Goal: Task Accomplishment & Management: Manage account settings

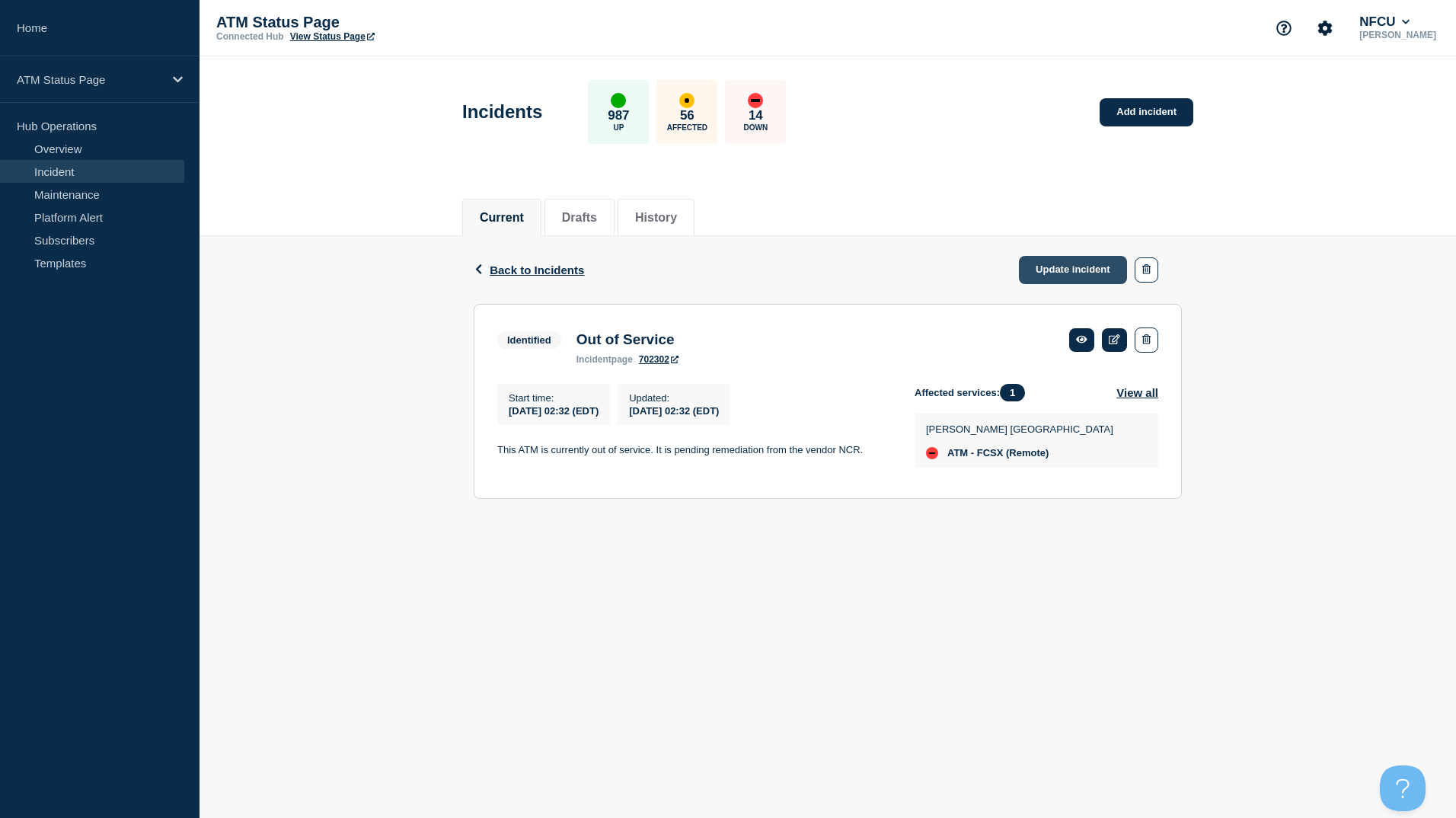
click at [1058, 260] on link "Update incident" at bounding box center [1073, 270] width 108 height 28
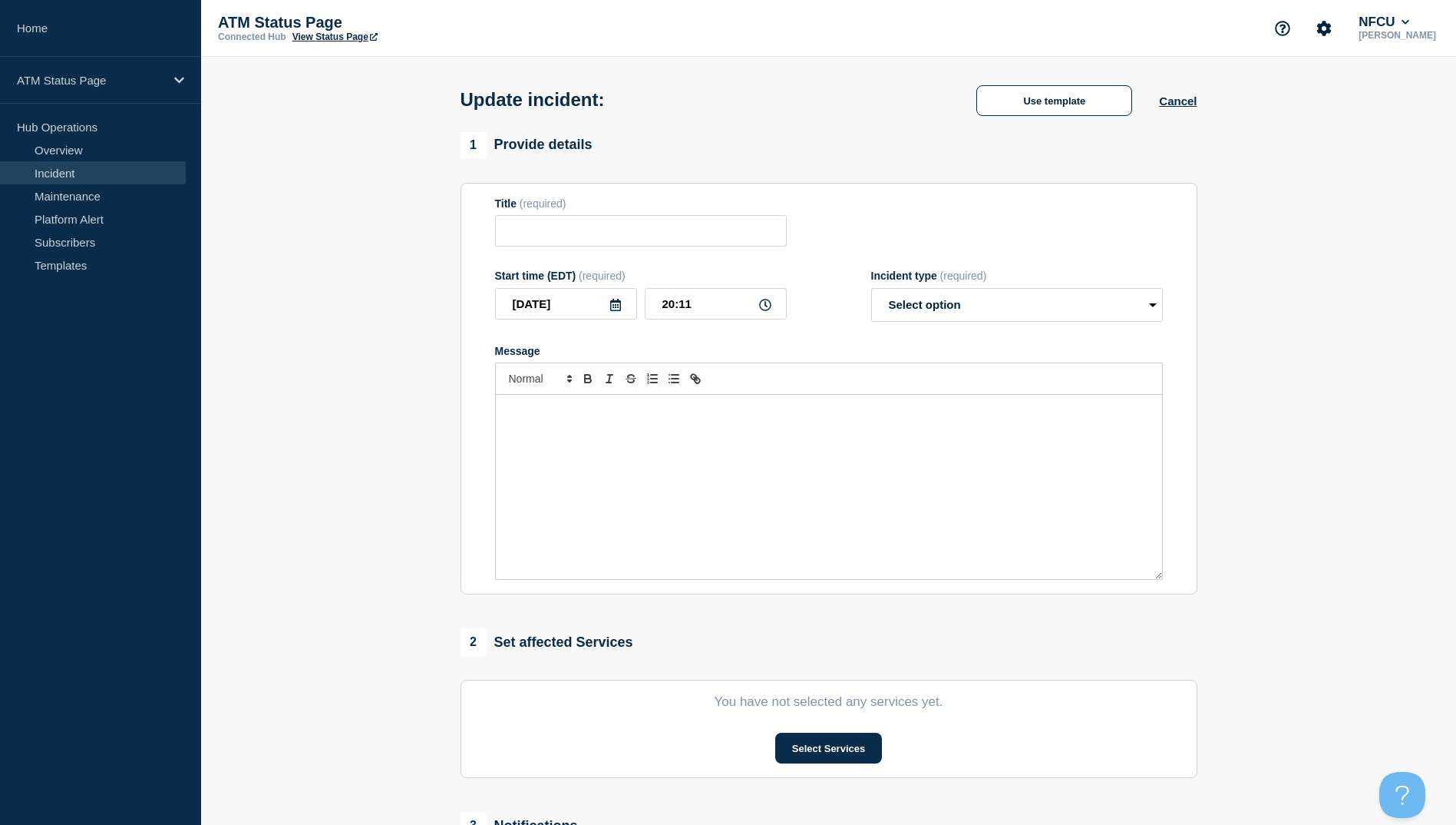
type input "Out of Service"
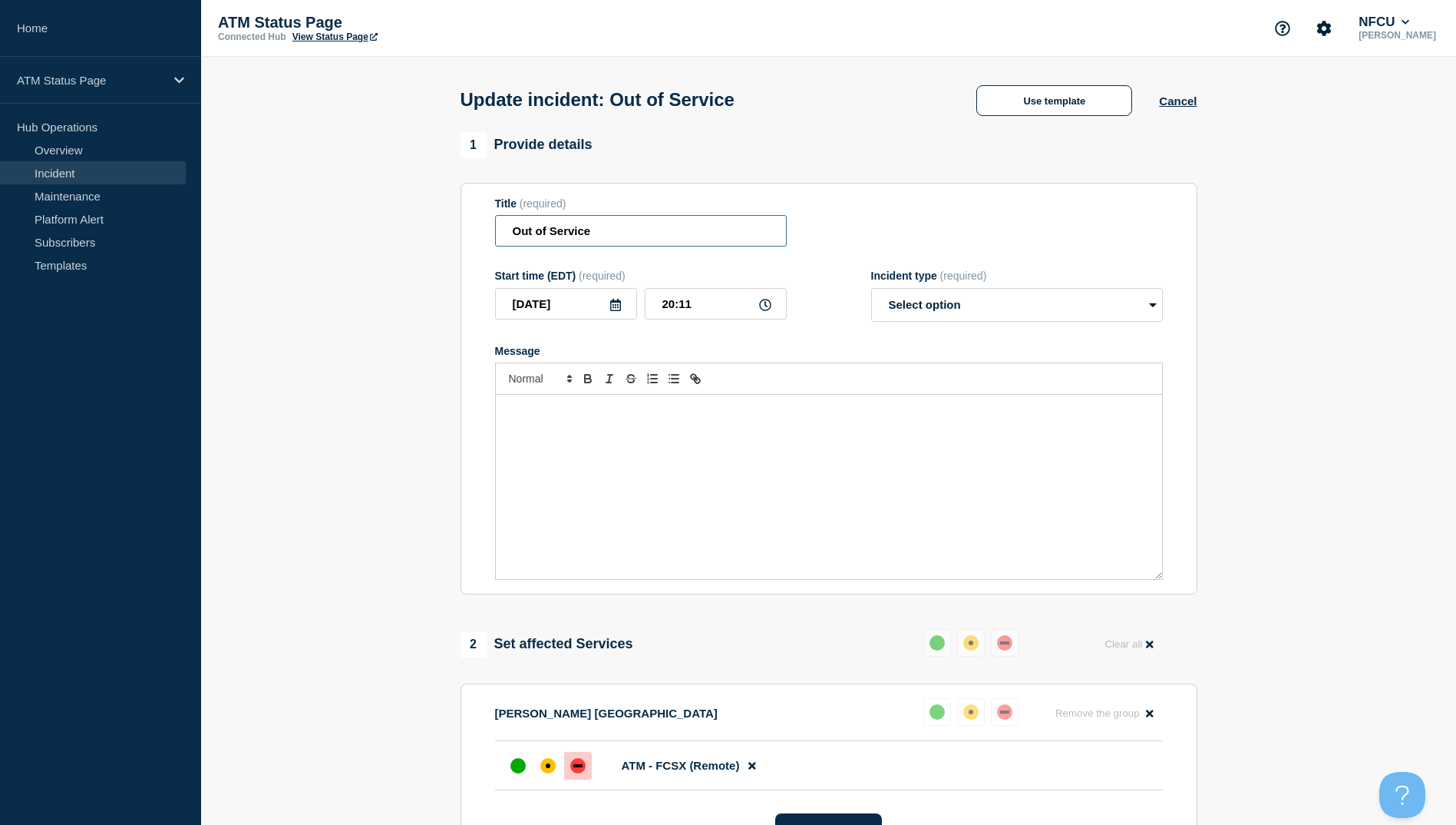
click at [633, 246] on input "Out of Service" at bounding box center [641, 230] width 292 height 31
click at [1057, 119] on div "Update incident: Use template Cancel" at bounding box center [829, 94] width 771 height 75
drag, startPoint x: 1057, startPoint y: 119, endPoint x: 1061, endPoint y: 95, distance: 24.3
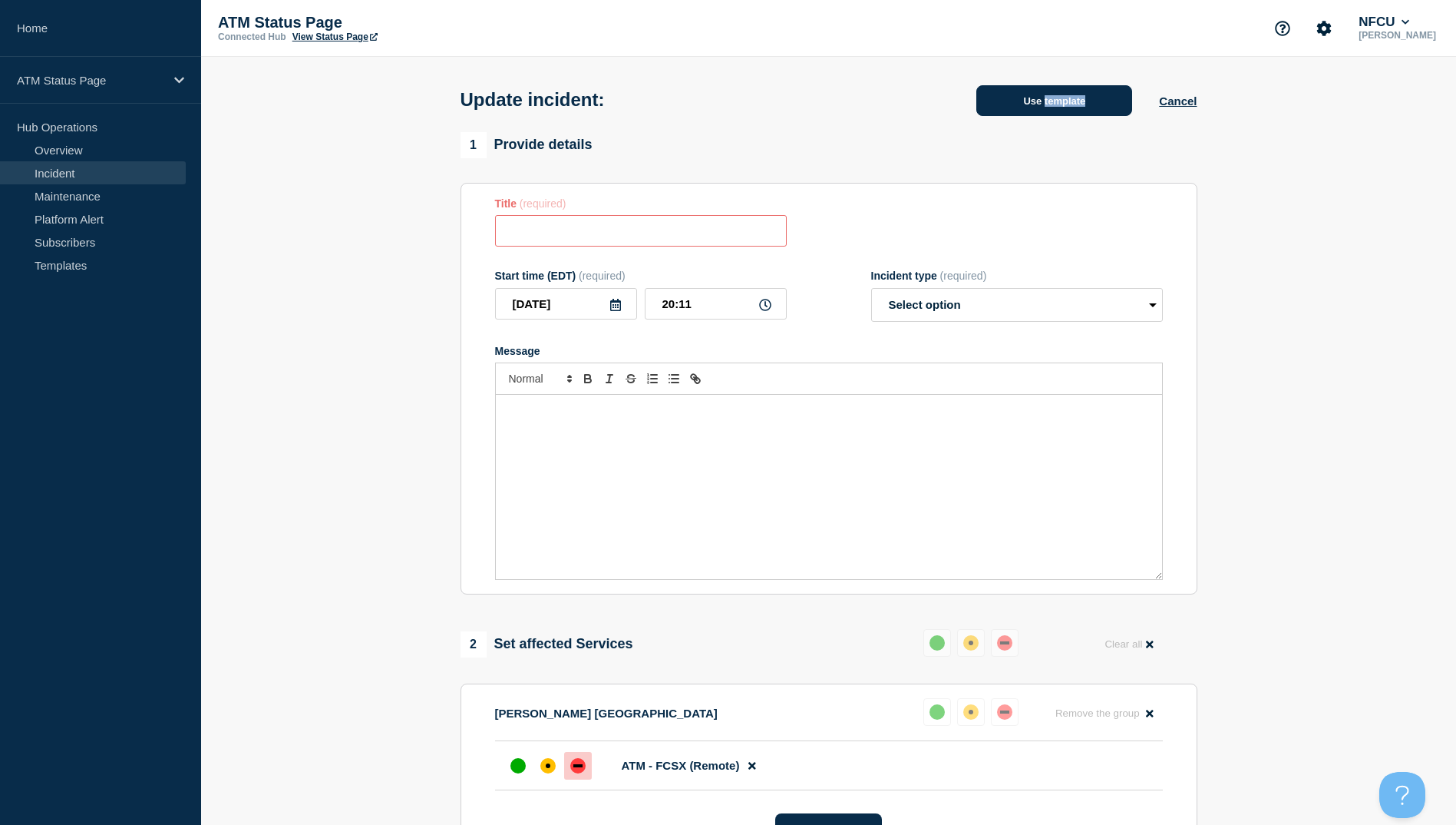
click at [1061, 95] on div "Update incident: Use template Cancel" at bounding box center [829, 94] width 771 height 75
click at [1061, 95] on button "Use template" at bounding box center [1054, 100] width 155 height 31
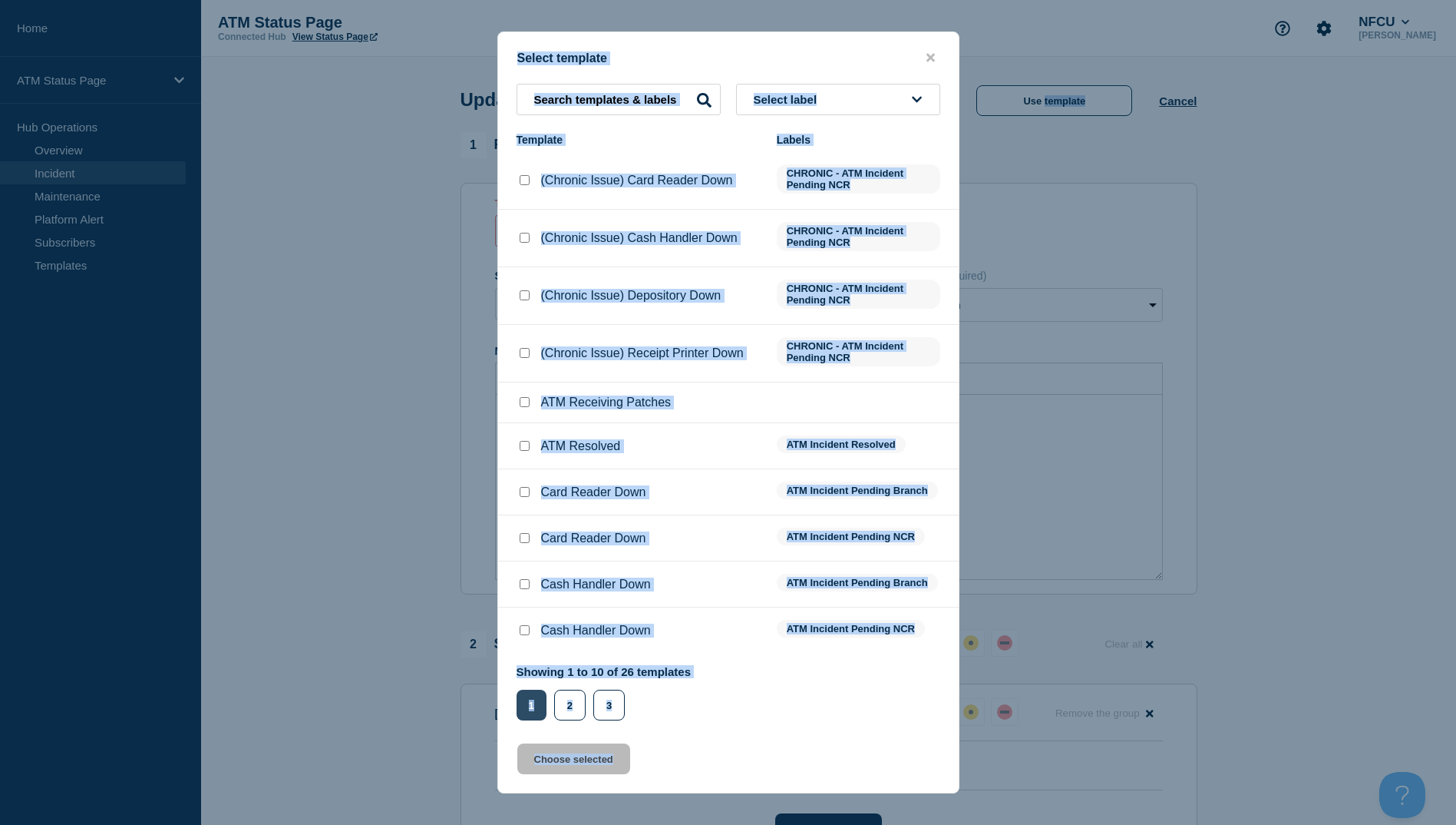
click at [545, 700] on button "1" at bounding box center [531, 705] width 30 height 31
click at [558, 699] on button "2" at bounding box center [569, 705] width 31 height 31
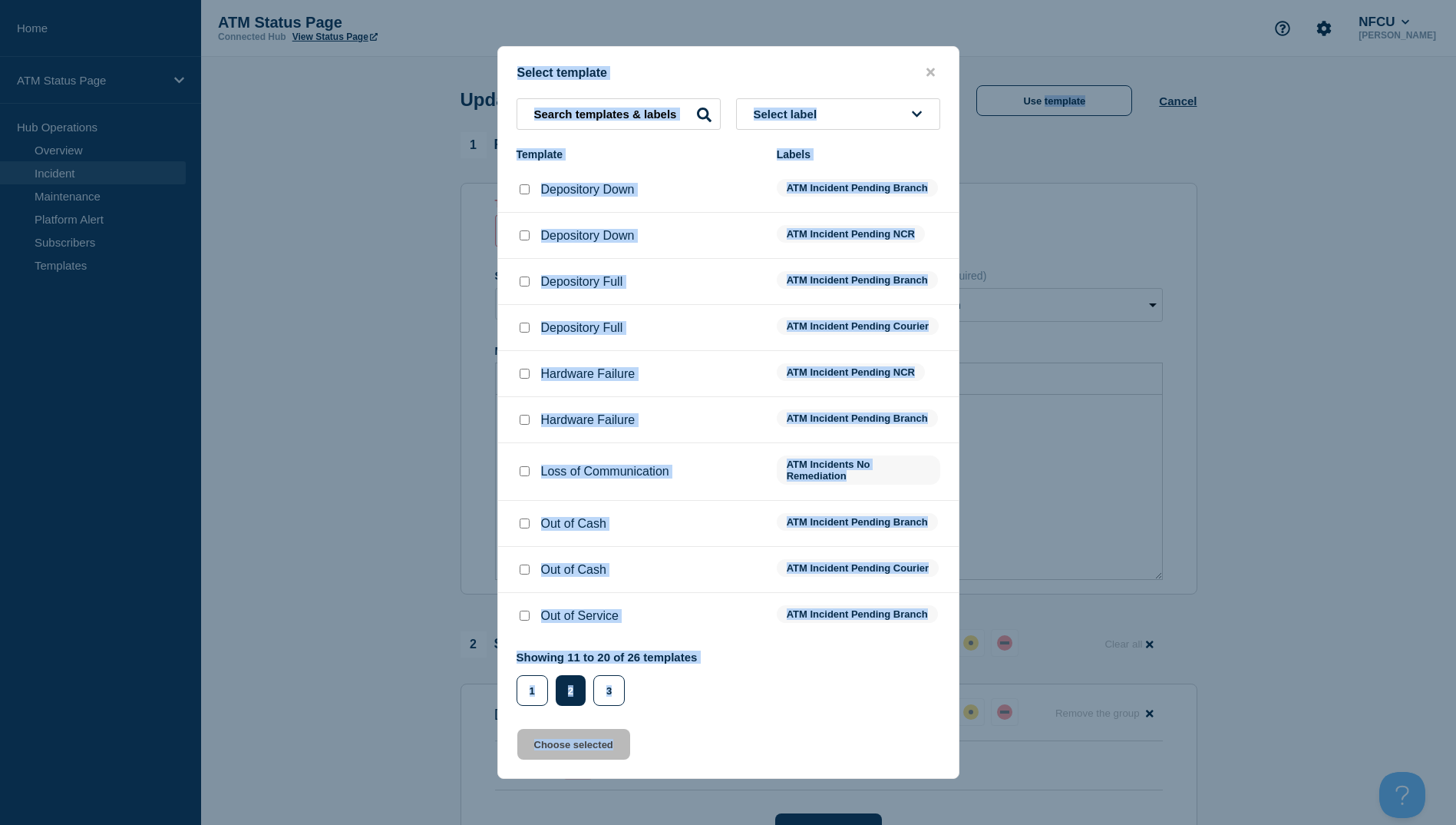
click at [792, 669] on div "Showing 11 to 20 of 26 templates Page 1 Page 2 Page 3 1 2 3" at bounding box center [728, 678] width 423 height 55
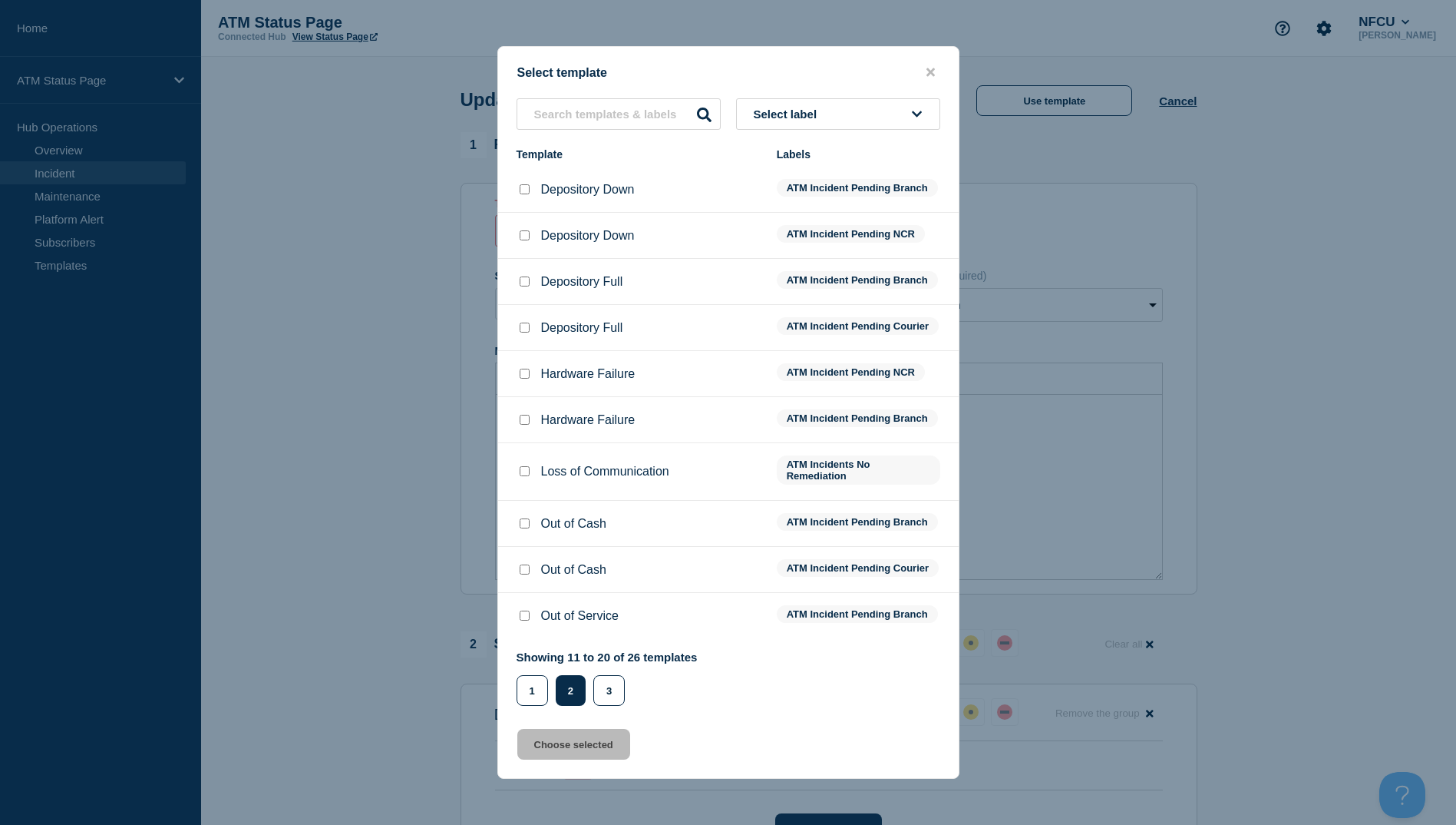
click at [608, 678] on div "Showing 11 to 20 of 26 templates Page 1 Page 2 Page 3 1 2 3" at bounding box center [607, 678] width 181 height 55
click at [603, 688] on div "Showing 11 to 20 of 26 templates Page 1 Page 2 Page 3 1 2 3" at bounding box center [607, 678] width 181 height 55
click at [603, 706] on button "3" at bounding box center [608, 691] width 31 height 31
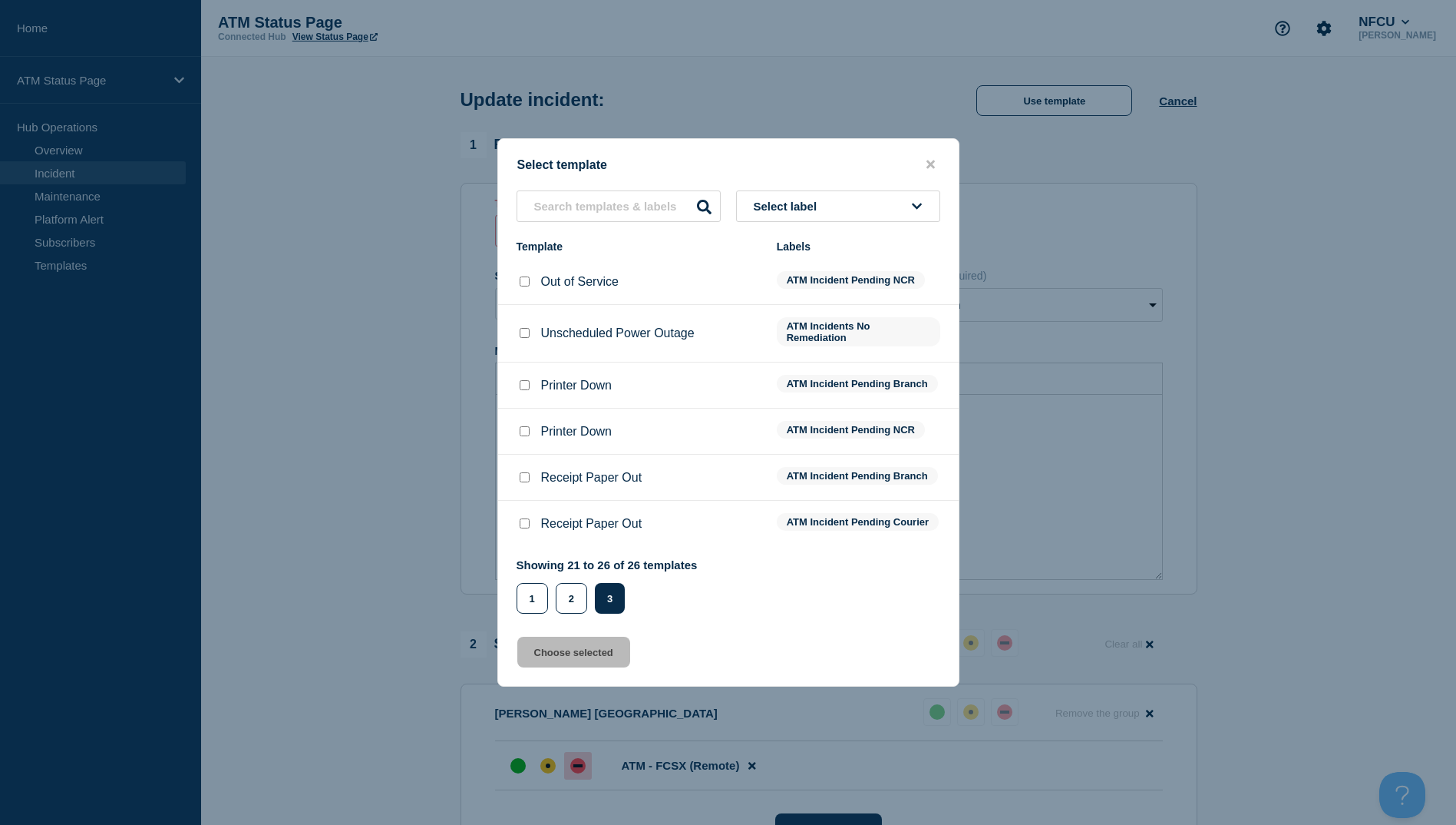
click at [592, 608] on div "2" at bounding box center [575, 598] width 39 height 31
click at [553, 622] on div "Select template Select label Template Labels Out of Service ATM Incident Pendin…" at bounding box center [728, 412] width 462 height 548
click at [561, 613] on button "2" at bounding box center [571, 598] width 31 height 31
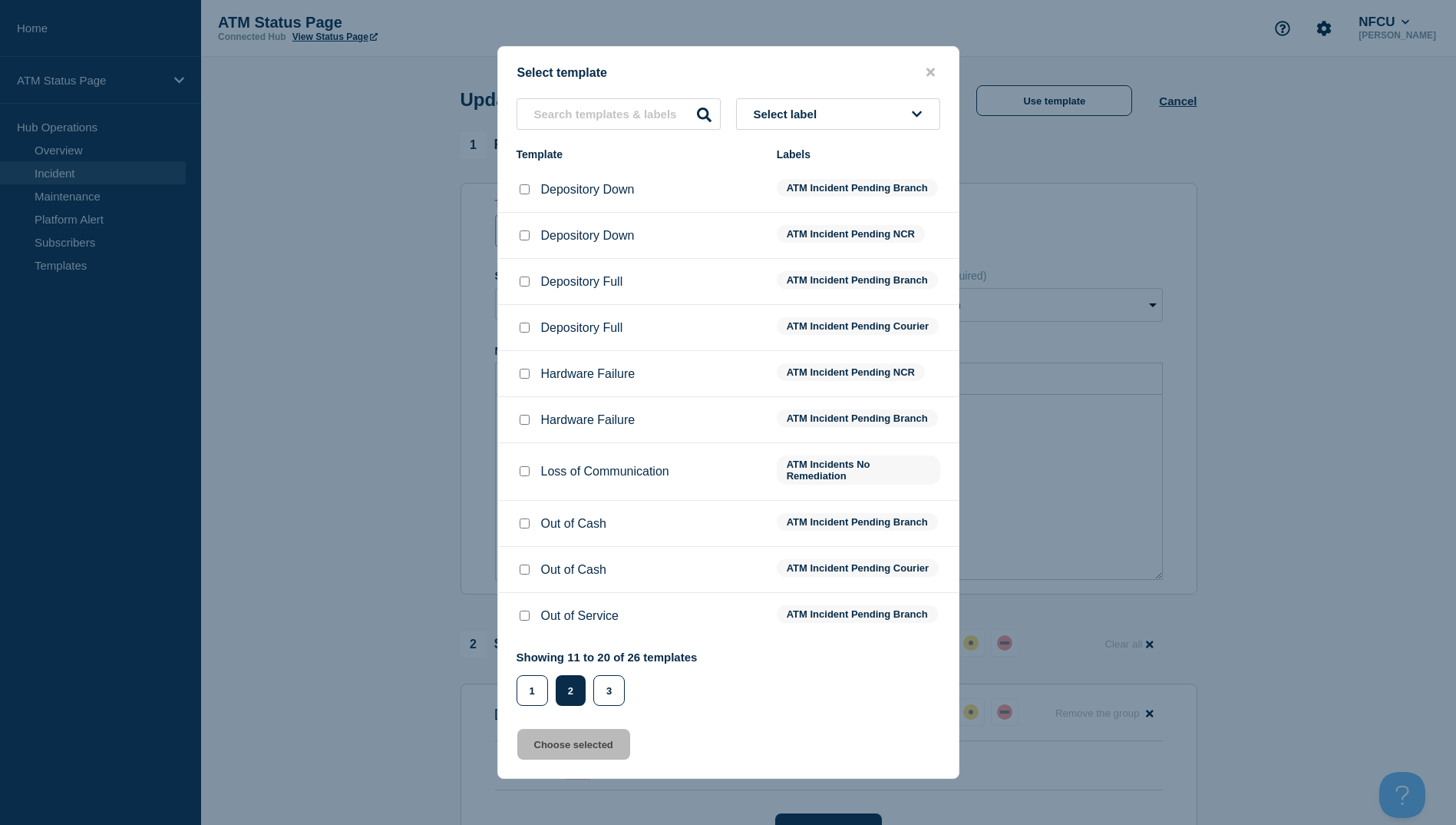
click at [530, 182] on div at bounding box center [524, 190] width 15 height 15
click at [526, 184] on input "Depository Down checkbox" at bounding box center [524, 189] width 10 height 10
click at [520, 184] on input "Depository Down checkbox" at bounding box center [524, 189] width 10 height 10
checkbox input "false"
click at [521, 698] on button "1" at bounding box center [532, 691] width 31 height 31
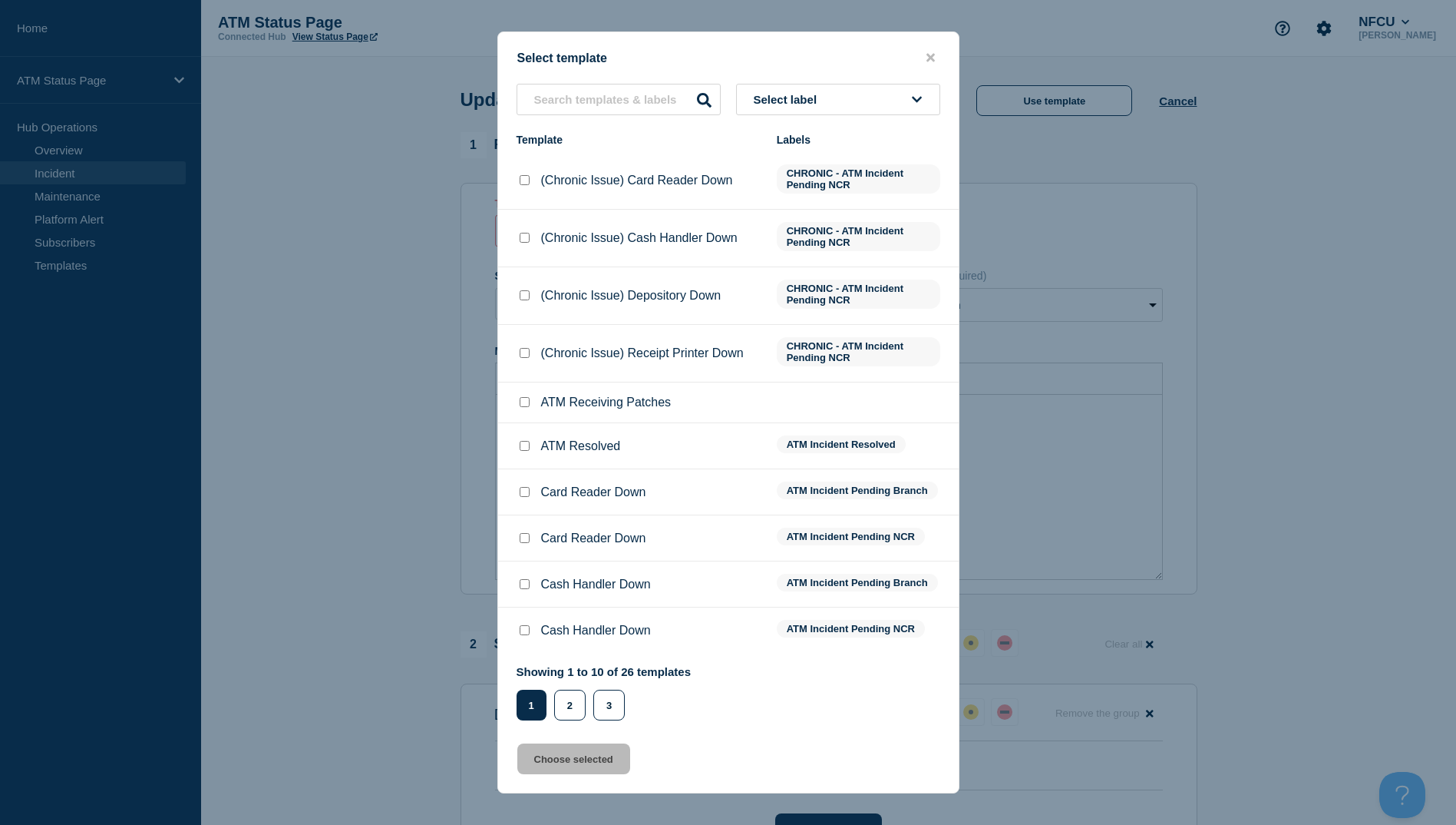
click at [530, 444] on div at bounding box center [524, 446] width 15 height 15
click at [524, 451] on input "ATM Resolved checkbox" at bounding box center [524, 445] width 10 height 10
checkbox input "true"
click at [599, 757] on button "Choose selected" at bounding box center [574, 758] width 113 height 31
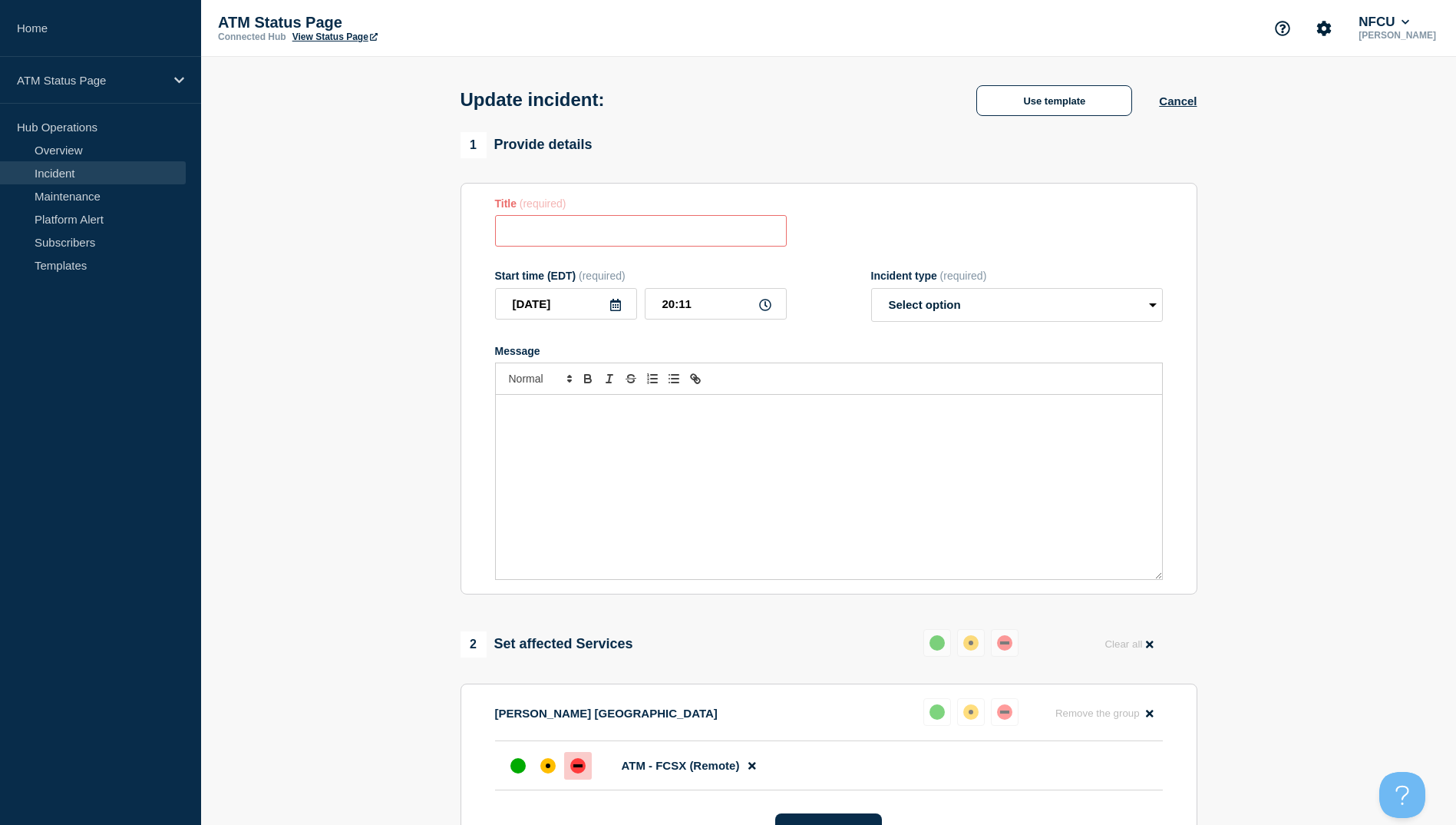
type input "ATM Resolved"
select select "resolved"
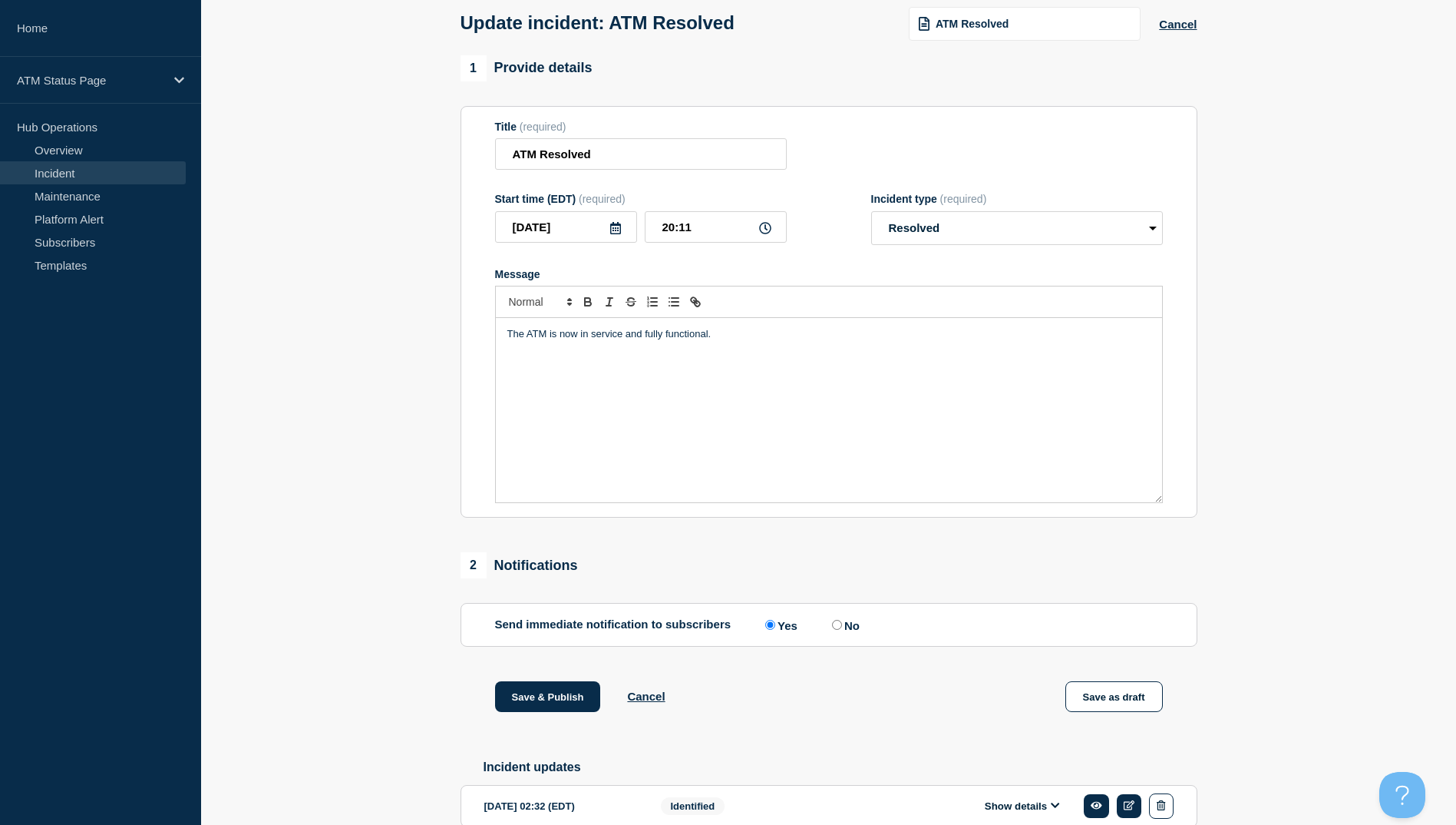
scroll to position [154, 0]
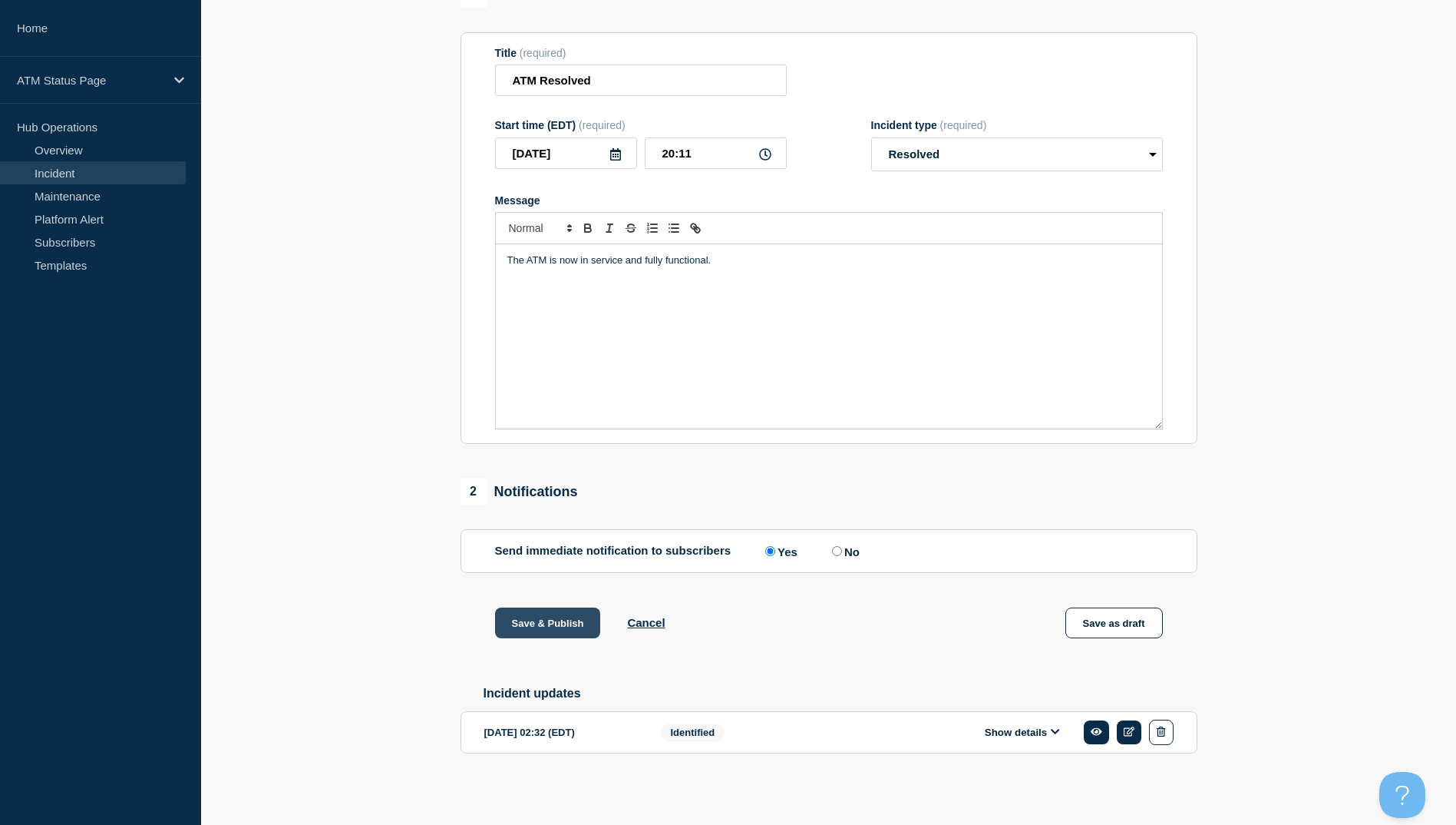
click at [588, 638] on button "Save & Publish" at bounding box center [547, 623] width 106 height 31
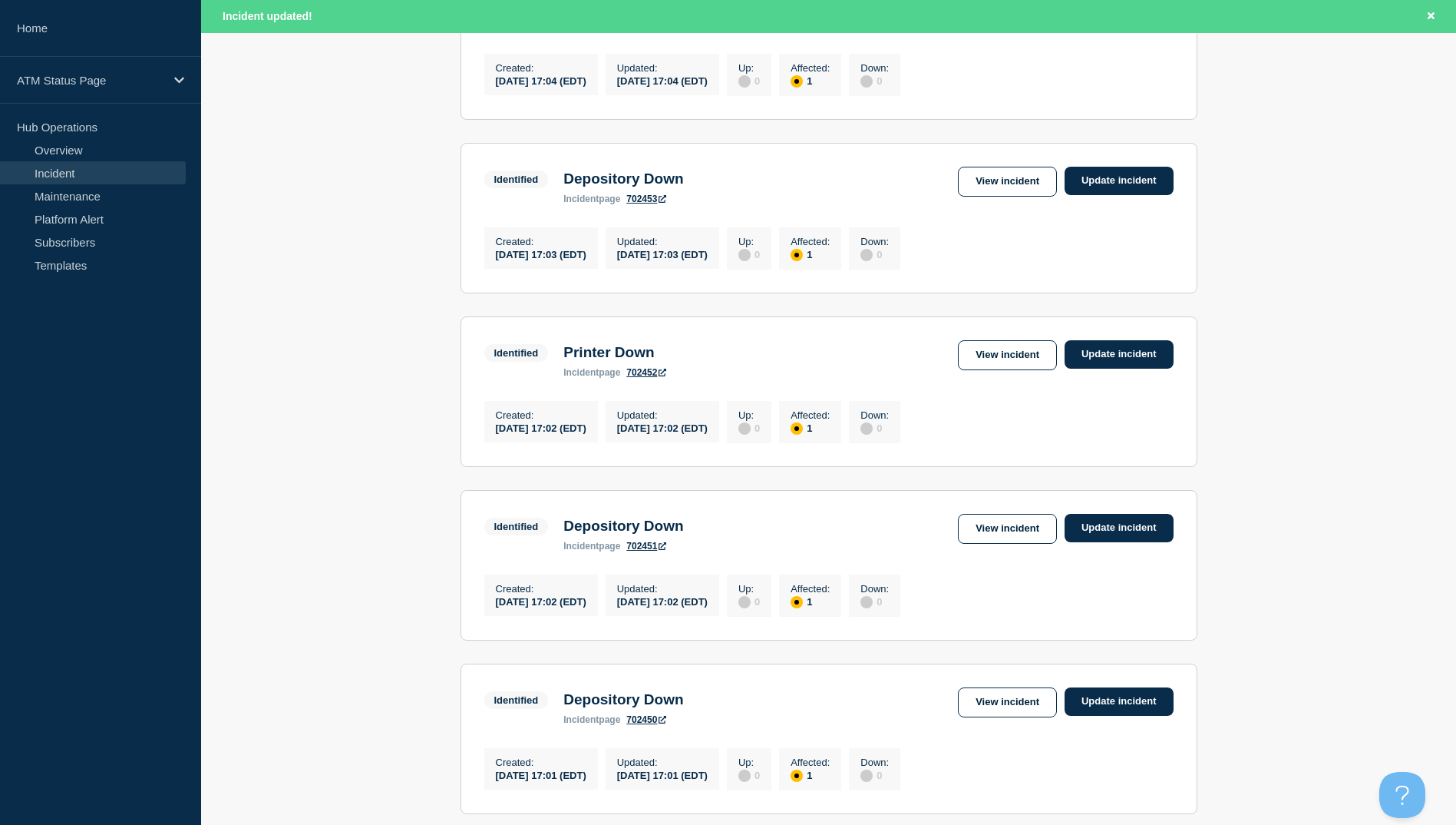
scroll to position [1382, 0]
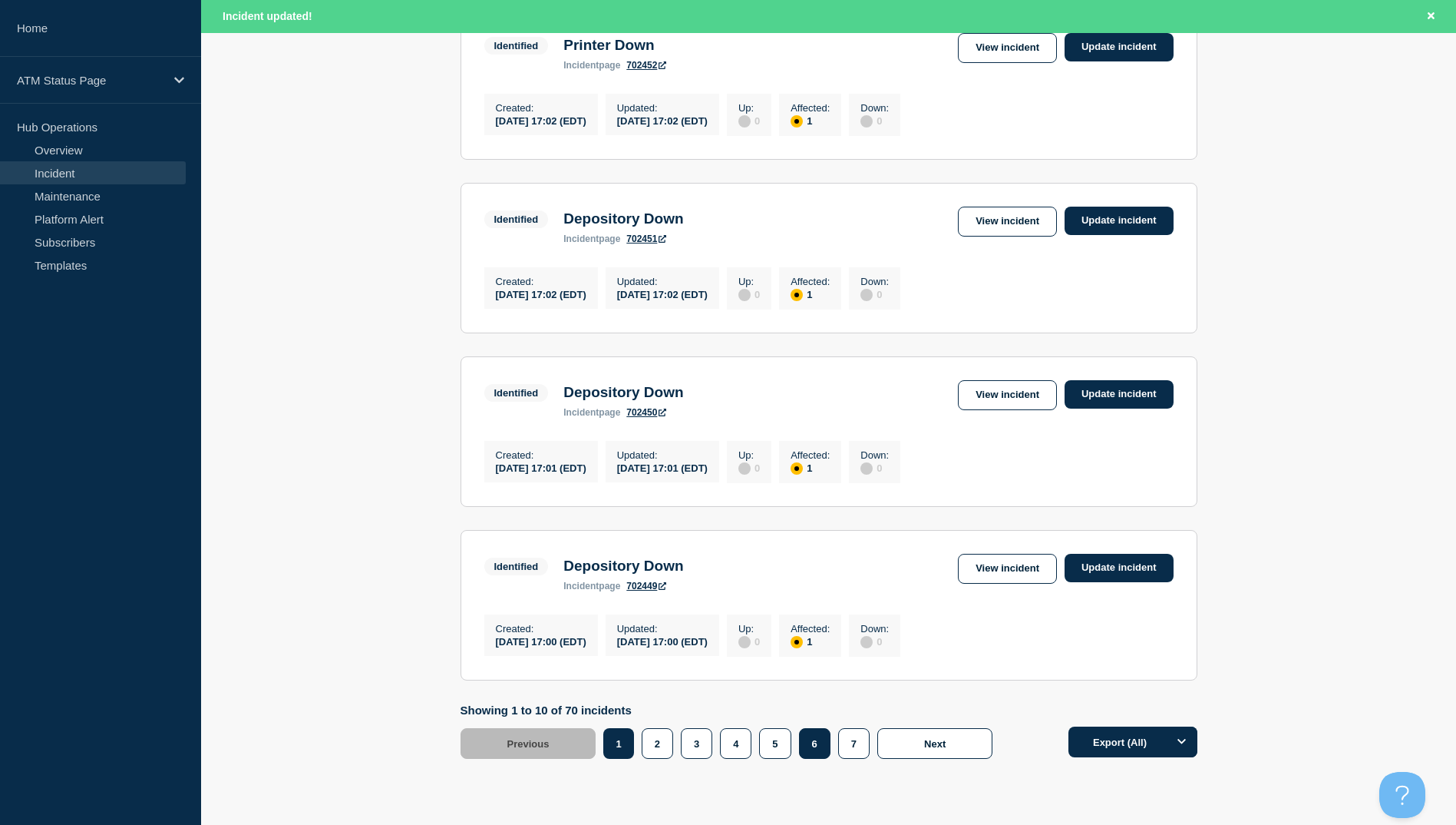
click at [822, 758] on button "6" at bounding box center [814, 743] width 31 height 31
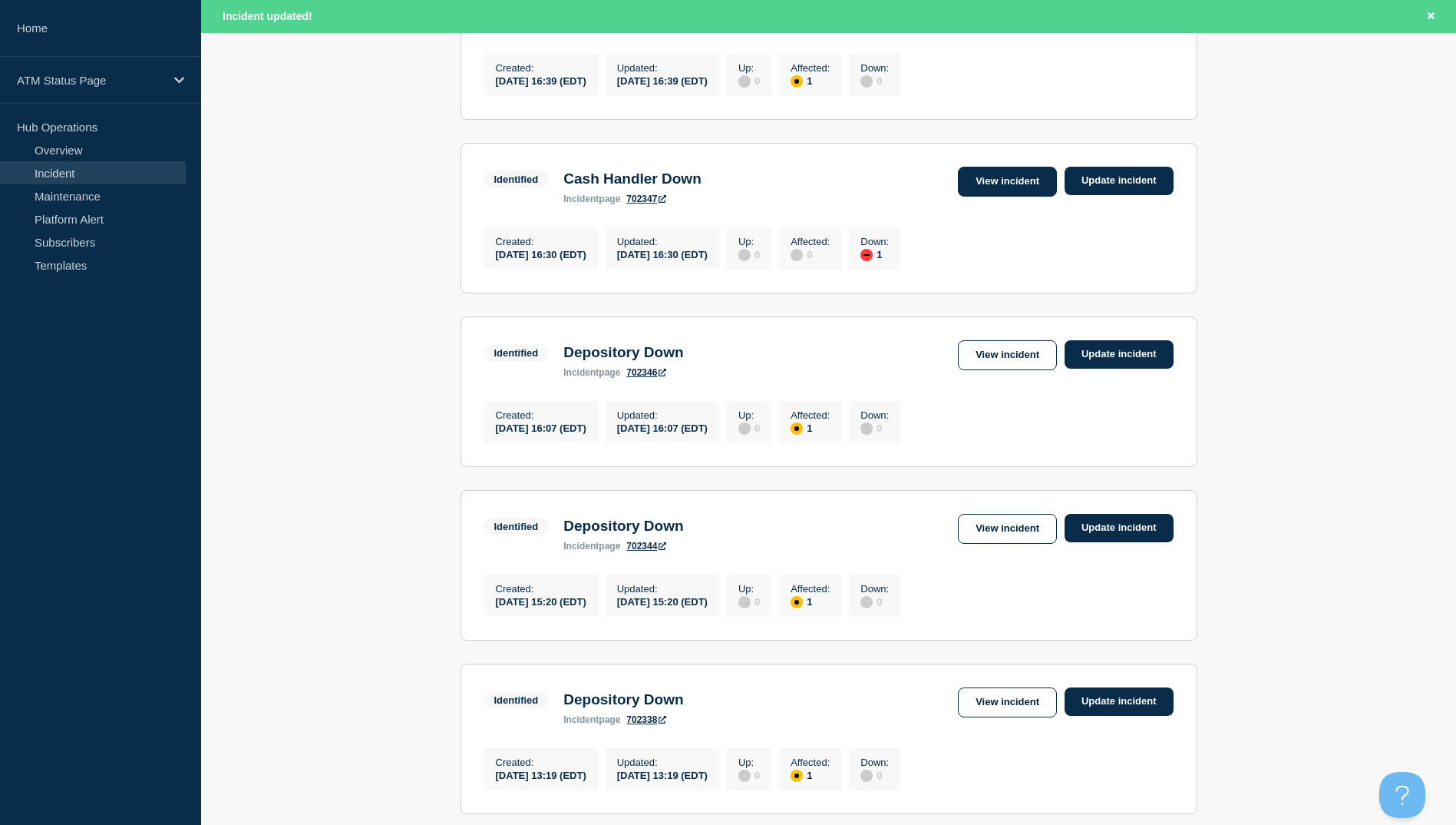
click at [978, 196] on link "View incident" at bounding box center [1008, 181] width 99 height 30
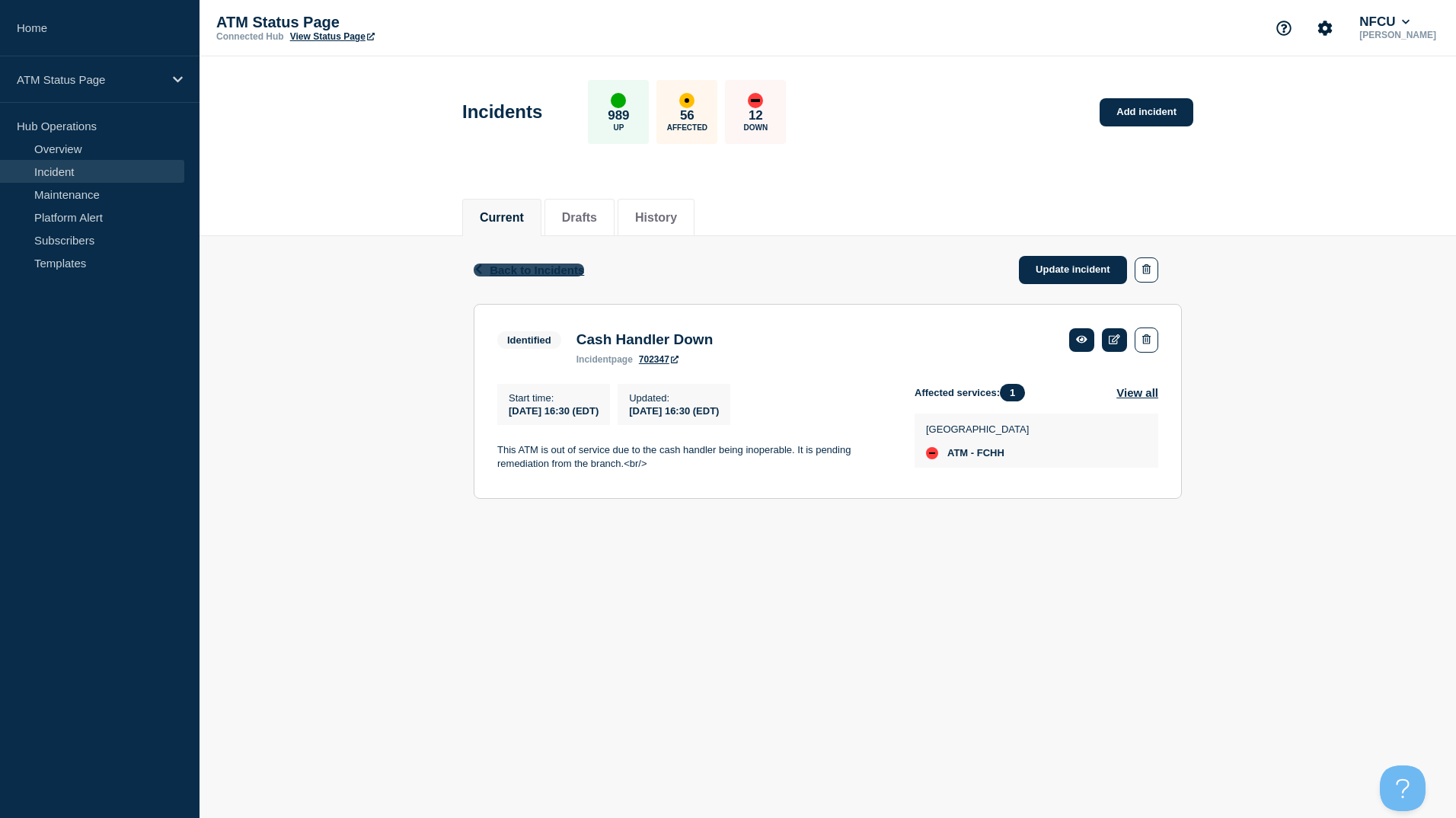
click at [559, 266] on span "Back to Incidents" at bounding box center [537, 270] width 95 height 13
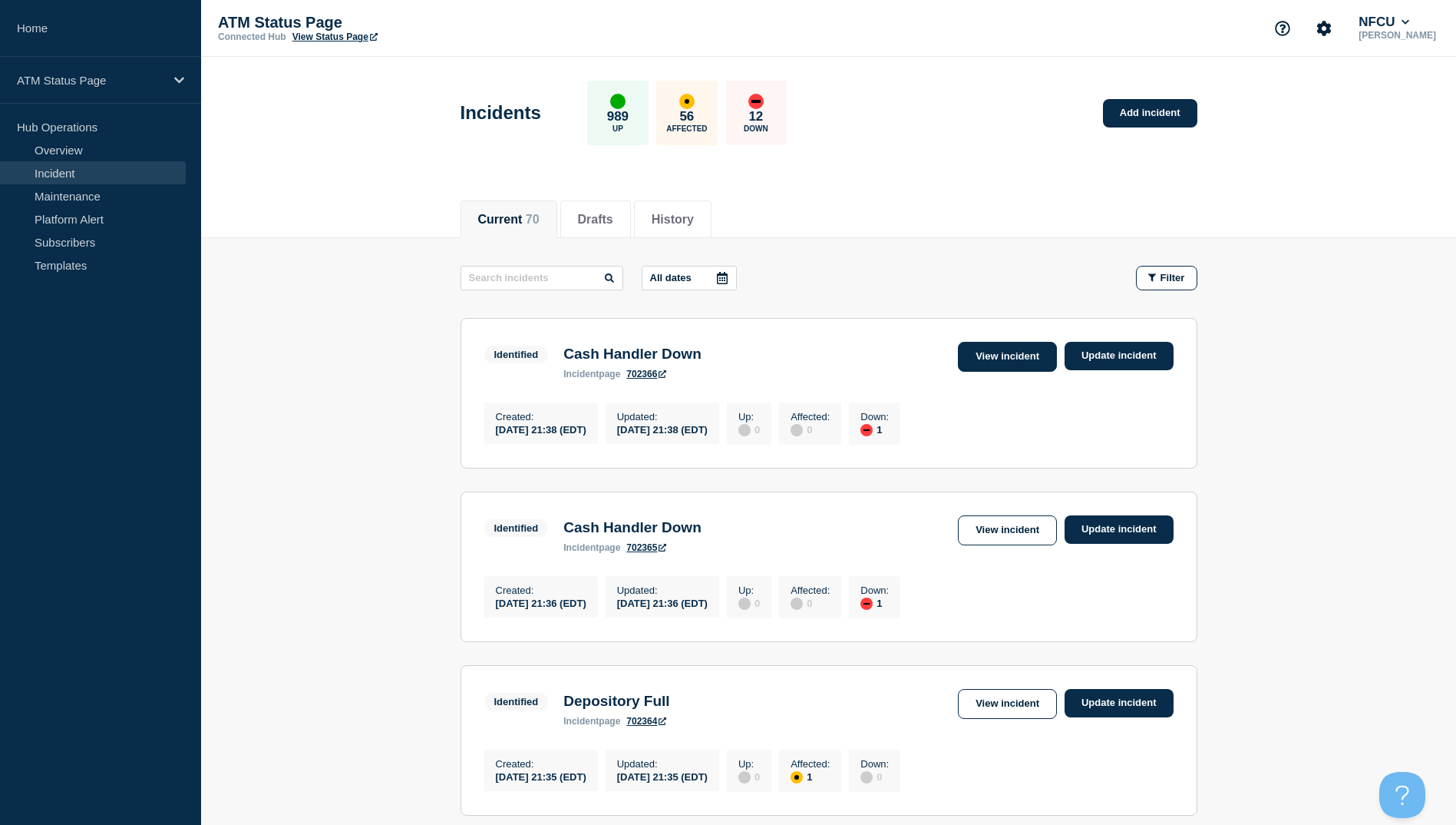
click at [974, 370] on link "View incident" at bounding box center [1008, 356] width 99 height 30
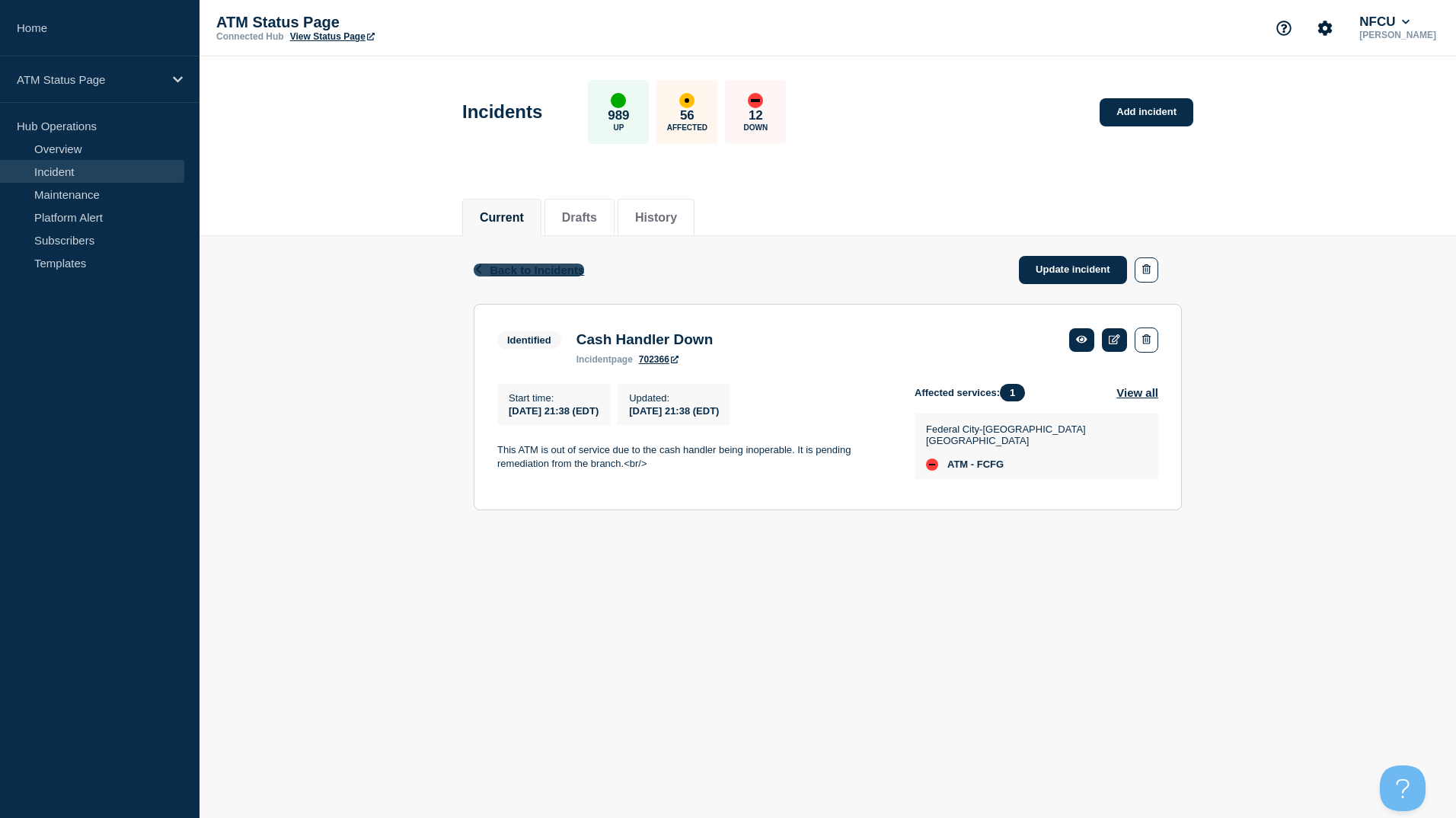
click at [520, 274] on span "Back to Incidents" at bounding box center [537, 270] width 95 height 13
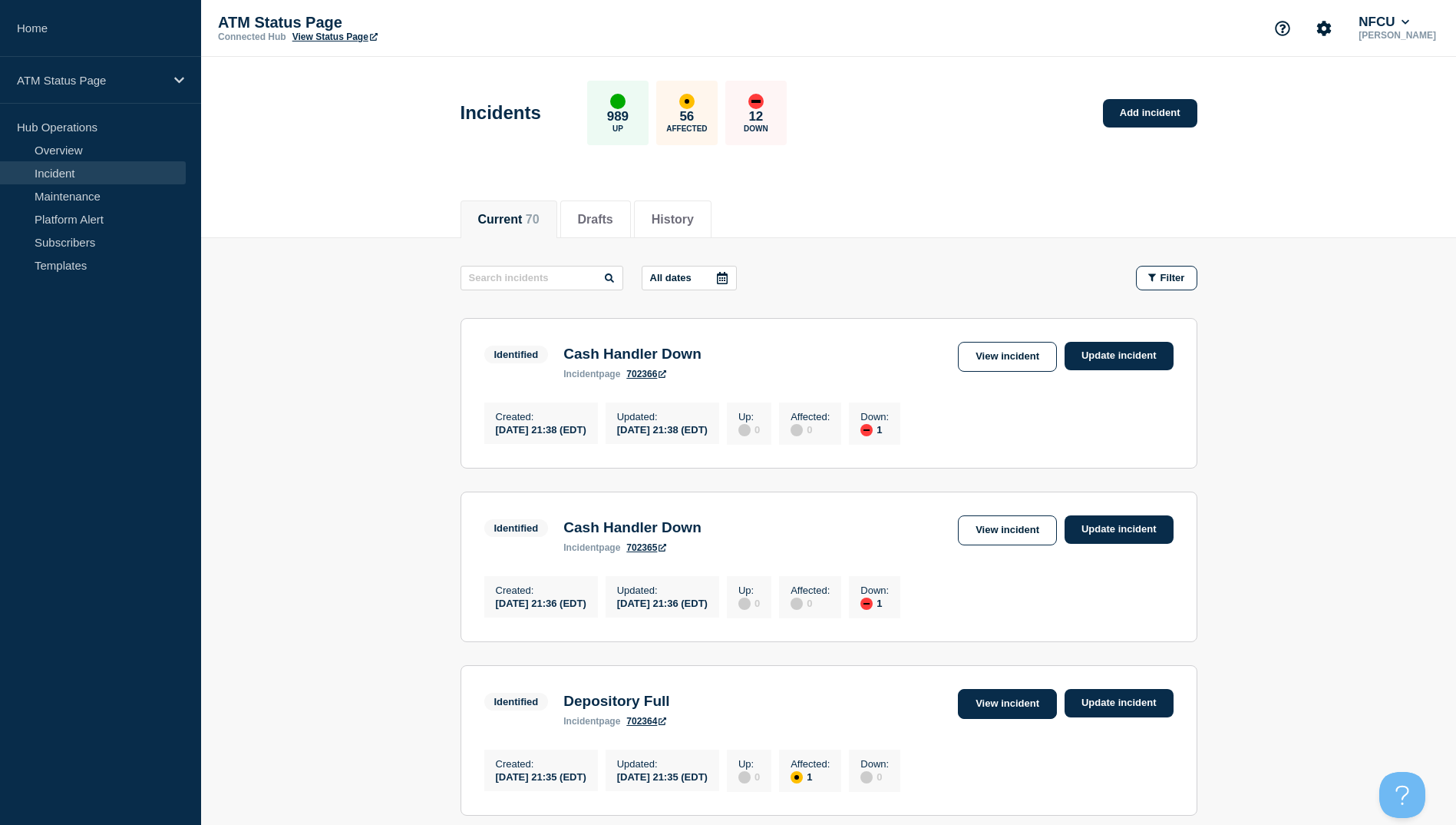
click at [982, 714] on link "View incident" at bounding box center [1008, 703] width 99 height 30
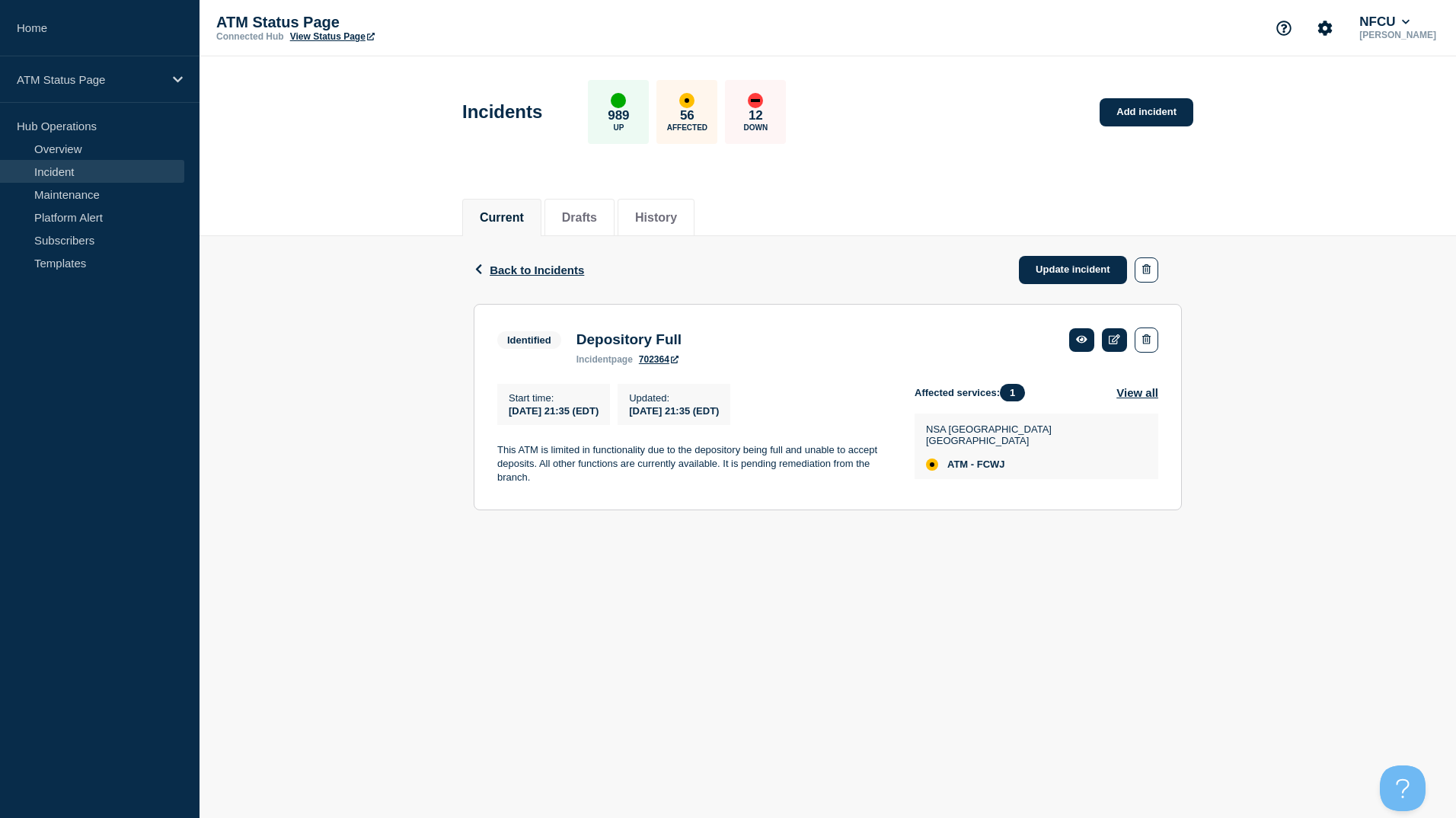
click at [555, 276] on div "Back Back to Incidents Update incident" at bounding box center [828, 270] width 709 height 68
click at [557, 270] on span "Back to Incidents" at bounding box center [537, 270] width 95 height 13
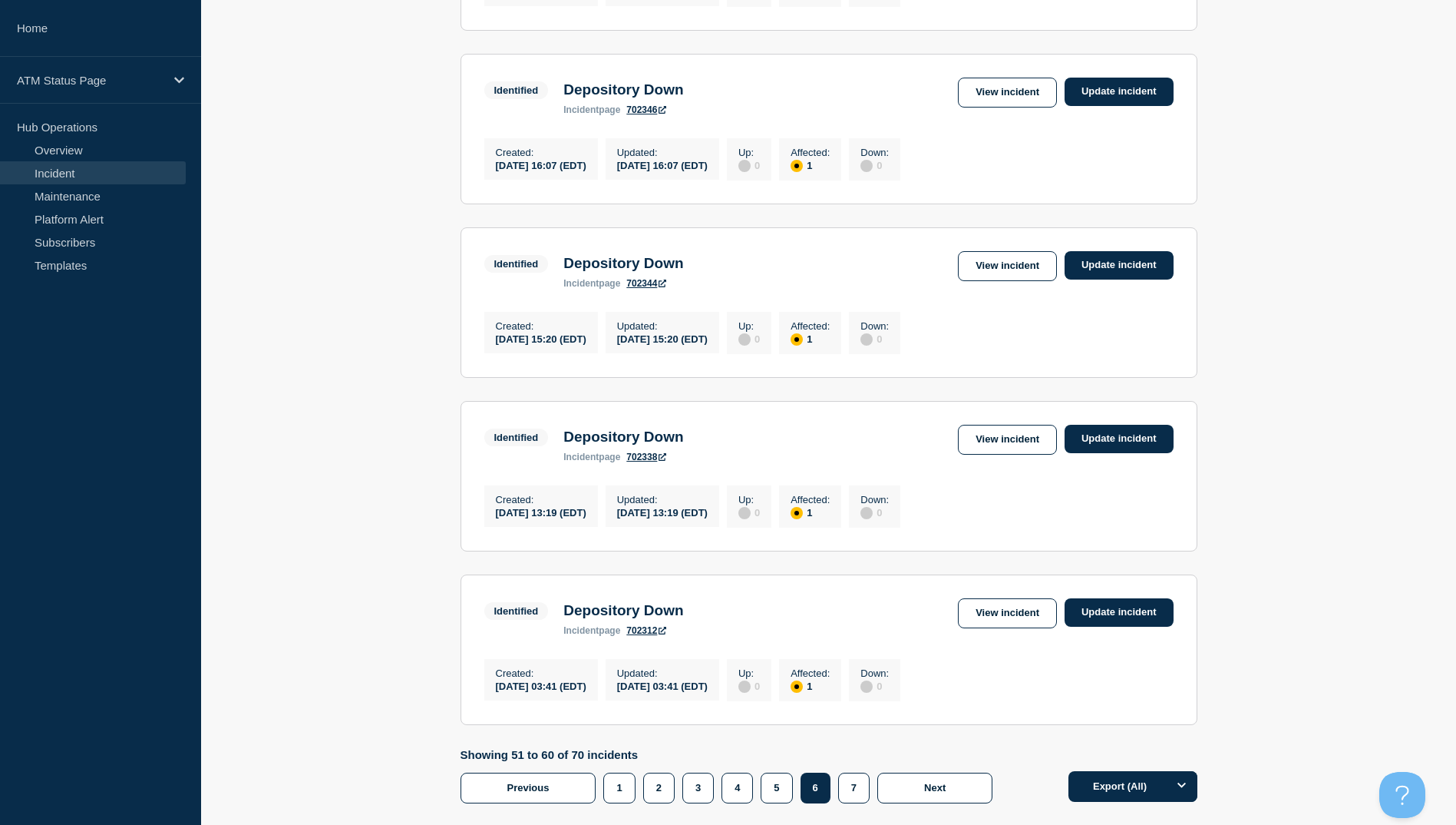
scroll to position [1475, 0]
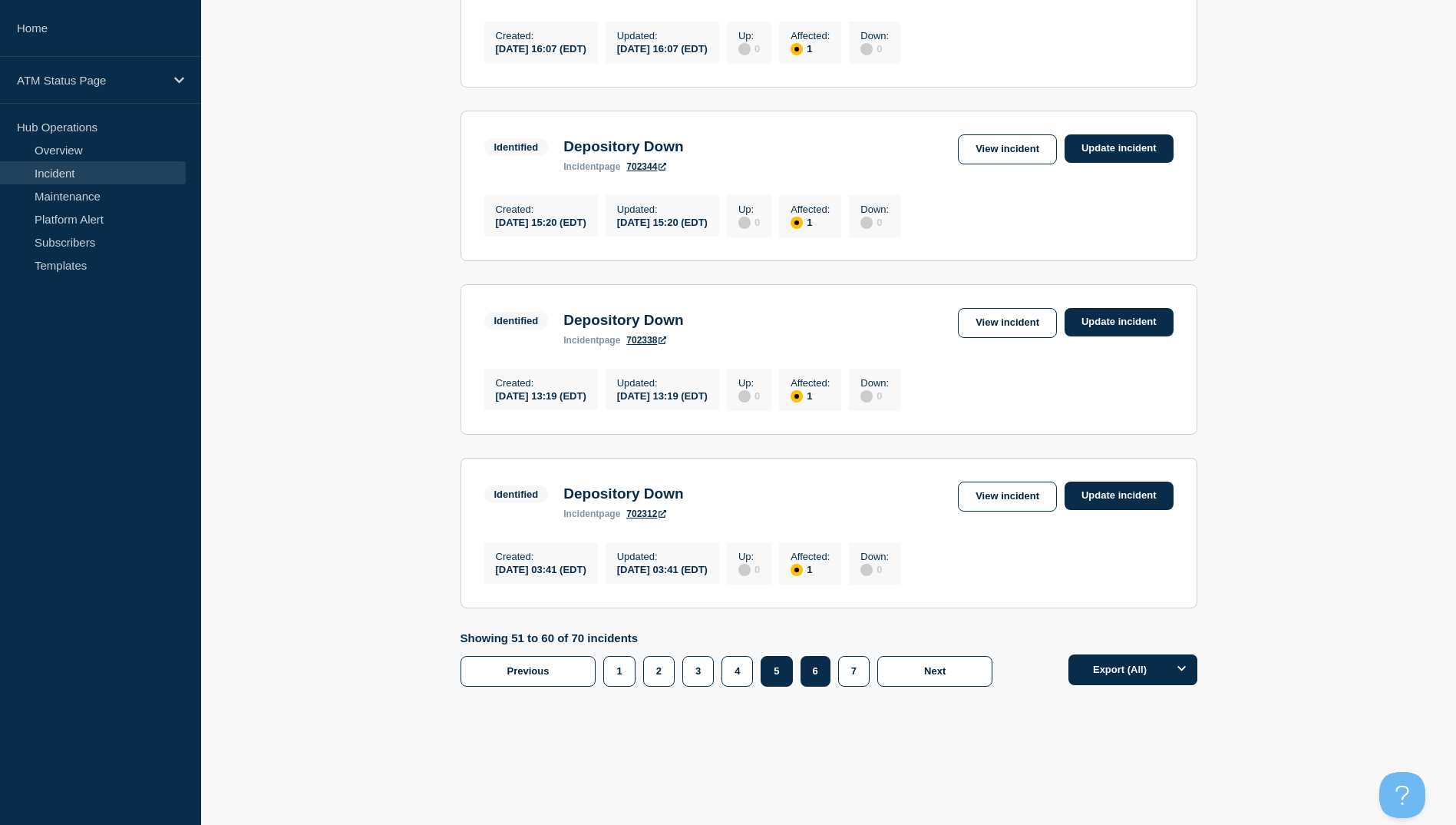
click at [781, 671] on button "5" at bounding box center [776, 671] width 31 height 31
click at [961, 499] on link "View incident" at bounding box center [1008, 496] width 99 height 30
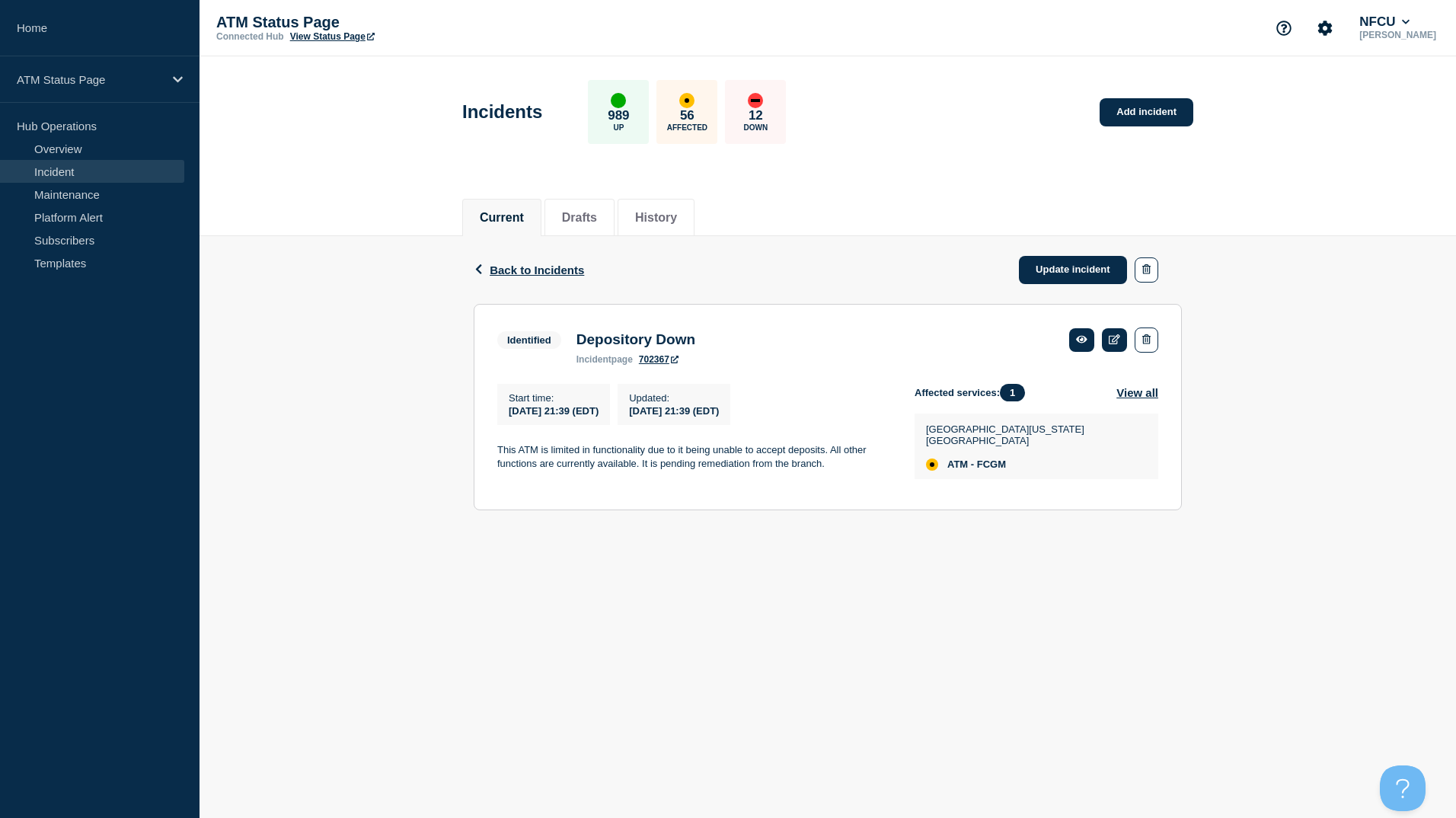
click at [550, 260] on div "Back Back to Incidents Update incident" at bounding box center [828, 270] width 709 height 68
click at [546, 267] on span "Back to Incidents" at bounding box center [537, 270] width 95 height 13
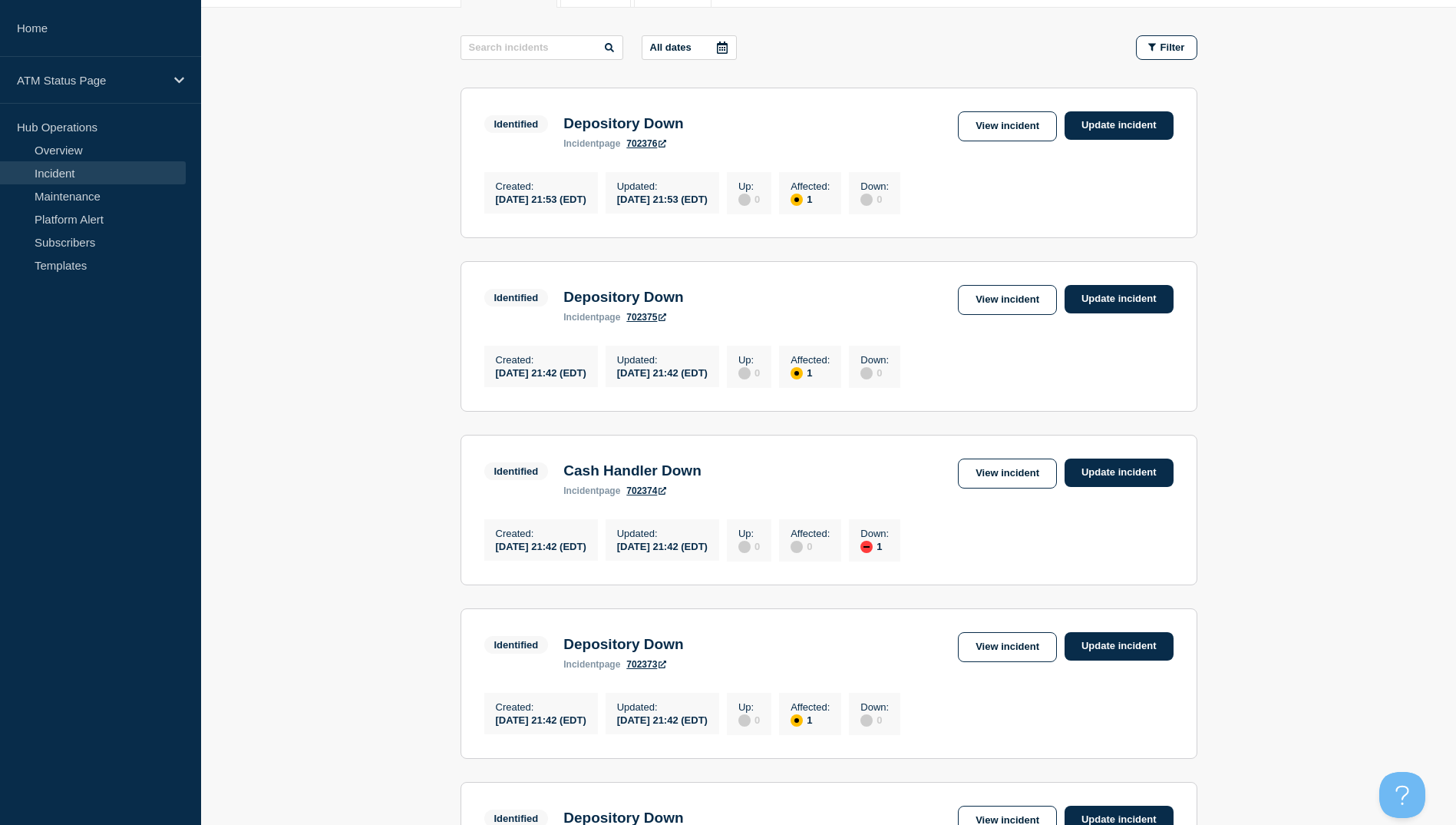
scroll to position [307, 0]
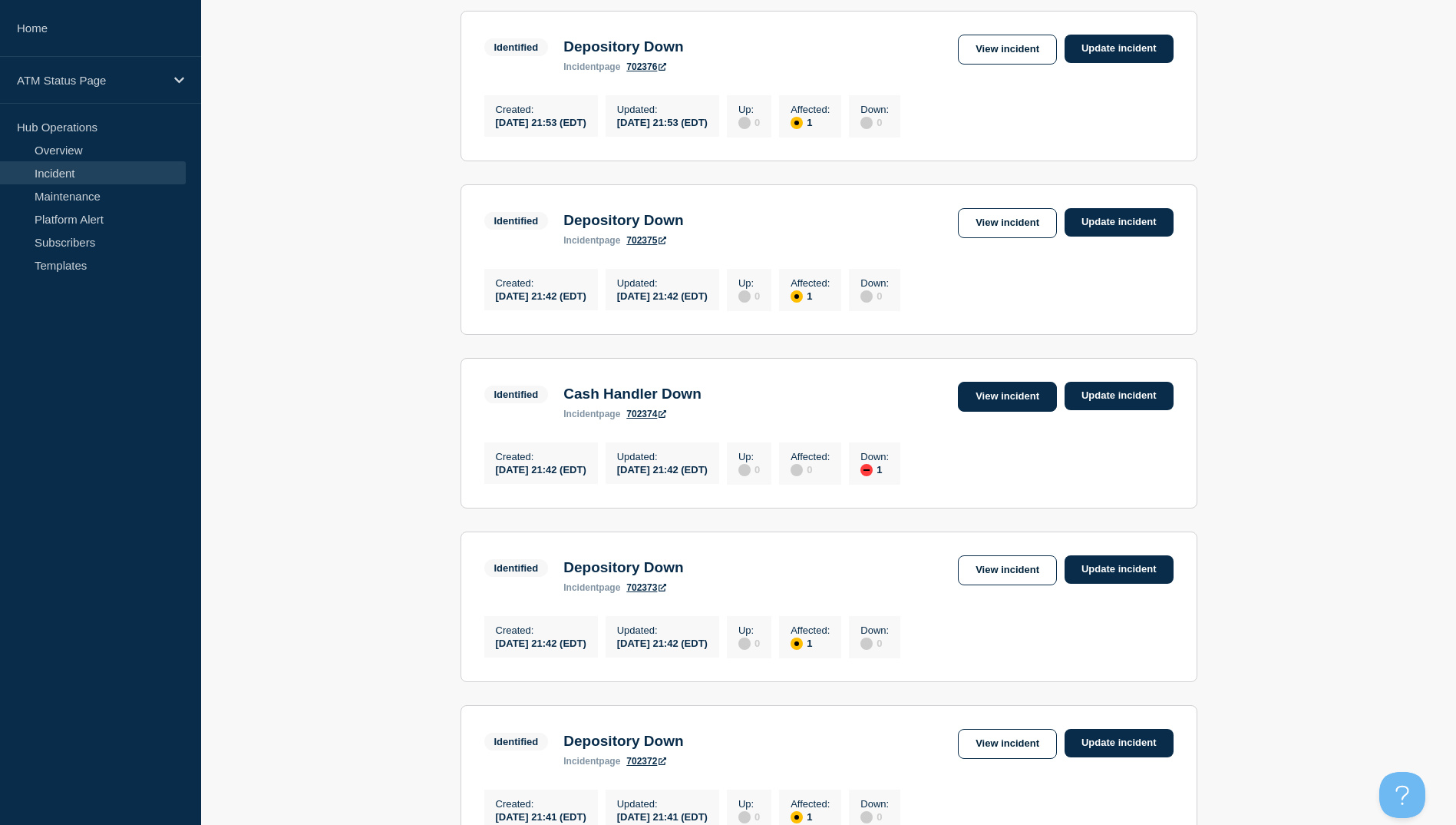
click at [981, 404] on link "View incident" at bounding box center [1008, 396] width 99 height 30
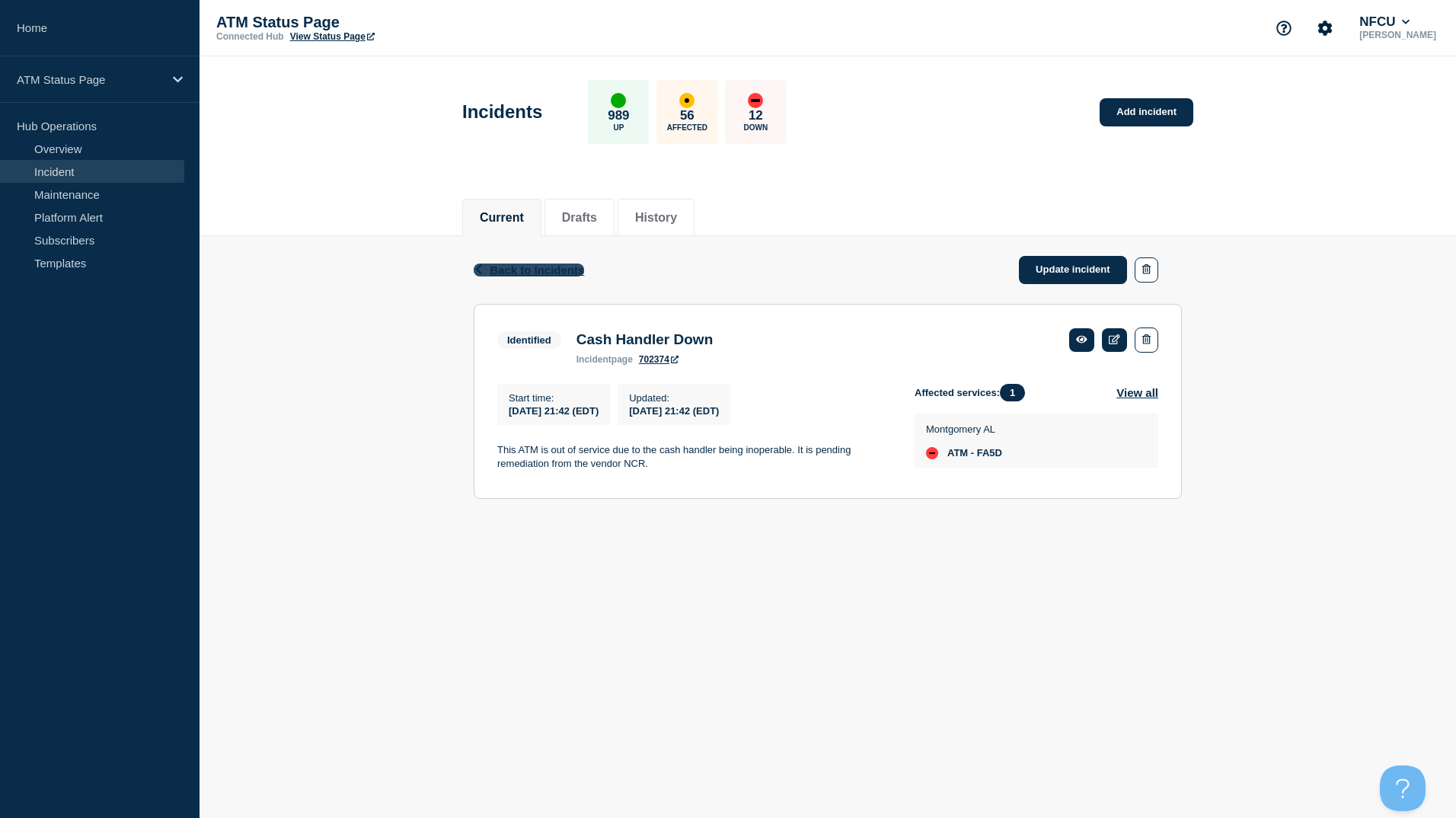
click at [553, 275] on span "Back to Incidents" at bounding box center [537, 270] width 95 height 13
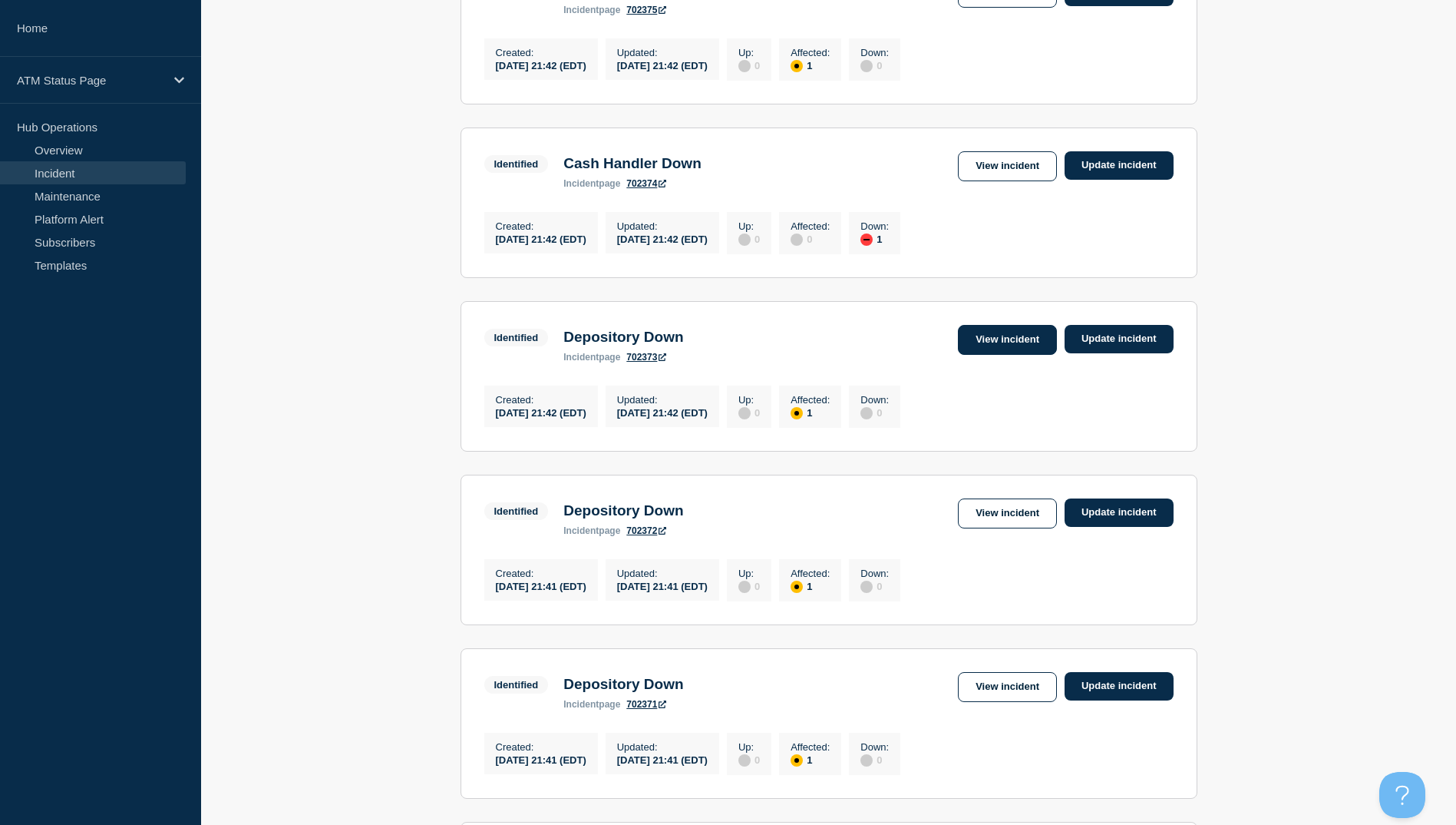
scroll to position [691, 0]
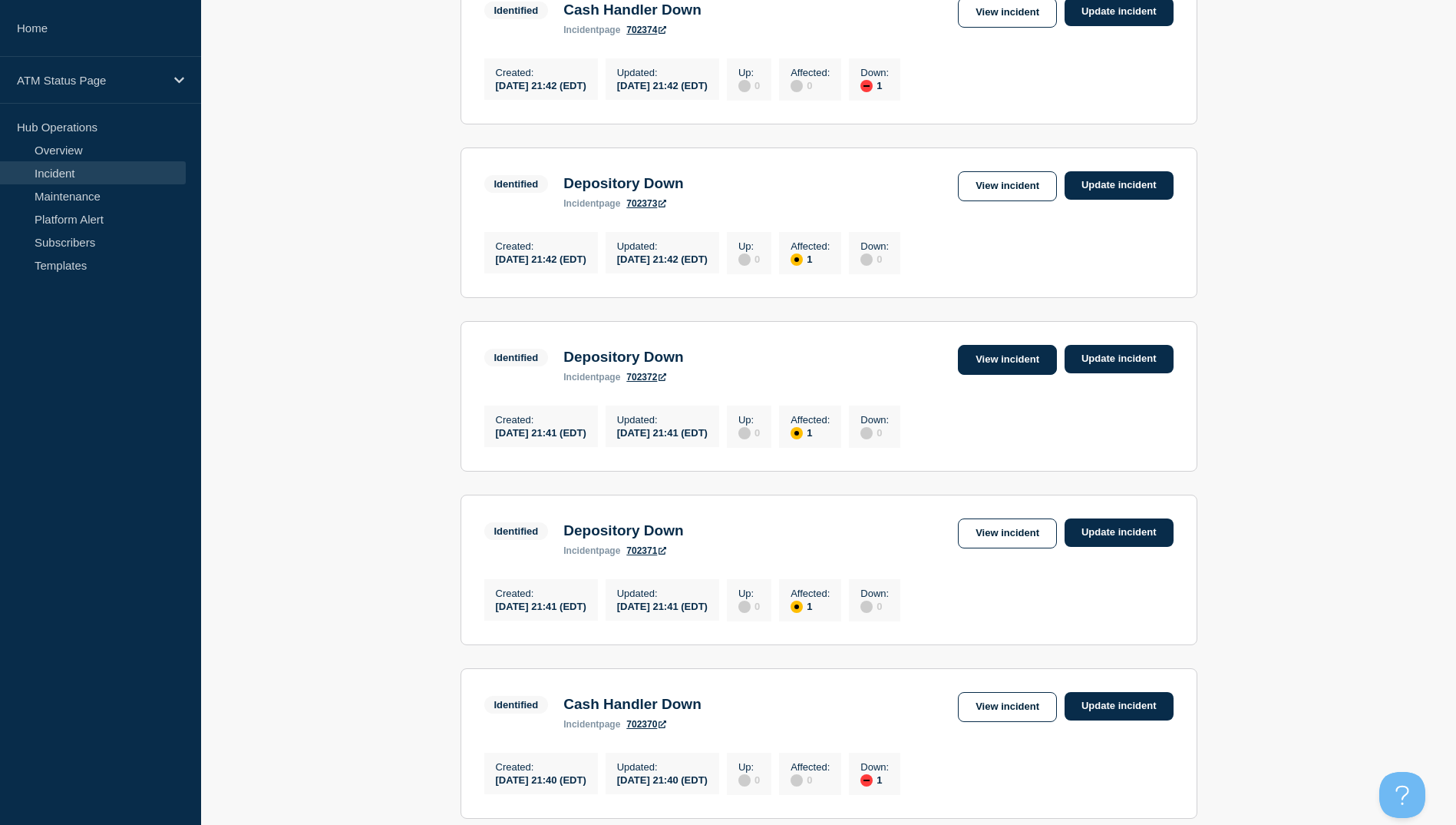
click at [1003, 375] on link "View incident" at bounding box center [1008, 360] width 99 height 30
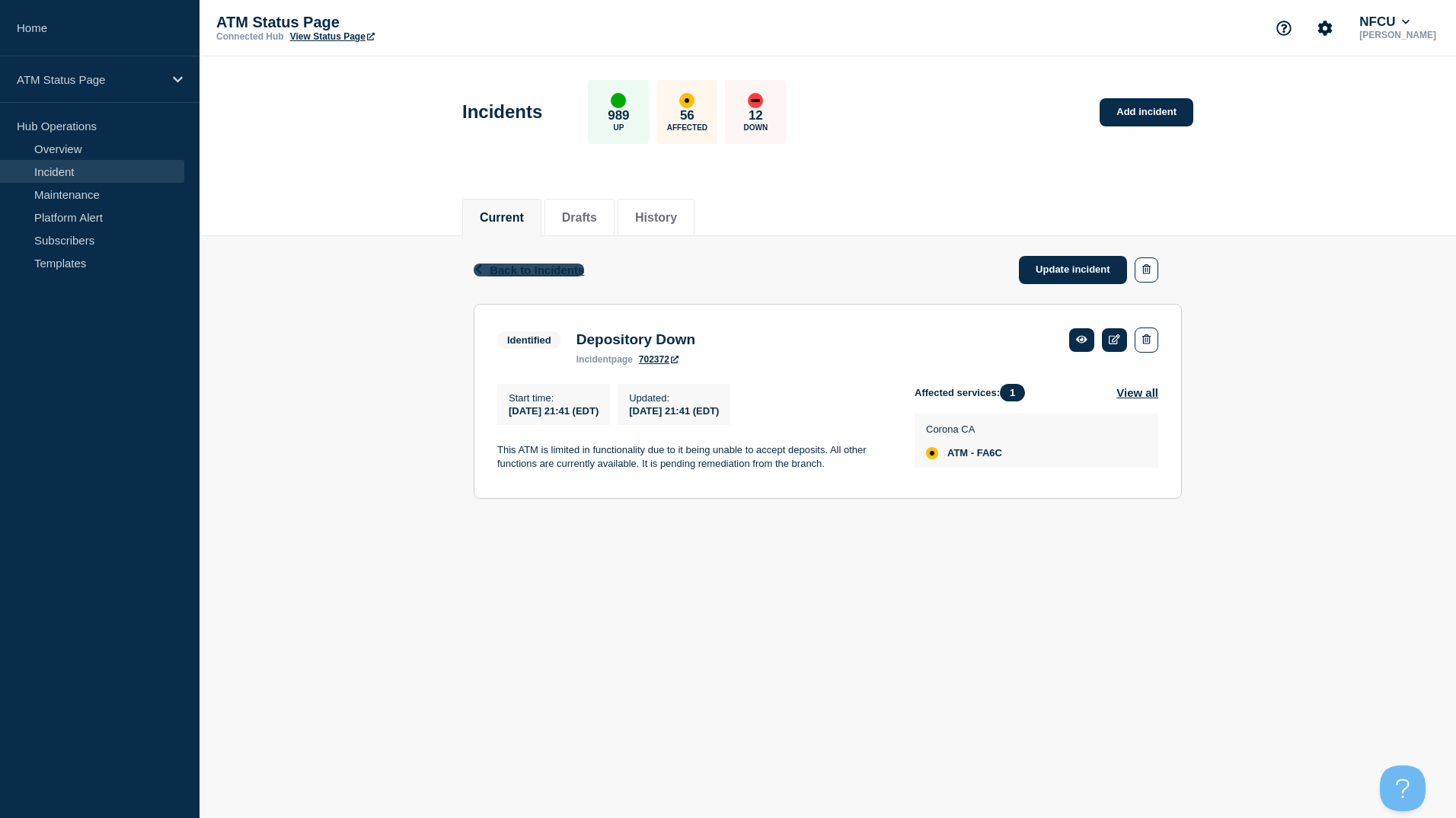
click at [508, 275] on span "Back to Incidents" at bounding box center [537, 270] width 95 height 13
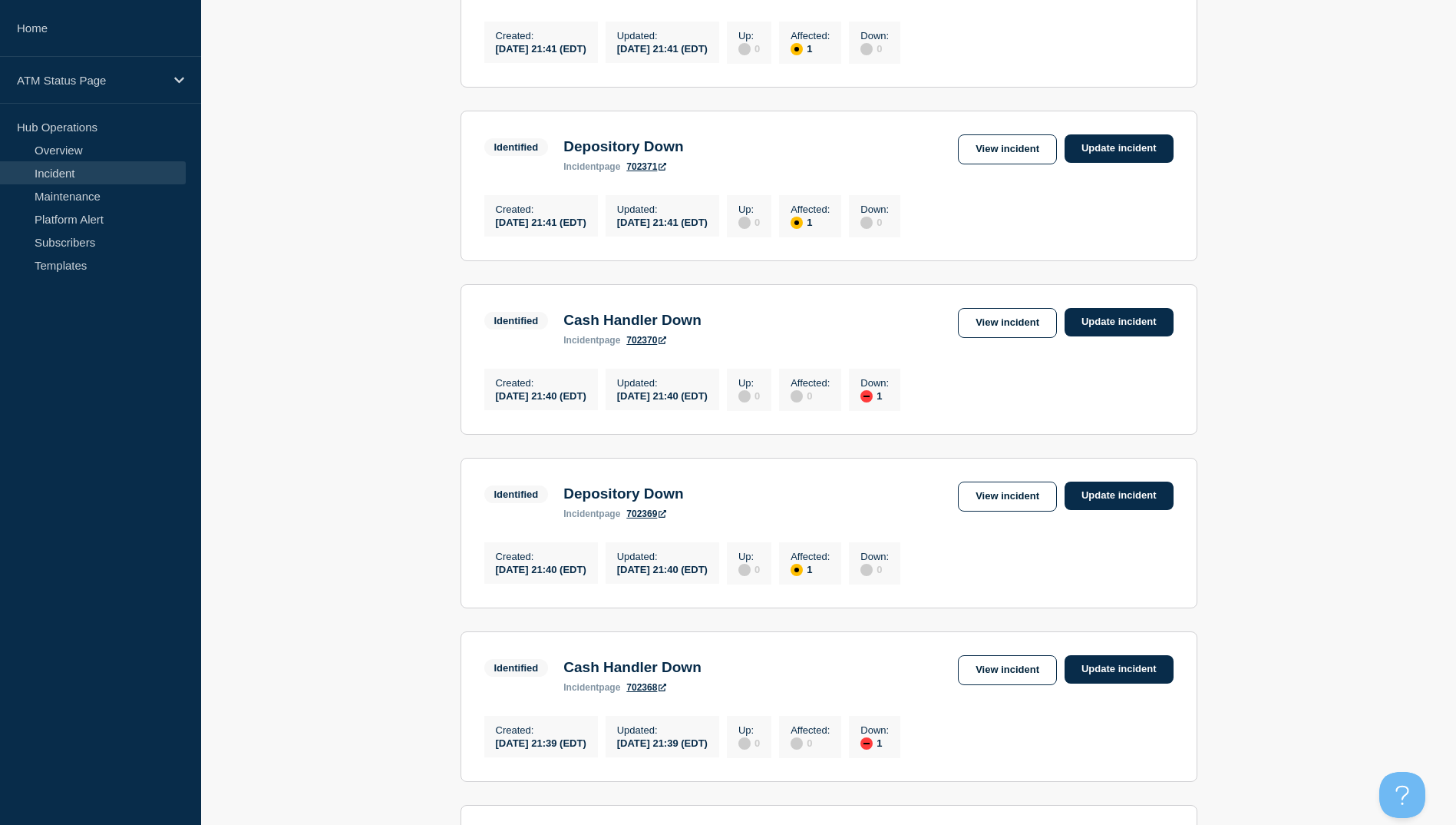
scroll to position [1459, 0]
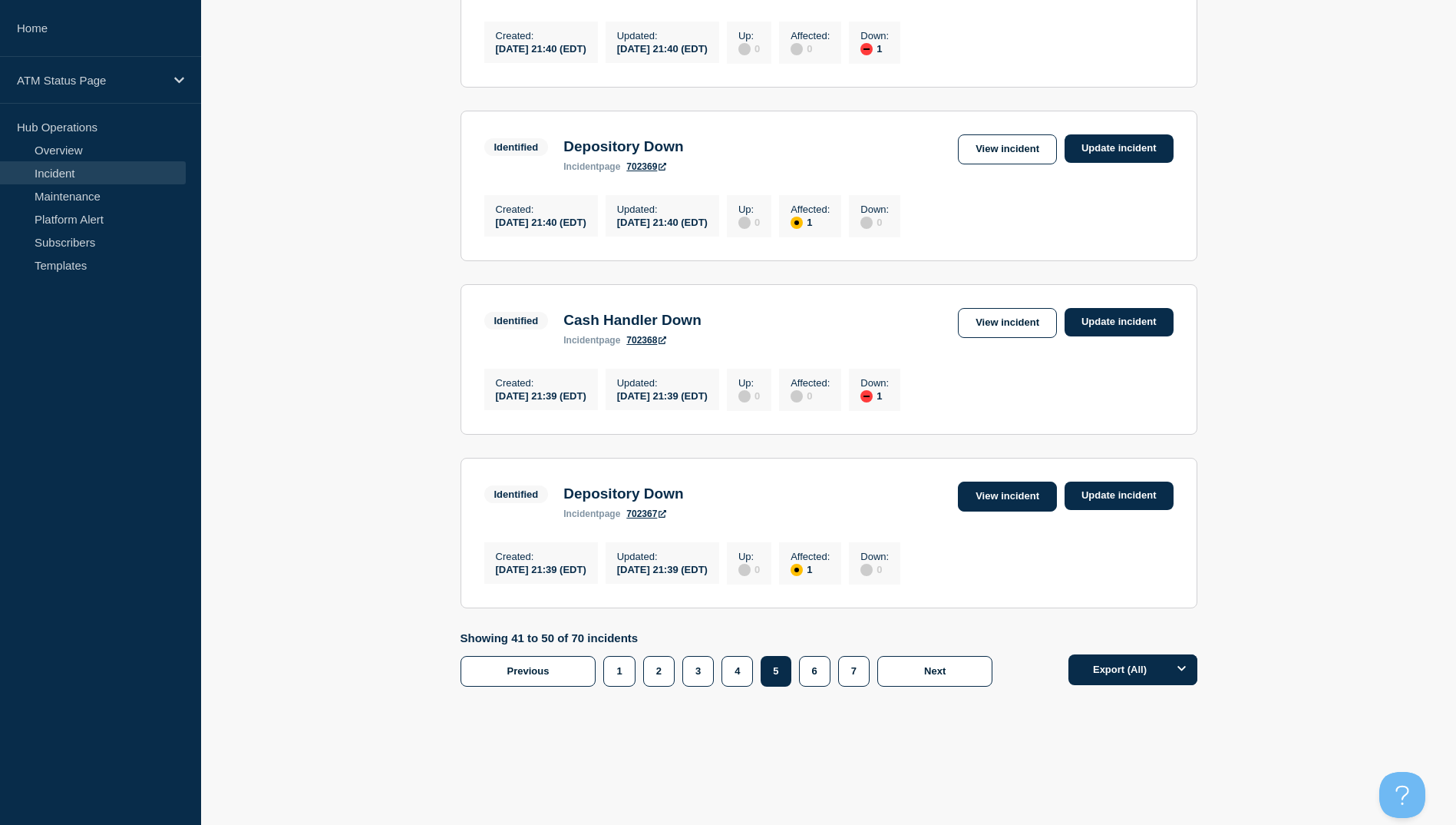
click at [977, 506] on link "View incident" at bounding box center [1008, 496] width 99 height 30
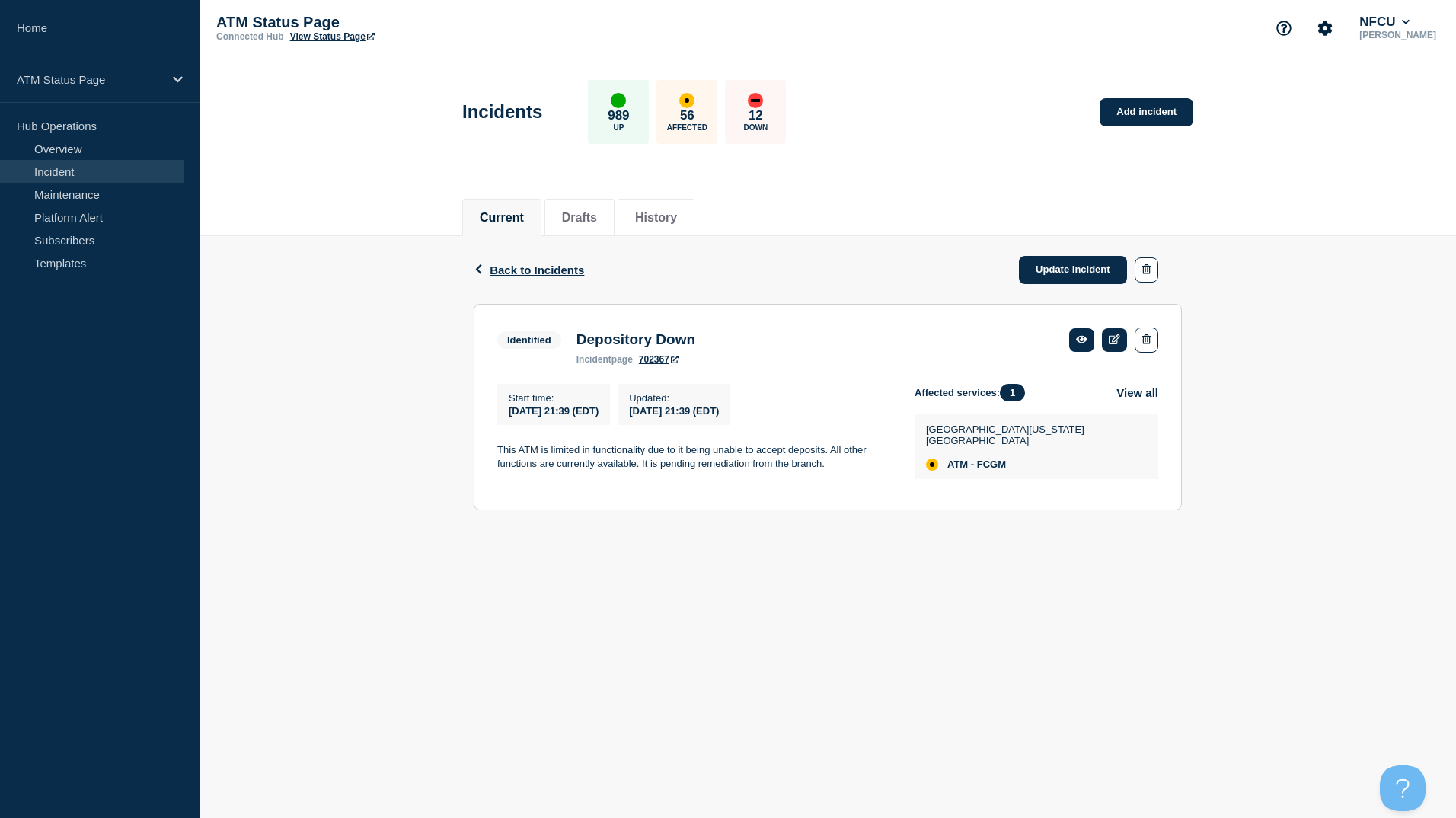
click at [565, 280] on div "Back Back to Incidents Update incident" at bounding box center [828, 270] width 709 height 68
click at [568, 274] on span "Back to Incidents" at bounding box center [537, 270] width 95 height 13
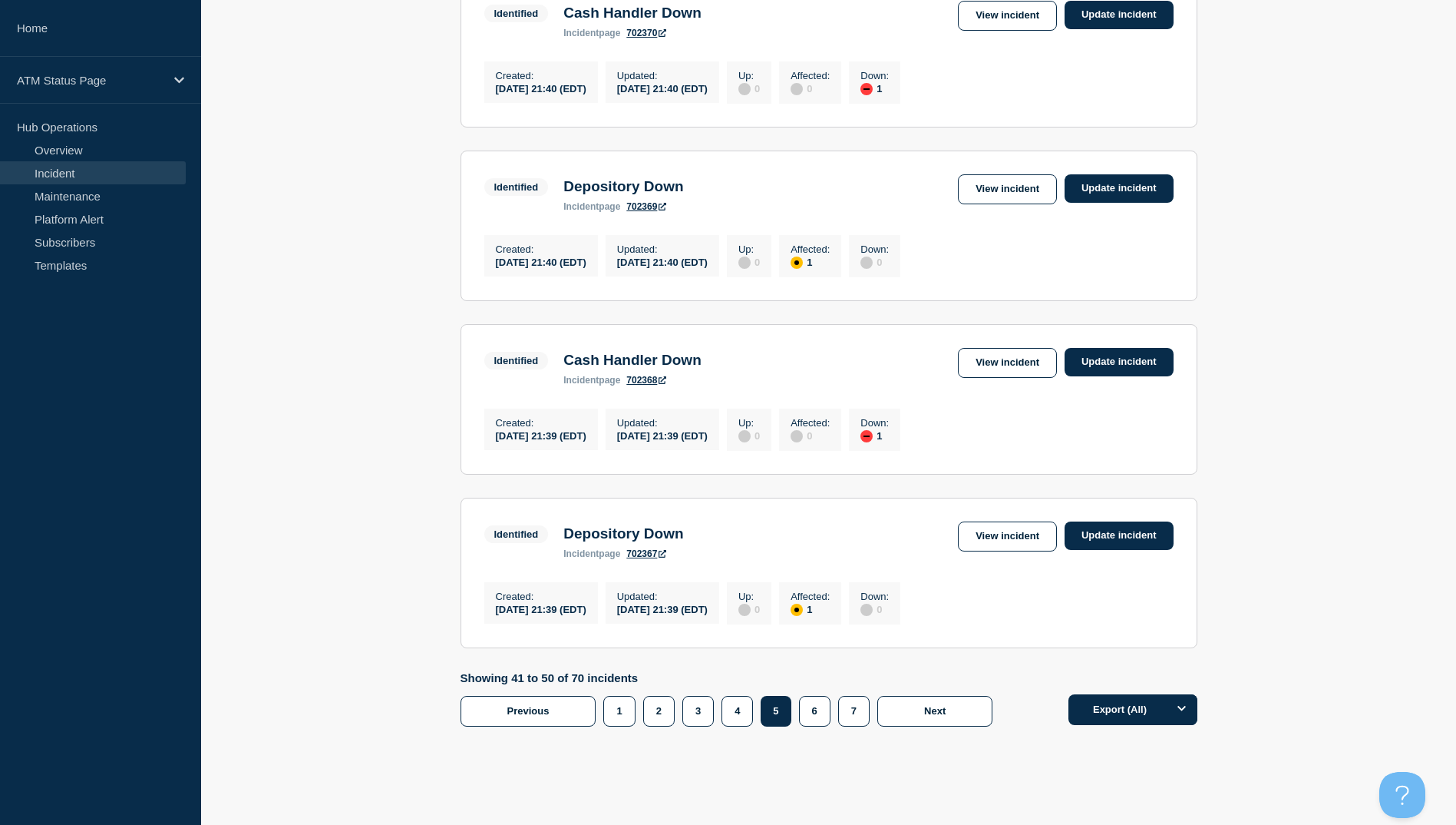
scroll to position [1475, 0]
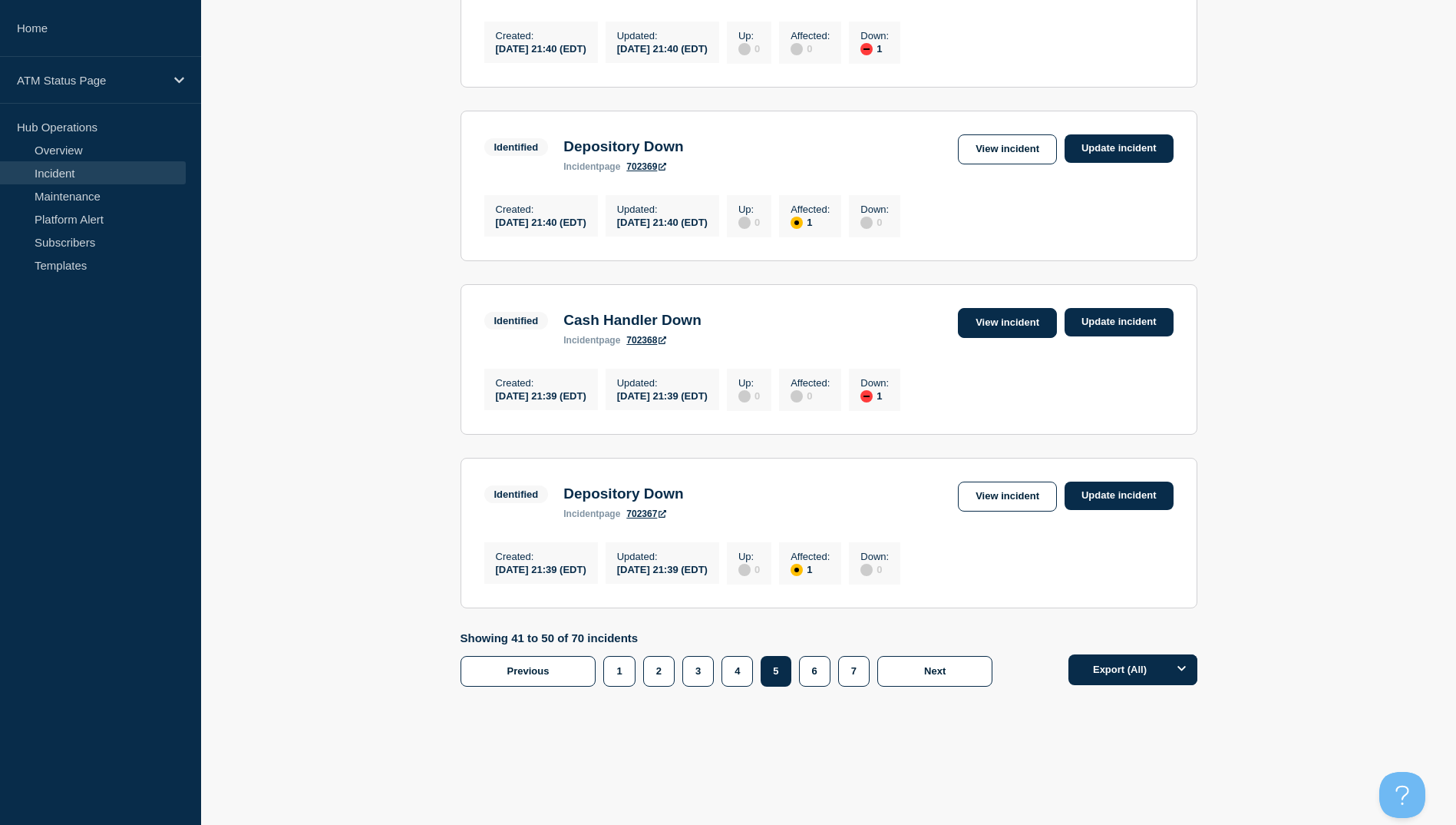
click at [1007, 325] on link "View incident" at bounding box center [1008, 322] width 99 height 30
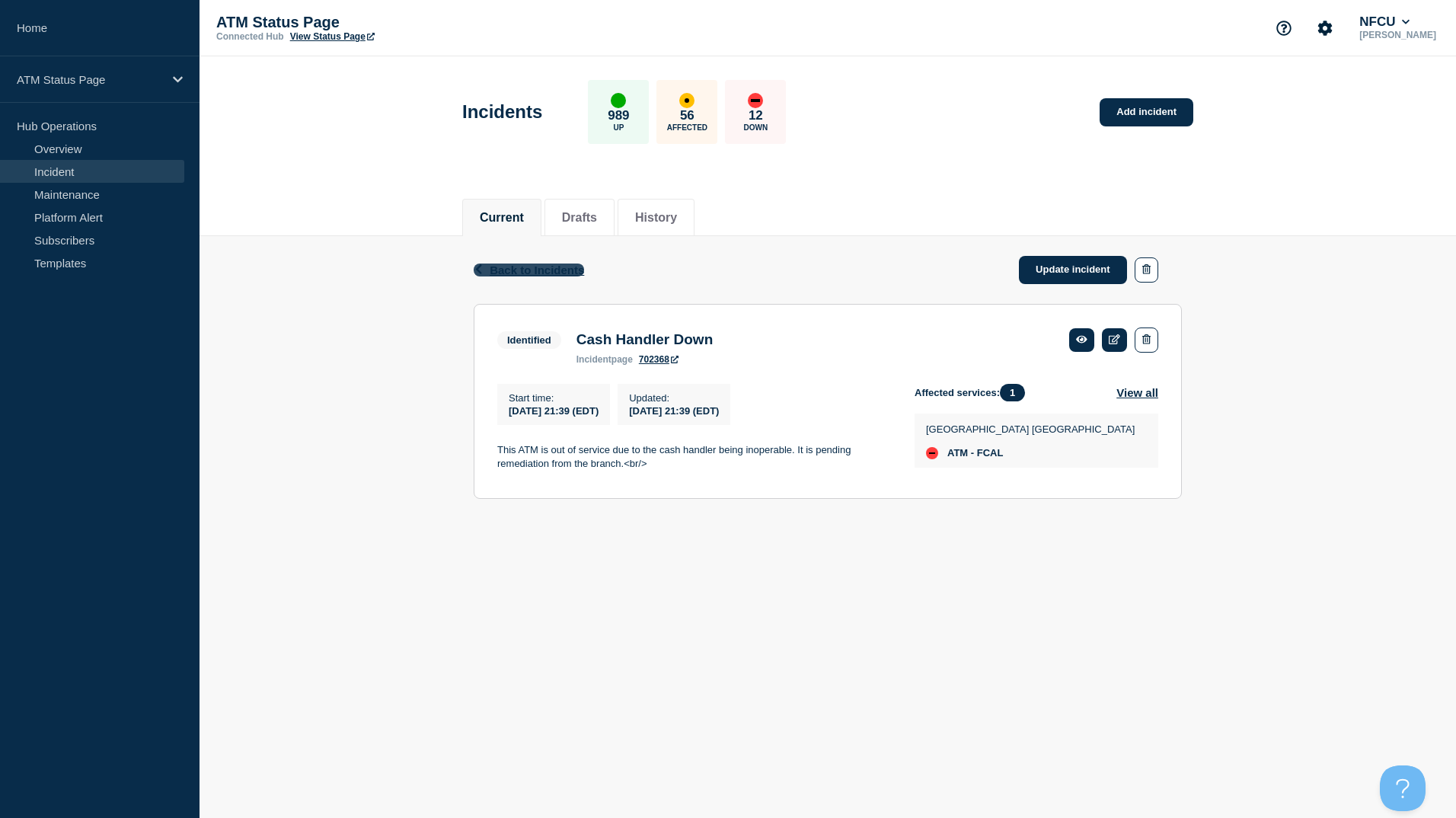
click at [561, 269] on span "Back to Incidents" at bounding box center [537, 270] width 95 height 13
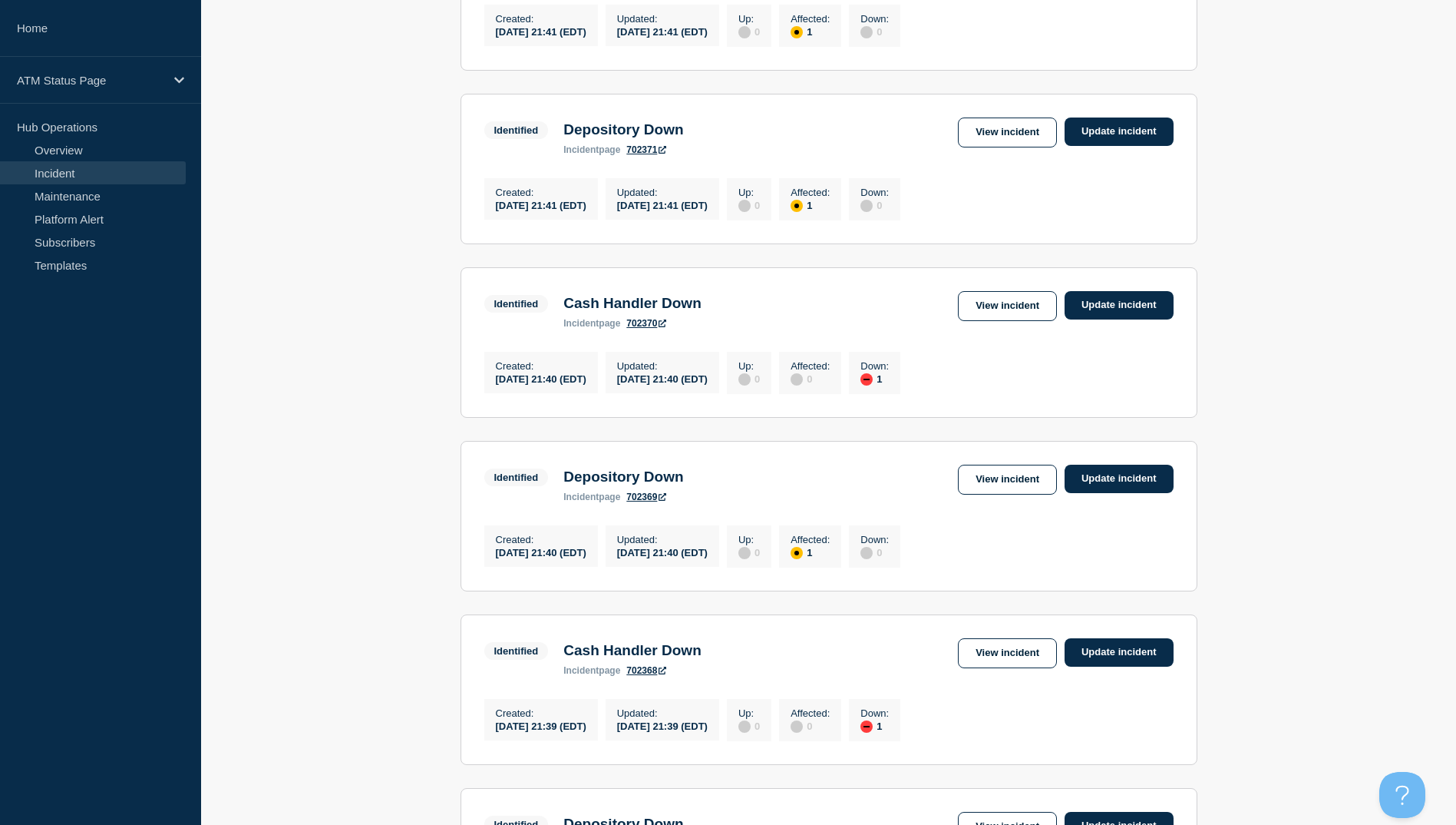
scroll to position [1015, 0]
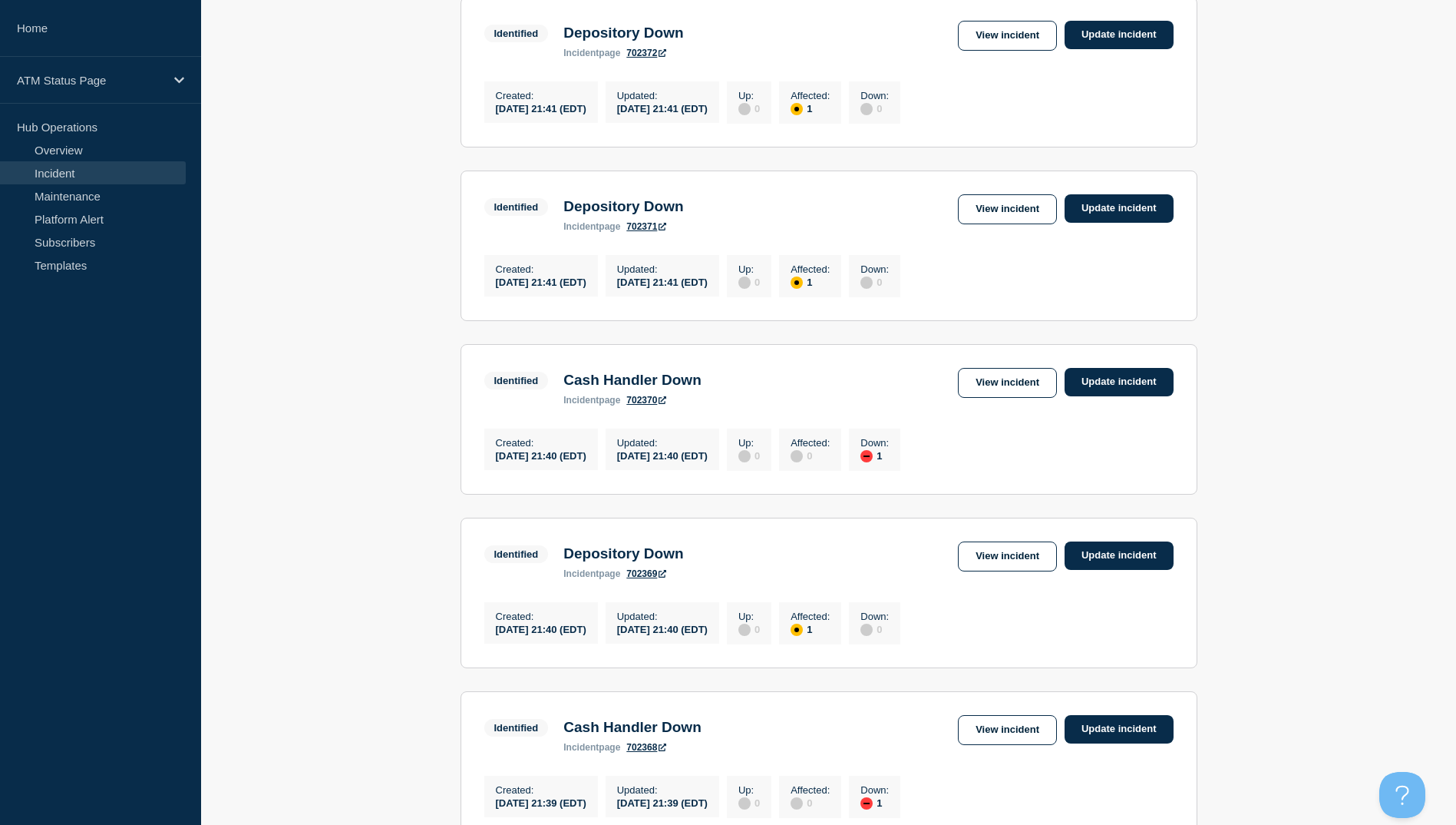
click at [996, 392] on section "Identified Cash Handler Down incident page 702370 View incident Update incident…" at bounding box center [829, 420] width 737 height 151
click at [995, 398] on link "View incident" at bounding box center [1008, 382] width 99 height 30
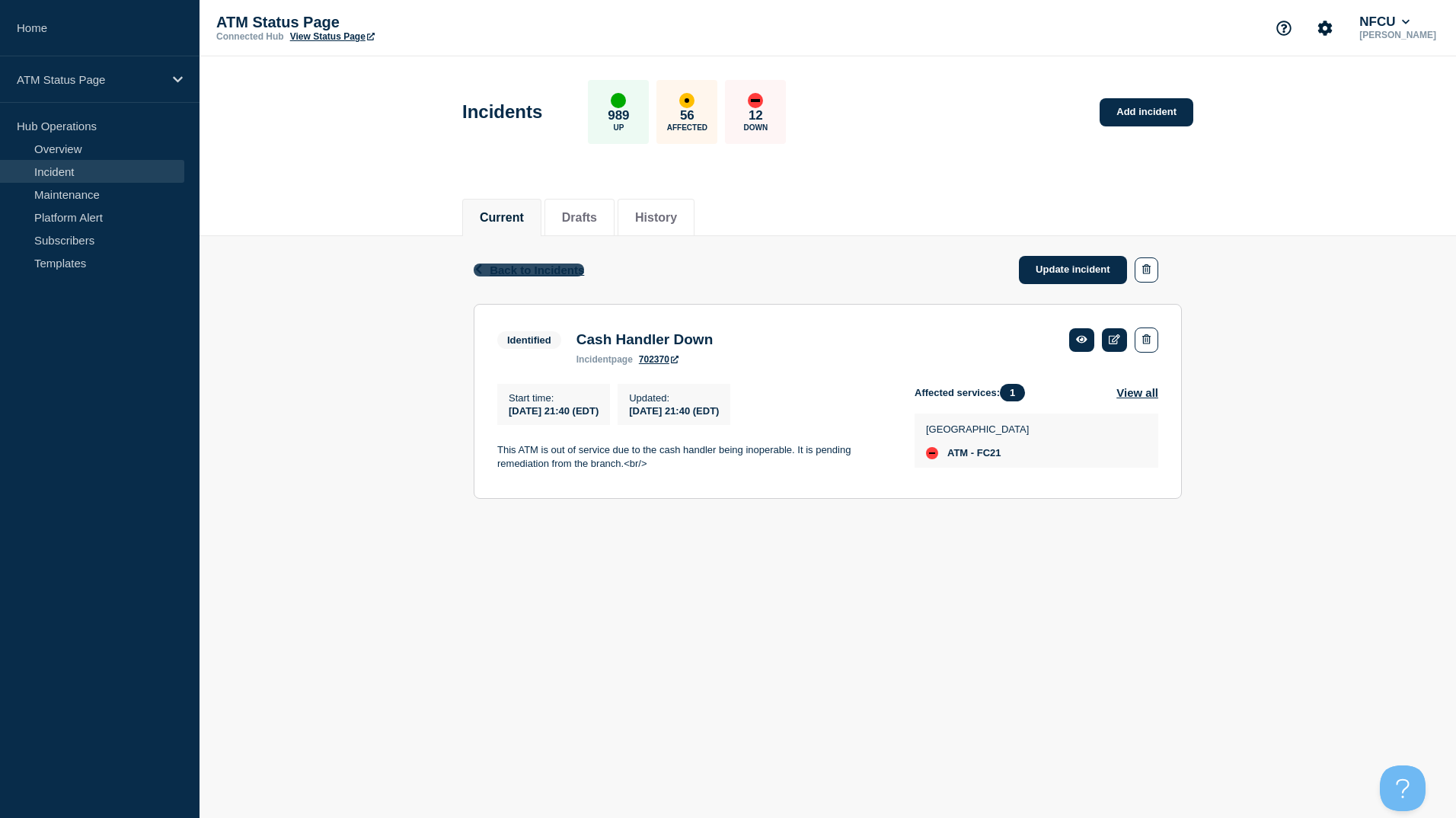
click at [549, 268] on span "Back to Incidents" at bounding box center [537, 270] width 95 height 13
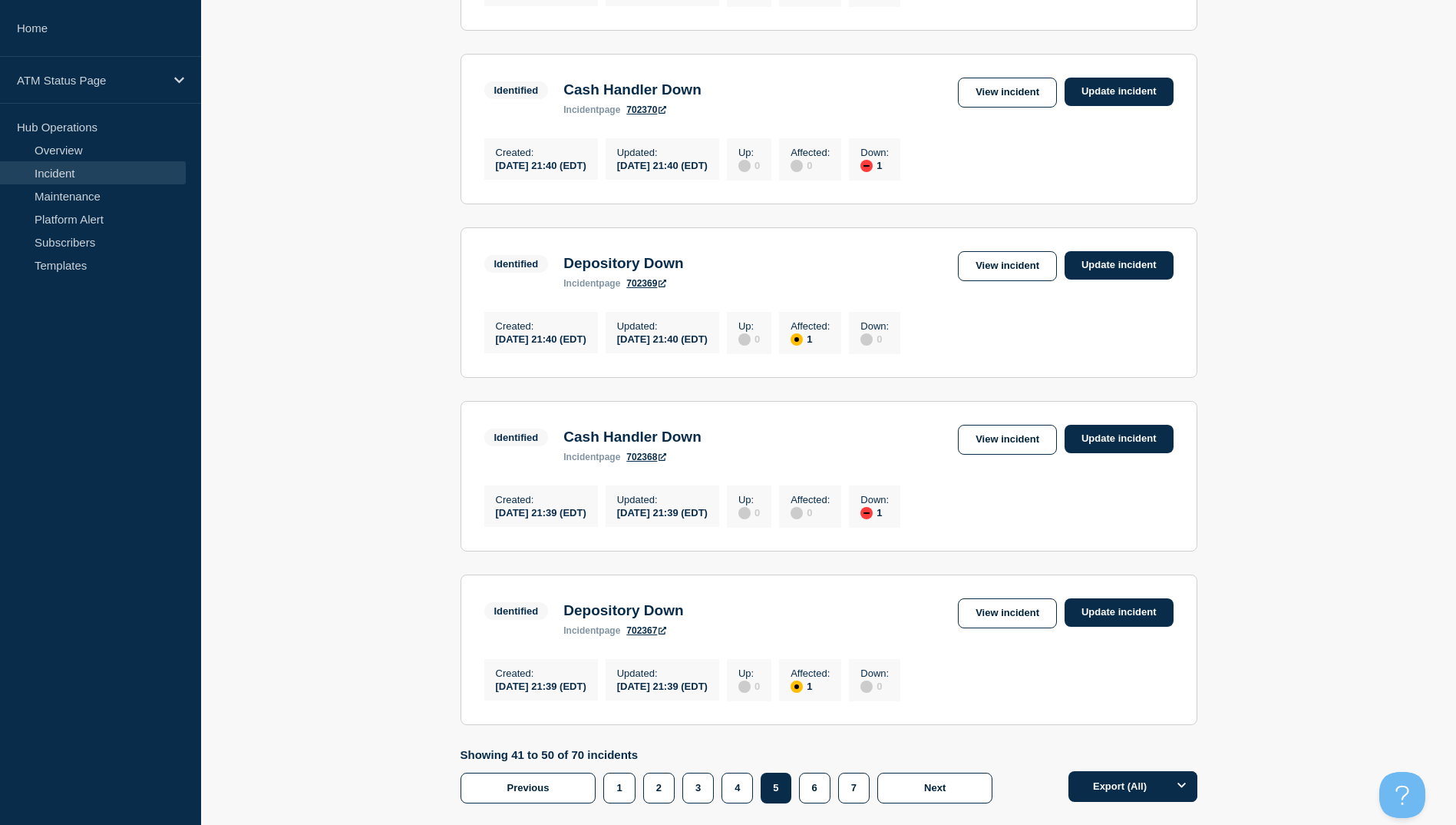
scroll to position [1228, 0]
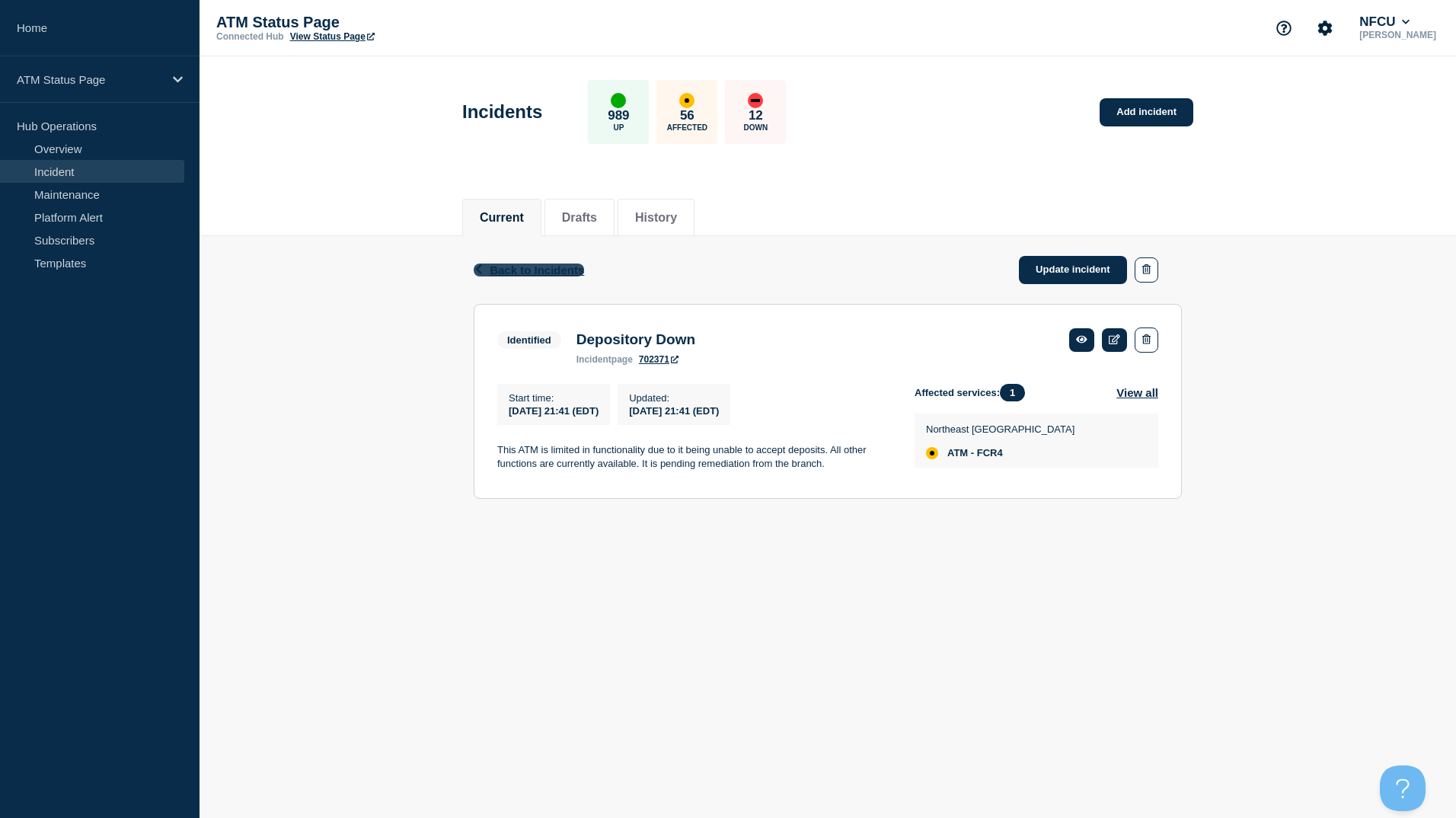
click at [550, 274] on span "Back to Incidents" at bounding box center [537, 270] width 95 height 13
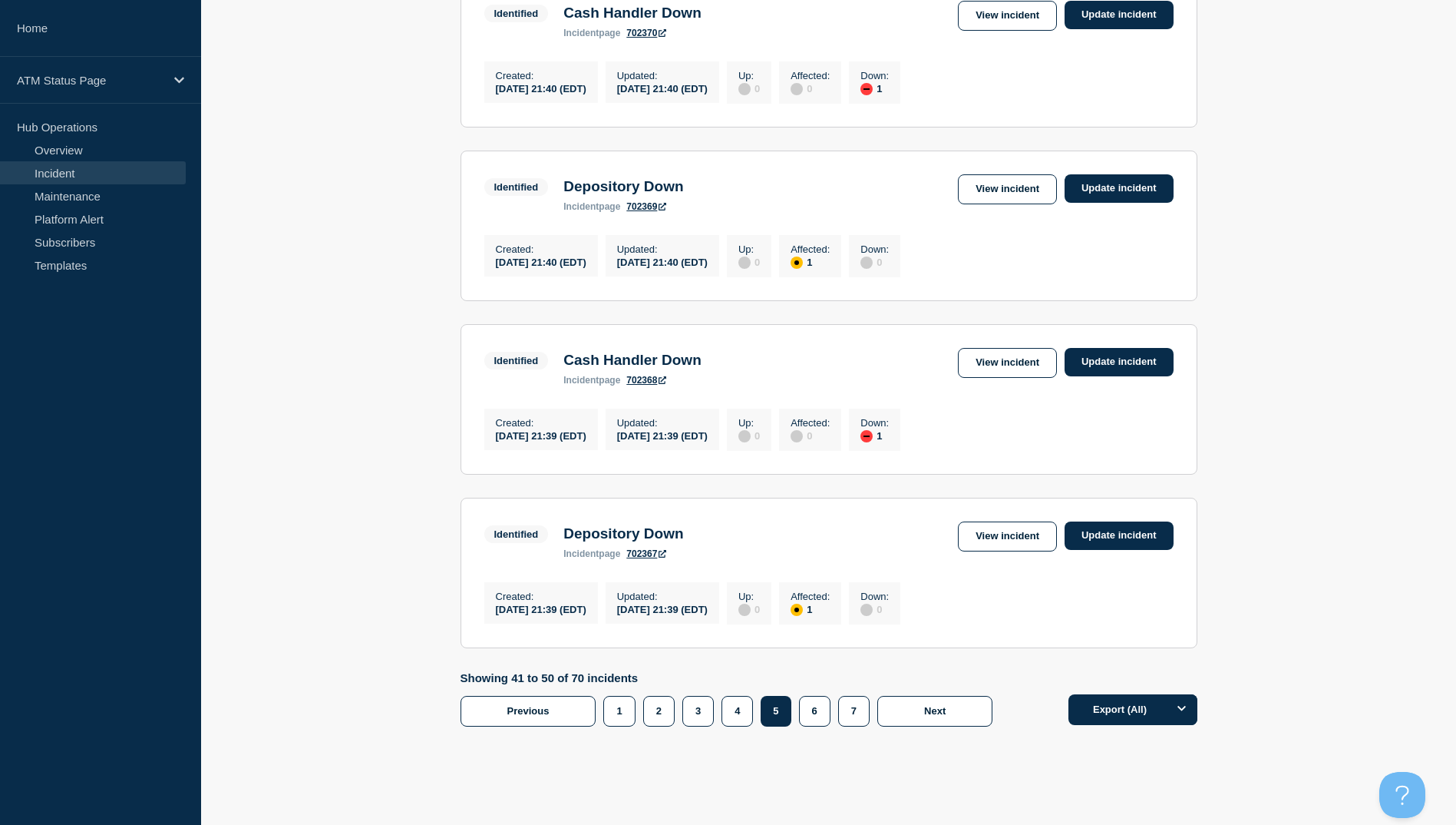
scroll to position [1475, 0]
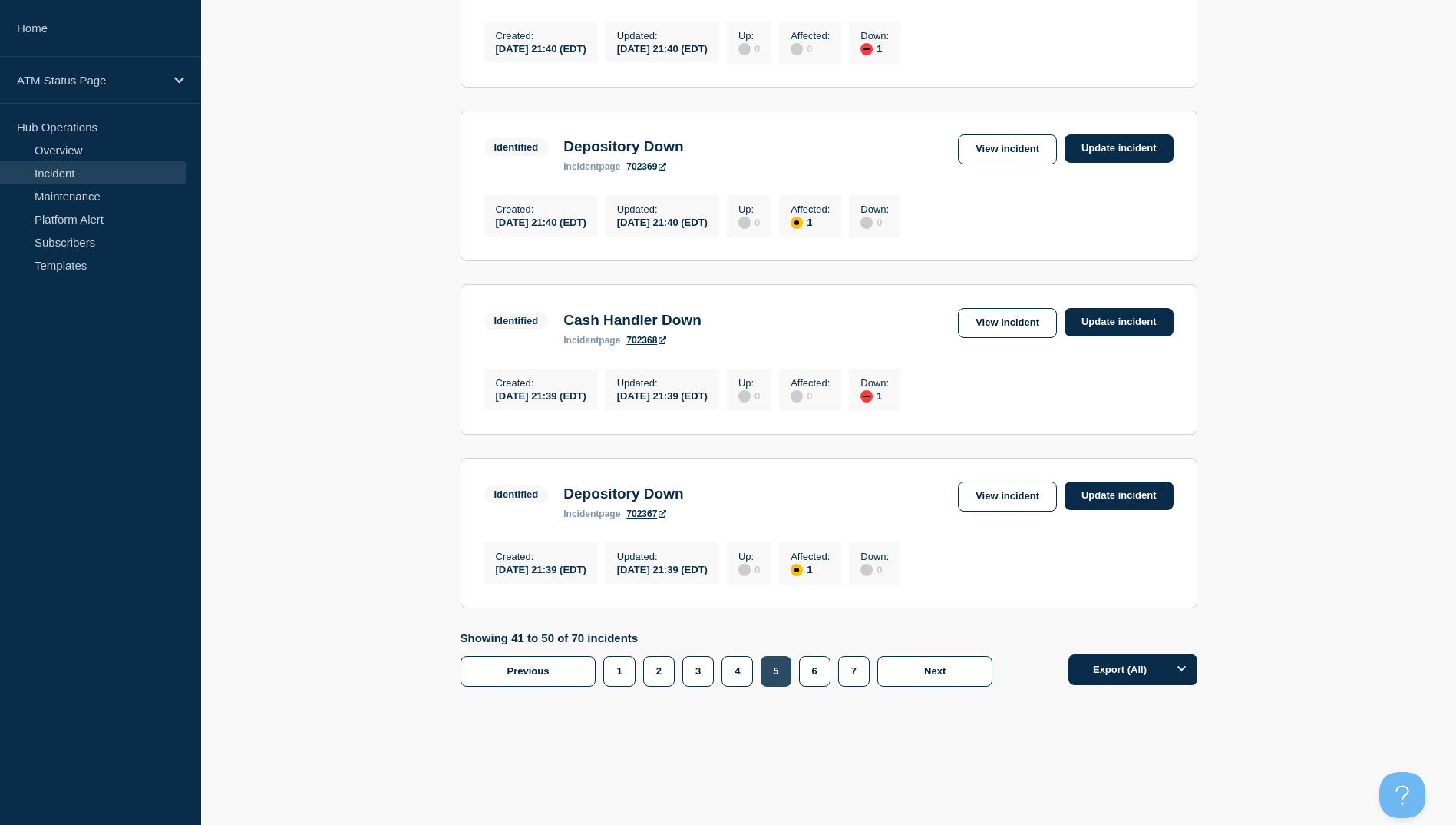
click at [762, 678] on button "5" at bounding box center [775, 671] width 30 height 31
click at [748, 683] on button "4" at bounding box center [737, 671] width 31 height 31
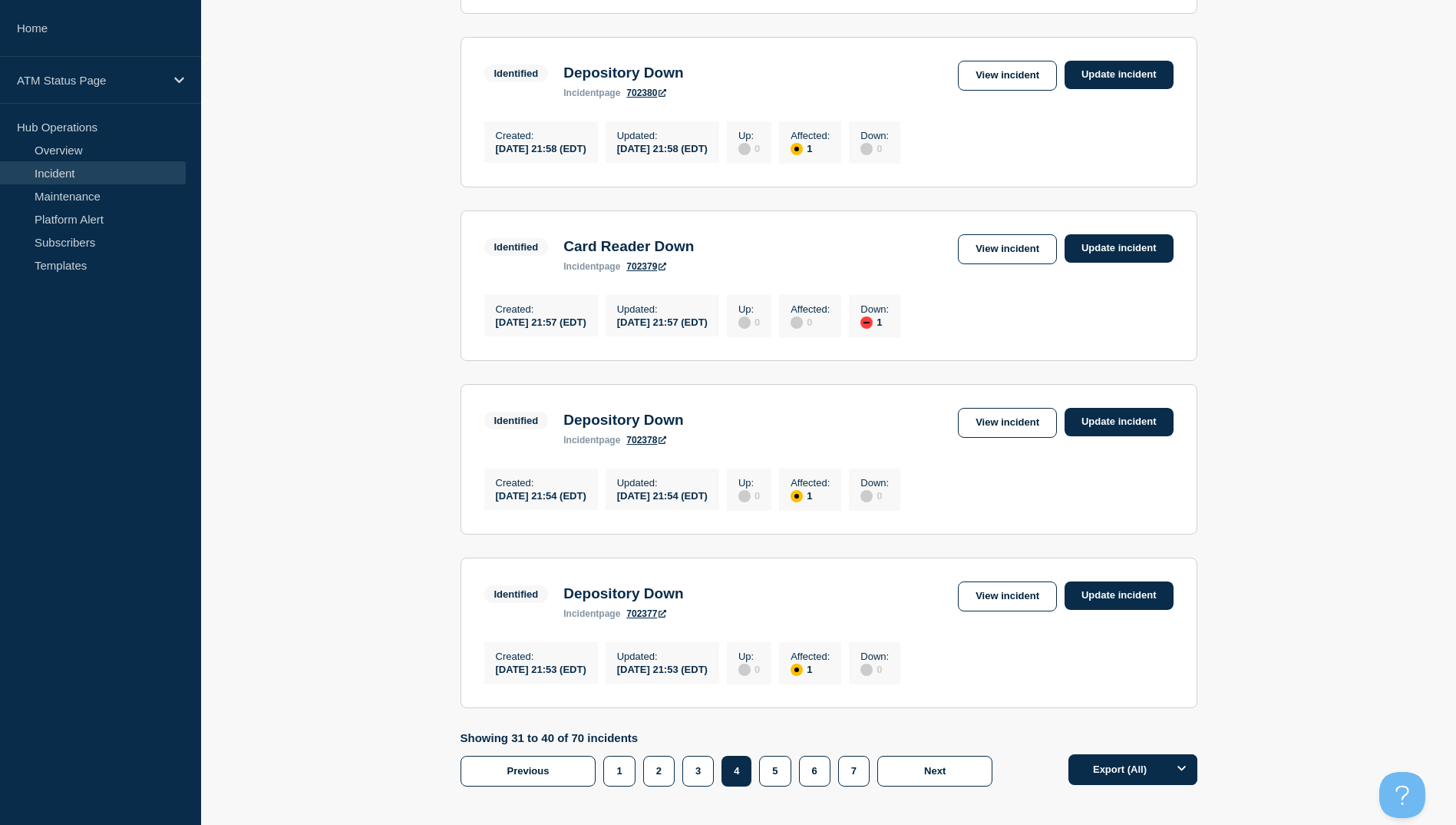
scroll to position [1246, 0]
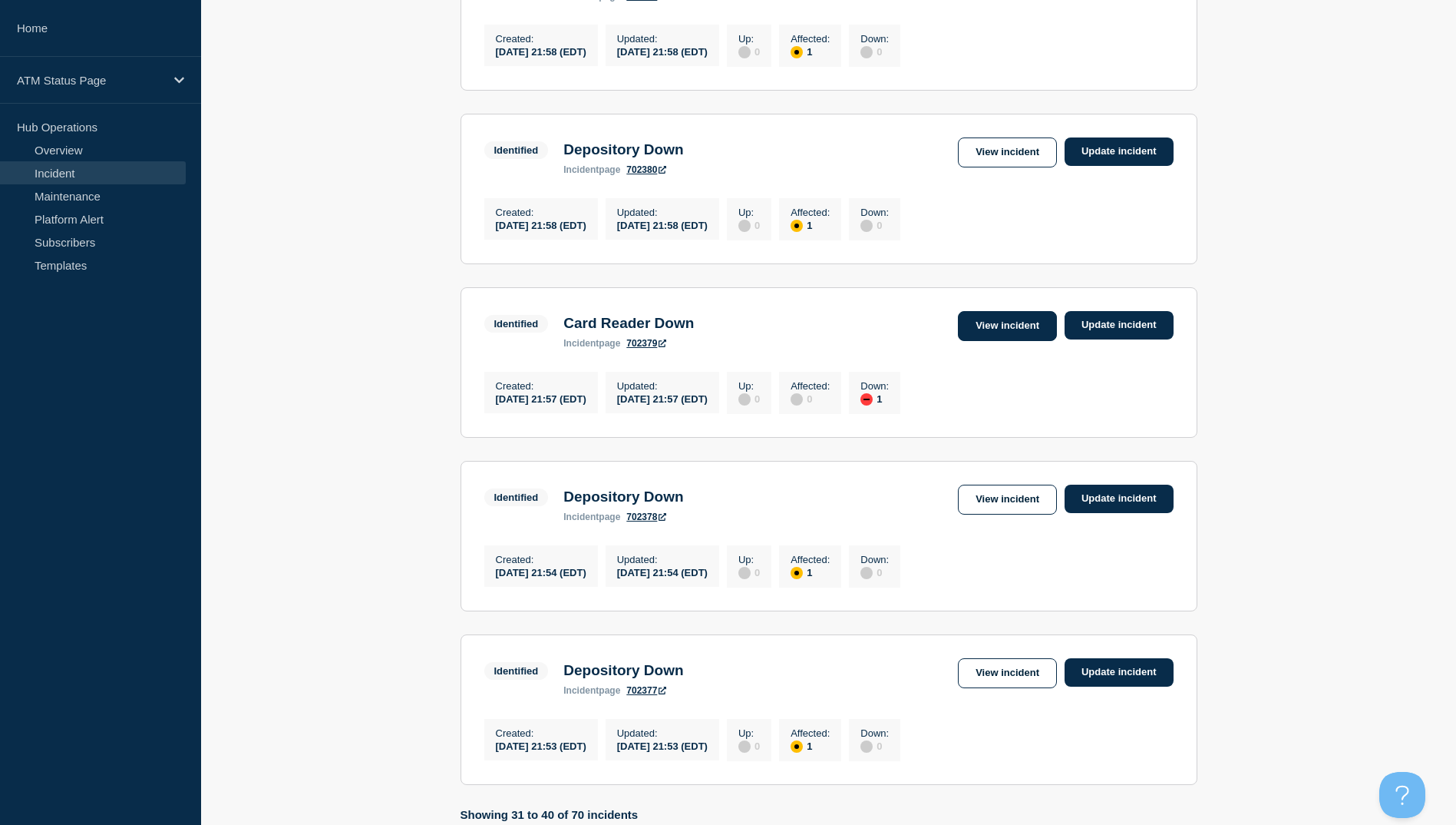
click at [1005, 340] on link "View incident" at bounding box center [1008, 325] width 99 height 30
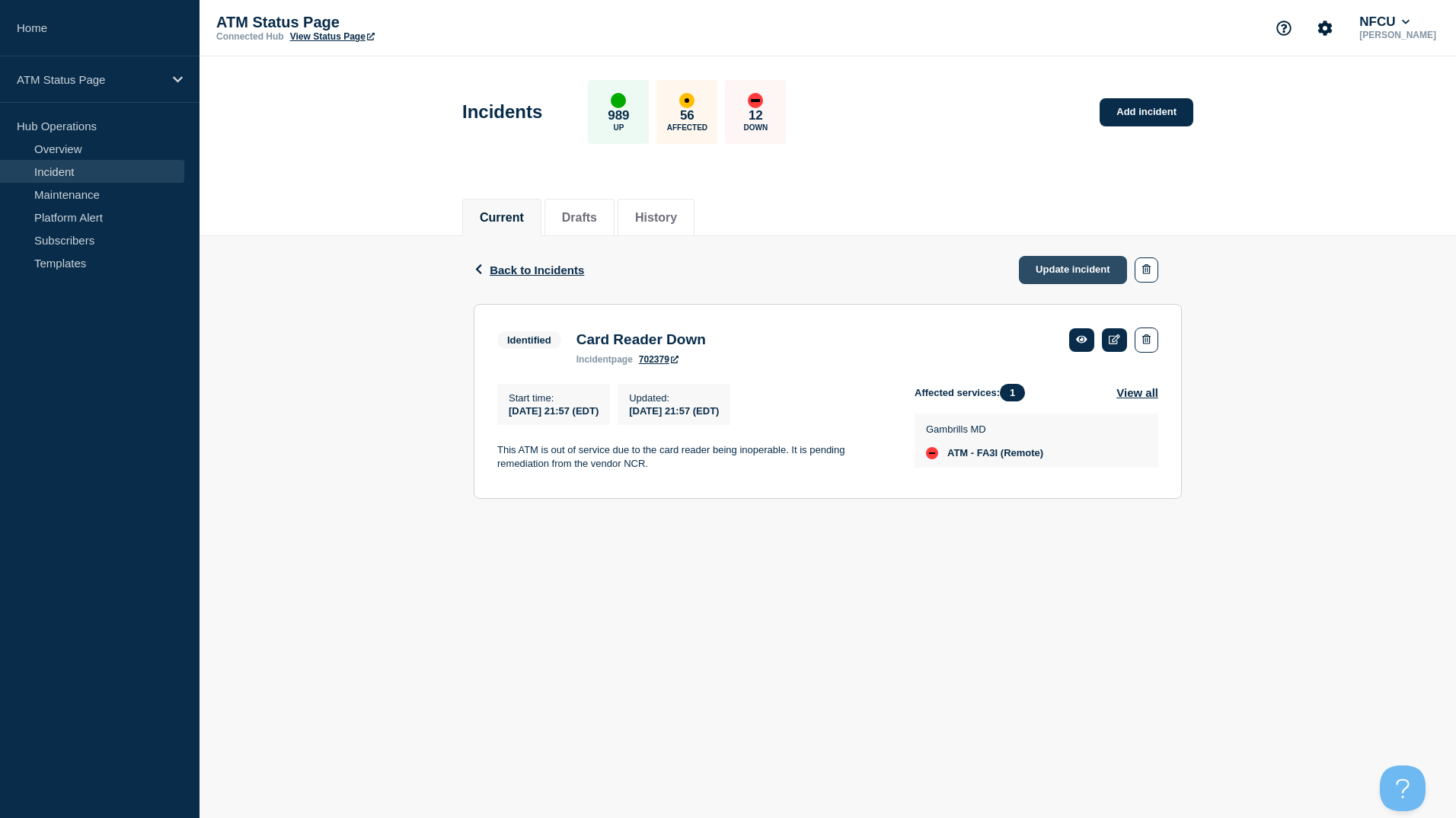
click at [1069, 268] on link "Update incident" at bounding box center [1073, 270] width 108 height 28
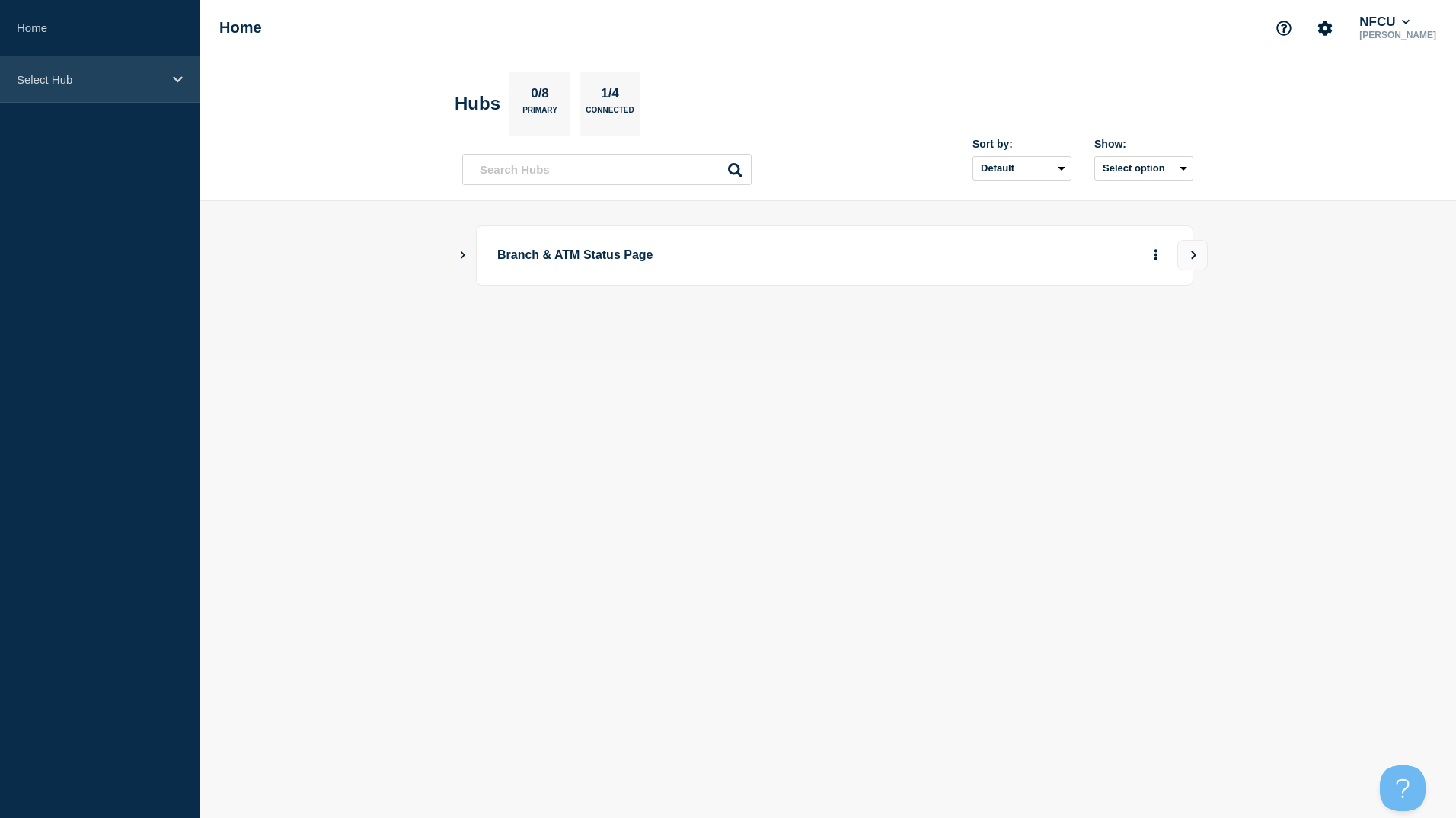
click at [112, 83] on p "Select Hub" at bounding box center [90, 79] width 147 height 13
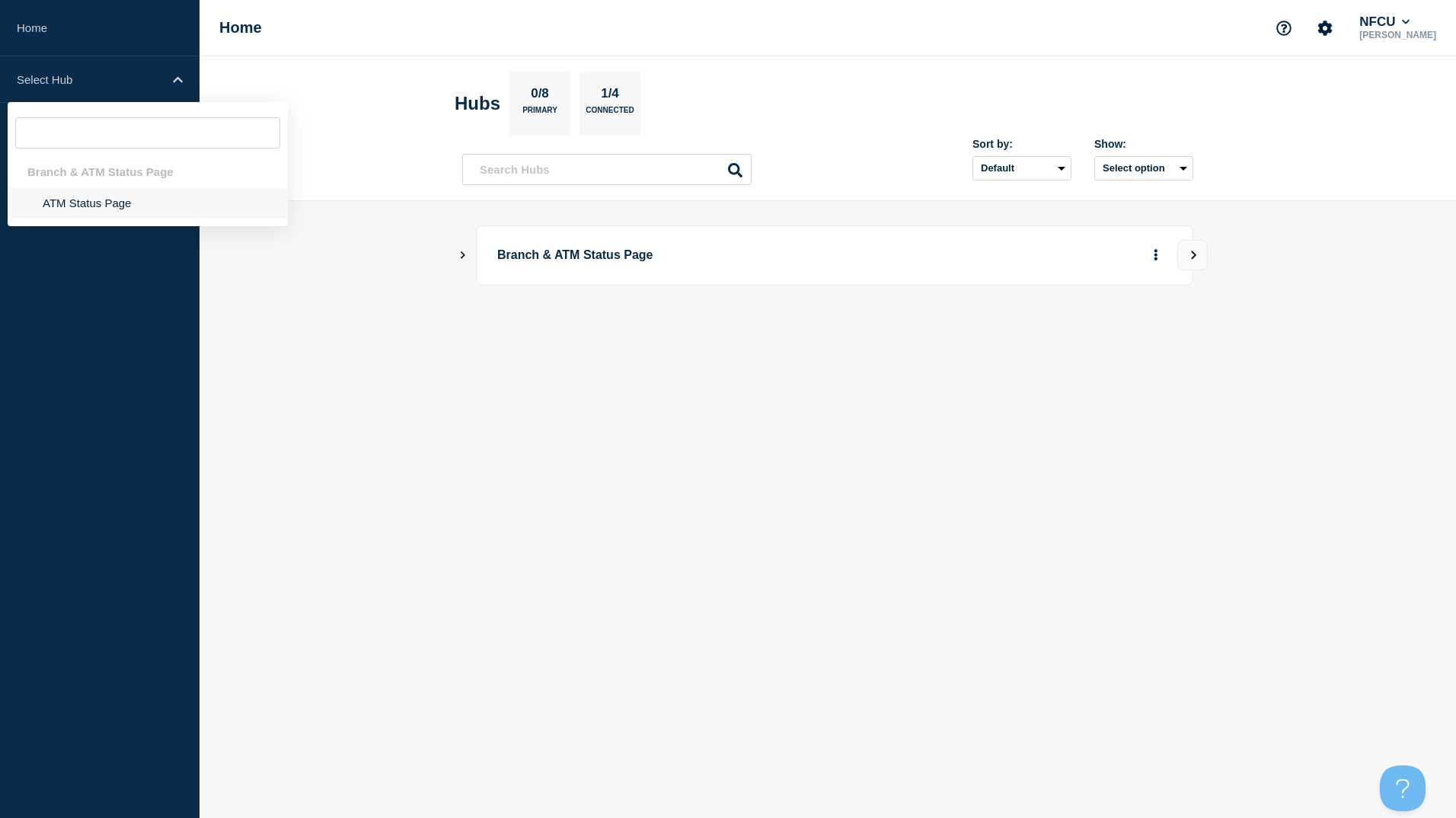
click at [89, 207] on li "ATM Status Page" at bounding box center [148, 202] width 280 height 31
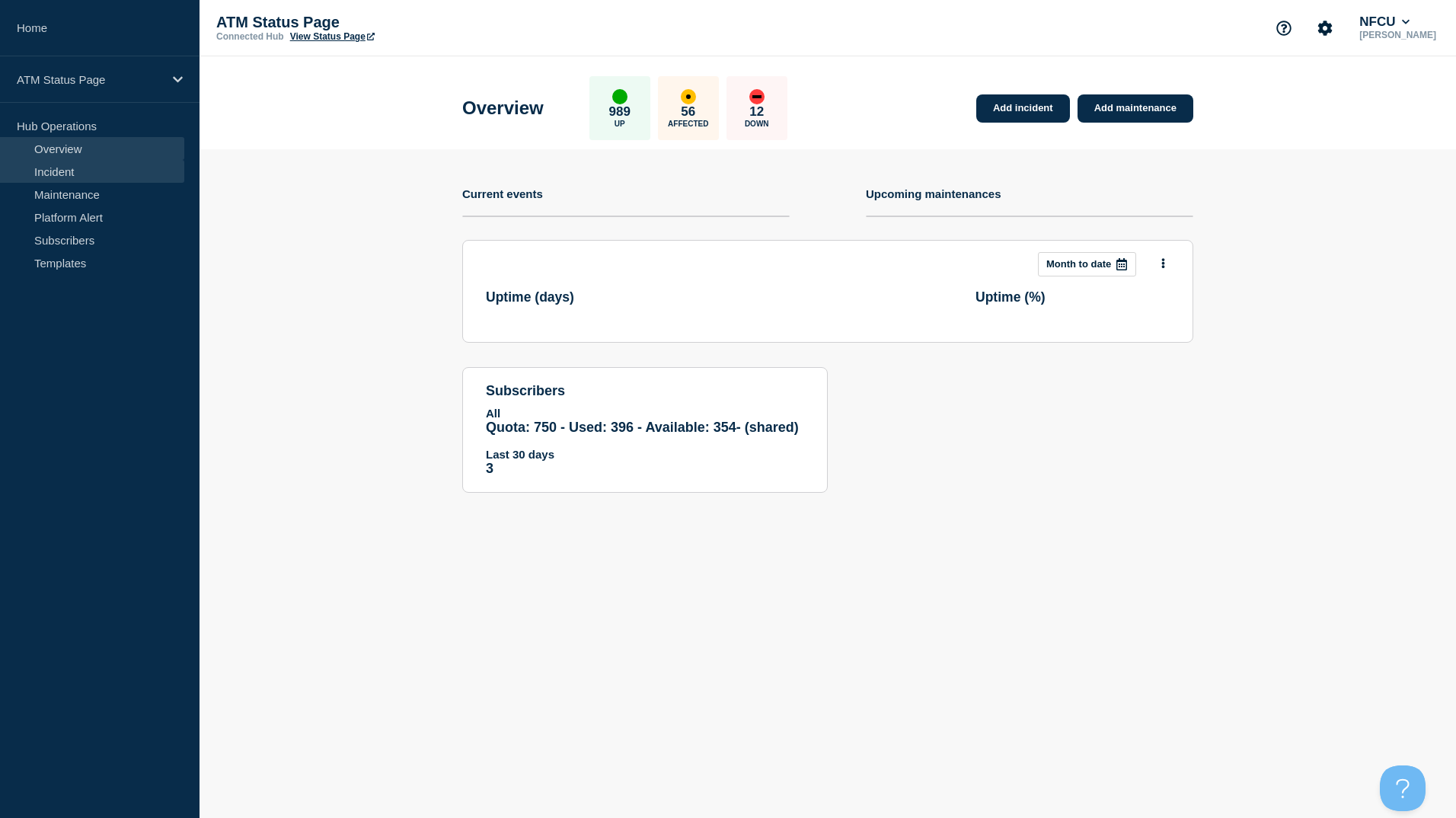
click at [77, 171] on link "Incident" at bounding box center [92, 171] width 184 height 23
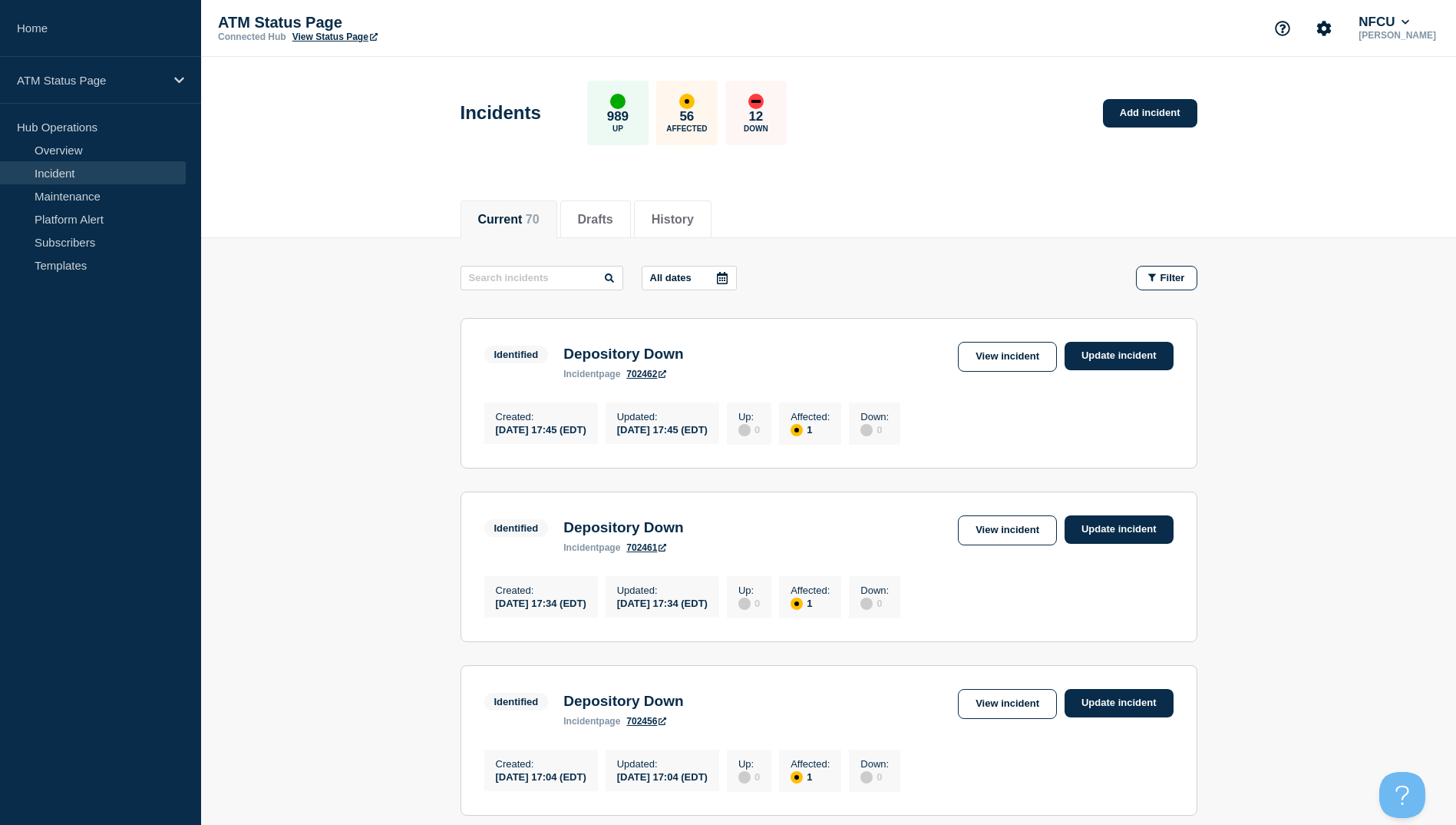
scroll to position [721, 0]
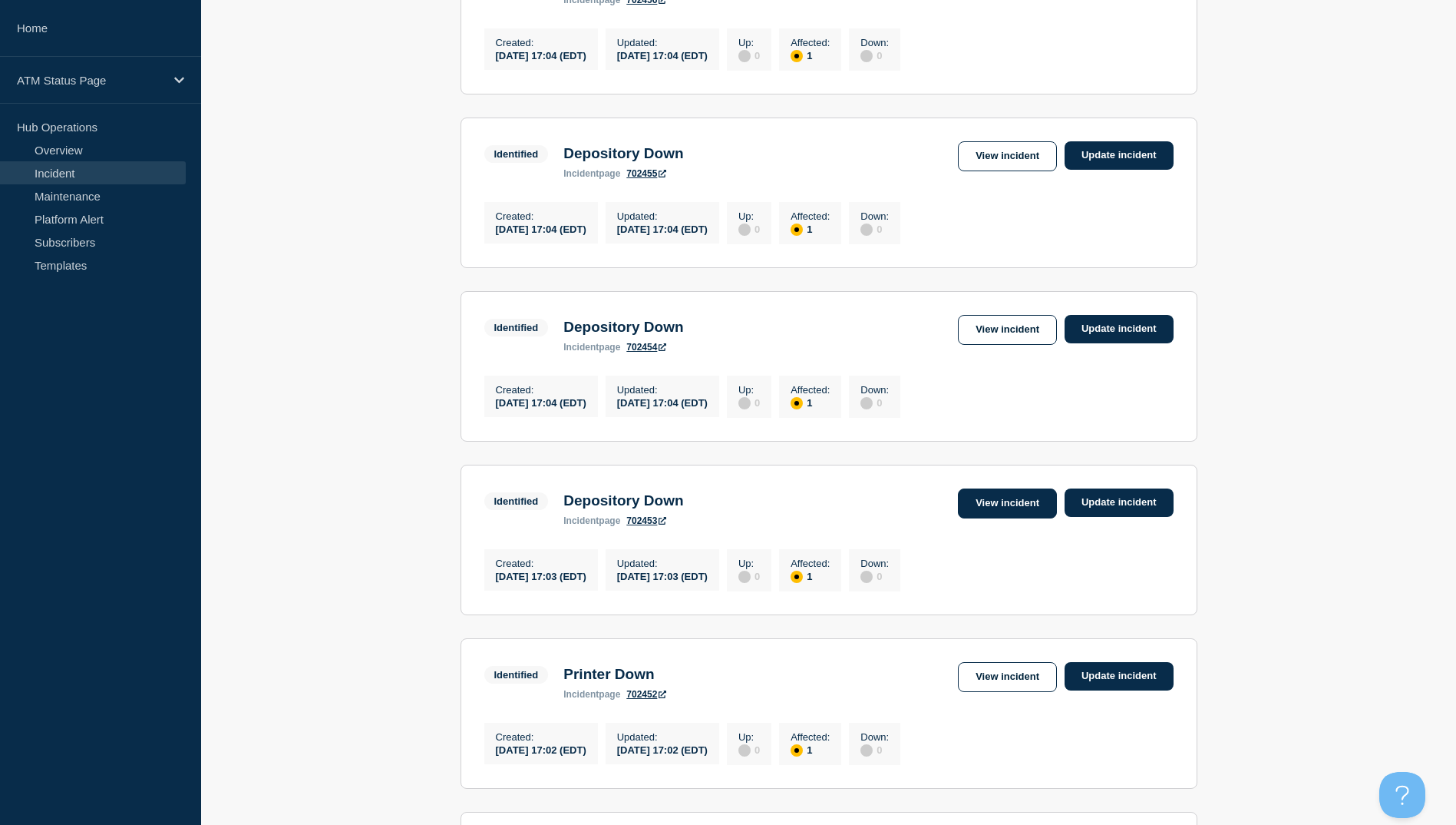
click at [961, 518] on link "View incident" at bounding box center [1008, 503] width 99 height 30
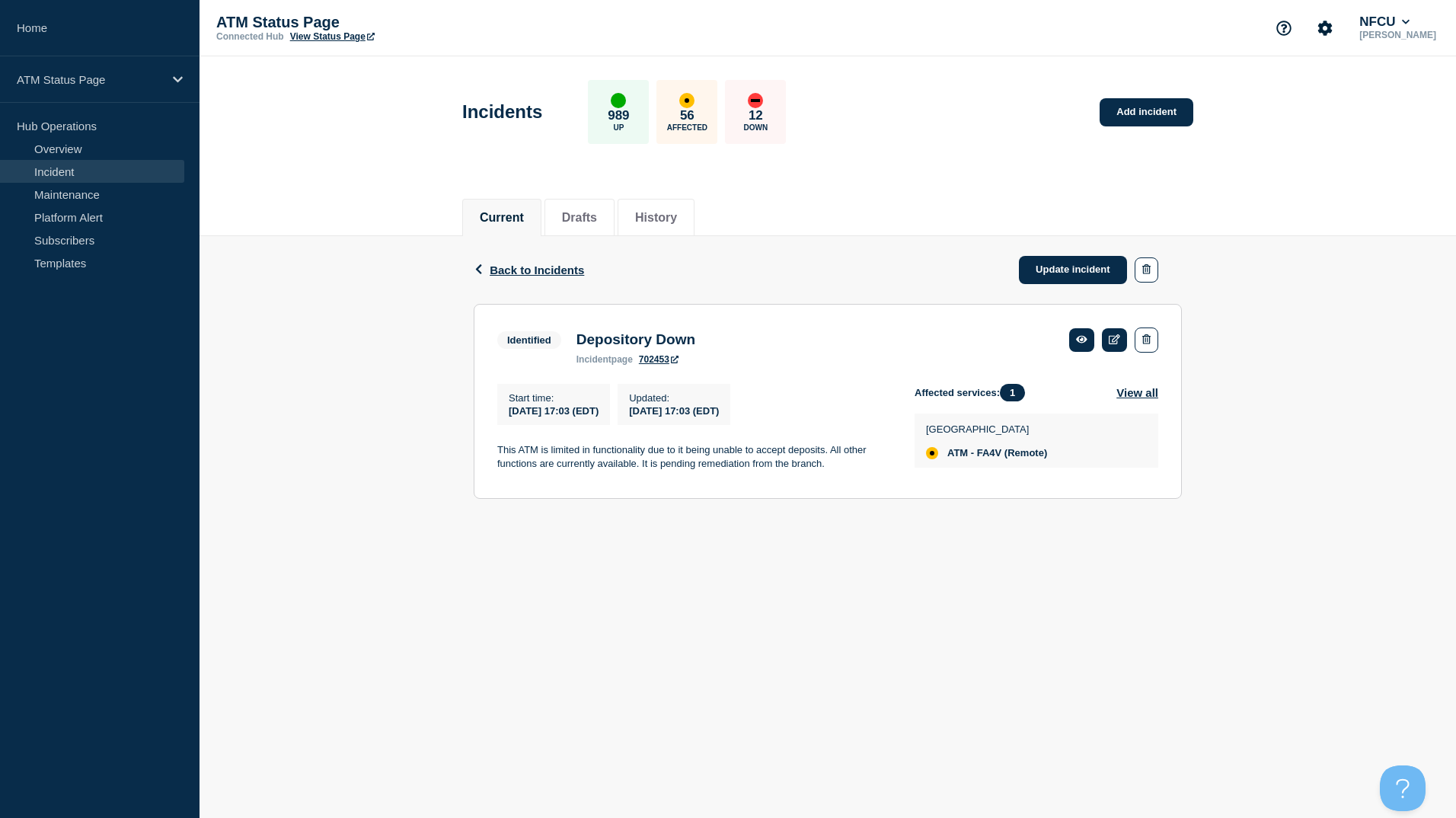
click at [502, 277] on div "Back Back to Incidents Update incident" at bounding box center [828, 270] width 709 height 68
click at [506, 275] on span "Back to Incidents" at bounding box center [537, 270] width 95 height 13
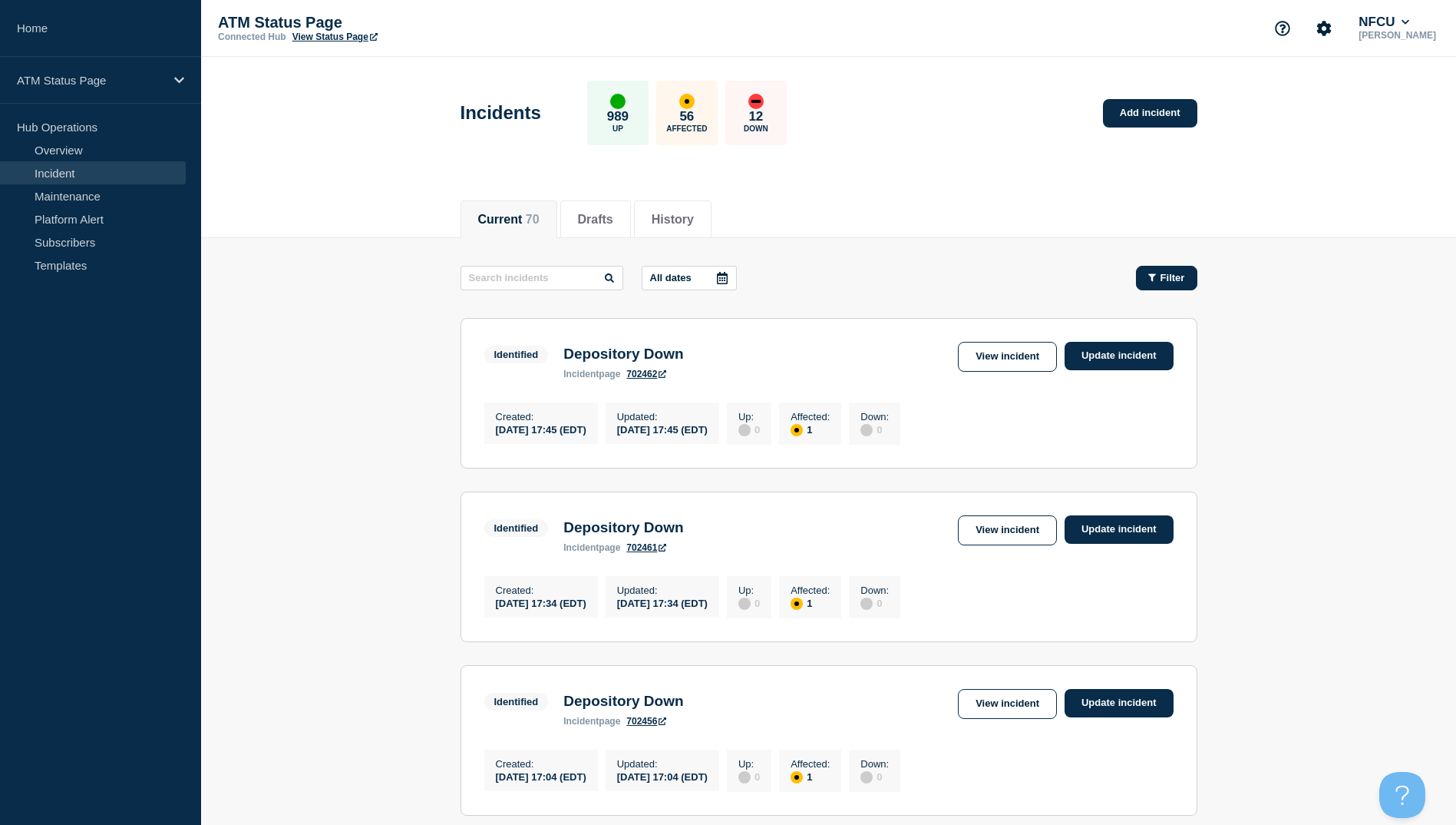
click at [1172, 286] on button "Filter" at bounding box center [1167, 278] width 61 height 25
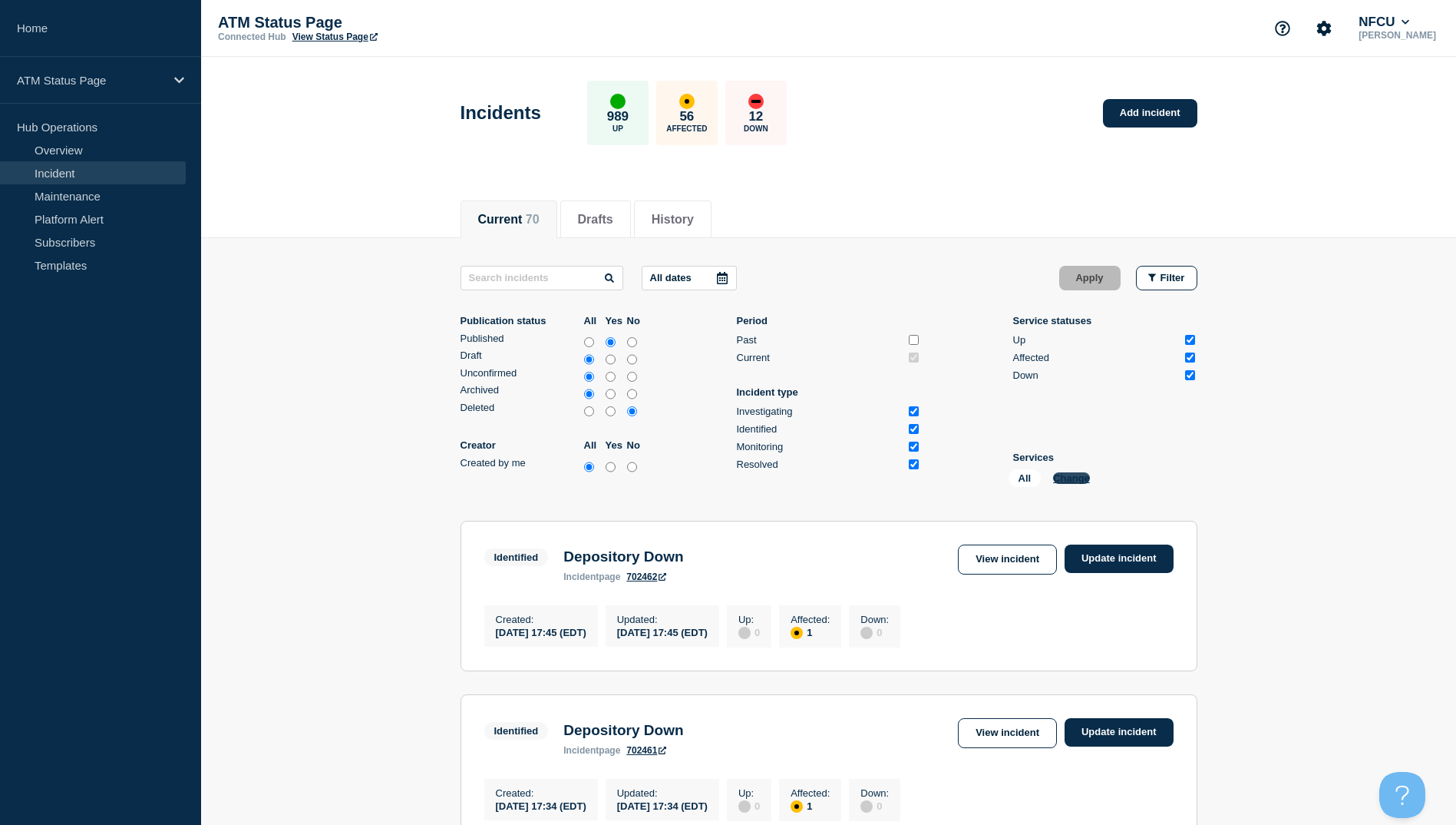
click at [1081, 481] on button "Change" at bounding box center [1072, 478] width 37 height 11
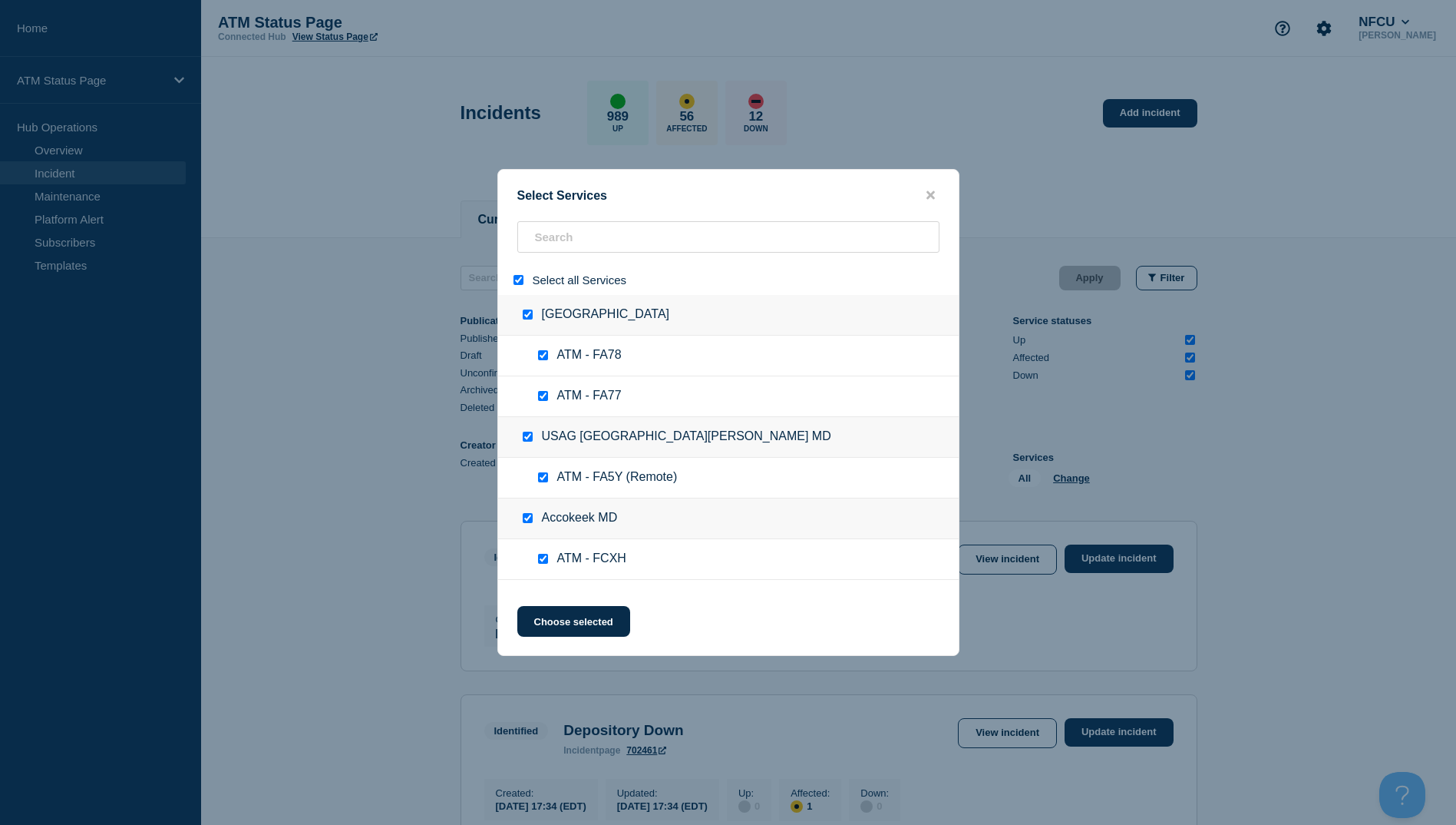
click at [514, 278] on input "select all" at bounding box center [519, 279] width 10 height 10
checkbox input "false"
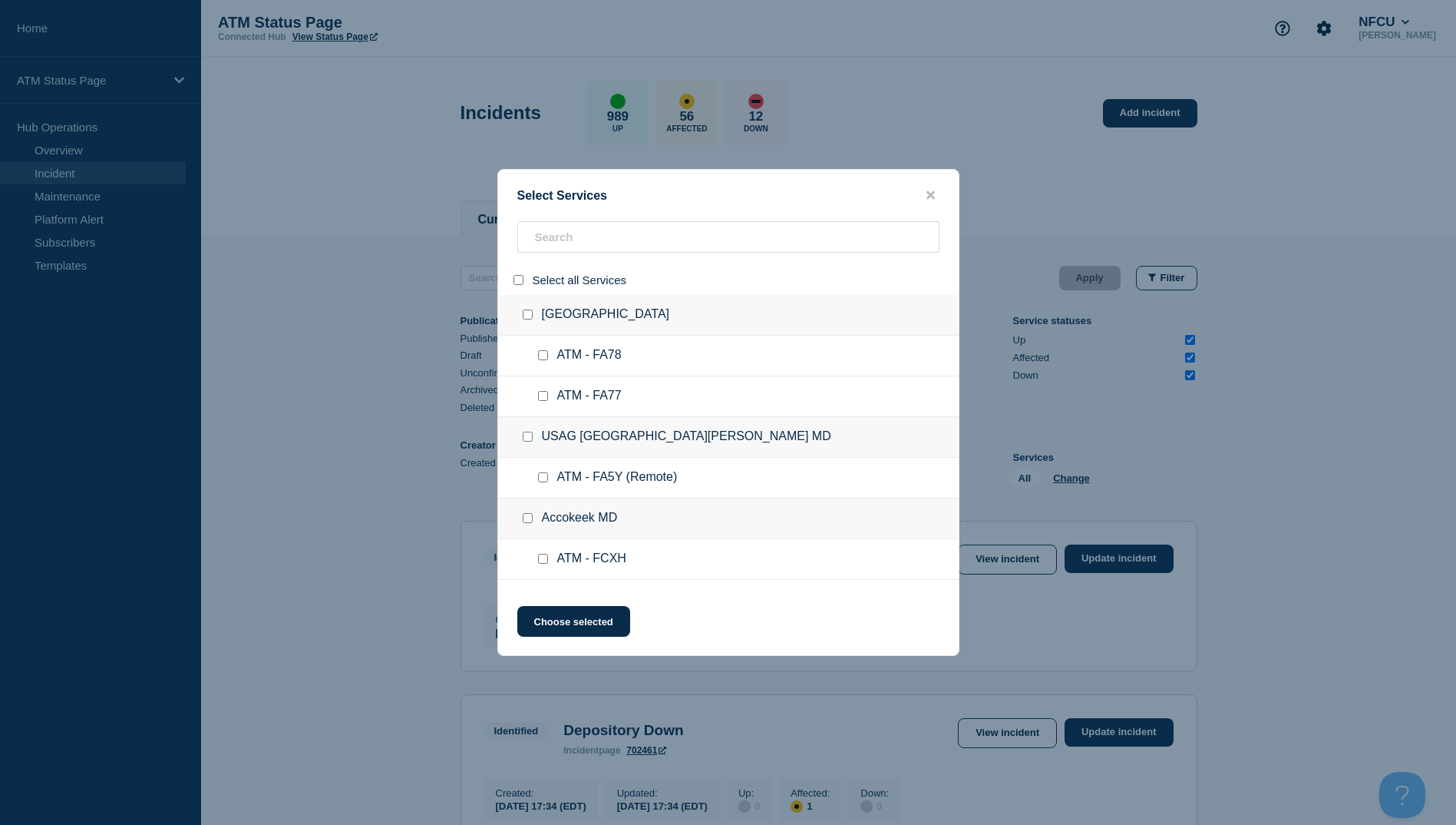
checkbox input "false"
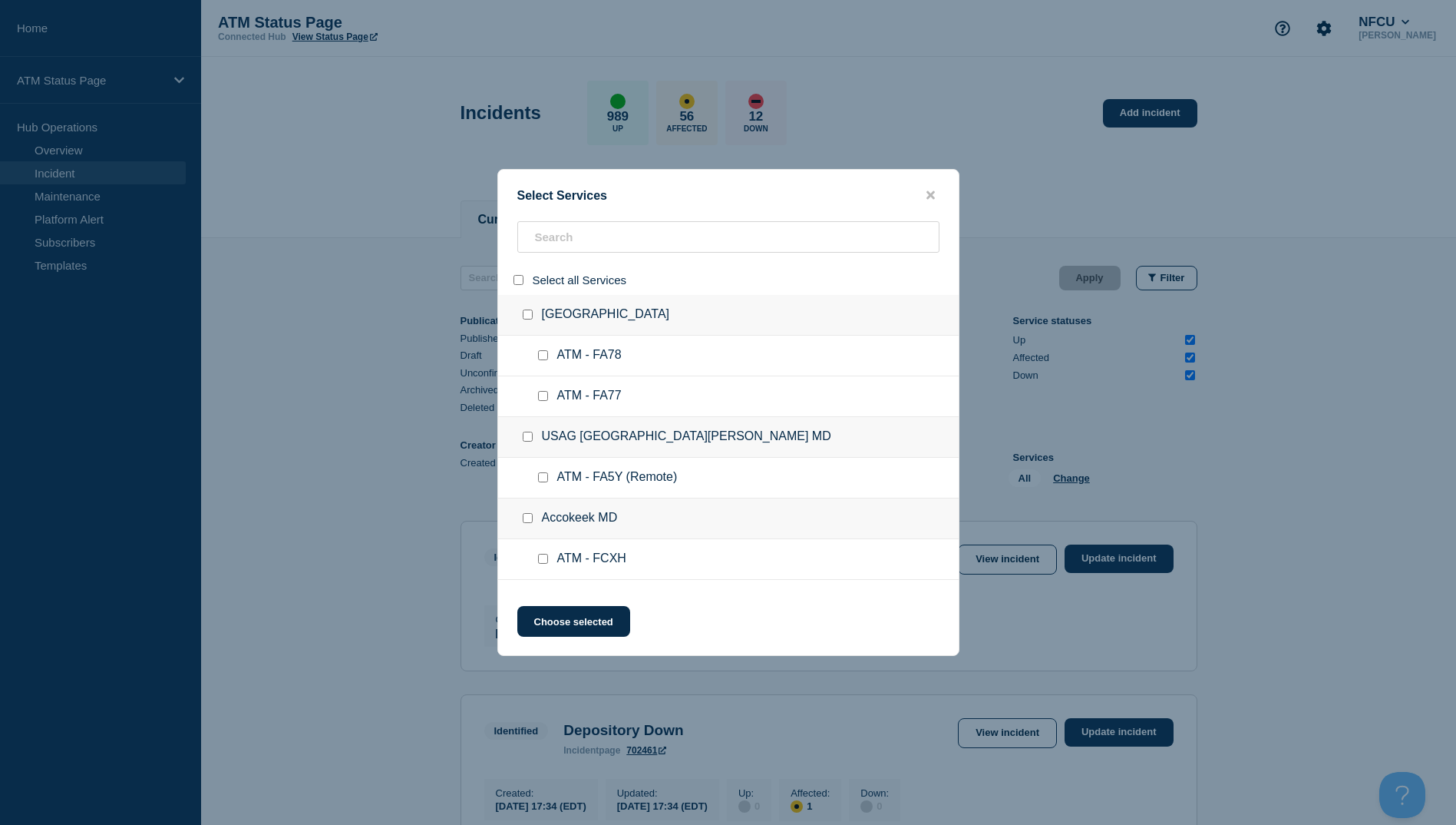
checkbox input "false"
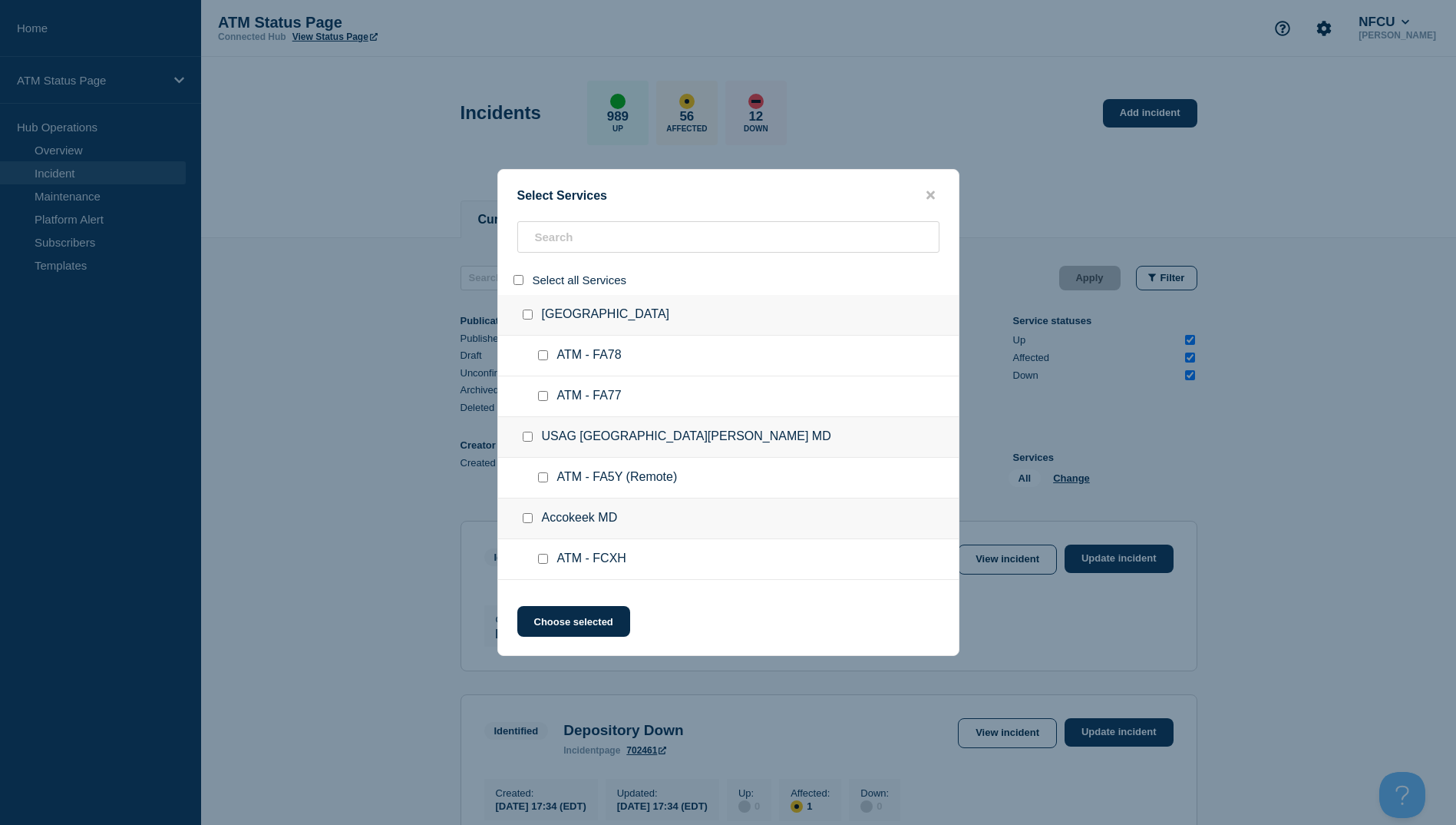
checkbox input "false"
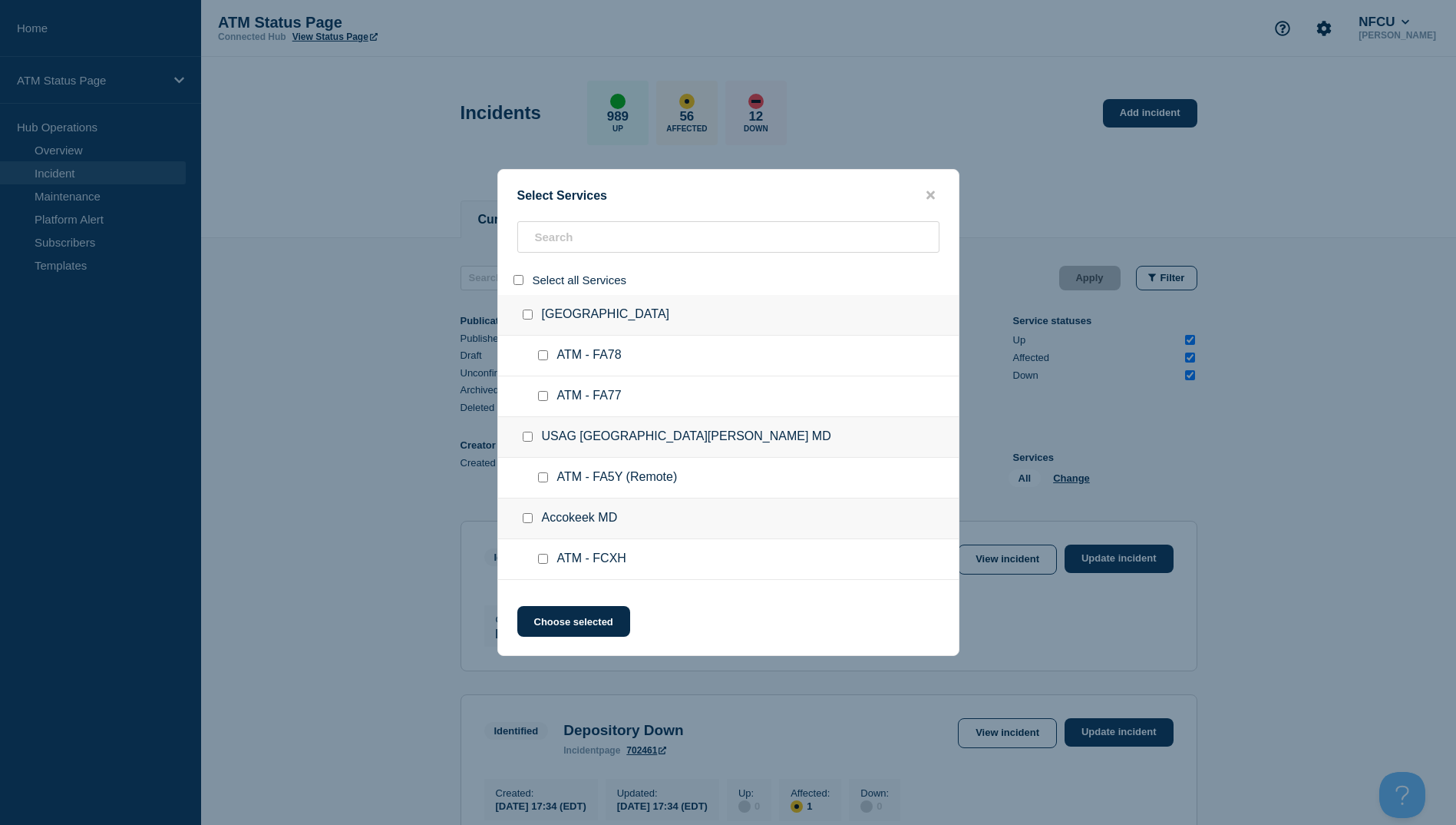
checkbox input "false"
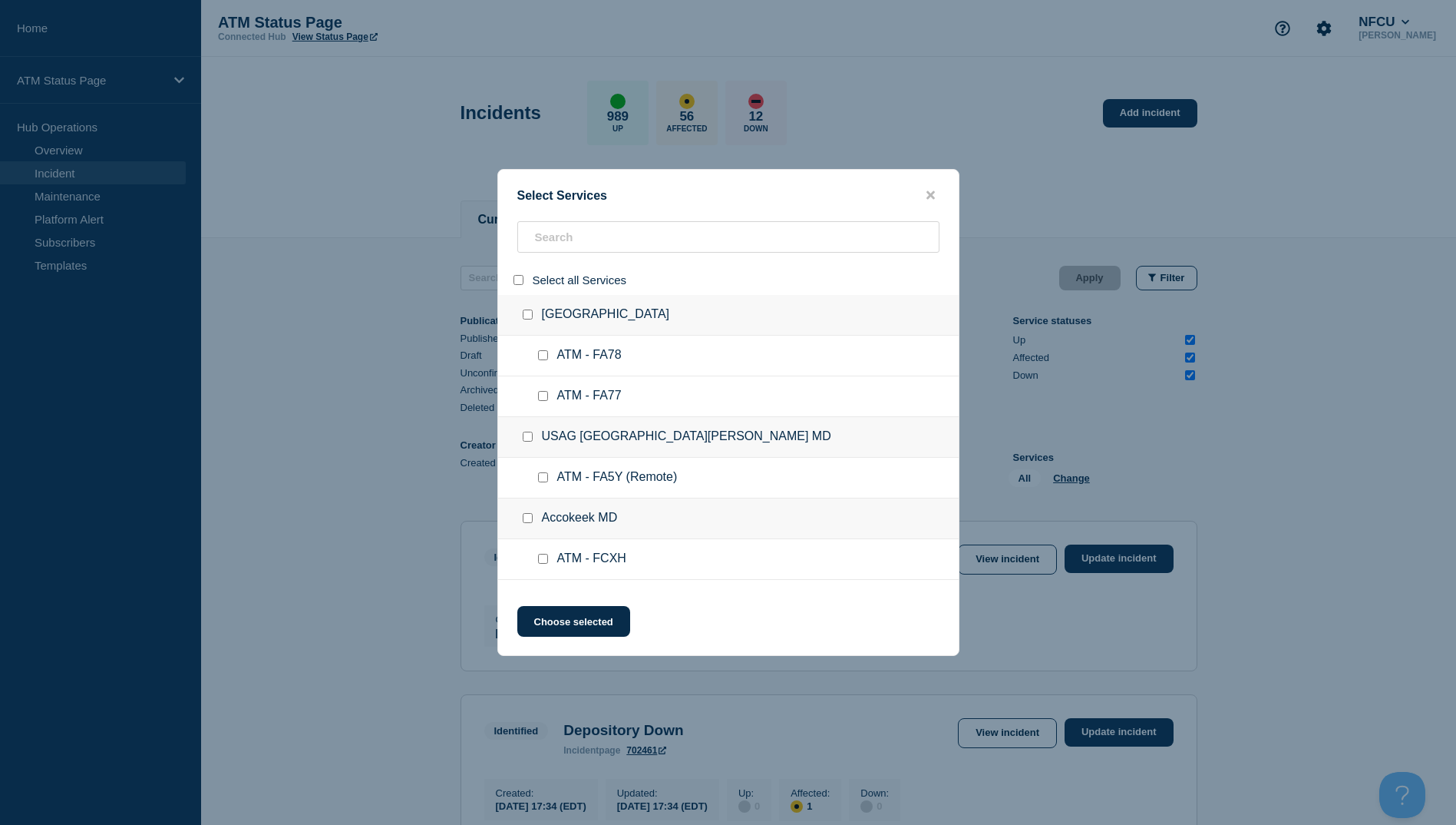
checkbox input "false"
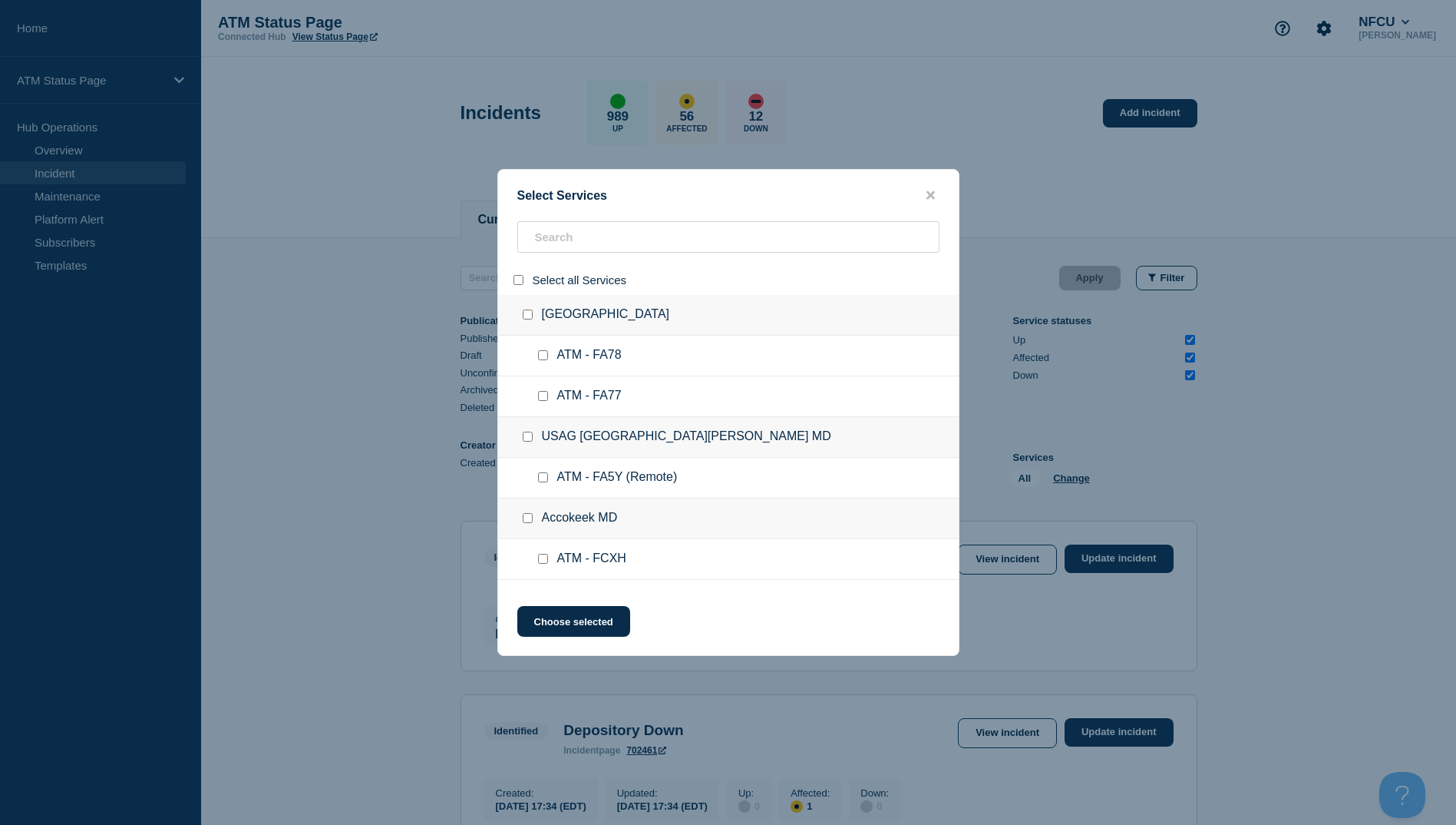
checkbox input "false"
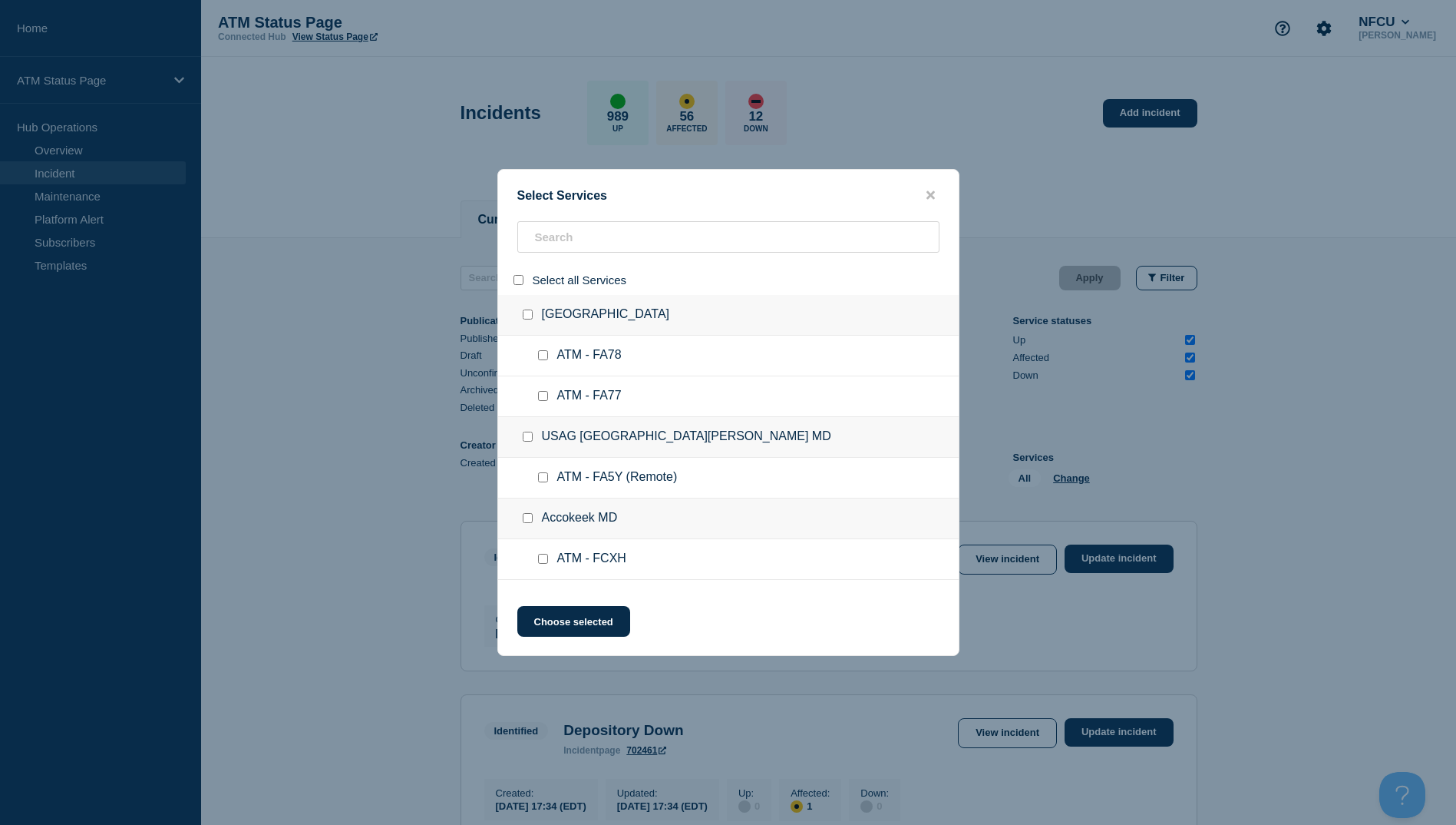
checkbox input "false"
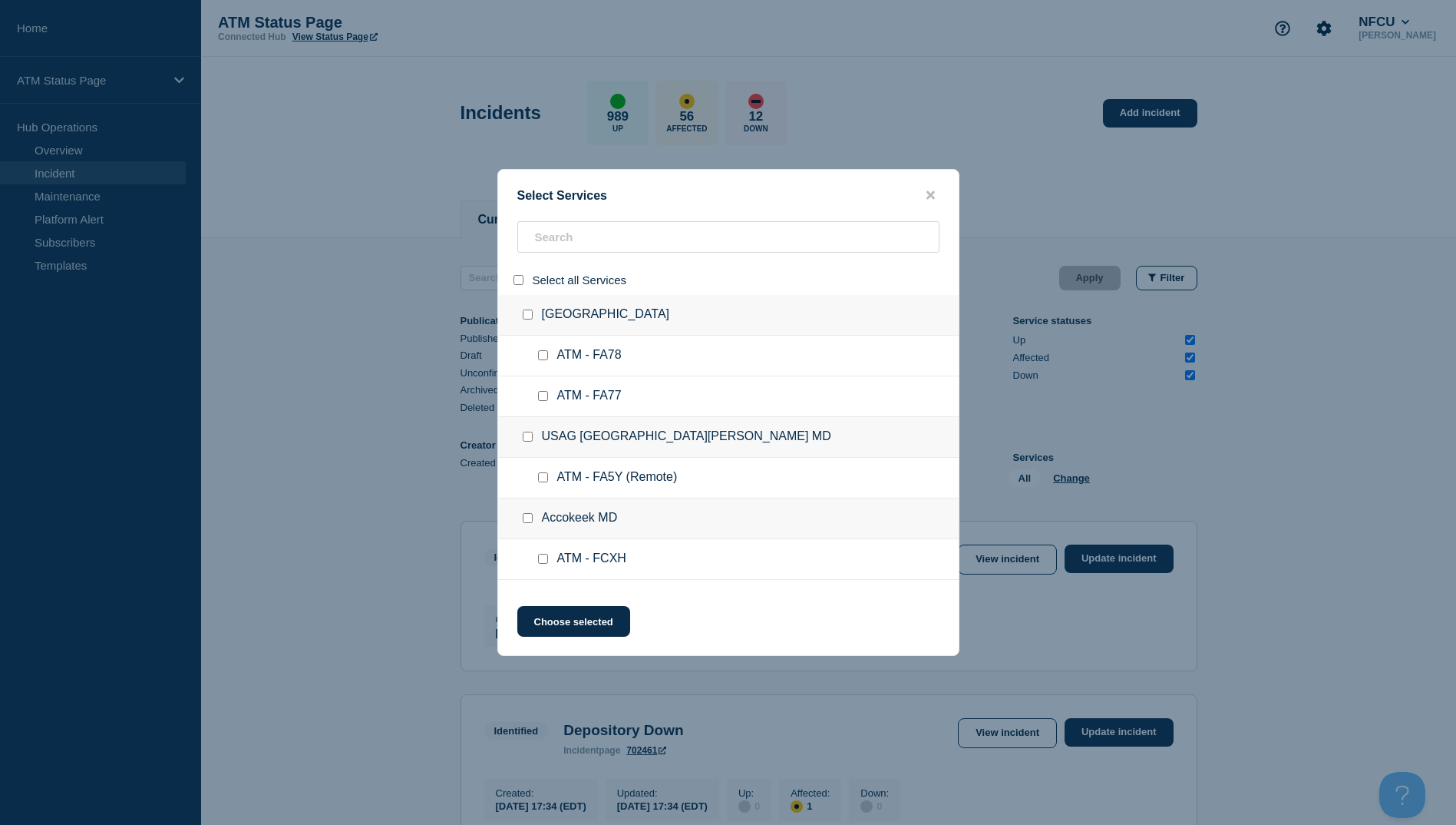
checkbox input "false"
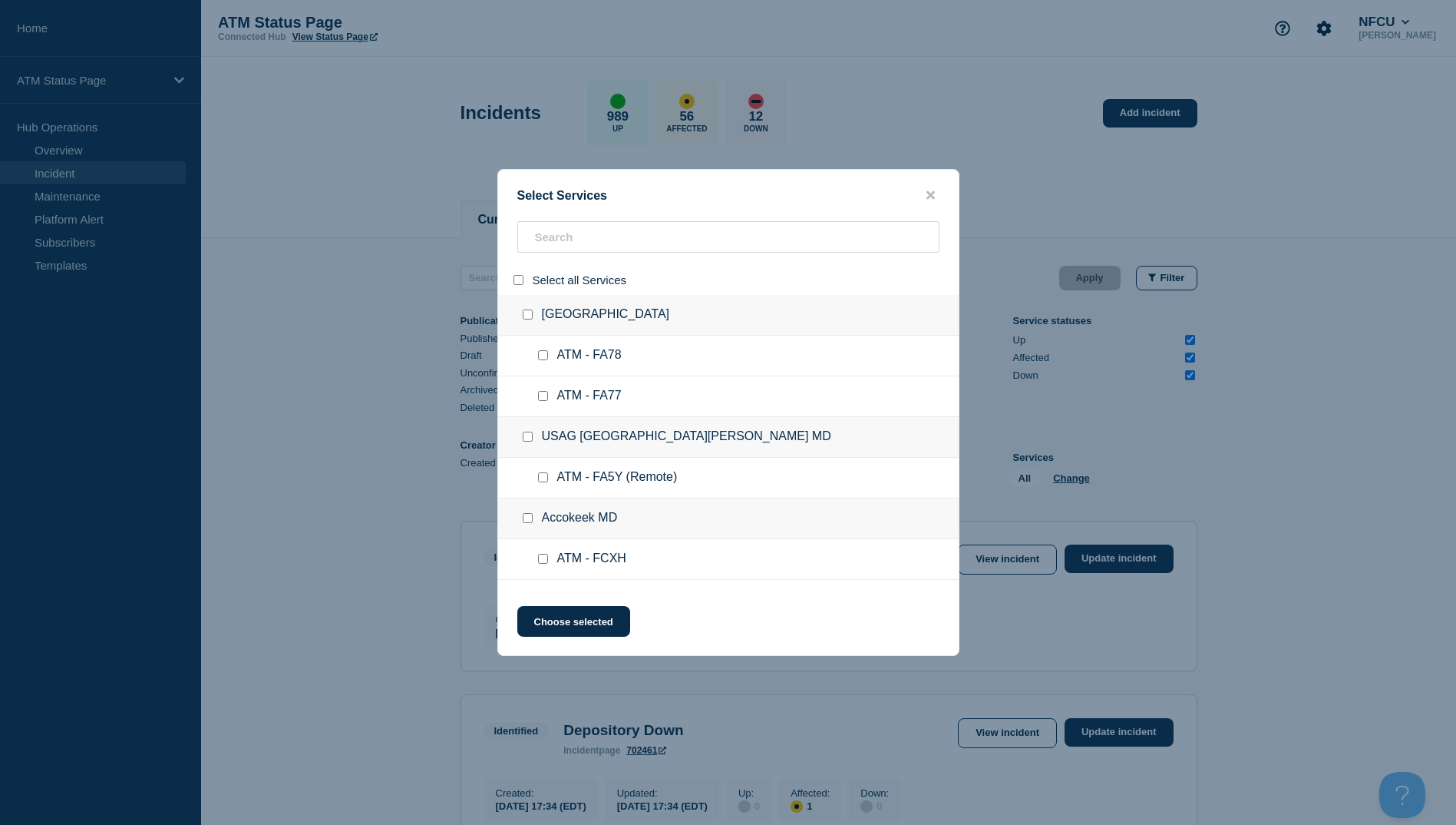
checkbox input "false"
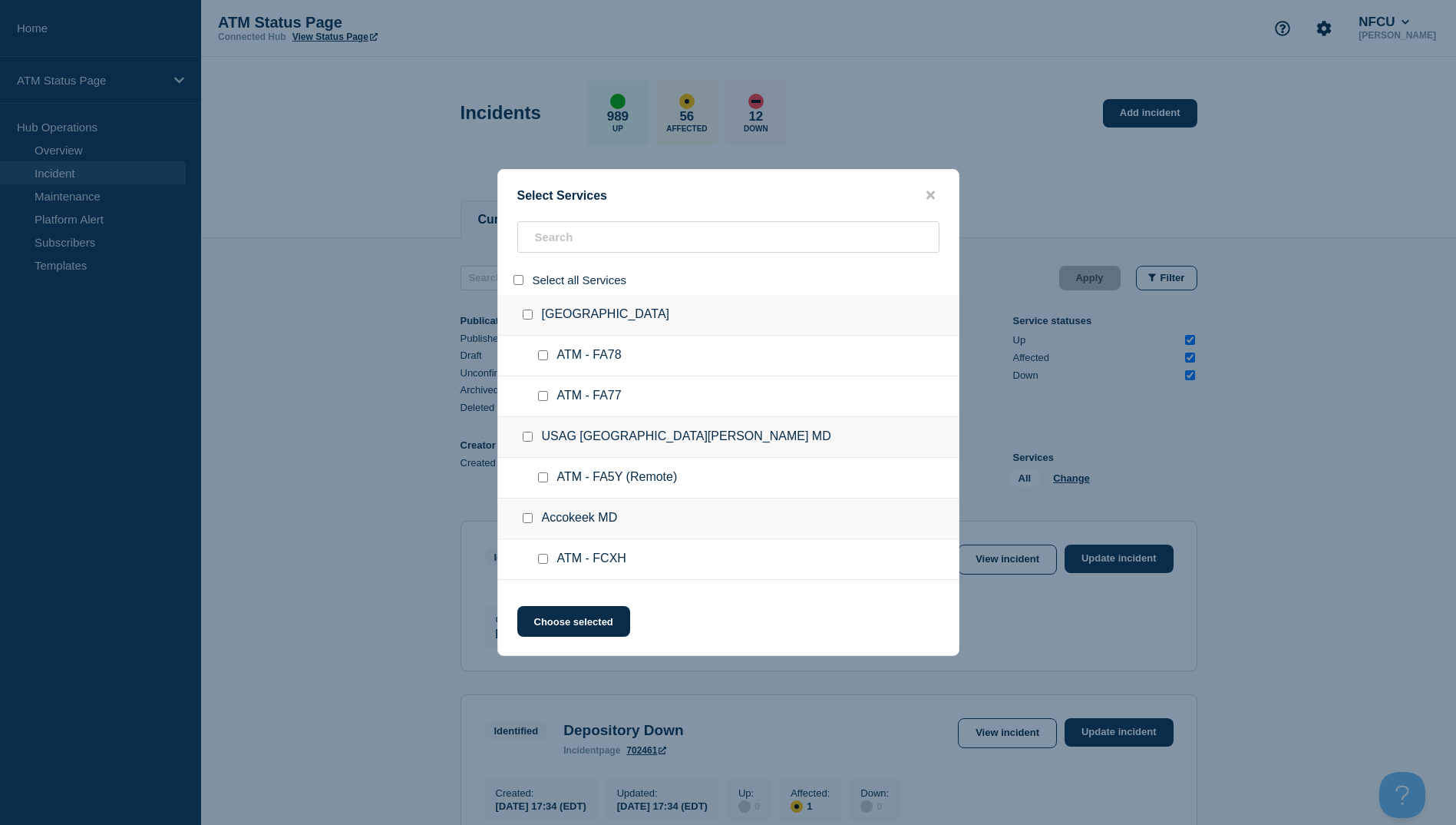
checkbox input "false"
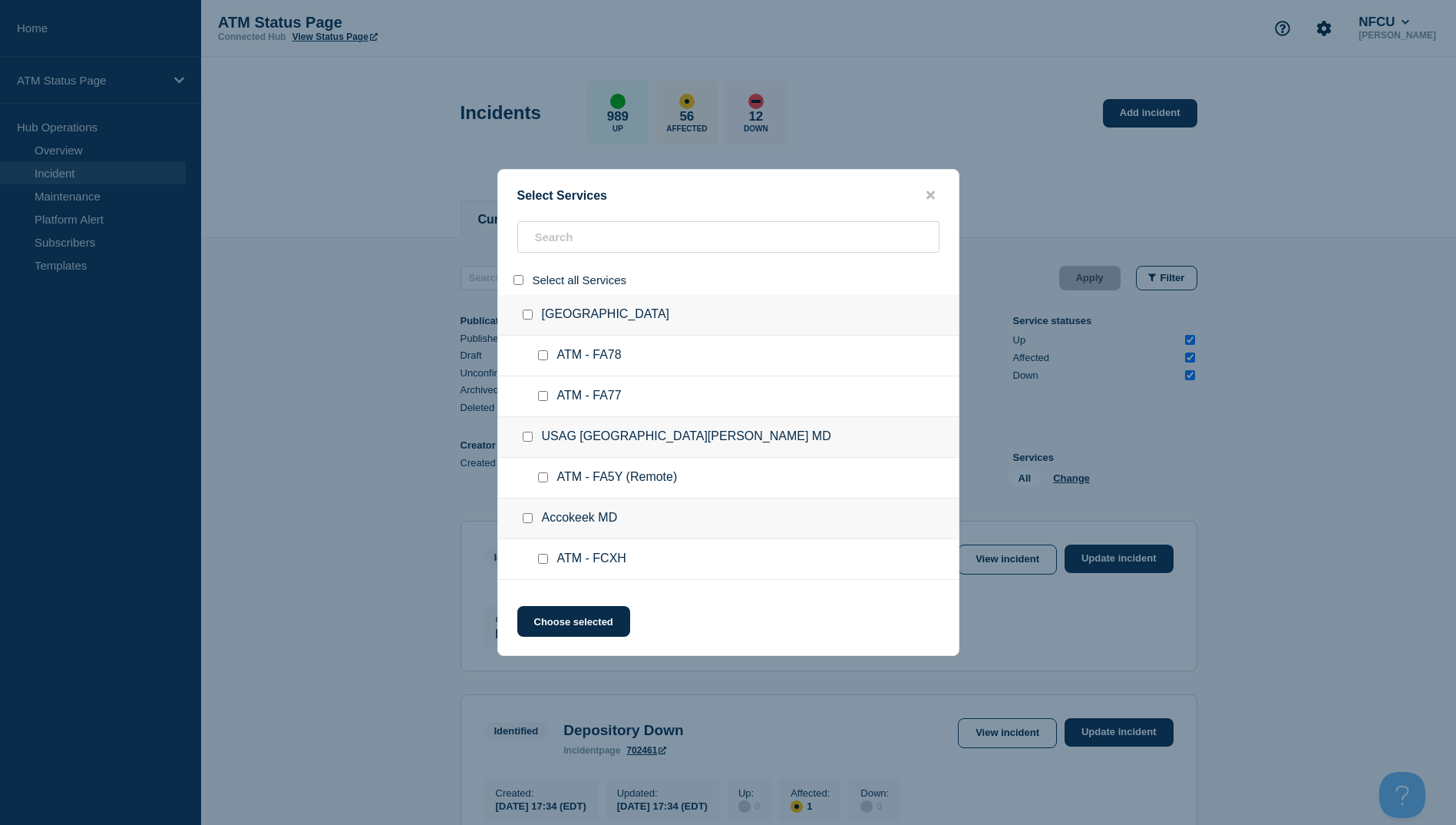
checkbox input "false"
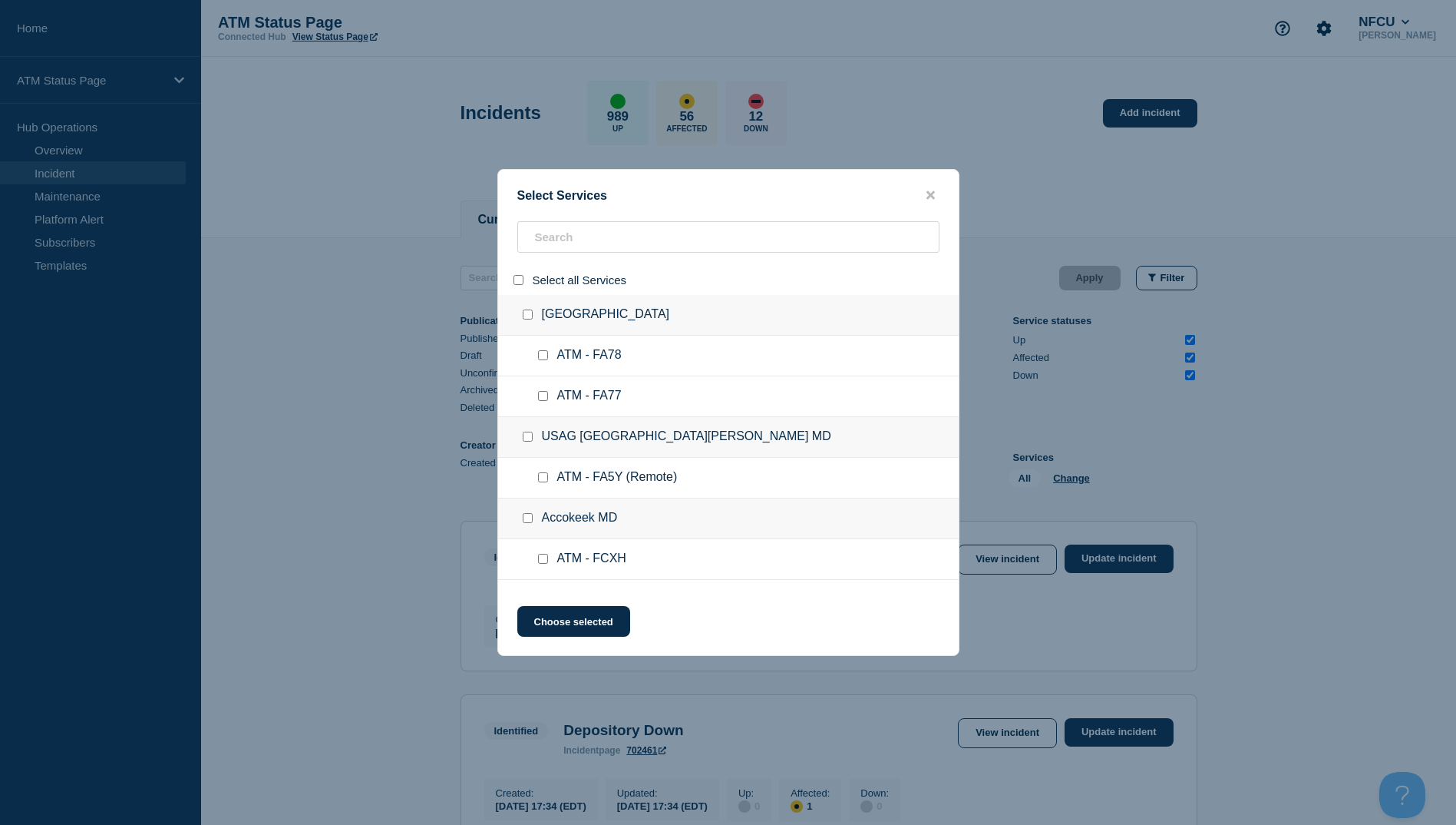
checkbox input "false"
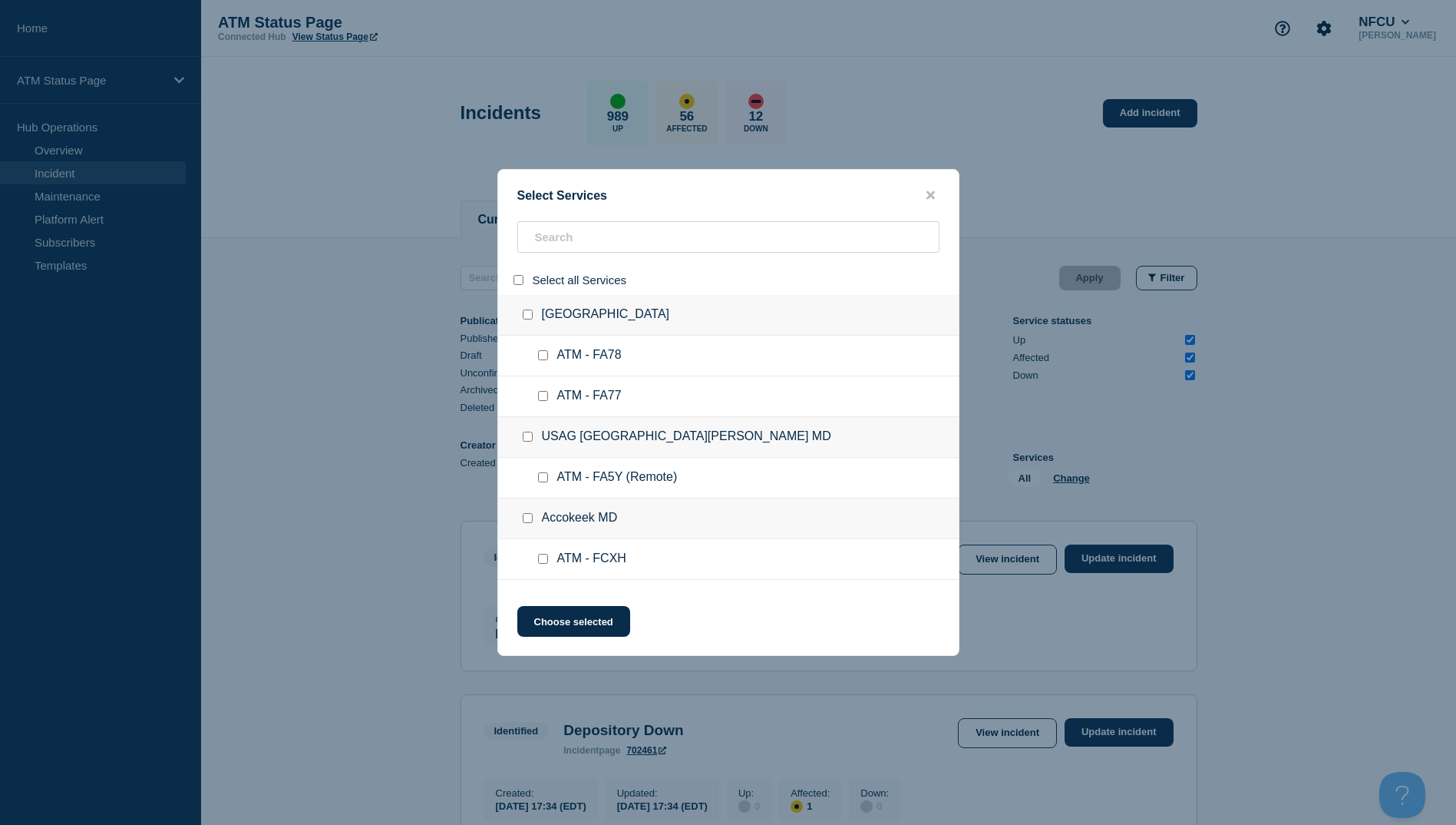
checkbox input "false"
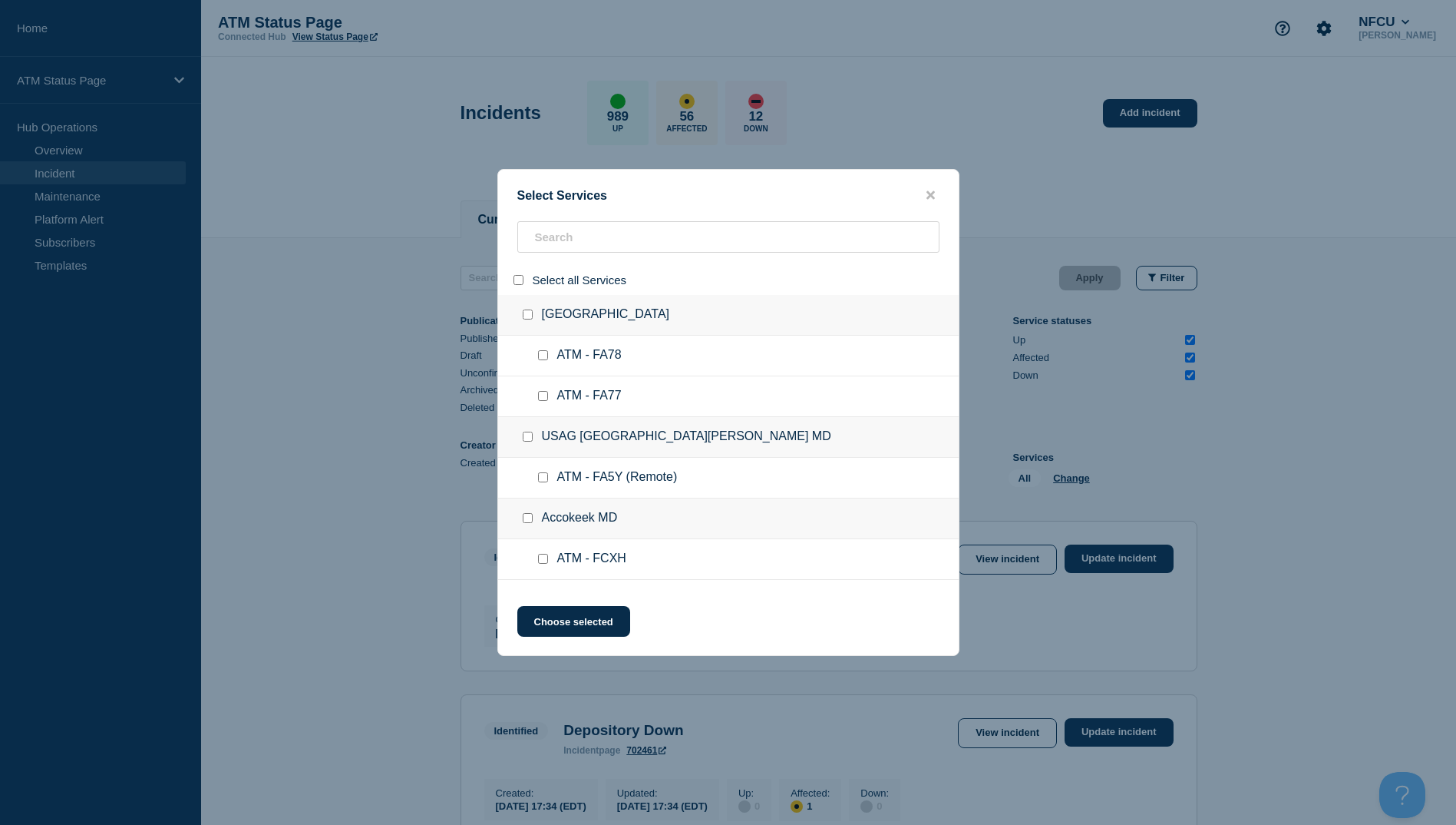
checkbox input "false"
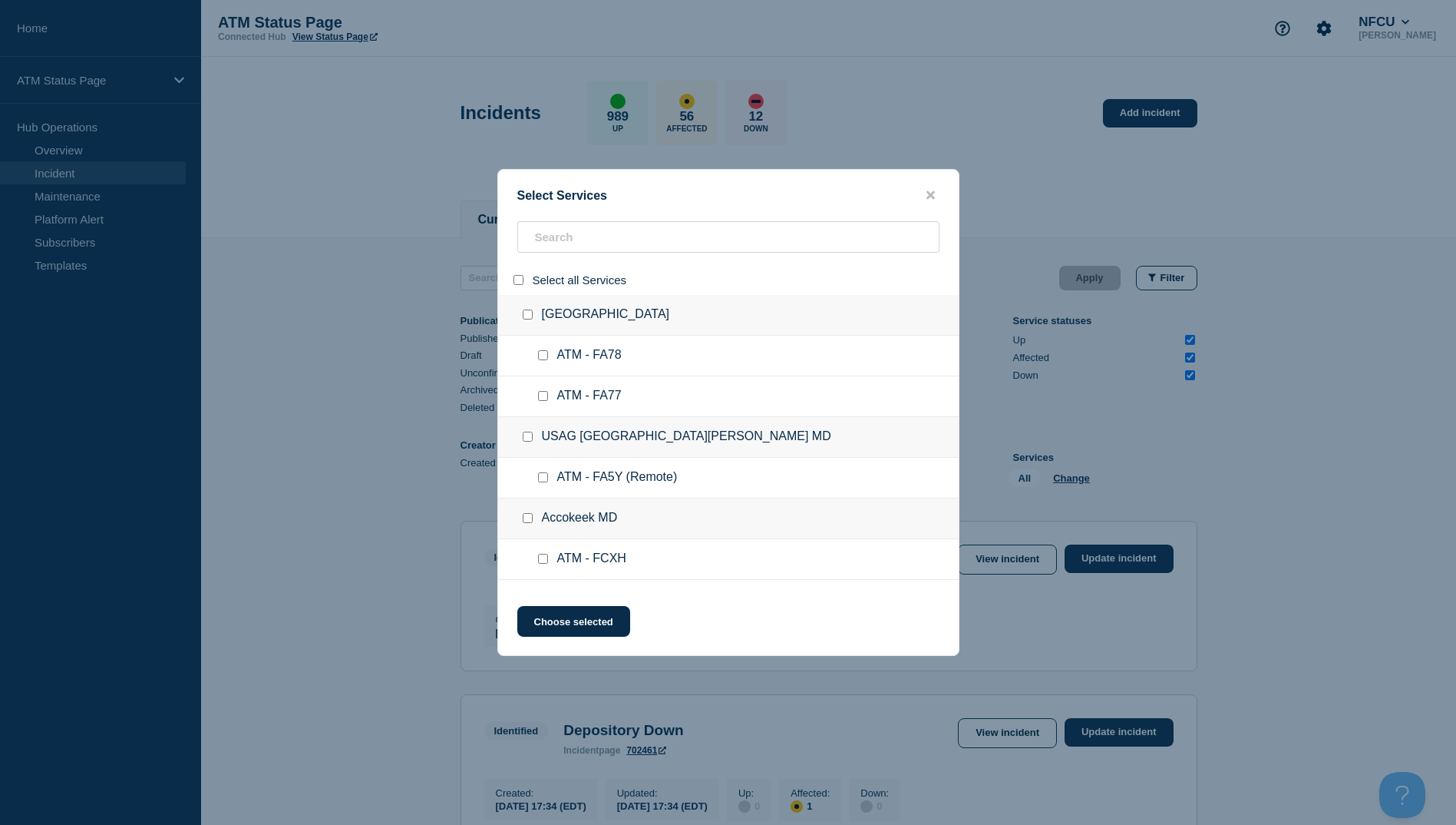
checkbox input "false"
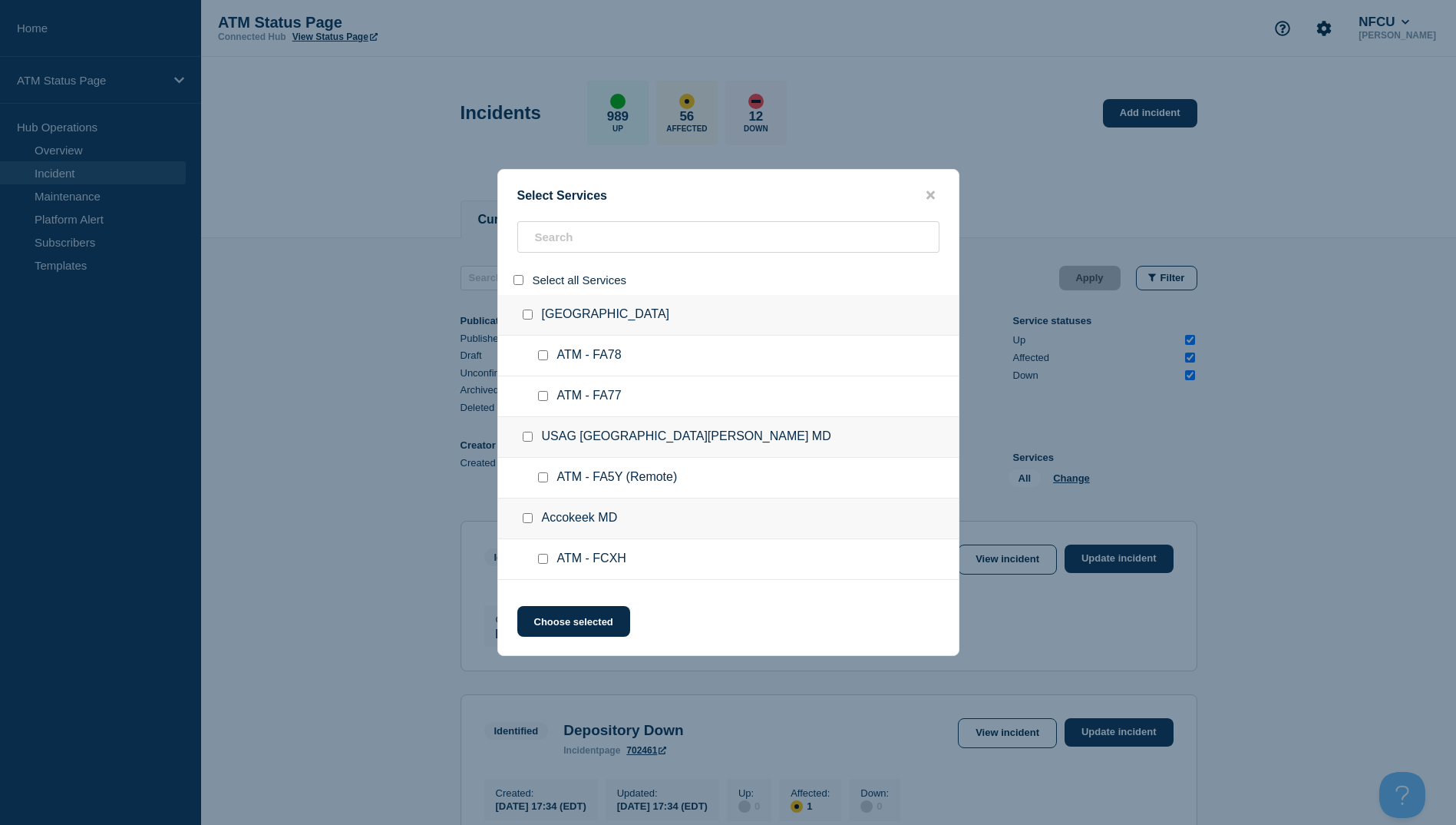
checkbox input "false"
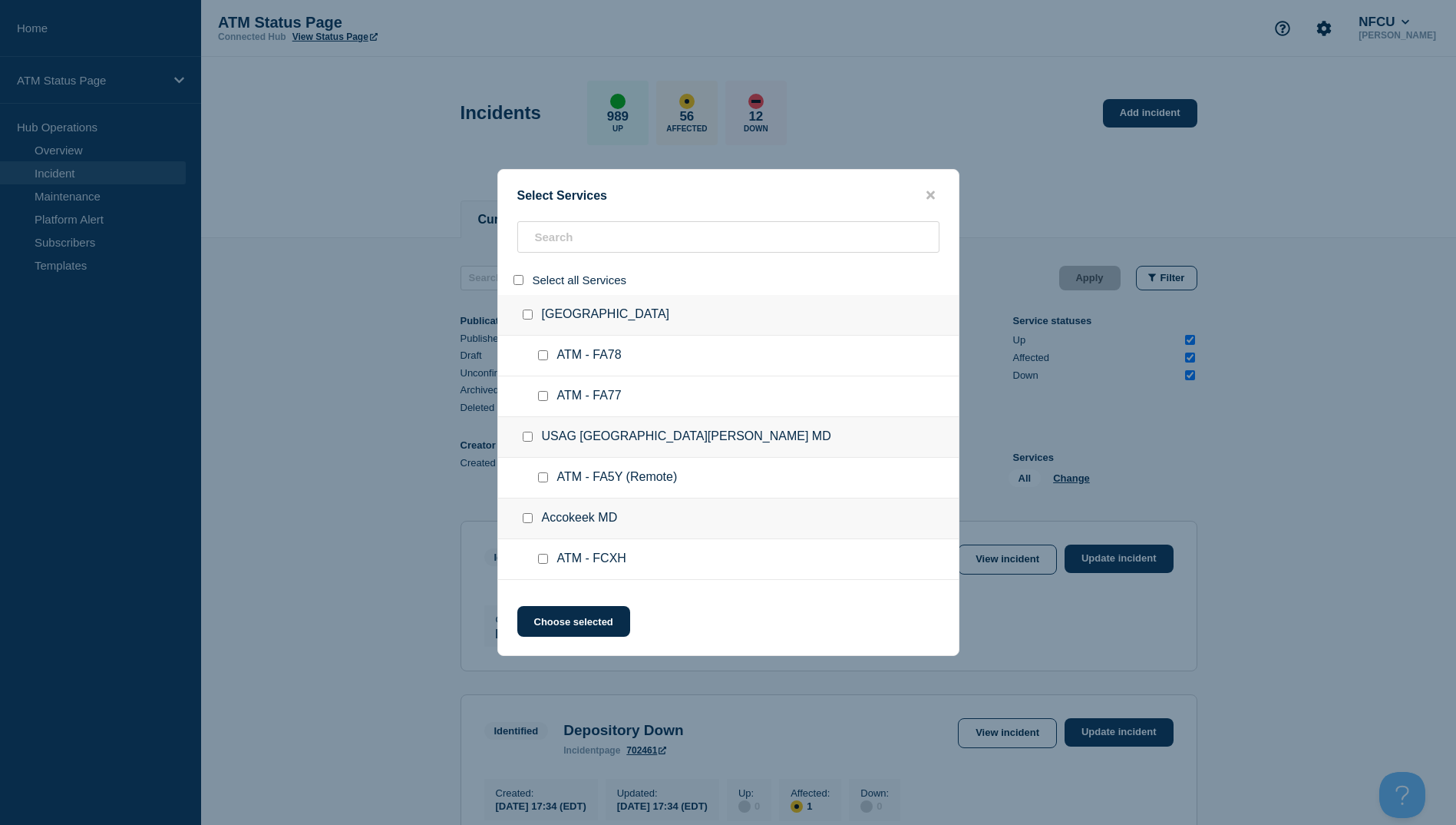
checkbox input "false"
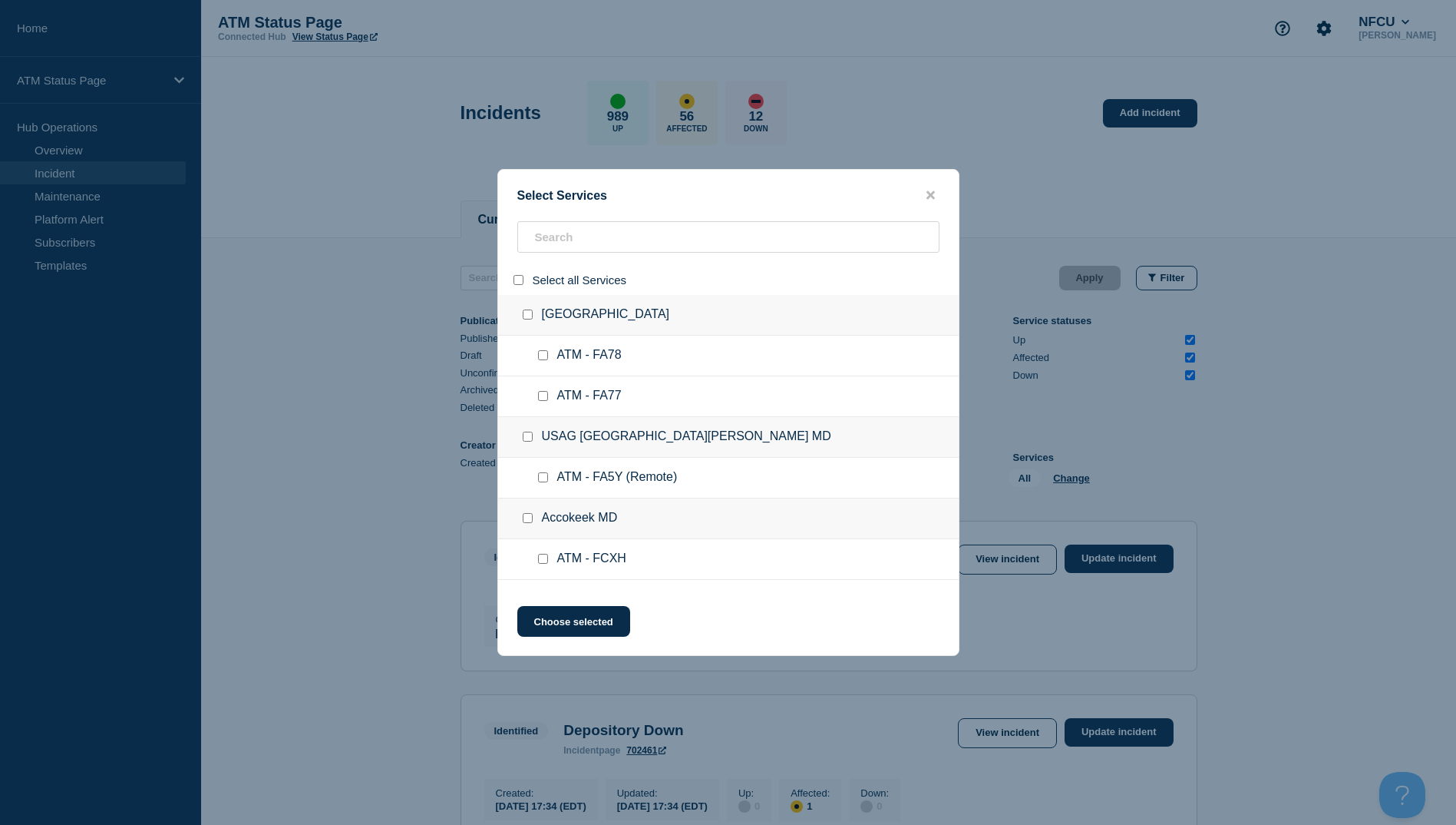
checkbox input "false"
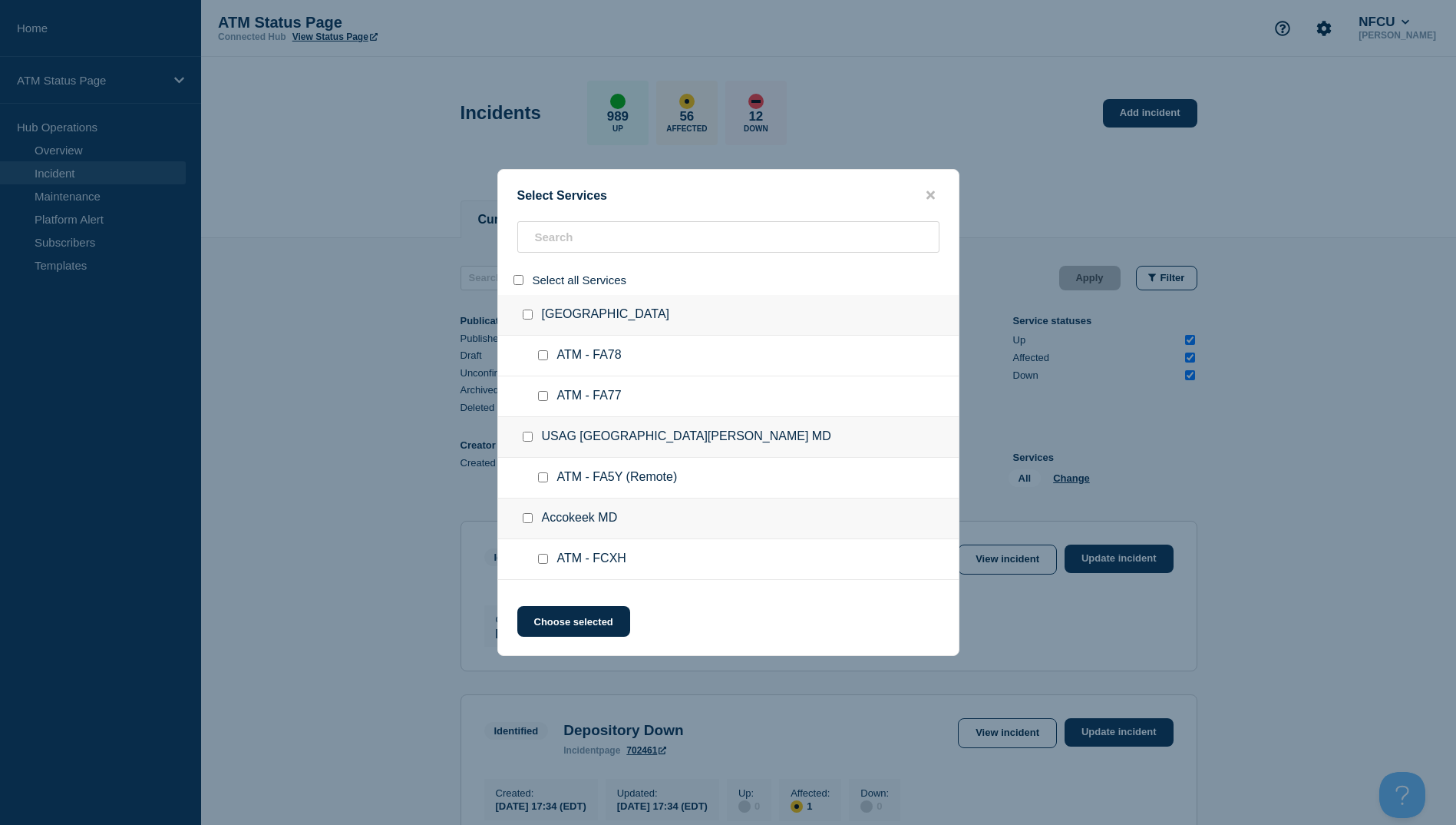
checkbox input "false"
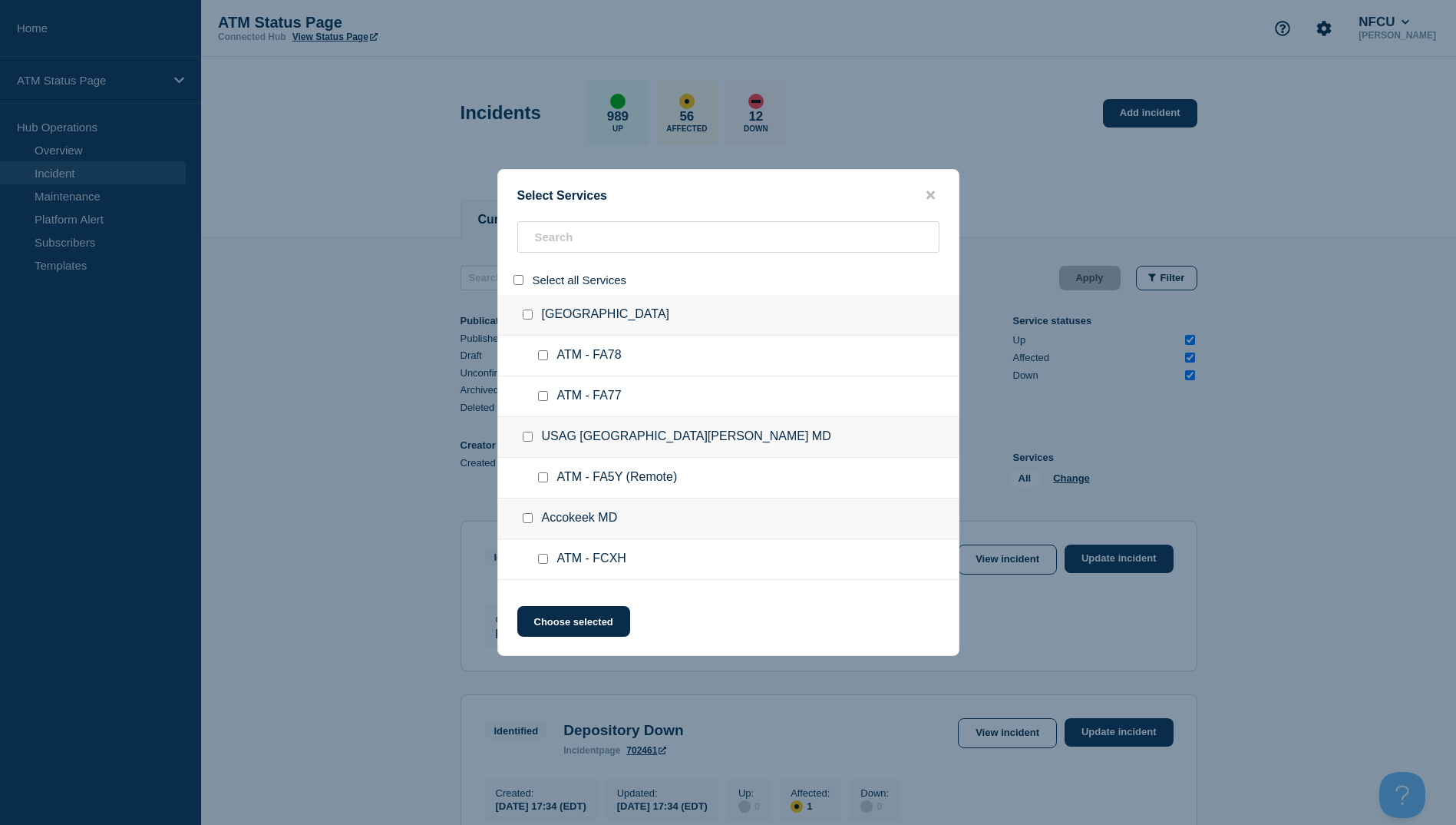
checkbox input "false"
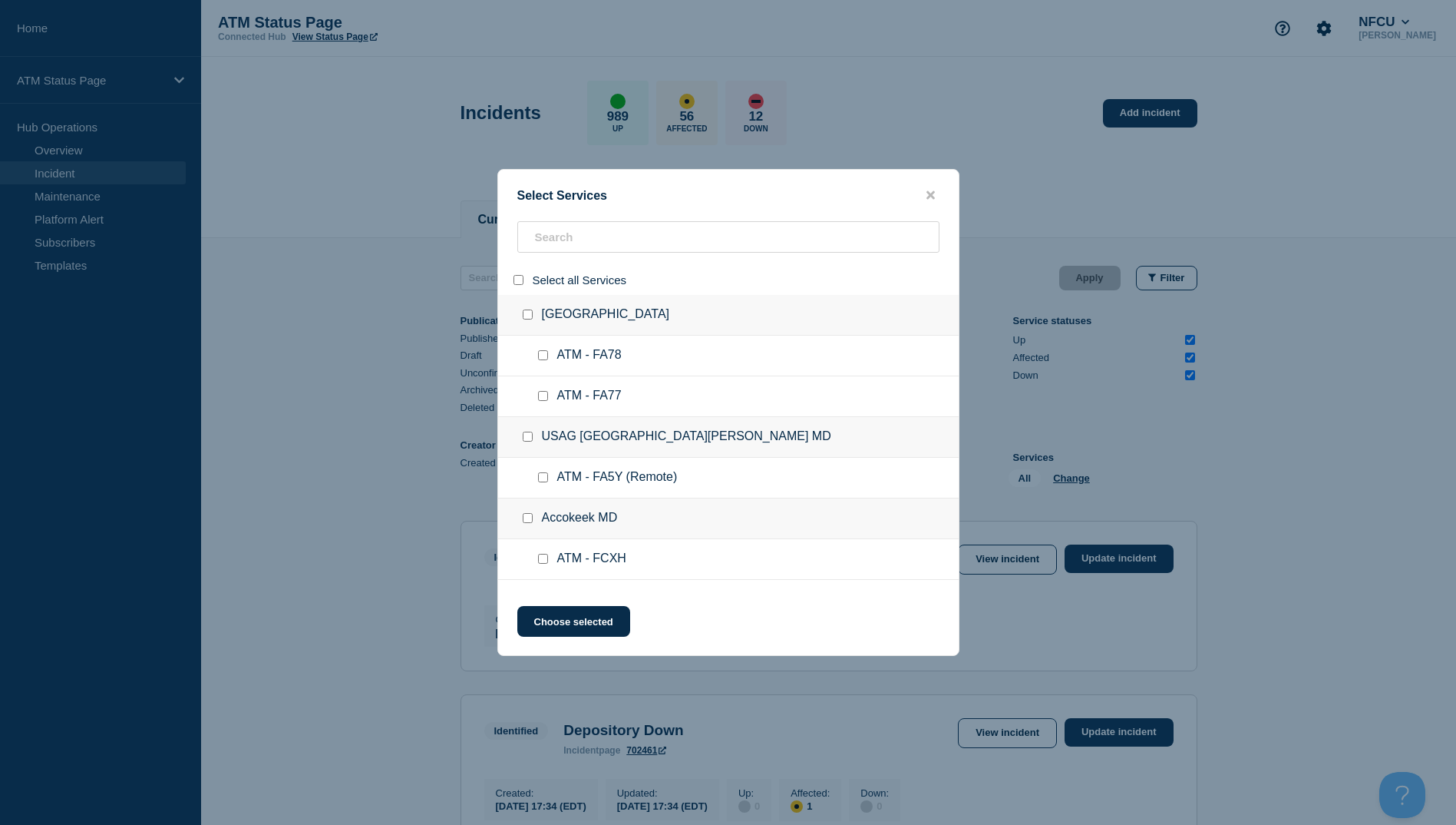
checkbox input "false"
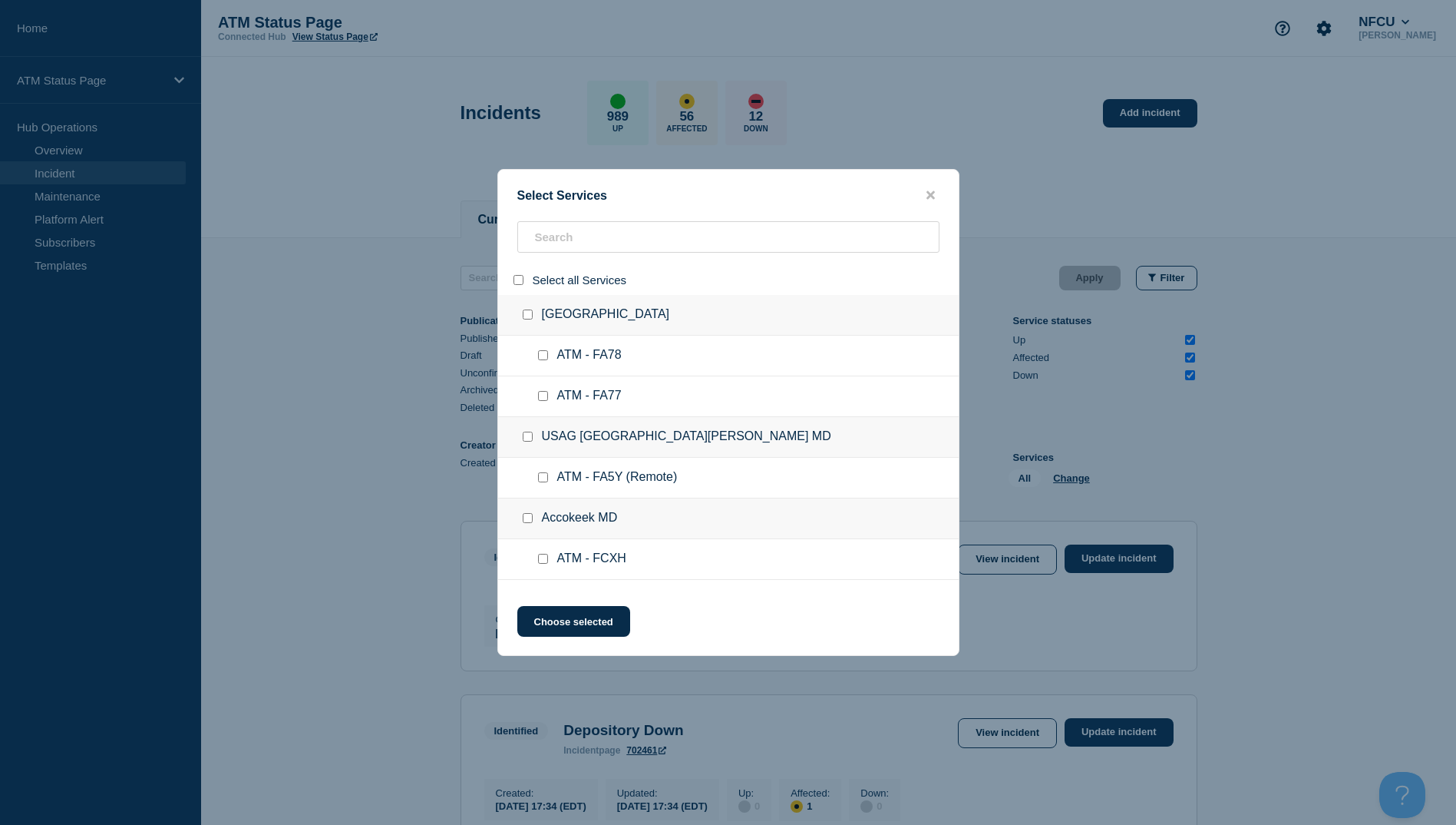
checkbox input "false"
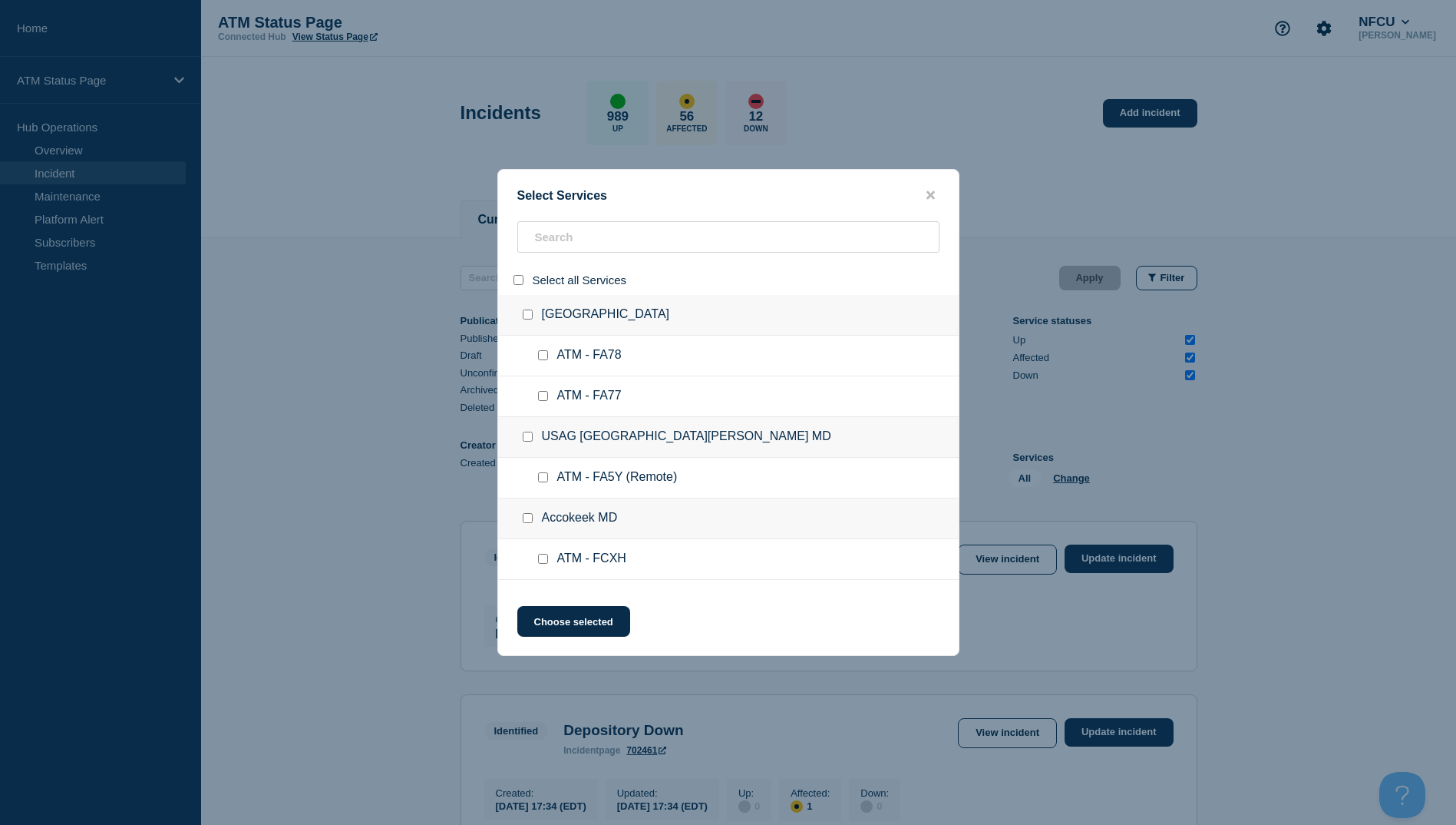
checkbox input "false"
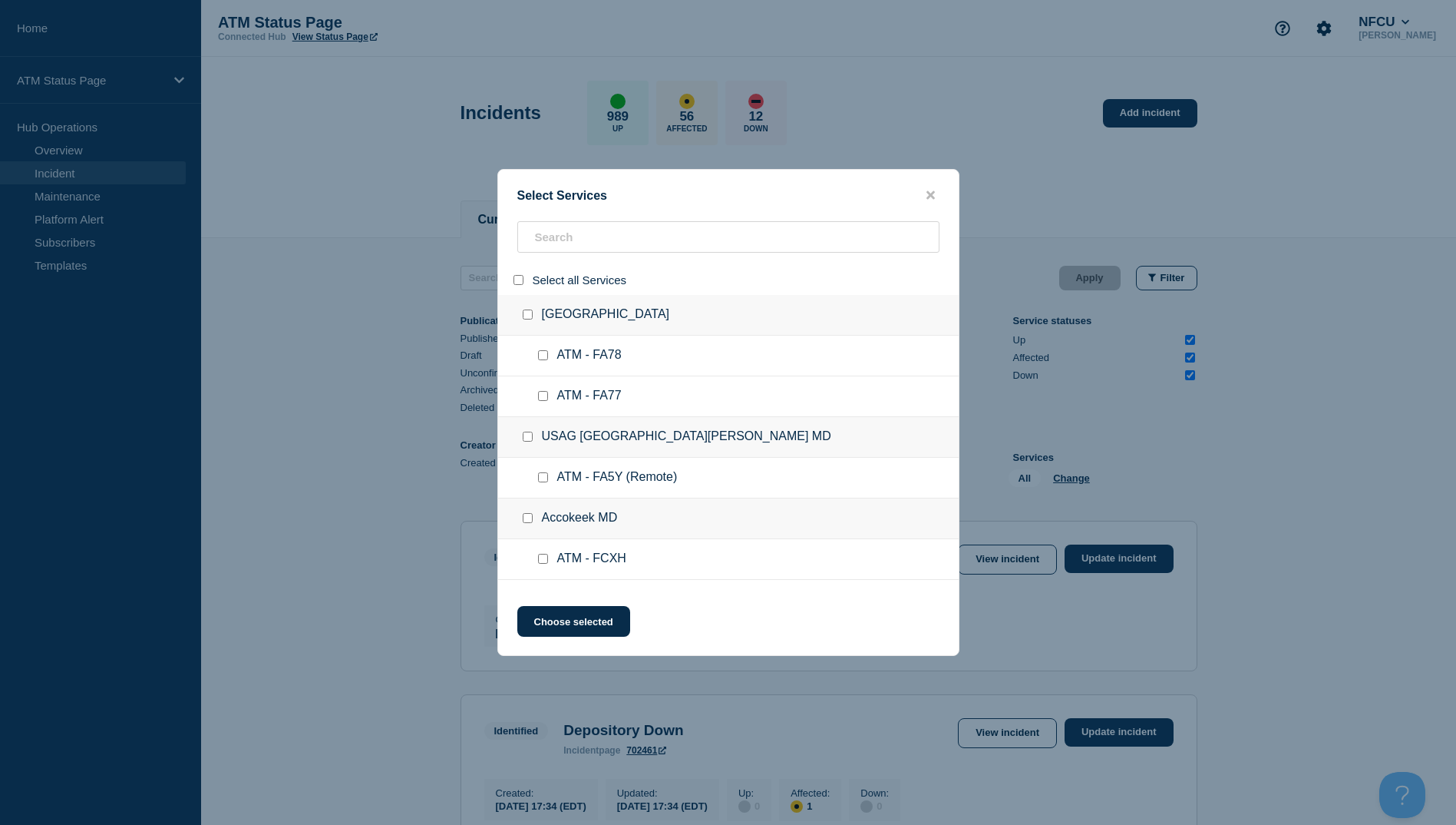
checkbox input "false"
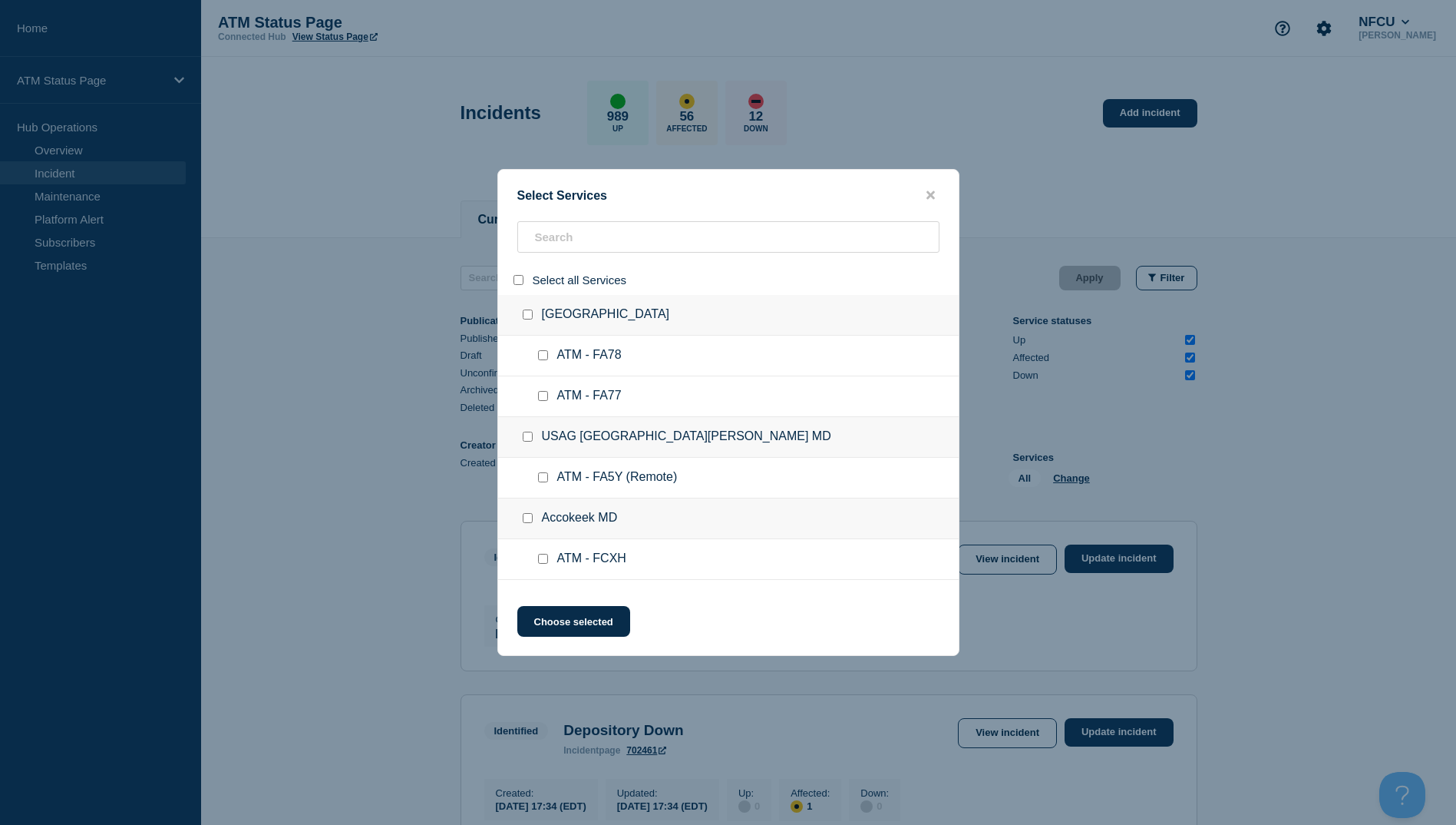
checkbox input "false"
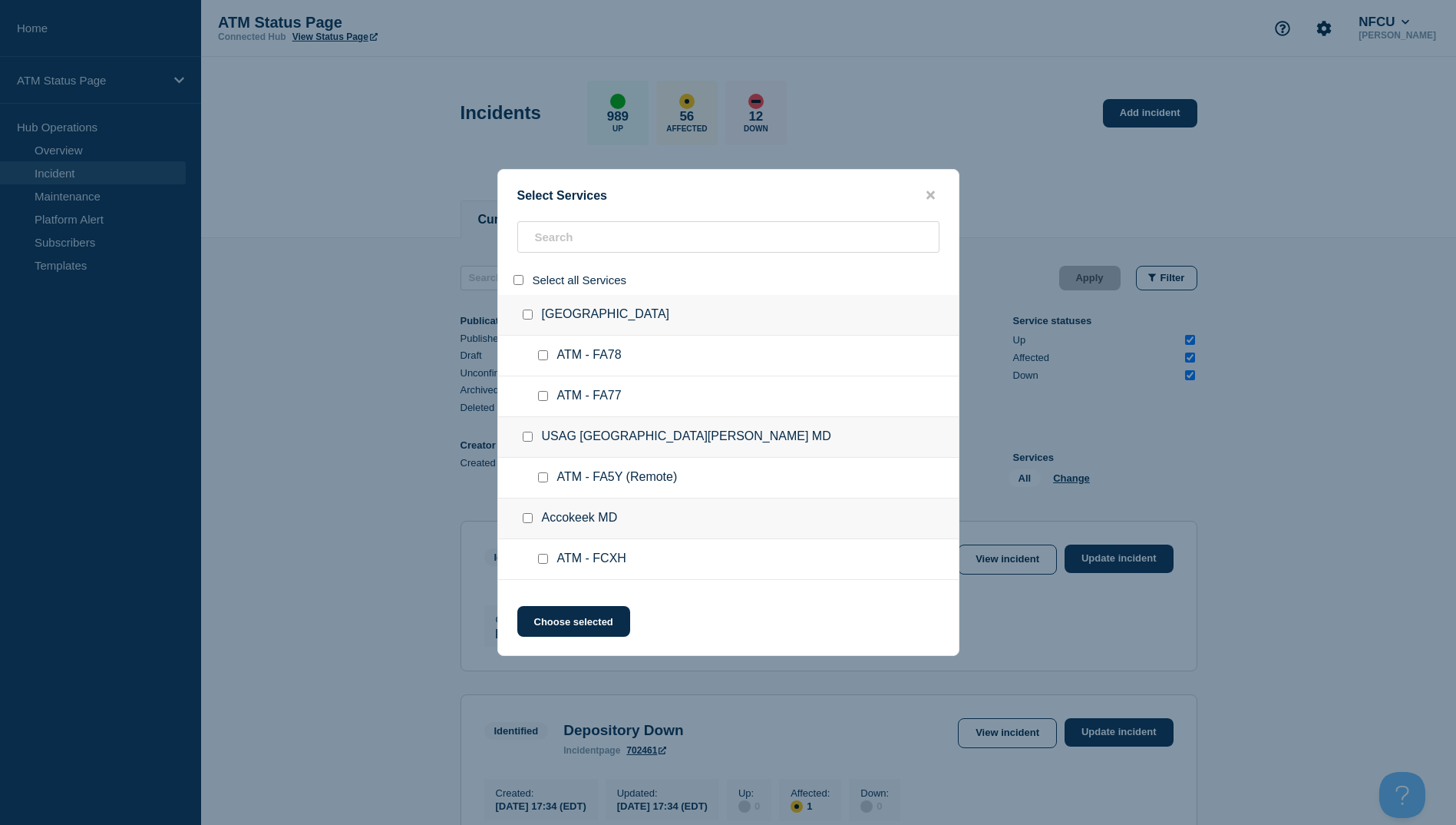
checkbox input "false"
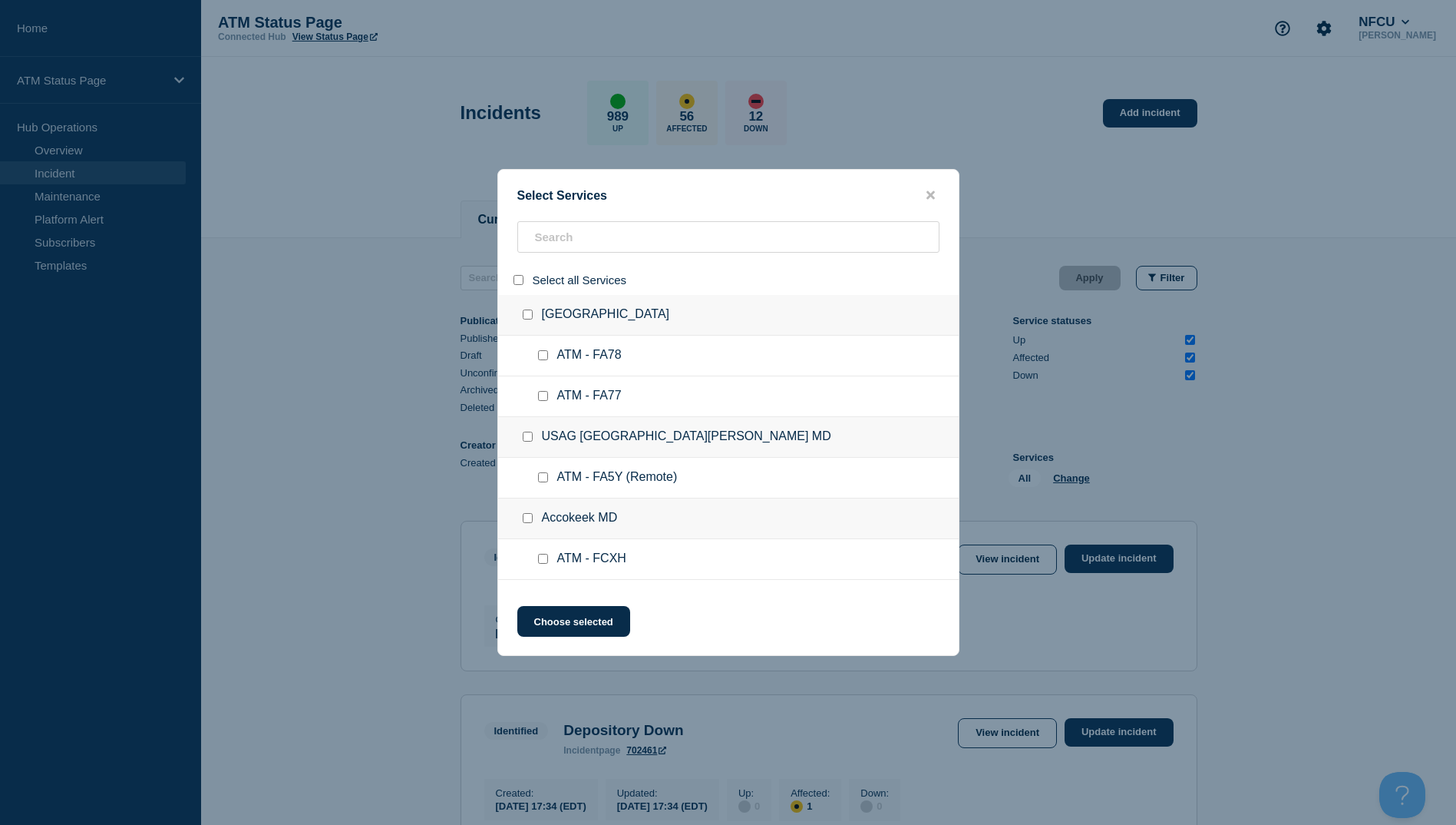
checkbox input "false"
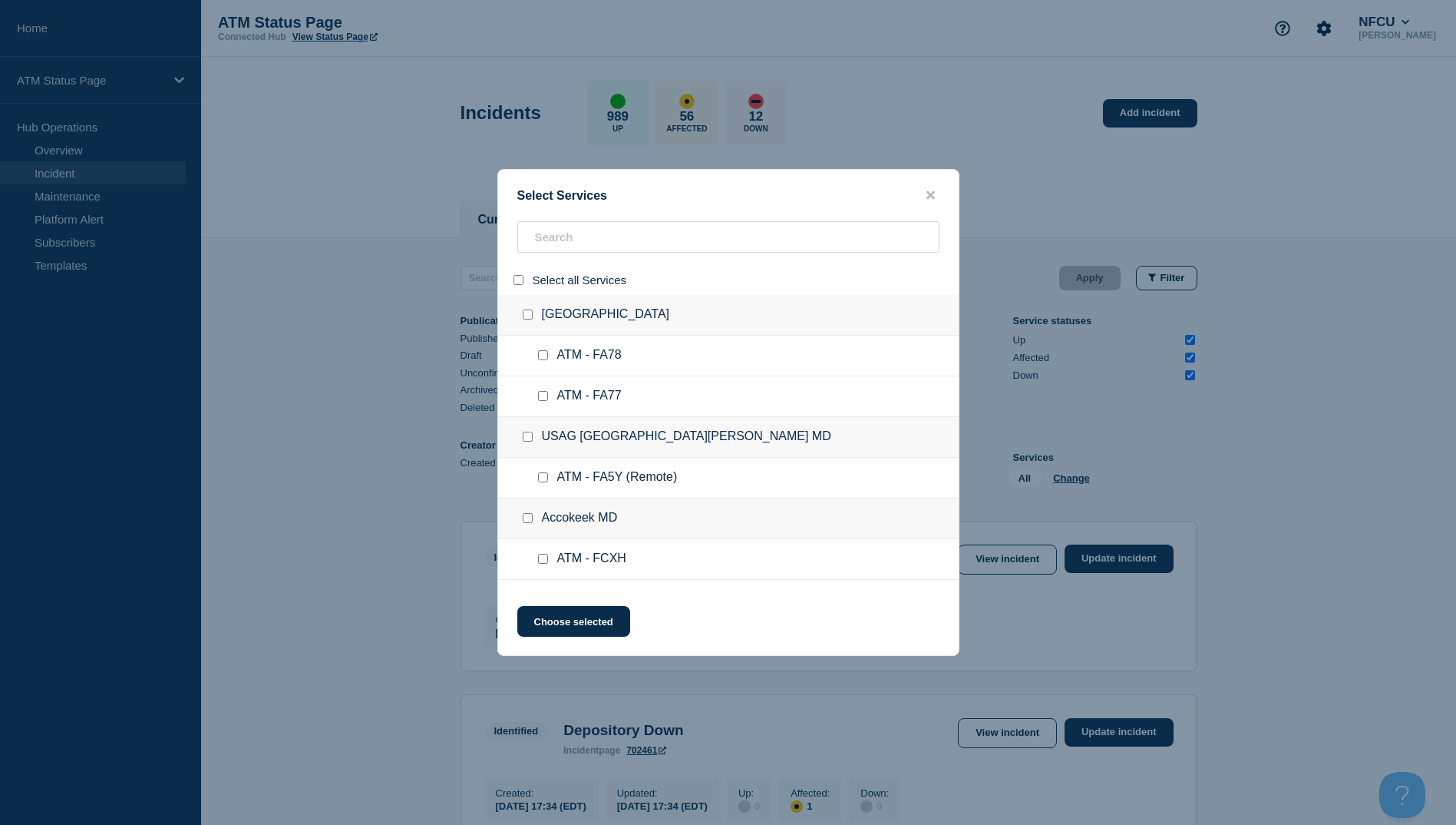
checkbox input "false"
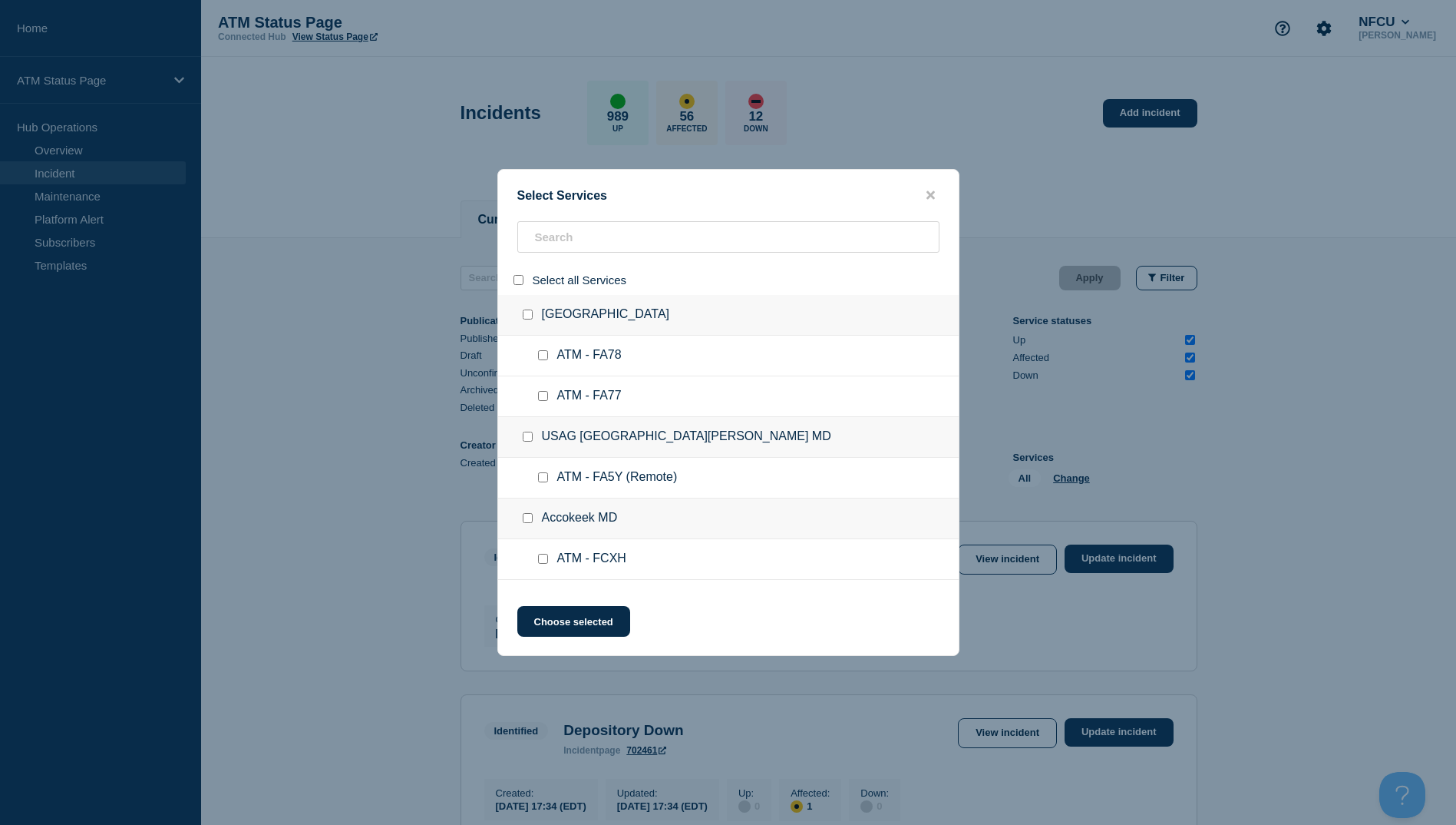
checkbox input "false"
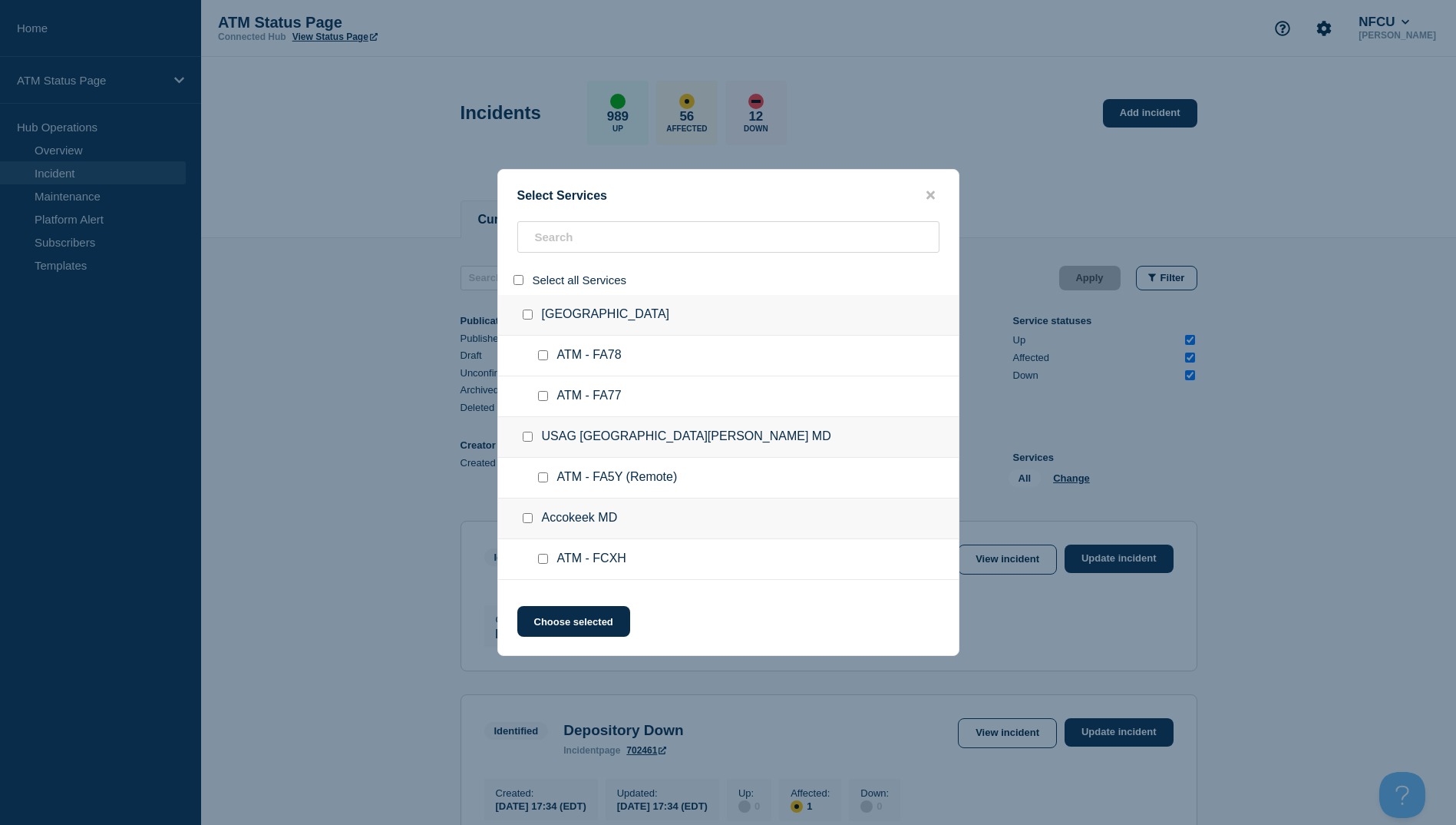
checkbox input "false"
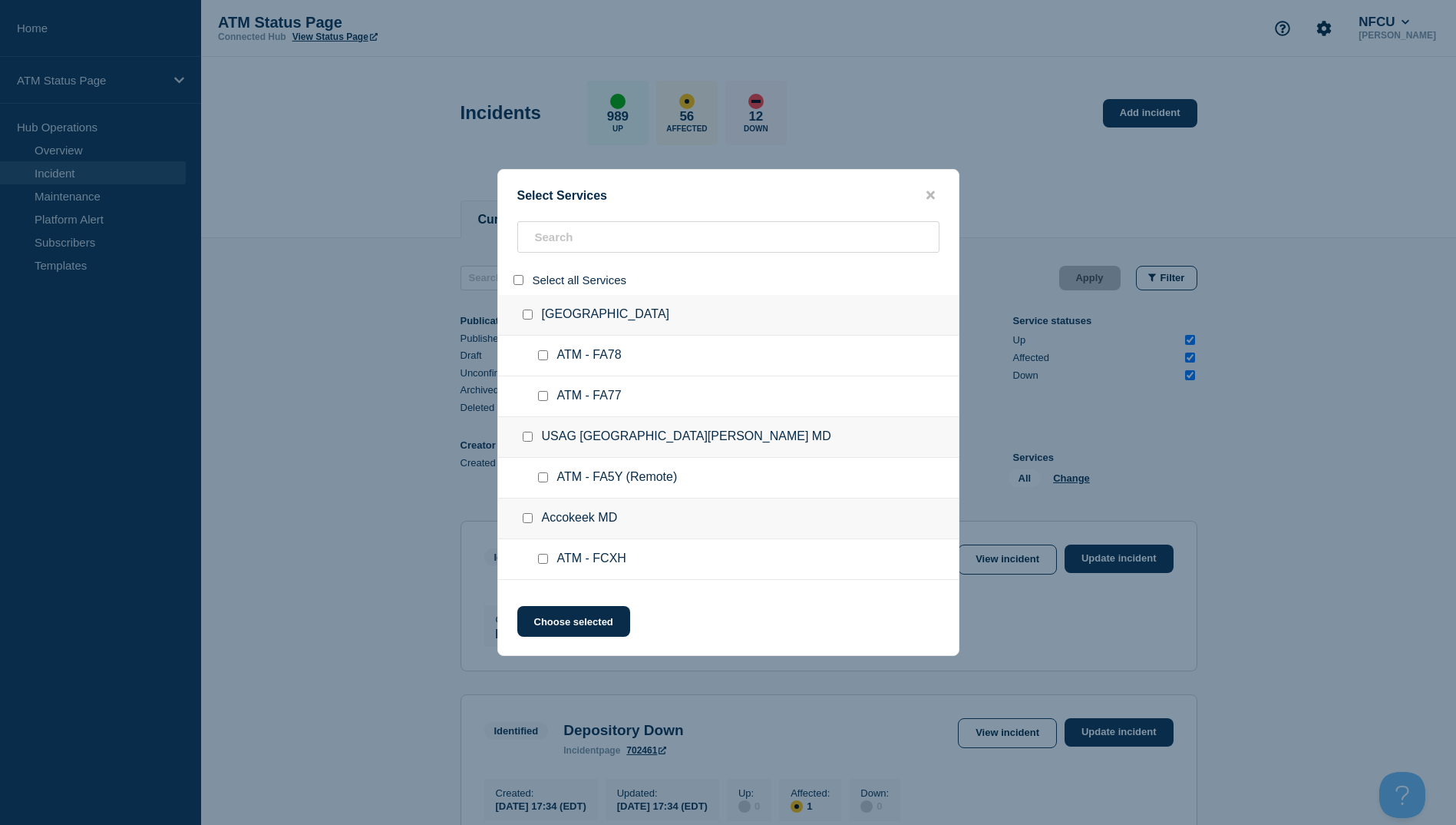
checkbox input "false"
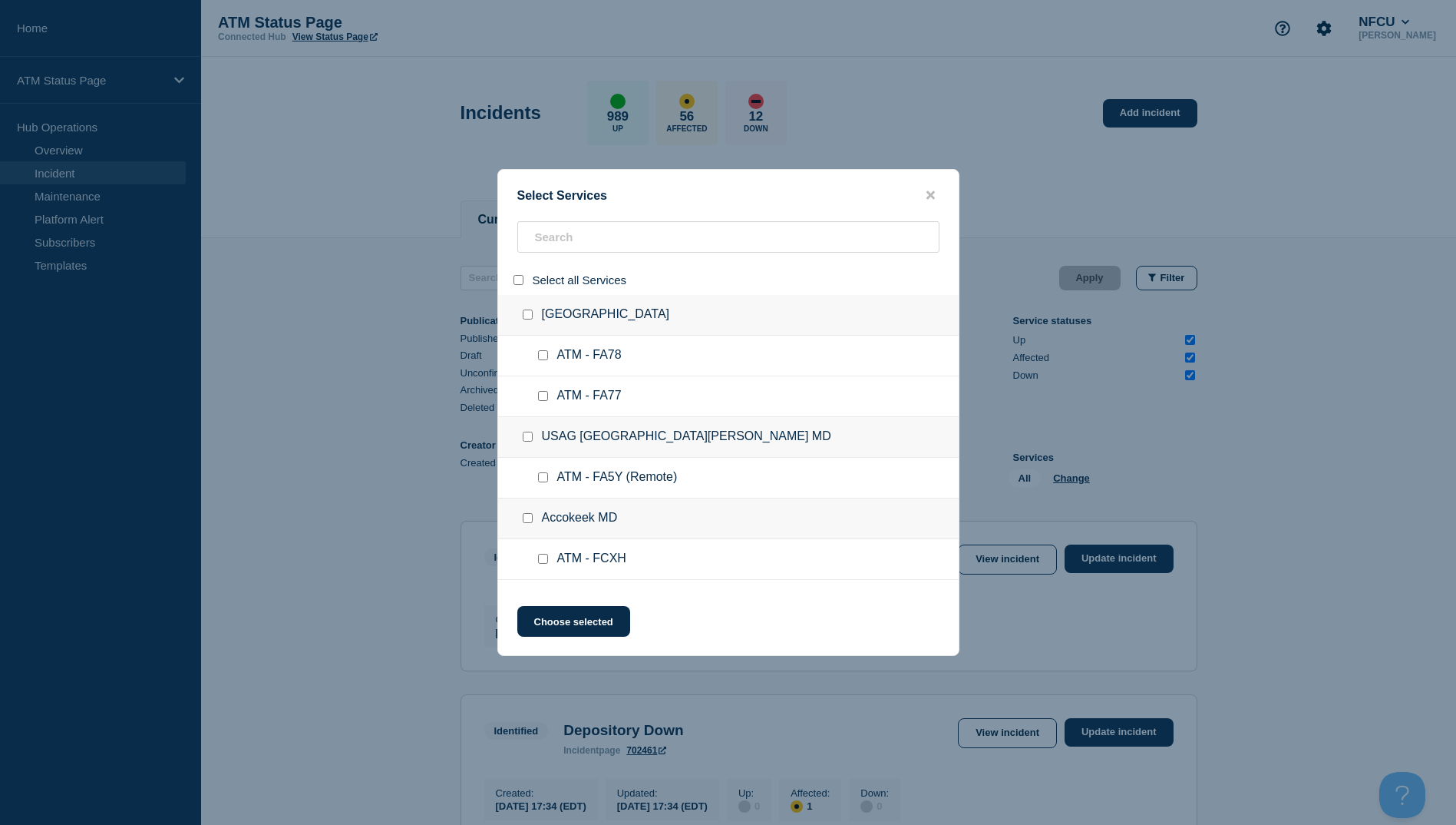
checkbox input "false"
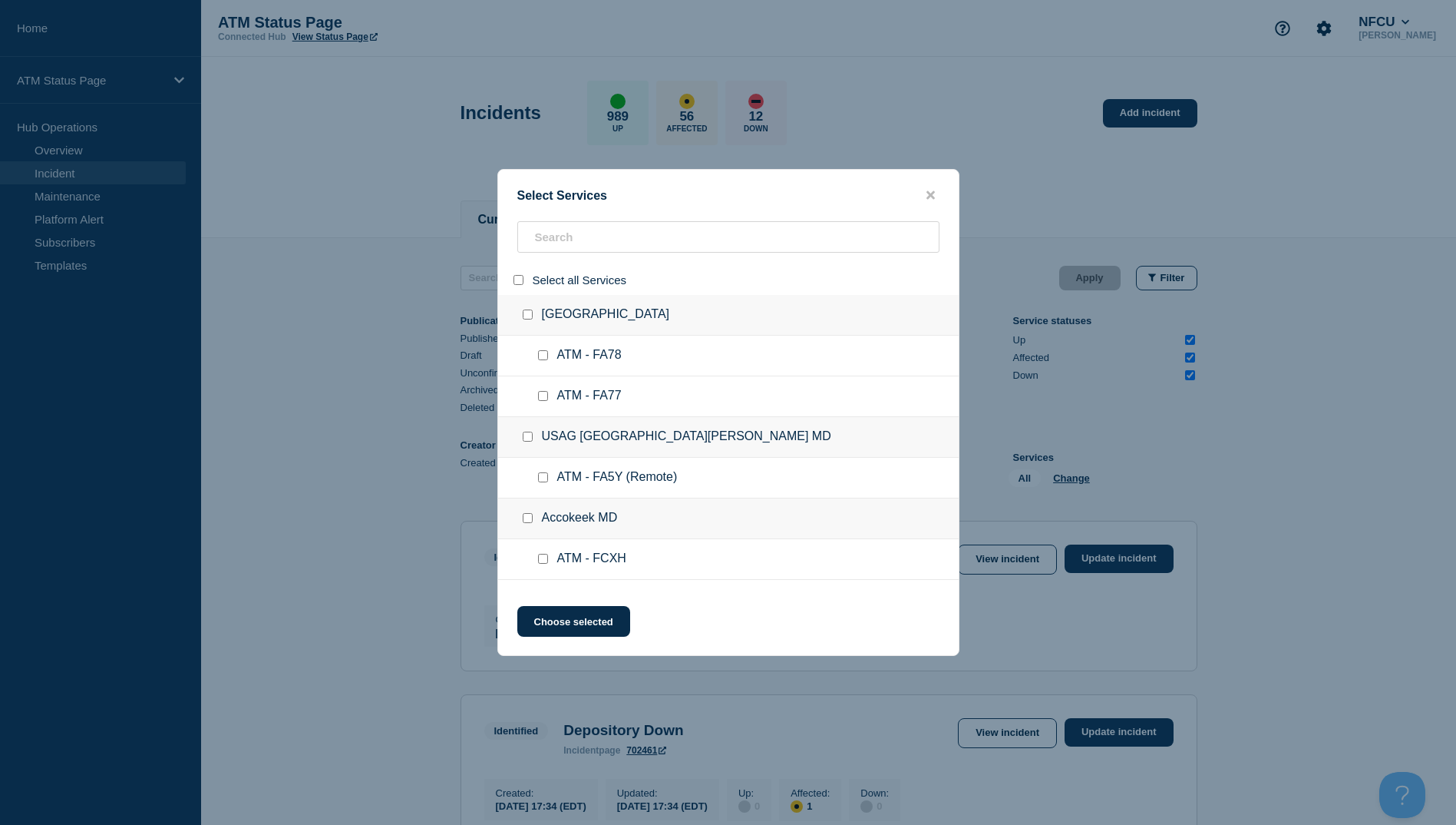
checkbox input "false"
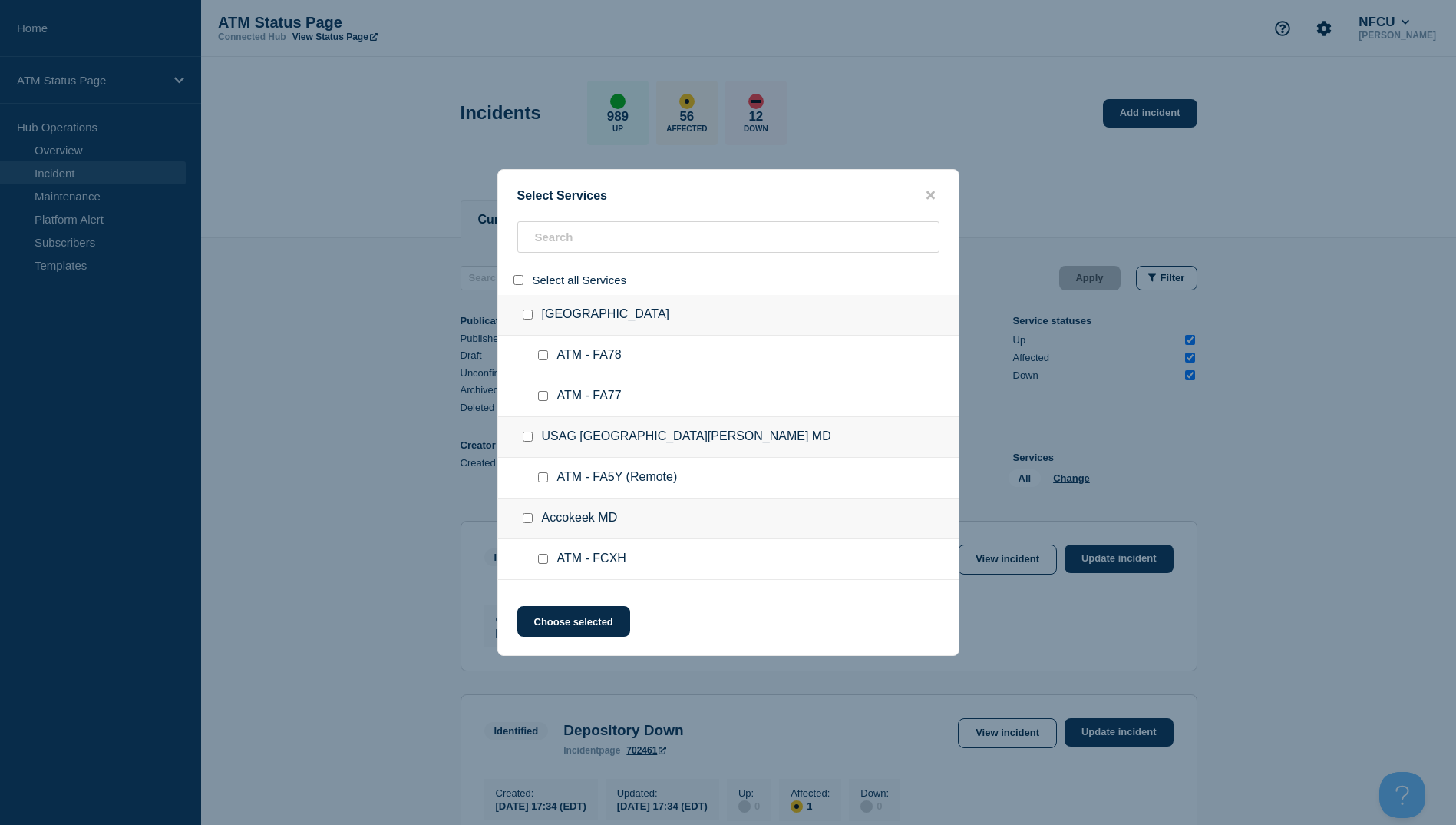
checkbox input "false"
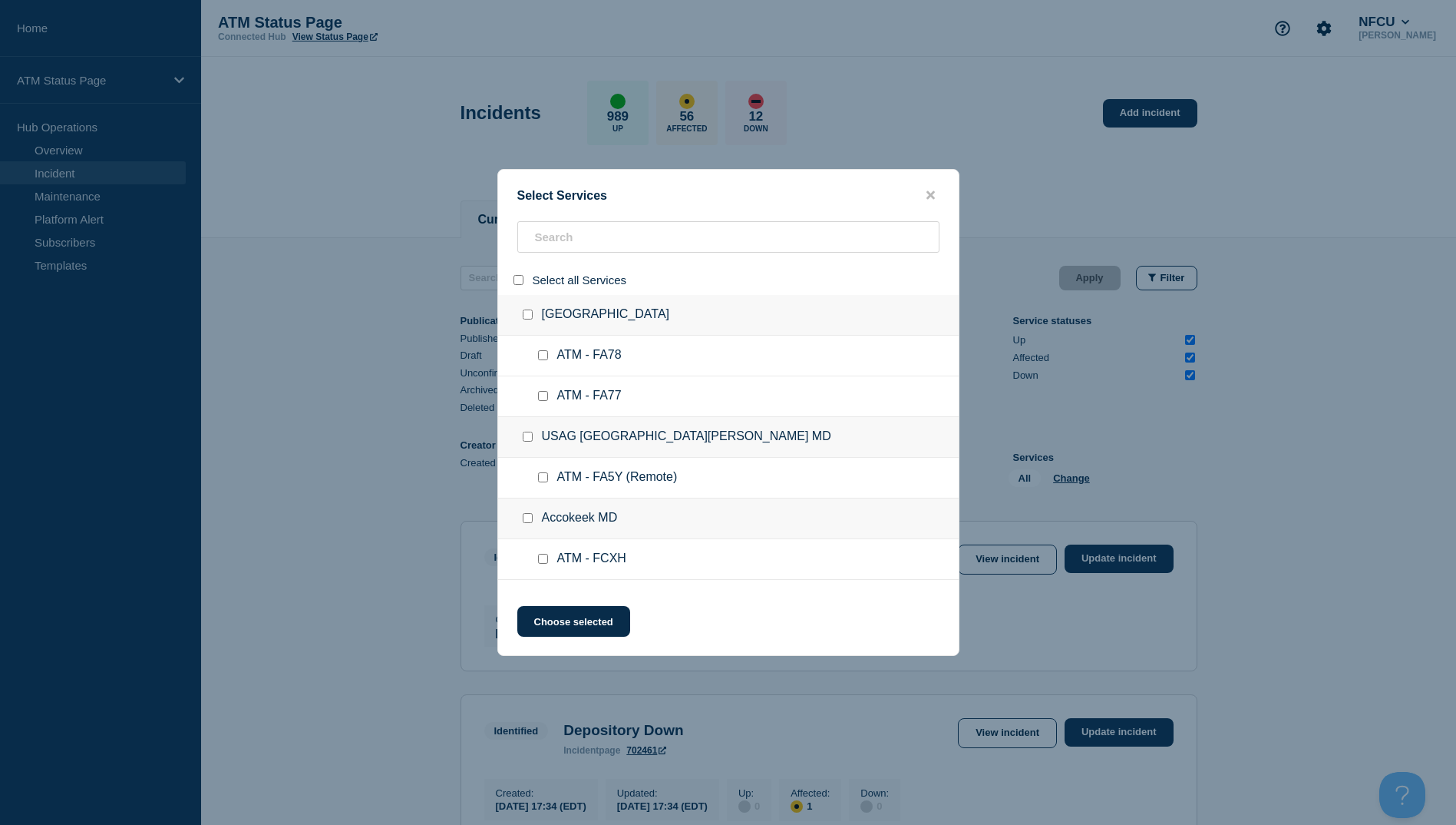
checkbox input "false"
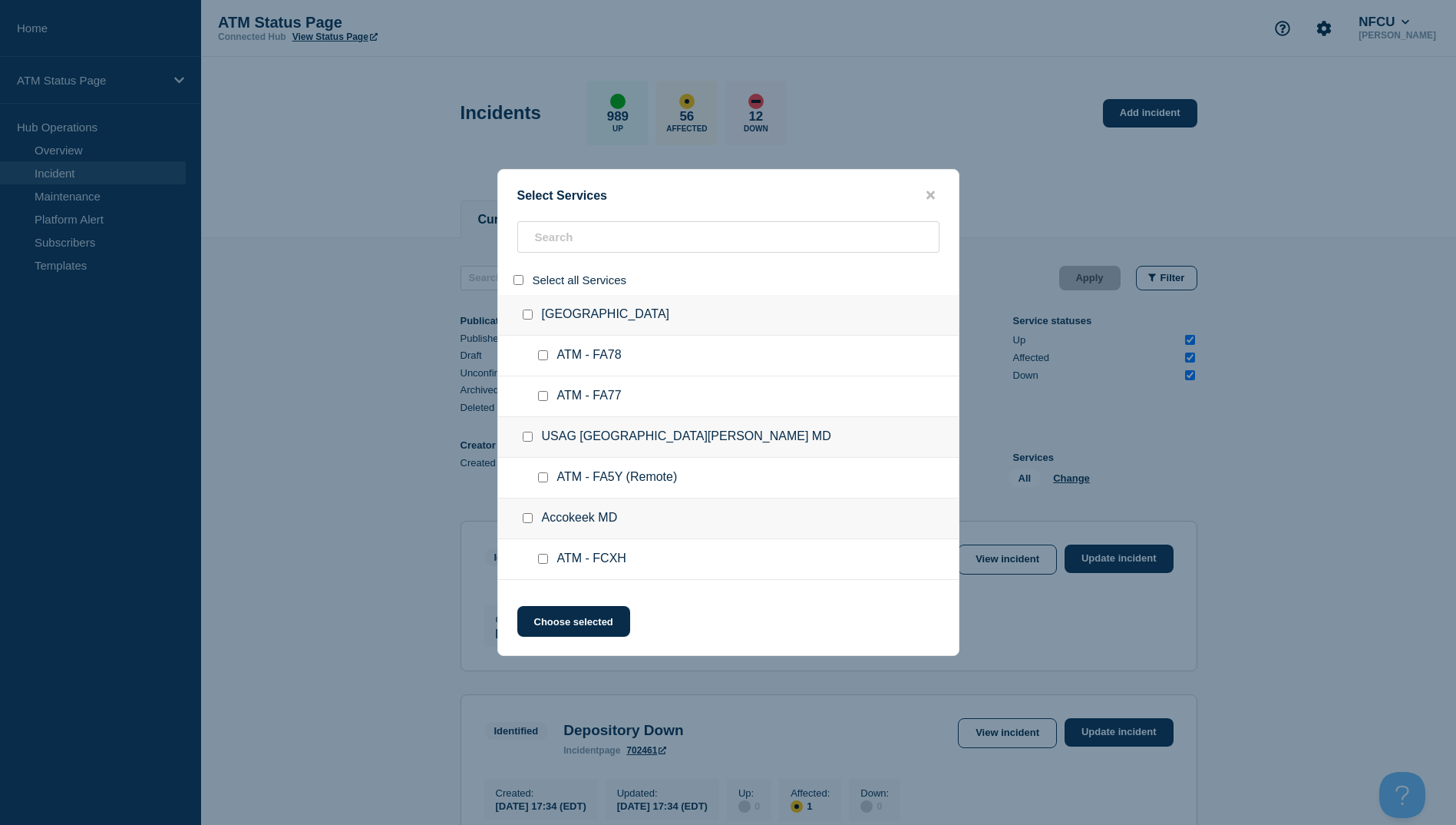
checkbox input "false"
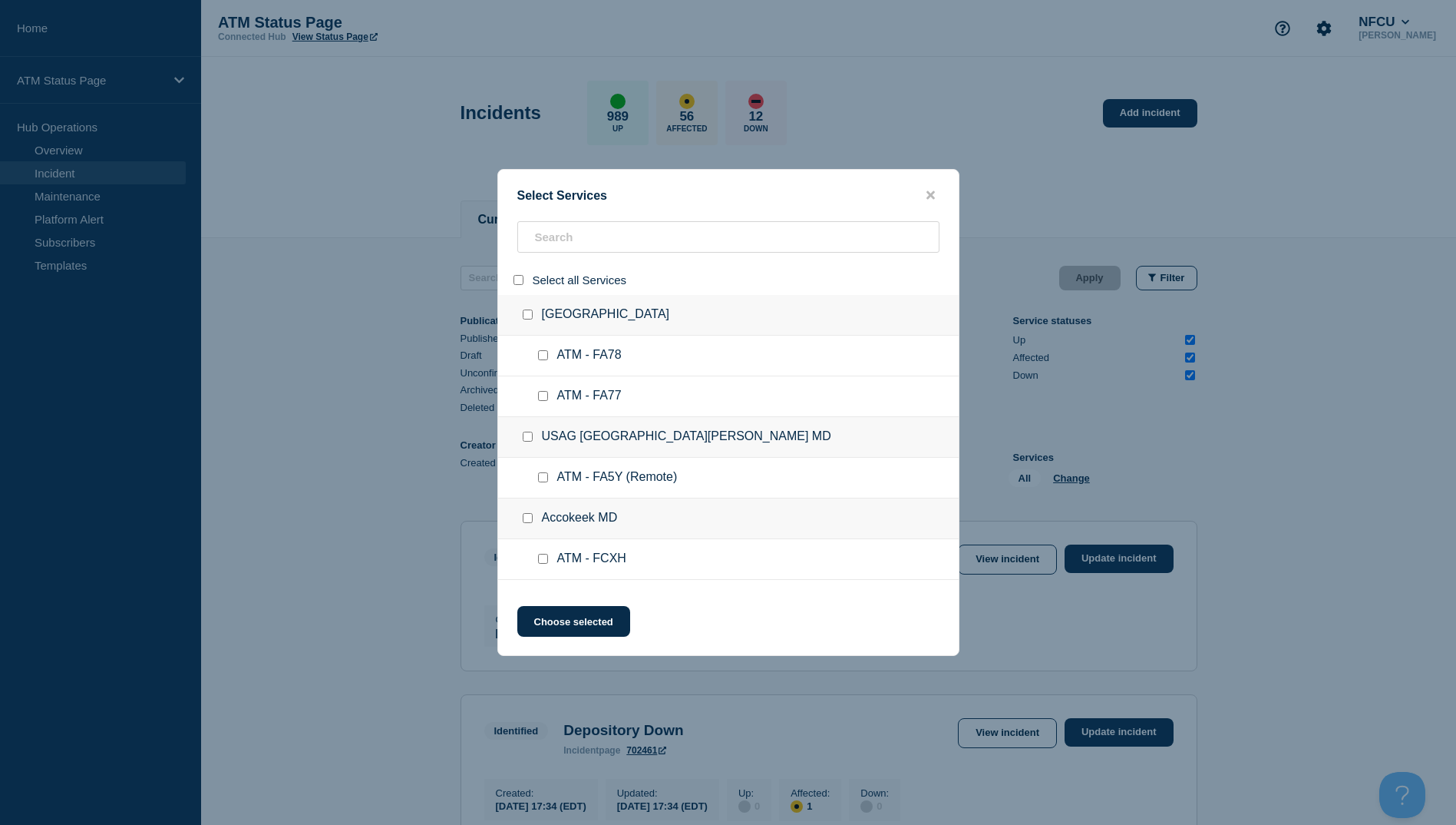
checkbox input "false"
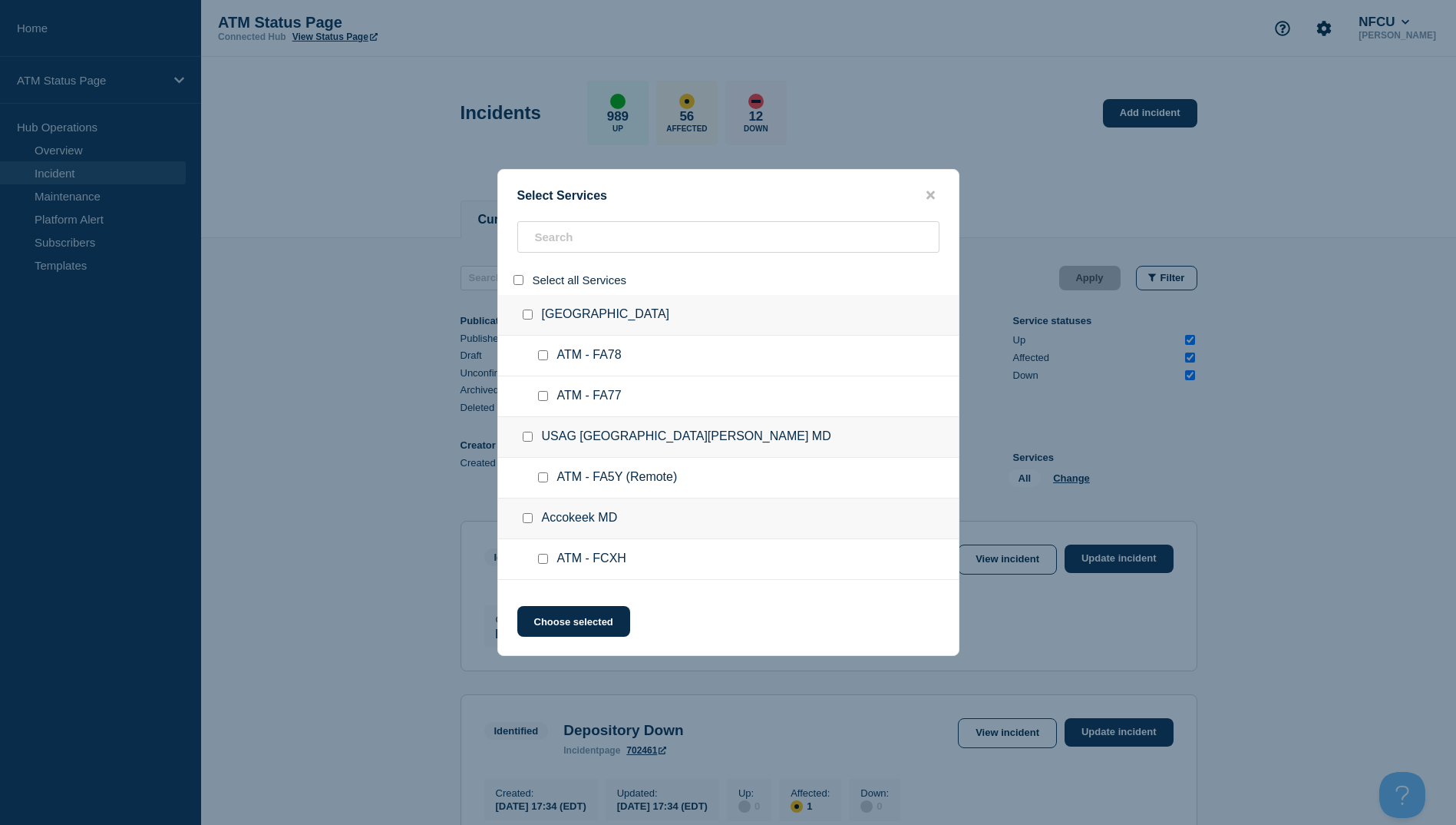
checkbox input "false"
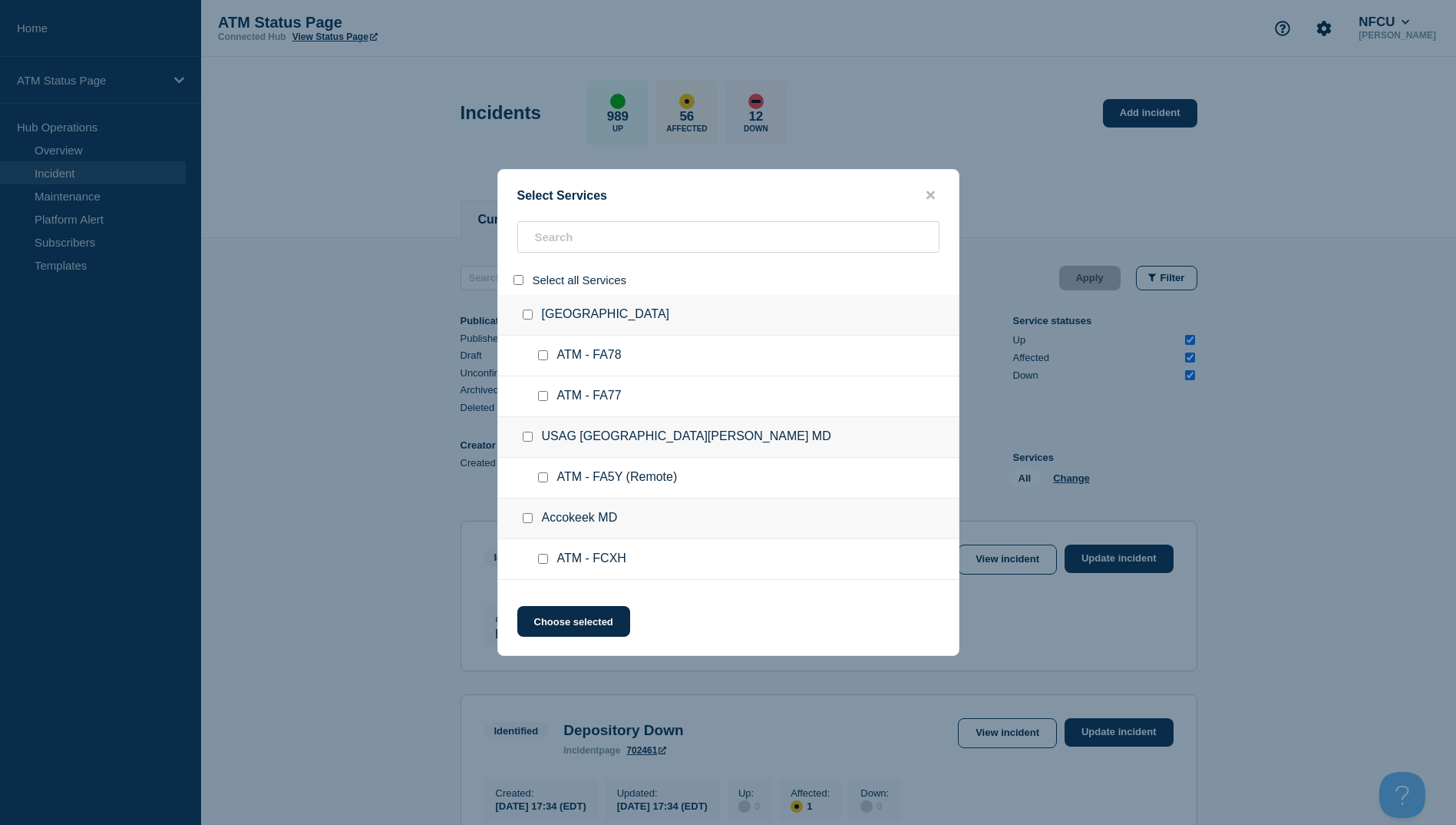
checkbox input "false"
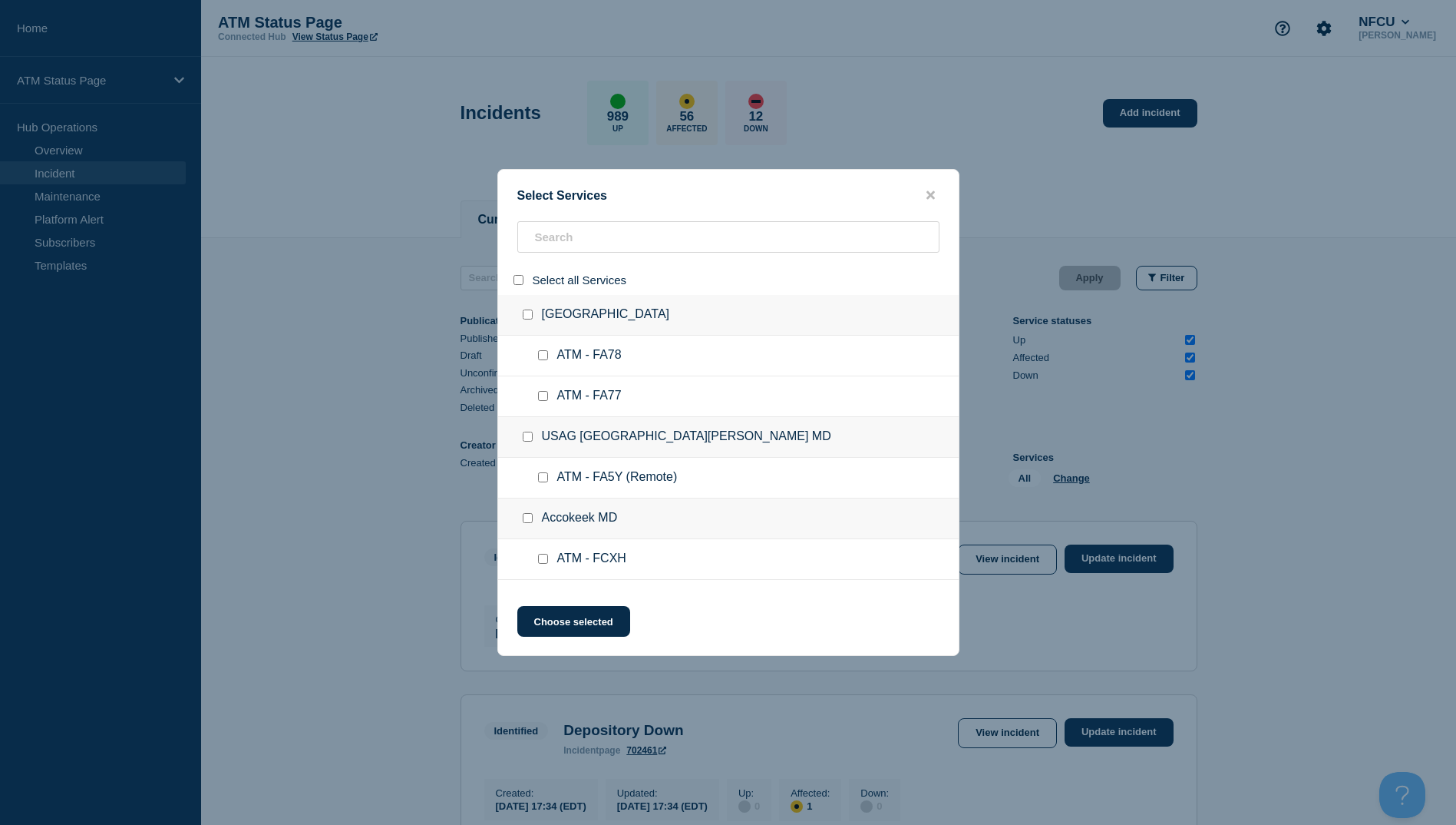
checkbox input "false"
click at [561, 246] on input "search" at bounding box center [728, 237] width 422 height 31
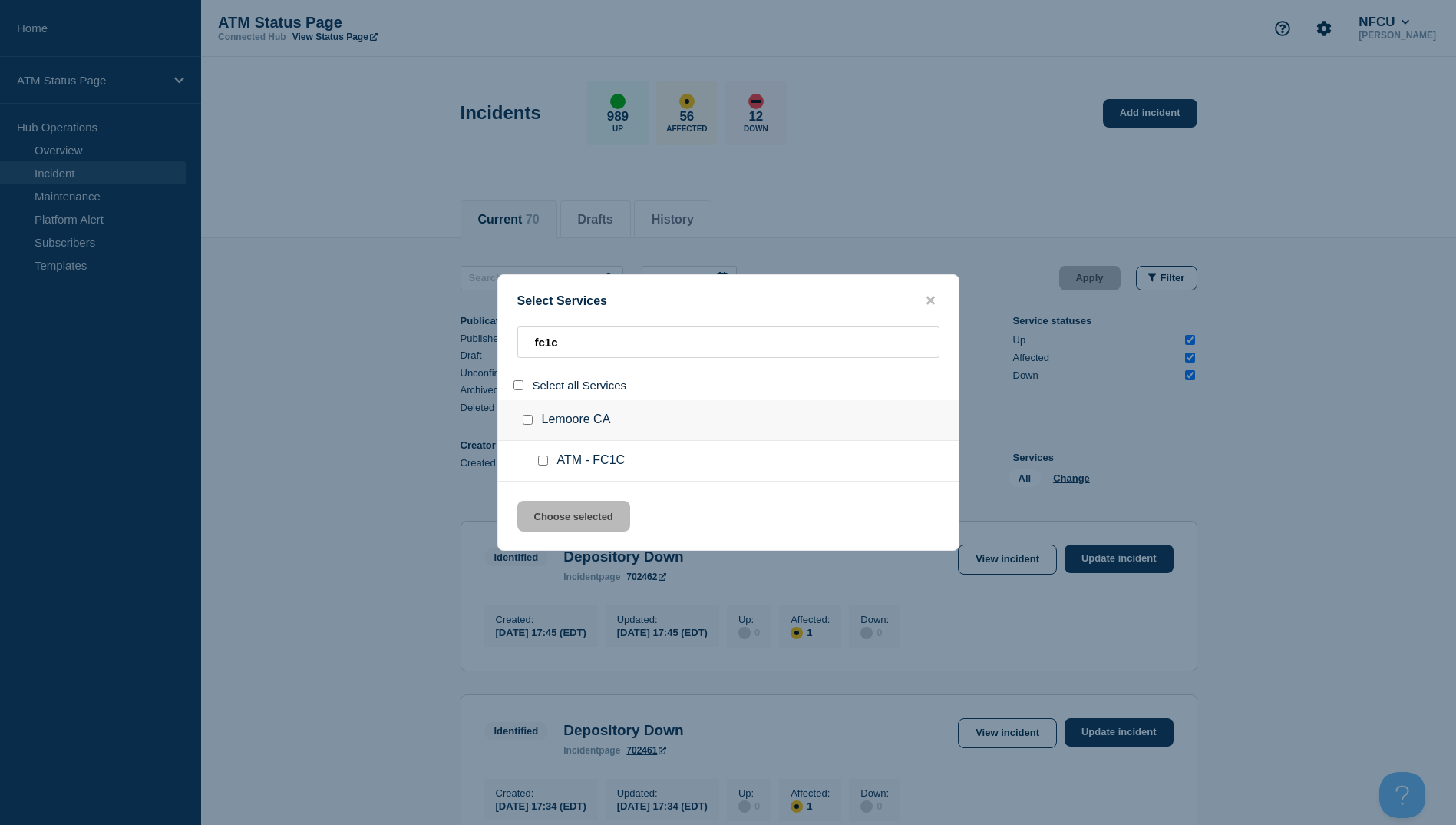
click at [538, 461] on input "service: ATM - FC1C" at bounding box center [543, 460] width 10 height 10
drag, startPoint x: 553, startPoint y: 500, endPoint x: 556, endPoint y: 511, distance: 11.4
click at [553, 502] on div "Select Services fc1c Select all Services Lemoore [GEOGRAPHIC_DATA] ATM - FC1C C…" at bounding box center [728, 412] width 462 height 277
click at [558, 517] on button "Choose selected" at bounding box center [574, 516] width 113 height 31
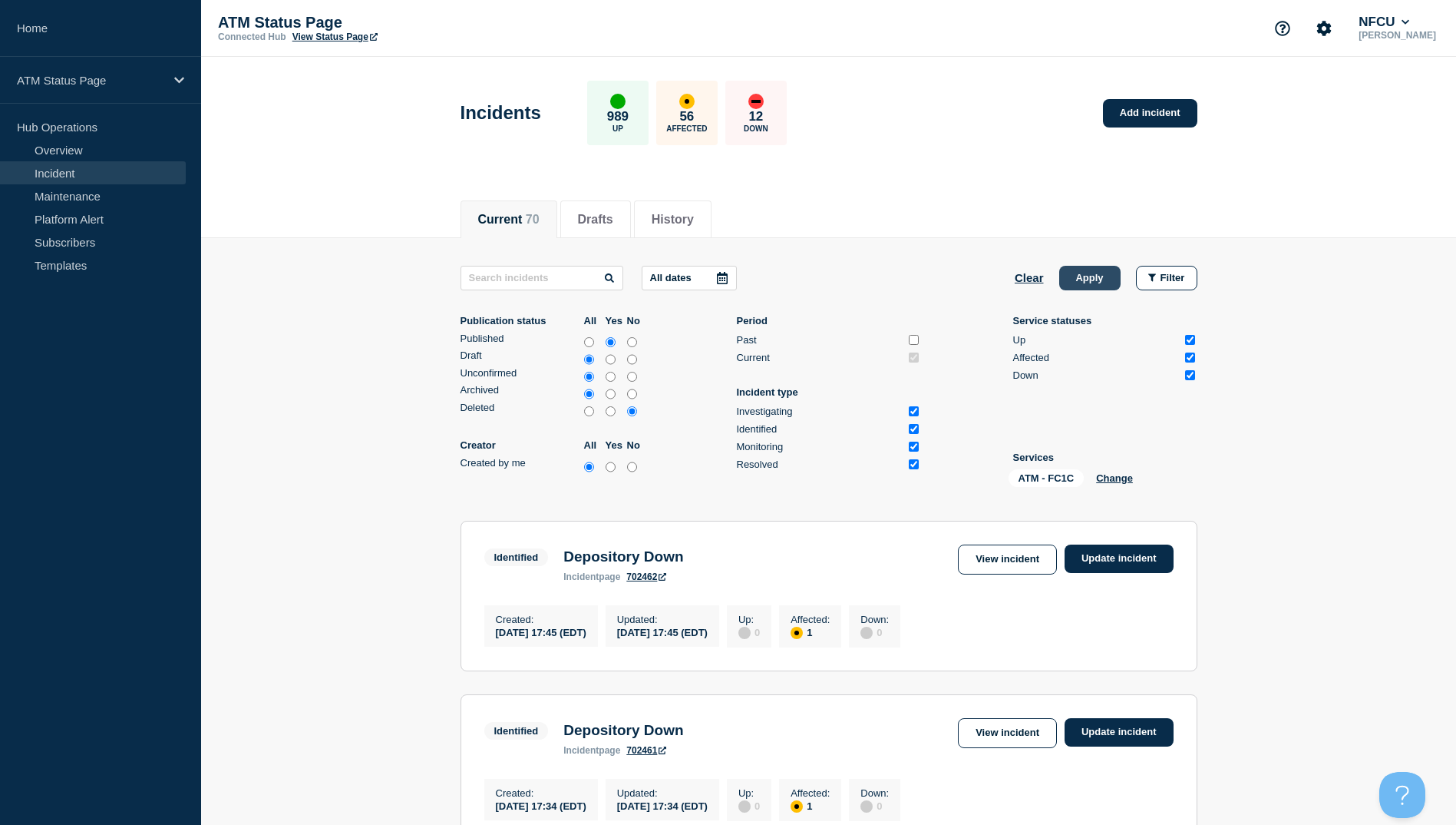
click at [1093, 286] on button "Apply" at bounding box center [1090, 278] width 61 height 25
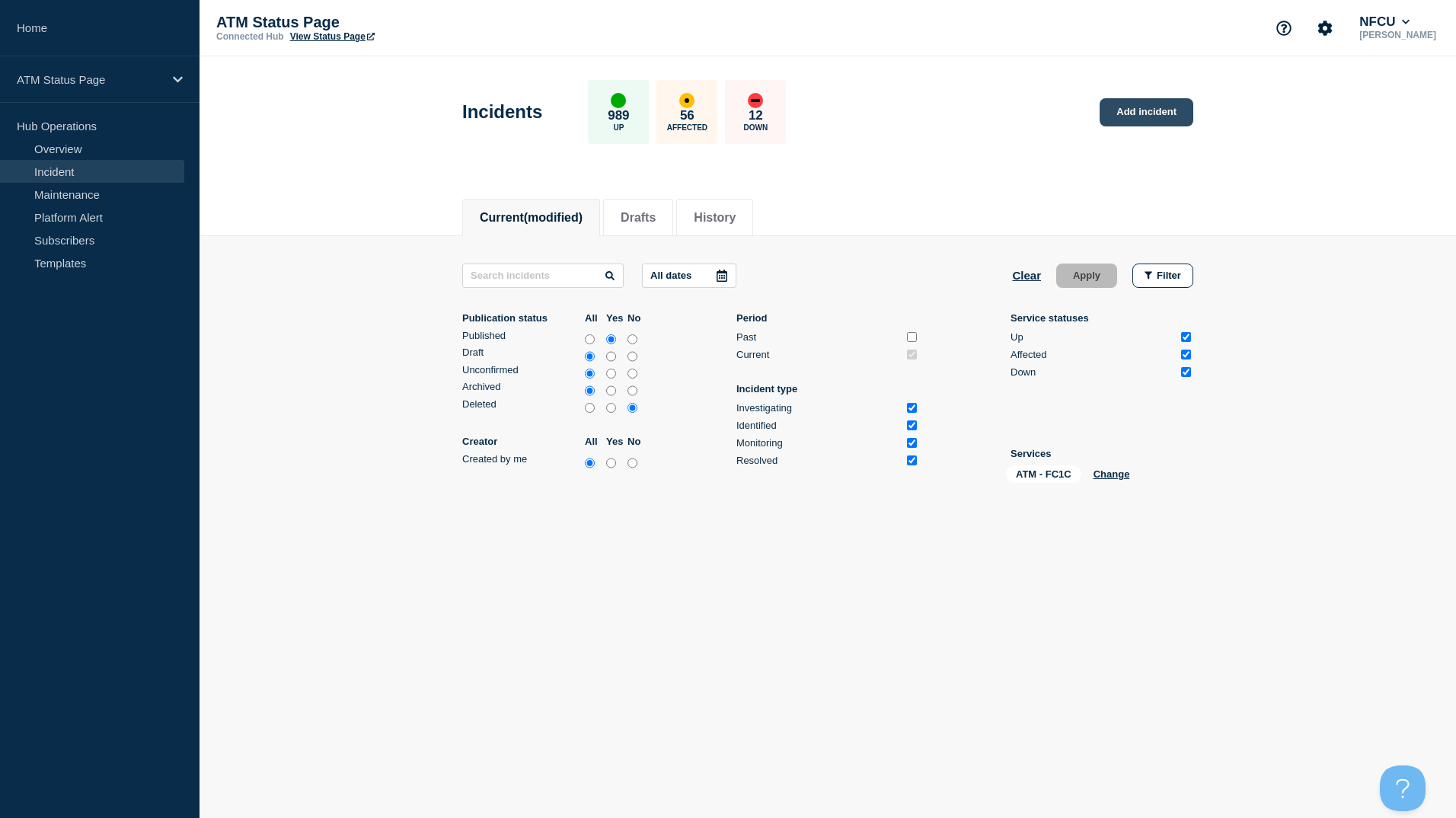
click at [1145, 118] on link "Add incident" at bounding box center [1147, 113] width 94 height 28
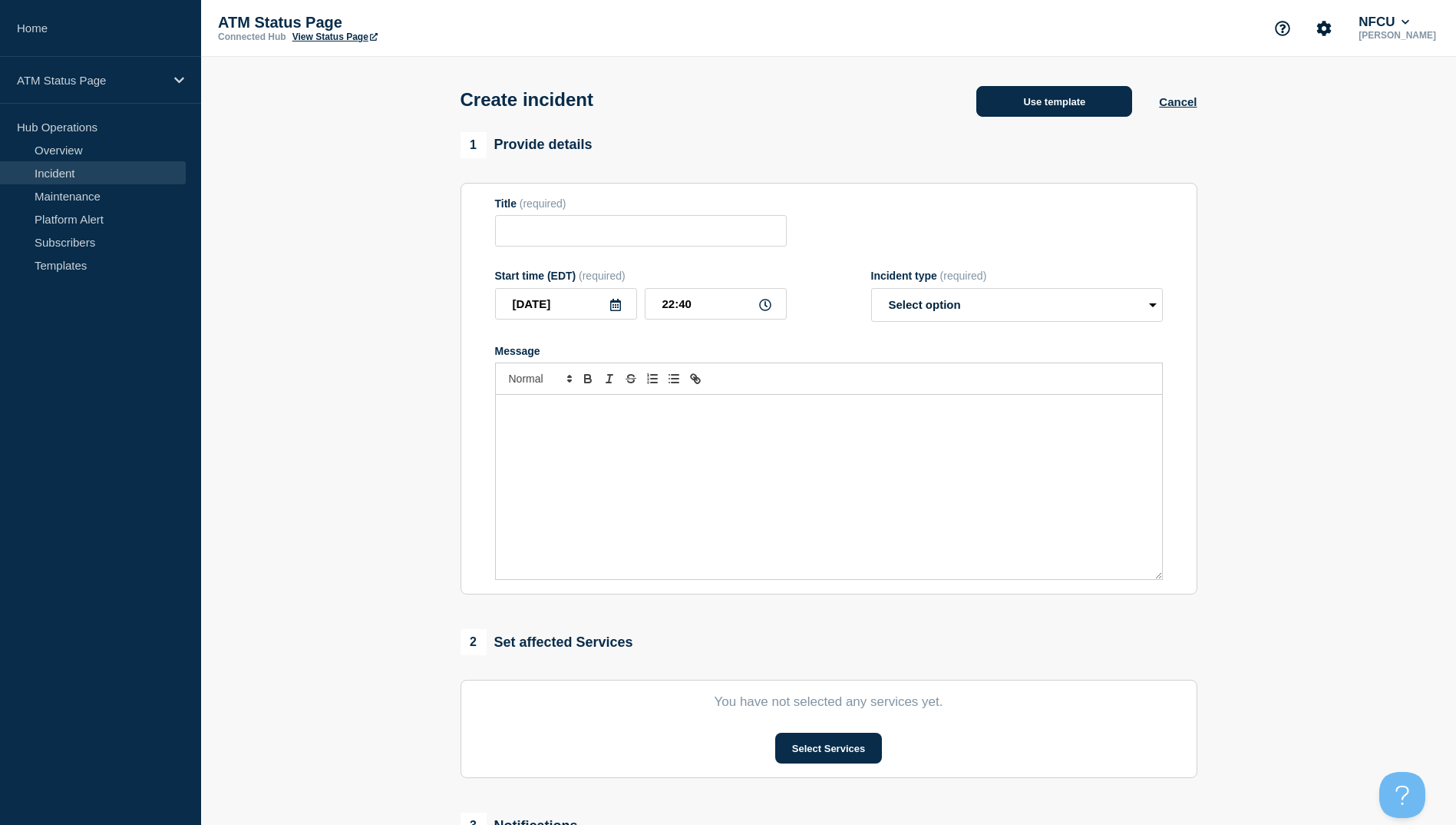
click at [1071, 108] on button "Use template" at bounding box center [1054, 101] width 155 height 31
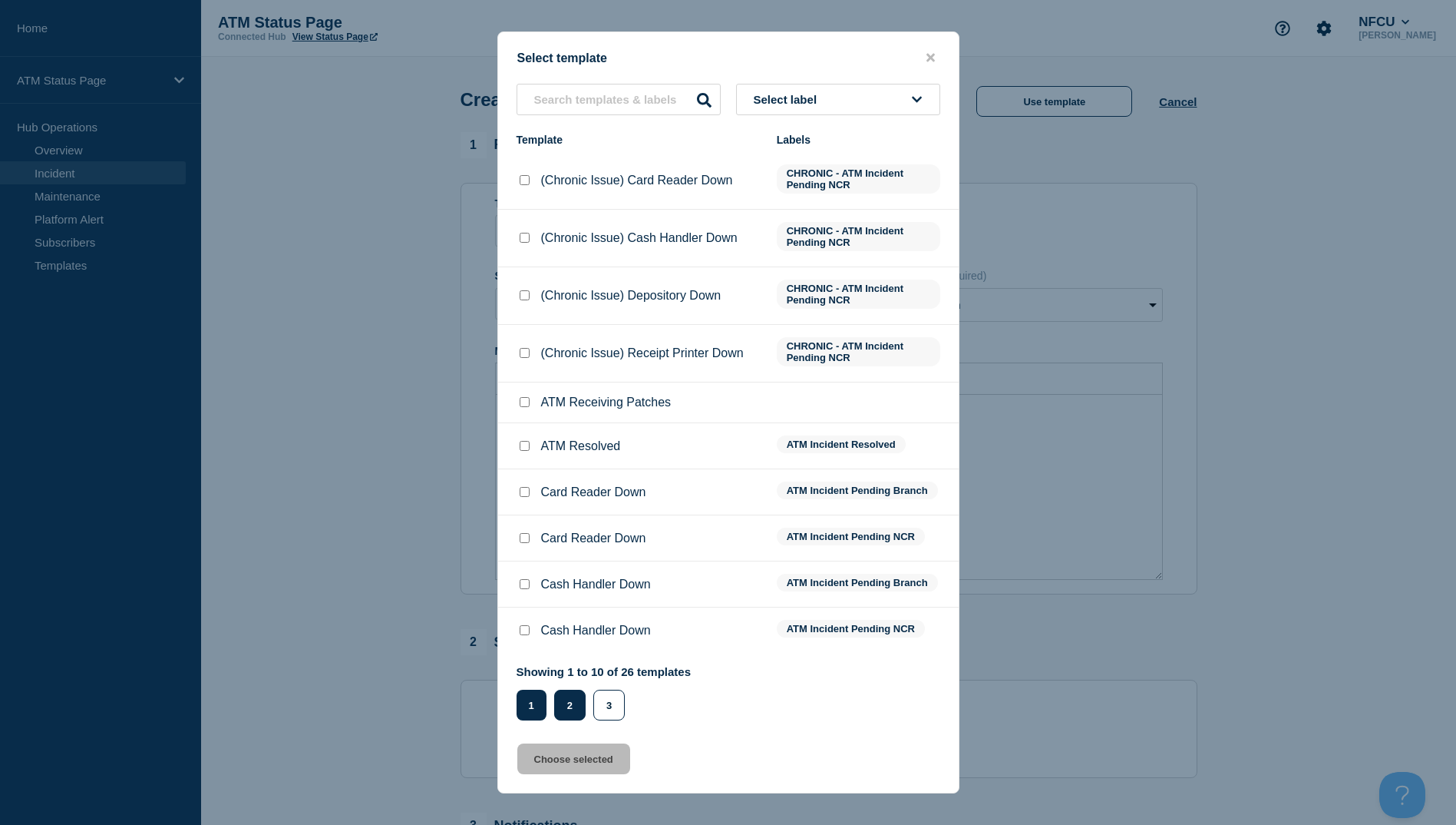
click at [564, 713] on button "2" at bounding box center [569, 705] width 31 height 31
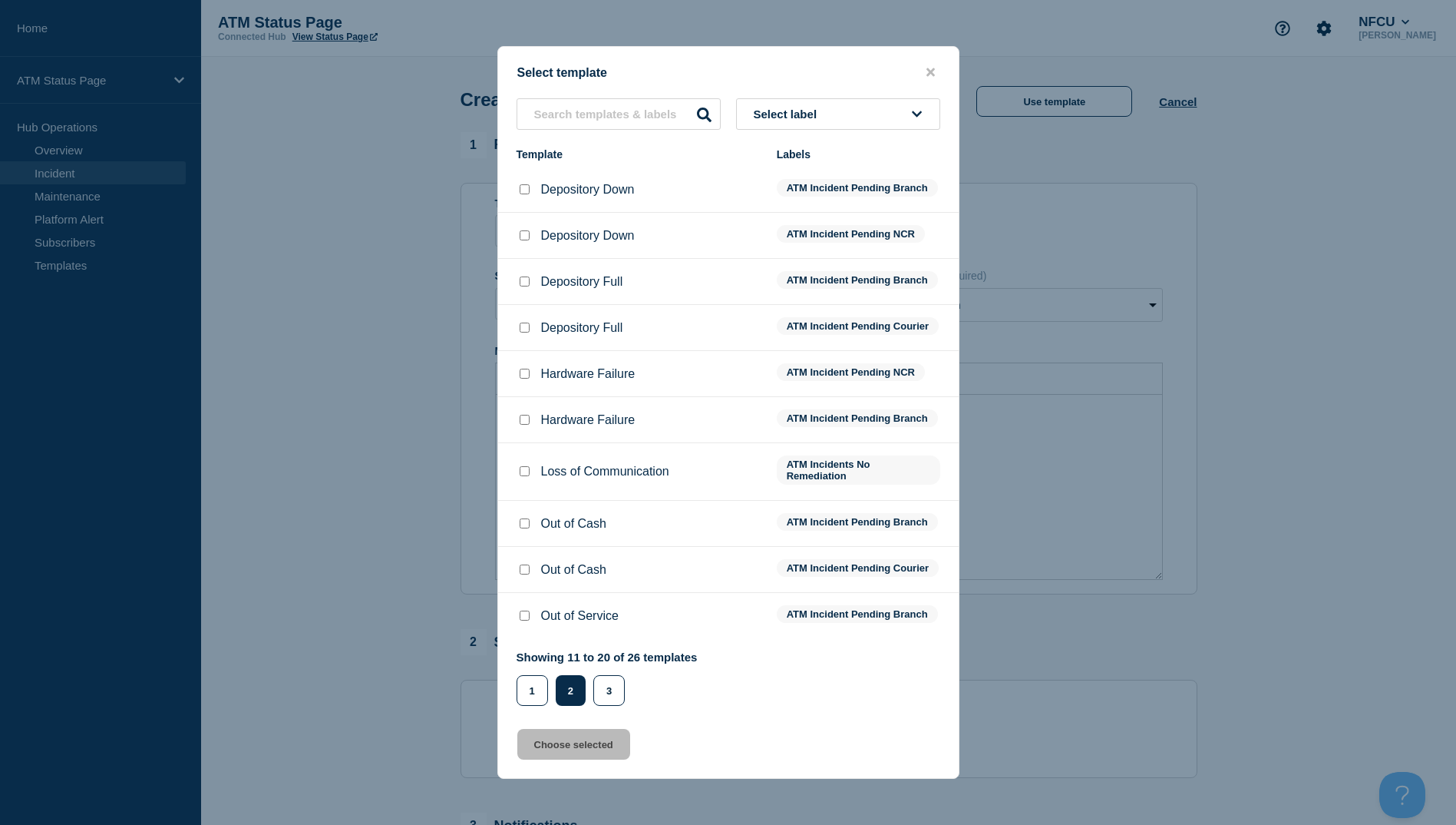
click at [526, 187] on div at bounding box center [524, 190] width 15 height 15
click at [524, 184] on input "Depository Down checkbox" at bounding box center [524, 189] width 10 height 10
click at [553, 778] on div "Select template Select label Template Labels Depository Down ATM Incident Pendi…" at bounding box center [728, 412] width 462 height 732
click at [562, 754] on button "Choose selected" at bounding box center [574, 744] width 113 height 31
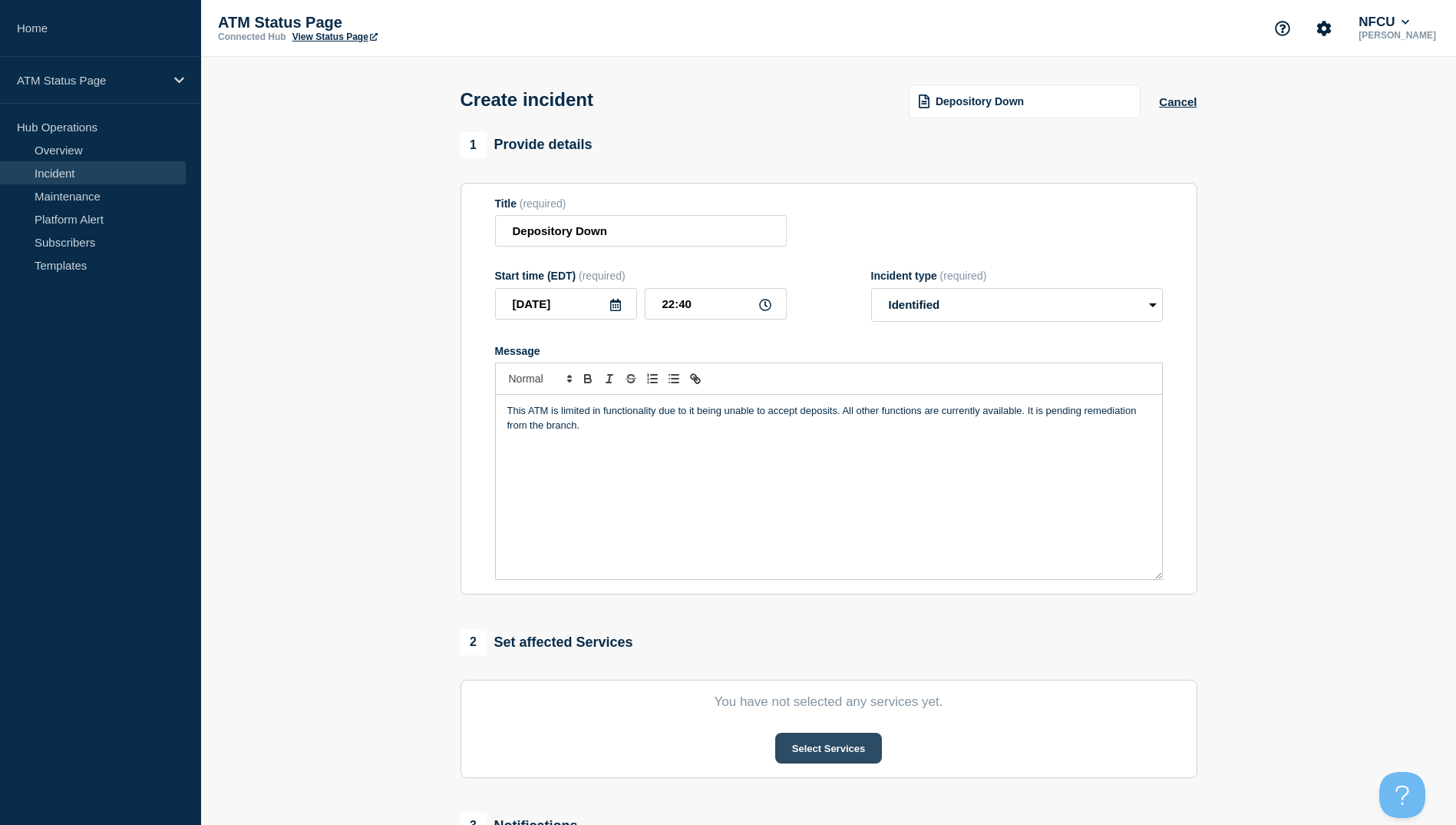
click at [812, 751] on button "Select Services" at bounding box center [829, 748] width 107 height 31
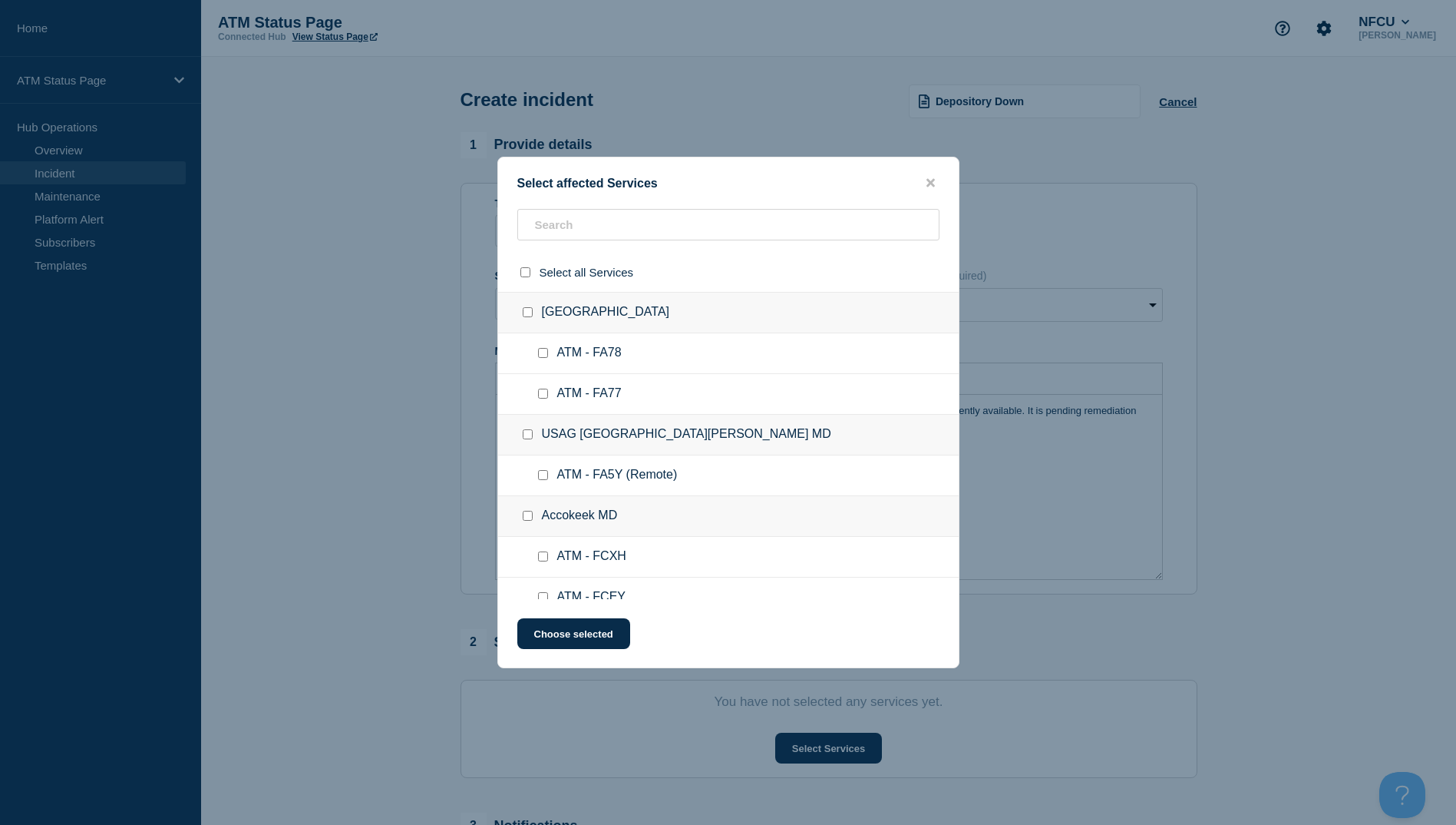
click at [587, 246] on div at bounding box center [728, 231] width 461 height 44
click at [593, 227] on input "text" at bounding box center [728, 224] width 422 height 31
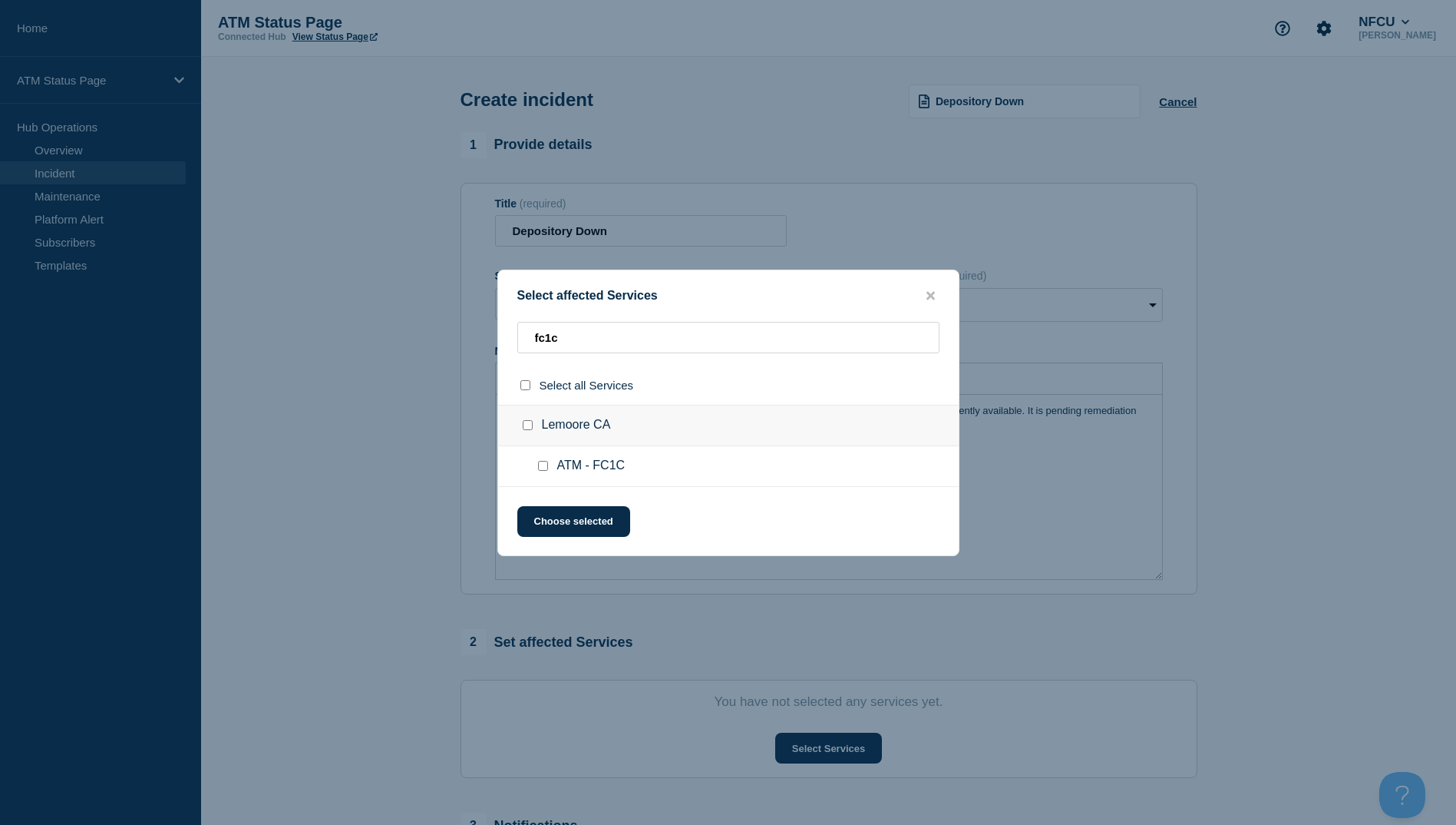
click at [546, 464] on input "ATM - FC1C checkbox" at bounding box center [543, 465] width 10 height 10
click at [585, 508] on button "Choose selected" at bounding box center [574, 522] width 113 height 31
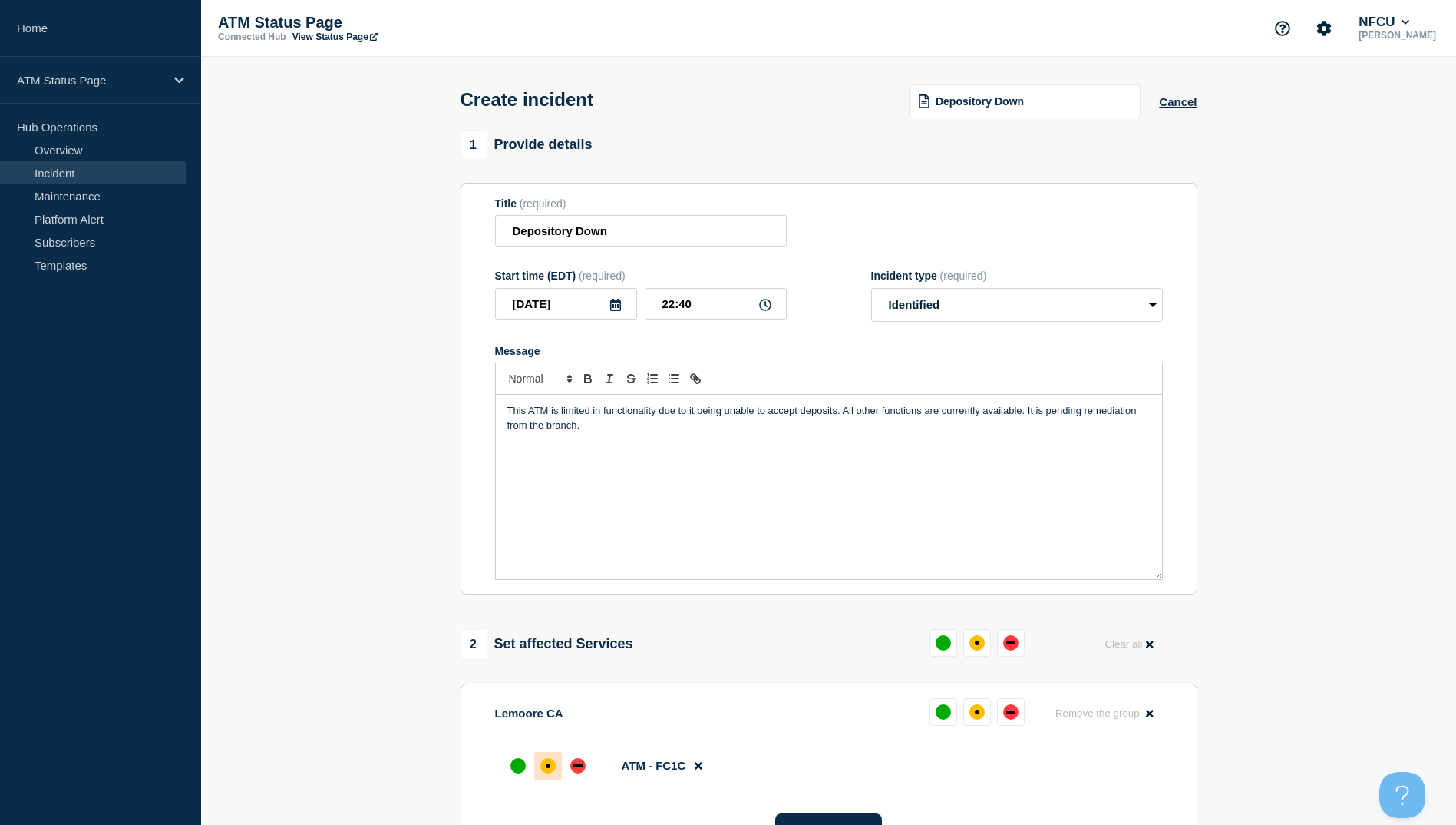
click at [540, 762] on div at bounding box center [547, 765] width 28 height 28
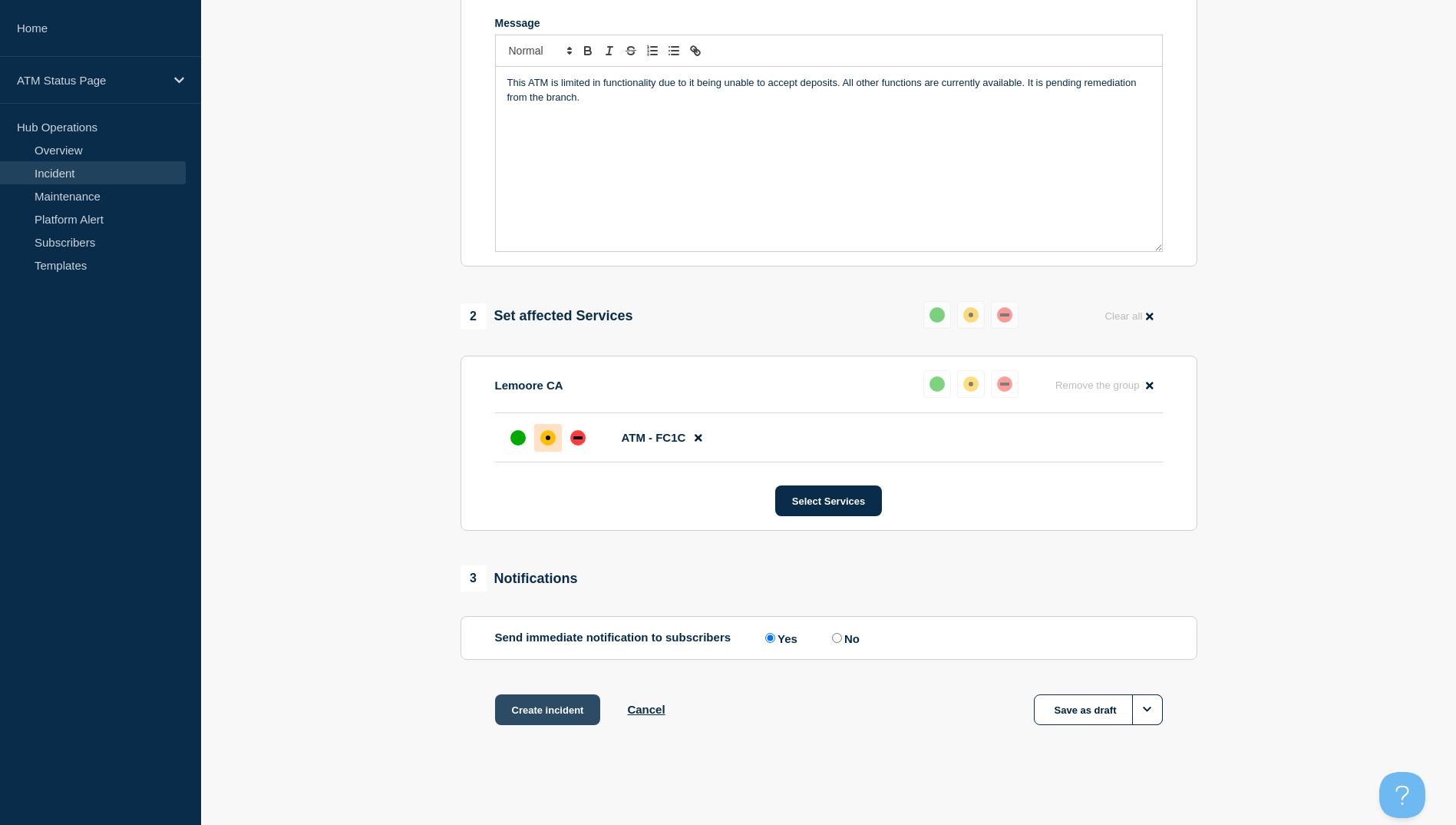
click at [516, 714] on button "Create incident" at bounding box center [547, 710] width 106 height 31
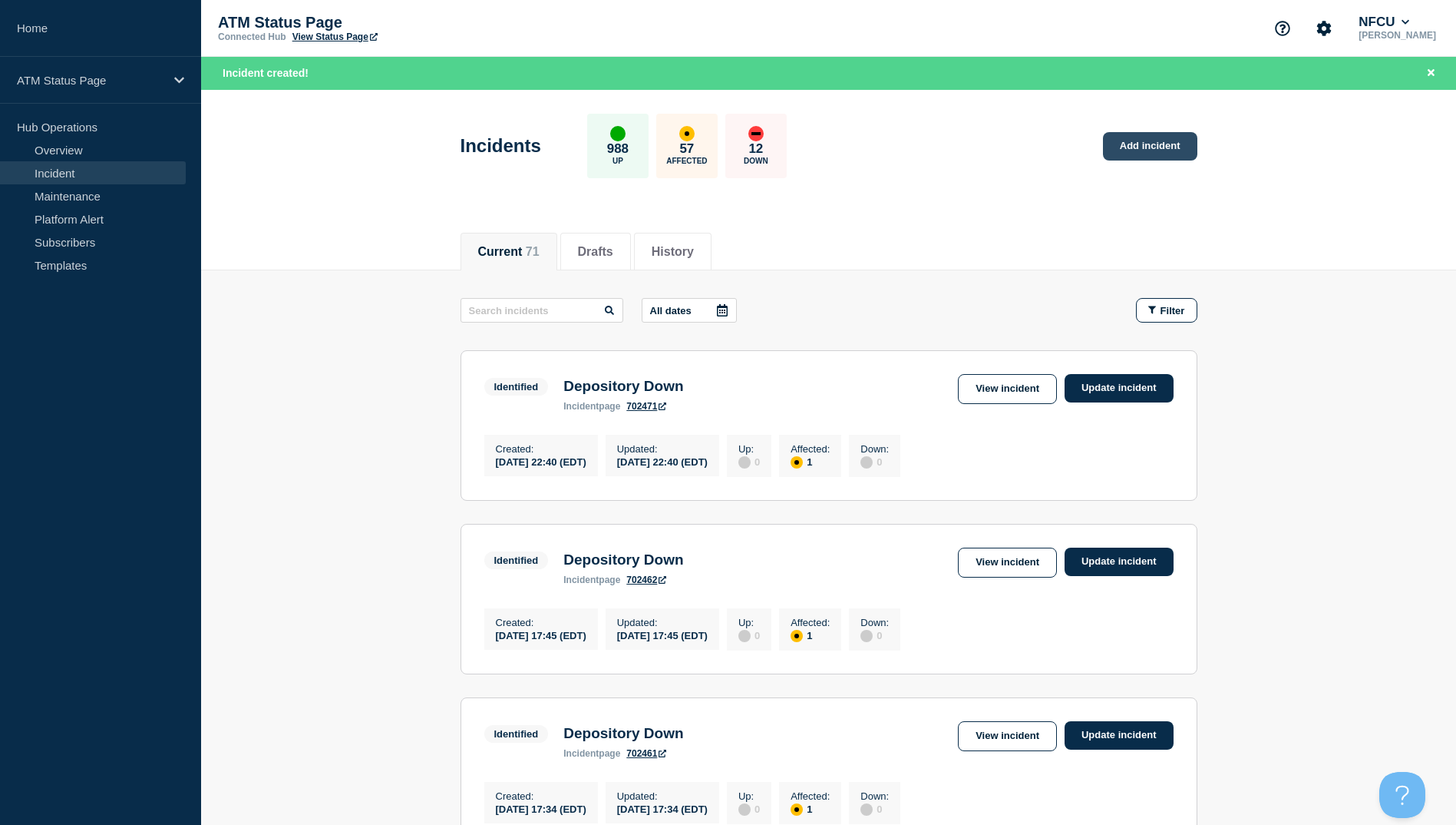
click at [1127, 139] on link "Add incident" at bounding box center [1150, 146] width 94 height 29
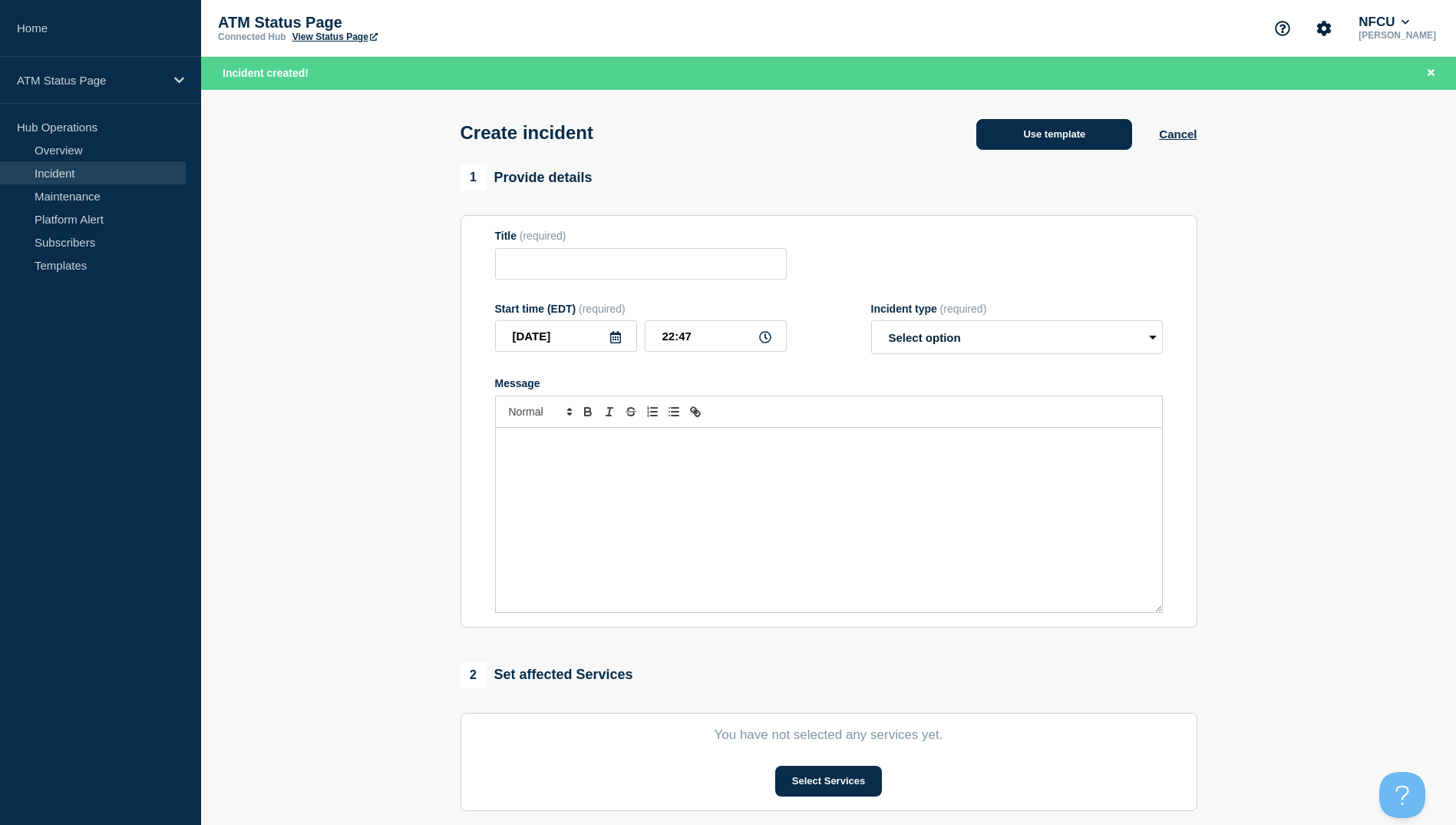
click at [995, 126] on button "Use template" at bounding box center [1054, 134] width 155 height 31
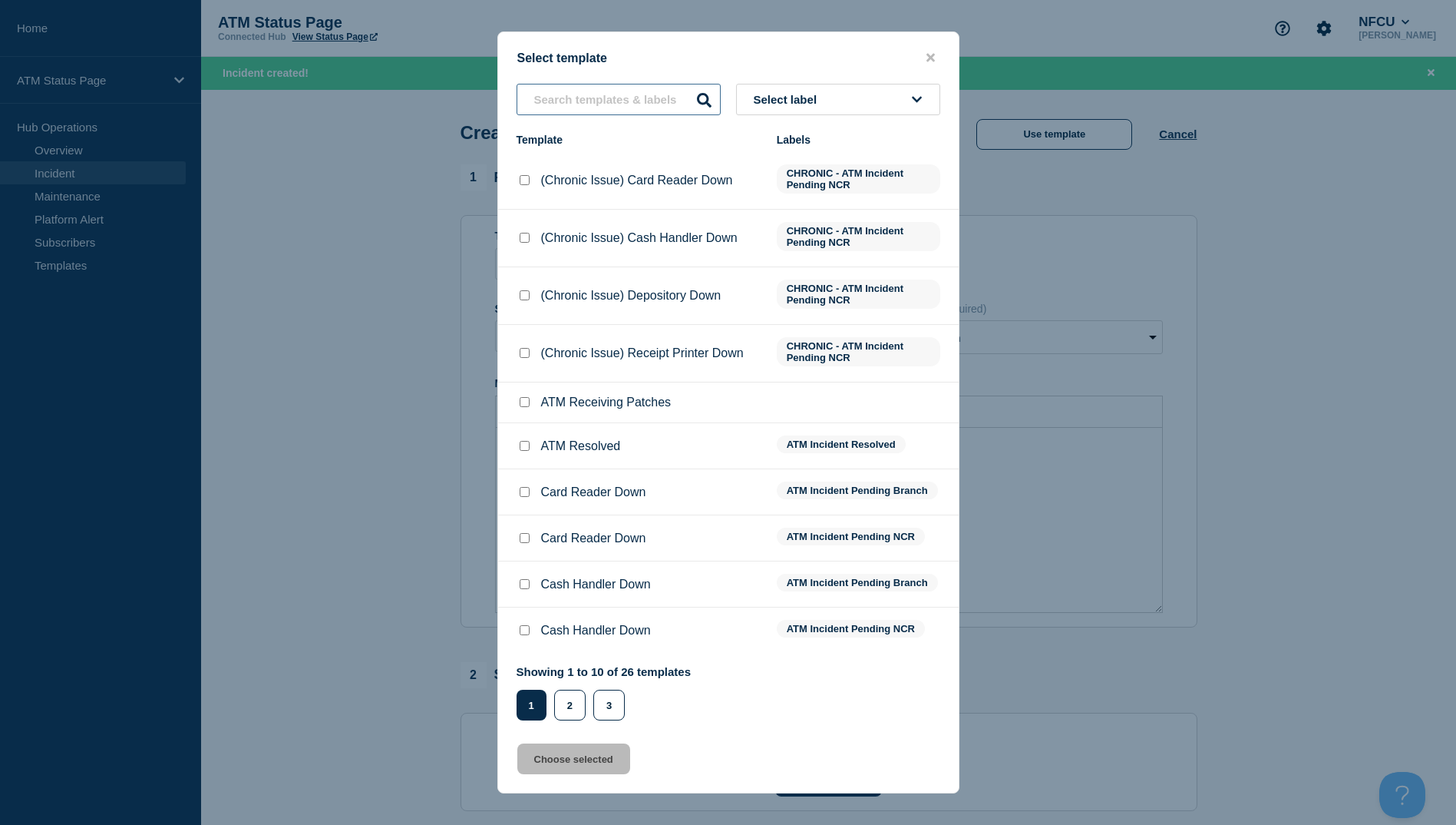
click at [579, 107] on input "text" at bounding box center [619, 99] width 204 height 31
click at [573, 710] on button "2" at bounding box center [569, 705] width 31 height 31
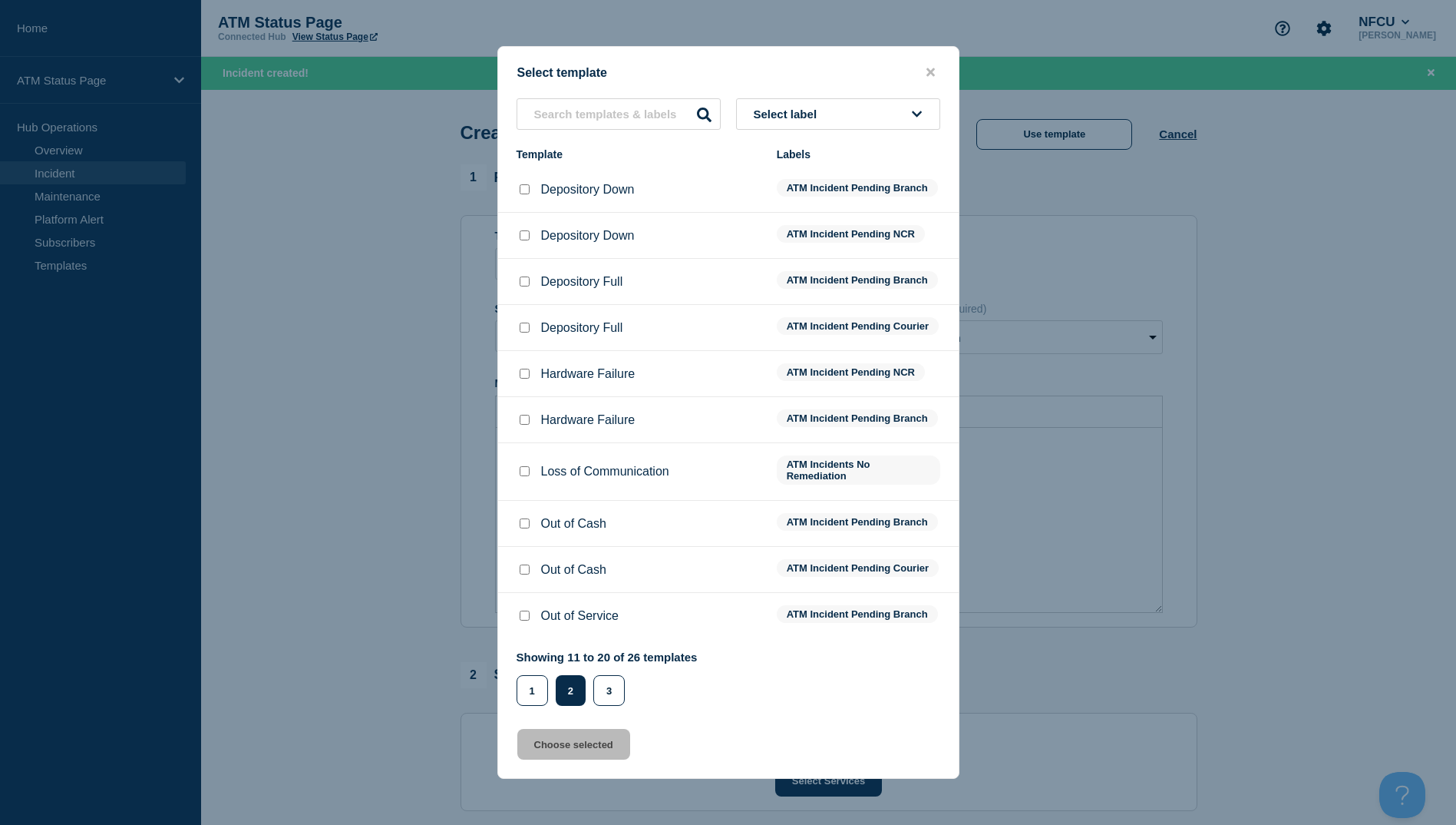
click at [522, 172] on li "Depository Down ATM Incident Pending Branch" at bounding box center [728, 190] width 461 height 46
click at [522, 184] on input "Depository Down checkbox" at bounding box center [524, 189] width 10 height 10
click at [611, 758] on button "Choose selected" at bounding box center [574, 744] width 113 height 31
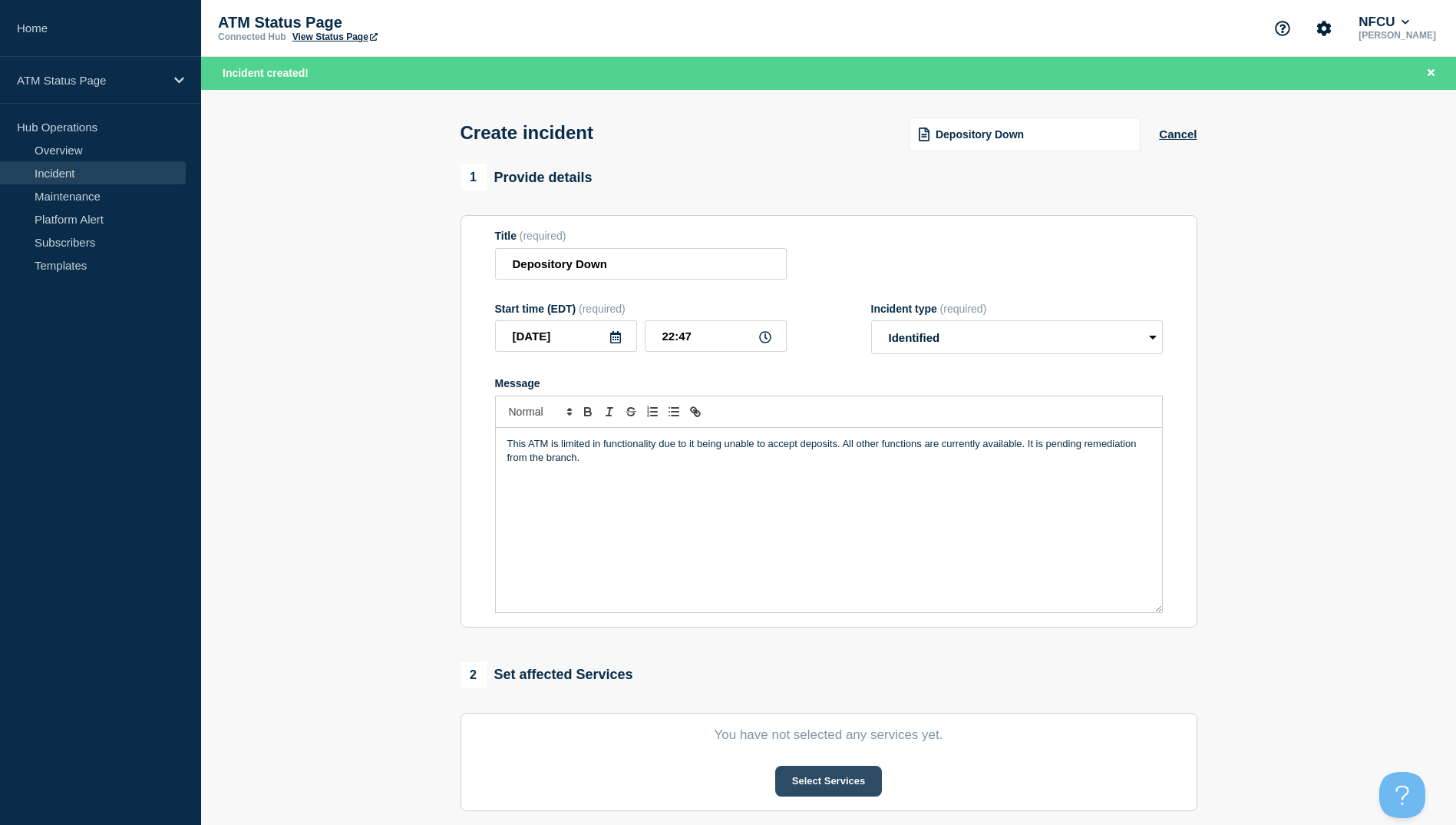
click at [795, 794] on button "Select Services" at bounding box center [829, 781] width 107 height 31
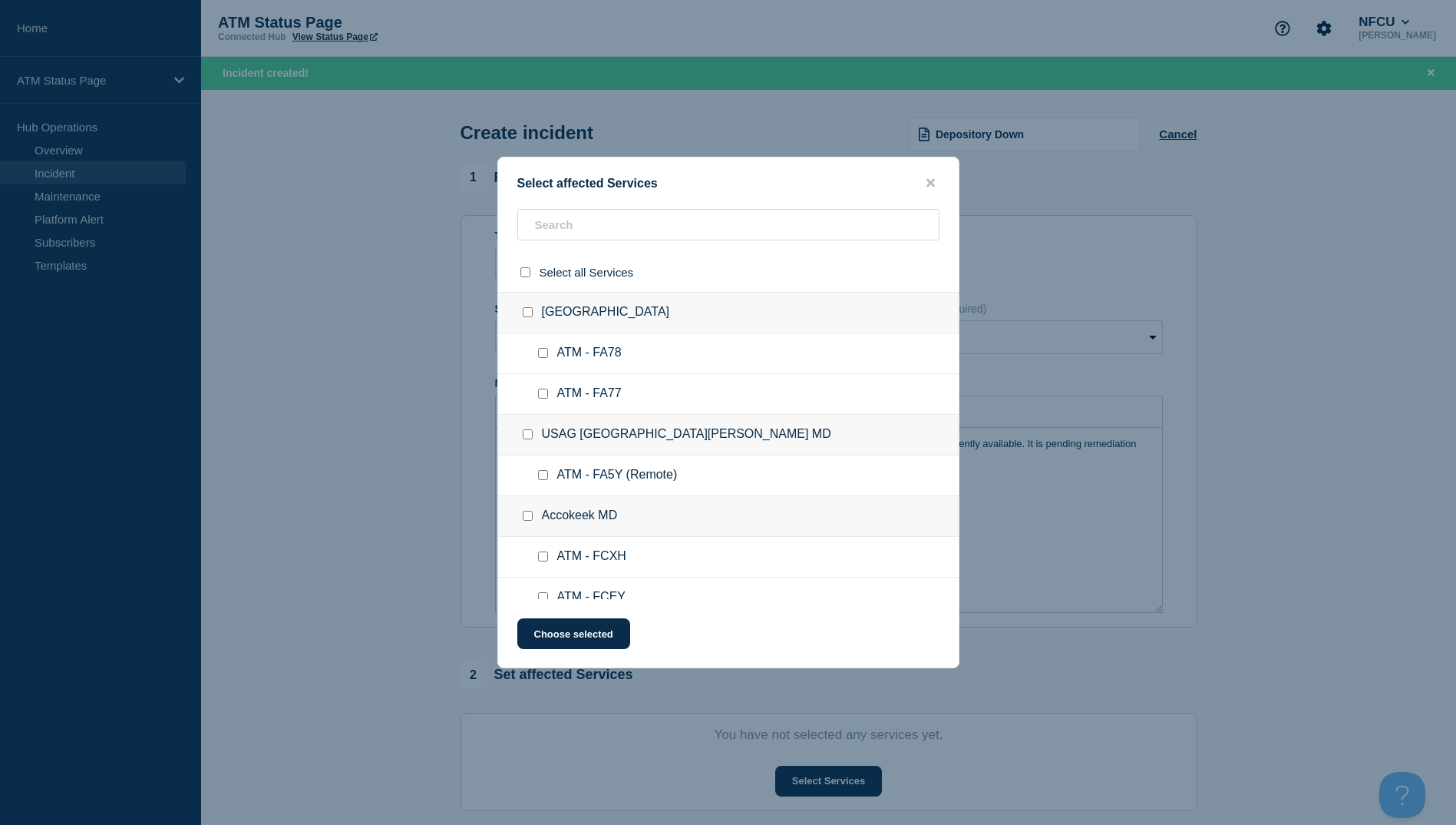
click at [573, 183] on div "Select affected Services" at bounding box center [728, 182] width 461 height 14
click at [572, 226] on input "text" at bounding box center [728, 224] width 422 height 31
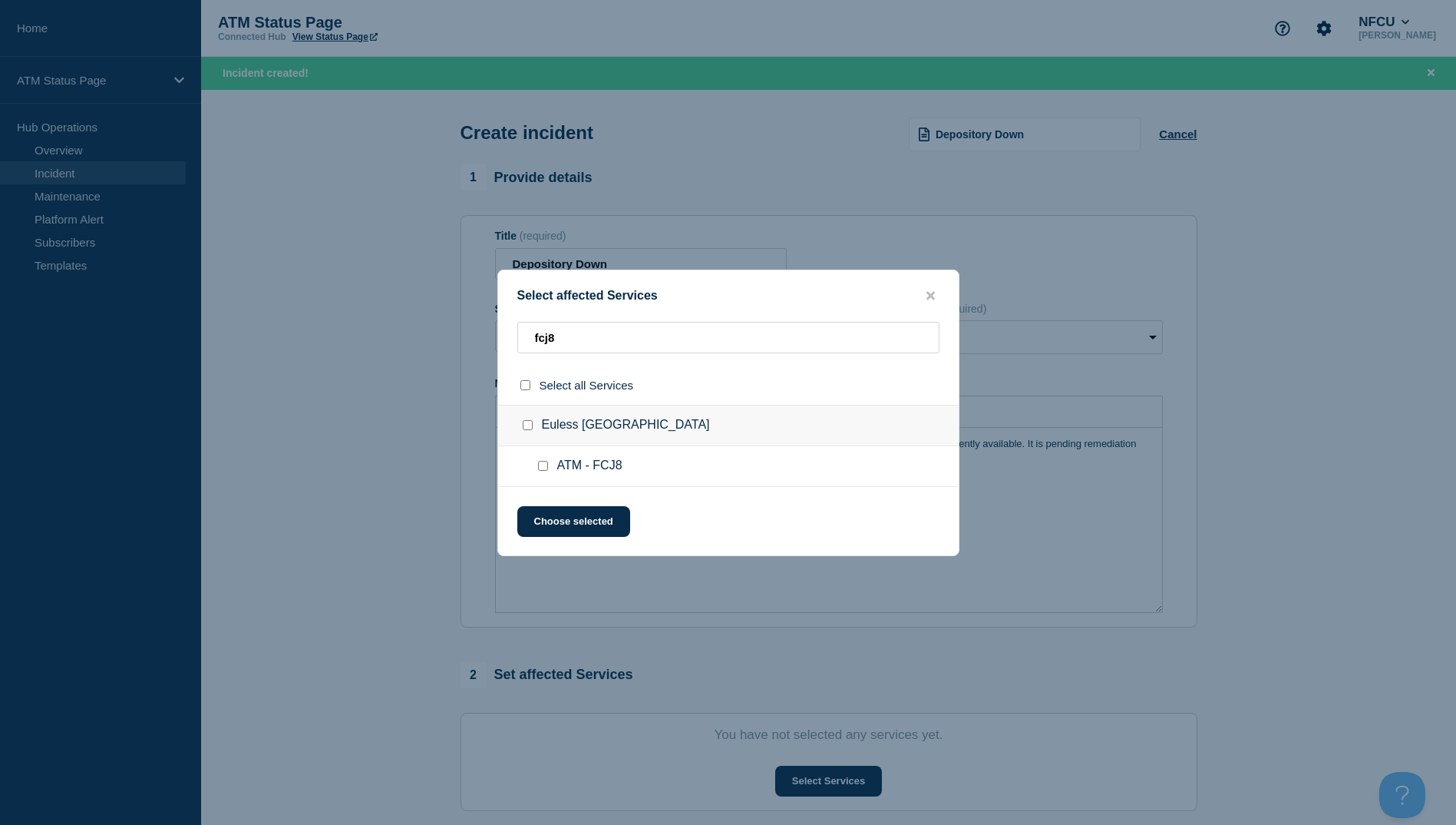
click at [553, 471] on div at bounding box center [545, 466] width 22 height 15
click at [544, 470] on div at bounding box center [545, 466] width 22 height 15
click at [545, 471] on input "ATM - FCJ8 checkbox" at bounding box center [543, 465] width 10 height 10
click at [571, 505] on div "Select affected Services fcj8 Select all Services [GEOGRAPHIC_DATA] TX ATM - FC…" at bounding box center [728, 413] width 462 height 286
click at [574, 527] on button "Choose selected" at bounding box center [574, 522] width 113 height 31
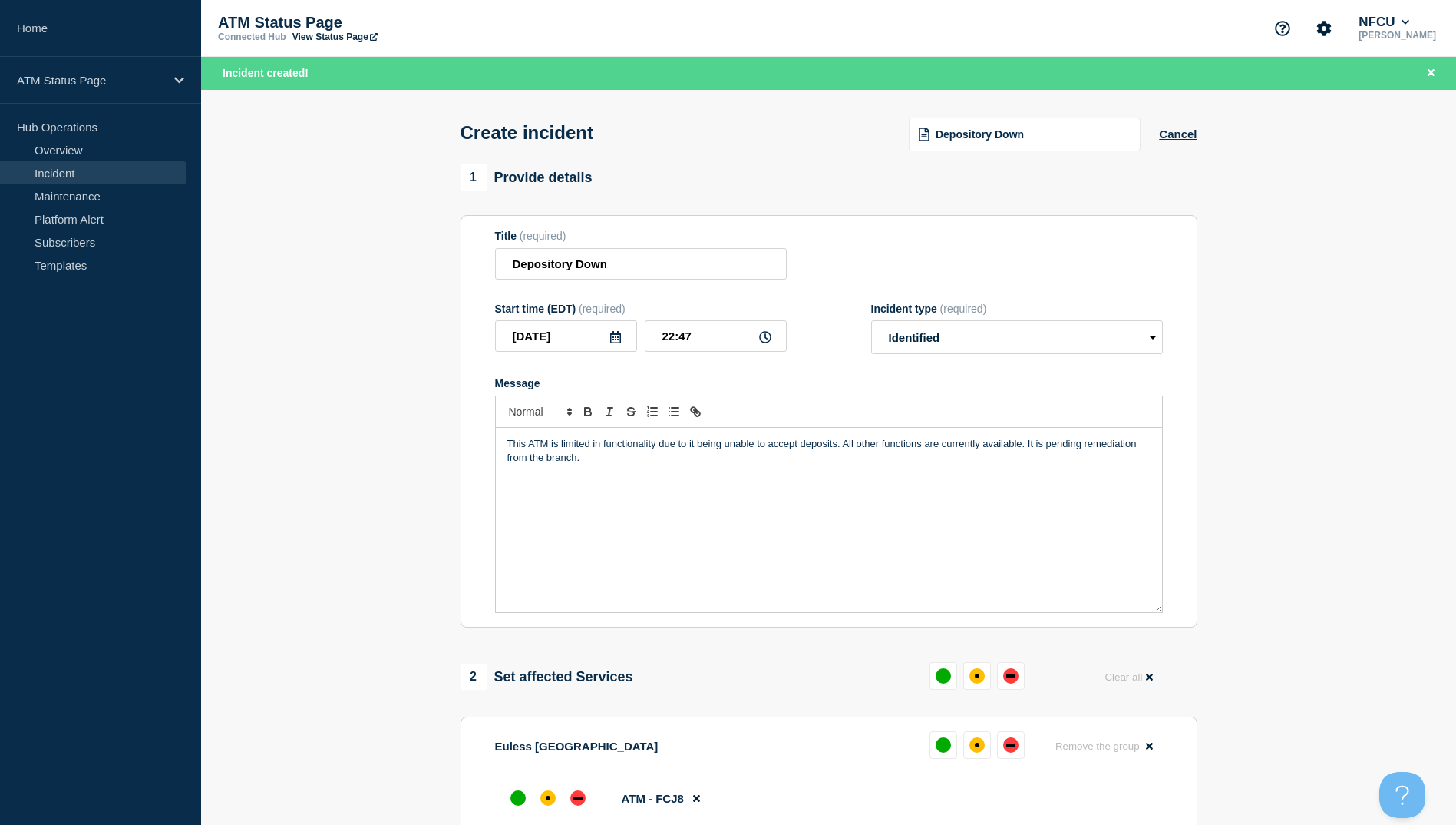
scroll to position [307, 0]
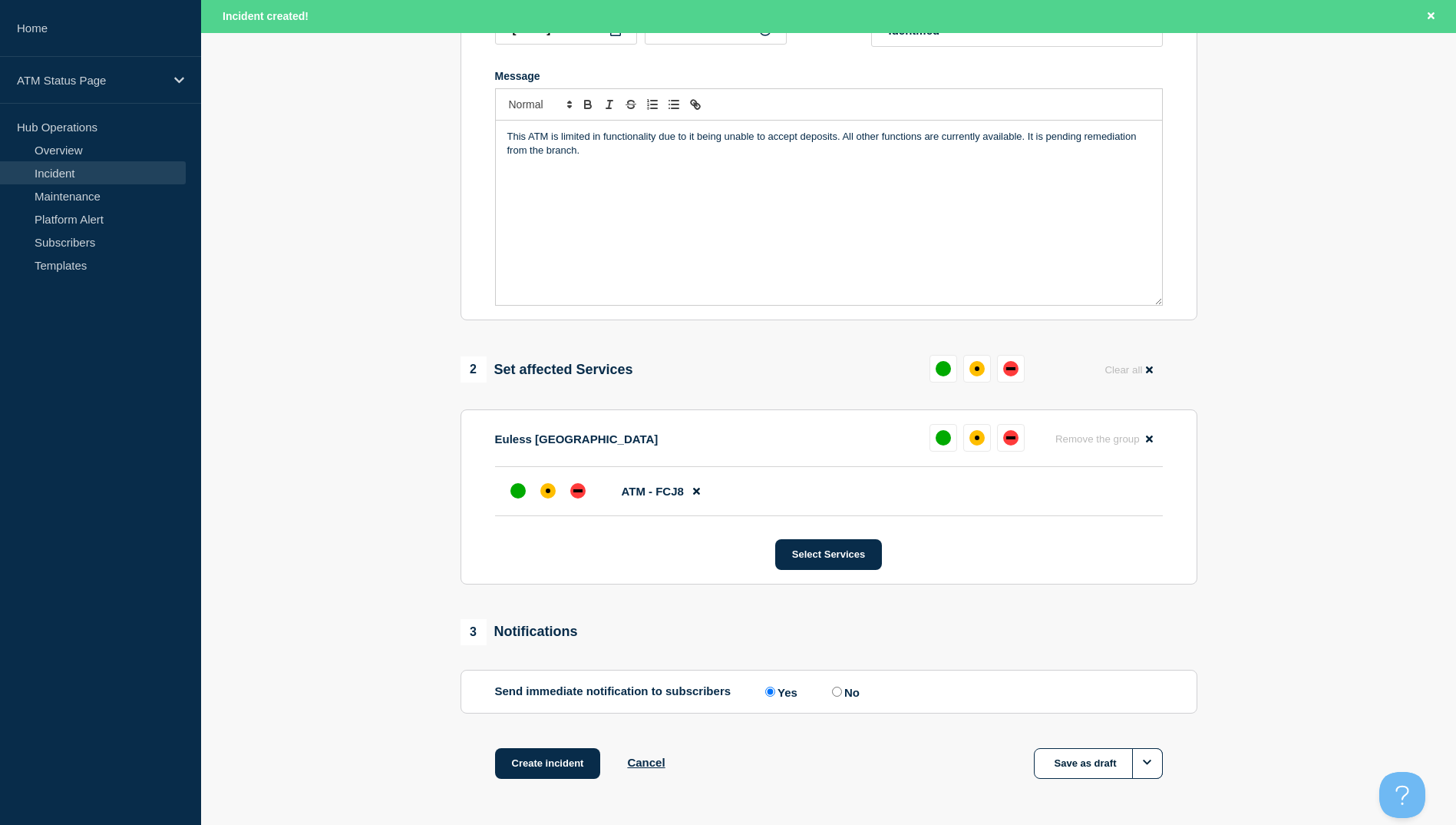
click at [549, 521] on section "Euless TX Remove the group Remove ATM - FCJ8 Select Services" at bounding box center [829, 497] width 737 height 175
click at [542, 505] on div at bounding box center [547, 490] width 28 height 28
click at [531, 764] on button "Create incident" at bounding box center [547, 763] width 106 height 31
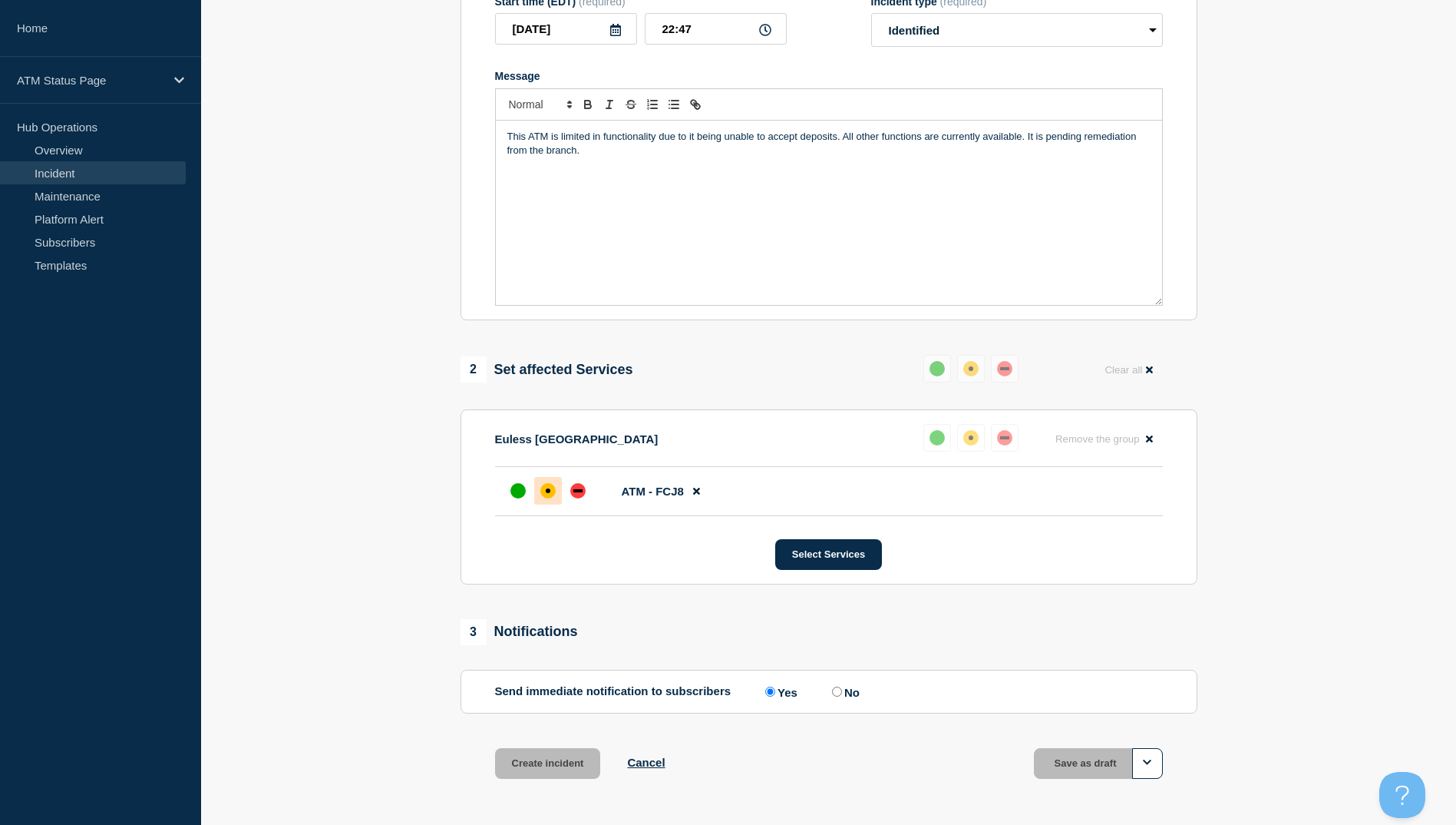
scroll to position [274, 0]
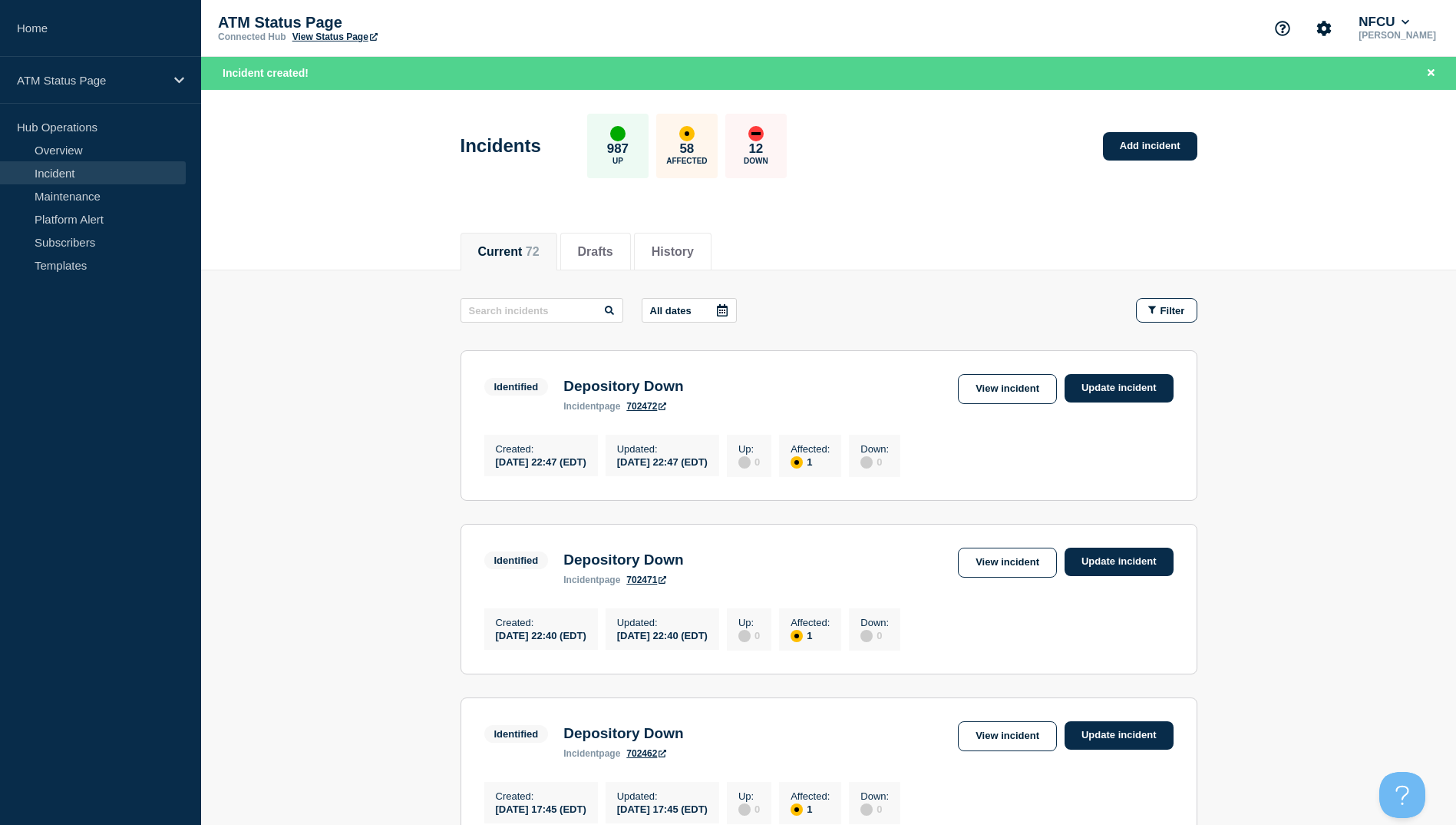
click at [1094, 138] on div "Incidents 987 Up 58 Affected 12 Down Add incident" at bounding box center [829, 140] width 771 height 93
click at [1136, 143] on link "Add incident" at bounding box center [1150, 146] width 94 height 29
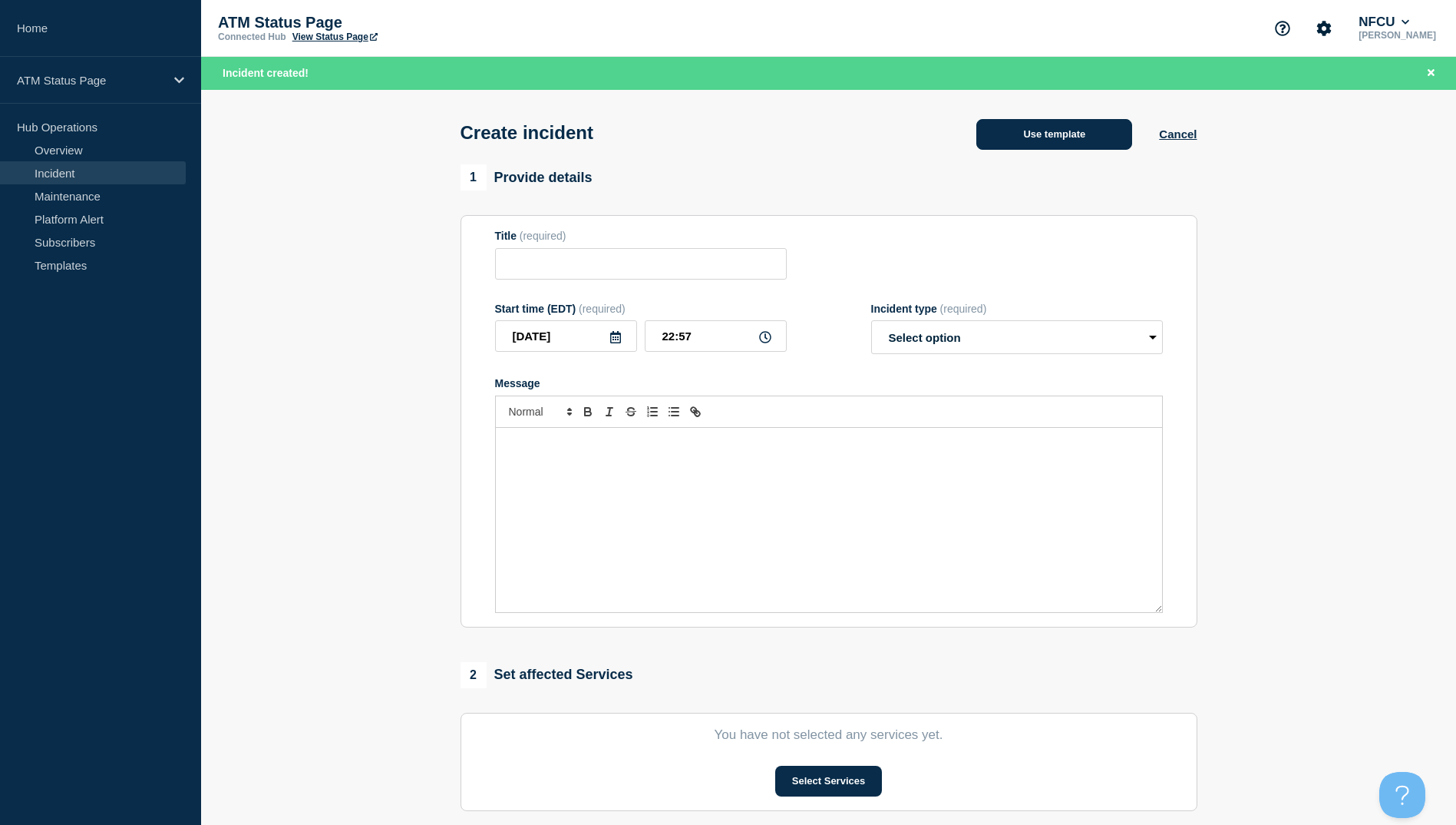
click at [1084, 144] on button "Use template" at bounding box center [1054, 134] width 155 height 31
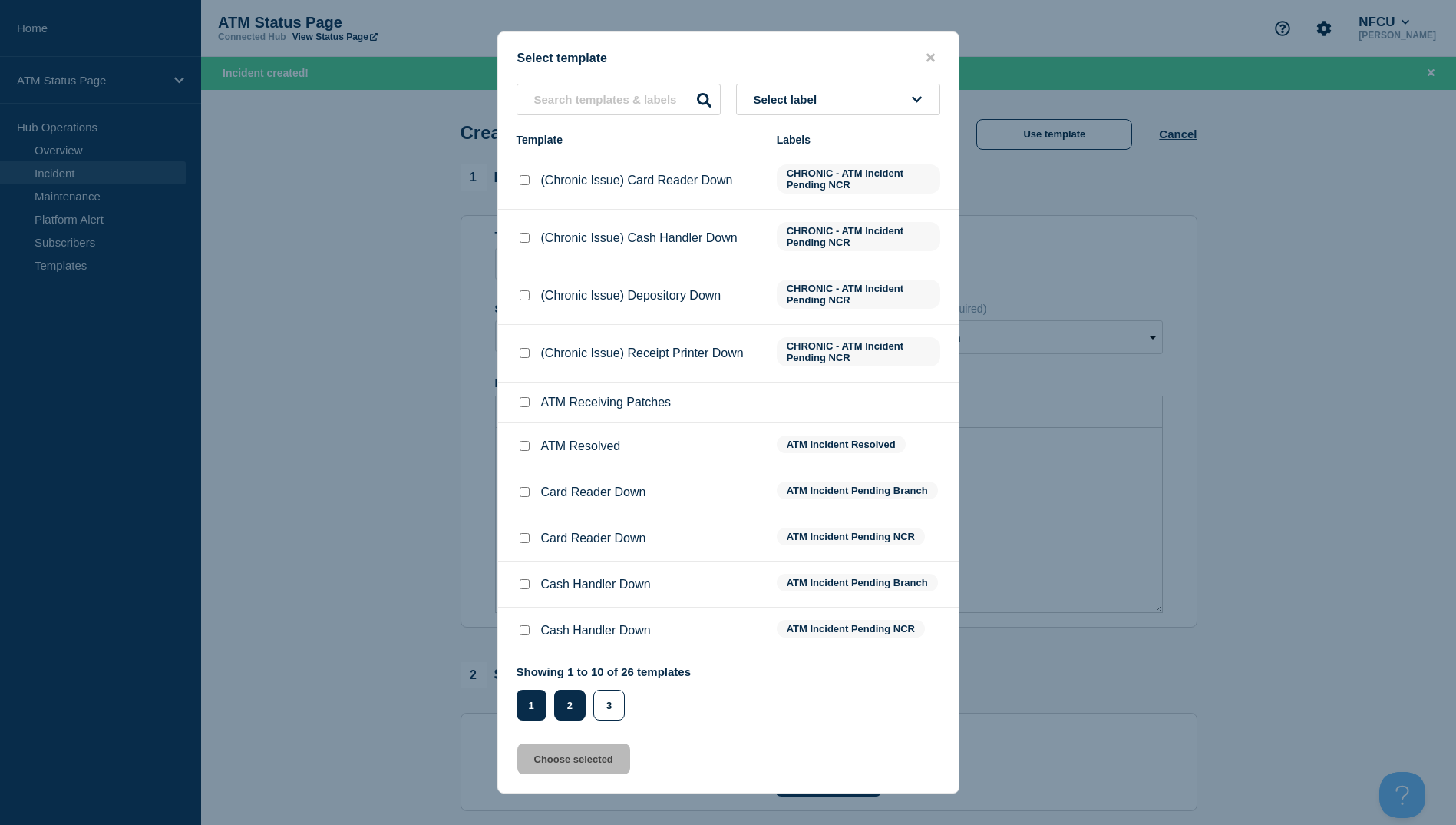
click at [562, 708] on button "2" at bounding box center [569, 705] width 31 height 31
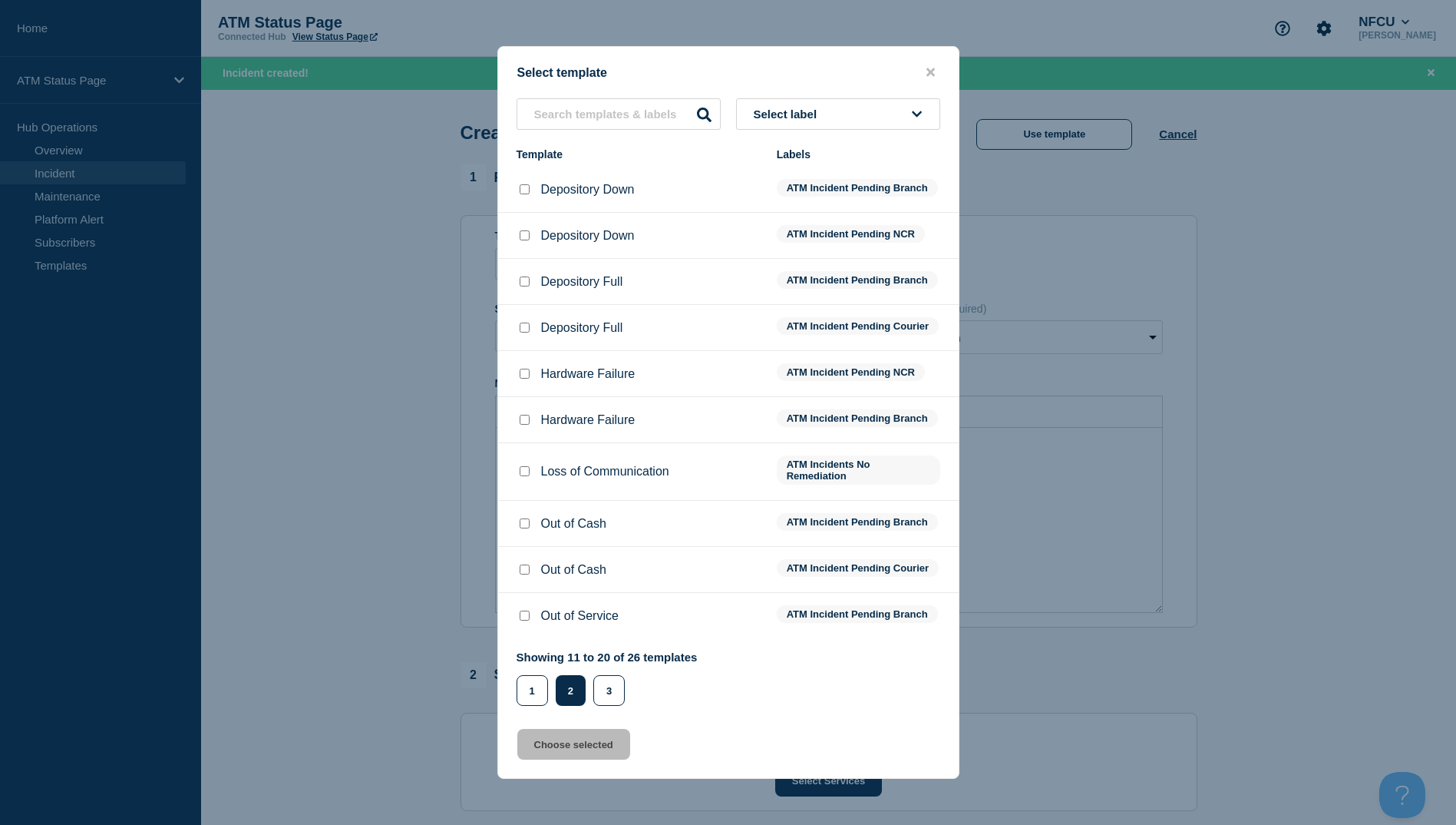
click at [521, 184] on input "Depository Down checkbox" at bounding box center [524, 189] width 10 height 10
click at [562, 759] on button "Choose selected" at bounding box center [574, 744] width 113 height 31
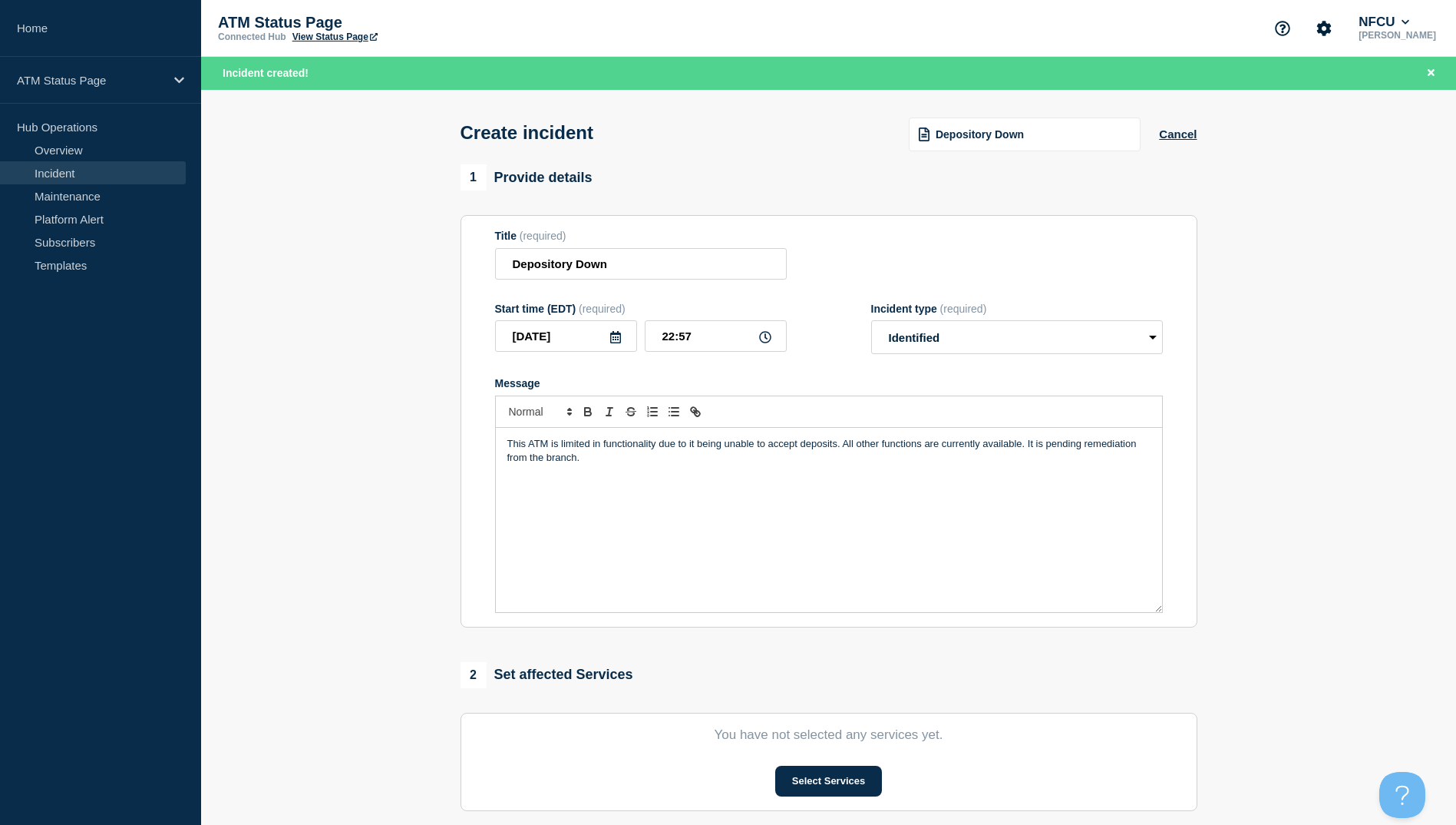
click at [826, 803] on section "You have not selected any services yet. Select Services" at bounding box center [829, 761] width 737 height 98
click at [824, 796] on button "Select Services" at bounding box center [829, 781] width 107 height 31
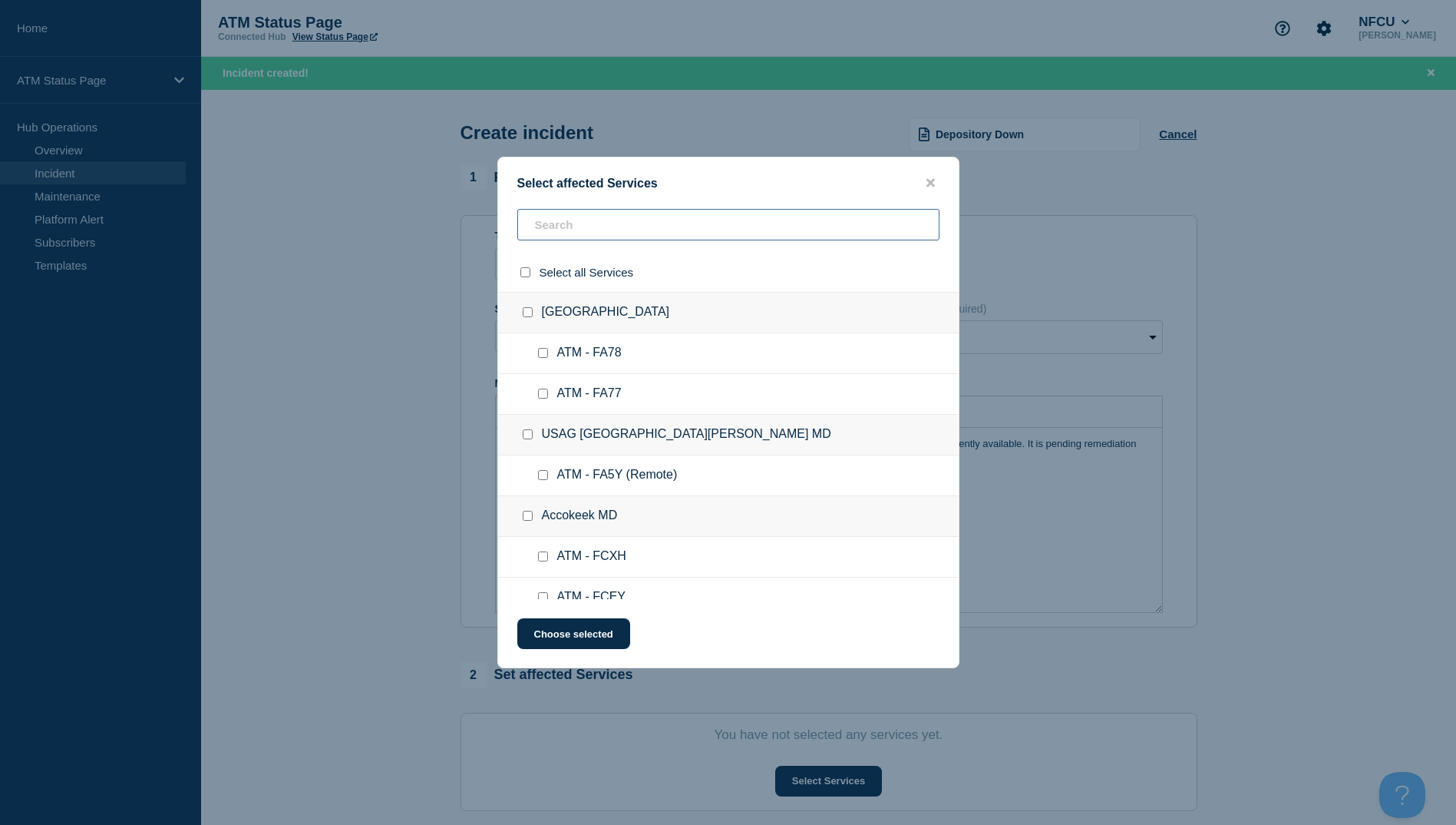
click at [549, 218] on input "text" at bounding box center [728, 224] width 422 height 31
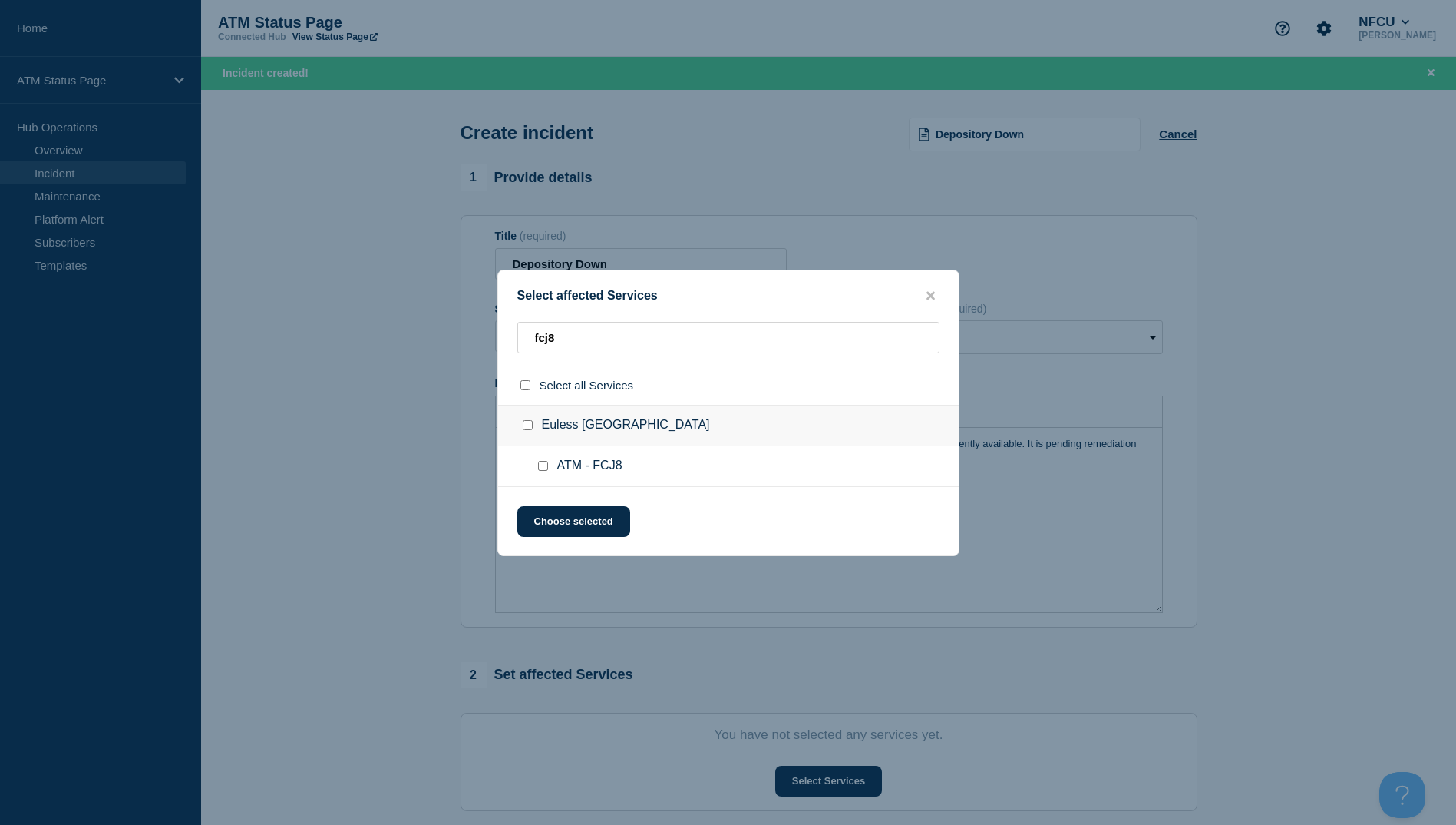
click at [536, 467] on div at bounding box center [545, 466] width 22 height 15
click at [545, 472] on div at bounding box center [545, 466] width 22 height 15
click at [543, 467] on input "ATM - FCJ8 checkbox" at bounding box center [543, 465] width 10 height 10
drag, startPoint x: 551, startPoint y: 499, endPoint x: 549, endPoint y: 514, distance: 15.1
click at [551, 503] on div "Select affected Services fcj8 Select all Services [GEOGRAPHIC_DATA] TX ATM - FC…" at bounding box center [728, 413] width 462 height 286
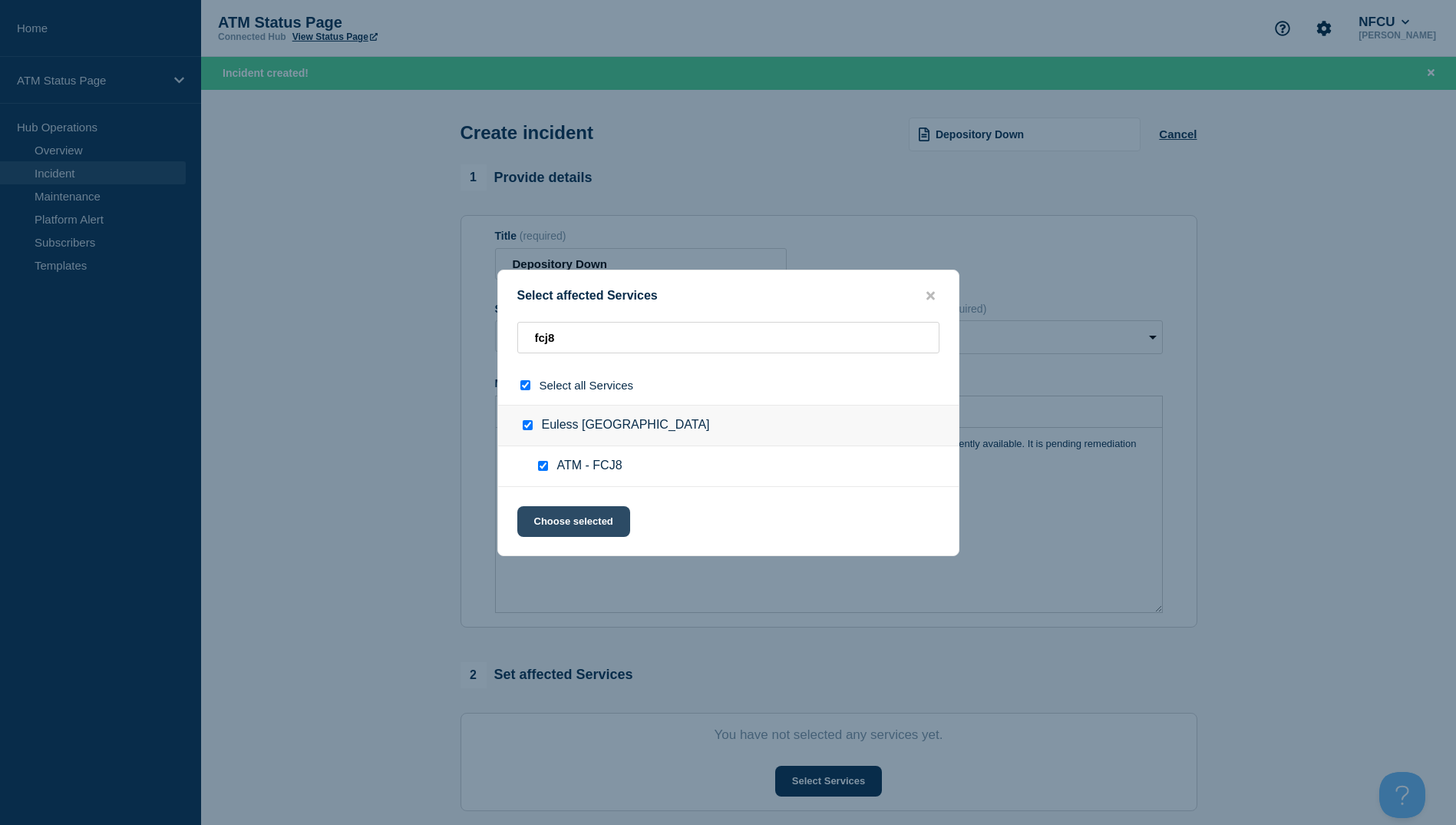
click at [542, 532] on button "Choose selected" at bounding box center [574, 522] width 113 height 31
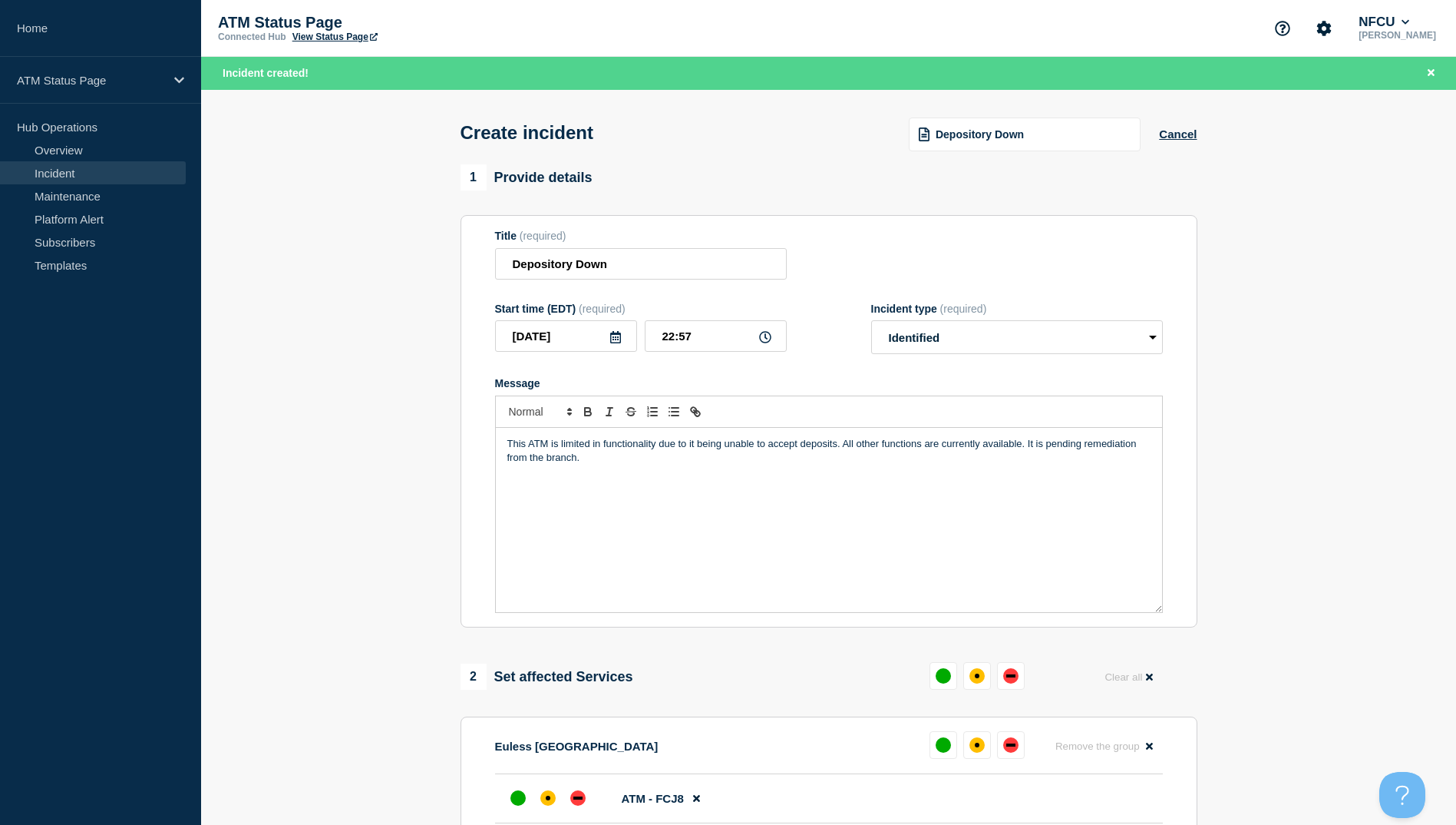
scroll to position [231, 0]
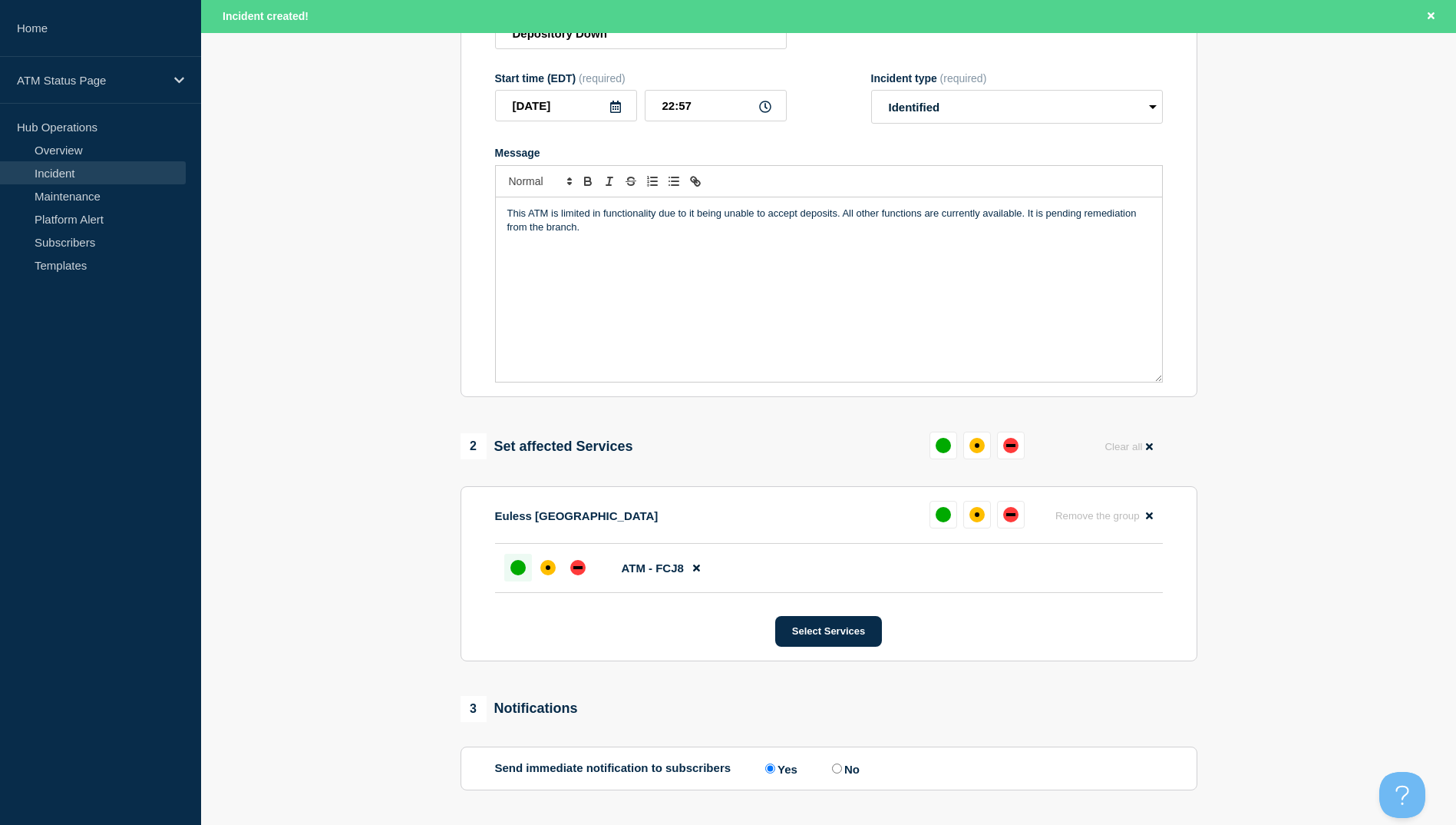
drag, startPoint x: 504, startPoint y: 567, endPoint x: 522, endPoint y: 567, distance: 18.0
click at [506, 567] on div at bounding box center [518, 567] width 28 height 28
click at [549, 558] on div at bounding box center [547, 567] width 28 height 28
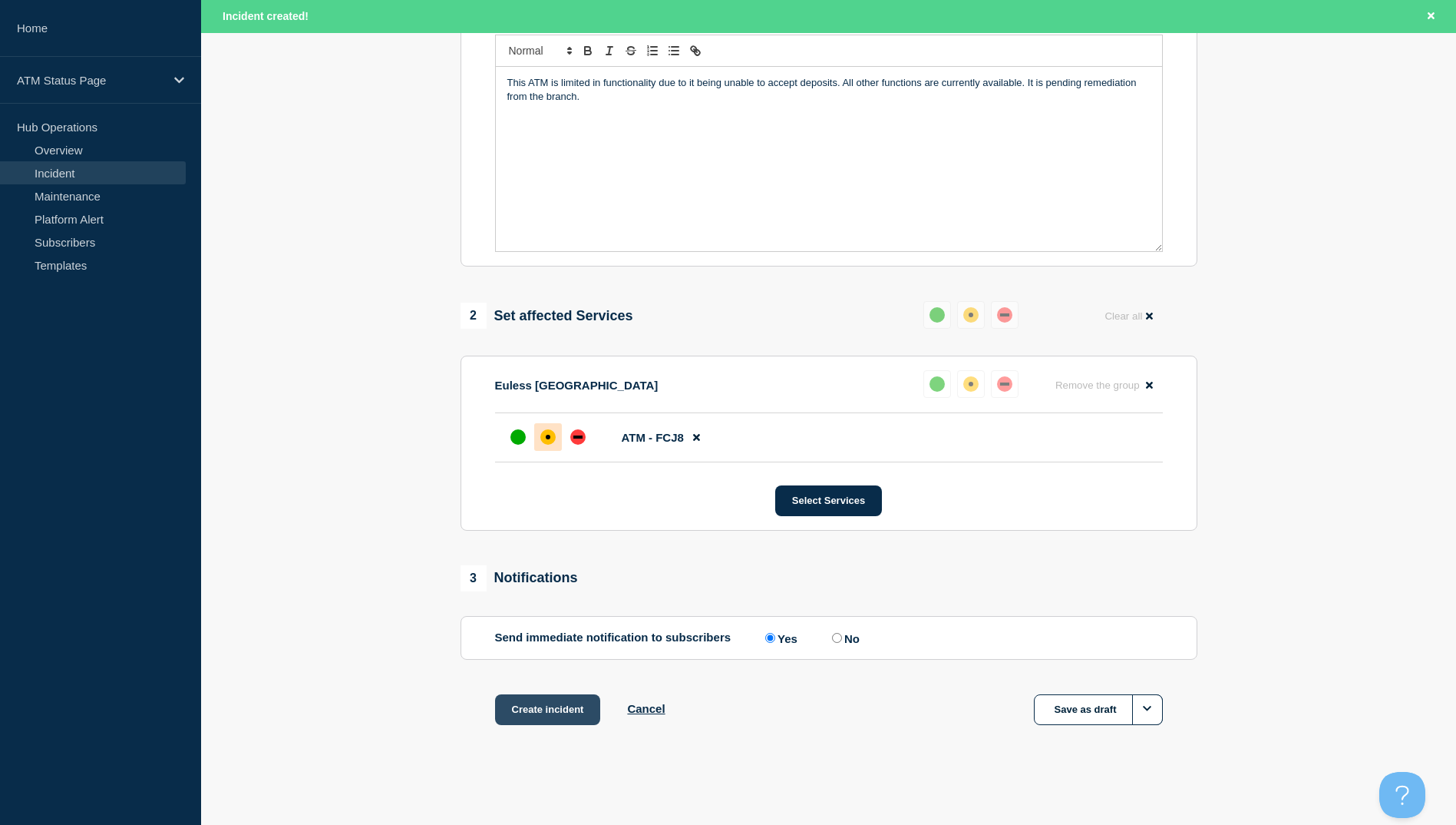
click at [564, 710] on button "Create incident" at bounding box center [547, 710] width 106 height 31
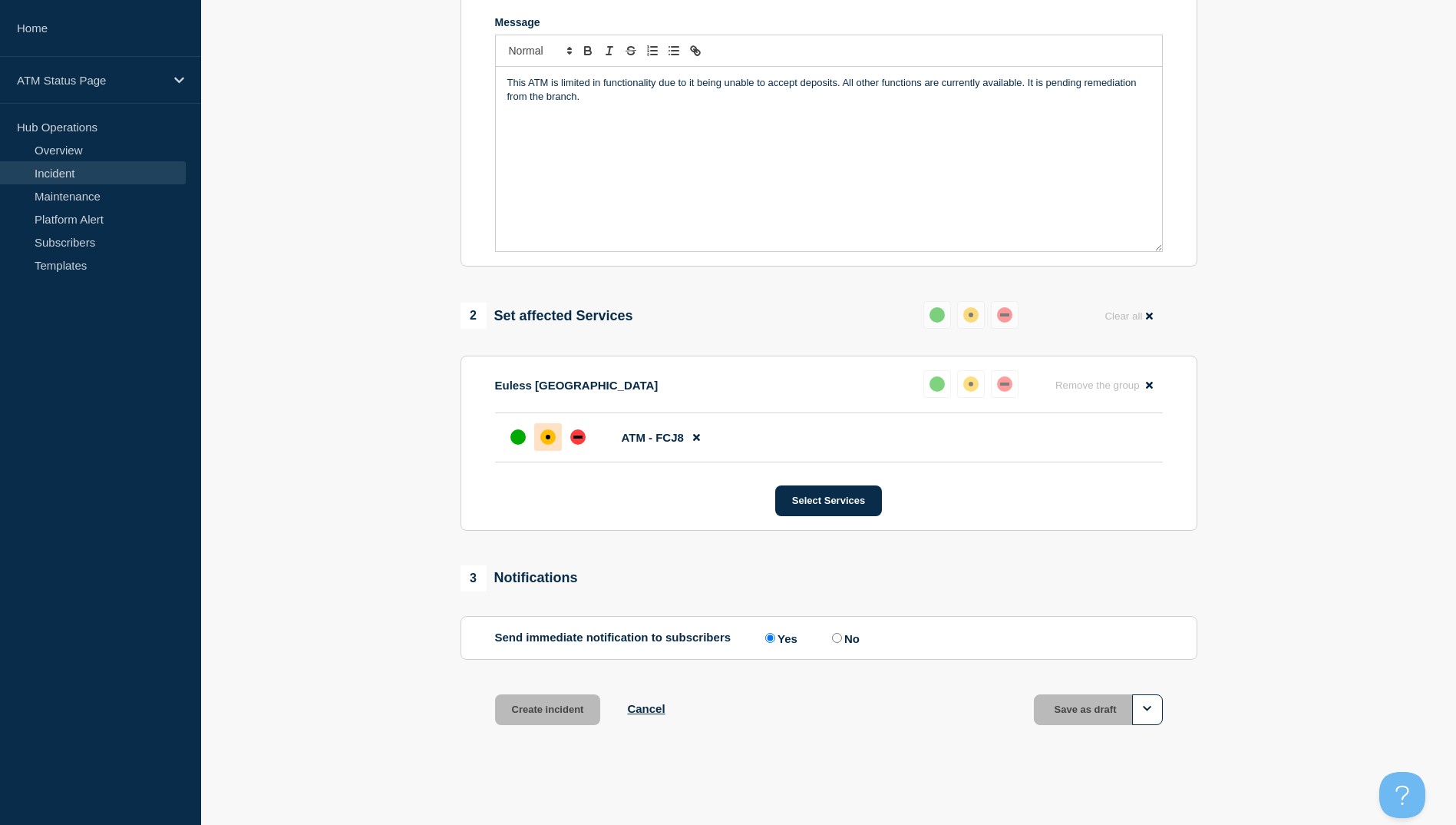
scroll to position [332, 0]
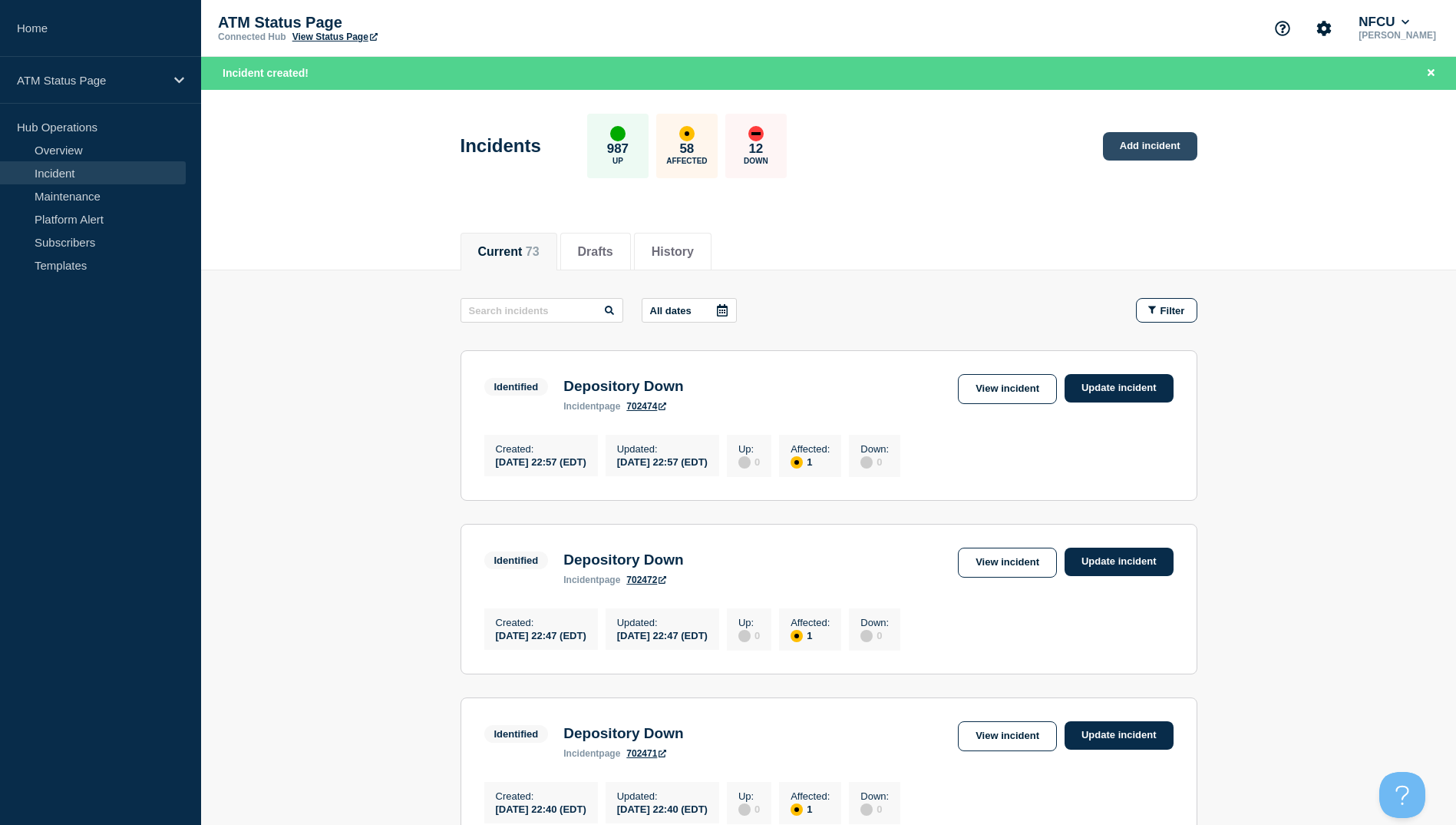
click at [1128, 155] on link "Add incident" at bounding box center [1150, 146] width 94 height 29
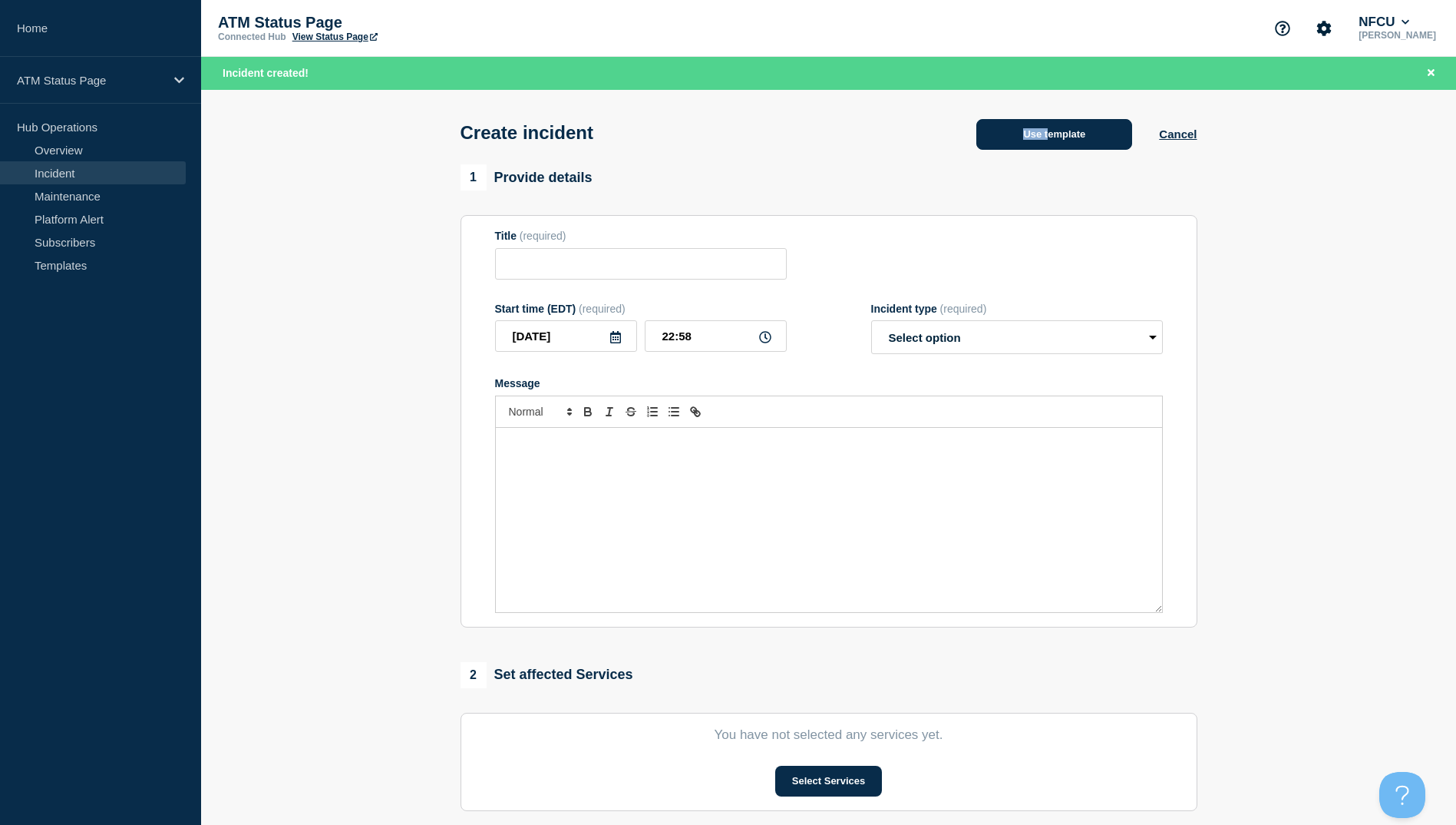
drag, startPoint x: 1056, startPoint y: 120, endPoint x: 1046, endPoint y: 134, distance: 17.2
click at [1049, 129] on div "Use template Cancel" at bounding box center [1073, 134] width 247 height 32
drag, startPoint x: 1046, startPoint y: 134, endPoint x: 1039, endPoint y: 144, distance: 12.2
click at [1039, 144] on button "Use template" at bounding box center [1054, 134] width 155 height 31
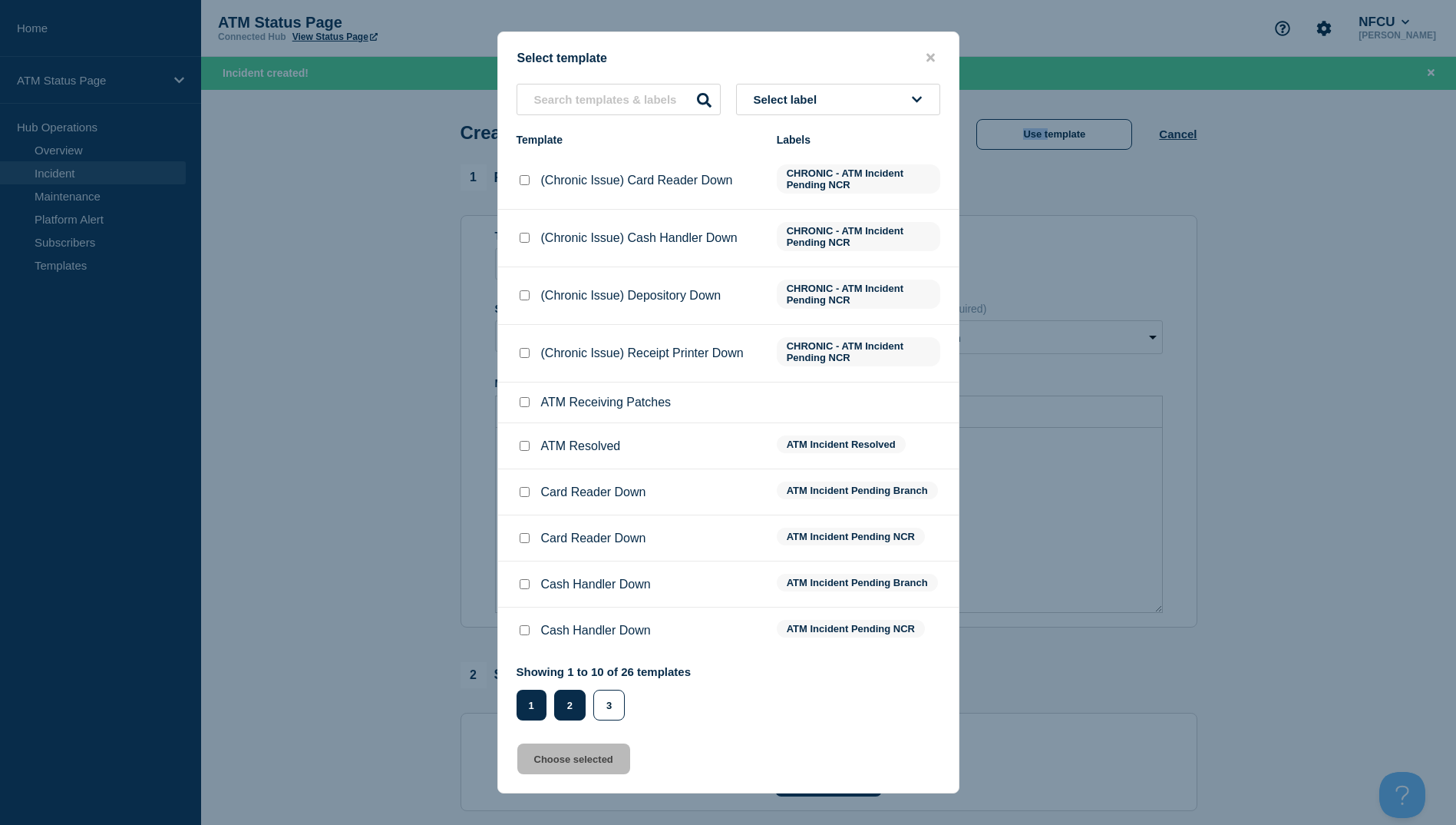
click at [564, 706] on button "2" at bounding box center [569, 705] width 31 height 31
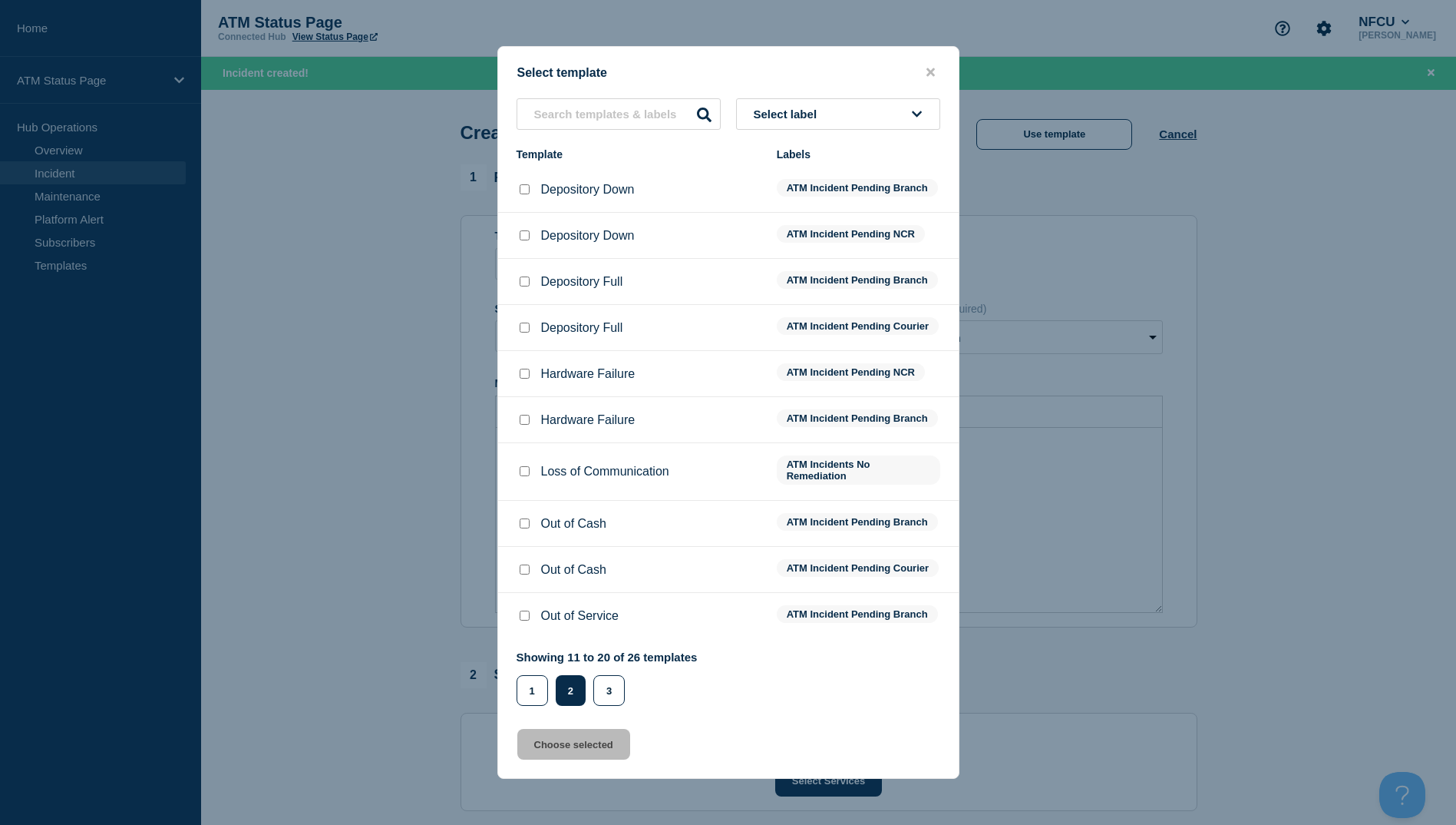
click at [518, 182] on div at bounding box center [524, 190] width 15 height 15
click at [520, 184] on input "Depository Down checkbox" at bounding box center [524, 189] width 10 height 10
click at [554, 759] on button "Choose selected" at bounding box center [574, 744] width 113 height 31
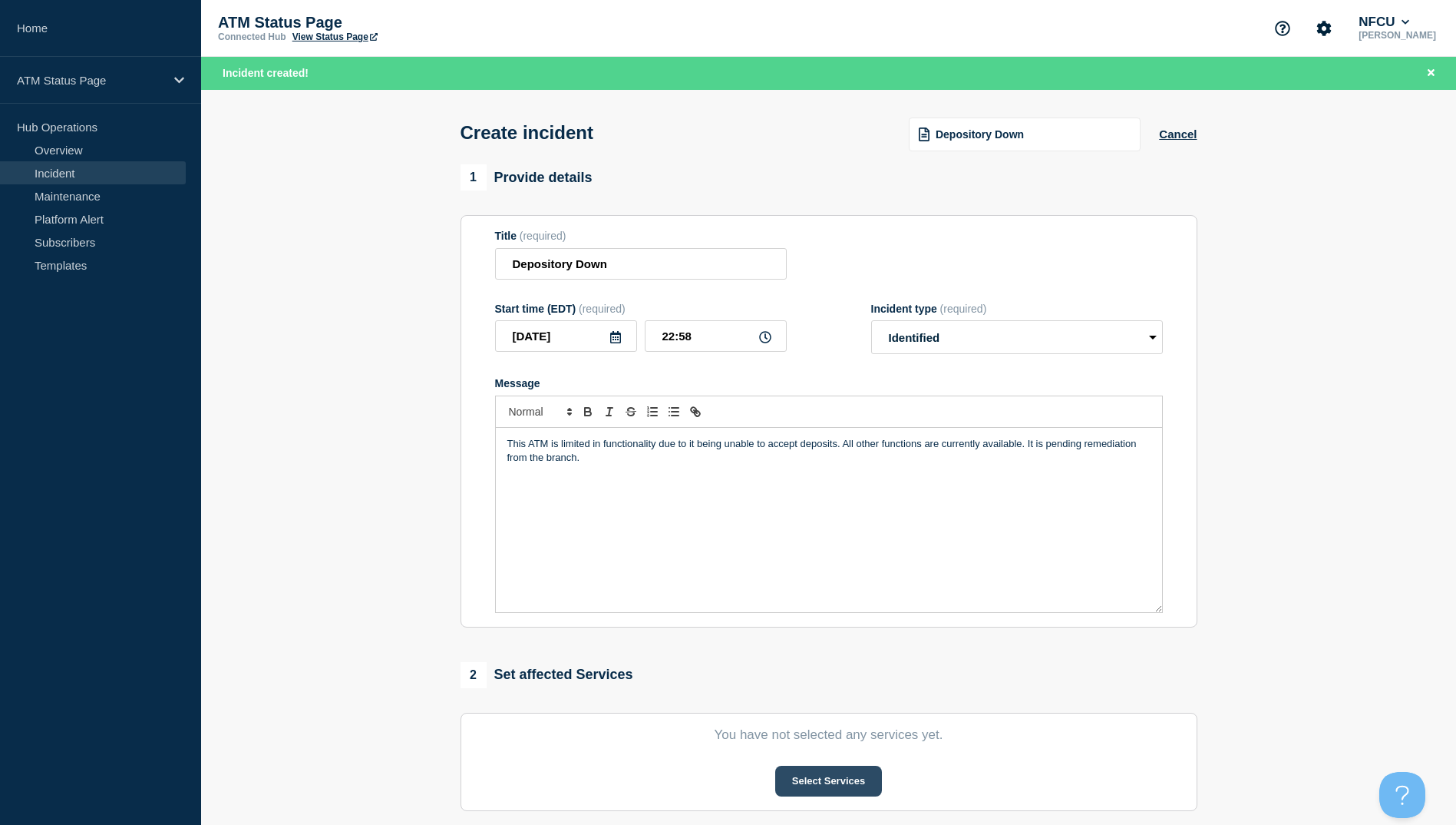
click at [797, 780] on button "Select Services" at bounding box center [829, 781] width 107 height 31
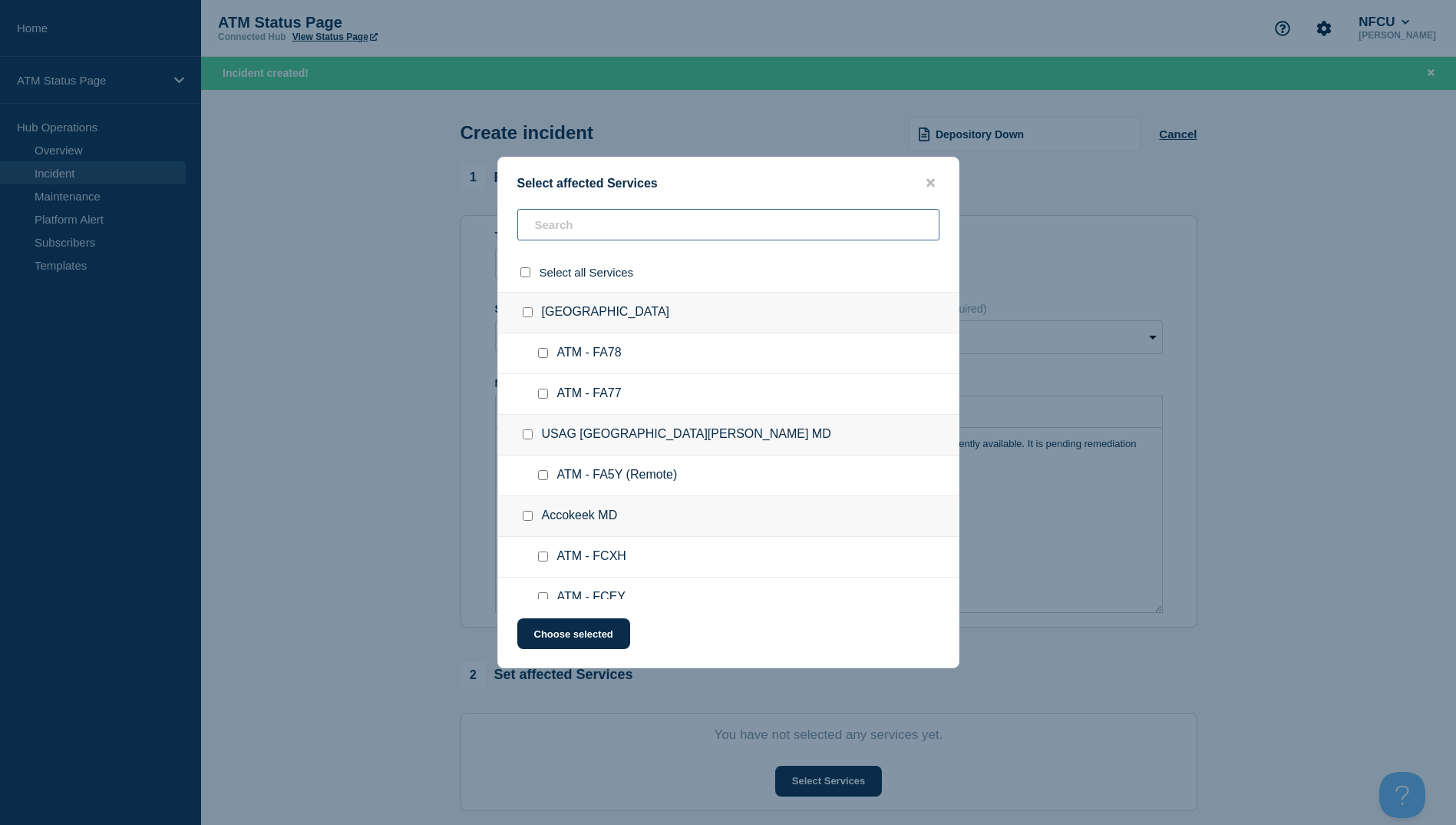
click at [590, 236] on input "text" at bounding box center [728, 224] width 422 height 31
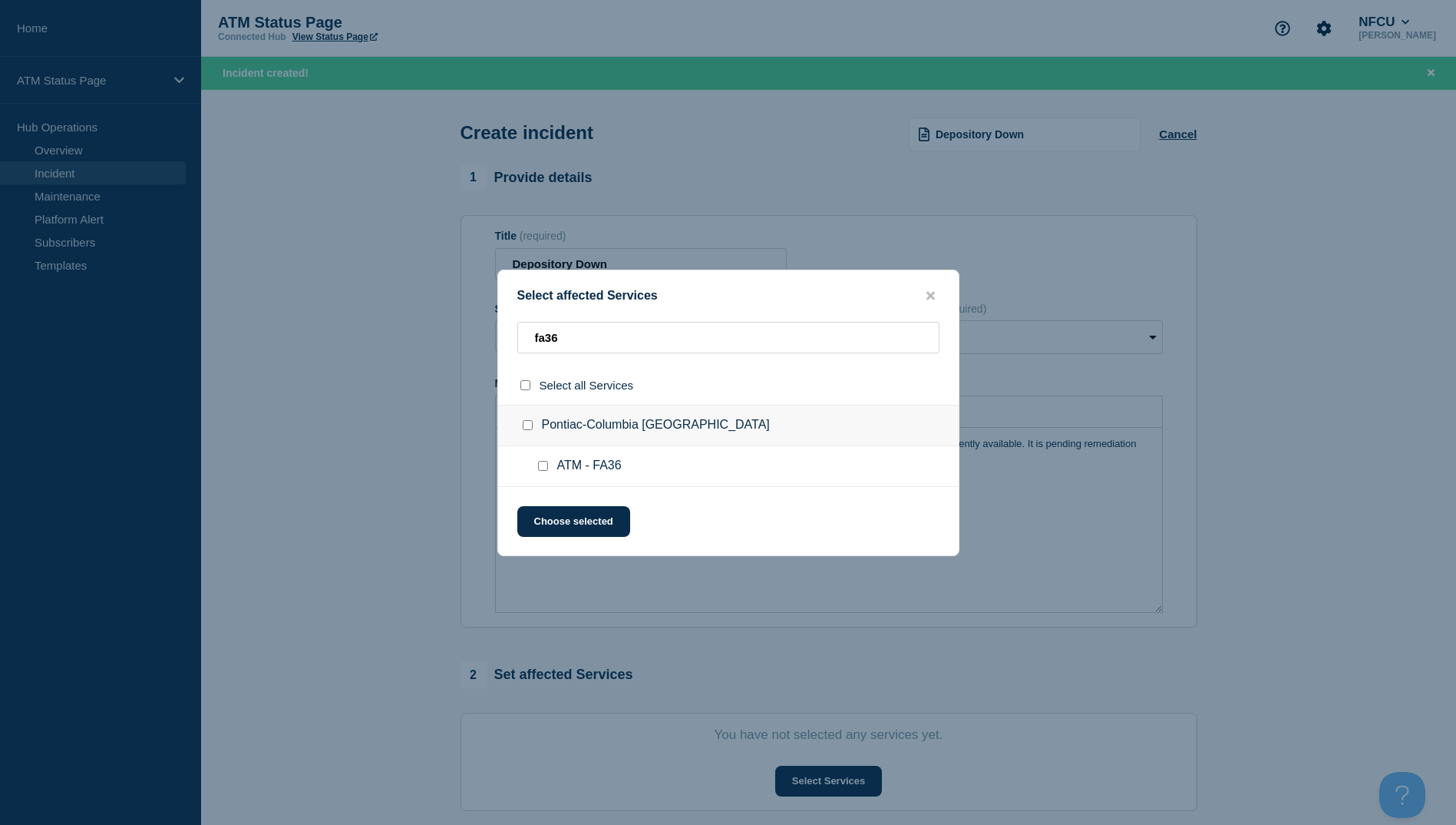
click at [545, 470] on input "ATM - FA36 checkbox" at bounding box center [543, 465] width 10 height 10
click at [537, 523] on button "Choose selected" at bounding box center [574, 522] width 113 height 31
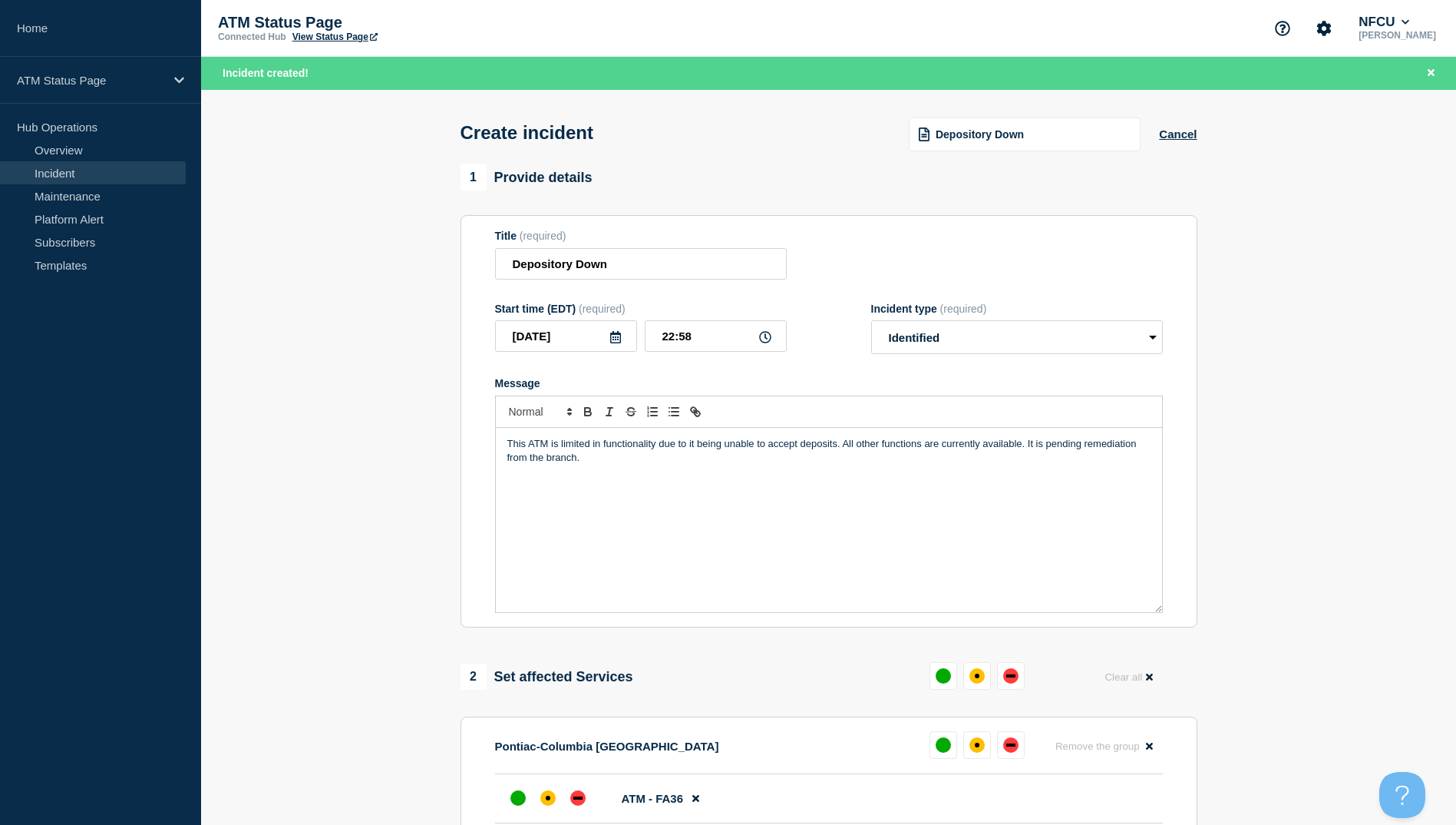
scroll to position [231, 0]
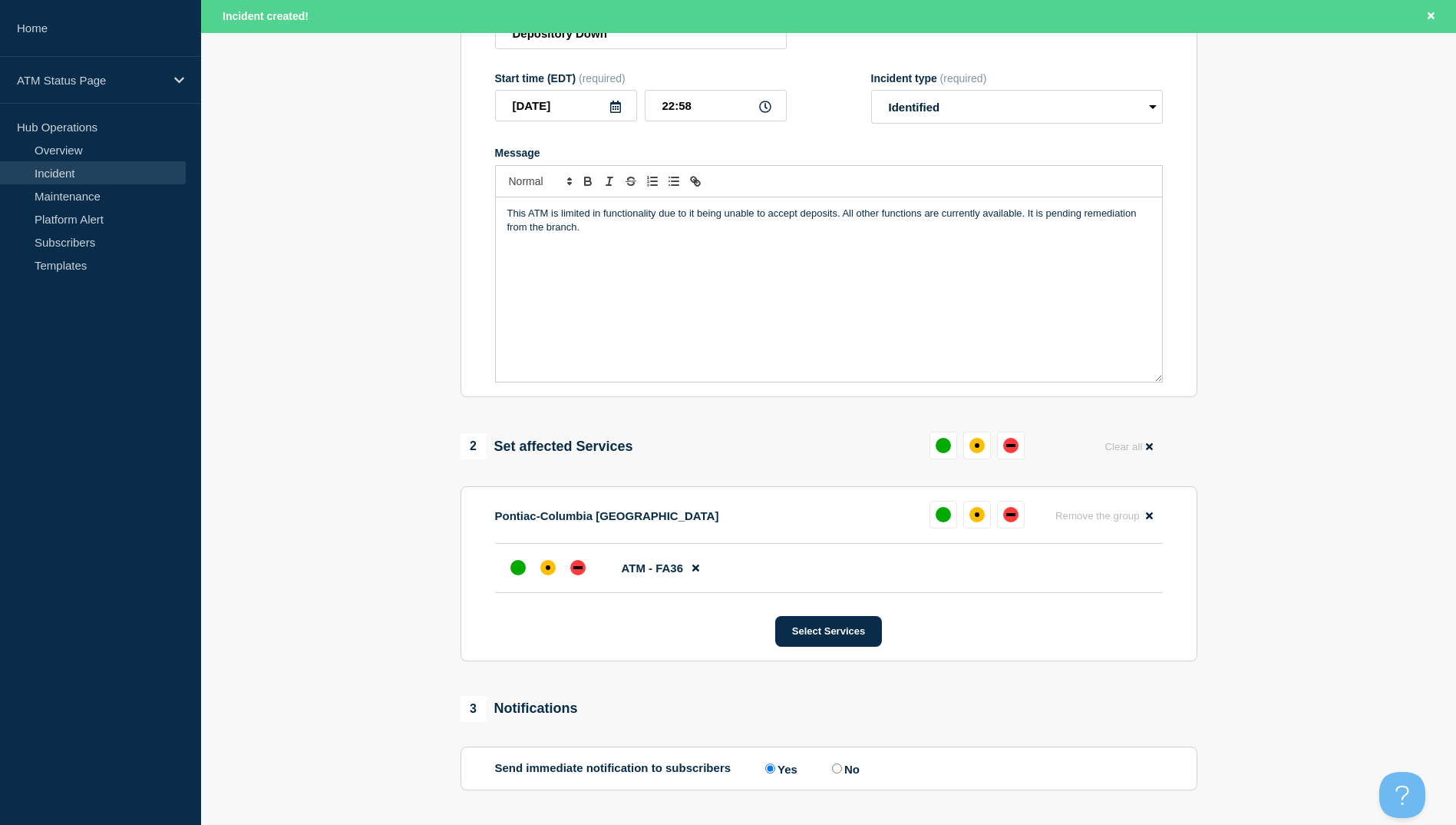
click at [532, 557] on li "ATM - FA36" at bounding box center [829, 568] width 667 height 50
click at [539, 570] on div at bounding box center [547, 567] width 28 height 28
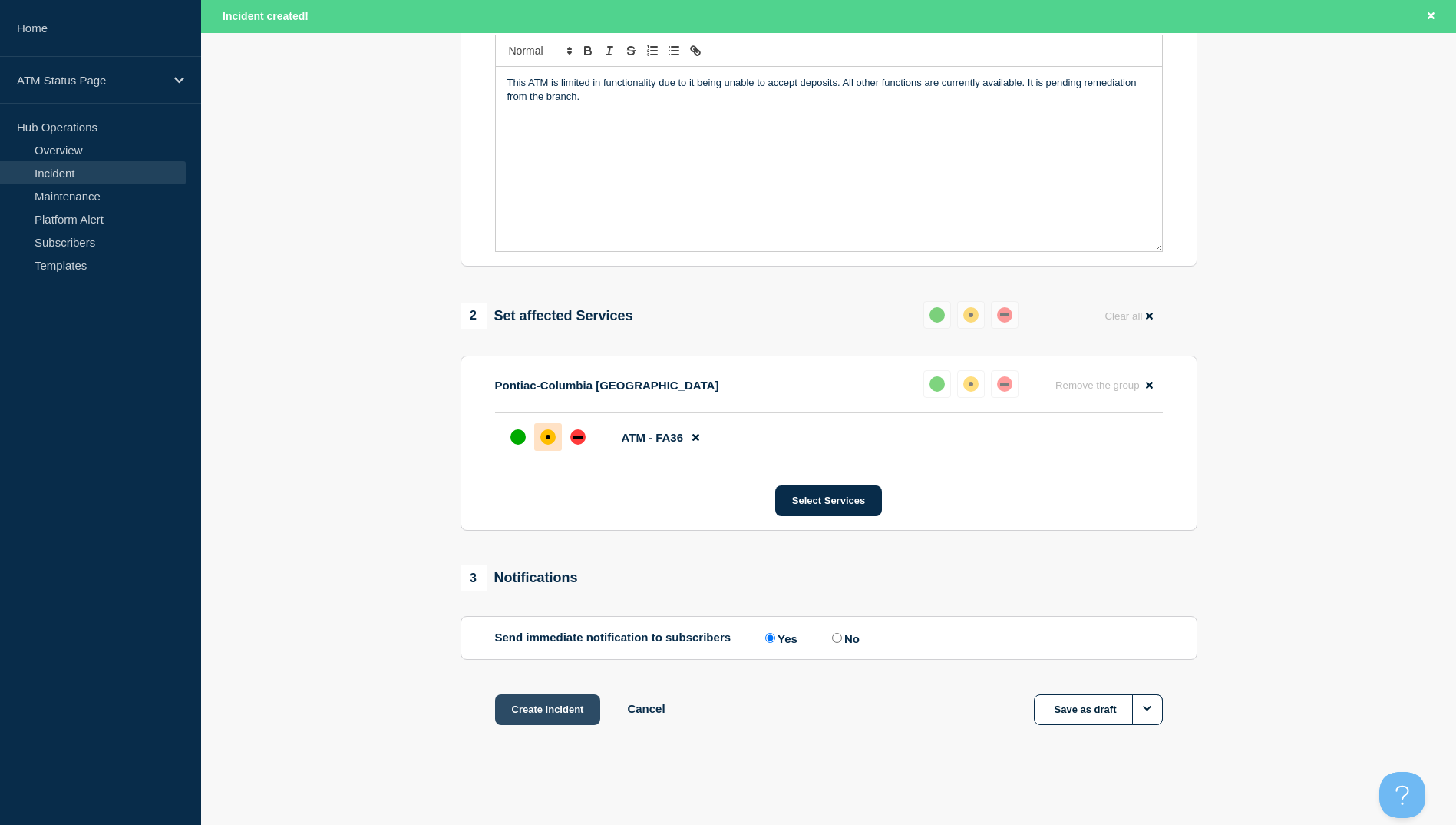
click at [558, 697] on button "Create incident" at bounding box center [547, 710] width 106 height 31
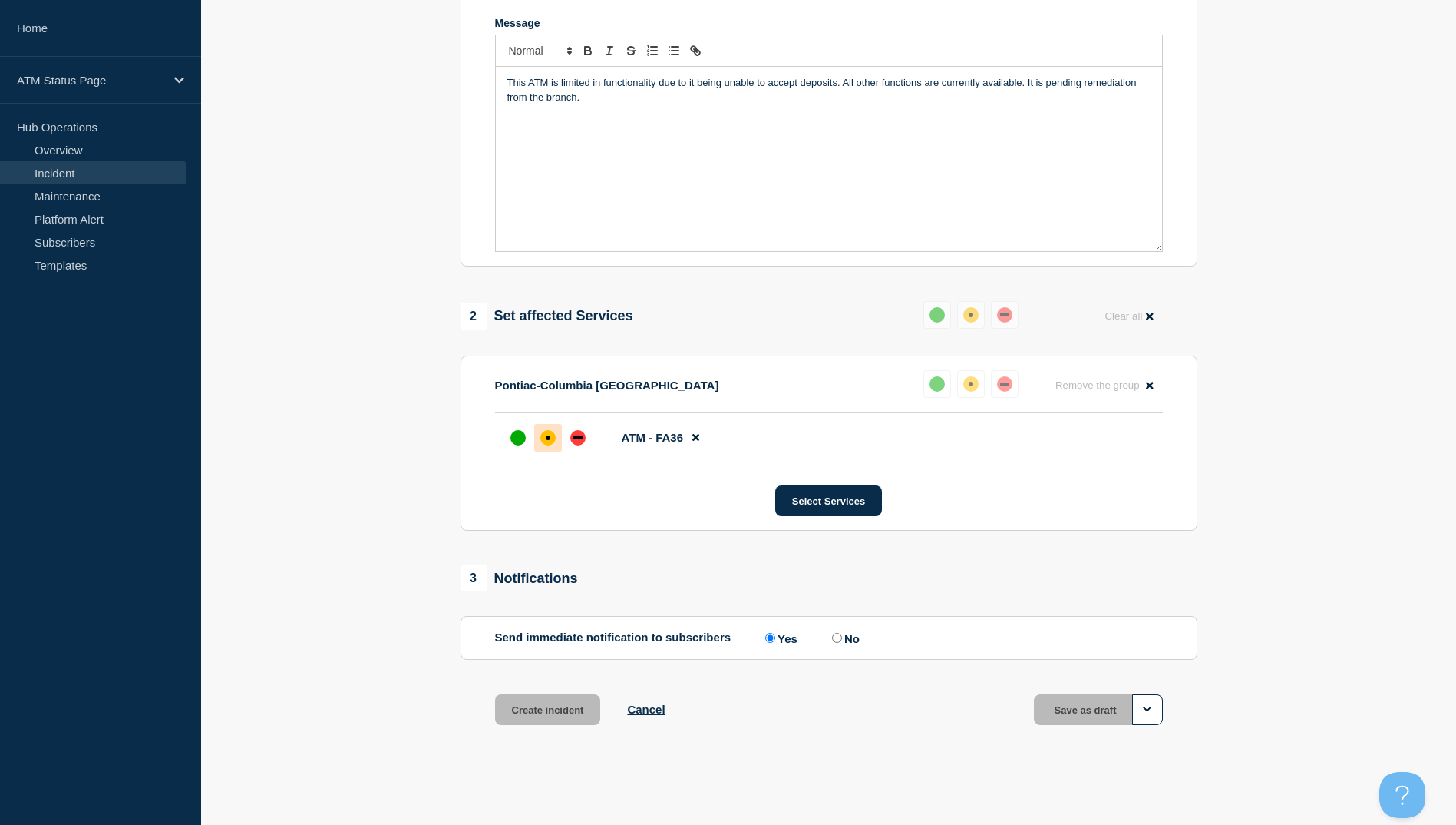
scroll to position [332, 0]
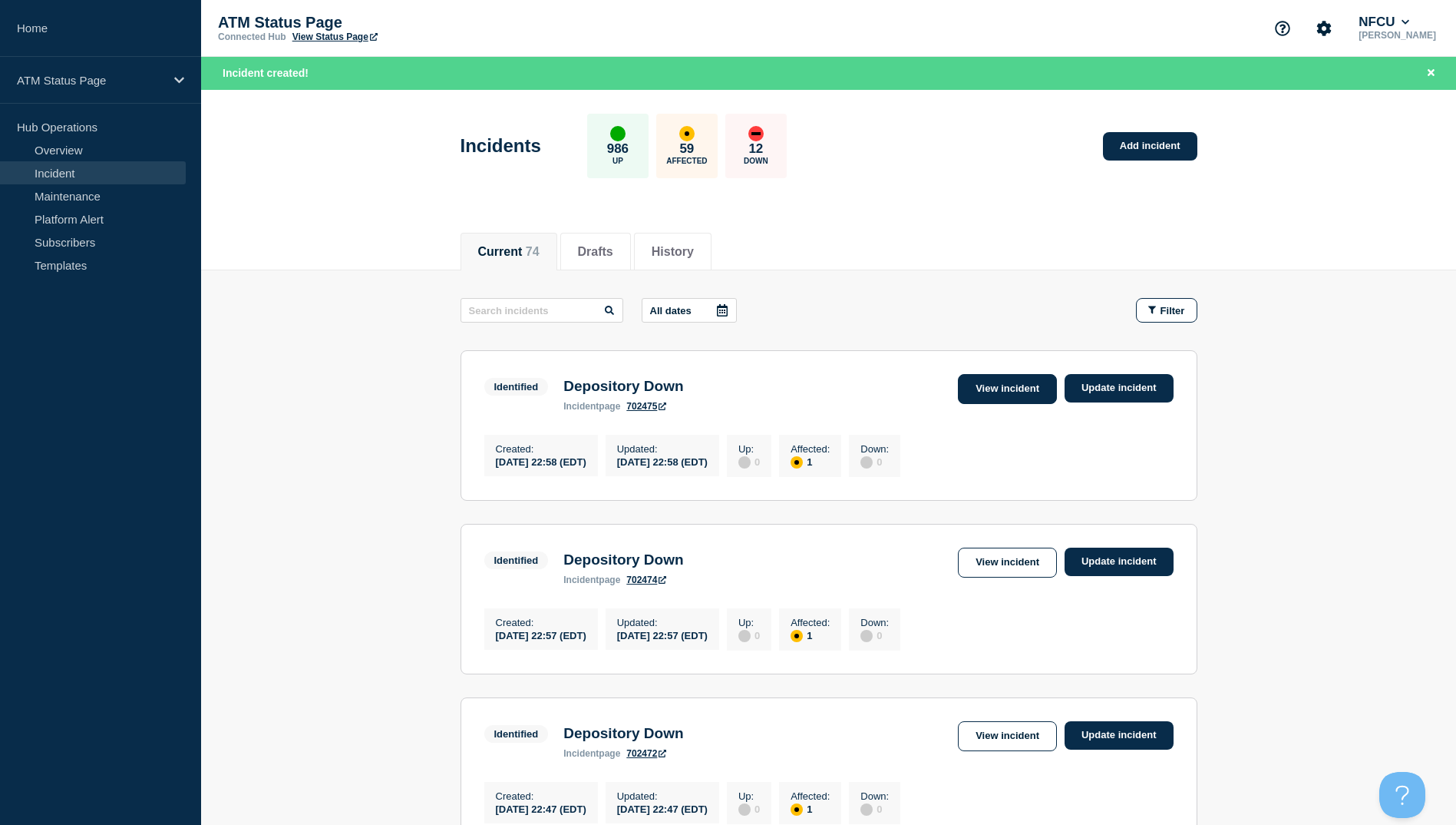
click at [983, 382] on link "View incident" at bounding box center [1008, 388] width 99 height 30
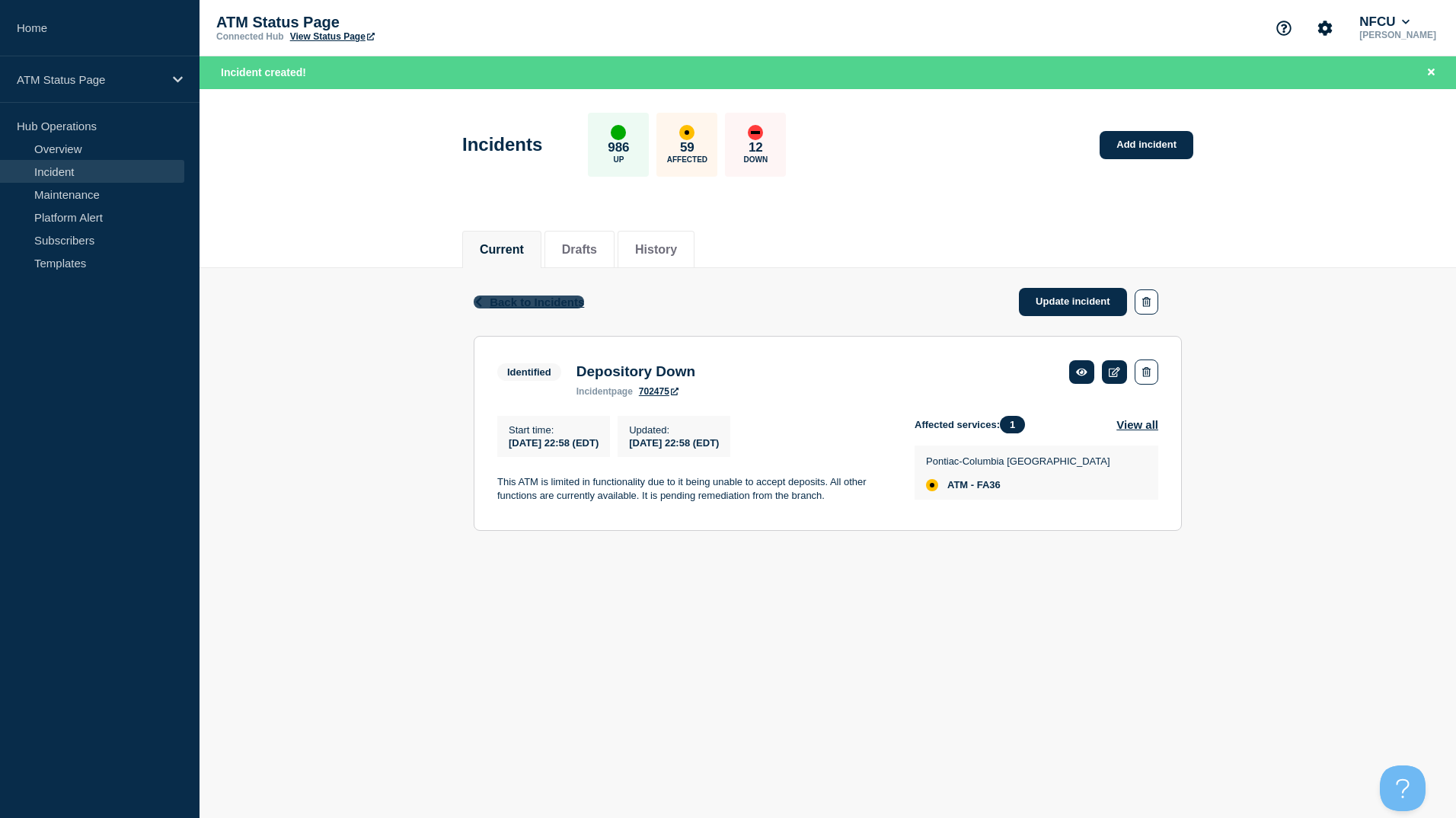
click at [569, 306] on span "Back to Incidents" at bounding box center [537, 302] width 95 height 13
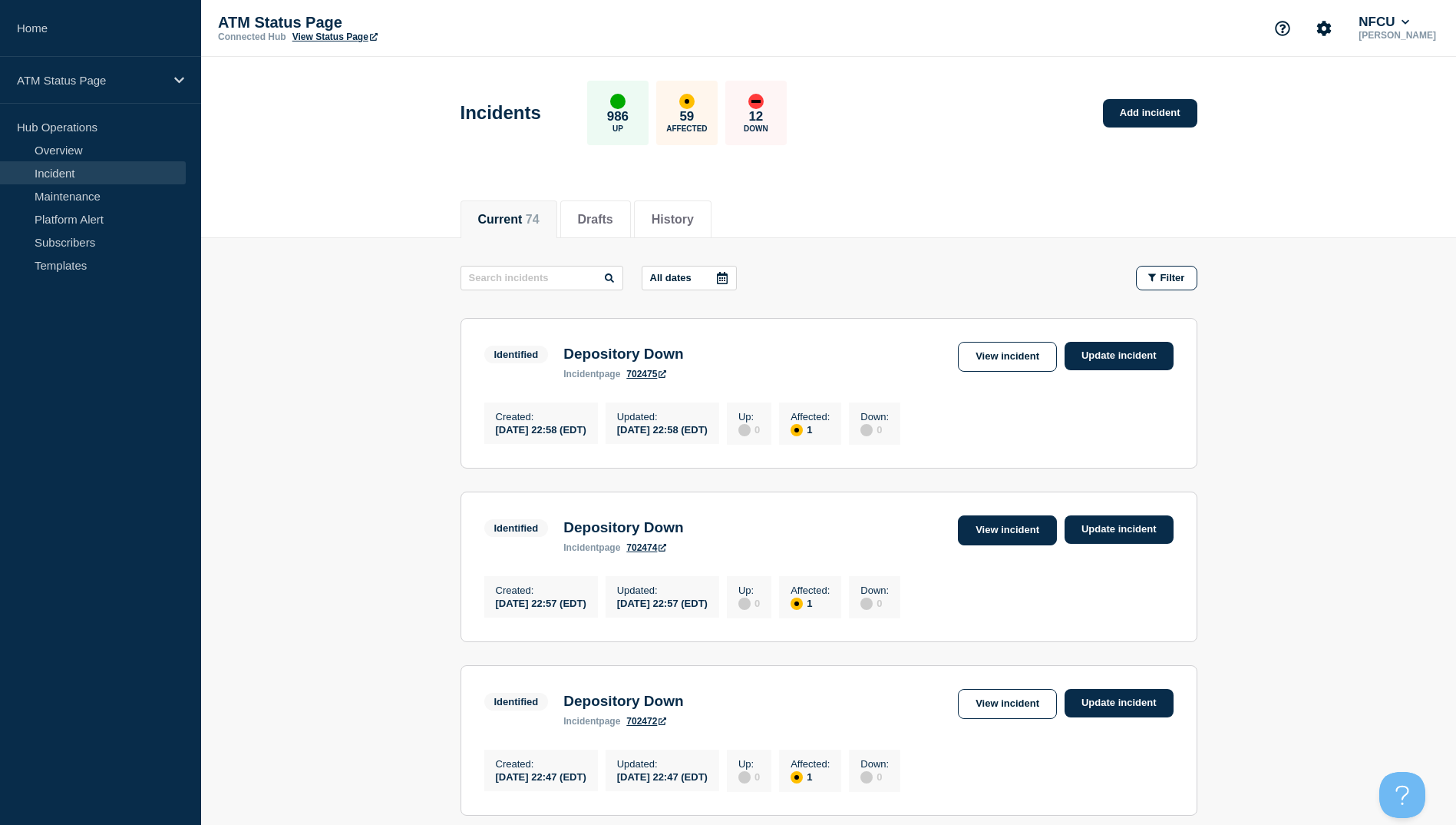
click at [1027, 524] on link "View incident" at bounding box center [1008, 529] width 99 height 30
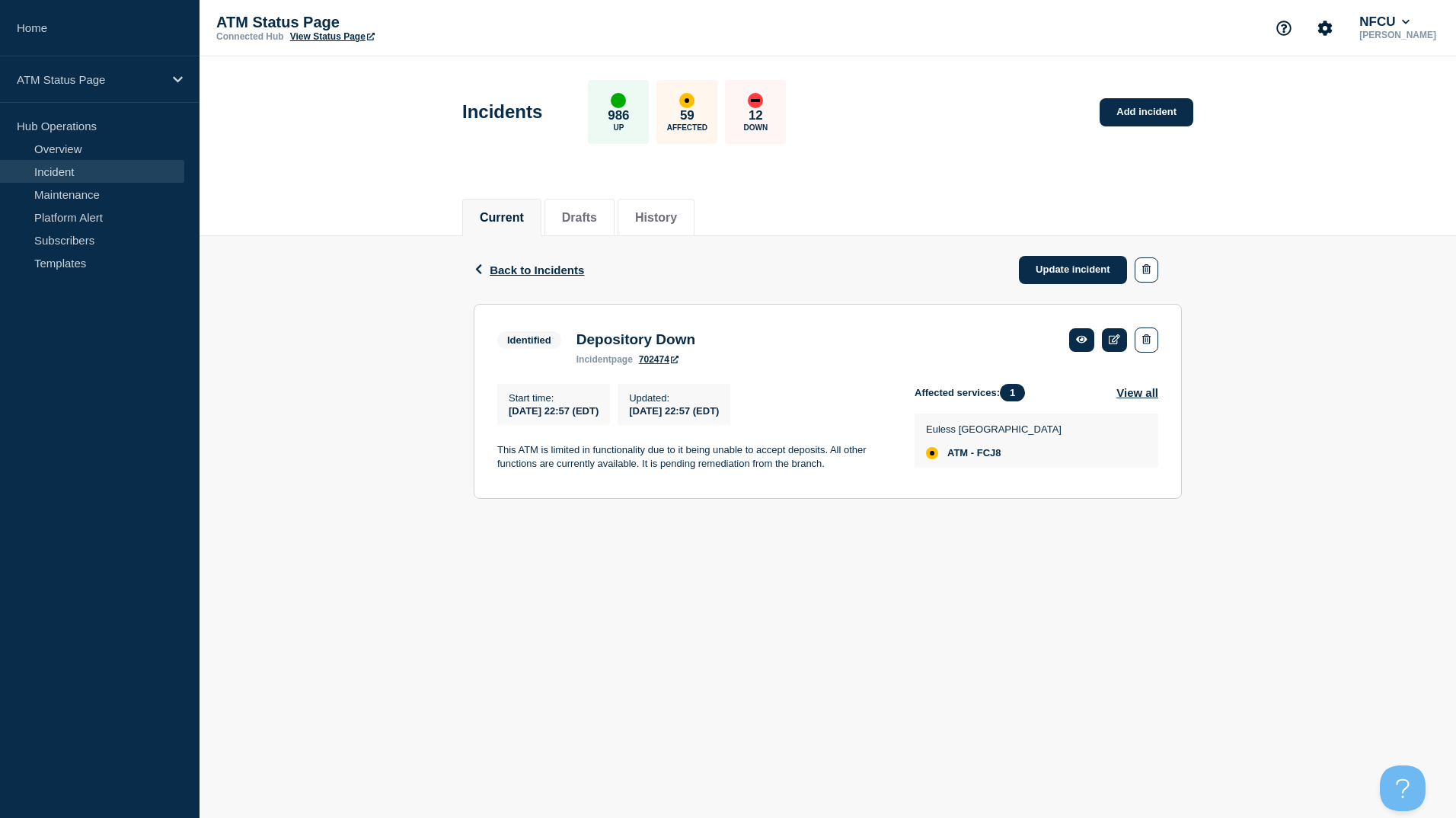
click at [538, 278] on div "Back Back to Incidents Update incident" at bounding box center [828, 270] width 709 height 68
click at [541, 278] on div "Back Back to Incidents Update incident" at bounding box center [828, 270] width 709 height 68
click at [541, 271] on span "Back to Incidents" at bounding box center [537, 270] width 95 height 13
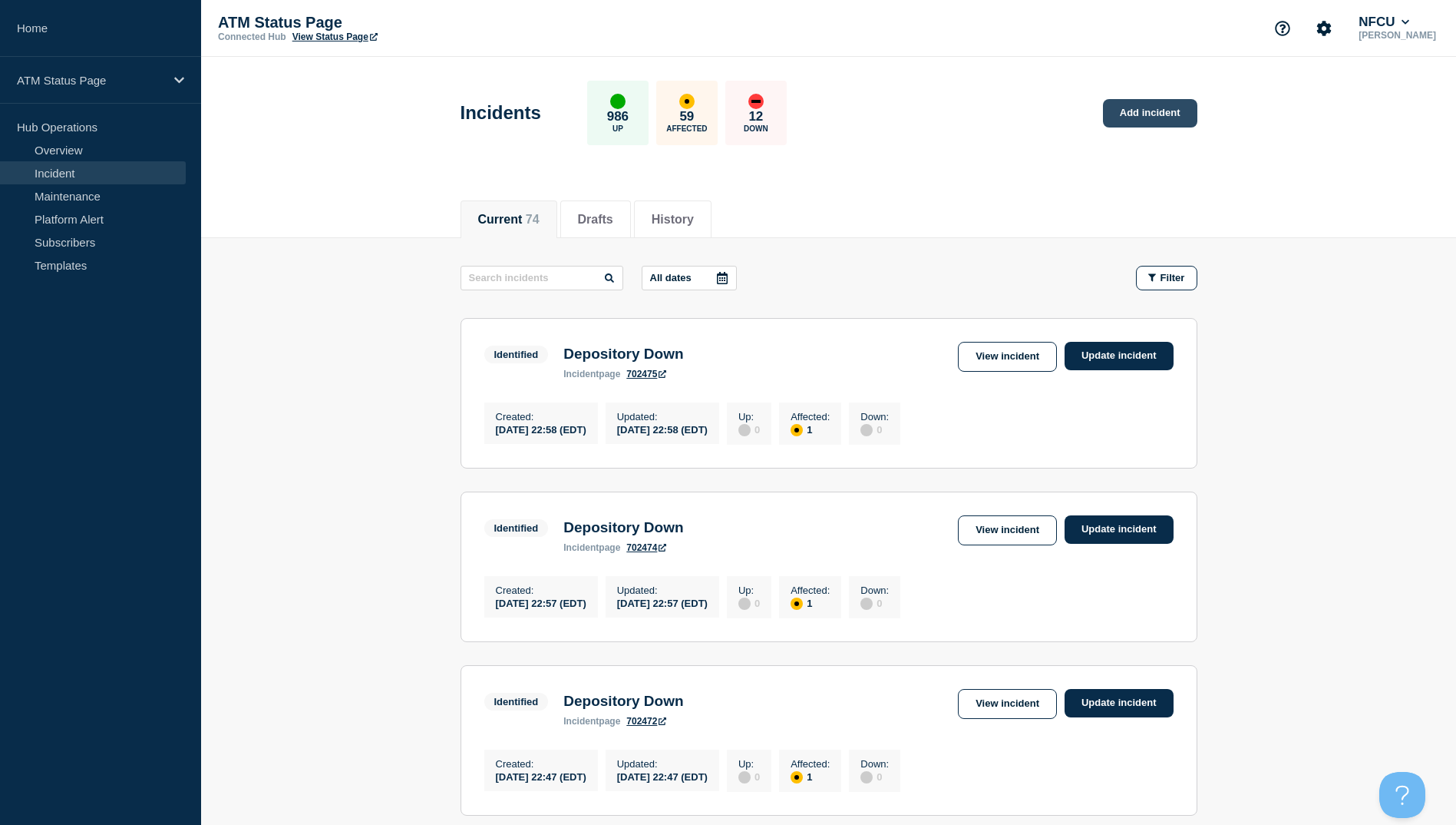
click at [1123, 121] on link "Add incident" at bounding box center [1150, 113] width 94 height 29
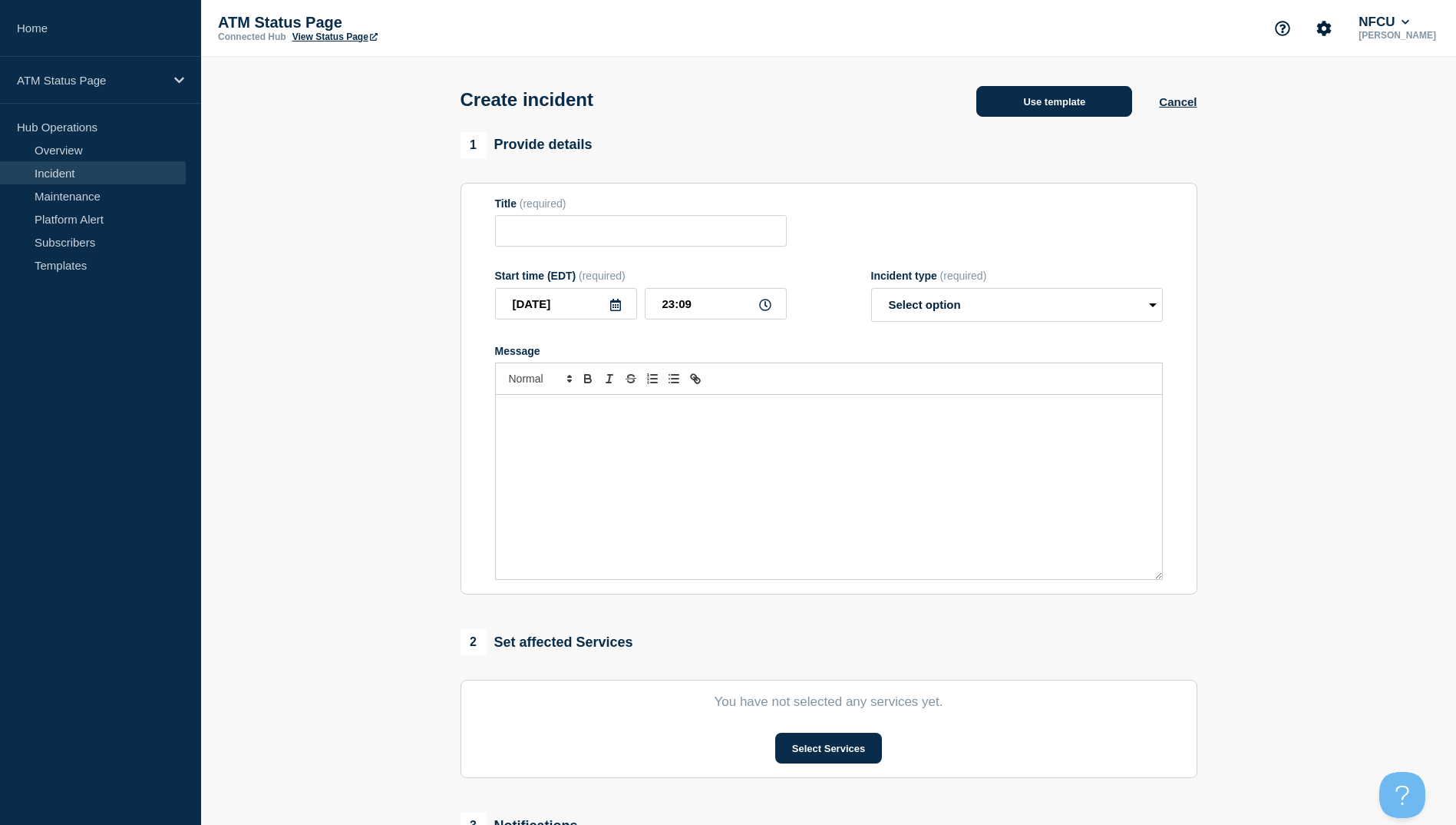
click at [1037, 99] on button "Use template" at bounding box center [1054, 101] width 155 height 31
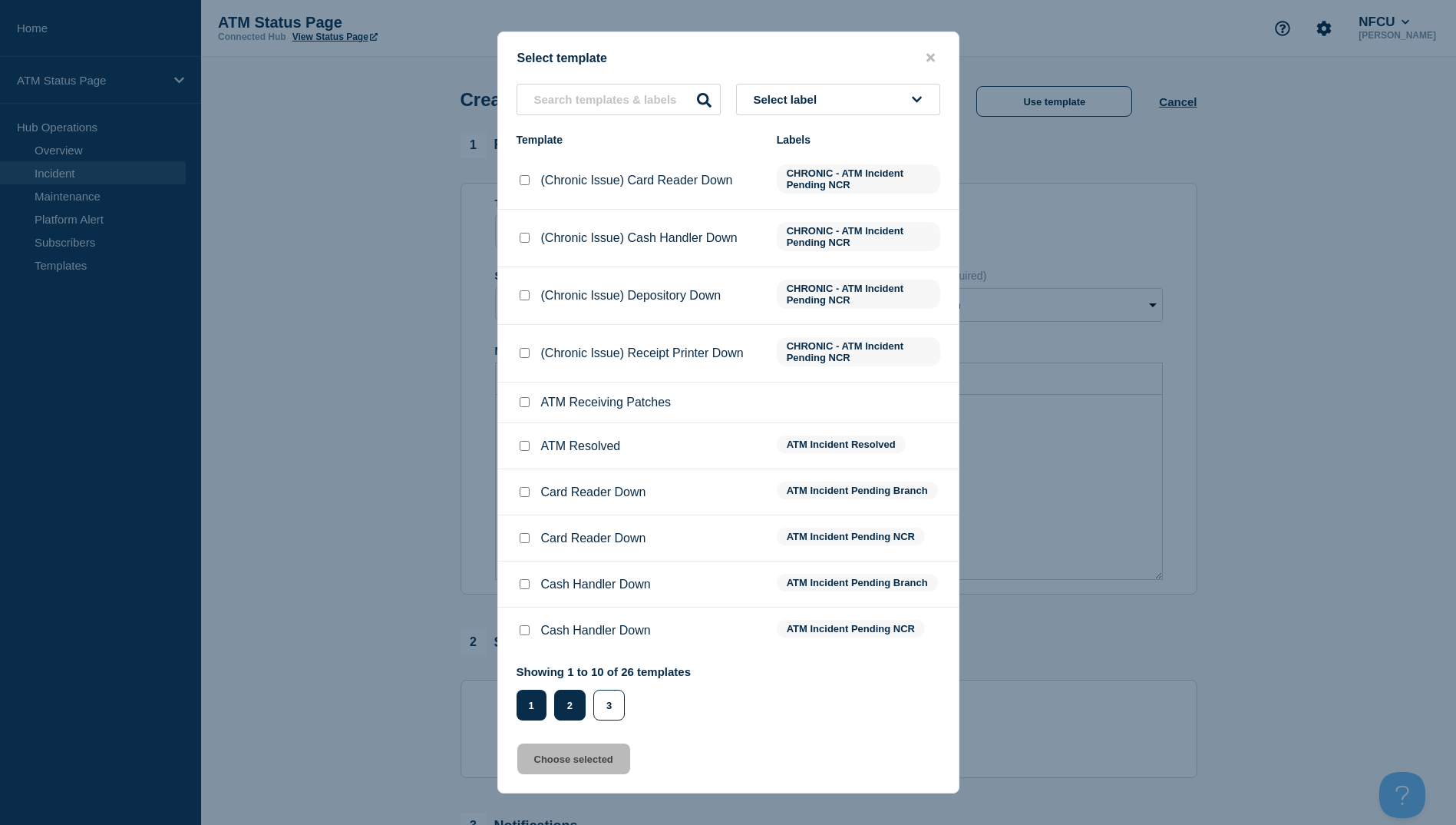
click at [565, 708] on button "2" at bounding box center [569, 705] width 31 height 31
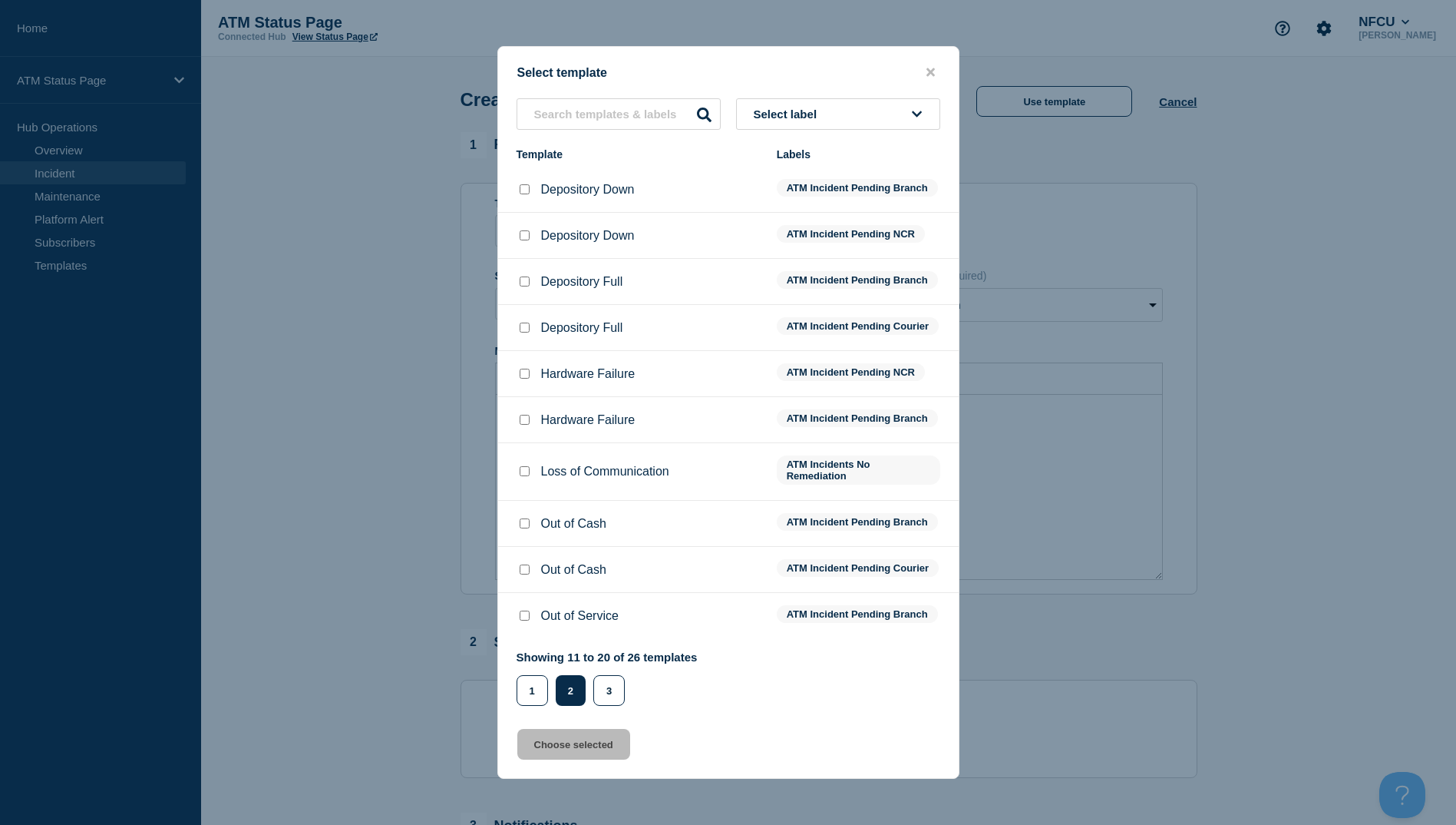
click at [525, 184] on input "Depository Down checkbox" at bounding box center [524, 189] width 10 height 10
click at [591, 756] on button "Choose selected" at bounding box center [574, 744] width 113 height 31
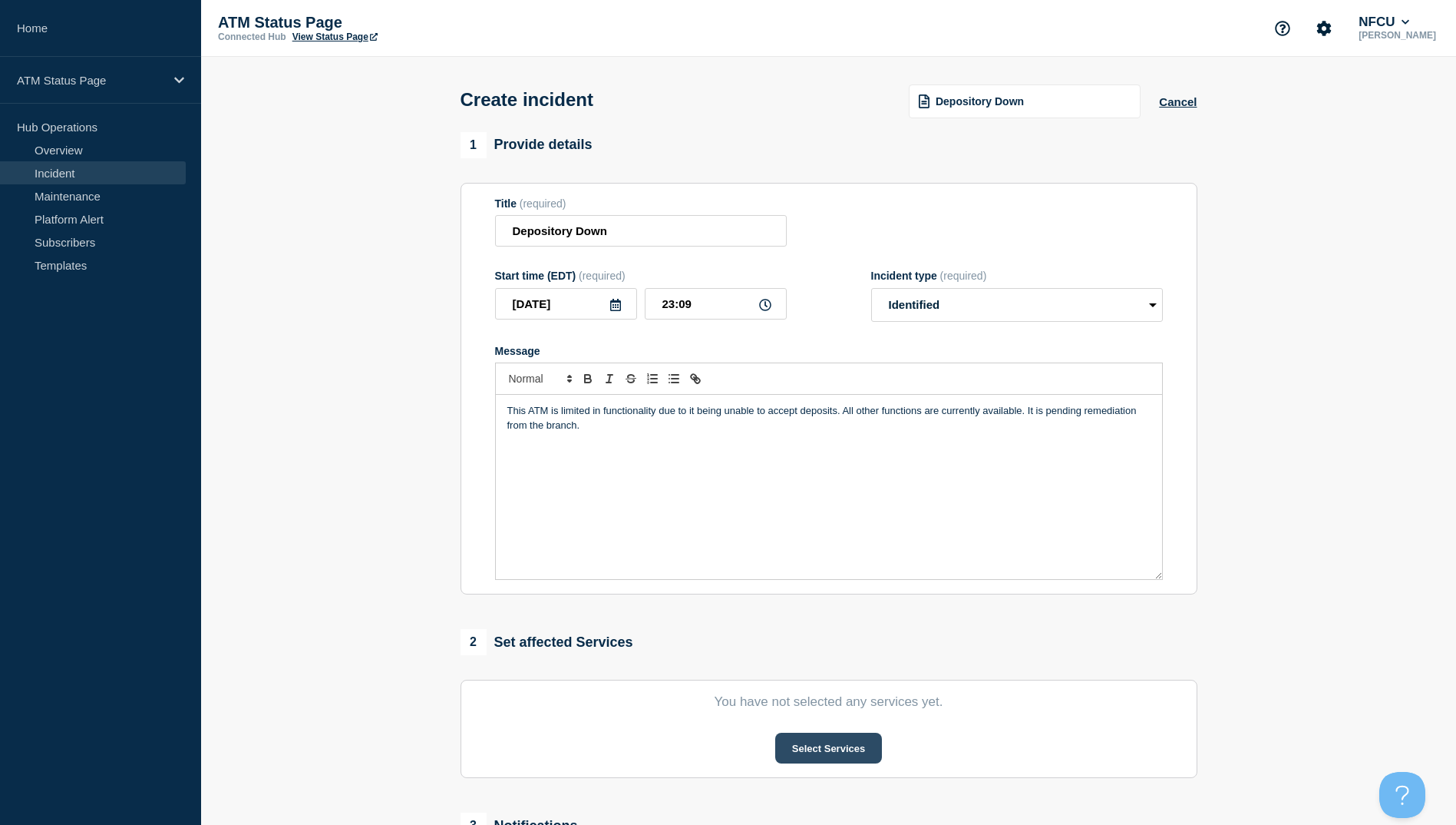
click at [858, 750] on button "Select Services" at bounding box center [829, 748] width 107 height 31
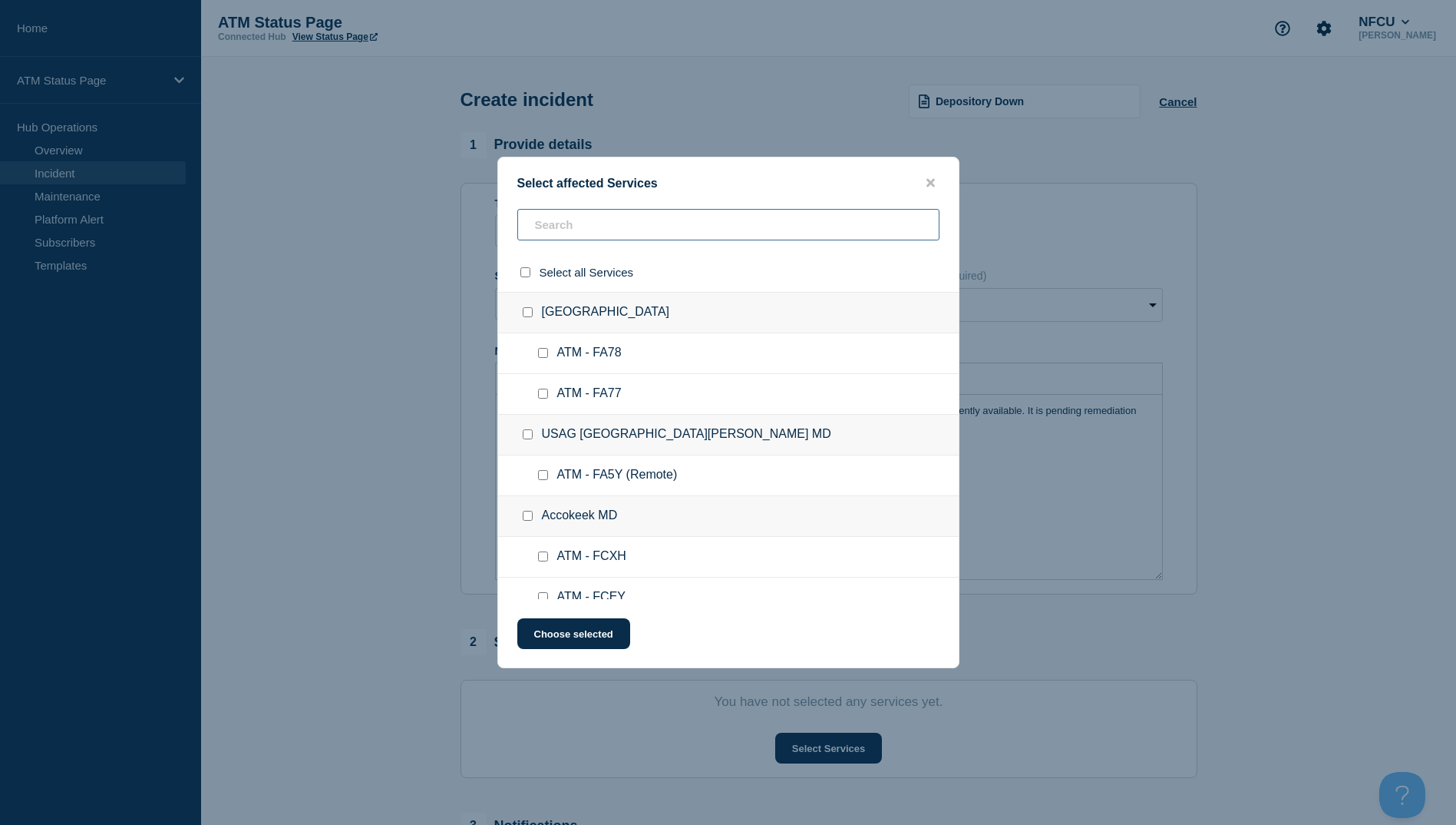
click at [675, 222] on input "text" at bounding box center [728, 224] width 422 height 31
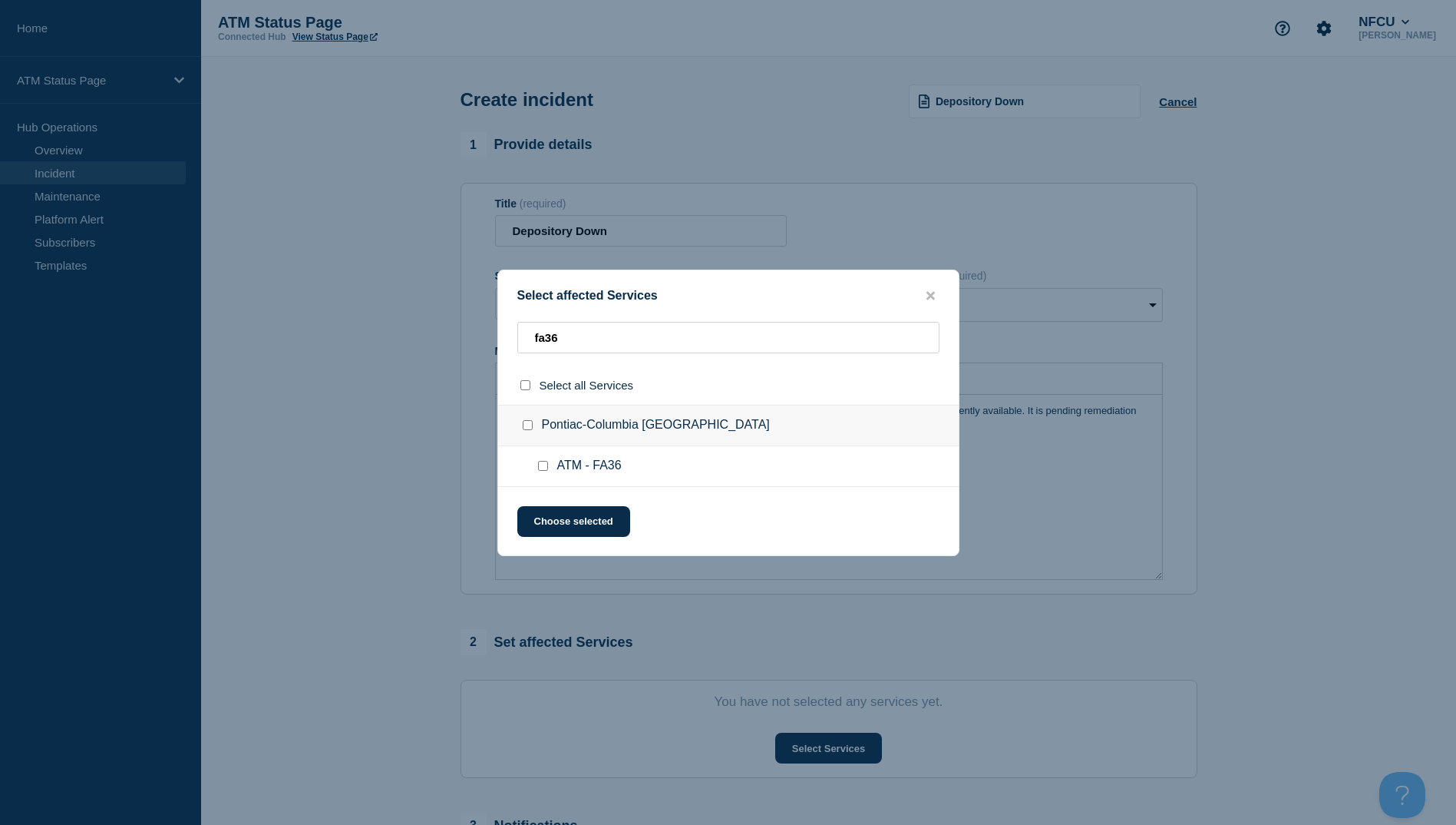
click at [540, 463] on input "ATM - FA36 checkbox" at bounding box center [543, 465] width 10 height 10
drag, startPoint x: 561, startPoint y: 503, endPoint x: 563, endPoint y: 512, distance: 9.2
click at [562, 506] on div "Select affected Services fa36 Select all Services [GEOGRAPHIC_DATA]-[GEOGRAPHIC…" at bounding box center [728, 413] width 462 height 286
click at [564, 517] on button "Choose selected" at bounding box center [574, 522] width 113 height 31
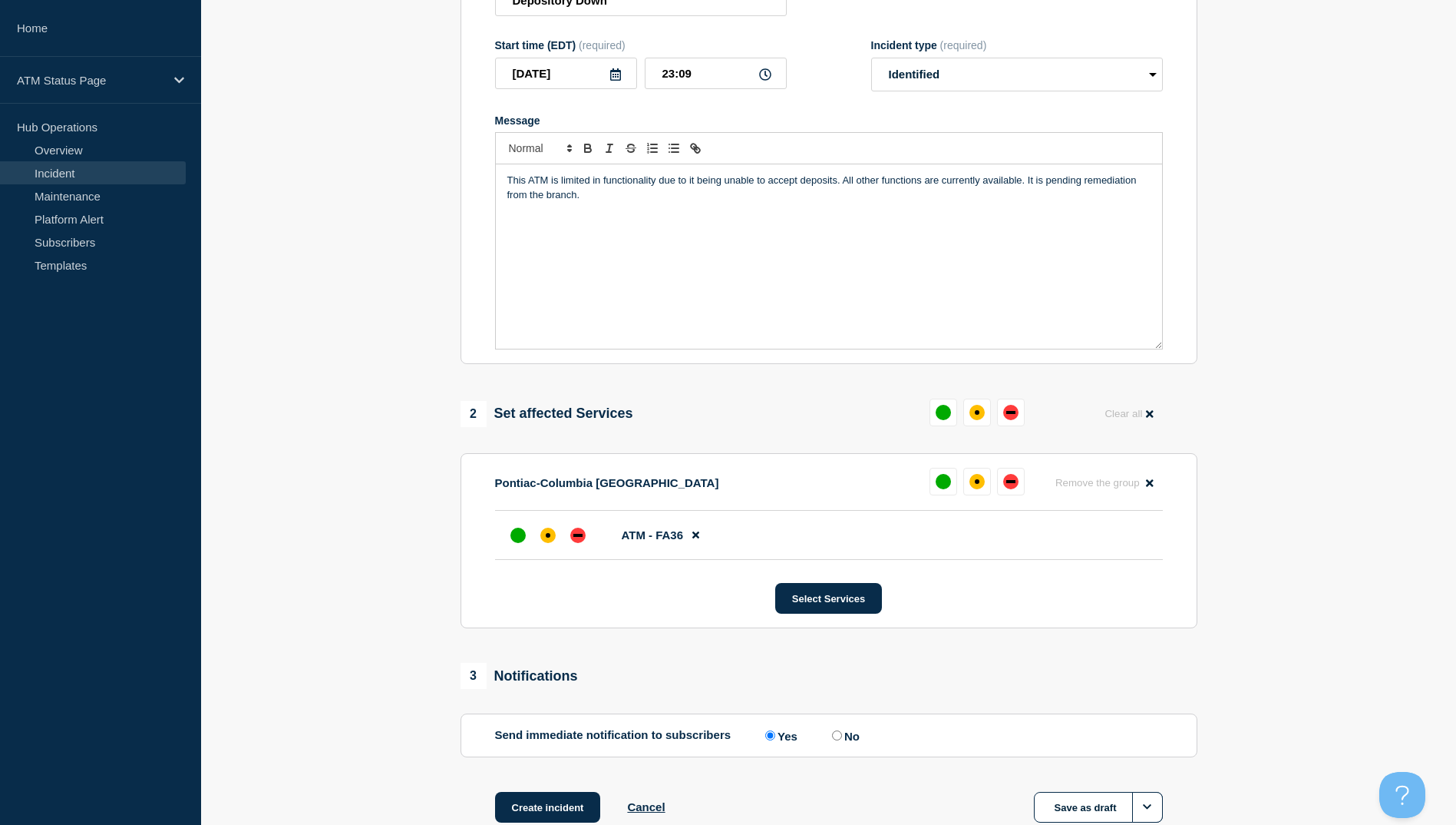
scroll to position [307, 0]
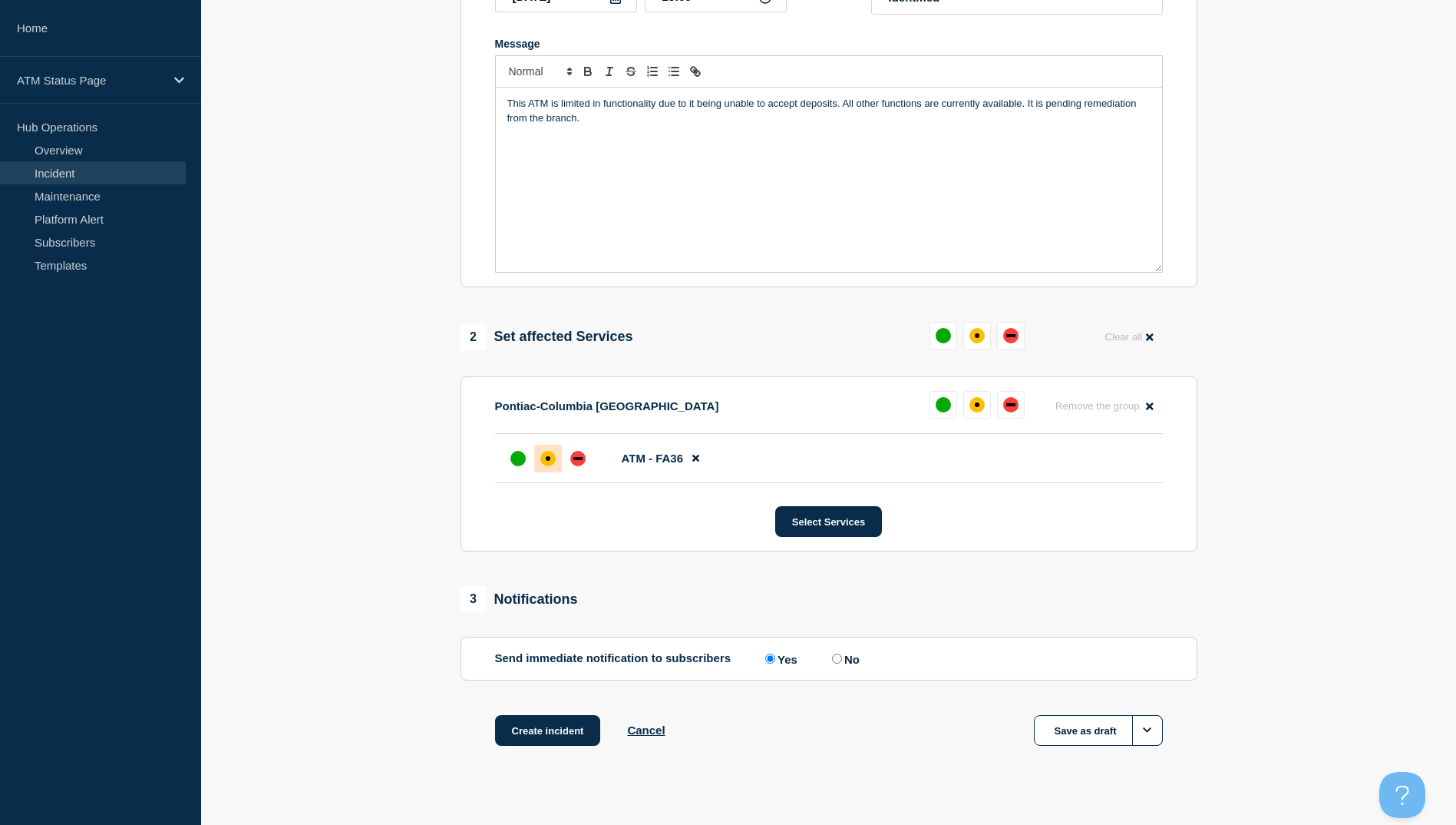
click at [538, 461] on div at bounding box center [547, 458] width 28 height 28
click at [535, 746] on button "Create incident" at bounding box center [547, 731] width 106 height 31
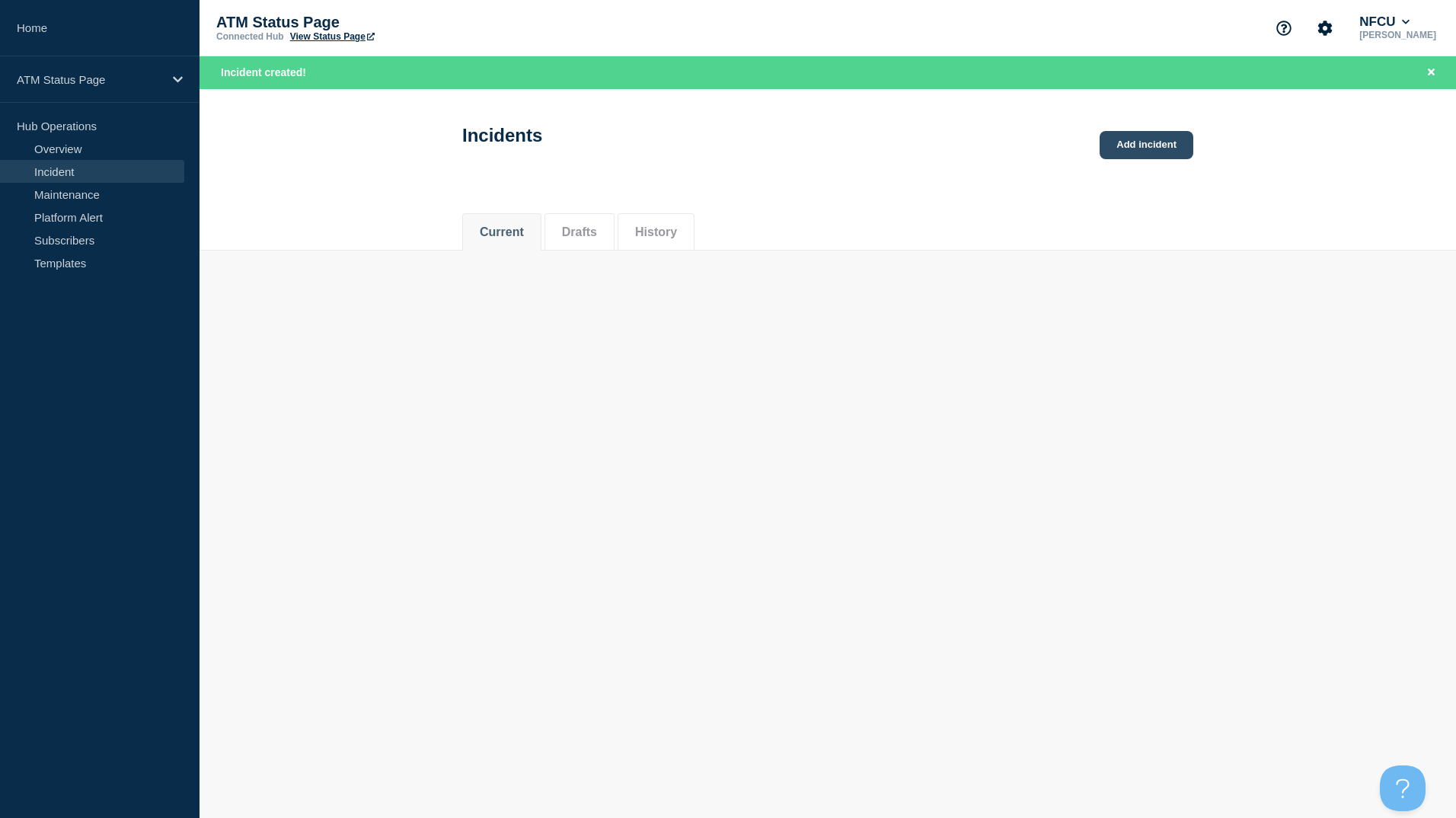
click at [1106, 139] on link "Add incident" at bounding box center [1147, 145] width 94 height 28
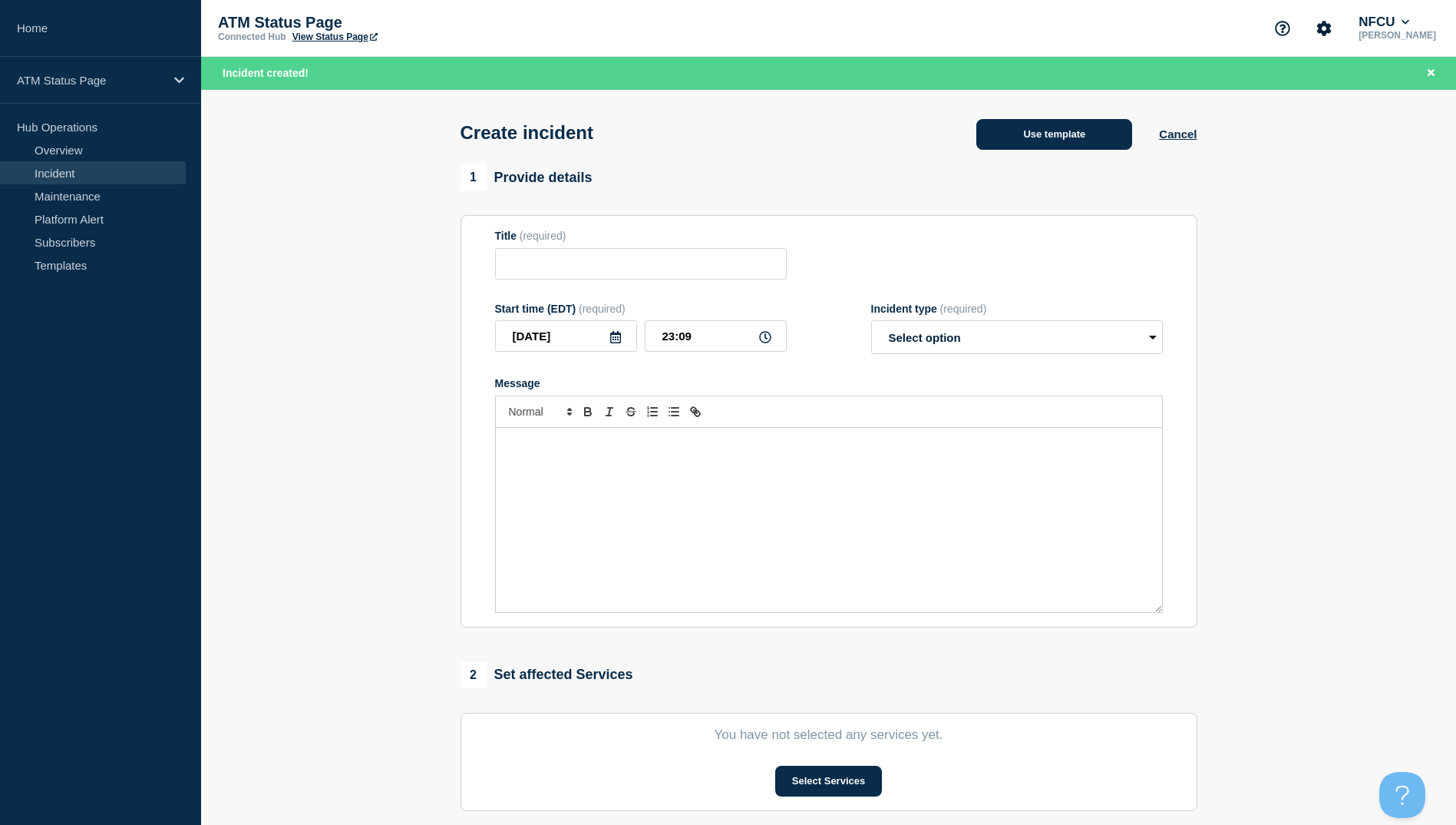
click at [1084, 137] on button "Use template" at bounding box center [1054, 134] width 155 height 31
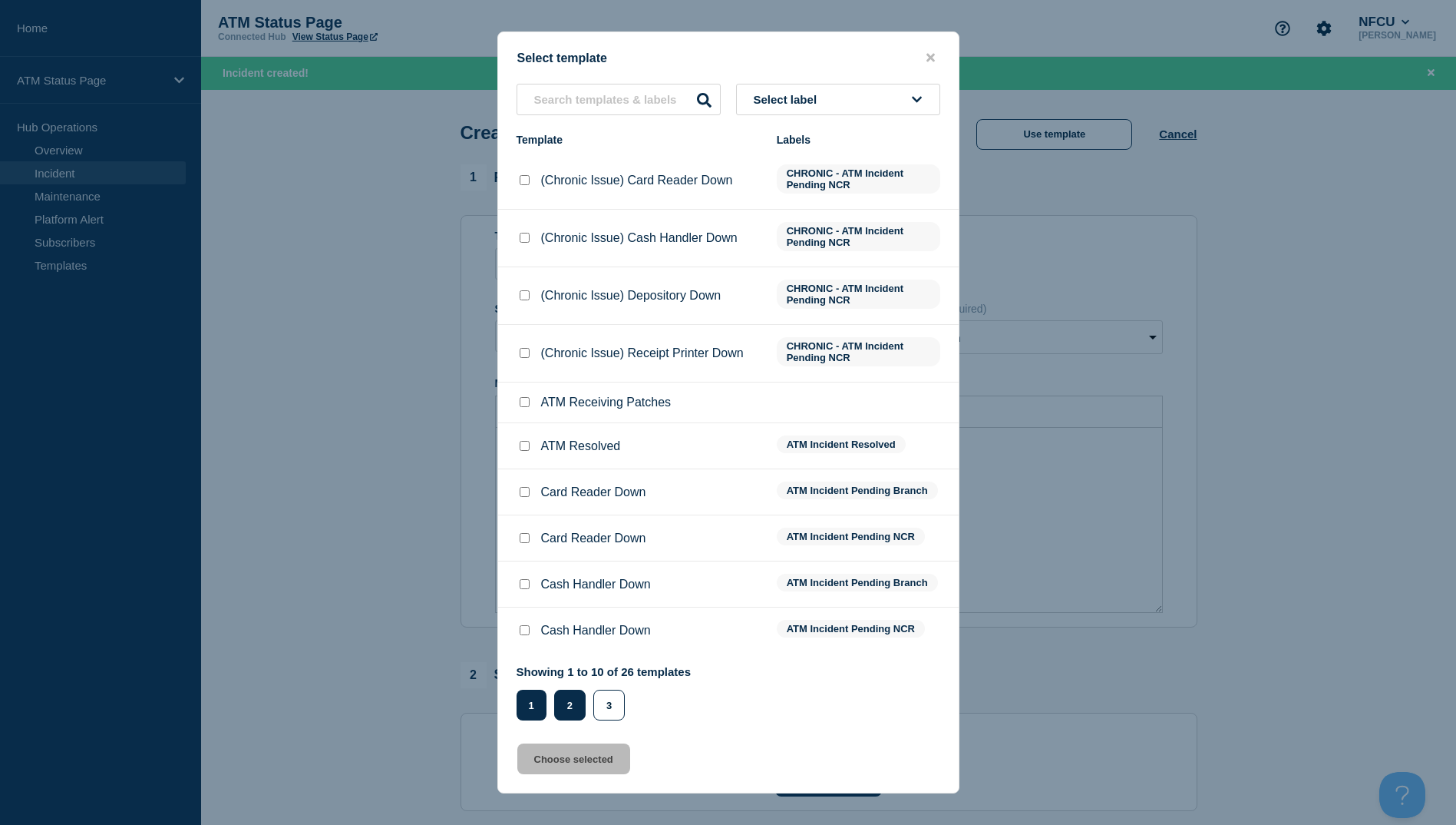
click at [565, 693] on button "2" at bounding box center [569, 705] width 31 height 31
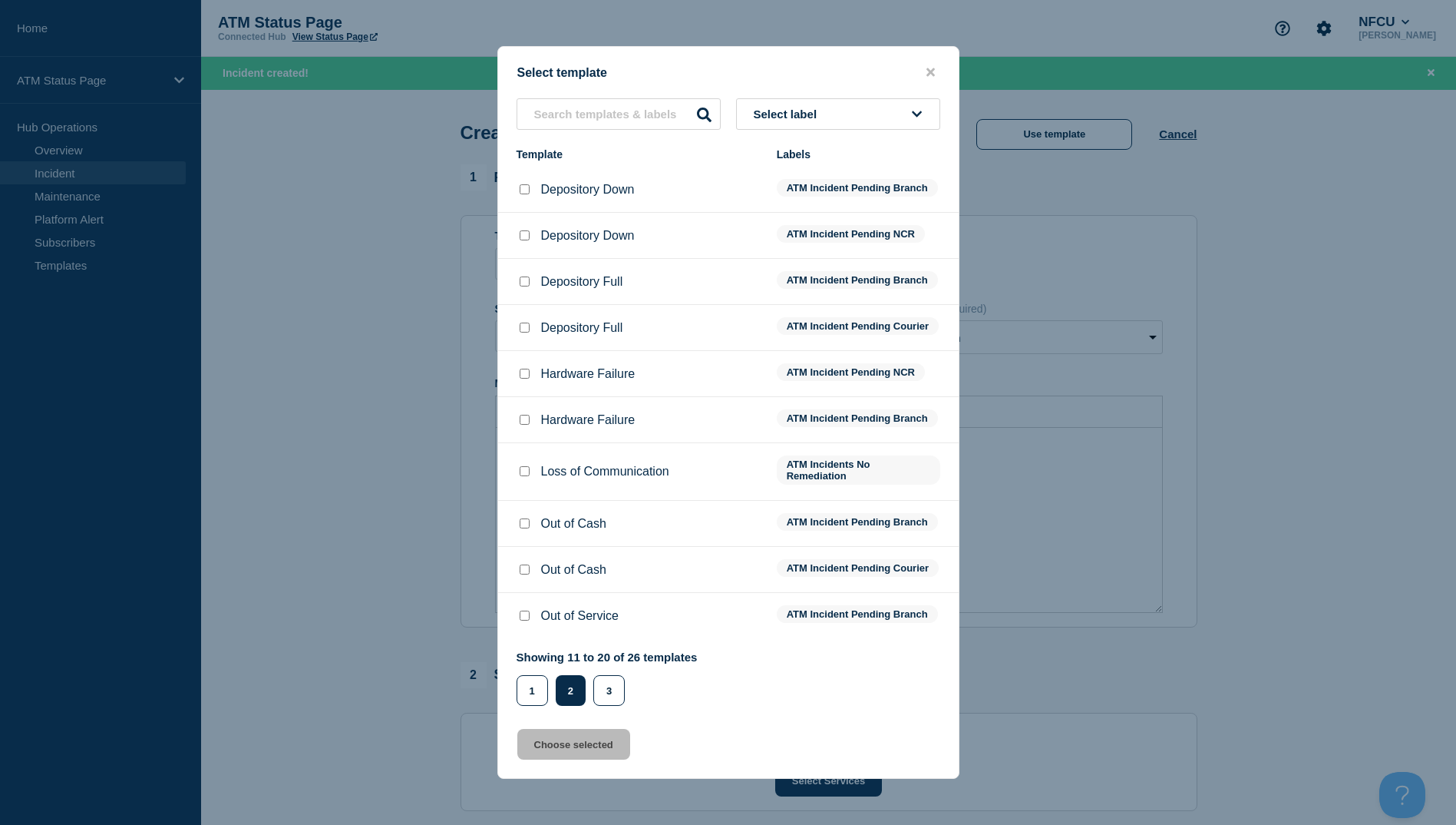
click at [522, 184] on input "Depository Down checkbox" at bounding box center [524, 189] width 10 height 10
click at [569, 757] on button "Choose selected" at bounding box center [574, 744] width 113 height 31
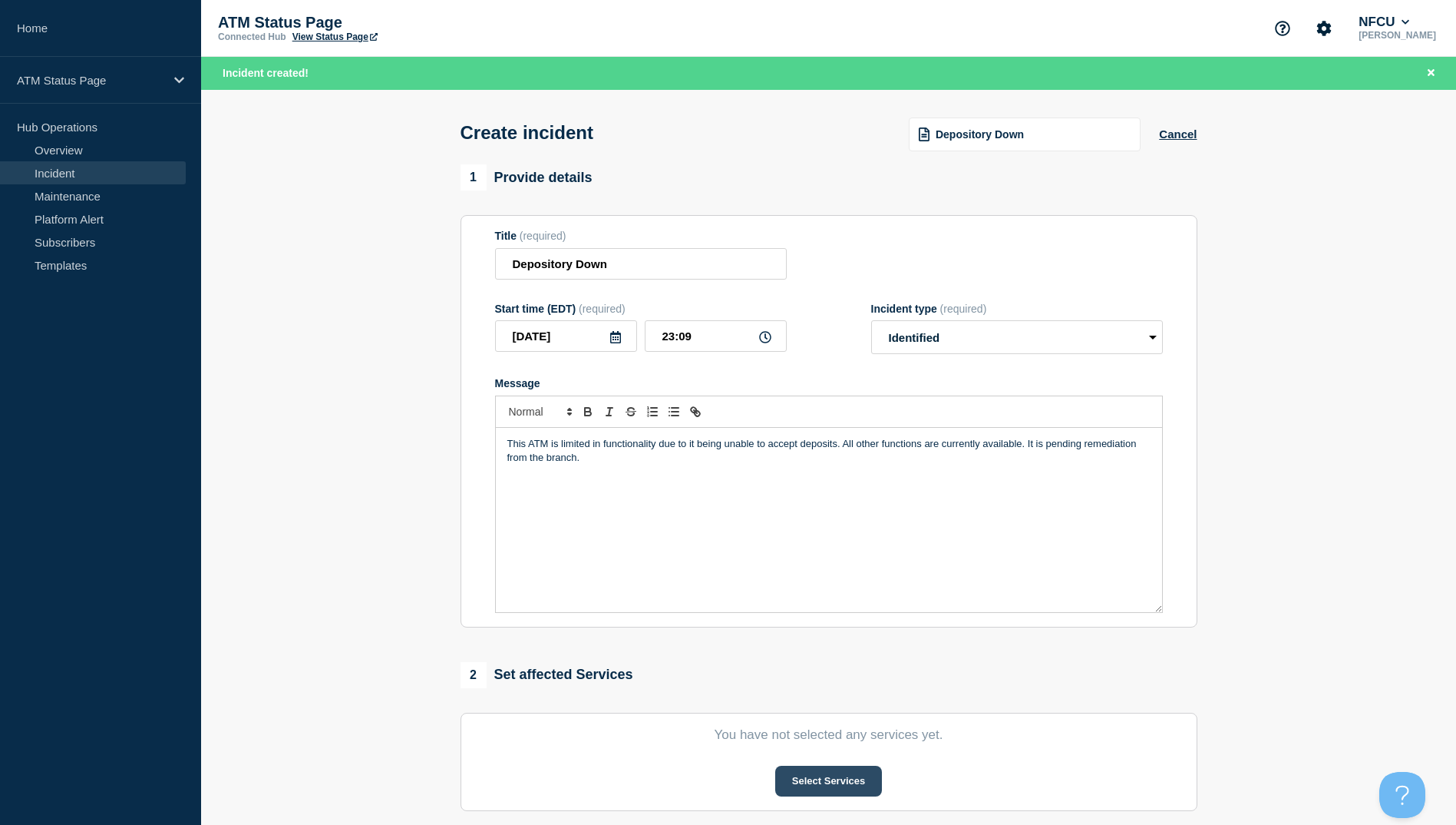
click at [830, 778] on button "Select Services" at bounding box center [829, 781] width 107 height 31
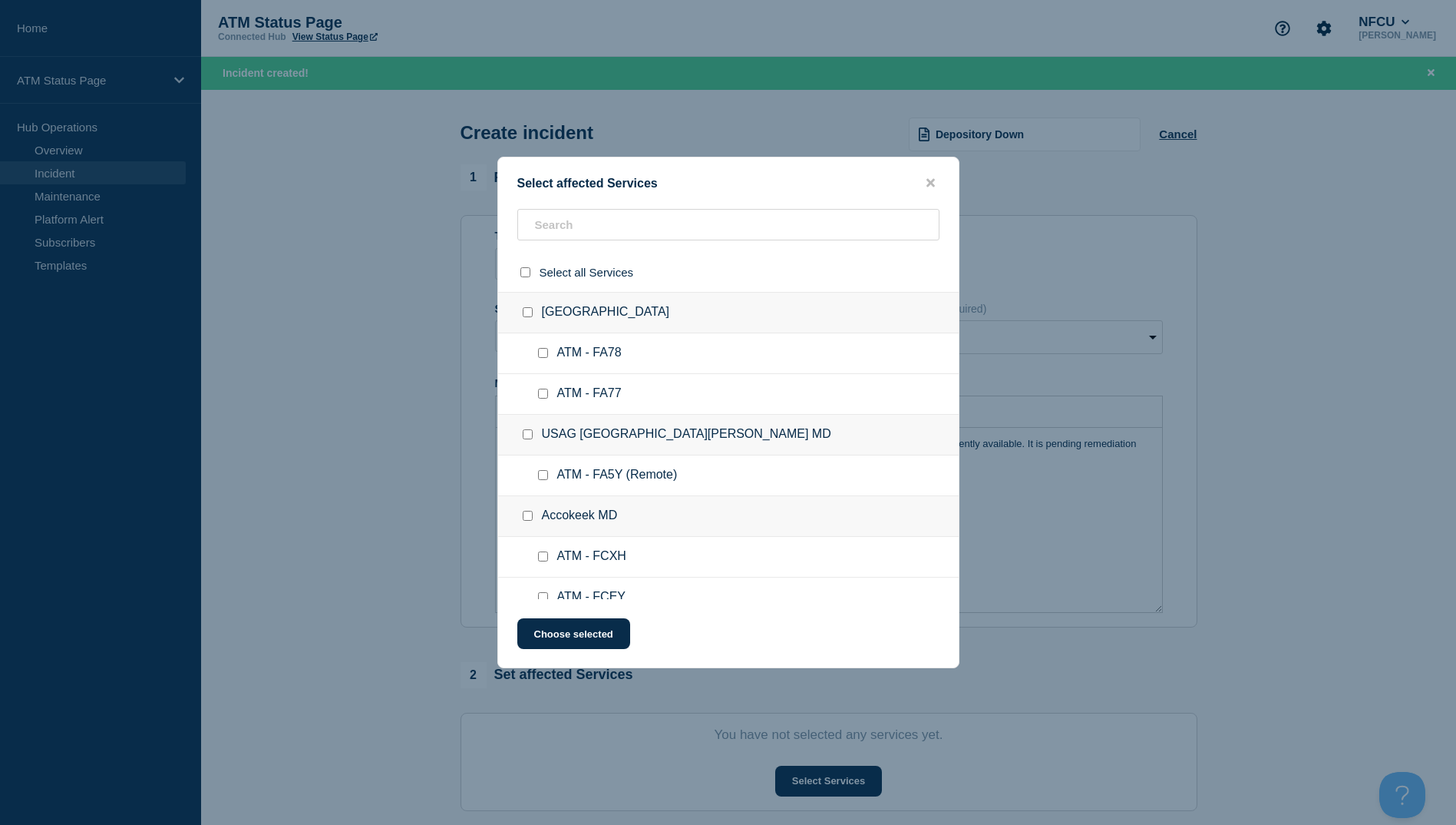
click at [628, 249] on div at bounding box center [728, 231] width 461 height 44
click at [628, 237] on input "text" at bounding box center [728, 224] width 422 height 31
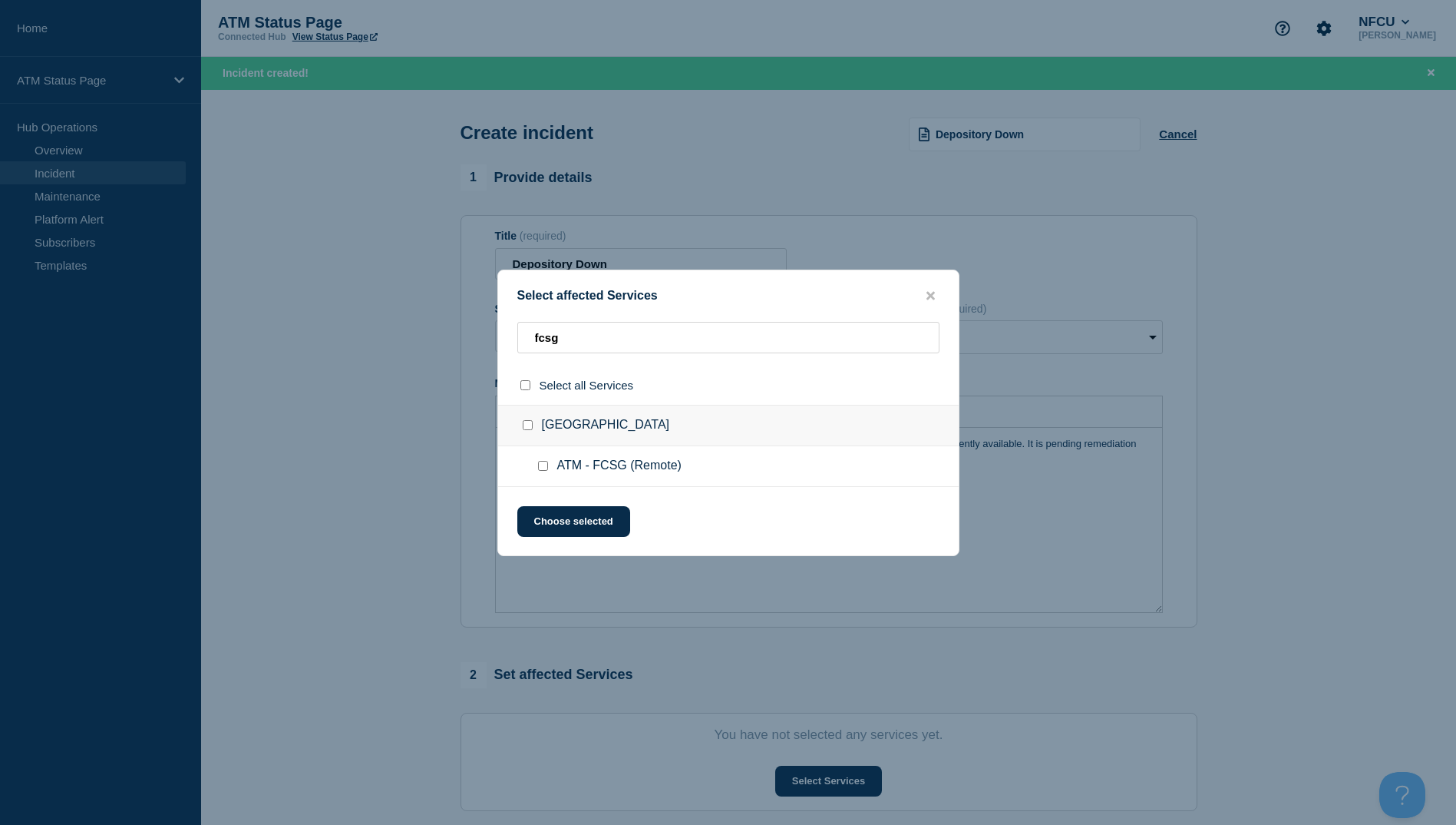
click at [537, 465] on div at bounding box center [545, 466] width 22 height 15
click at [543, 467] on input "ATM - FCSG (Remote) checkbox" at bounding box center [543, 465] width 10 height 10
click at [551, 525] on button "Choose selected" at bounding box center [574, 522] width 113 height 31
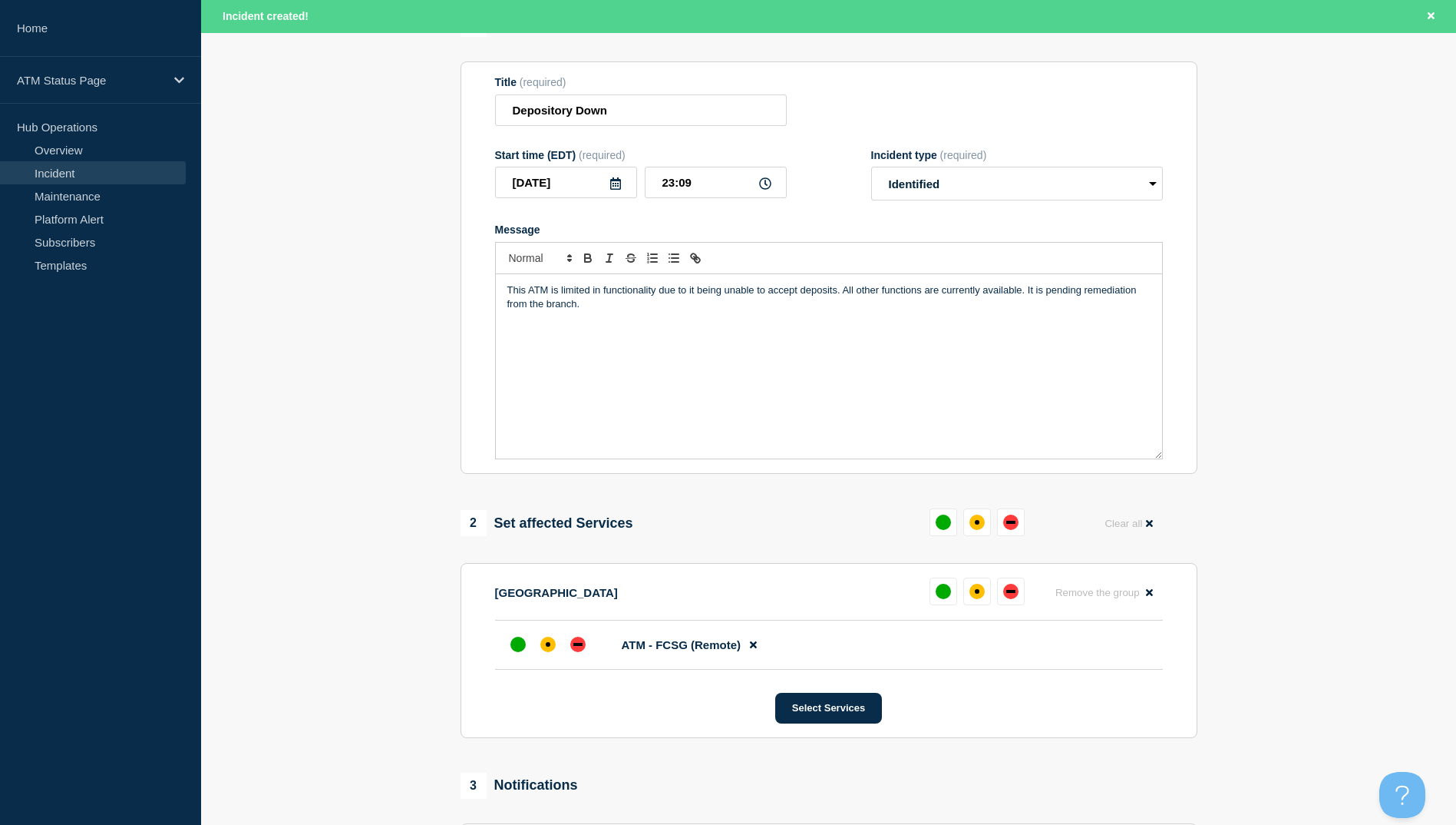
scroll to position [231, 0]
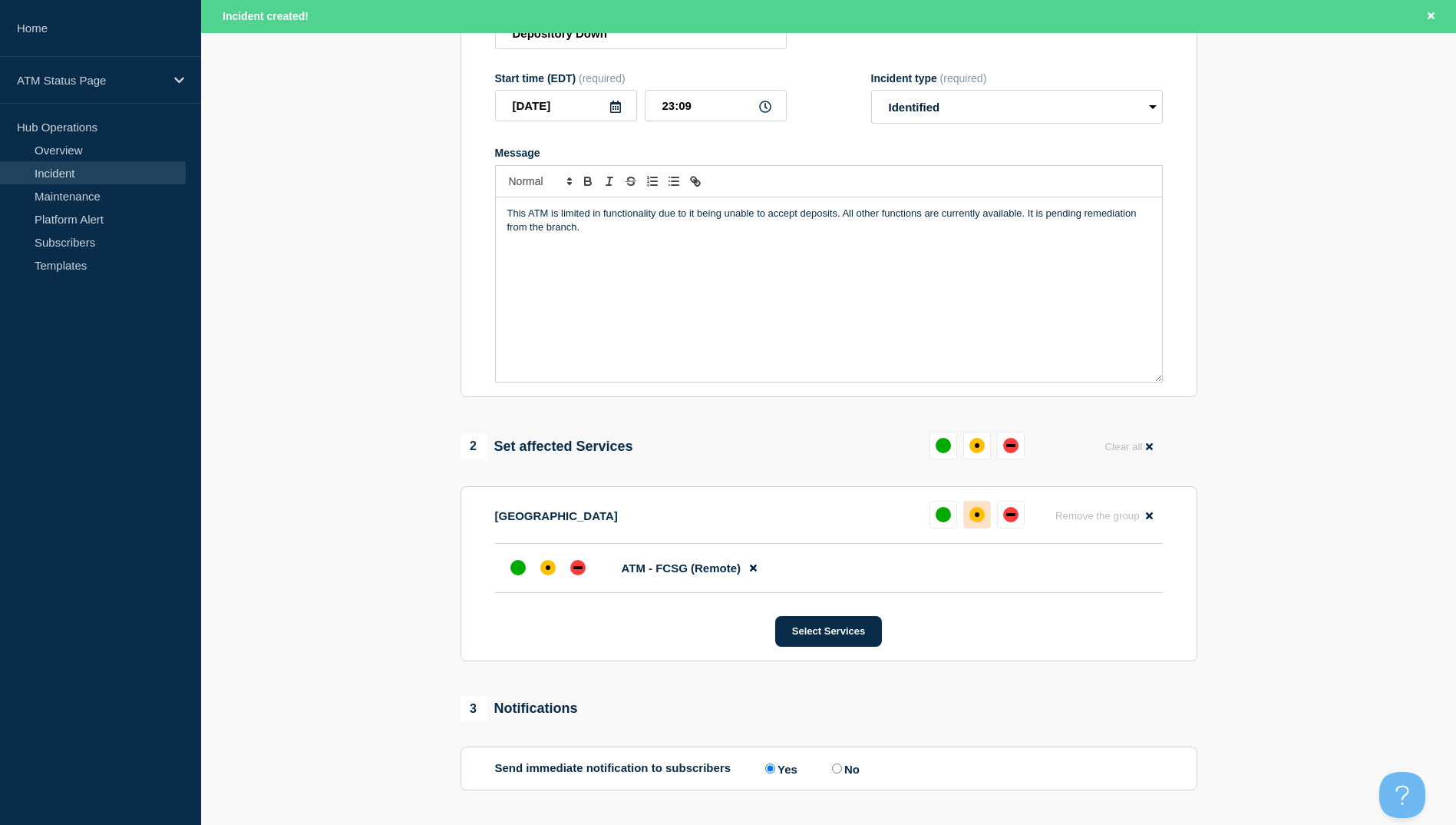
click at [971, 516] on div "affected" at bounding box center [977, 514] width 15 height 15
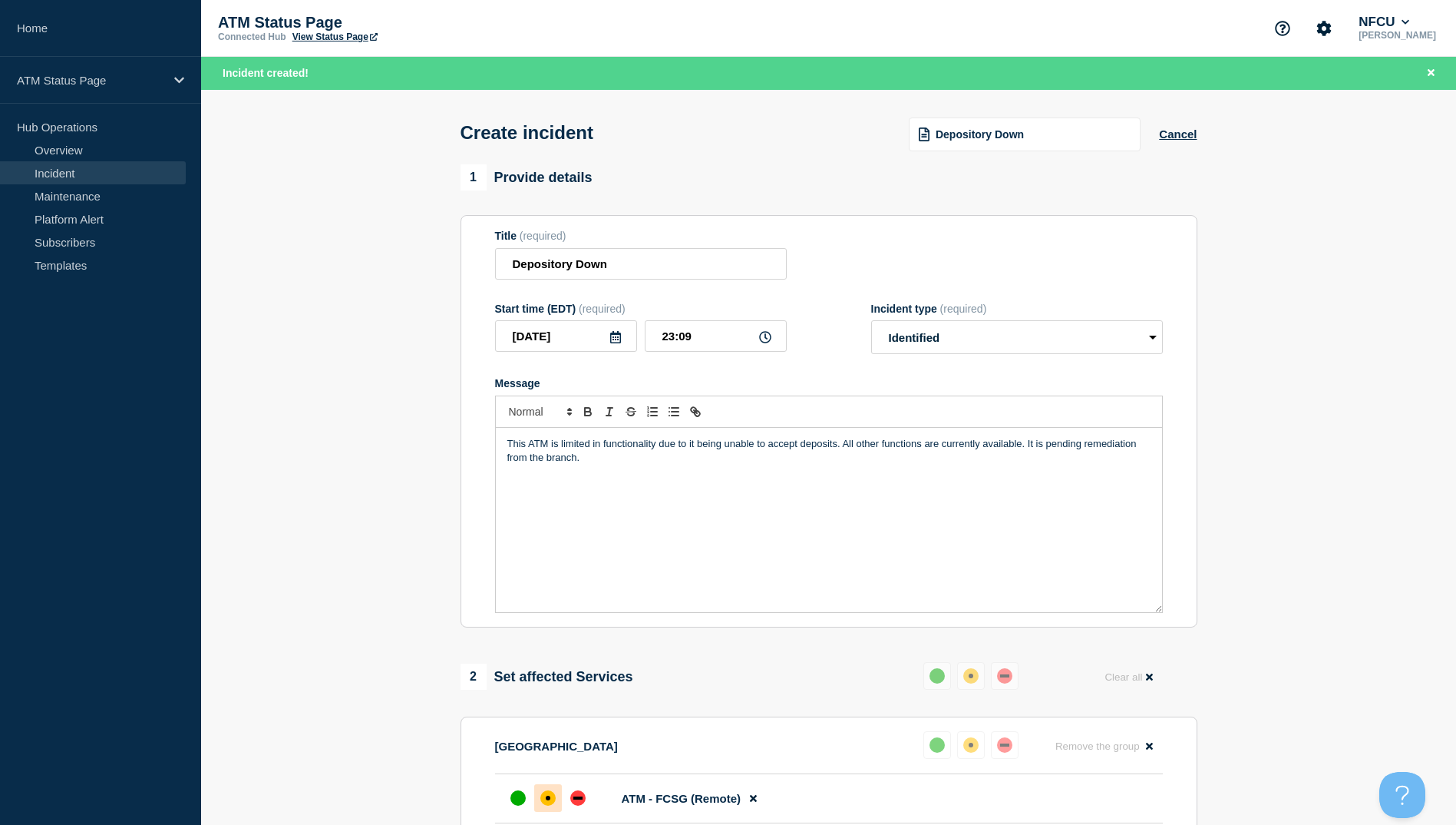
click at [1011, 136] on span "Depository Down" at bounding box center [979, 134] width 89 height 12
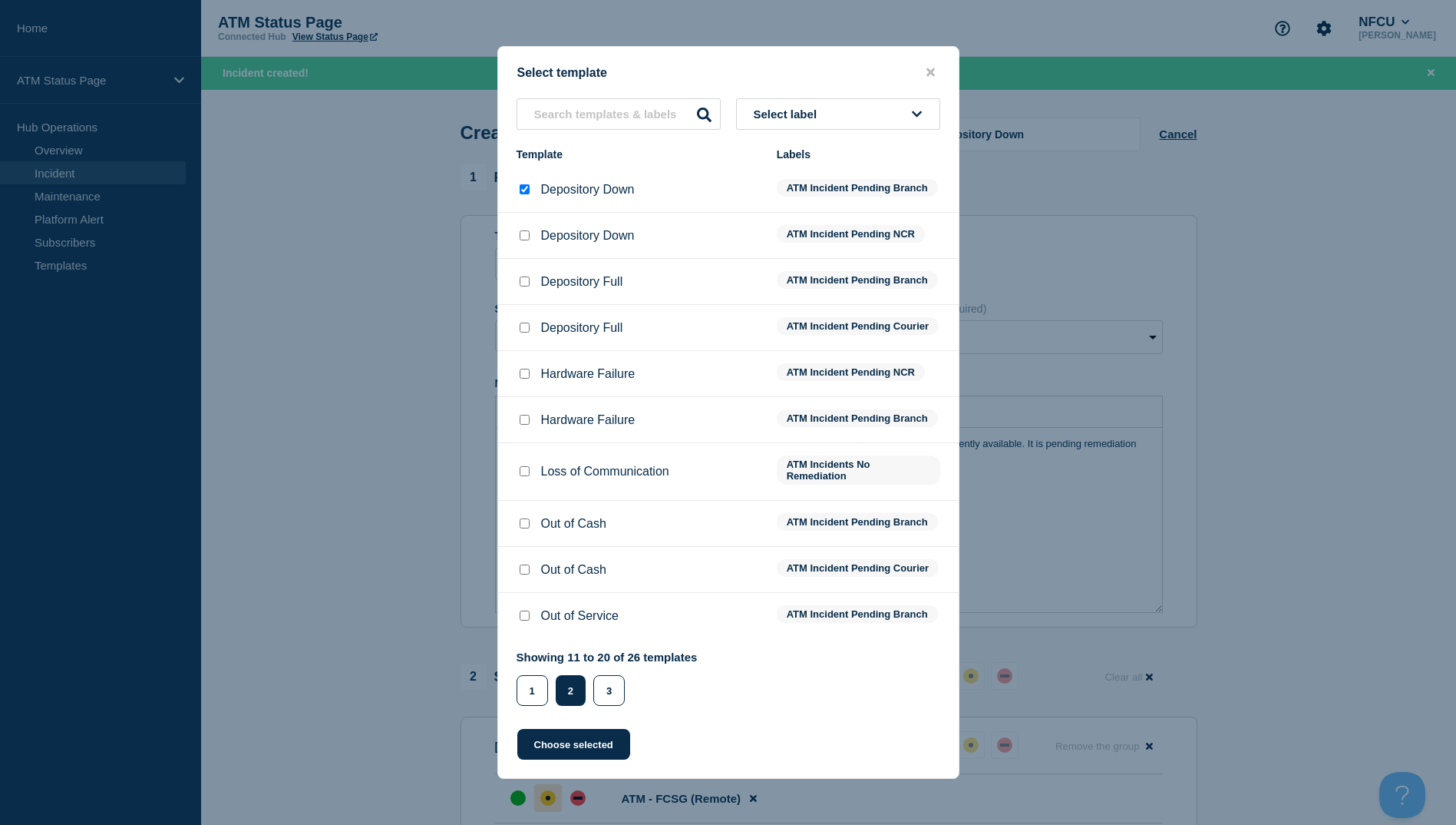
click at [524, 231] on input "Depository Down checkbox" at bounding box center [524, 236] width 10 height 10
click at [555, 758] on button "Choose selected" at bounding box center [574, 744] width 113 height 31
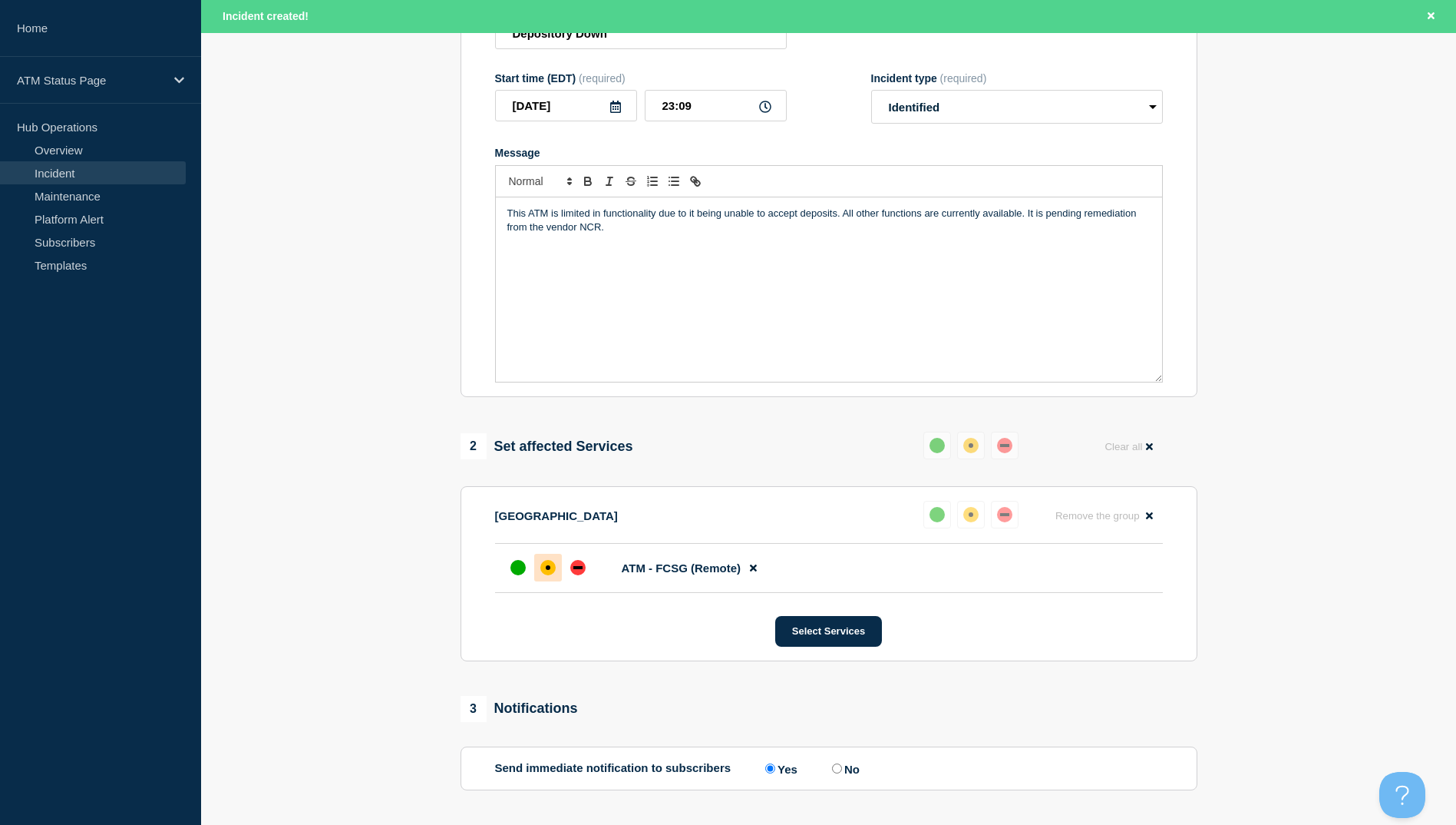
scroll to position [307, 0]
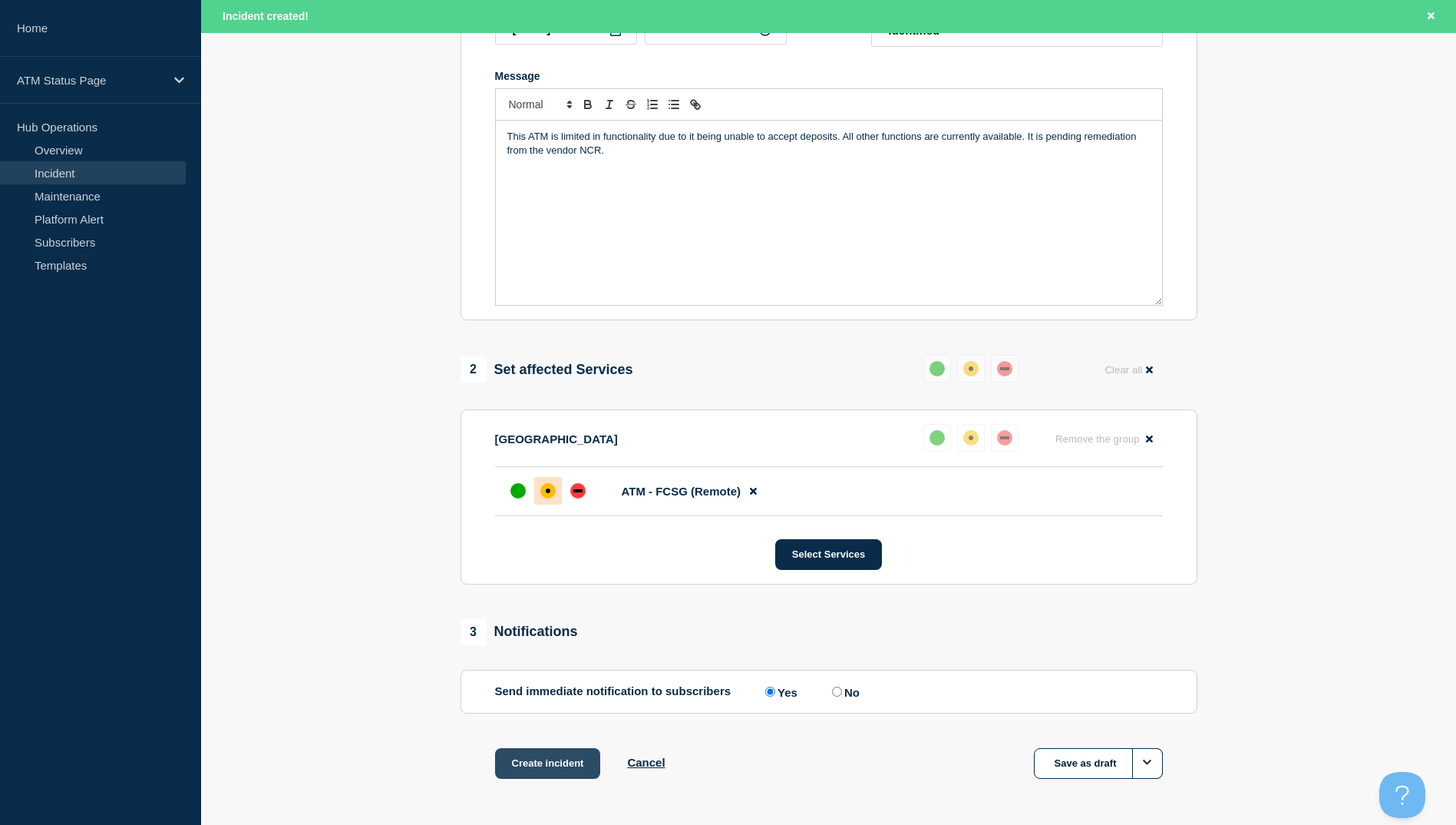
click at [532, 774] on button "Create incident" at bounding box center [547, 763] width 106 height 31
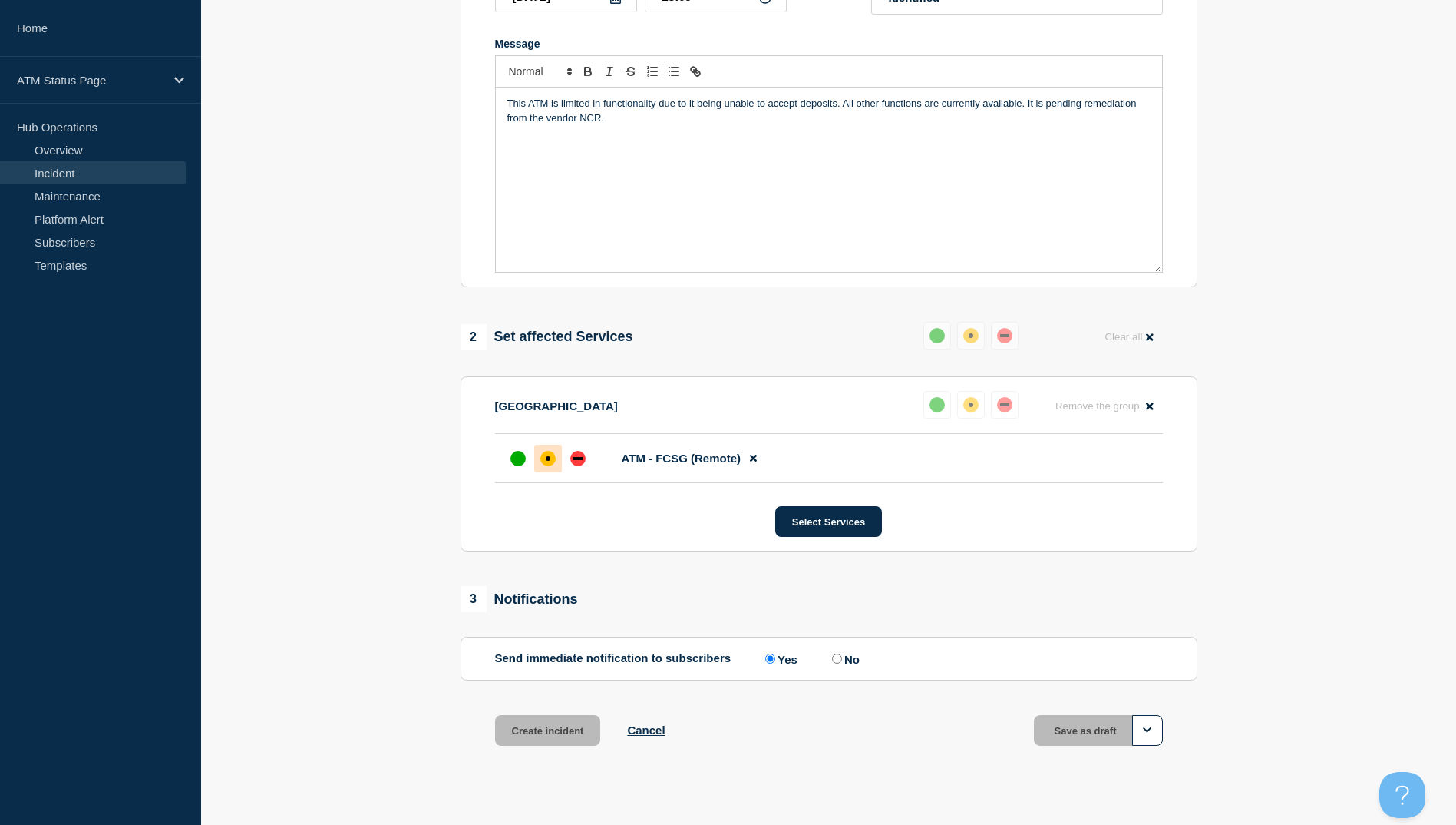
scroll to position [274, 0]
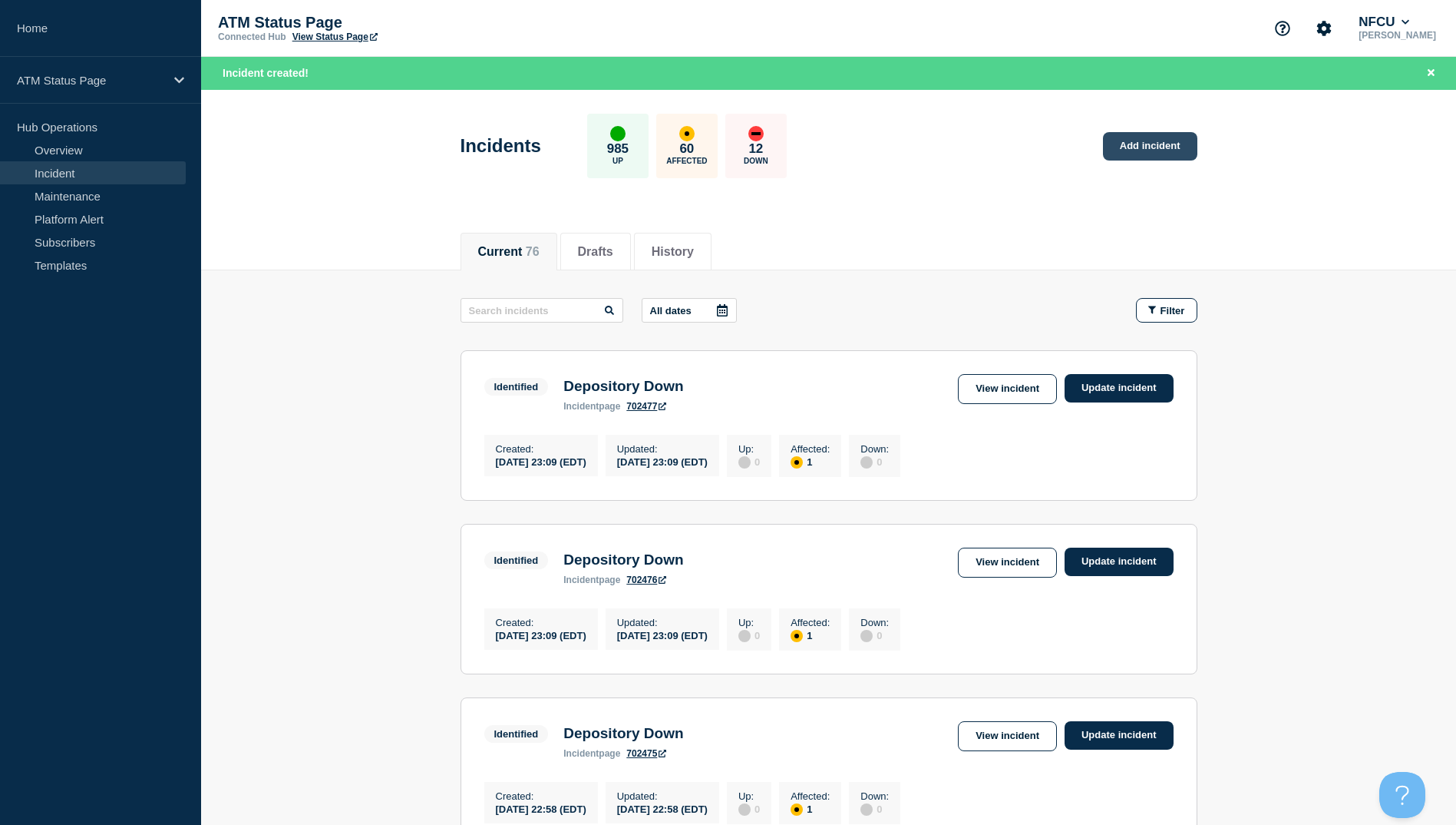
click at [1120, 148] on link "Add incident" at bounding box center [1150, 146] width 94 height 29
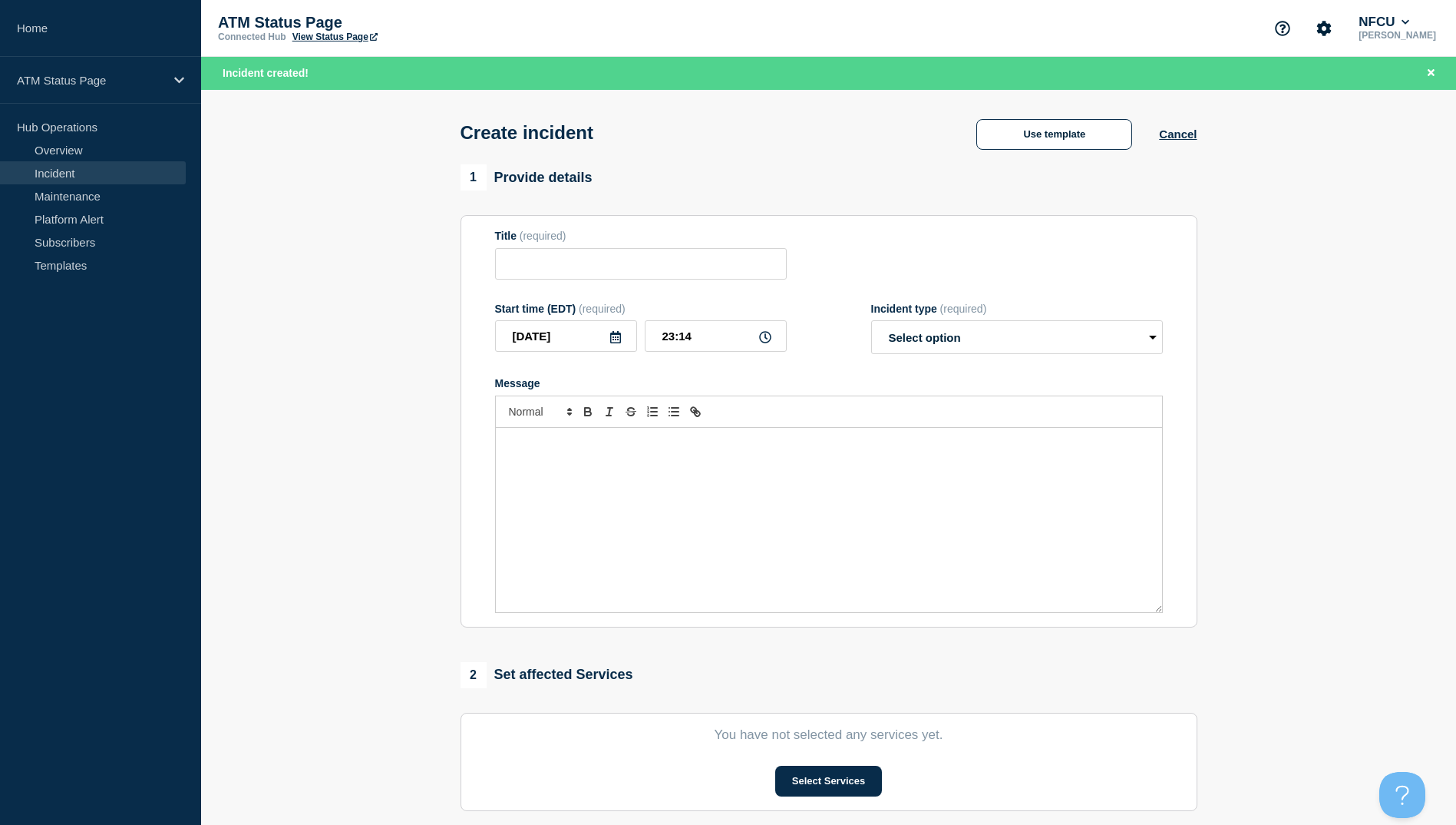
click at [1027, 162] on div "Create incident Use template Cancel" at bounding box center [829, 127] width 771 height 75
click at [1039, 141] on button "Use template" at bounding box center [1054, 134] width 155 height 31
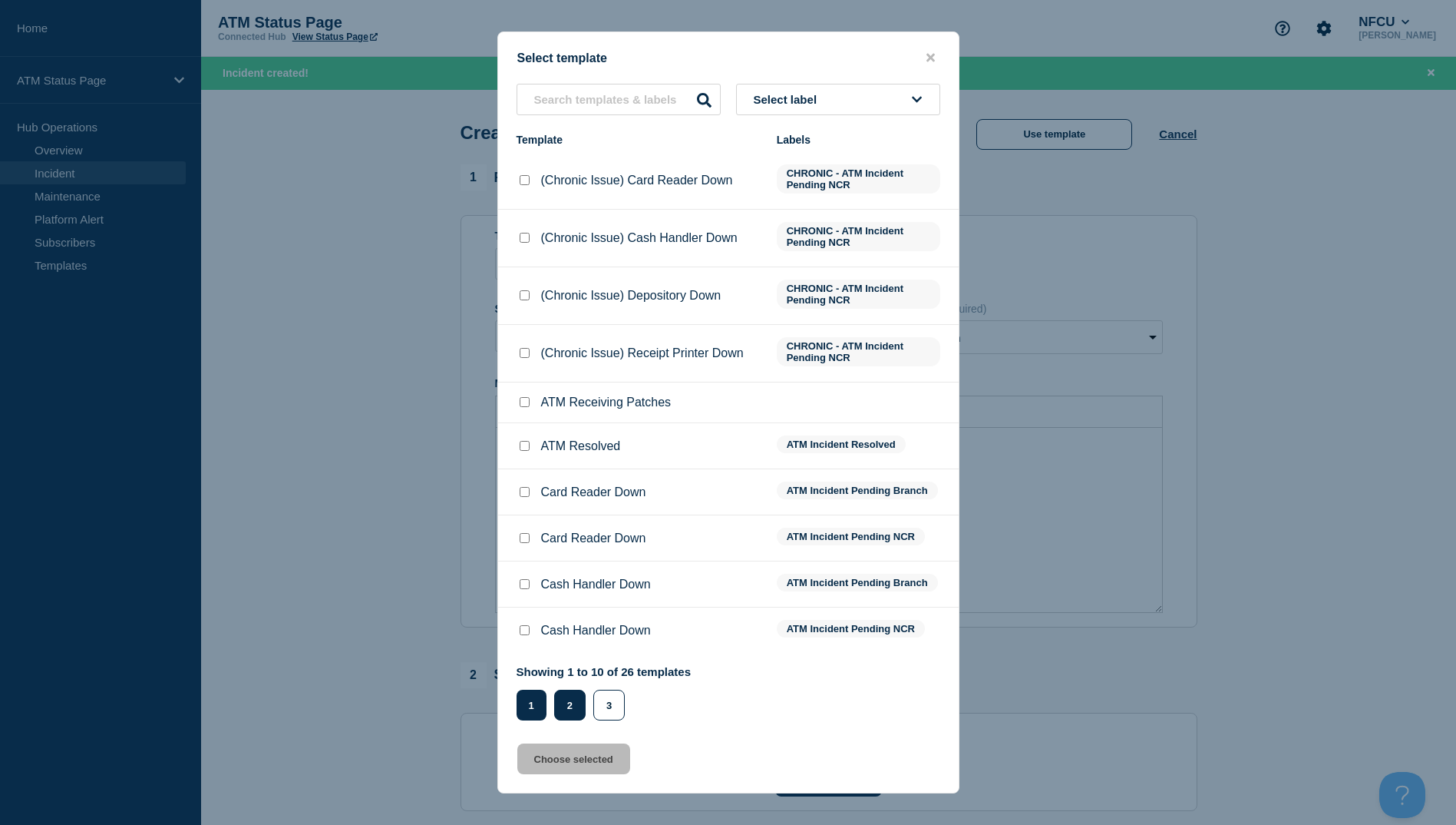
click at [576, 712] on button "2" at bounding box center [569, 705] width 31 height 31
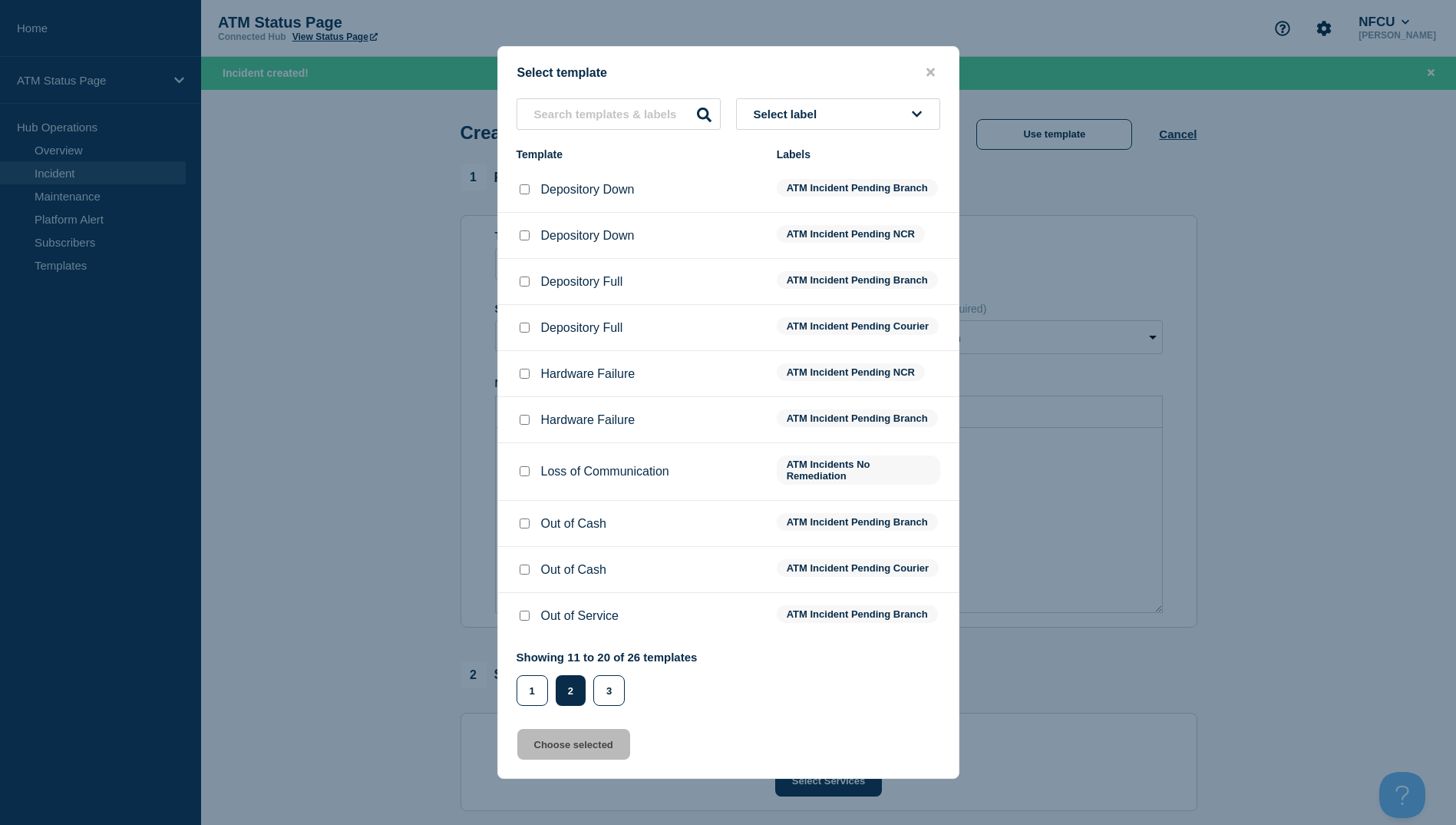
click at [529, 184] on input "Depository Down checkbox" at bounding box center [524, 189] width 10 height 10
click at [565, 759] on button "Choose selected" at bounding box center [574, 744] width 113 height 31
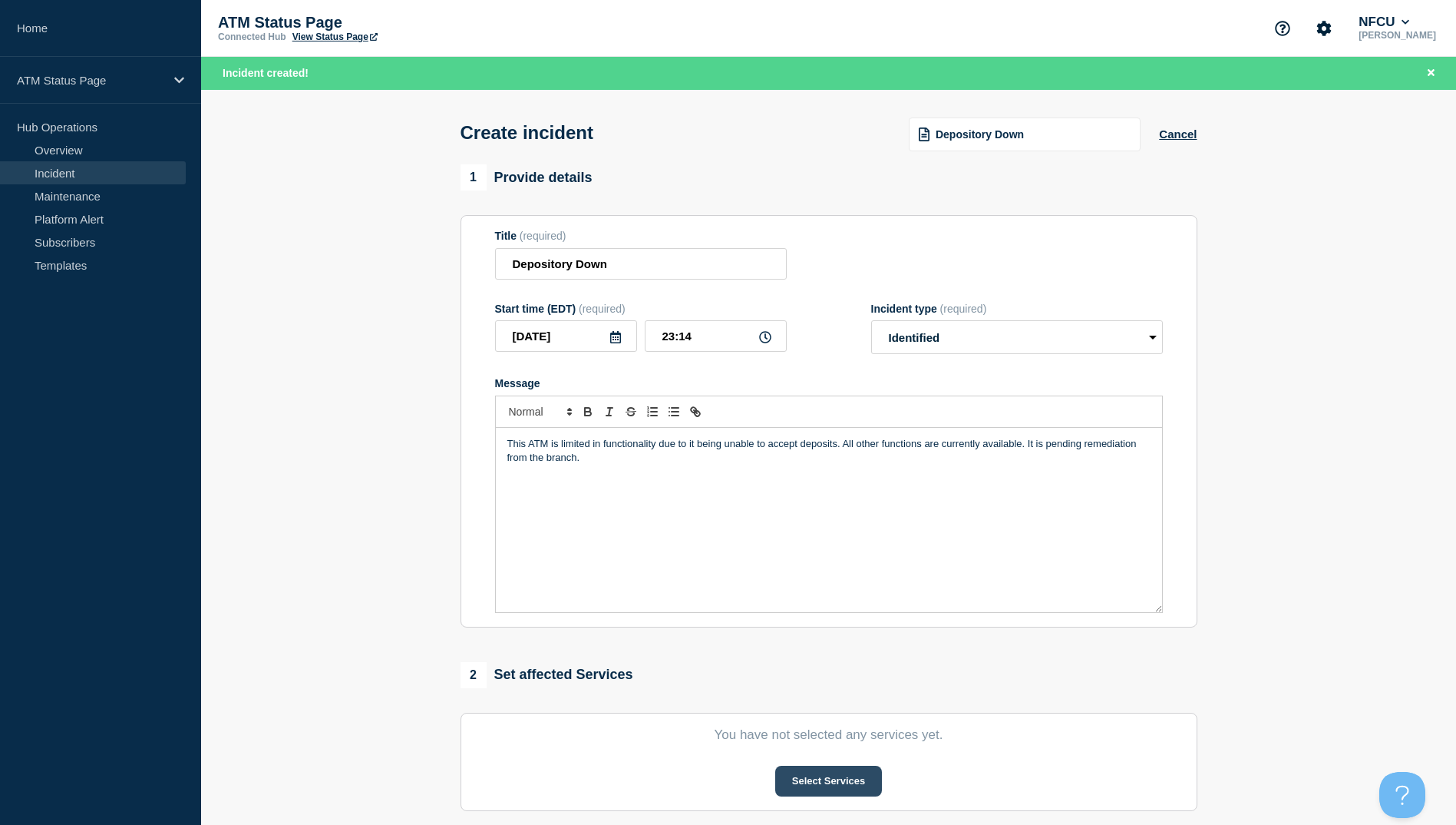
click at [829, 789] on button "Select Services" at bounding box center [829, 781] width 107 height 31
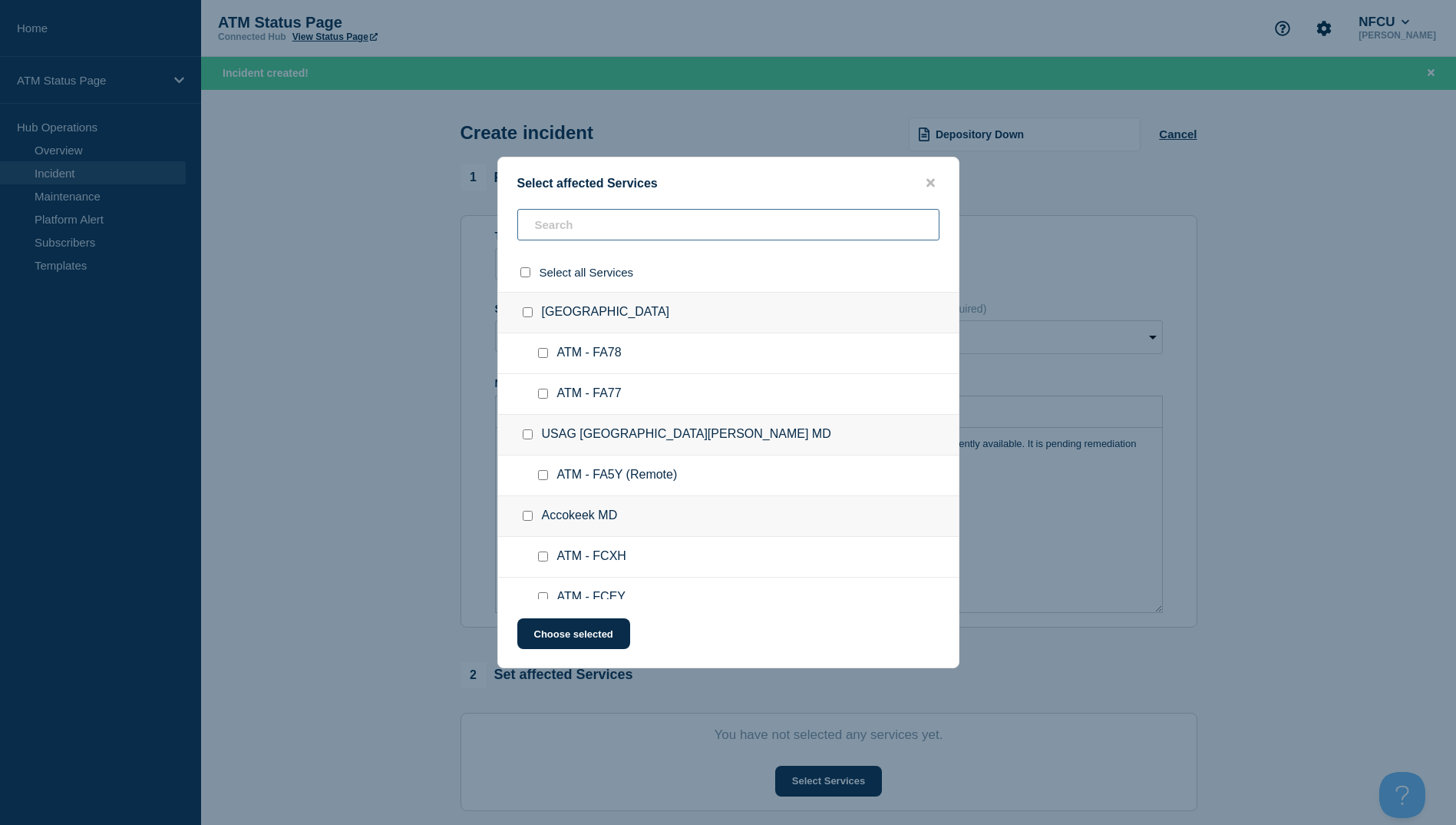
click at [562, 224] on input "text" at bounding box center [728, 224] width 422 height 31
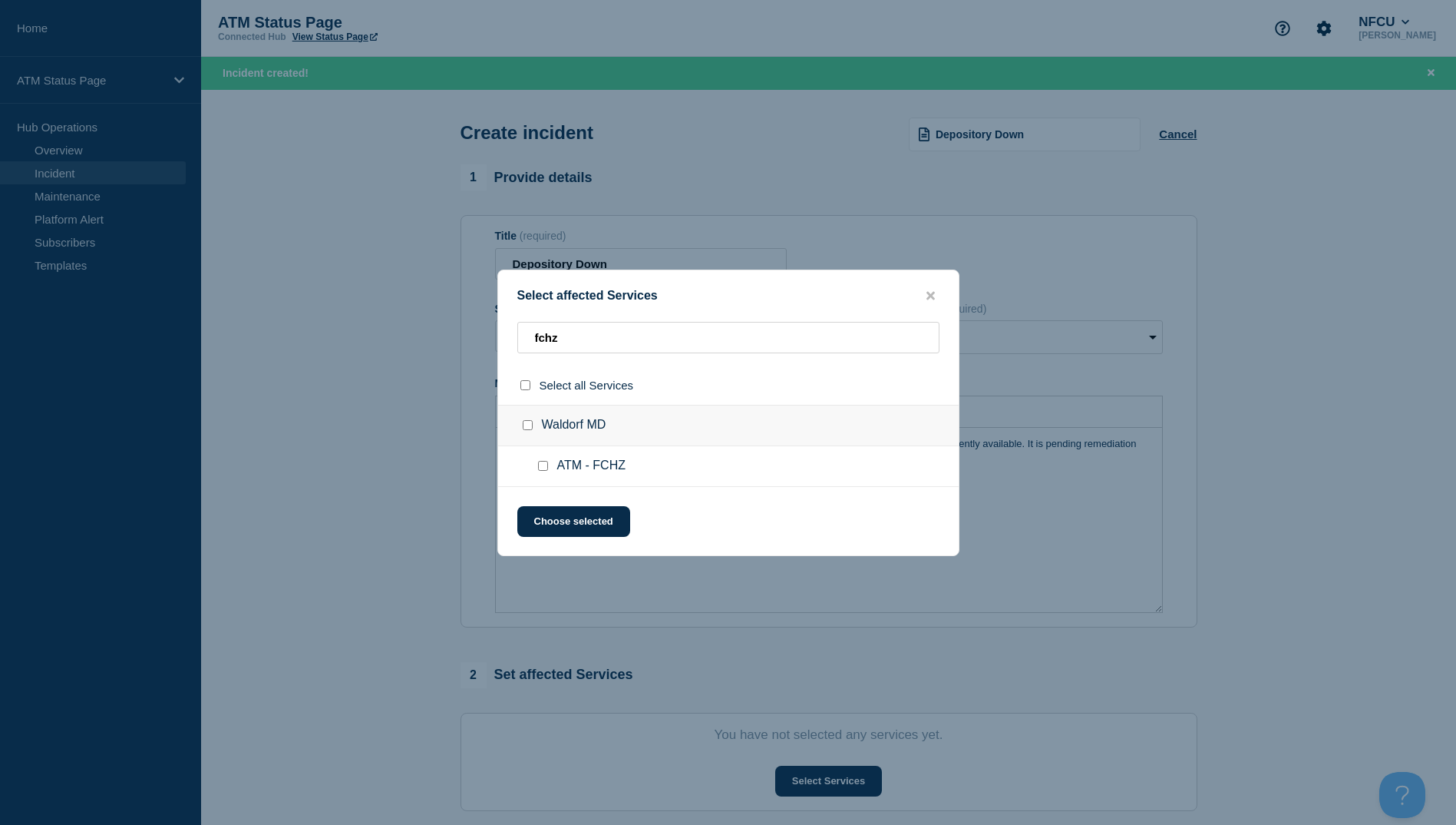
click at [540, 462] on input "ATM - FCHZ checkbox" at bounding box center [543, 465] width 10 height 10
click at [560, 522] on button "Choose selected" at bounding box center [574, 522] width 113 height 31
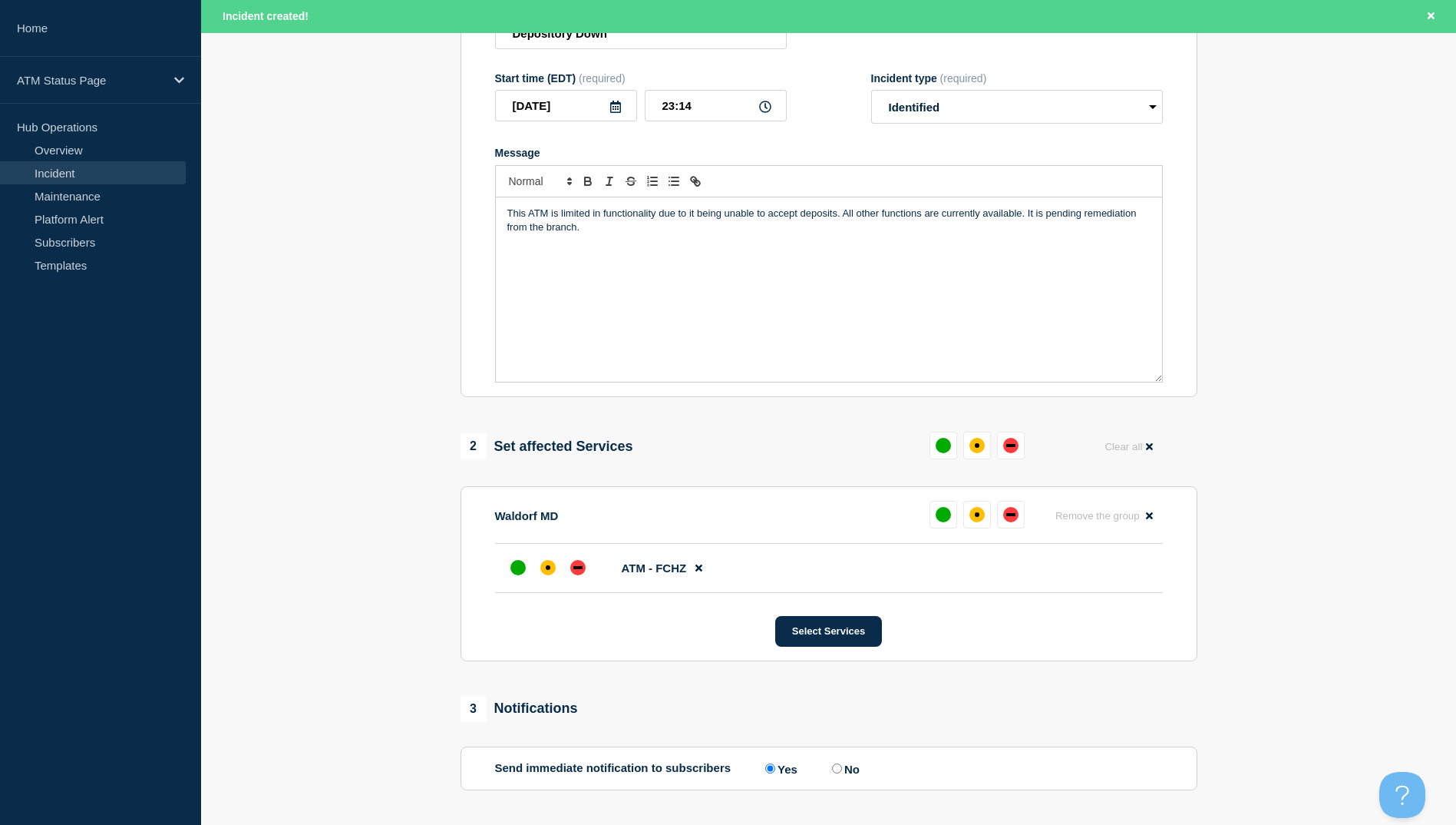
scroll to position [307, 0]
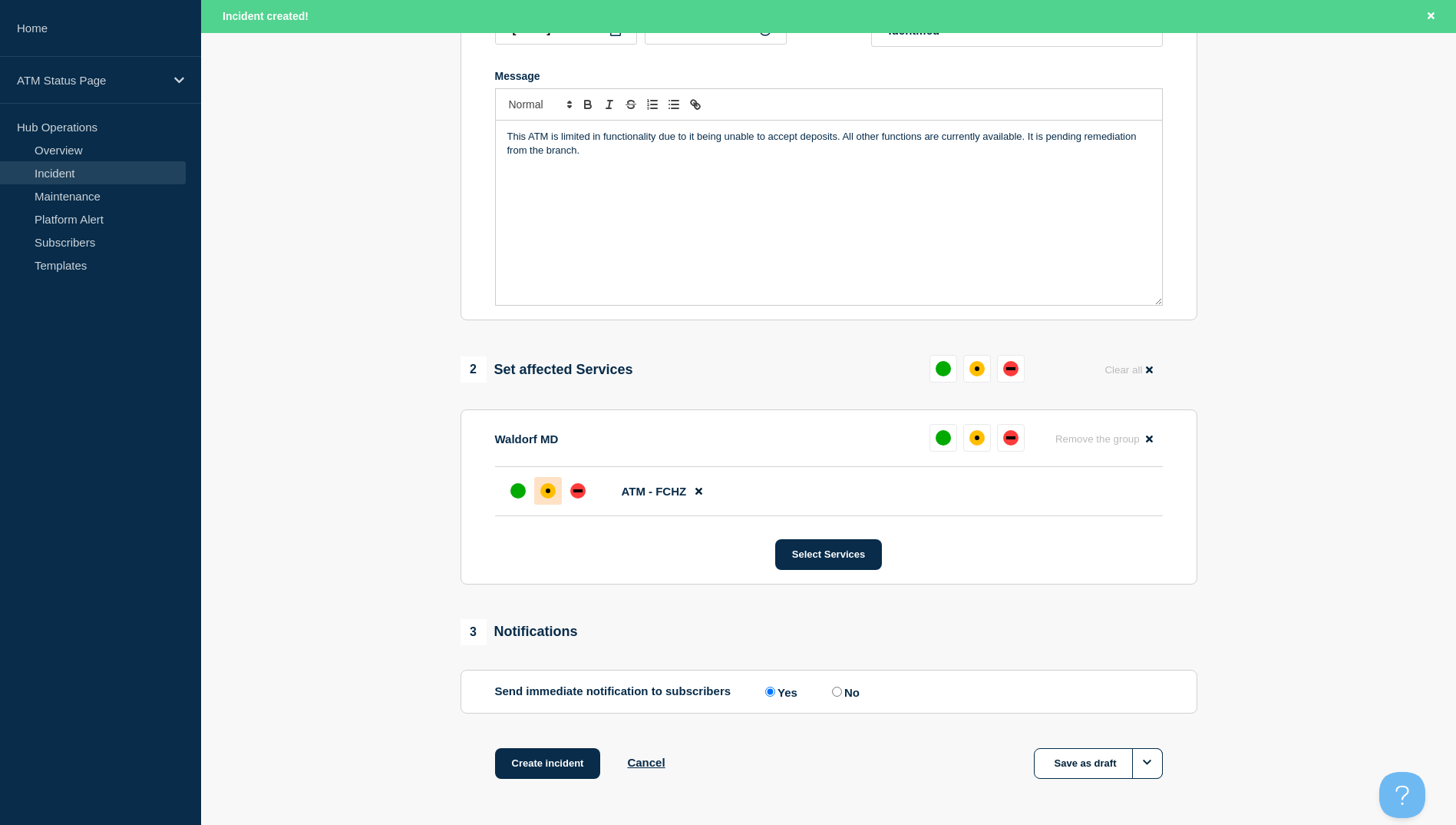
click at [553, 496] on div "affected" at bounding box center [548, 490] width 15 height 15
click at [556, 769] on button "Create incident" at bounding box center [547, 763] width 106 height 31
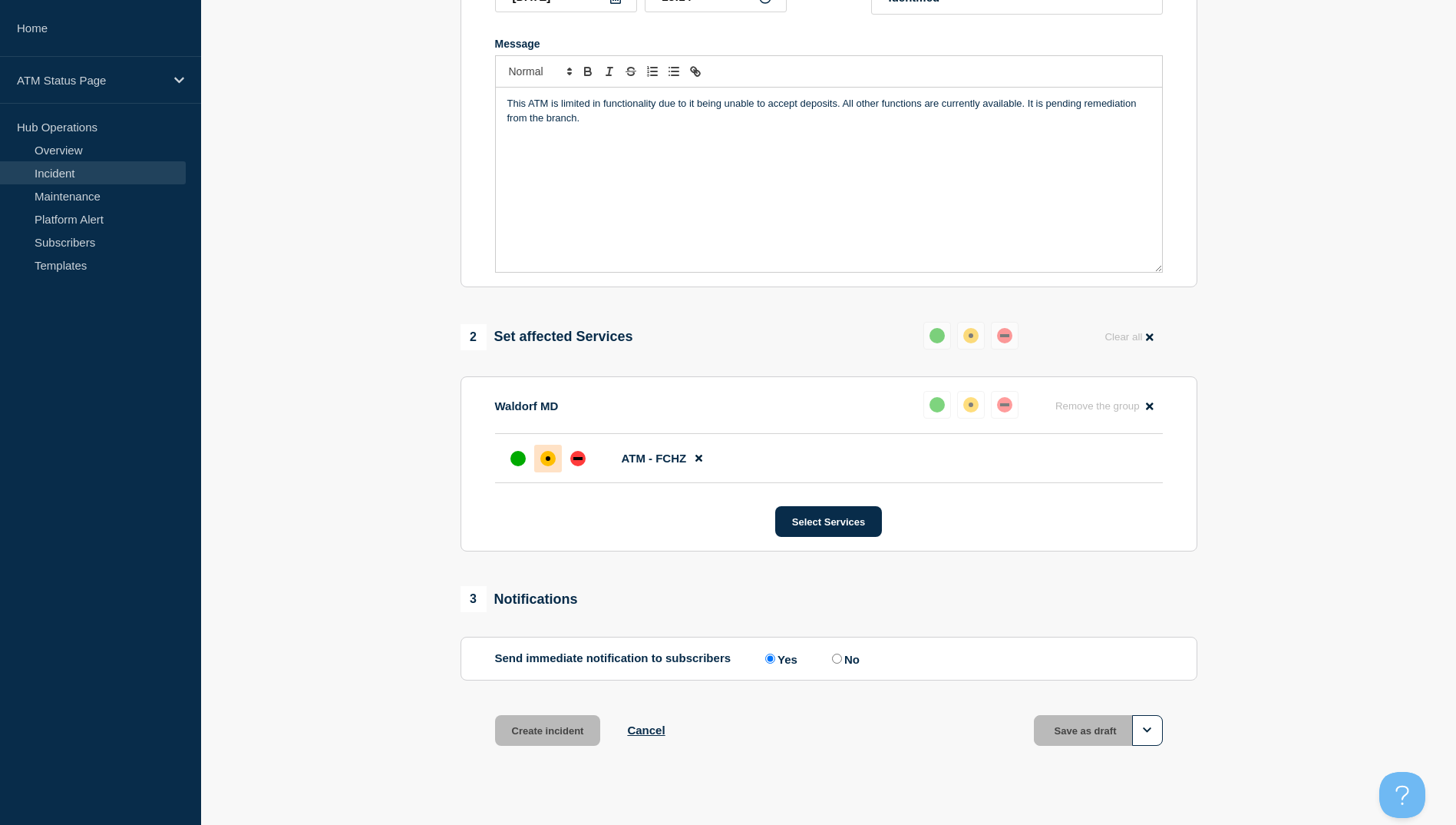
scroll to position [274, 0]
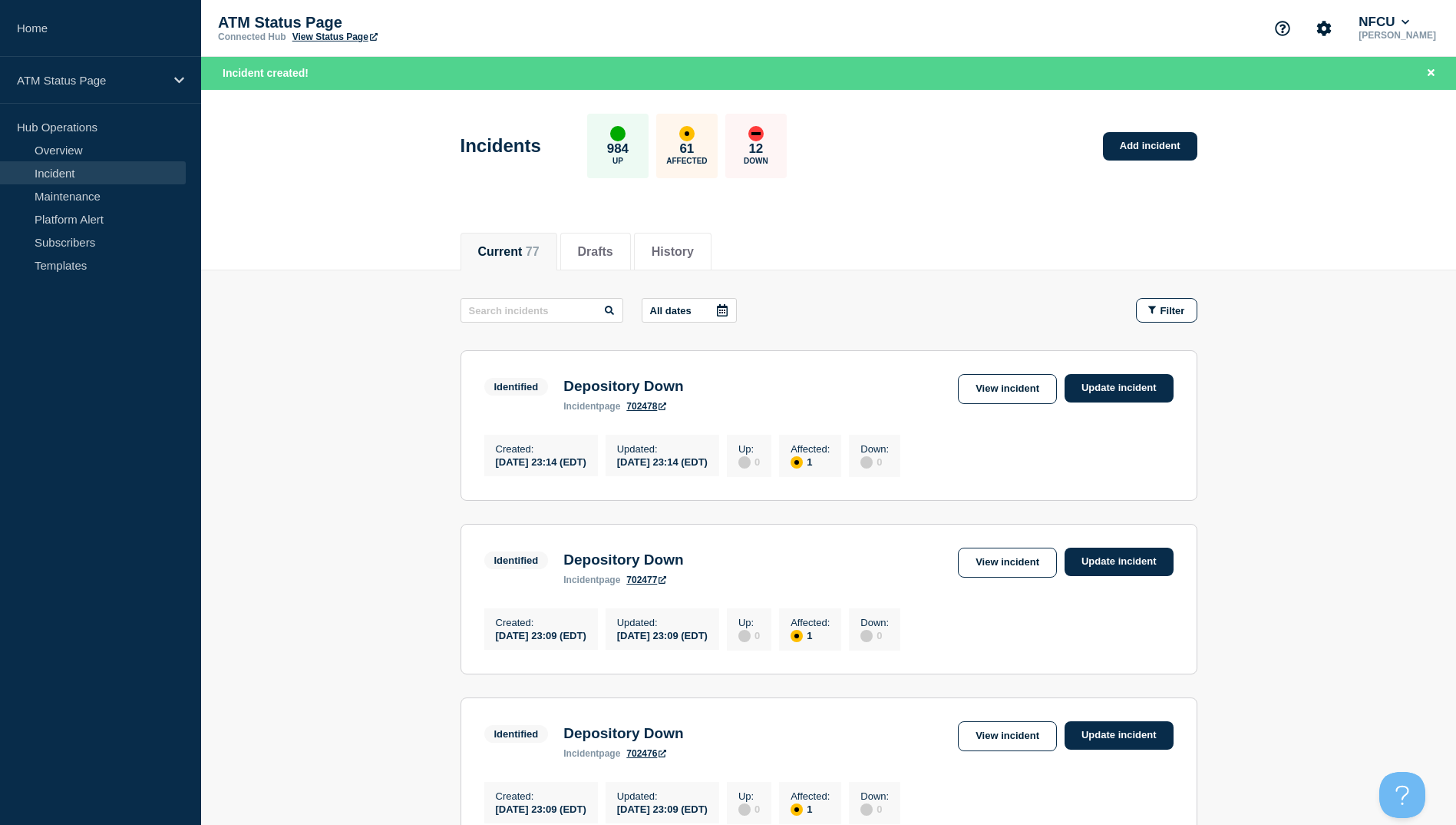
click at [832, 174] on div "Incidents 984 Up 61 Affected 12 Down Add incident" at bounding box center [829, 140] width 771 height 93
click at [1005, 401] on link "View incident" at bounding box center [1008, 388] width 99 height 30
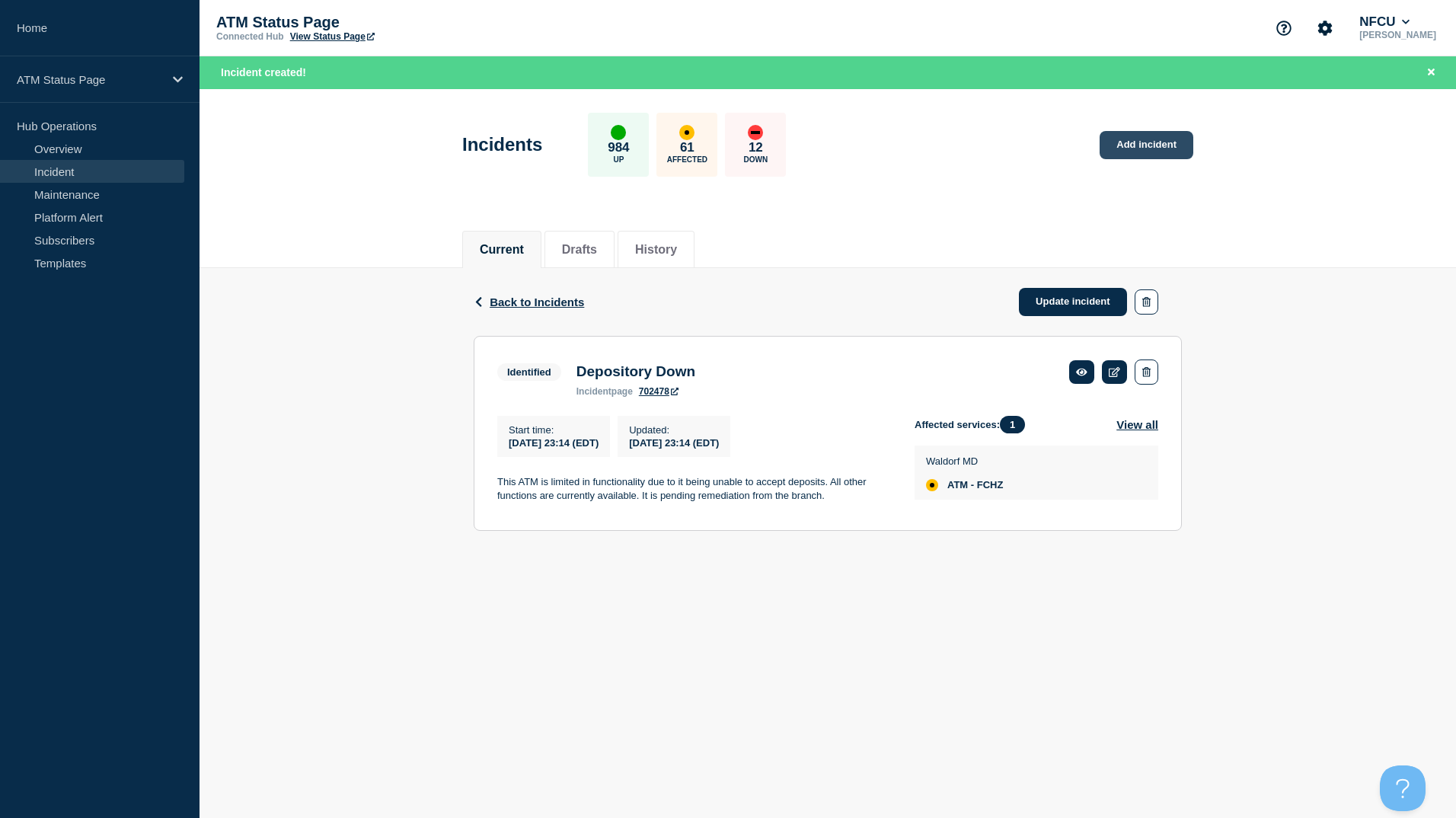
click at [1153, 149] on link "Add incident" at bounding box center [1147, 145] width 94 height 28
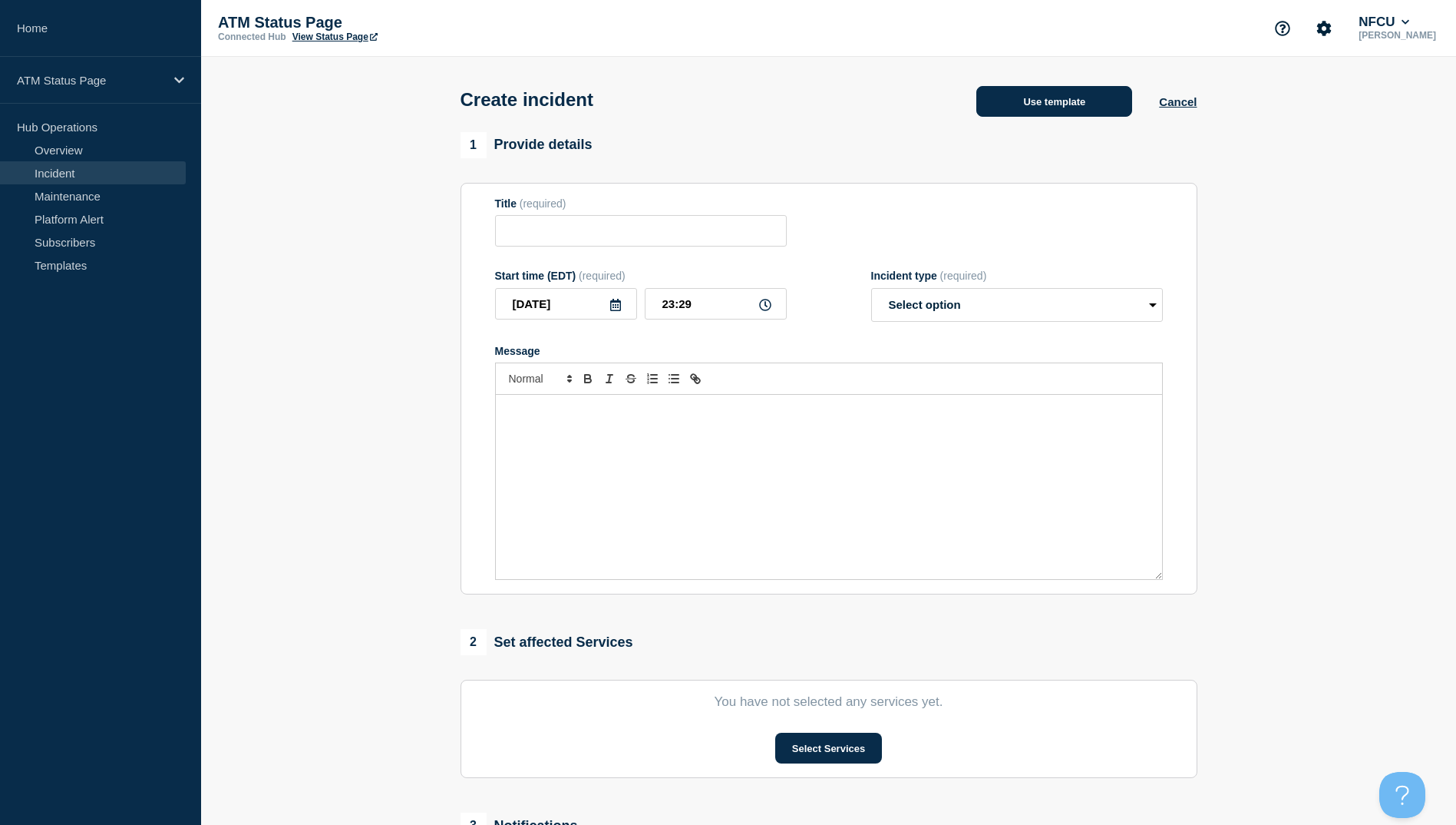
click at [1036, 91] on button "Use template" at bounding box center [1054, 101] width 155 height 31
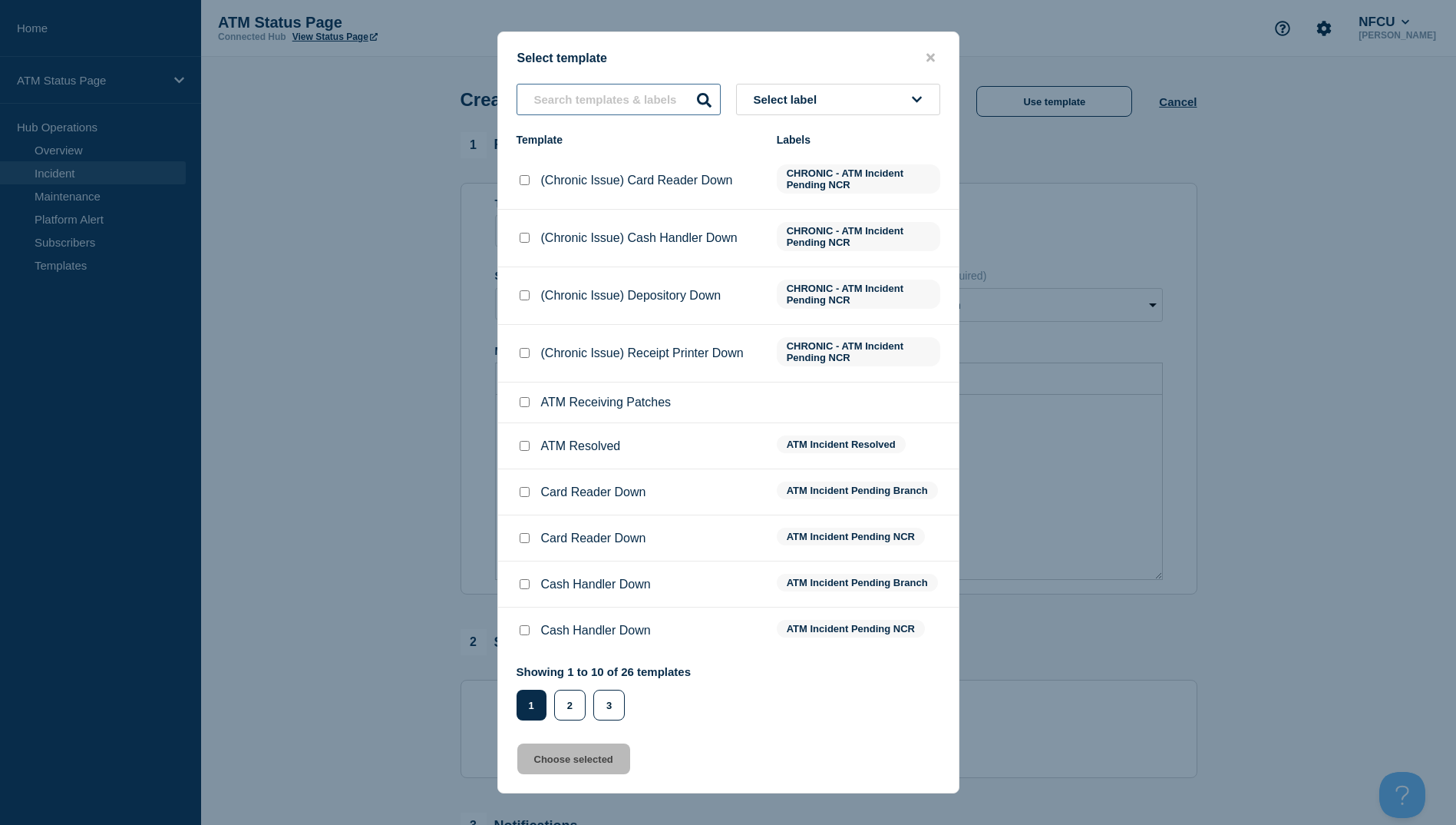
click at [593, 90] on input "text" at bounding box center [619, 99] width 204 height 31
click at [588, 720] on div "2" at bounding box center [573, 705] width 39 height 31
click at [582, 715] on button "2" at bounding box center [569, 705] width 31 height 31
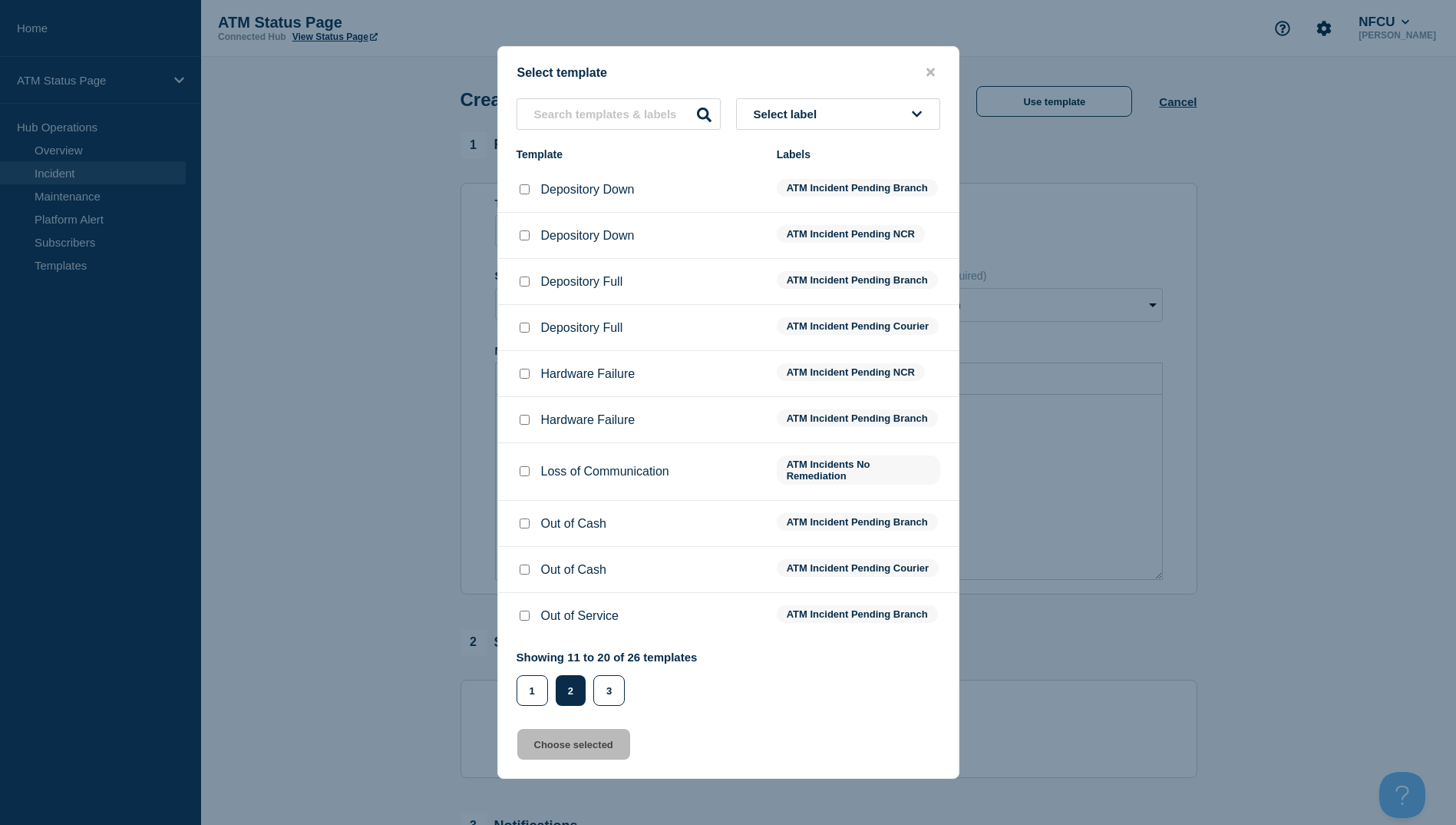
click at [531, 185] on div at bounding box center [524, 190] width 15 height 15
click at [520, 184] on input "Depository Down checkbox" at bounding box center [524, 189] width 10 height 10
click at [563, 753] on button "Choose selected" at bounding box center [574, 744] width 113 height 31
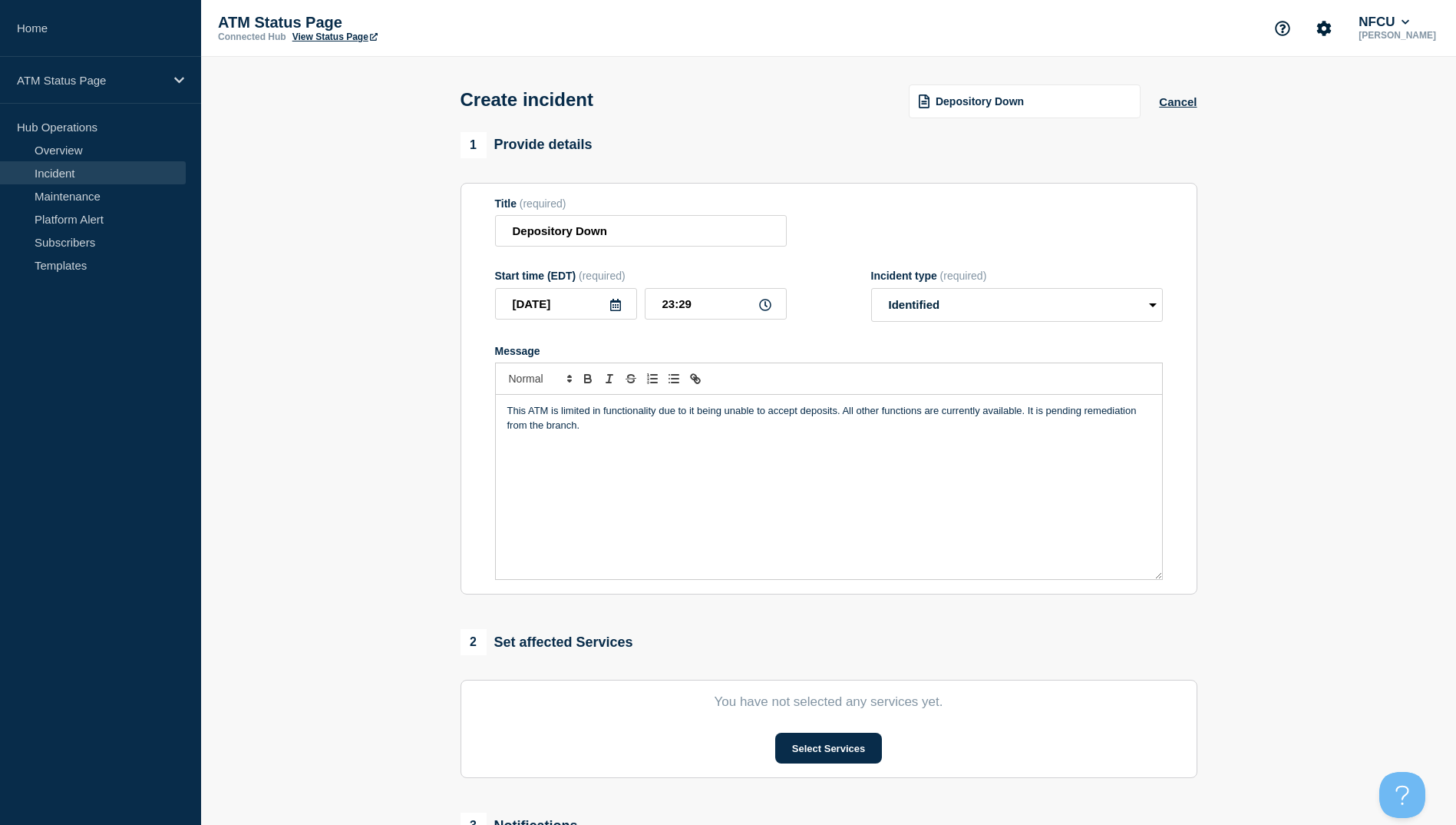
click at [790, 723] on section "You have not selected any services yet. Select Services" at bounding box center [829, 729] width 737 height 98
click at [795, 739] on button "Select Services" at bounding box center [829, 748] width 107 height 31
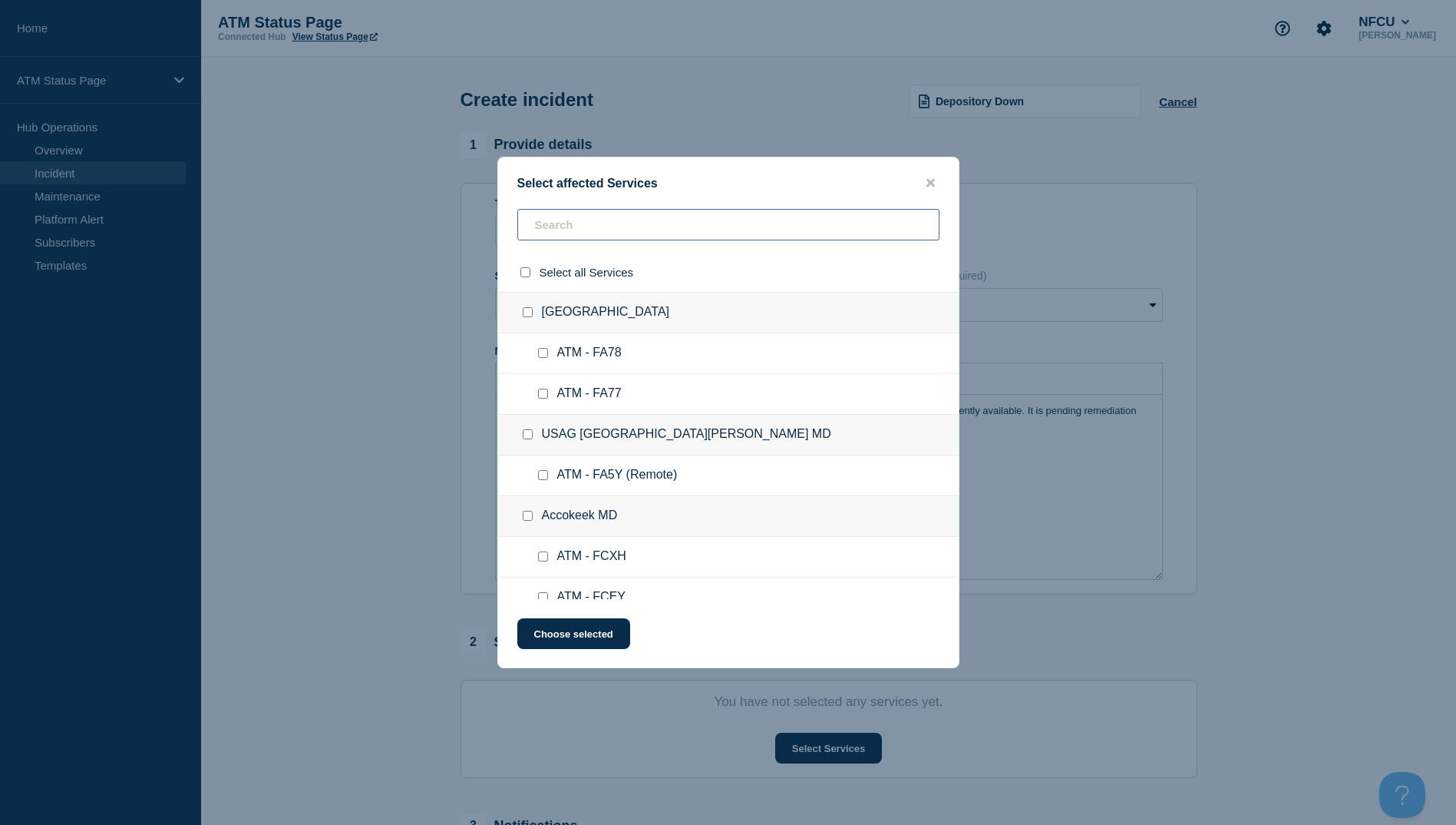
click at [543, 221] on input "text" at bounding box center [728, 224] width 422 height 31
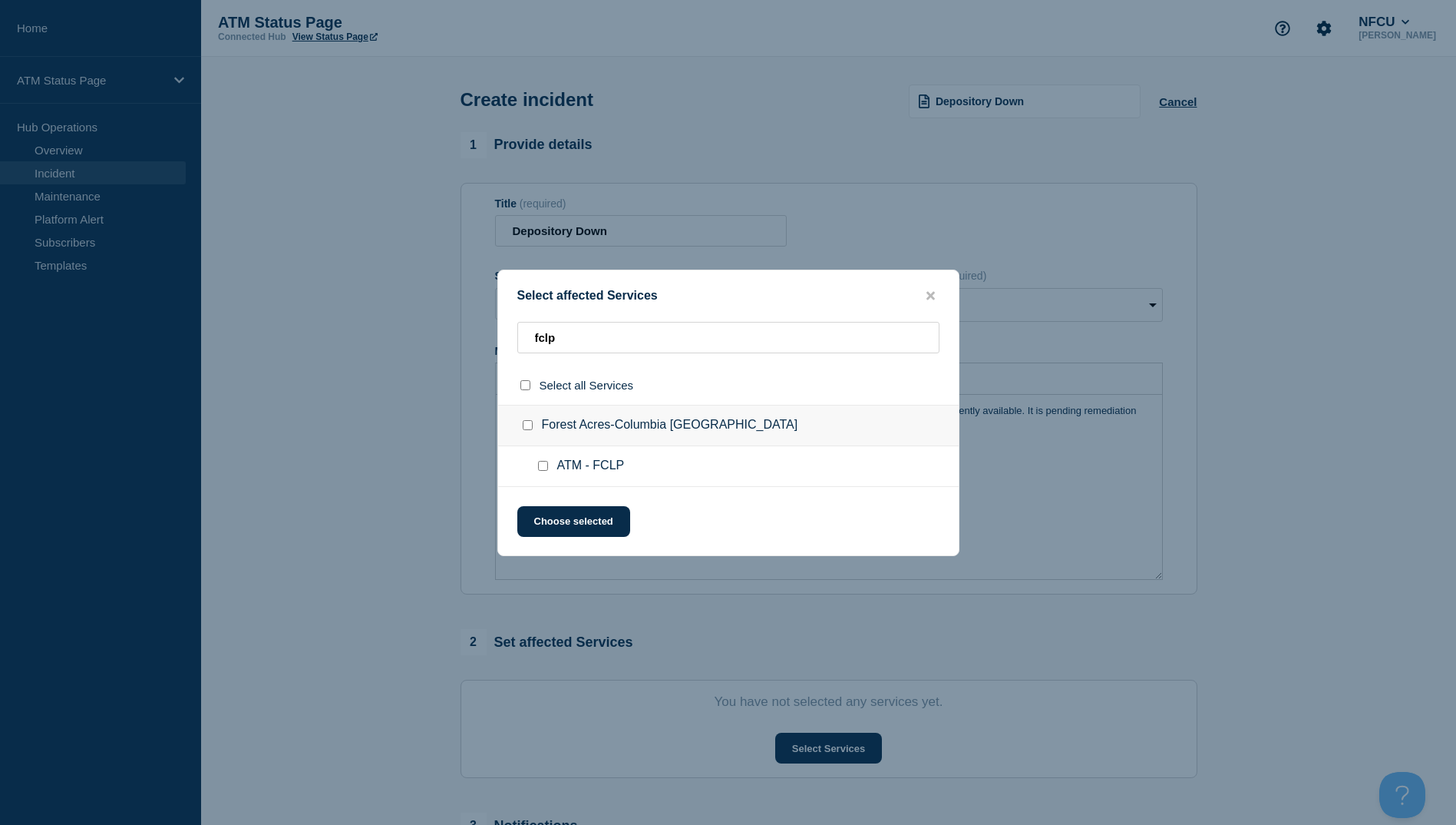
click at [541, 466] on input "ATM - FCLP checkbox" at bounding box center [543, 465] width 10 height 10
click at [545, 518] on button "Choose selected" at bounding box center [574, 522] width 113 height 31
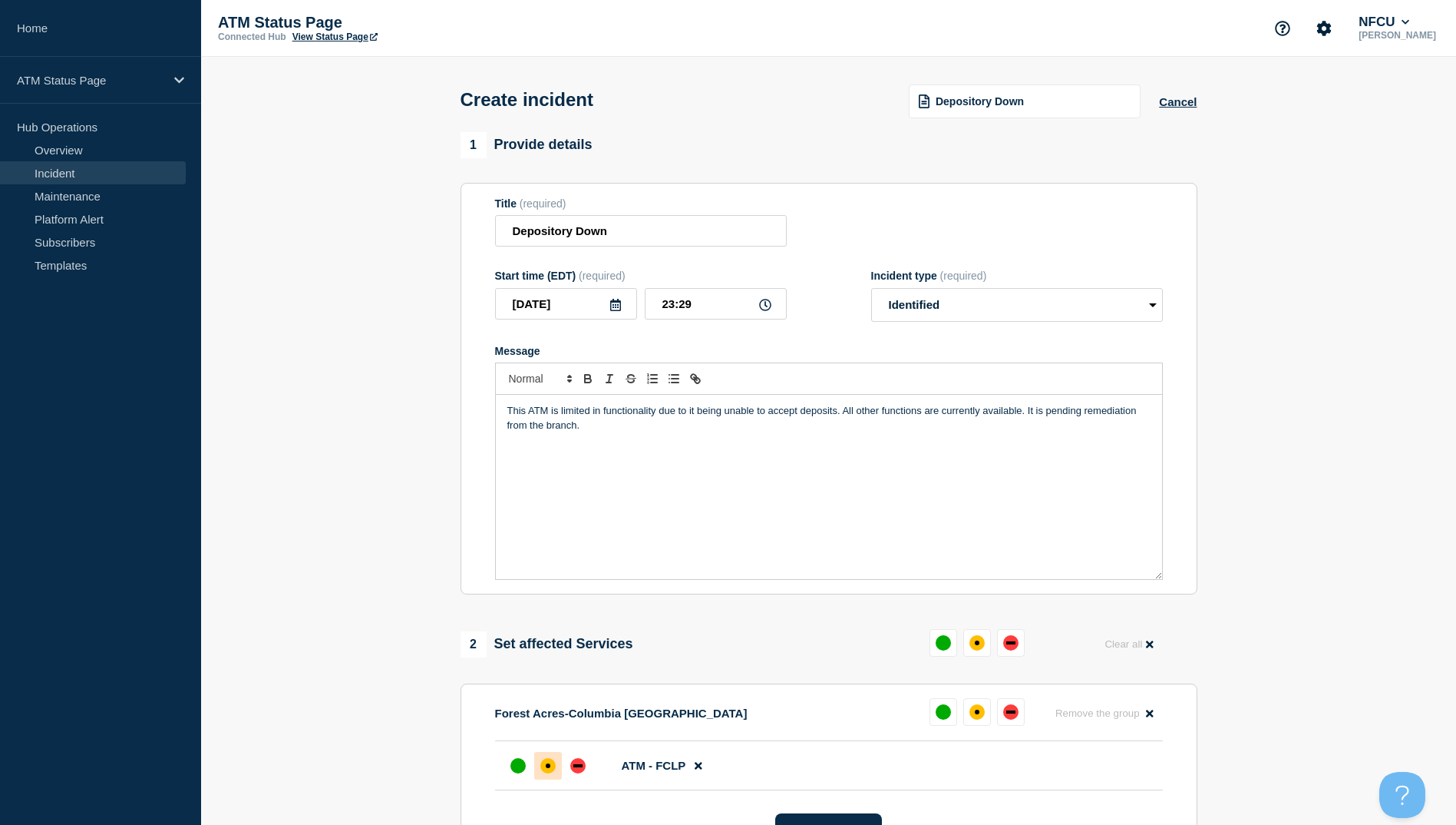
click at [558, 762] on div at bounding box center [547, 765] width 28 height 28
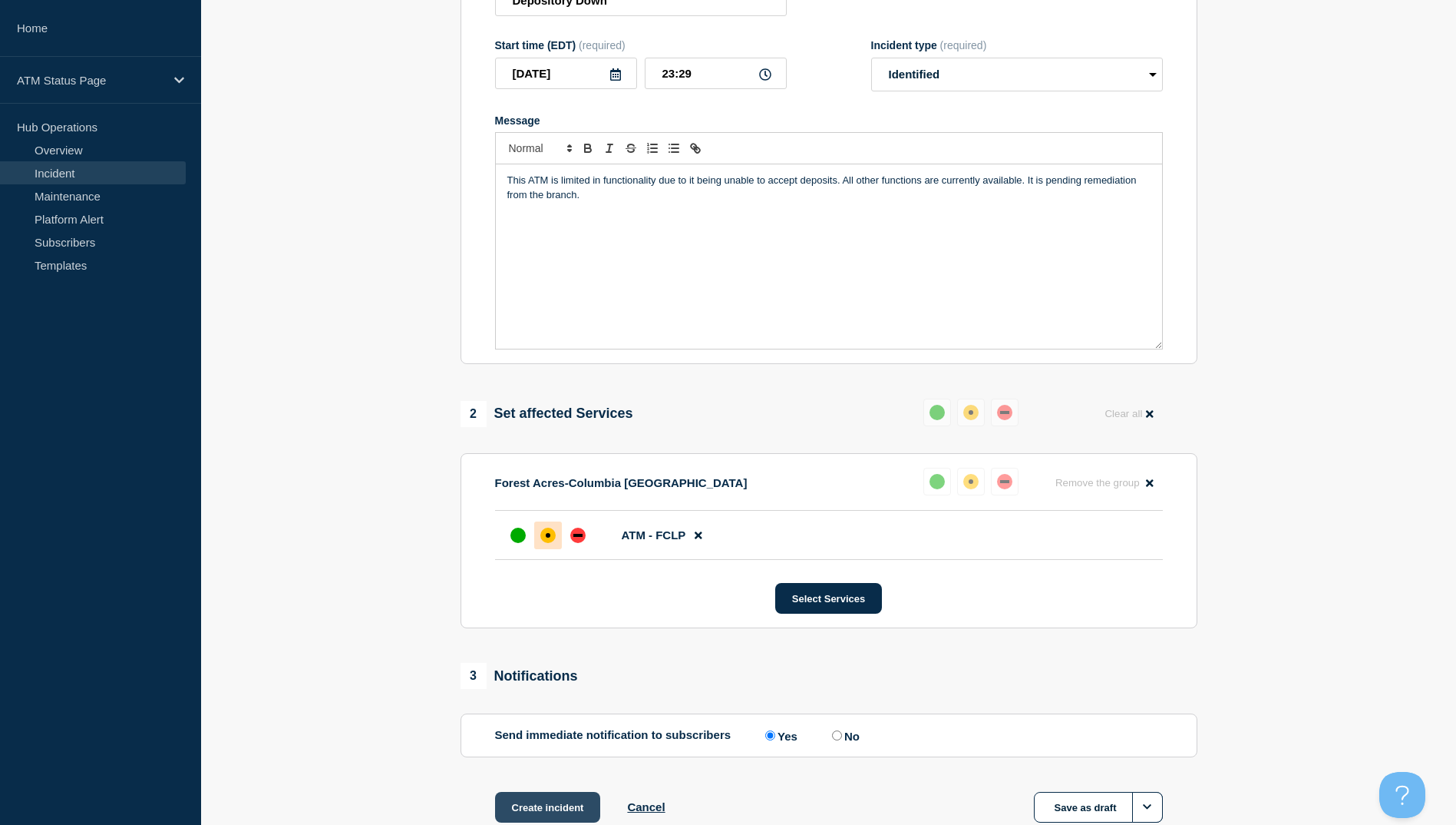
click at [535, 813] on button "Create incident" at bounding box center [547, 807] width 106 height 31
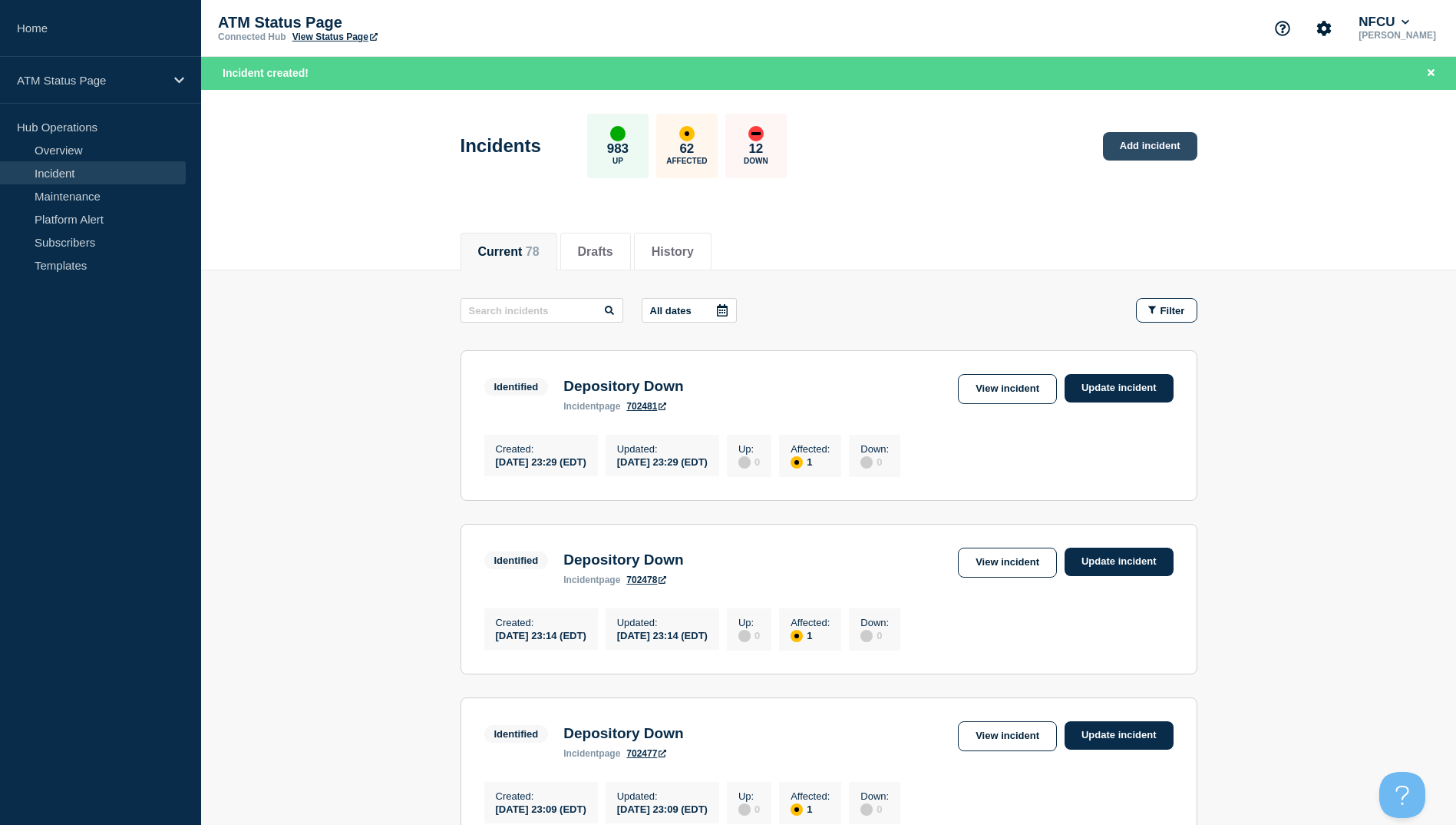
click at [1131, 137] on link "Add incident" at bounding box center [1150, 146] width 94 height 29
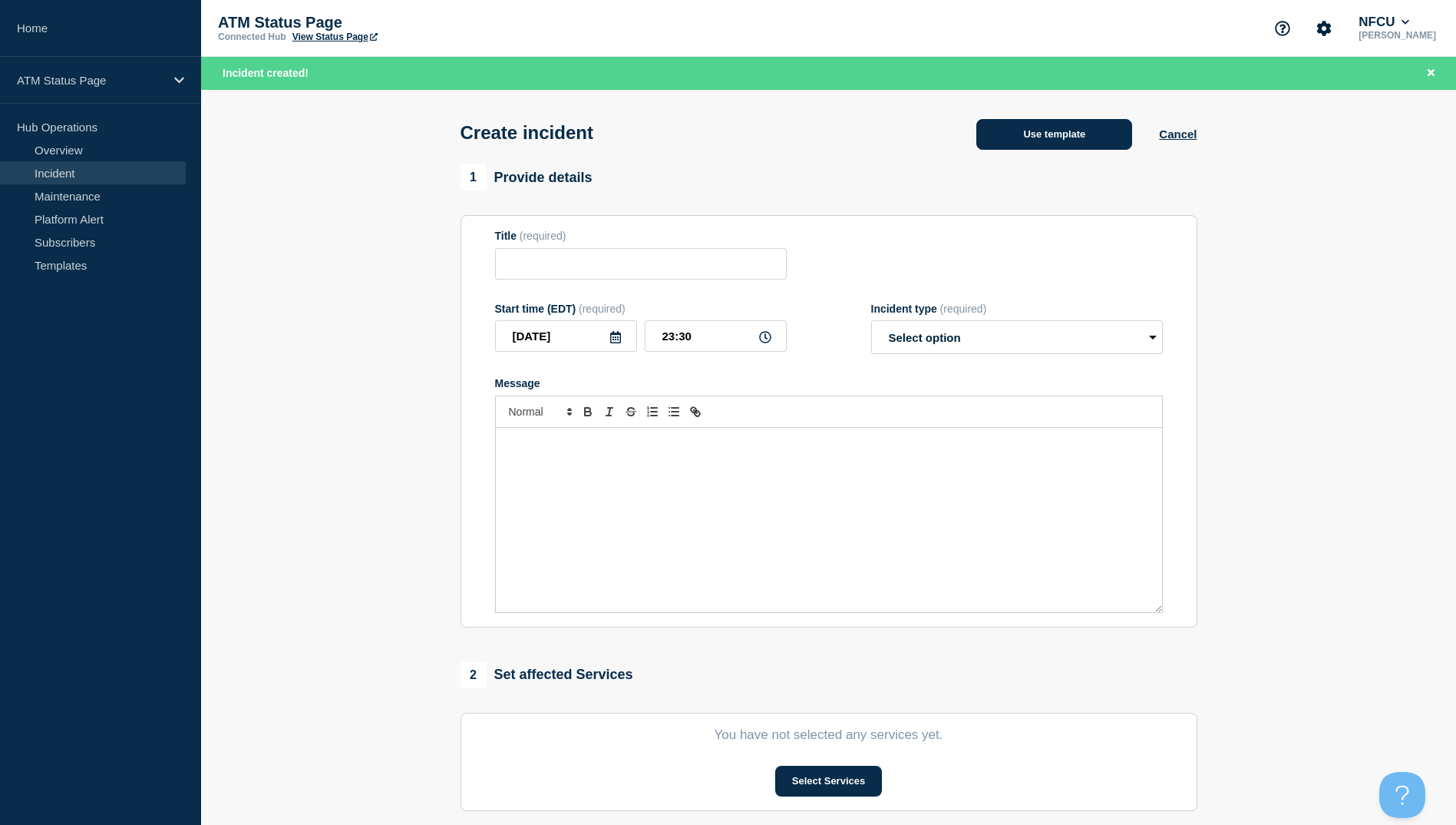
click at [1009, 135] on button "Use template" at bounding box center [1054, 134] width 155 height 31
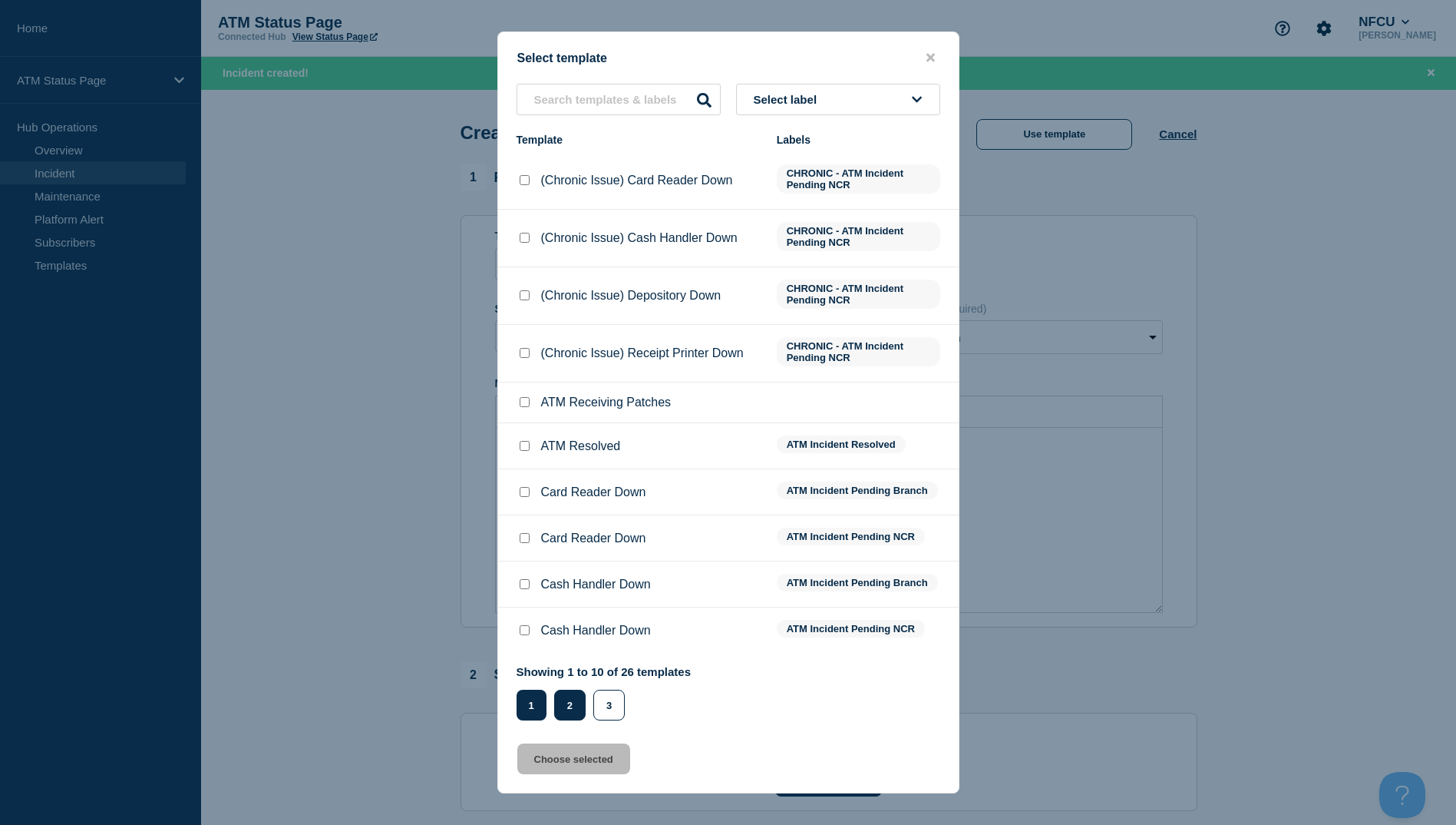
click at [564, 709] on button "2" at bounding box center [569, 705] width 31 height 31
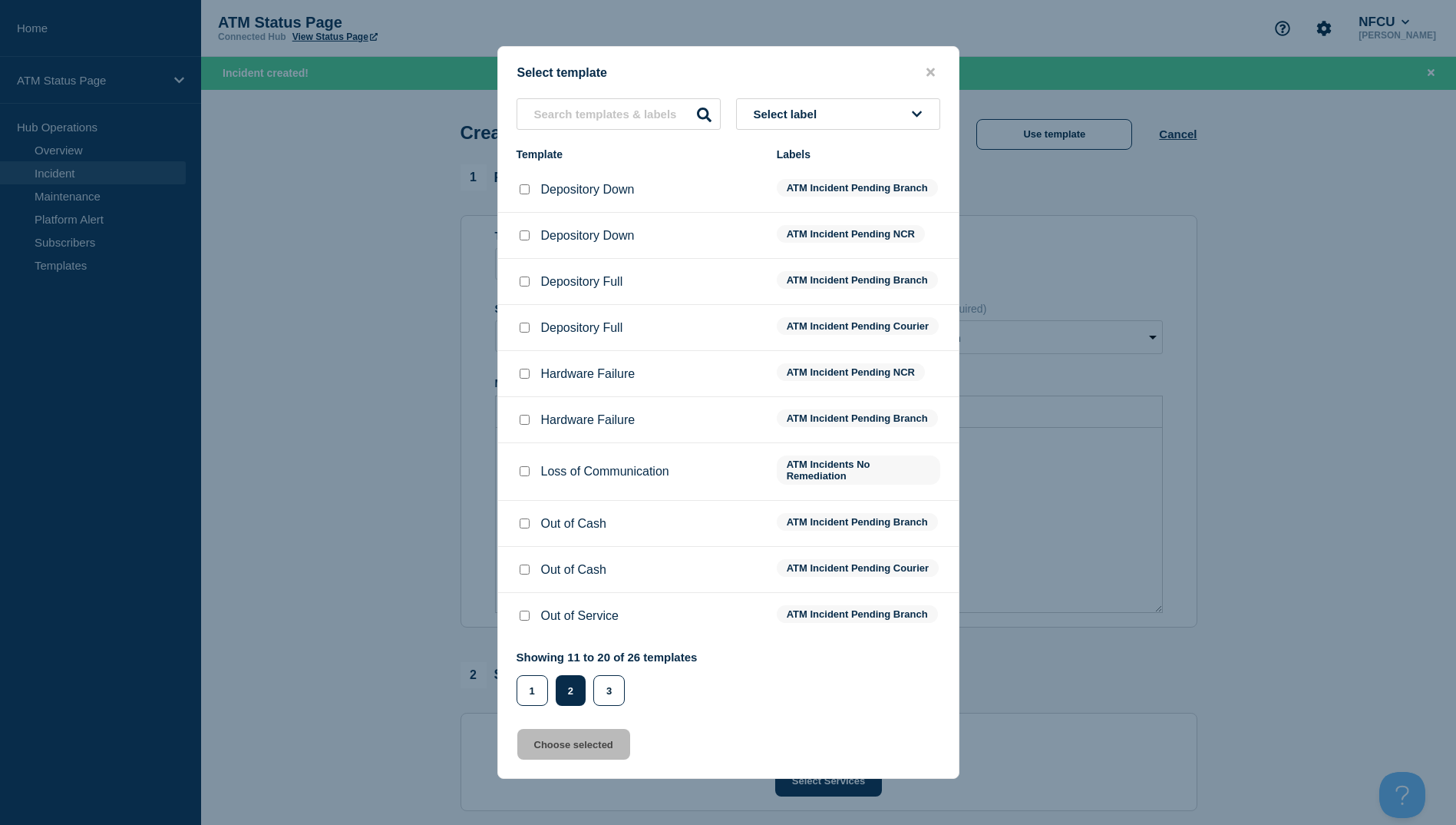
click at [526, 185] on div at bounding box center [524, 190] width 15 height 15
click at [526, 184] on input "Depository Down checkbox" at bounding box center [524, 189] width 10 height 10
click at [593, 752] on button "Choose selected" at bounding box center [574, 744] width 113 height 31
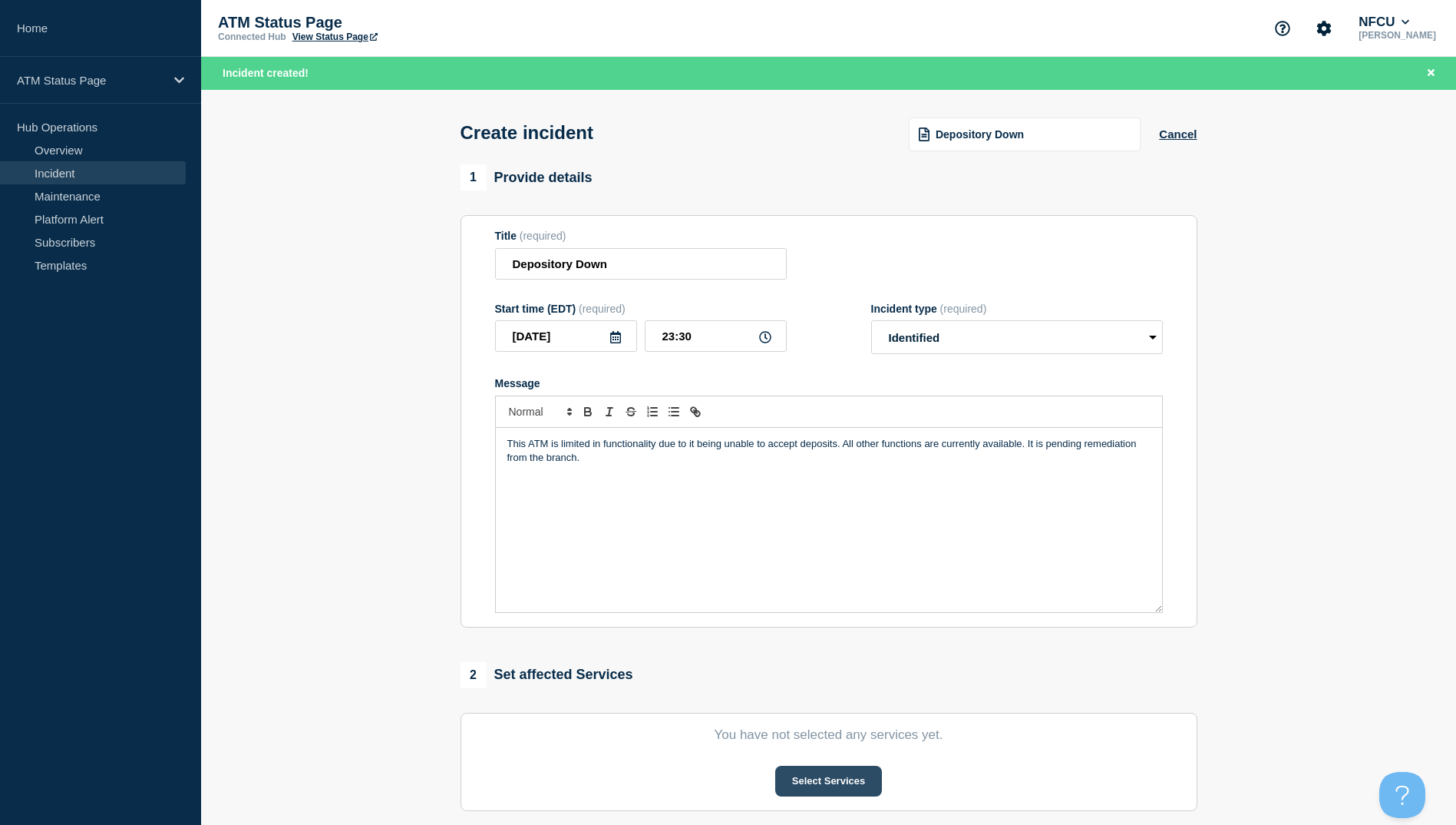
click at [841, 790] on button "Select Services" at bounding box center [829, 781] width 107 height 31
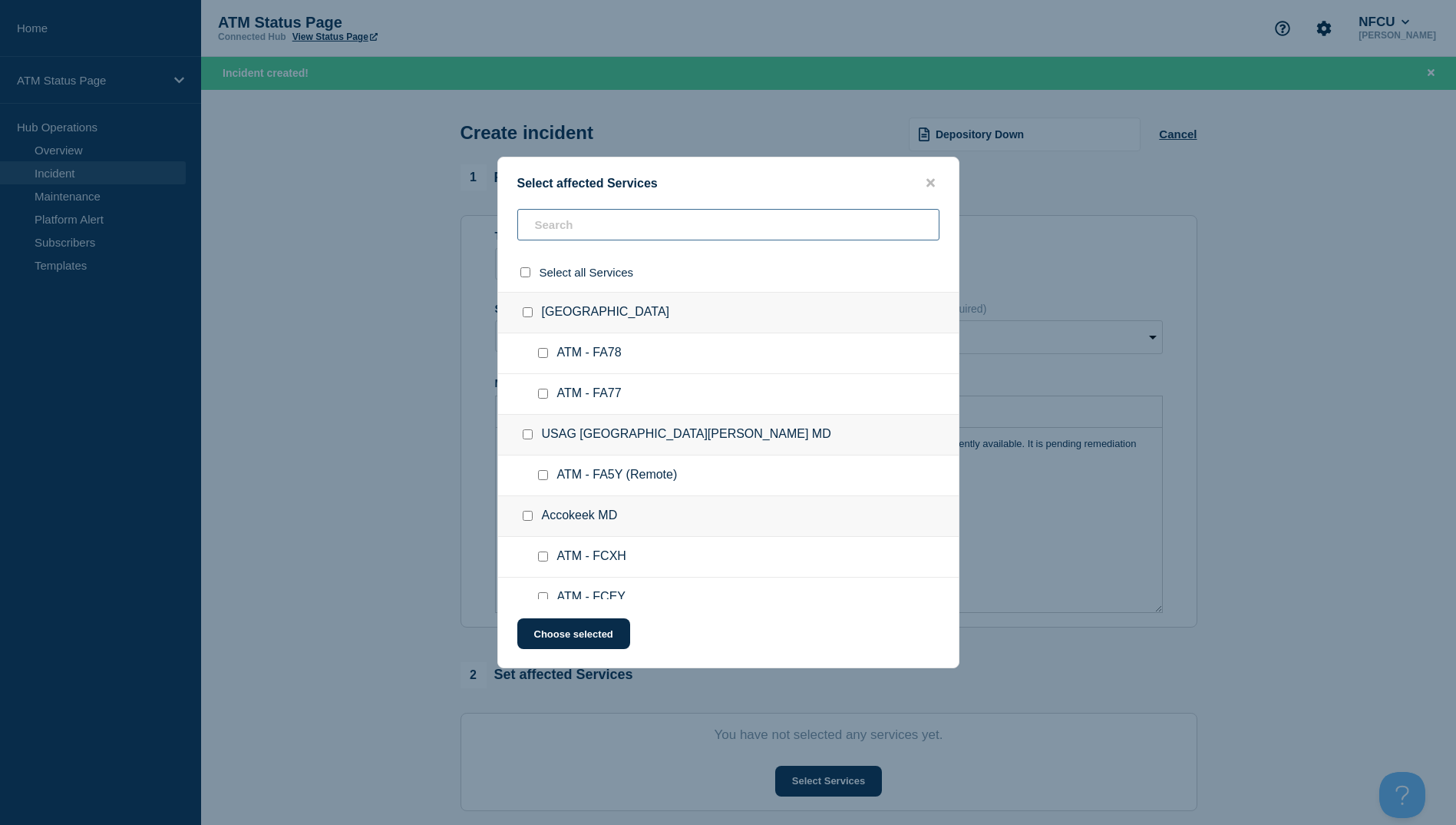
click at [564, 222] on input "text" at bounding box center [728, 224] width 422 height 31
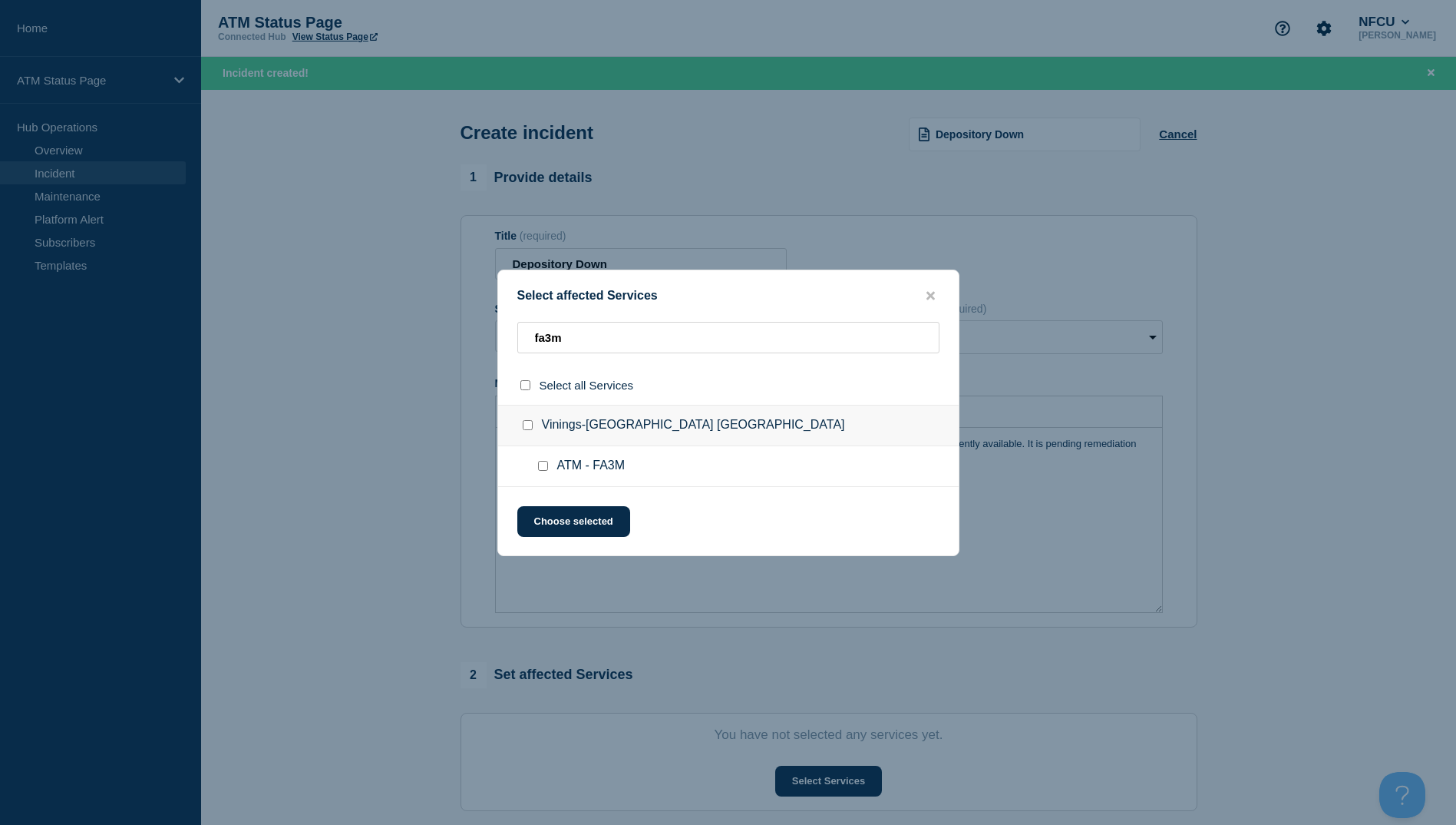
click at [545, 474] on div at bounding box center [545, 466] width 22 height 15
click at [546, 471] on input "ATM - FA3M checkbox" at bounding box center [543, 465] width 10 height 10
click at [550, 519] on button "Choose selected" at bounding box center [574, 522] width 113 height 31
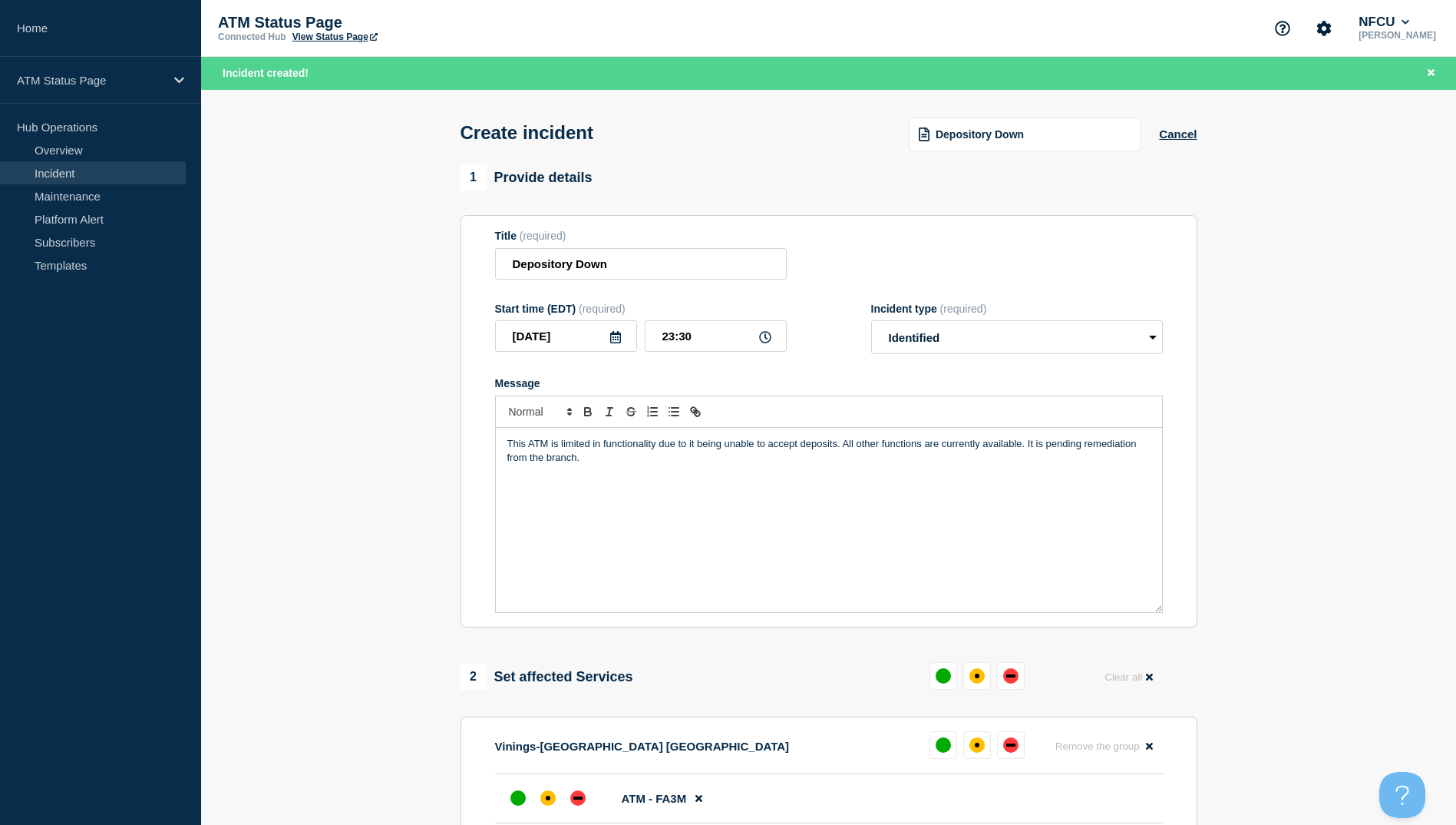
scroll to position [307, 0]
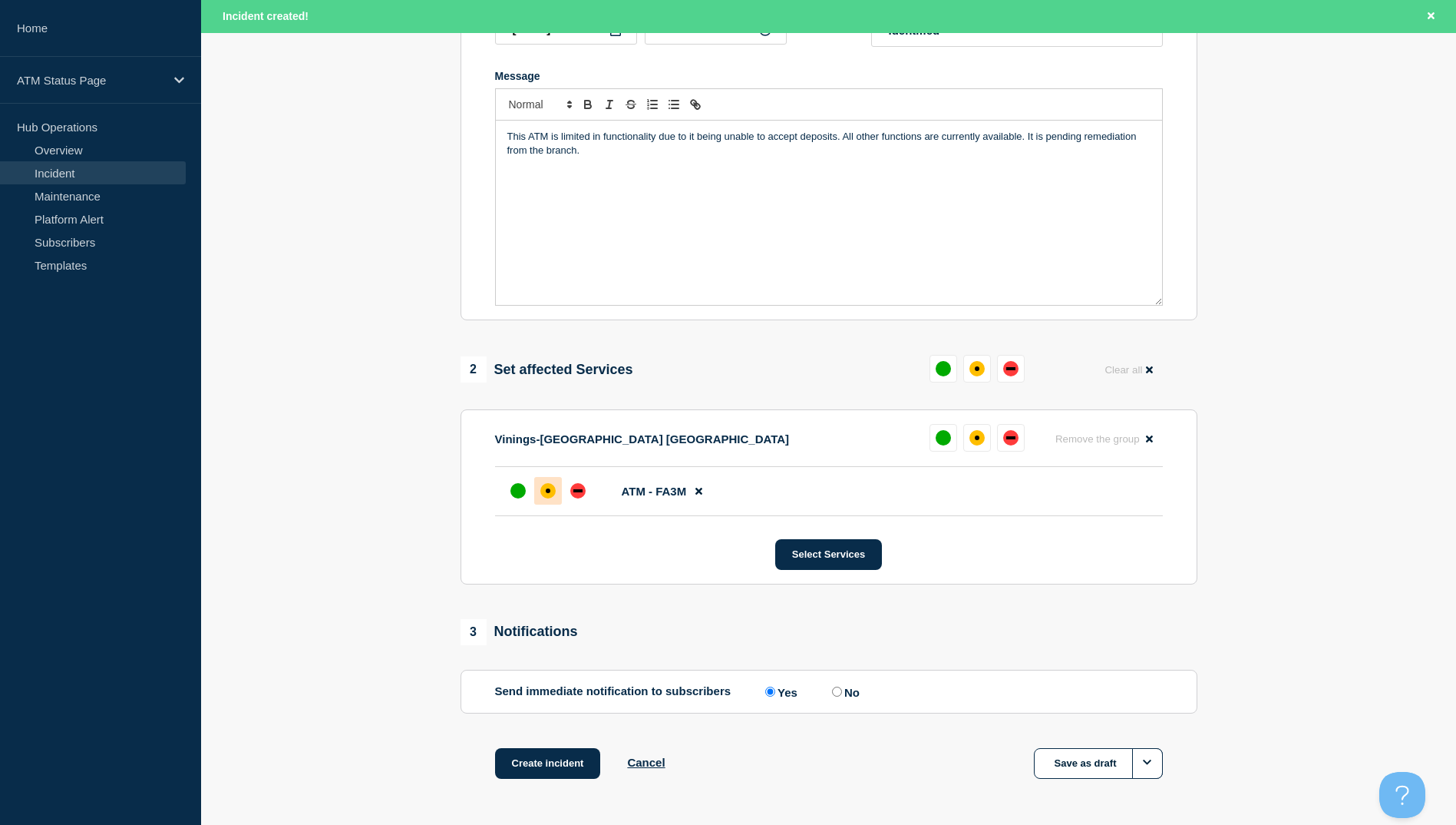
click at [545, 505] on div at bounding box center [547, 490] width 28 height 28
click at [557, 773] on button "Create incident" at bounding box center [547, 763] width 106 height 31
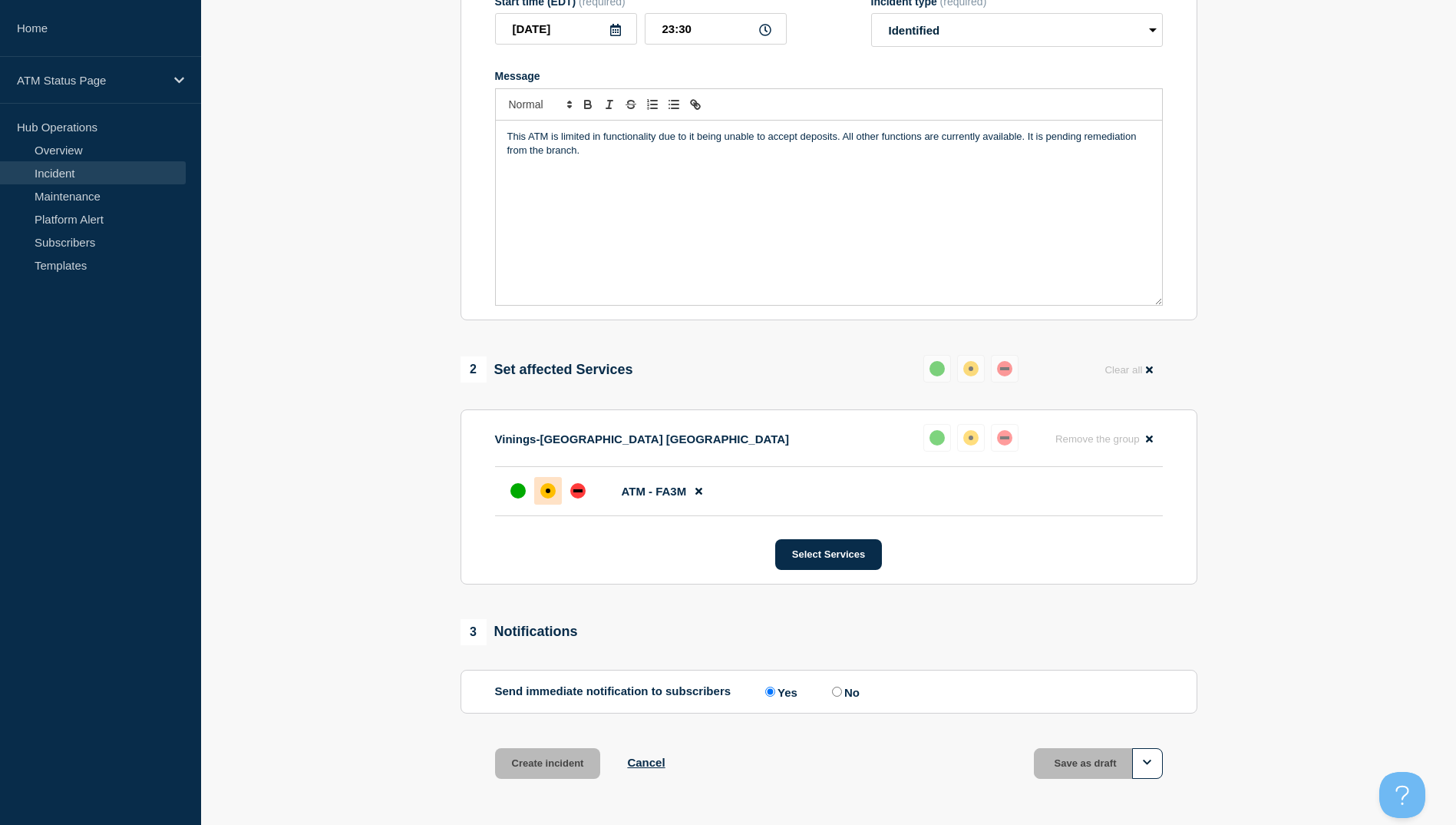
scroll to position [274, 0]
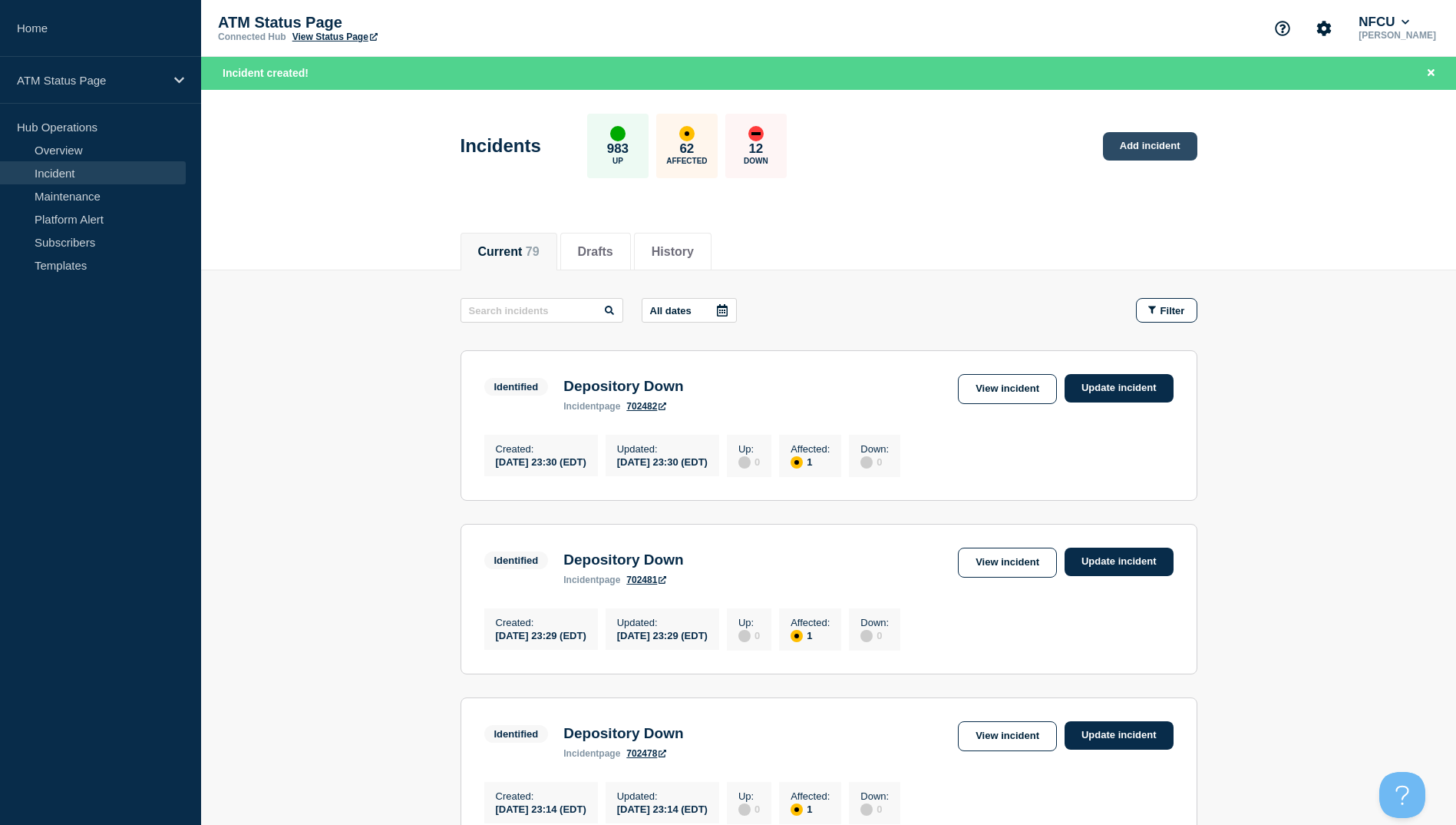
click at [1172, 150] on link "Add incident" at bounding box center [1150, 146] width 94 height 29
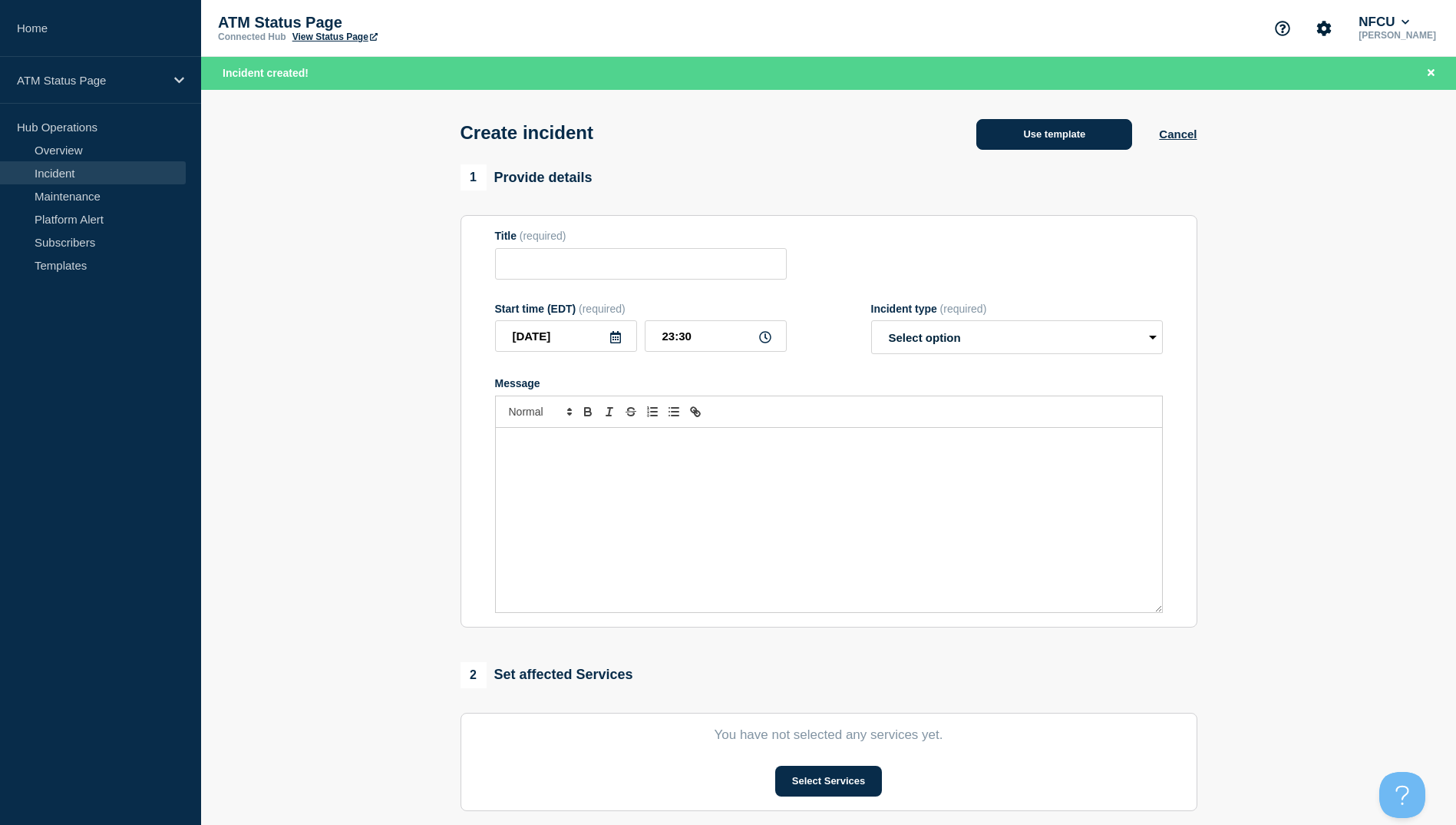
click at [1024, 143] on button "Use template" at bounding box center [1054, 134] width 155 height 31
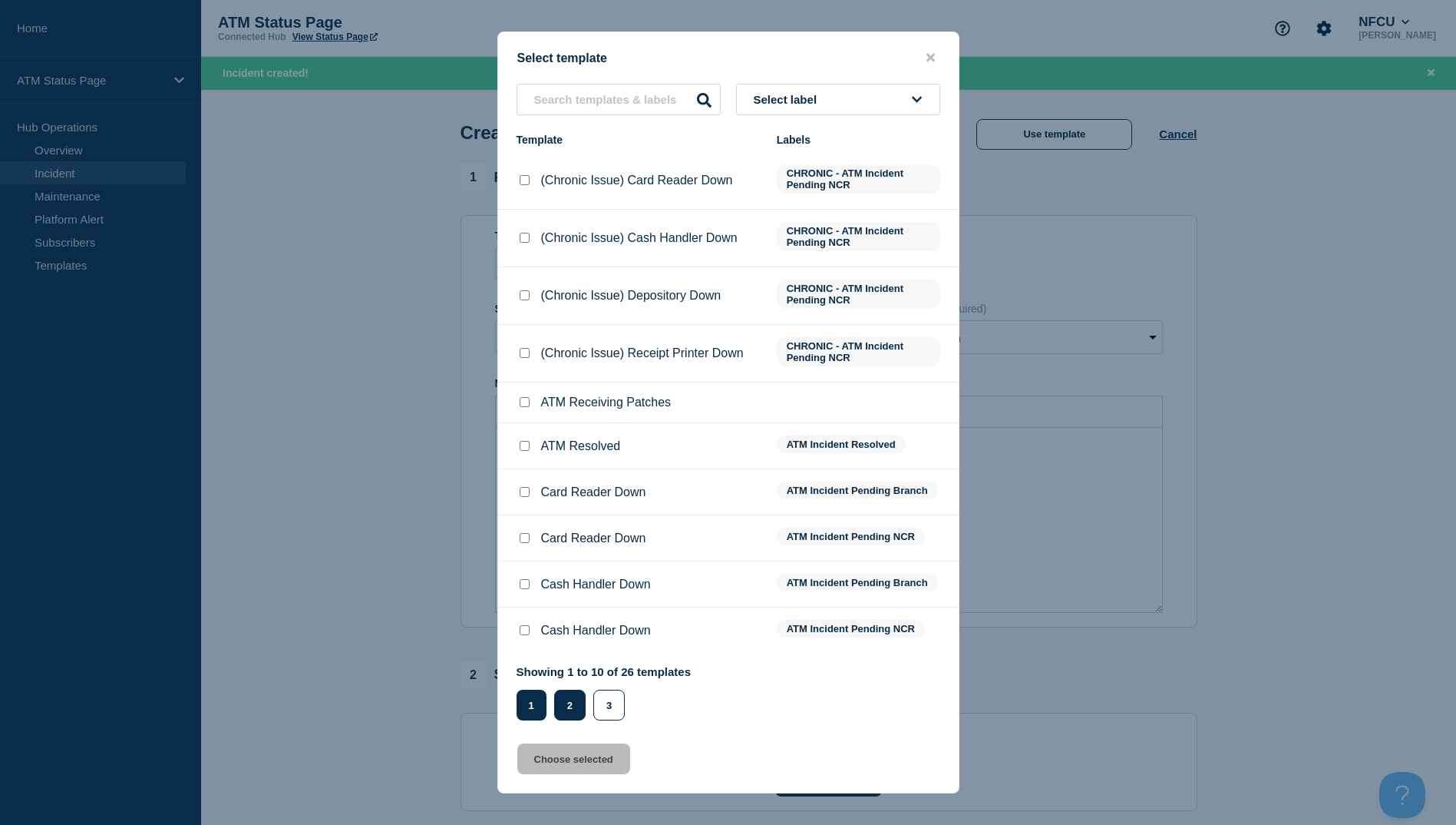
click at [564, 701] on button "2" at bounding box center [569, 705] width 31 height 31
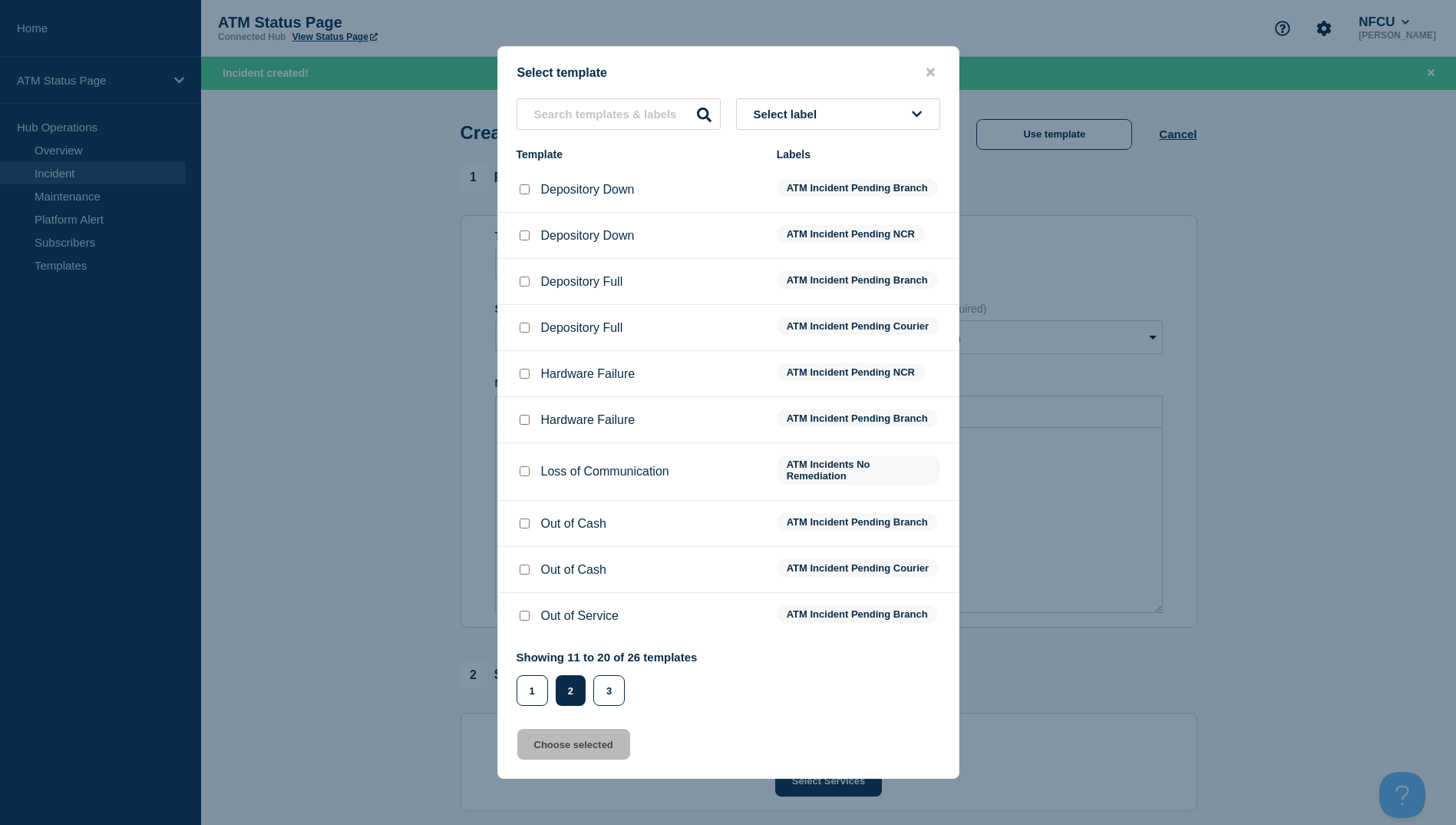
click at [520, 184] on input "Depository Down checkbox" at bounding box center [524, 189] width 10 height 10
click at [580, 759] on button "Choose selected" at bounding box center [574, 744] width 113 height 31
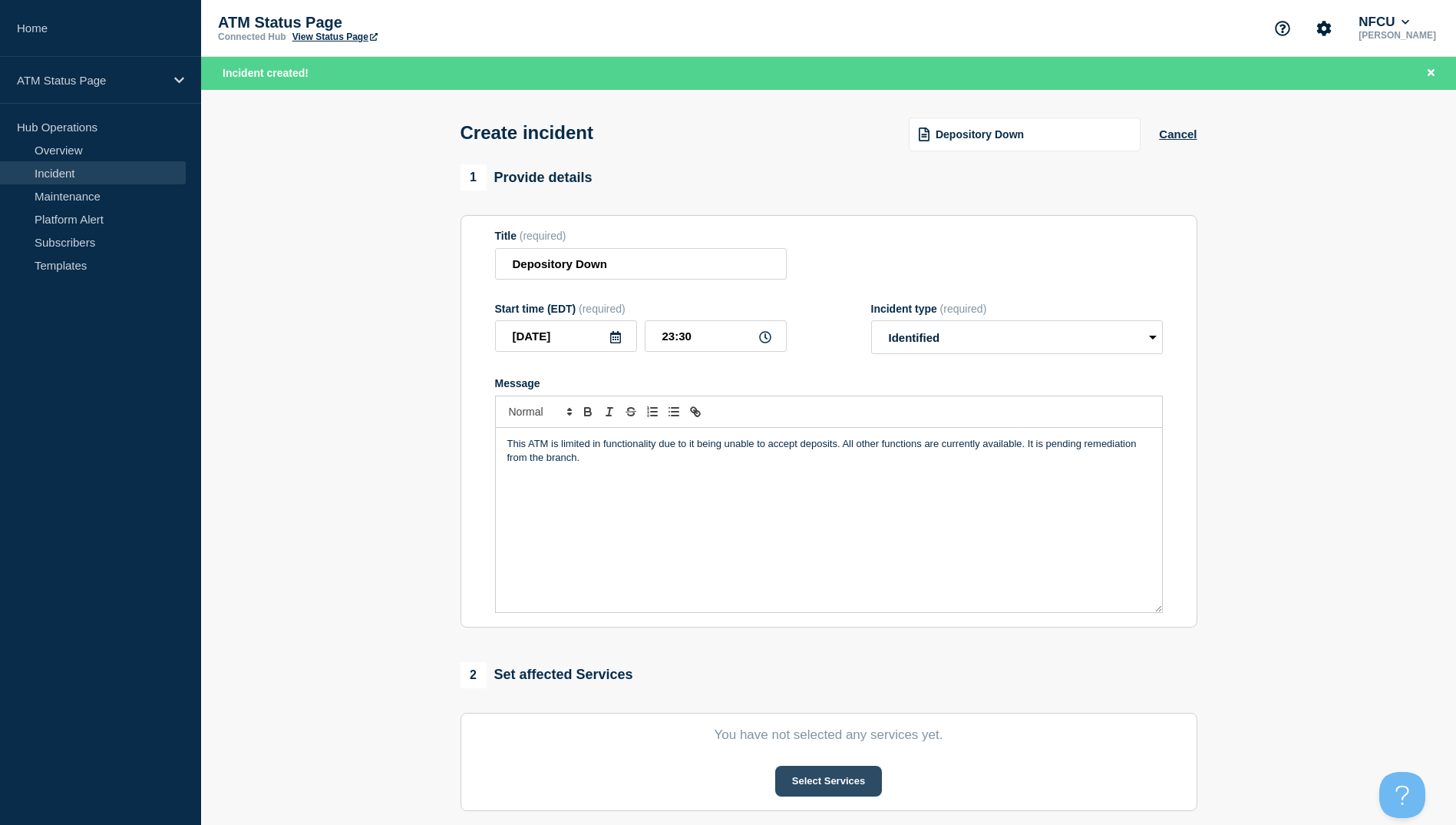
click at [831, 794] on button "Select Services" at bounding box center [829, 781] width 107 height 31
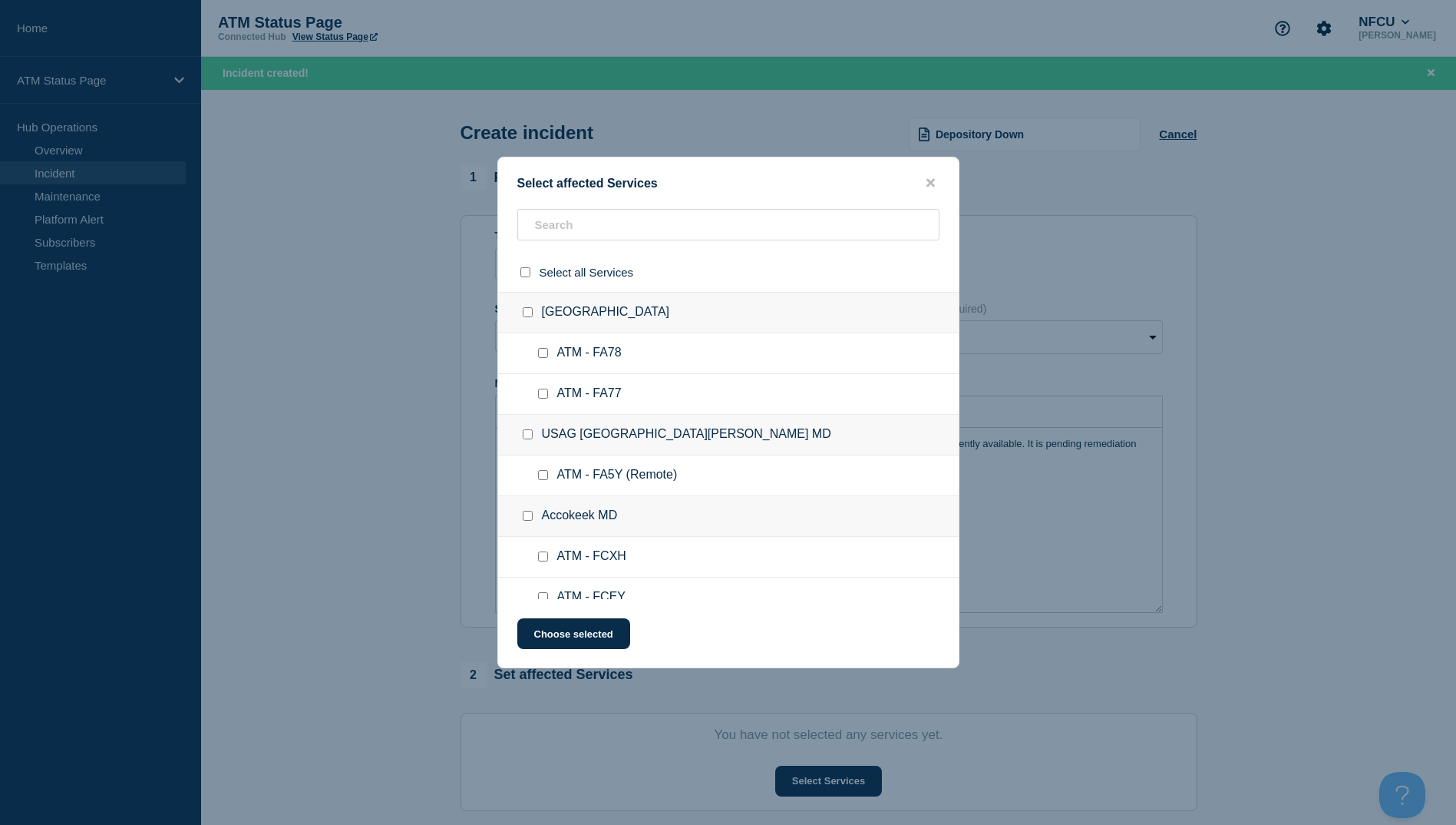
click at [545, 205] on div "Select affected Services Select all Services [GEOGRAPHIC_DATA] [GEOGRAPHIC_DATA…" at bounding box center [728, 412] width 462 height 511
click at [547, 226] on input "text" at bounding box center [728, 224] width 422 height 31
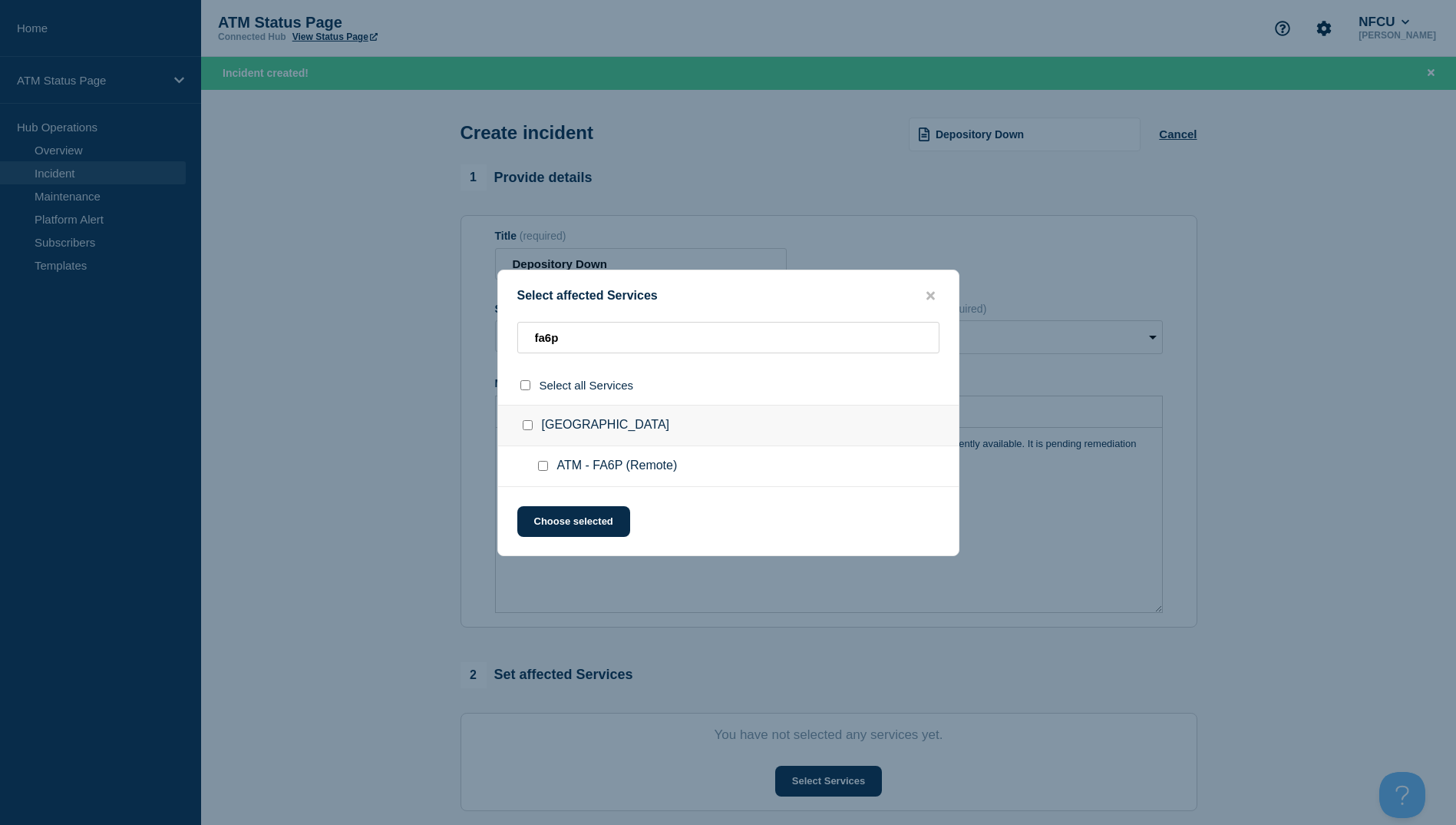
click at [547, 464] on input "ATM - FA6P (Remote) checkbox" at bounding box center [543, 465] width 10 height 10
click at [555, 520] on button "Choose selected" at bounding box center [574, 522] width 113 height 31
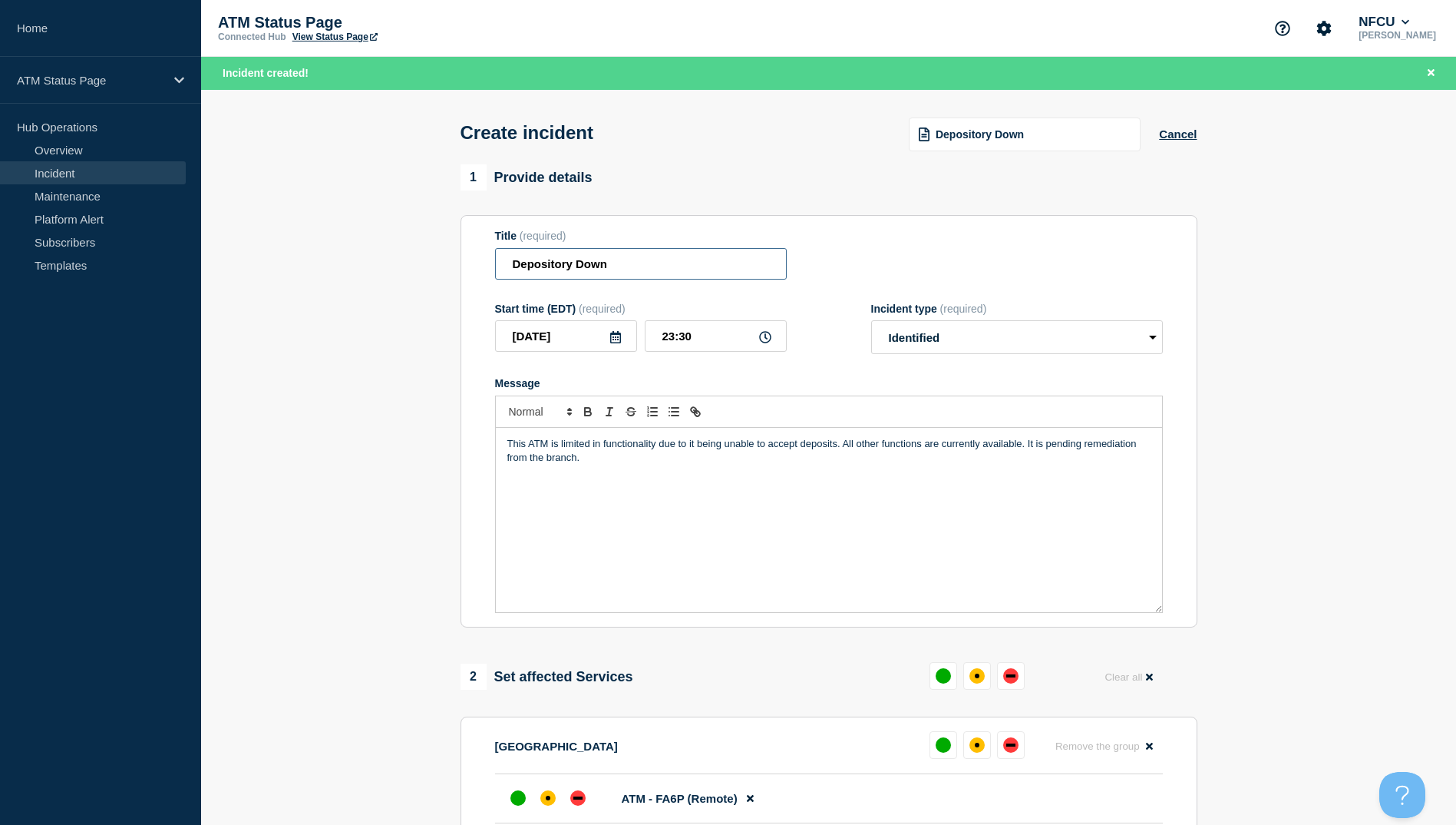
click at [531, 275] on input "Depository Down" at bounding box center [641, 263] width 292 height 31
click at [1007, 111] on div "Create incident Depository Down Cancel" at bounding box center [829, 127] width 771 height 75
click at [1003, 134] on span "Depository Down" at bounding box center [979, 134] width 89 height 12
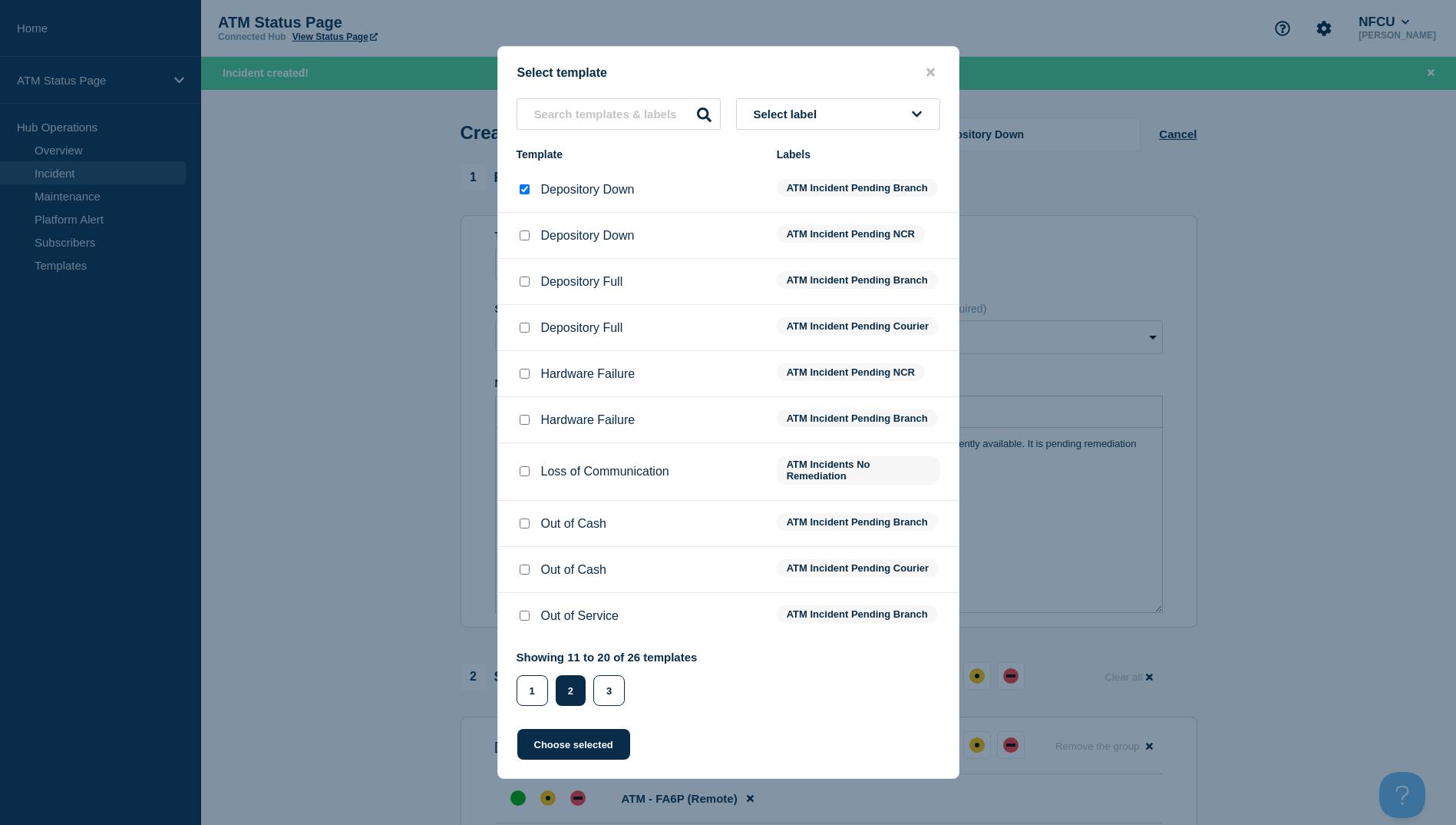
click at [525, 231] on input "Depository Down checkbox" at bounding box center [524, 236] width 10 height 10
click at [532, 758] on button "Choose selected" at bounding box center [574, 744] width 113 height 31
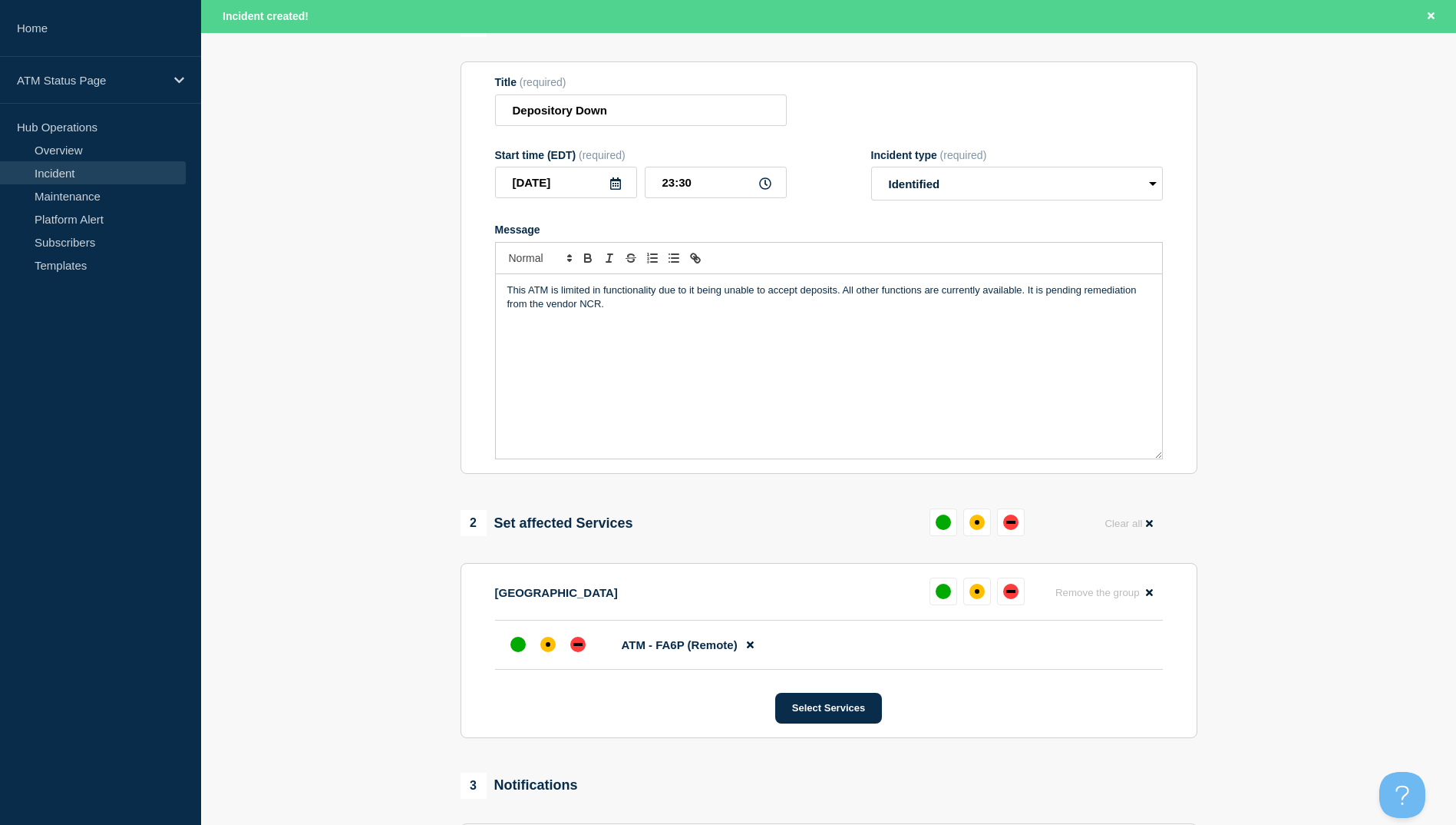
scroll to position [231, 0]
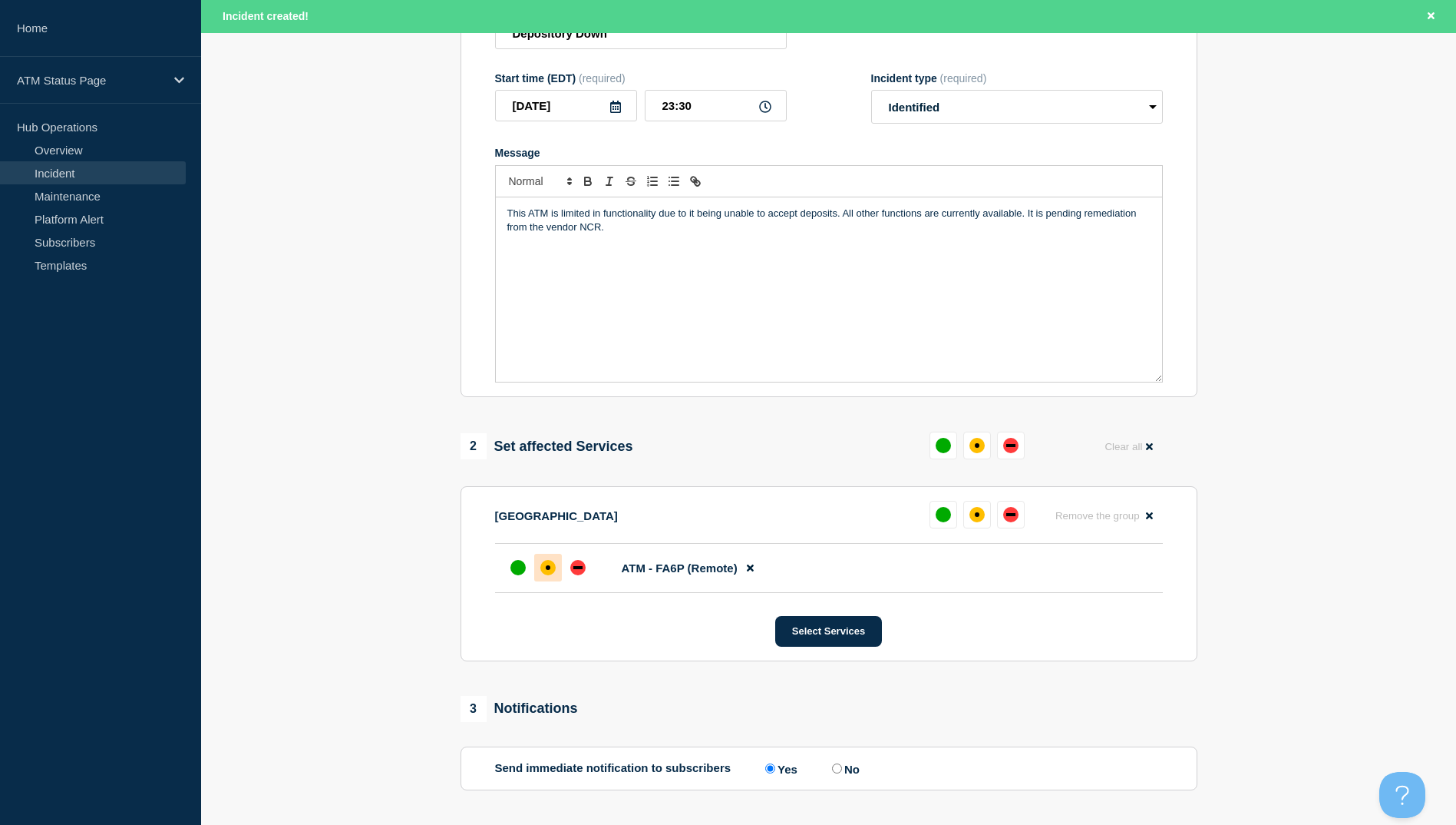
click at [541, 568] on div "affected" at bounding box center [548, 567] width 15 height 15
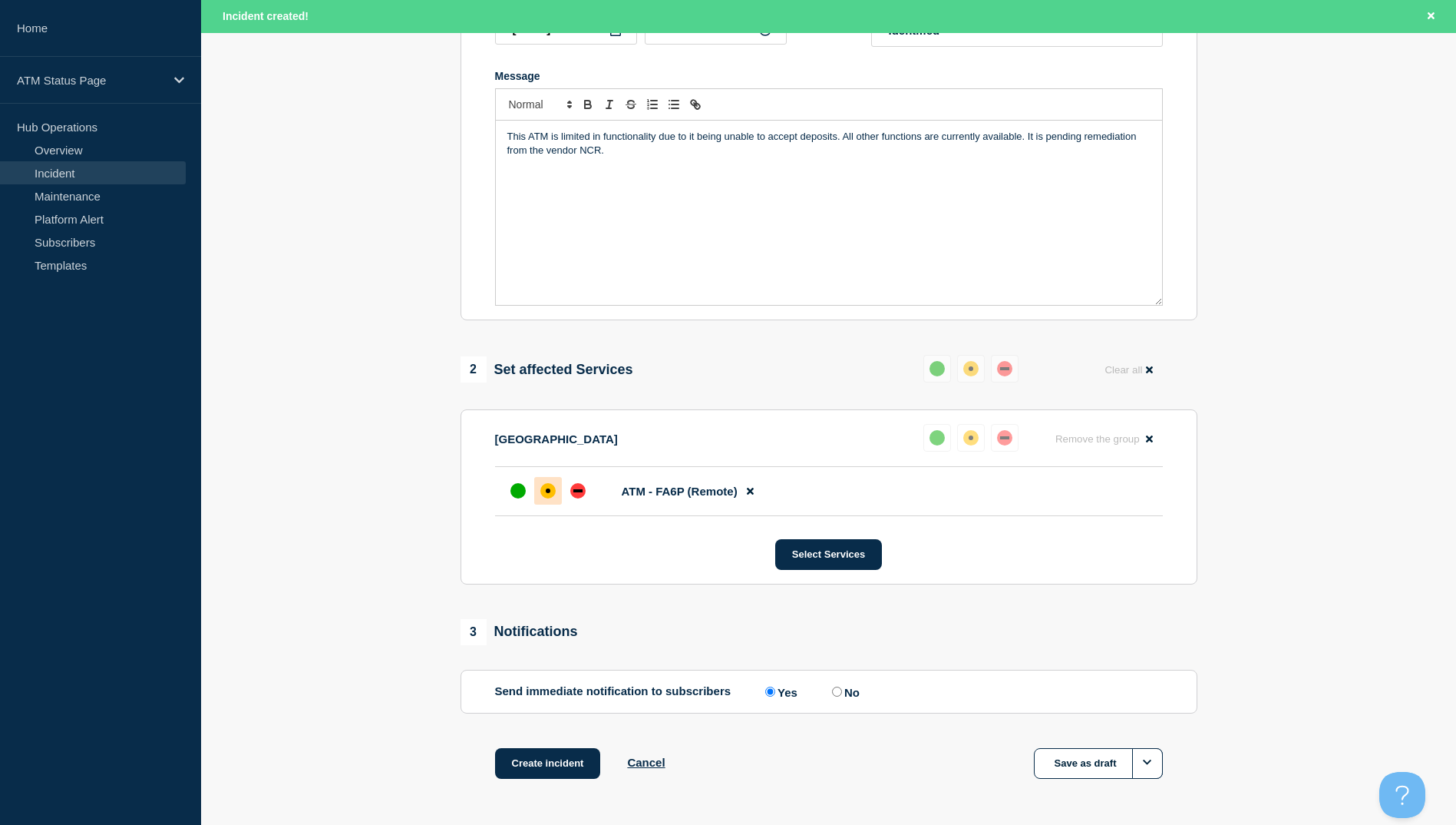
scroll to position [364, 0]
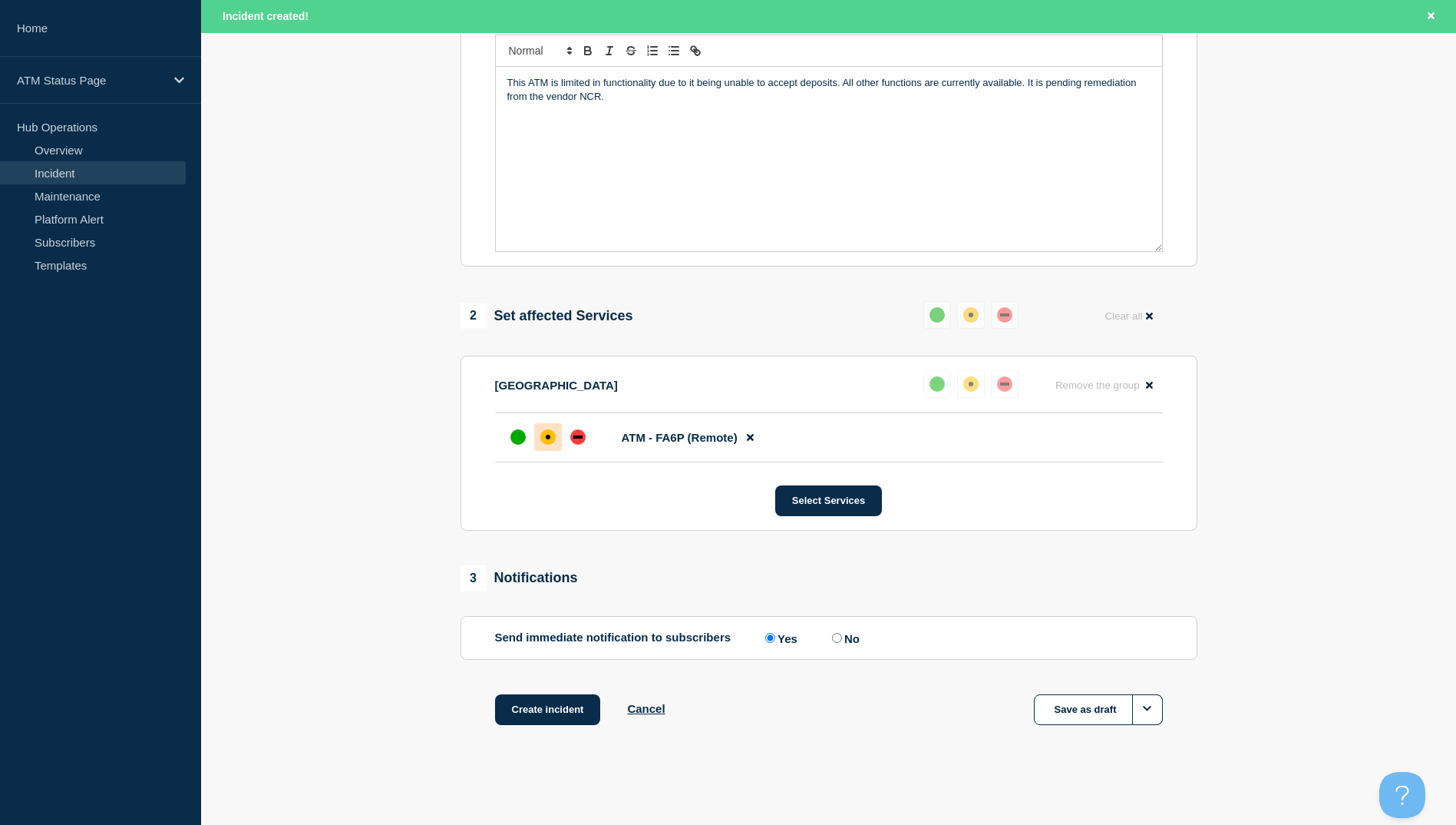
click at [564, 744] on div "Create incident Cancel Save as draft" at bounding box center [829, 729] width 737 height 69
click at [564, 715] on button "Create incident" at bounding box center [547, 710] width 106 height 31
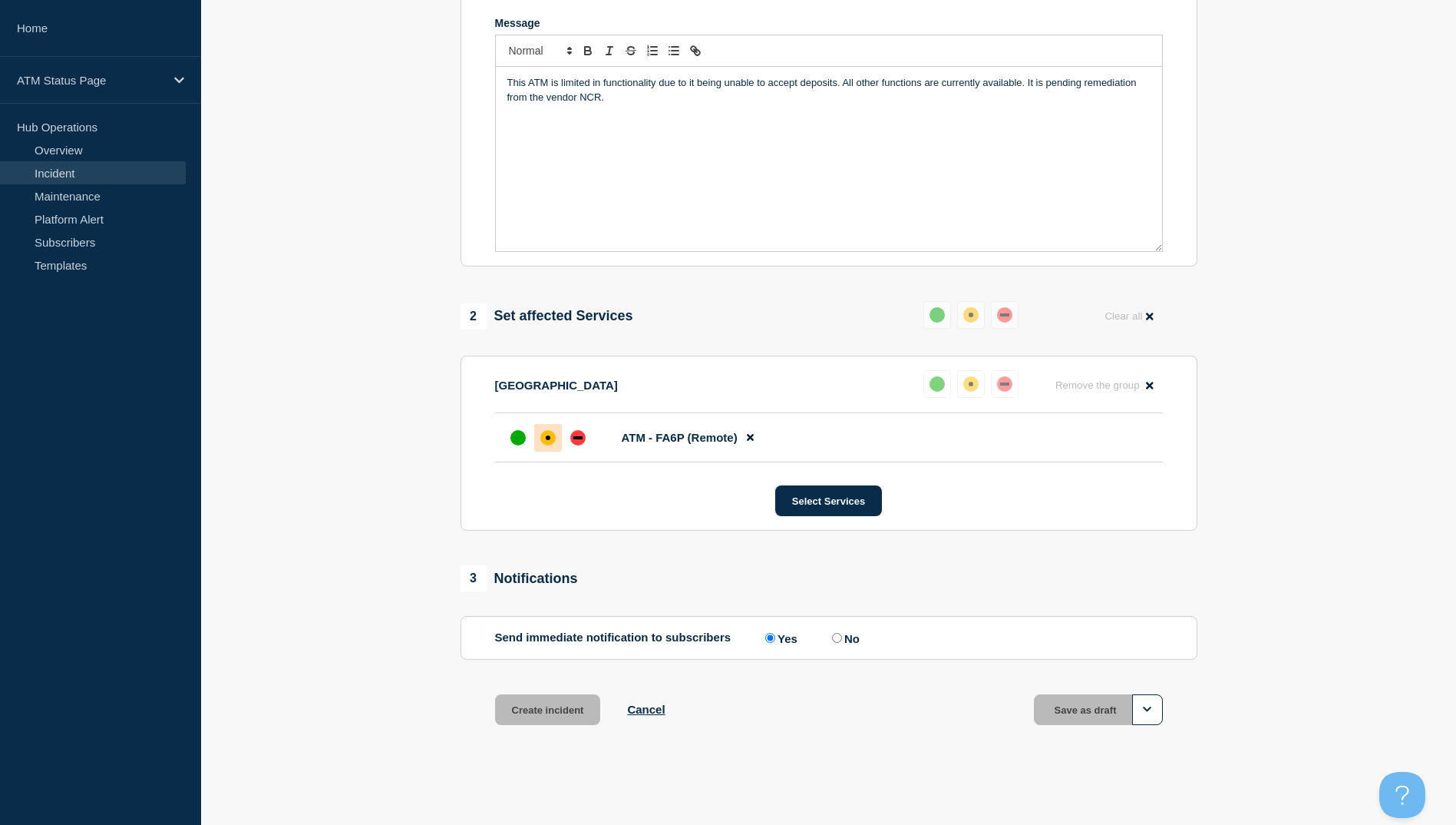
scroll to position [332, 0]
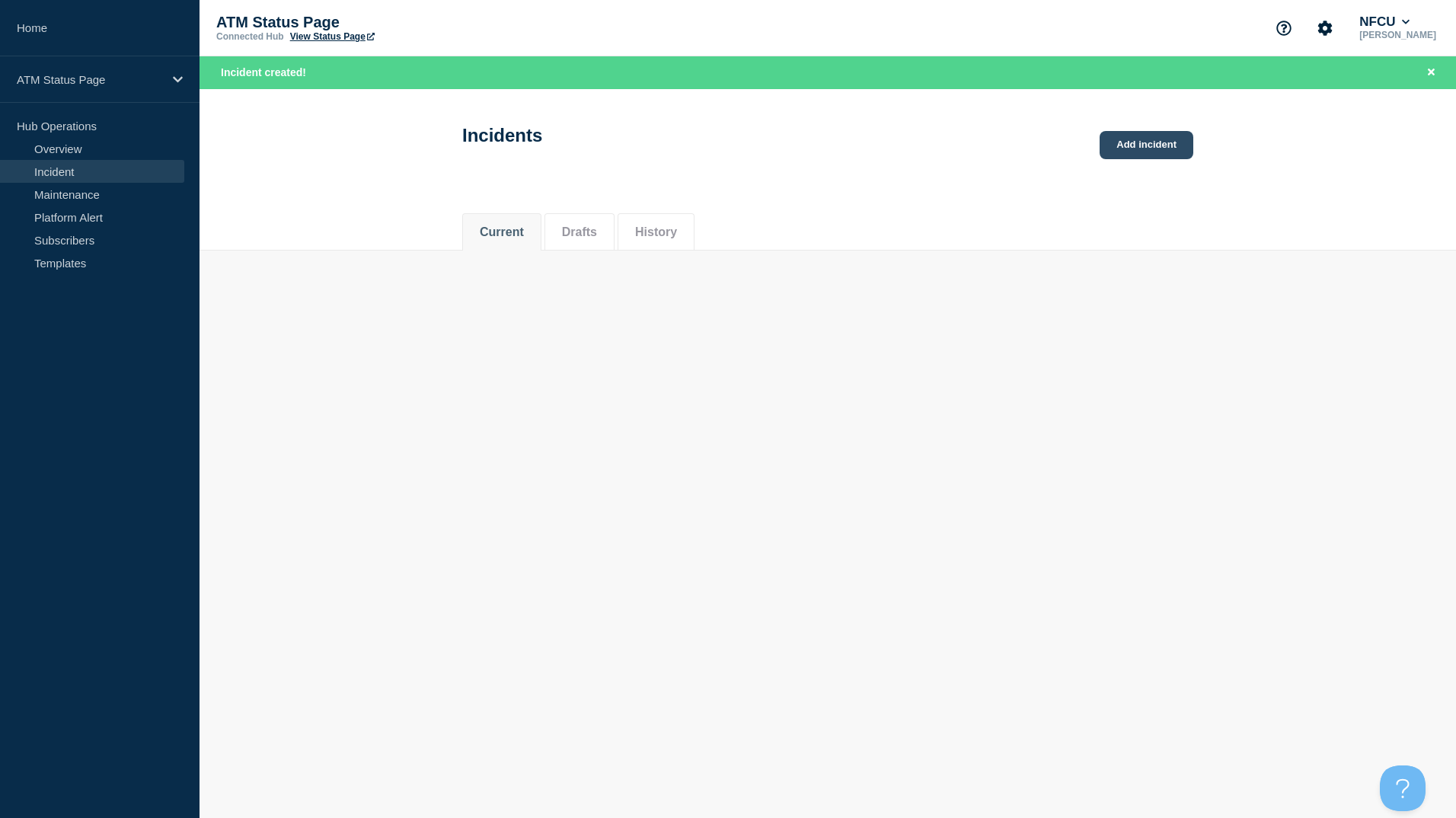
click at [1138, 140] on link "Add incident" at bounding box center [1147, 145] width 94 height 28
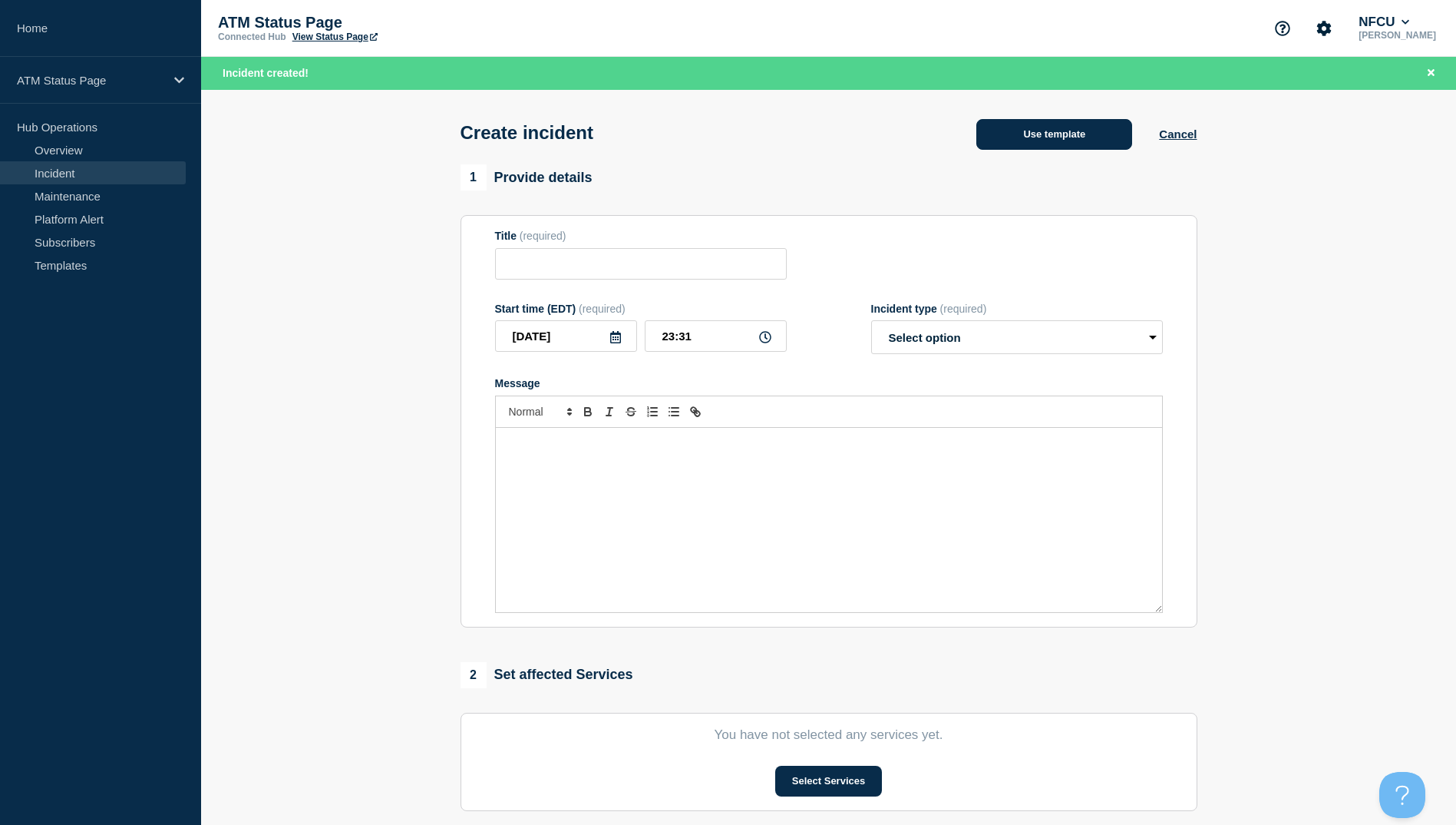
click at [1022, 135] on button "Use template" at bounding box center [1054, 134] width 155 height 31
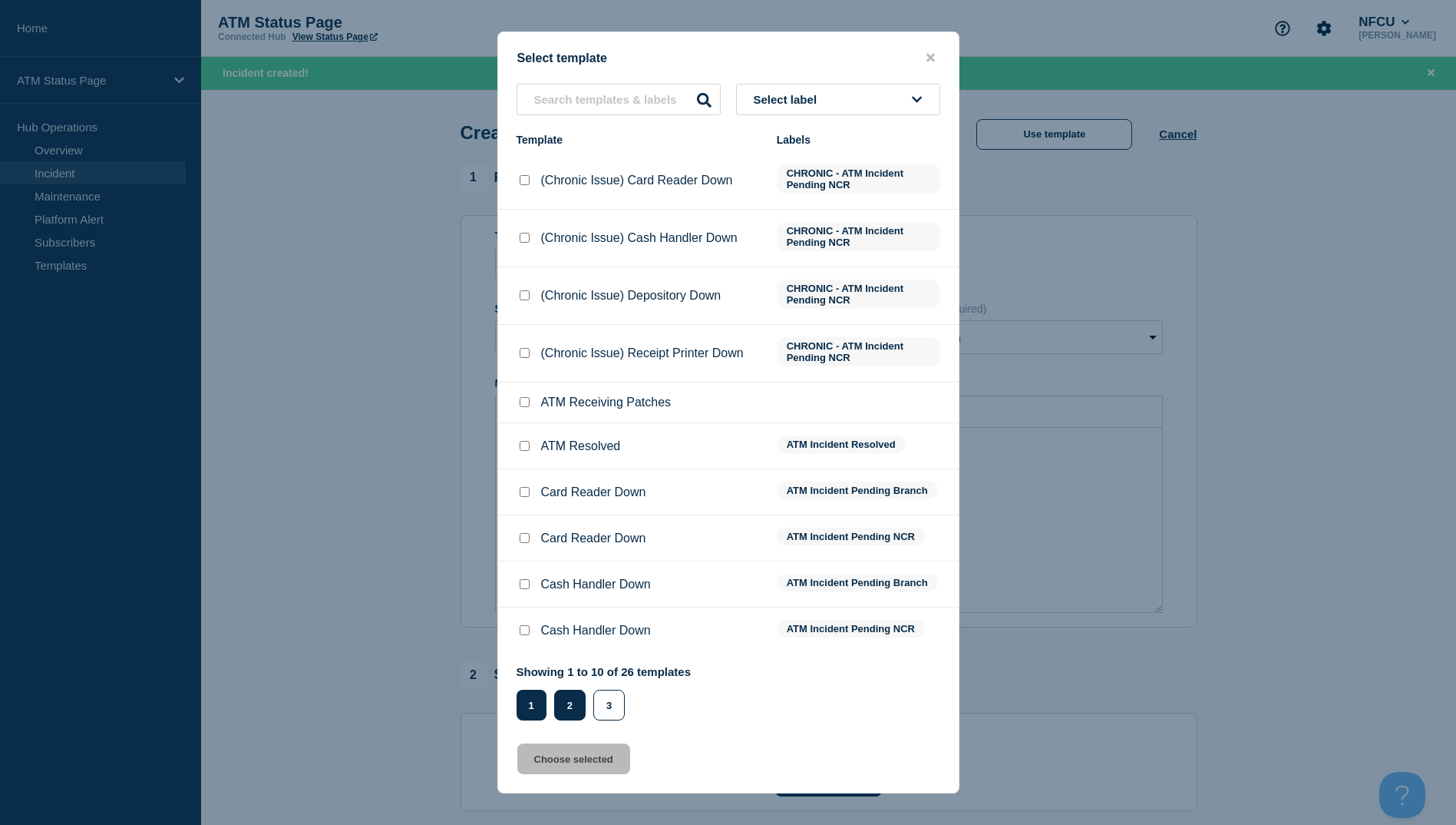
click at [569, 714] on button "2" at bounding box center [569, 705] width 31 height 31
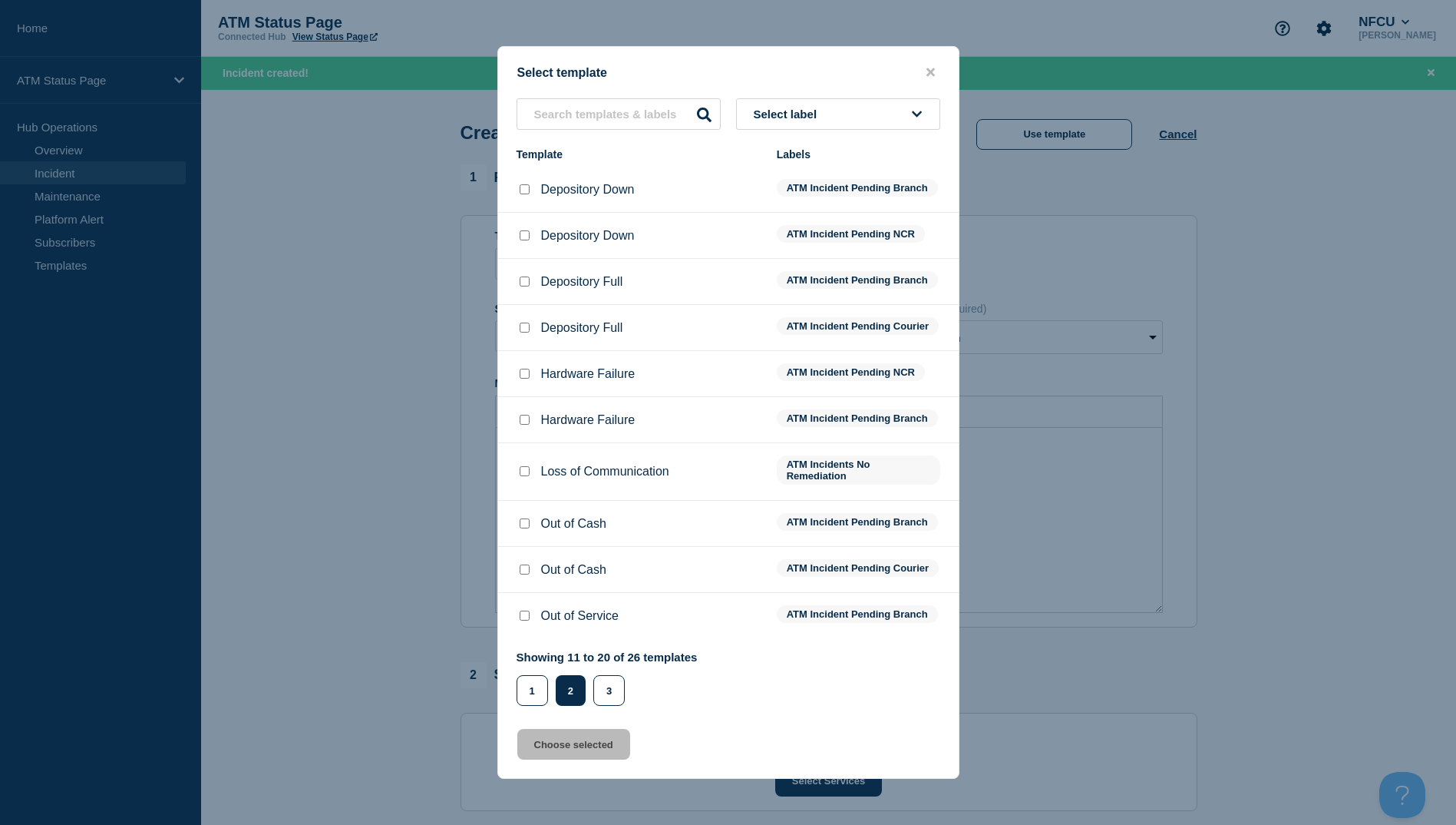
click at [530, 182] on div at bounding box center [524, 190] width 15 height 15
click at [525, 183] on div at bounding box center [524, 190] width 15 height 15
click at [524, 184] on input "Depository Down checkbox" at bounding box center [524, 189] width 10 height 10
click at [525, 184] on input "Depository Down checkbox" at bounding box center [524, 189] width 10 height 10
click at [521, 187] on div at bounding box center [524, 190] width 15 height 15
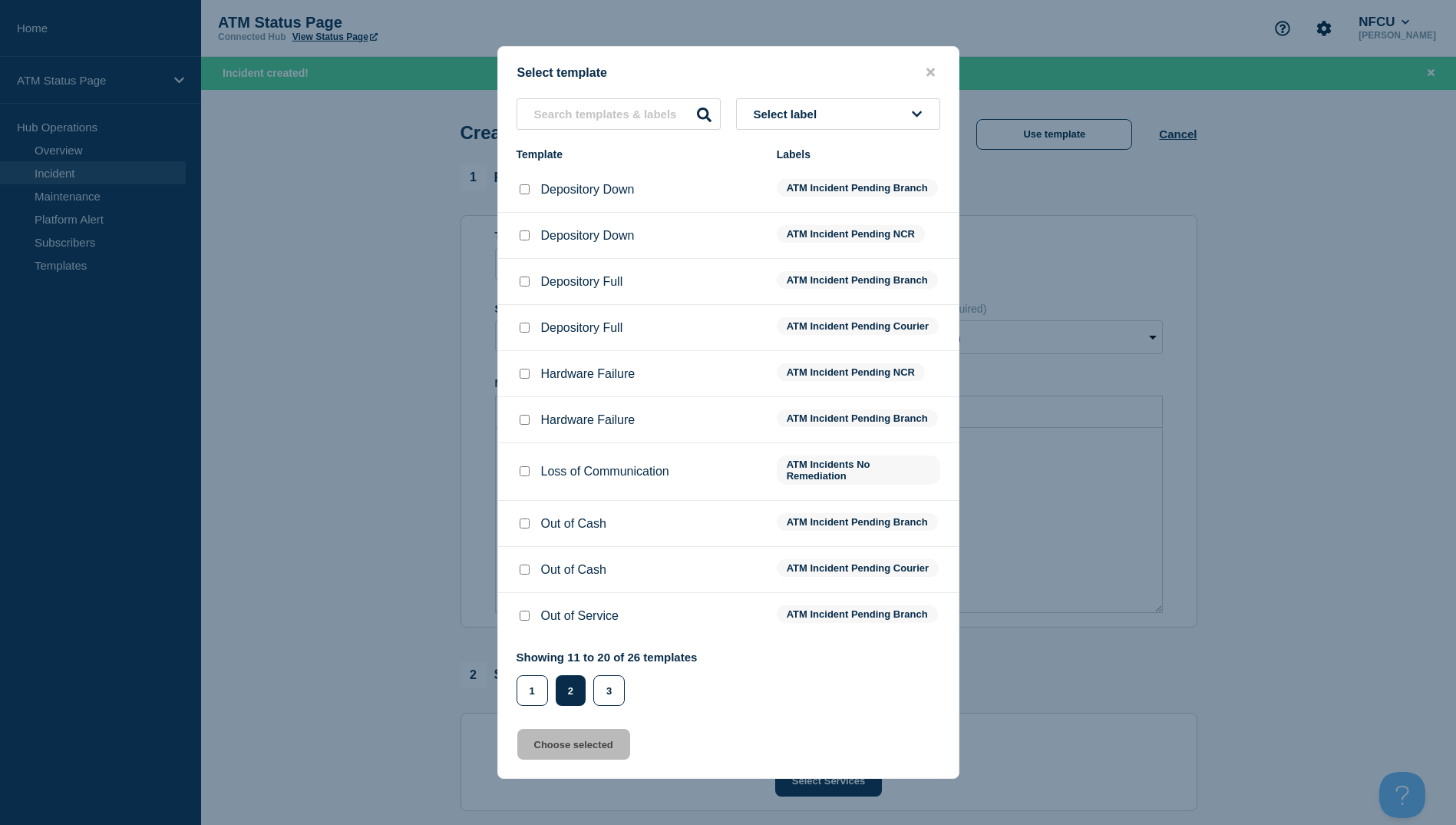
click at [522, 184] on input "Depository Down checkbox" at bounding box center [524, 189] width 10 height 10
click at [565, 753] on button "Choose selected" at bounding box center [574, 744] width 113 height 31
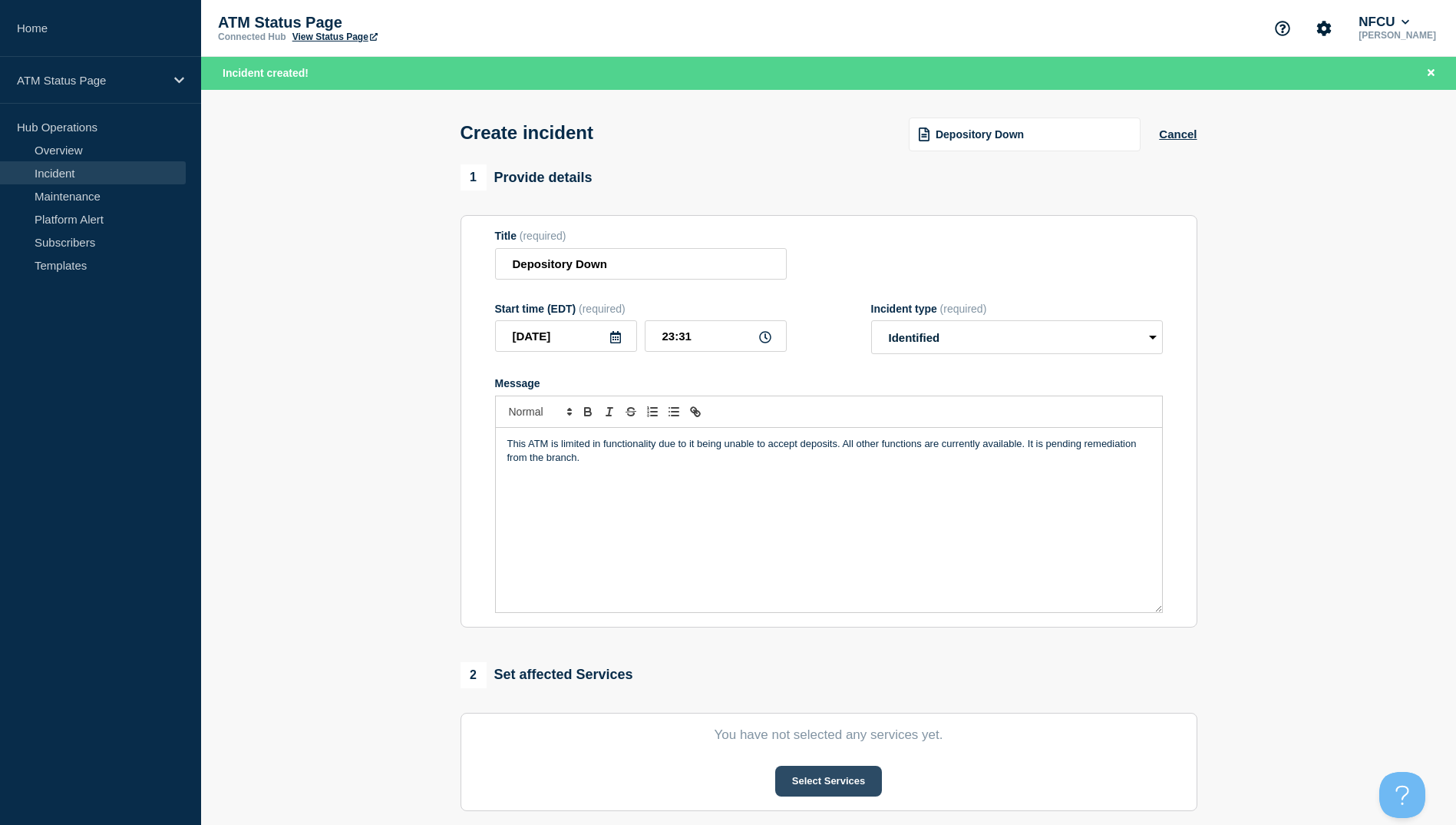
click at [785, 778] on button "Select Services" at bounding box center [829, 781] width 107 height 31
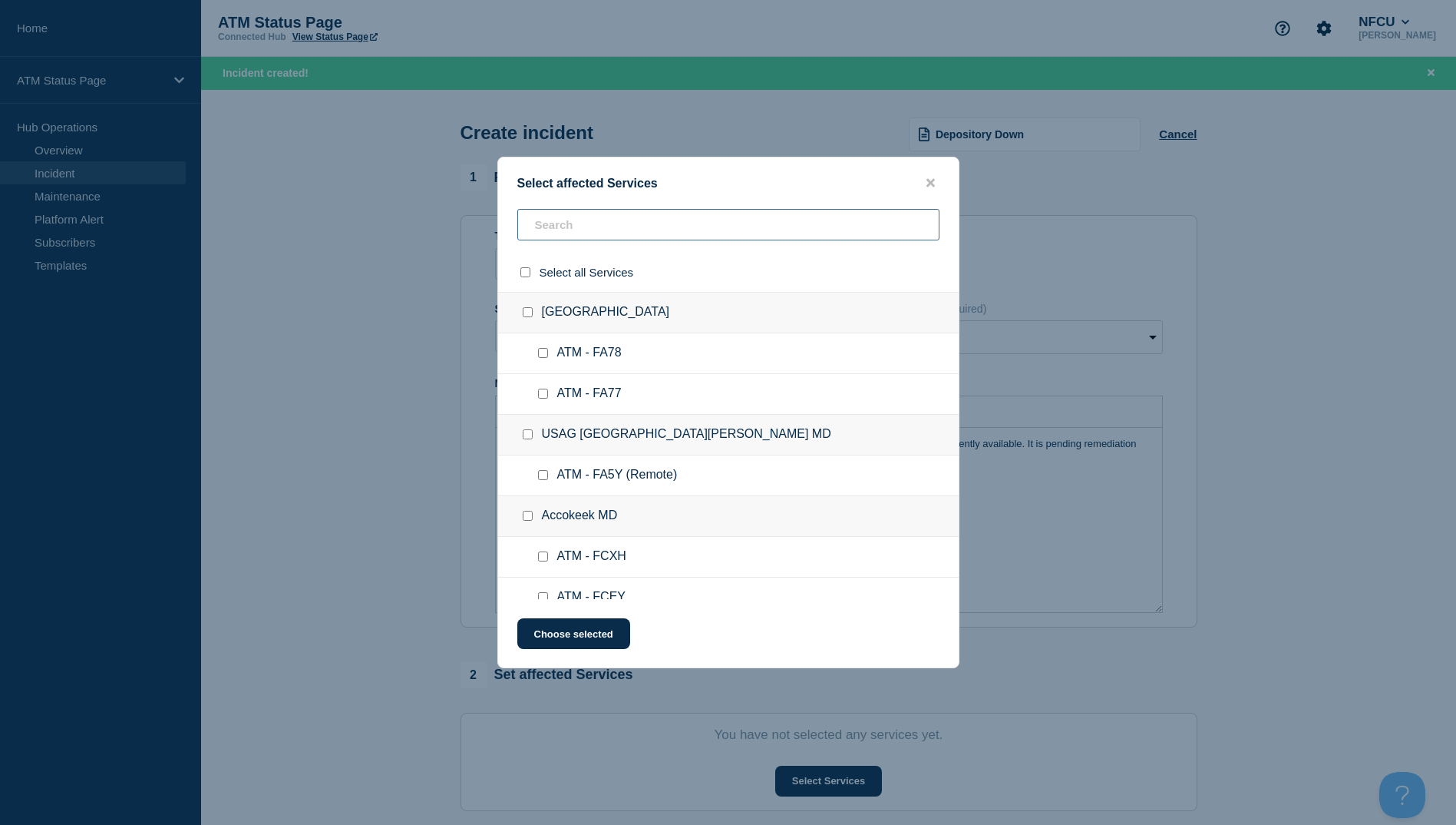
click at [538, 239] on input "text" at bounding box center [728, 224] width 422 height 31
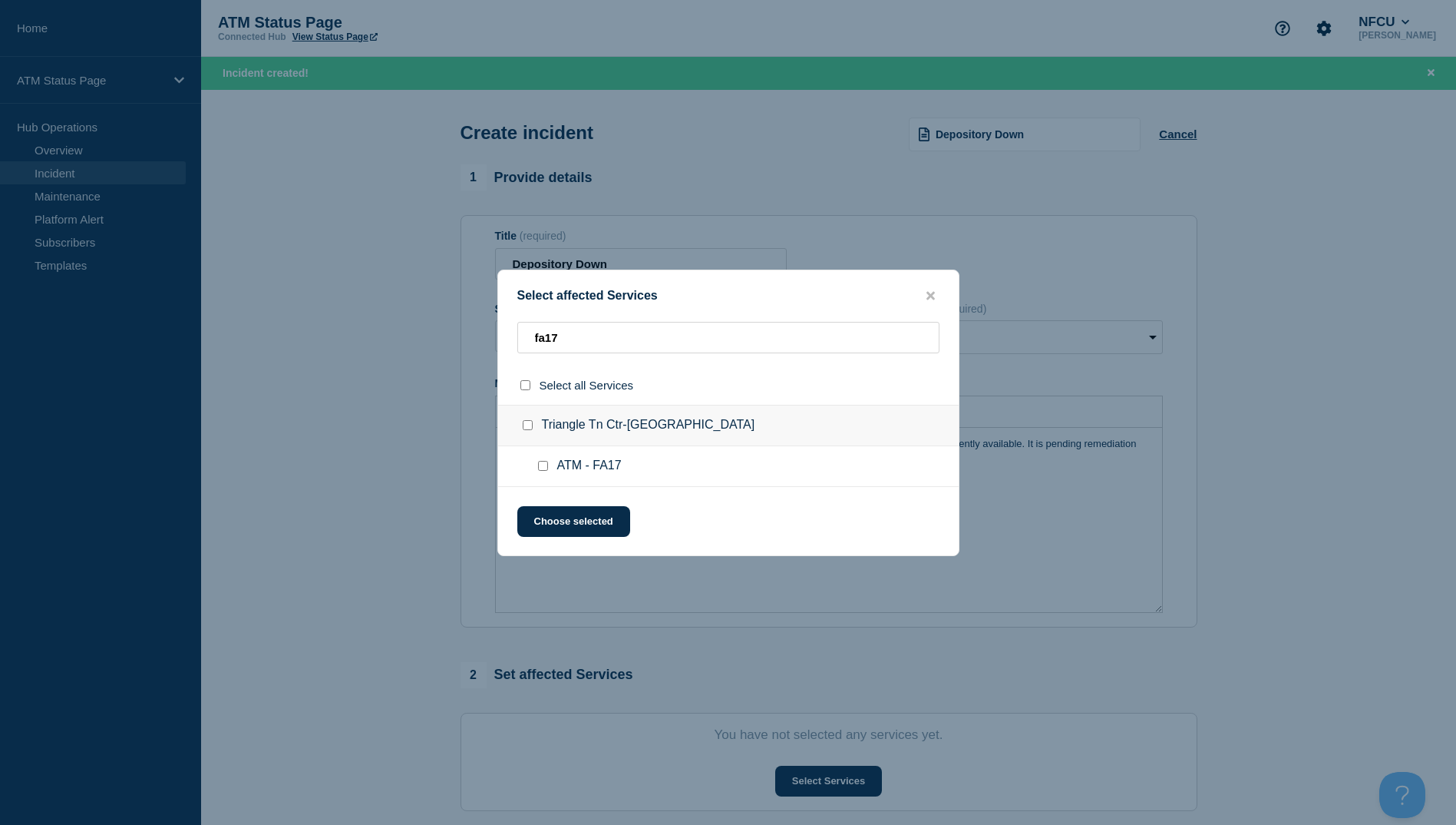
click at [543, 467] on input "ATM - FA17 checkbox" at bounding box center [543, 465] width 10 height 10
click at [528, 516] on button "Choose selected" at bounding box center [574, 522] width 113 height 31
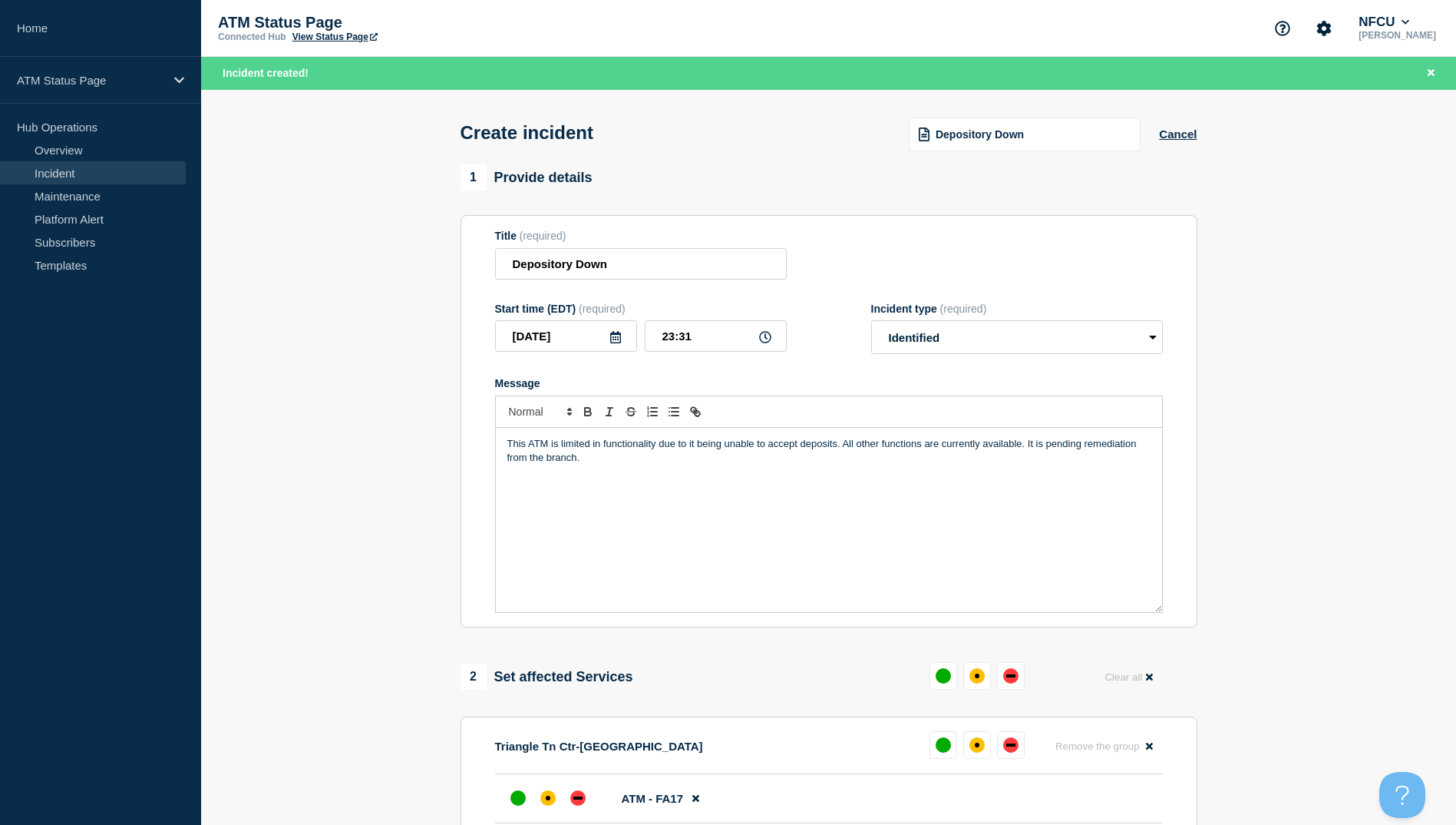
scroll to position [154, 0]
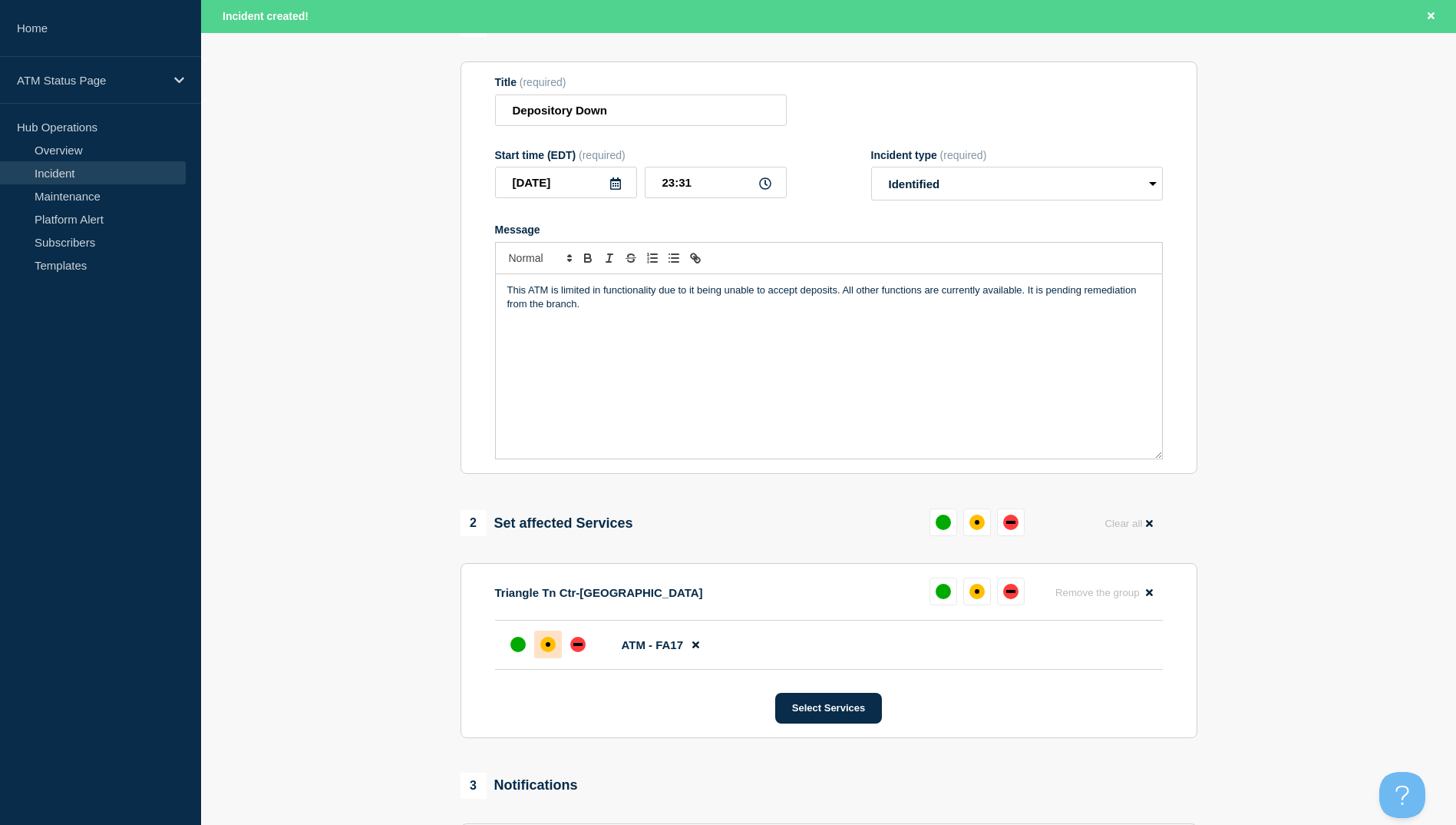
click at [546, 652] on div "affected" at bounding box center [548, 644] width 15 height 15
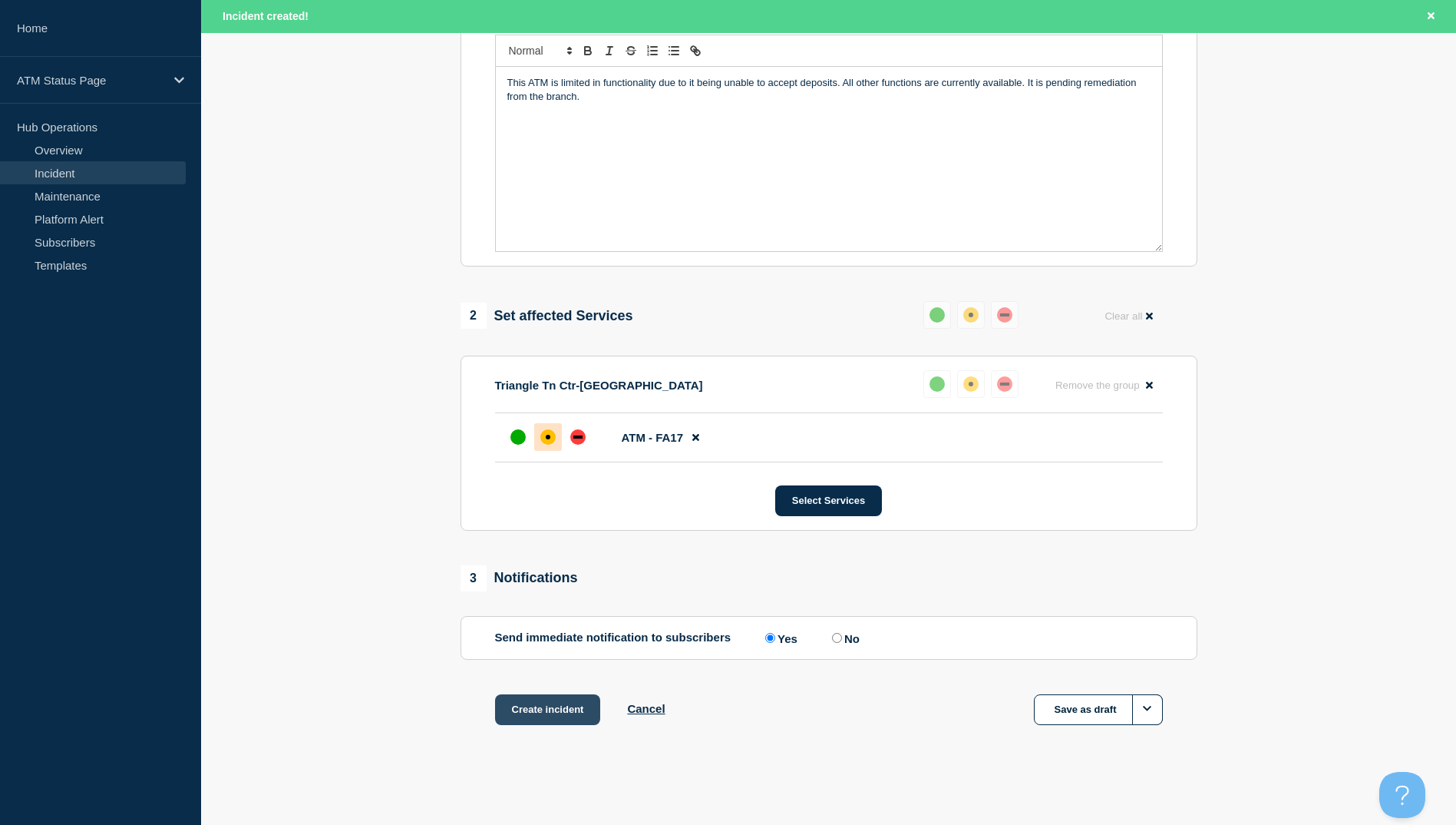
click at [546, 721] on button "Create incident" at bounding box center [547, 710] width 106 height 31
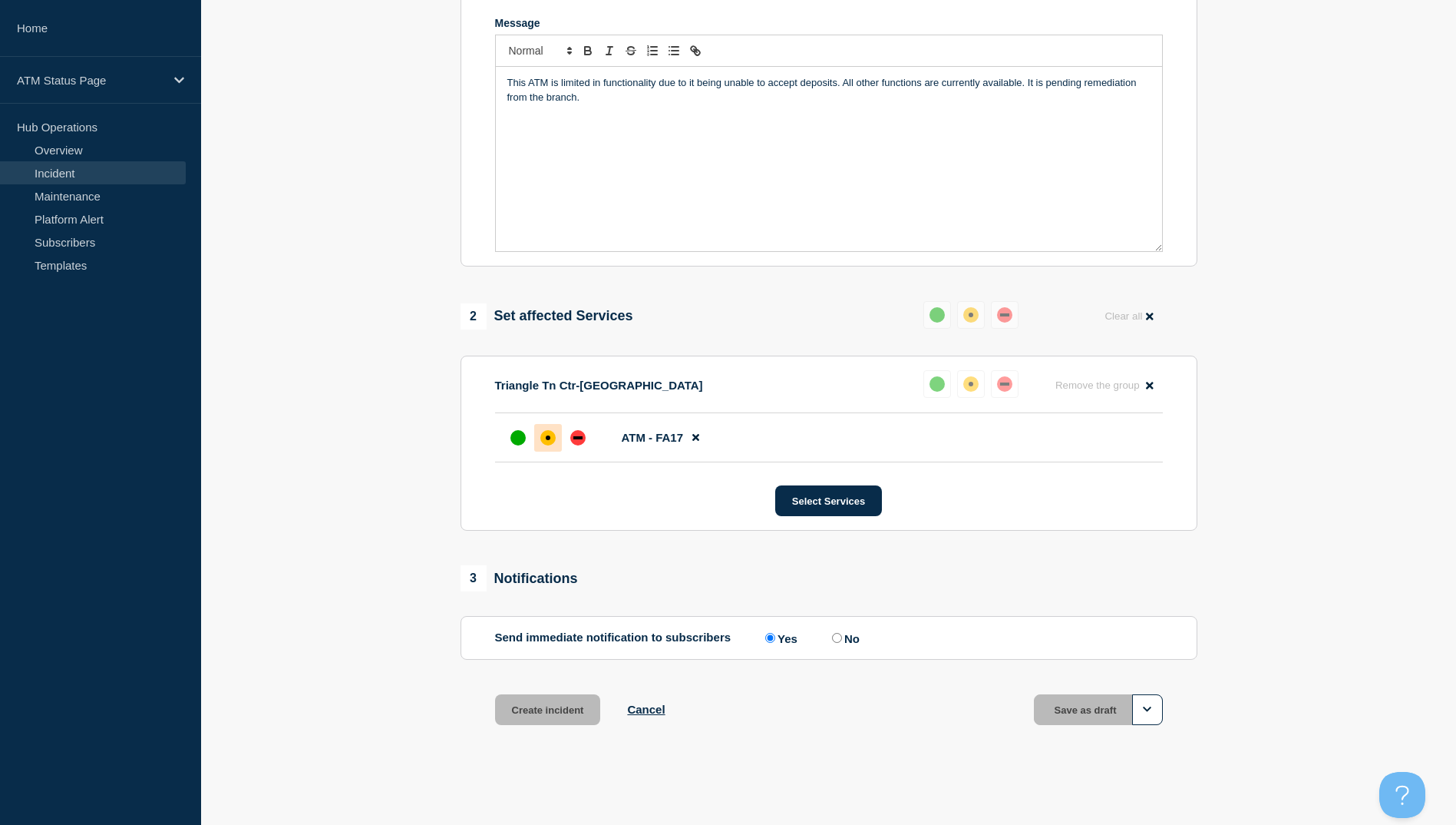
scroll to position [332, 0]
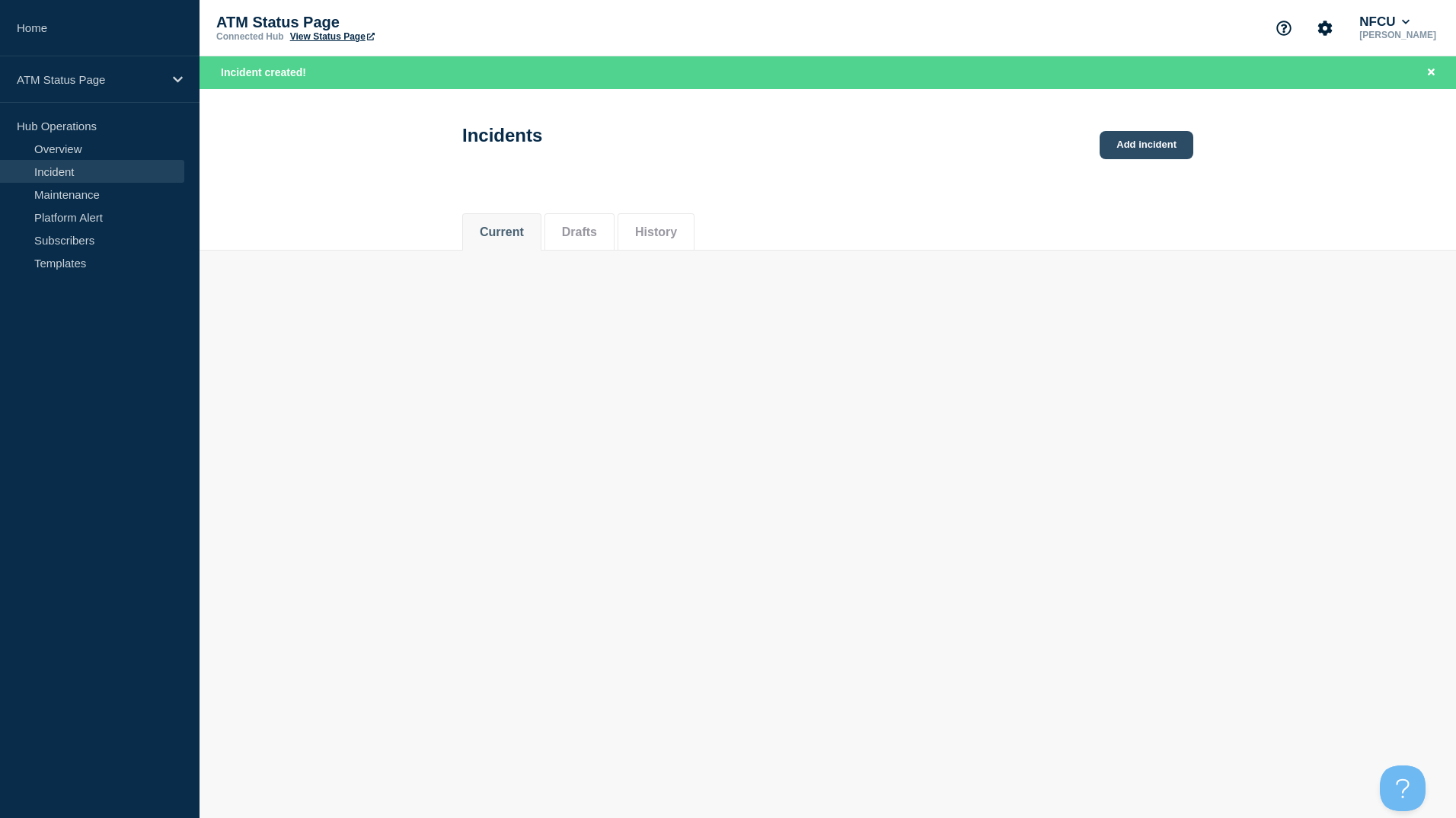
click at [1178, 135] on link "Add incident" at bounding box center [1147, 145] width 94 height 28
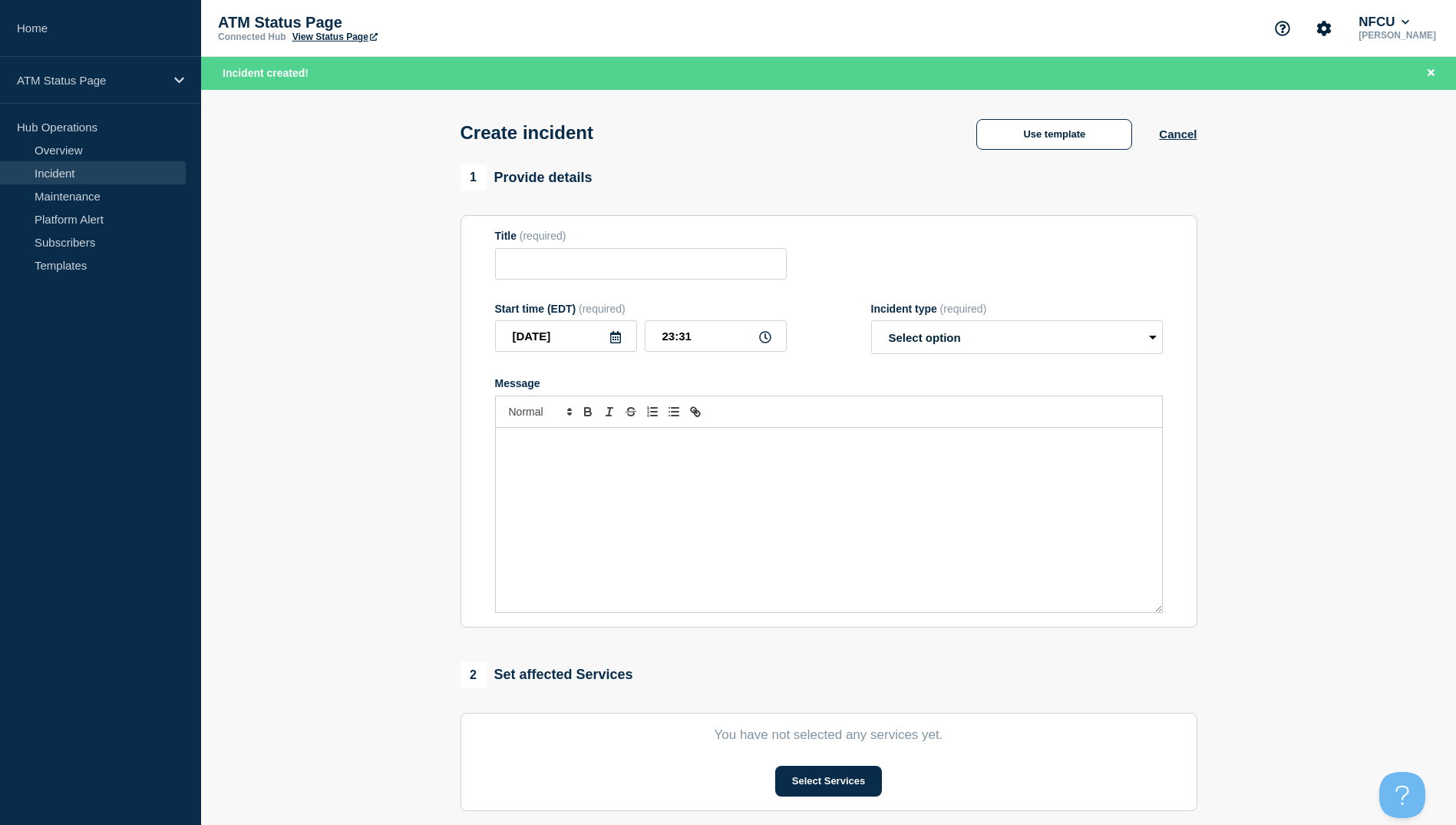
click at [1015, 120] on div "Use template Cancel" at bounding box center [1073, 134] width 247 height 32
click at [1017, 121] on button "Use template" at bounding box center [1054, 134] width 155 height 31
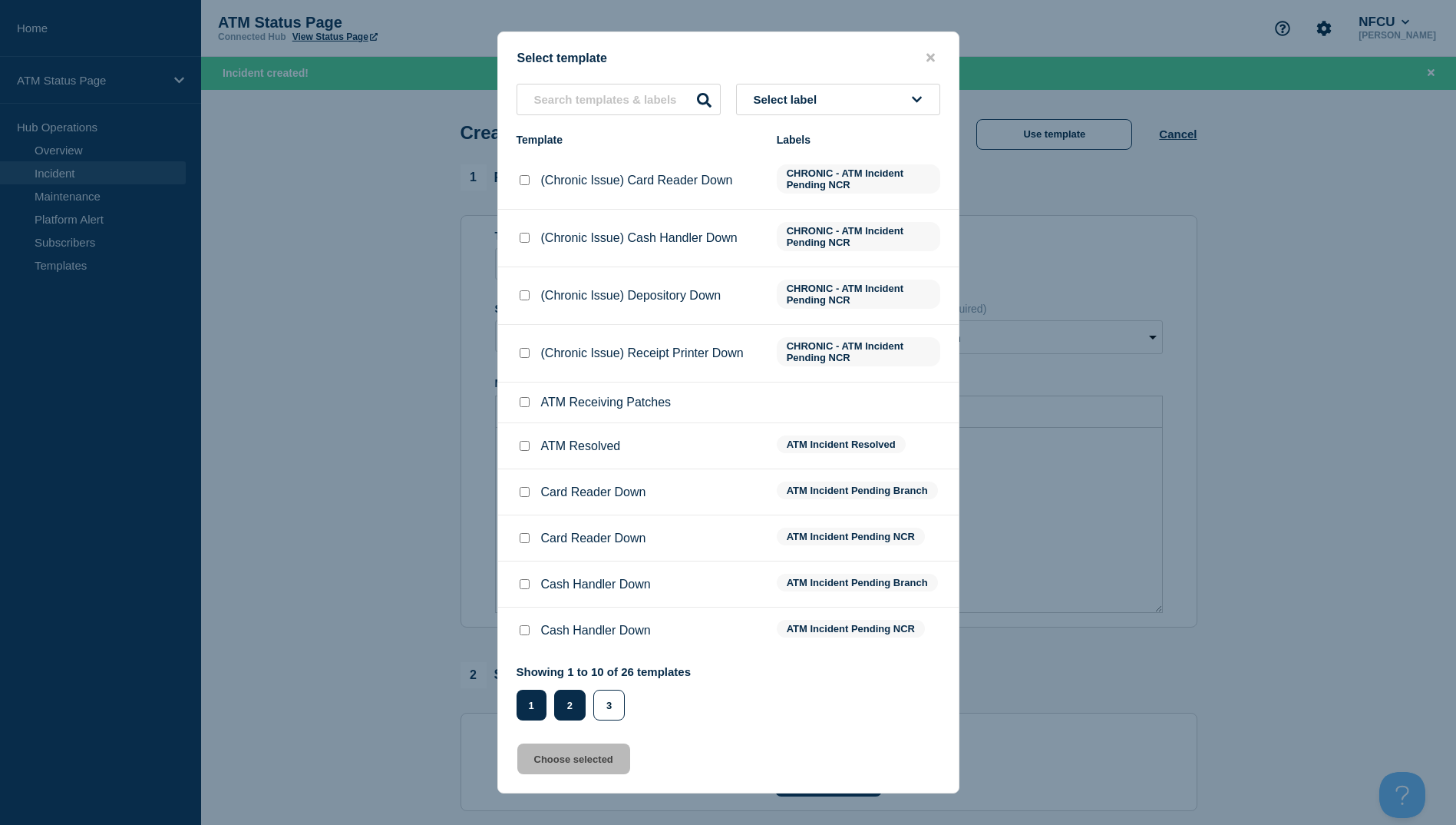
click at [555, 704] on button "2" at bounding box center [569, 705] width 31 height 31
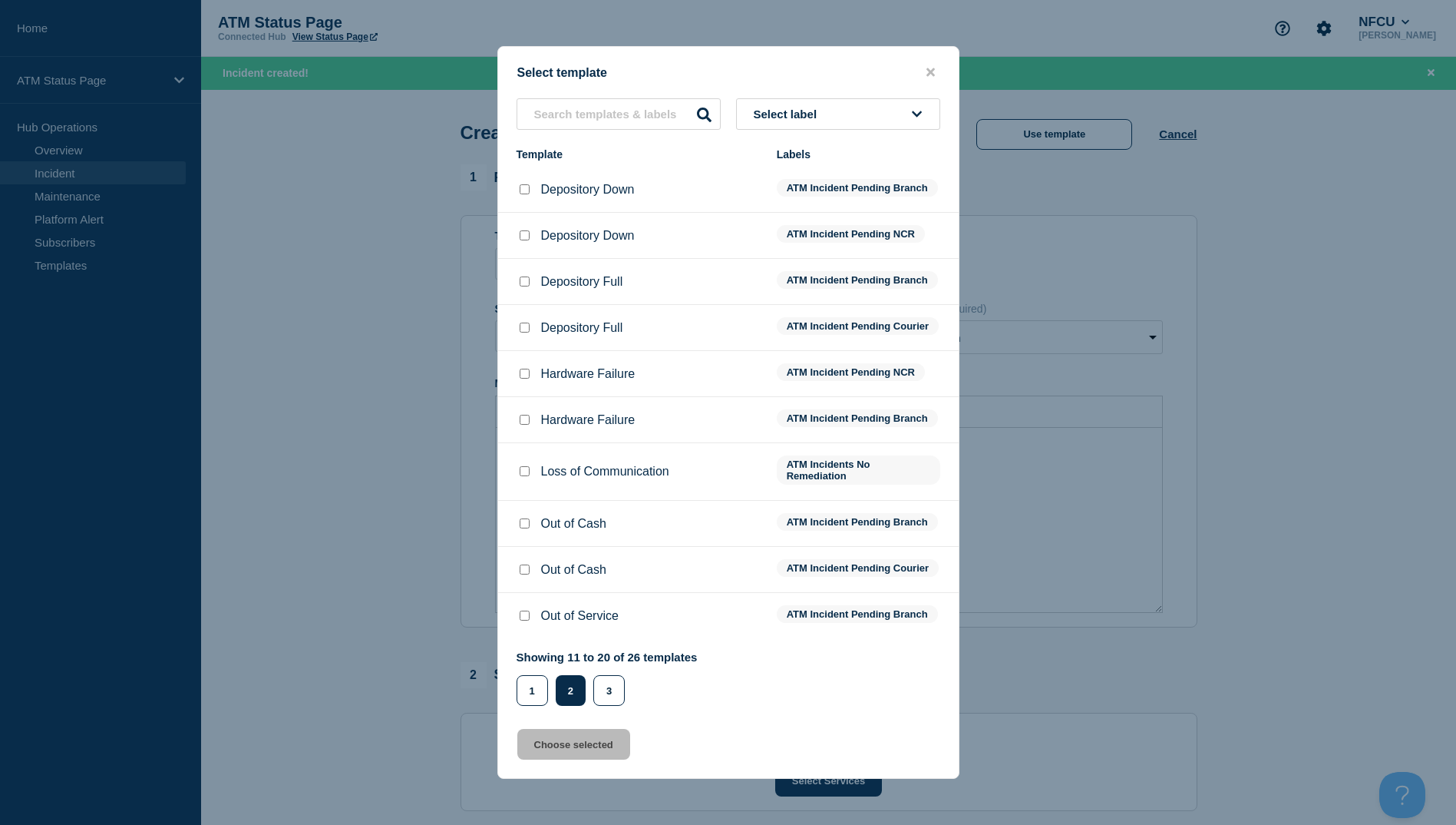
click at [527, 184] on input "Depository Down checkbox" at bounding box center [524, 189] width 10 height 10
click at [584, 759] on button "Choose selected" at bounding box center [574, 744] width 113 height 31
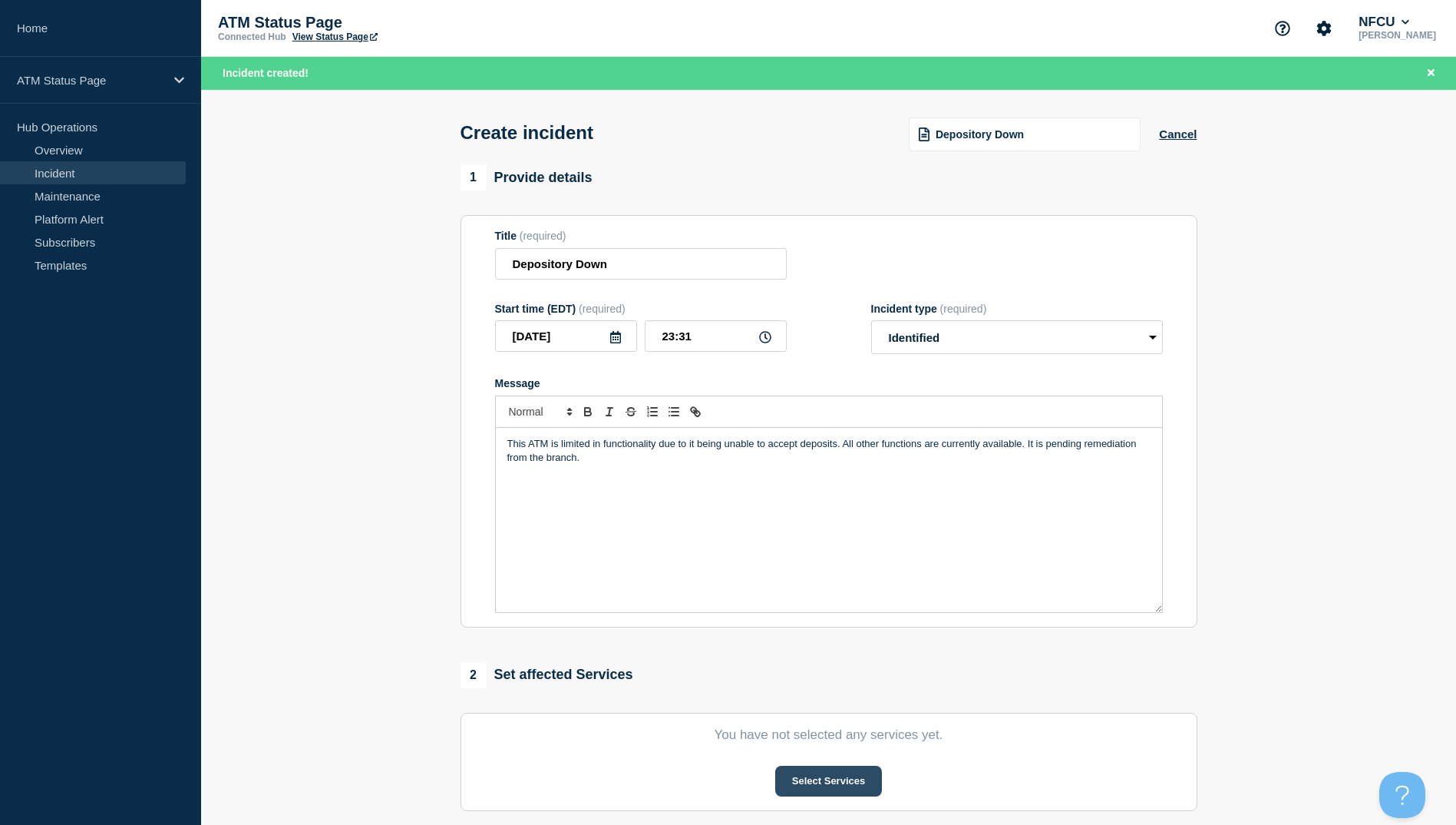
click at [806, 786] on button "Select Services" at bounding box center [829, 781] width 107 height 31
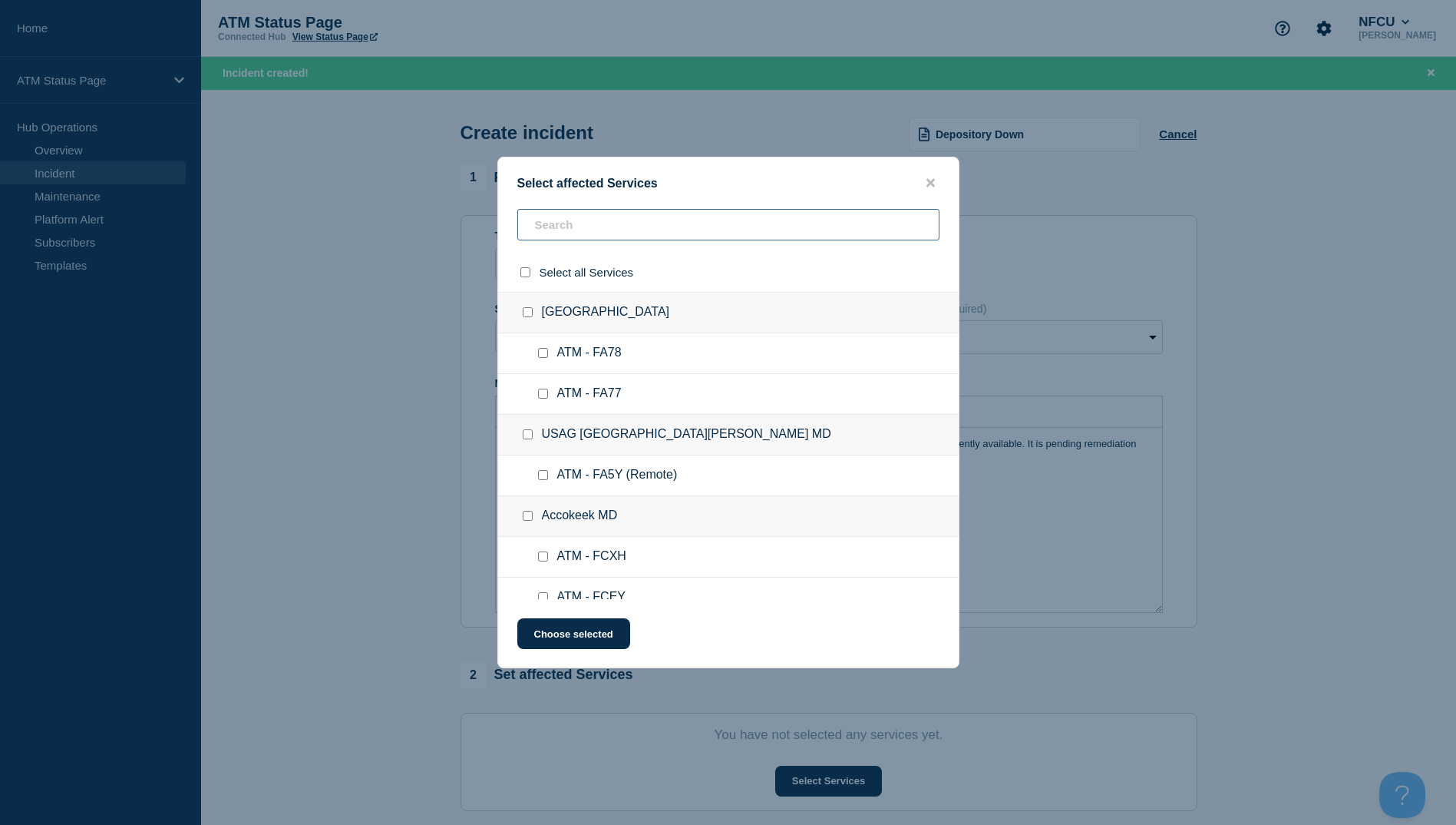
click at [562, 227] on input "text" at bounding box center [728, 224] width 422 height 31
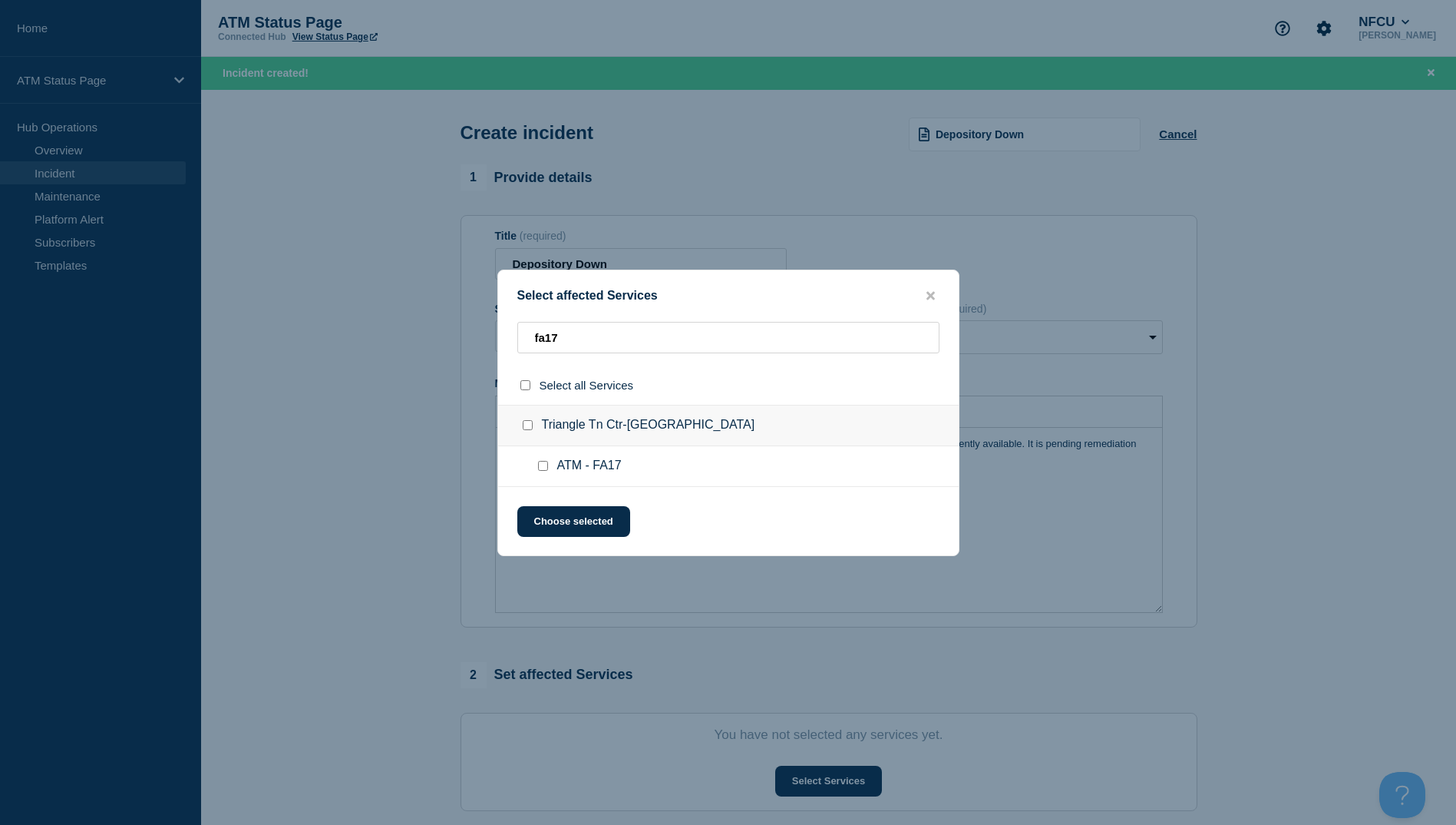
click at [543, 462] on input "ATM - FA17 checkbox" at bounding box center [543, 465] width 10 height 10
click at [546, 526] on button "Choose selected" at bounding box center [574, 522] width 113 height 31
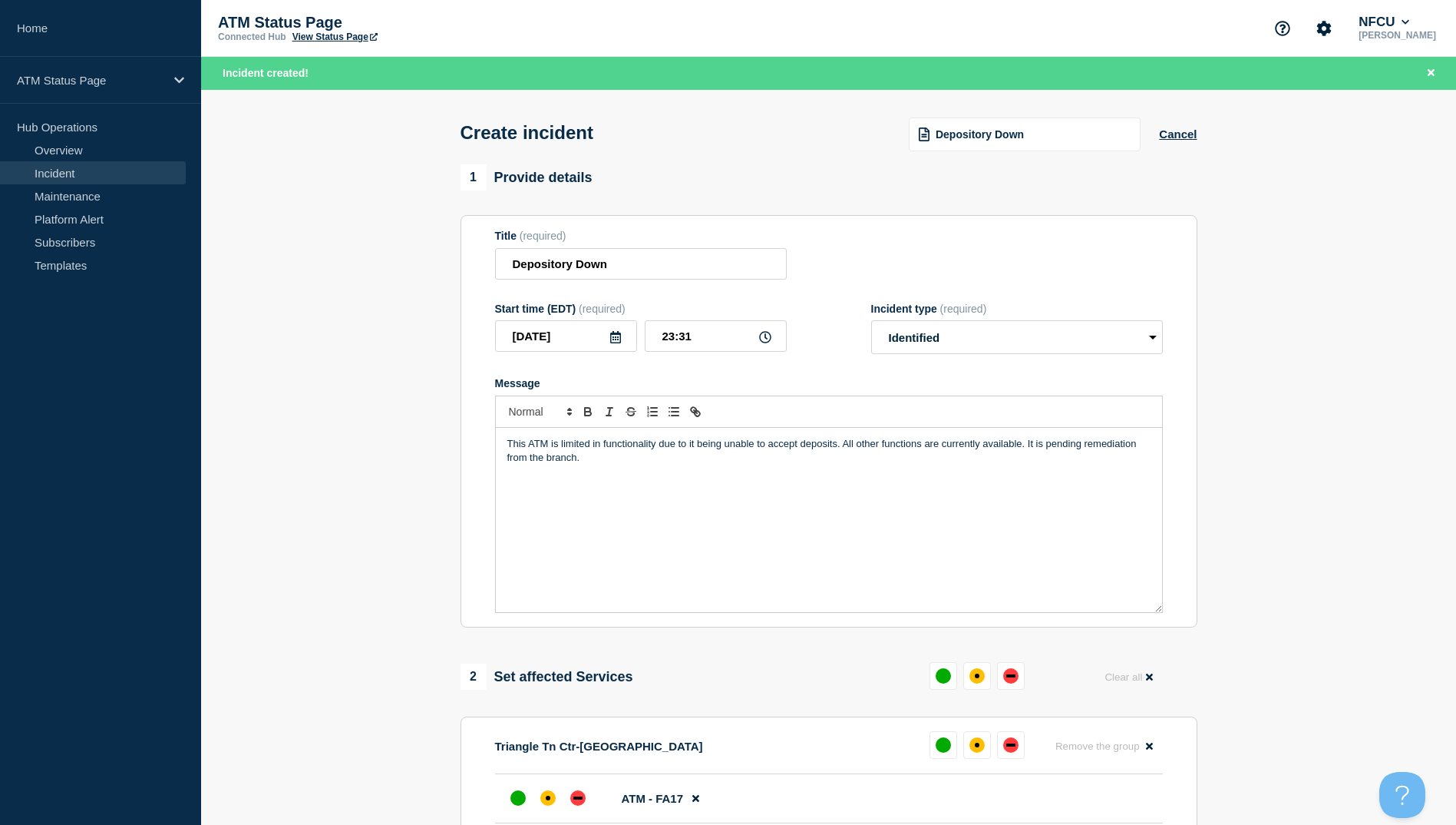
scroll to position [307, 0]
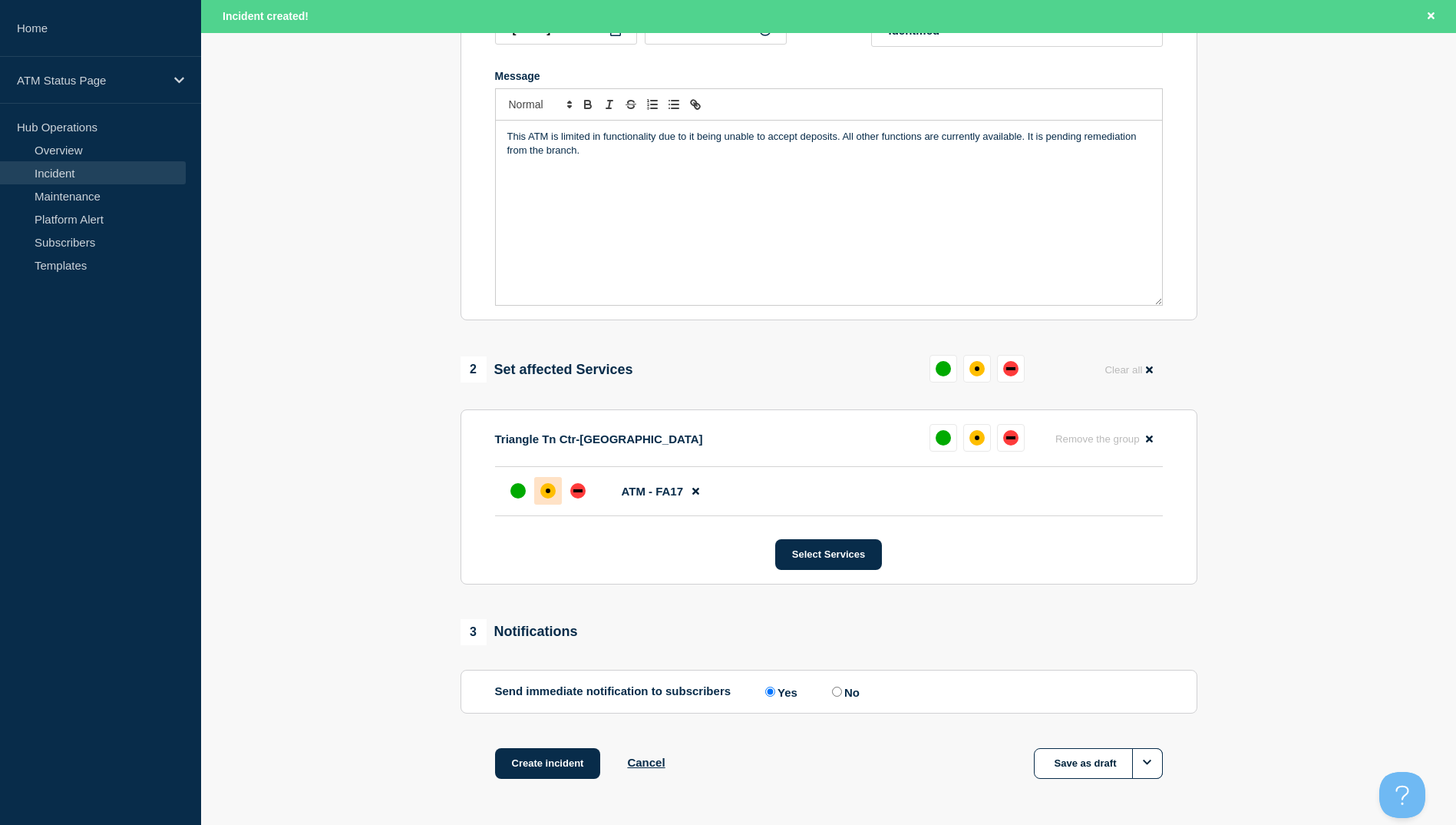
click at [536, 496] on div at bounding box center [548, 490] width 88 height 28
click at [542, 494] on div "affected" at bounding box center [548, 490] width 15 height 15
click at [541, 773] on button "Create incident" at bounding box center [547, 763] width 106 height 31
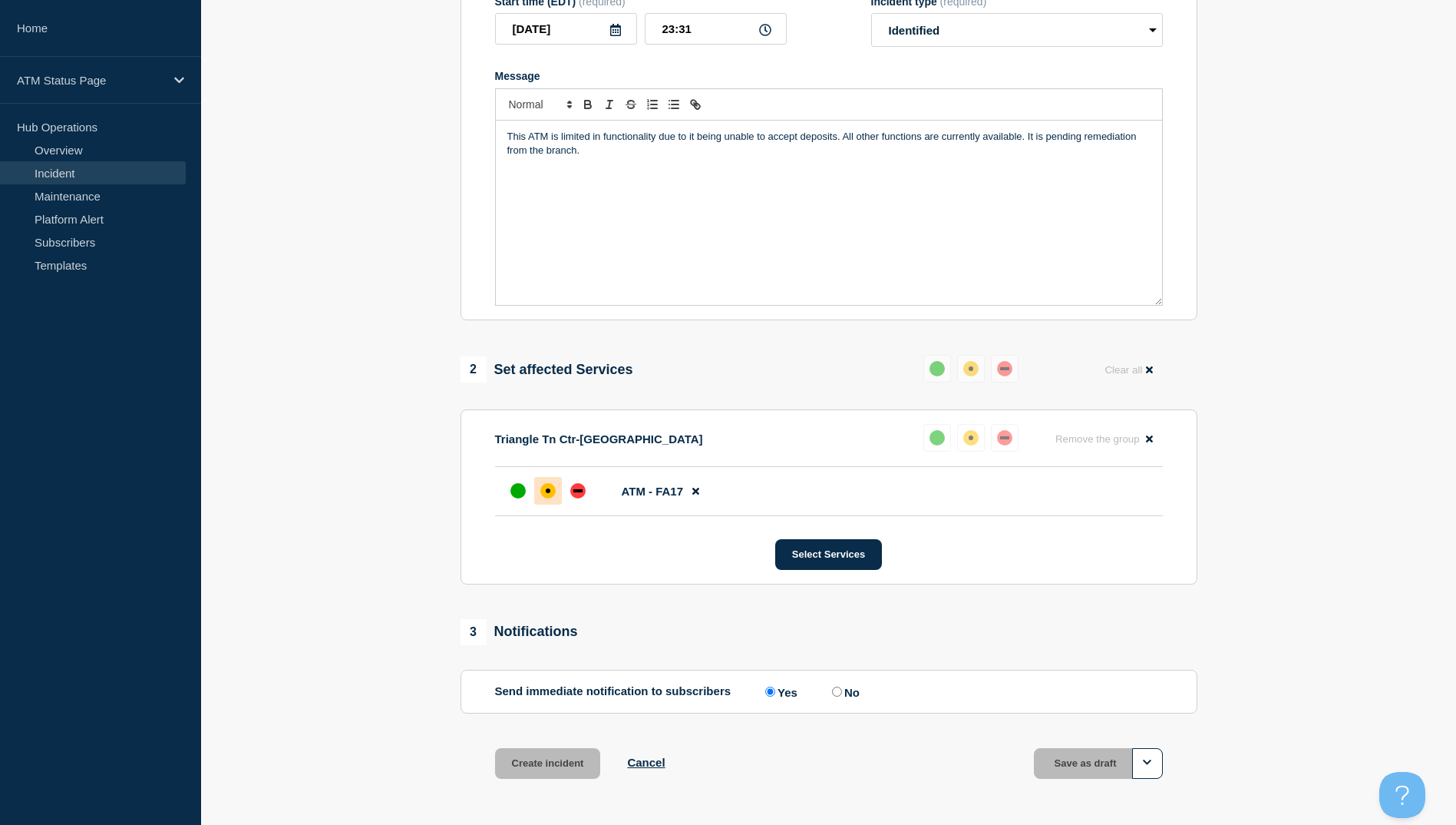
scroll to position [274, 0]
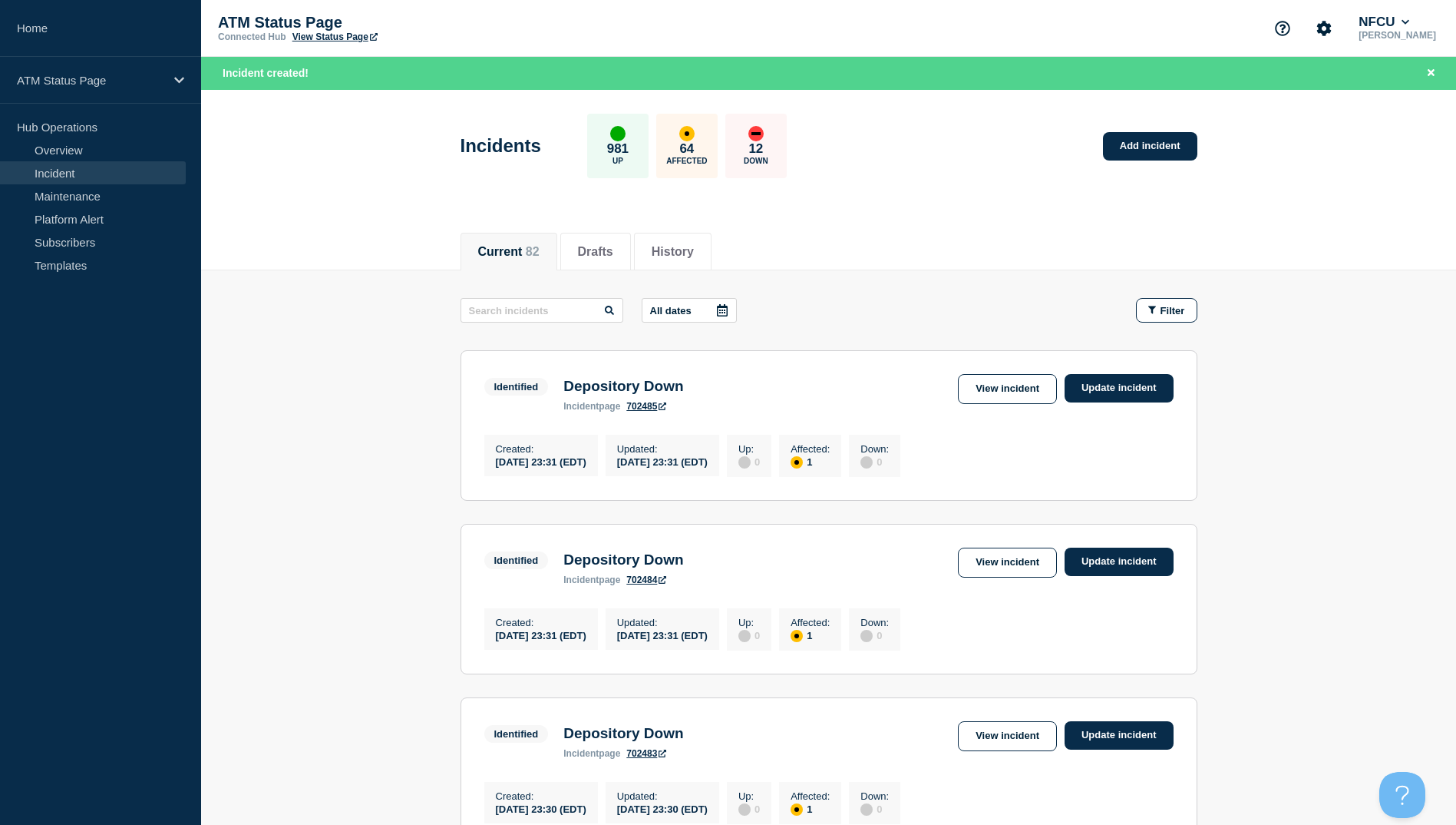
click at [967, 405] on div "Identified Depository Down incident page 702485 View incident Update incident" at bounding box center [829, 392] width 689 height 37
click at [1005, 384] on link "View incident" at bounding box center [1008, 388] width 99 height 30
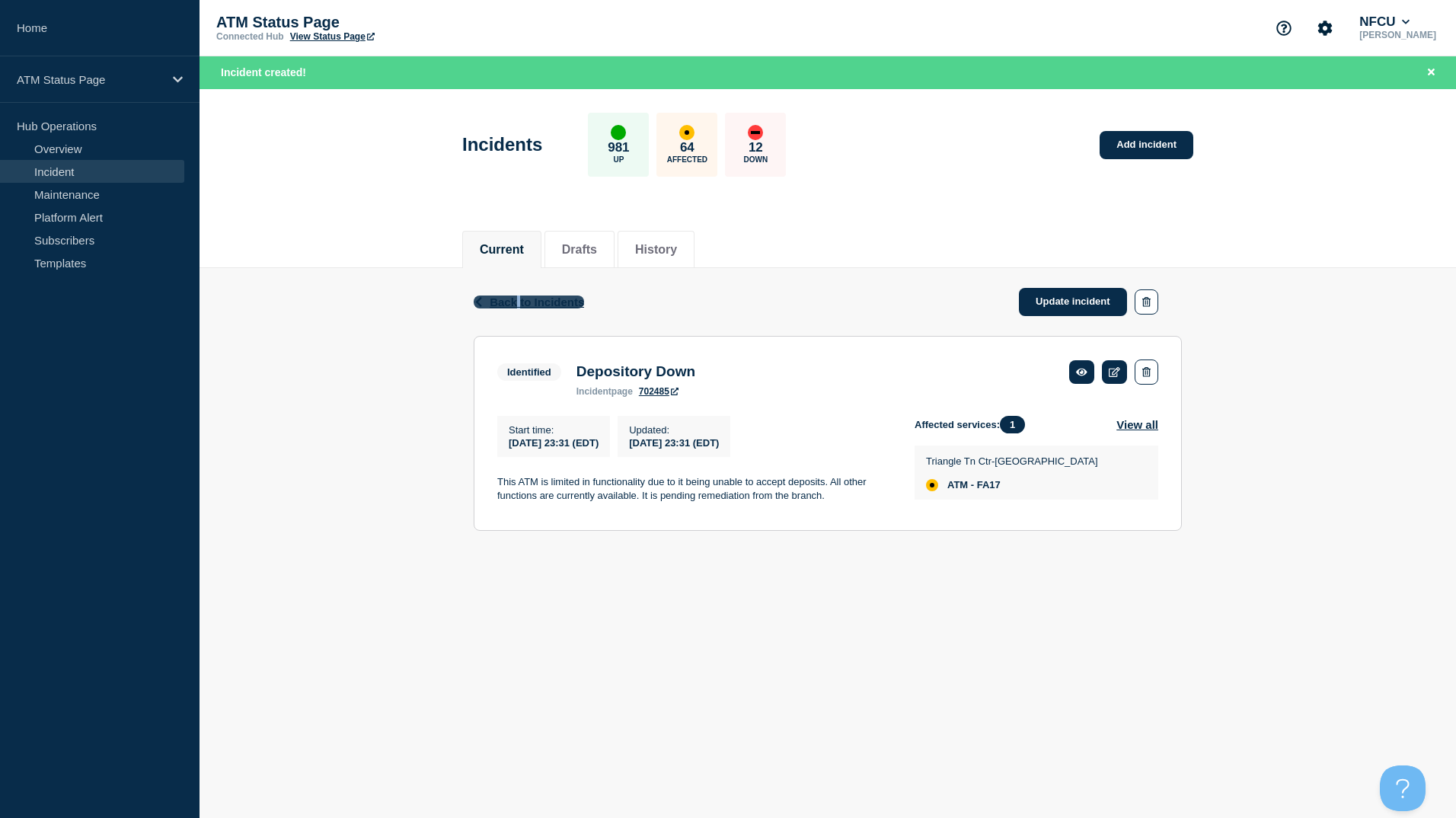
drag, startPoint x: 519, startPoint y: 287, endPoint x: 517, endPoint y: 300, distance: 13.2
click at [517, 300] on div "Back Back to Incidents Update incident" at bounding box center [828, 302] width 709 height 68
click at [517, 301] on span "Back to Incidents" at bounding box center [537, 302] width 95 height 13
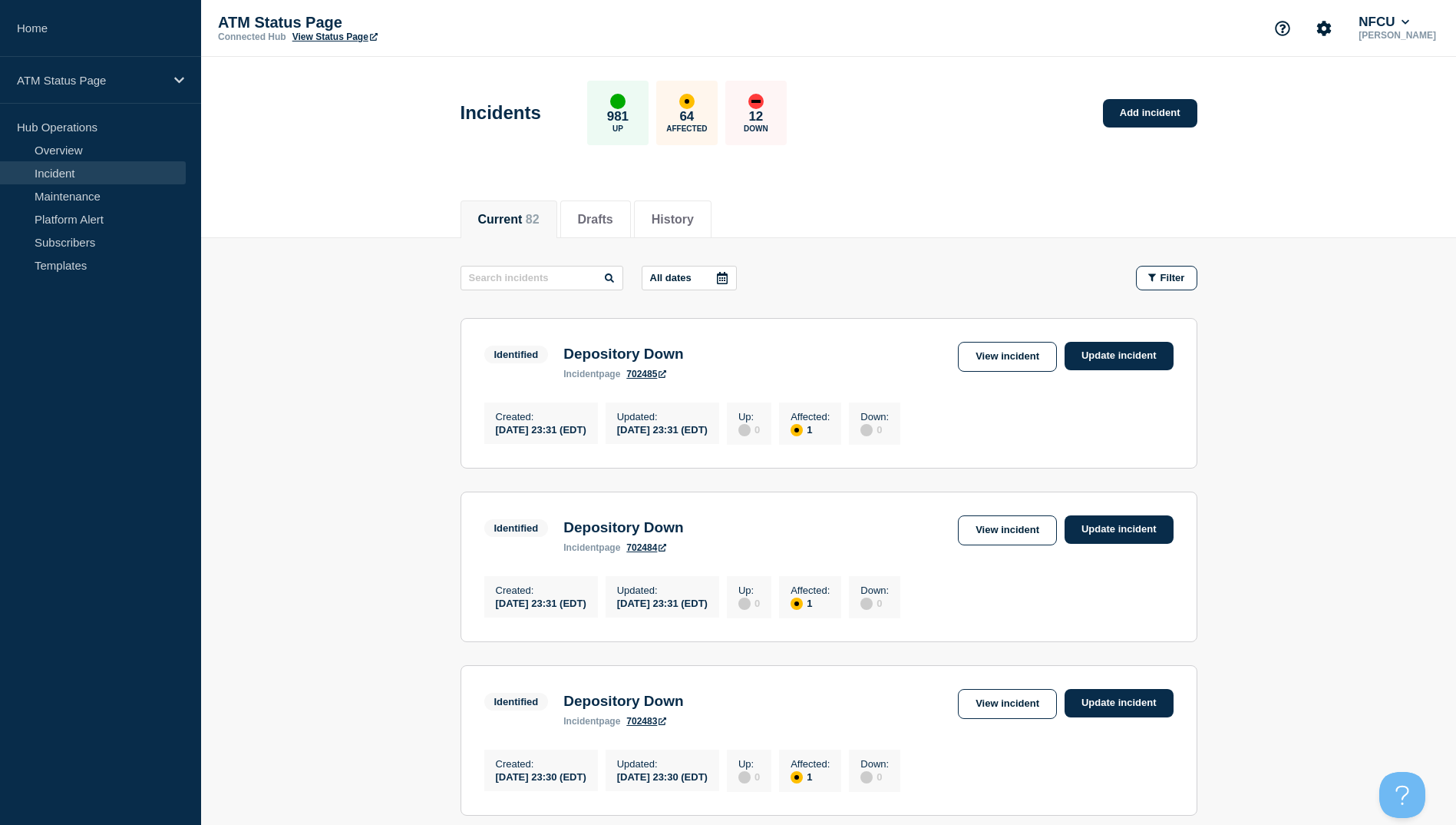
click at [995, 521] on link "View incident" at bounding box center [1008, 529] width 99 height 30
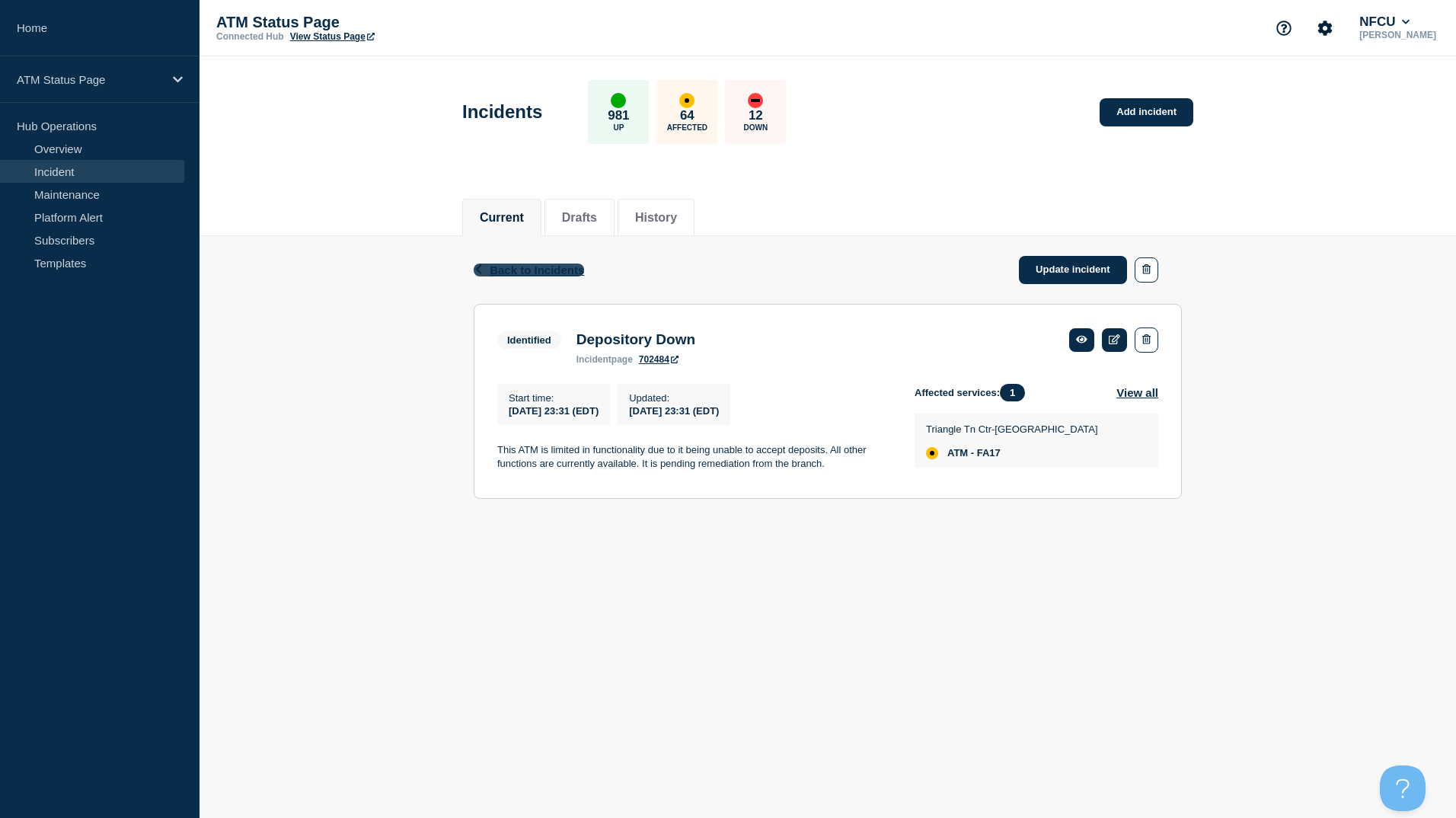
click at [522, 270] on span "Back to Incidents" at bounding box center [537, 270] width 95 height 13
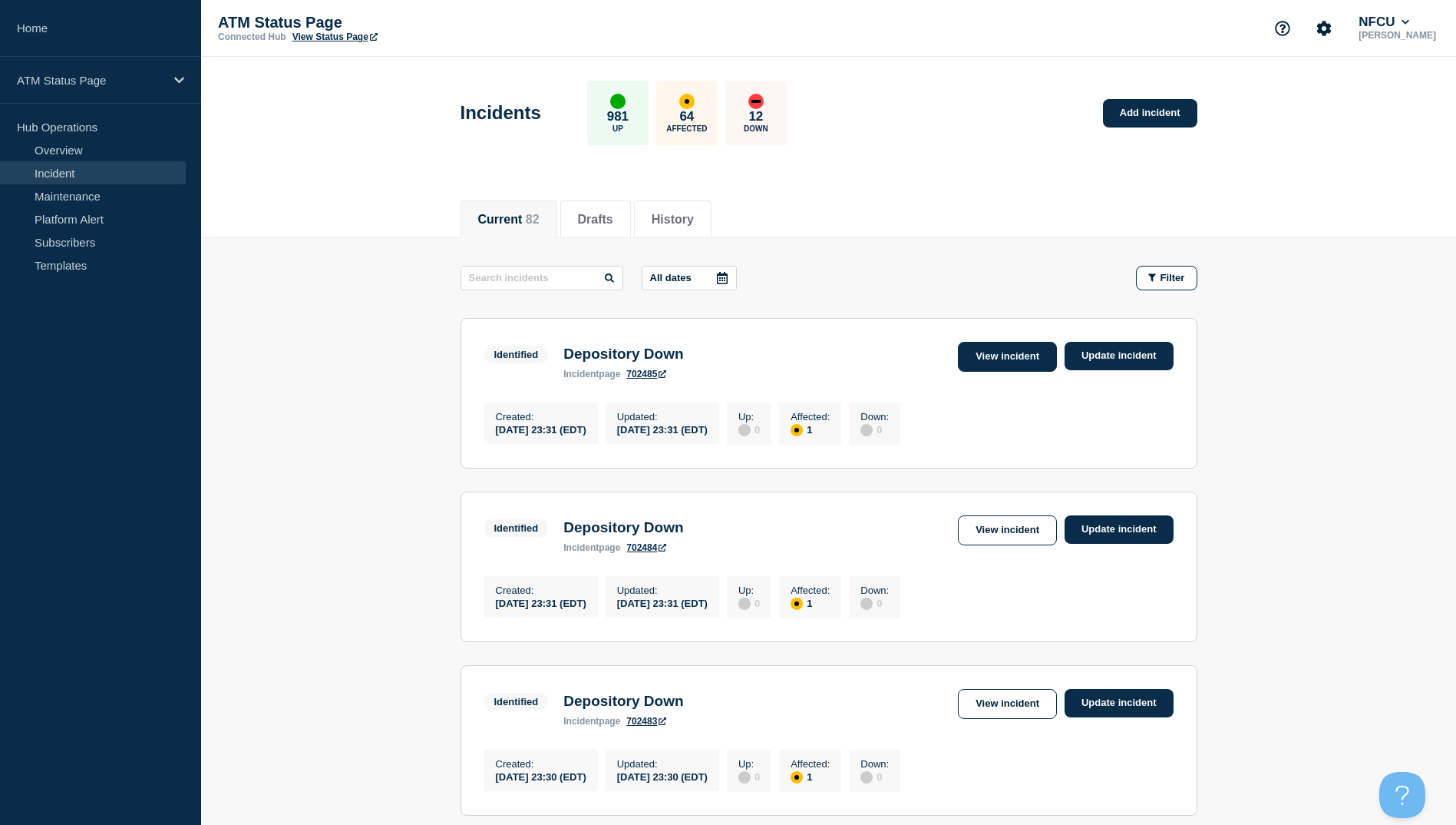
click at [996, 361] on link "View incident" at bounding box center [1008, 356] width 99 height 30
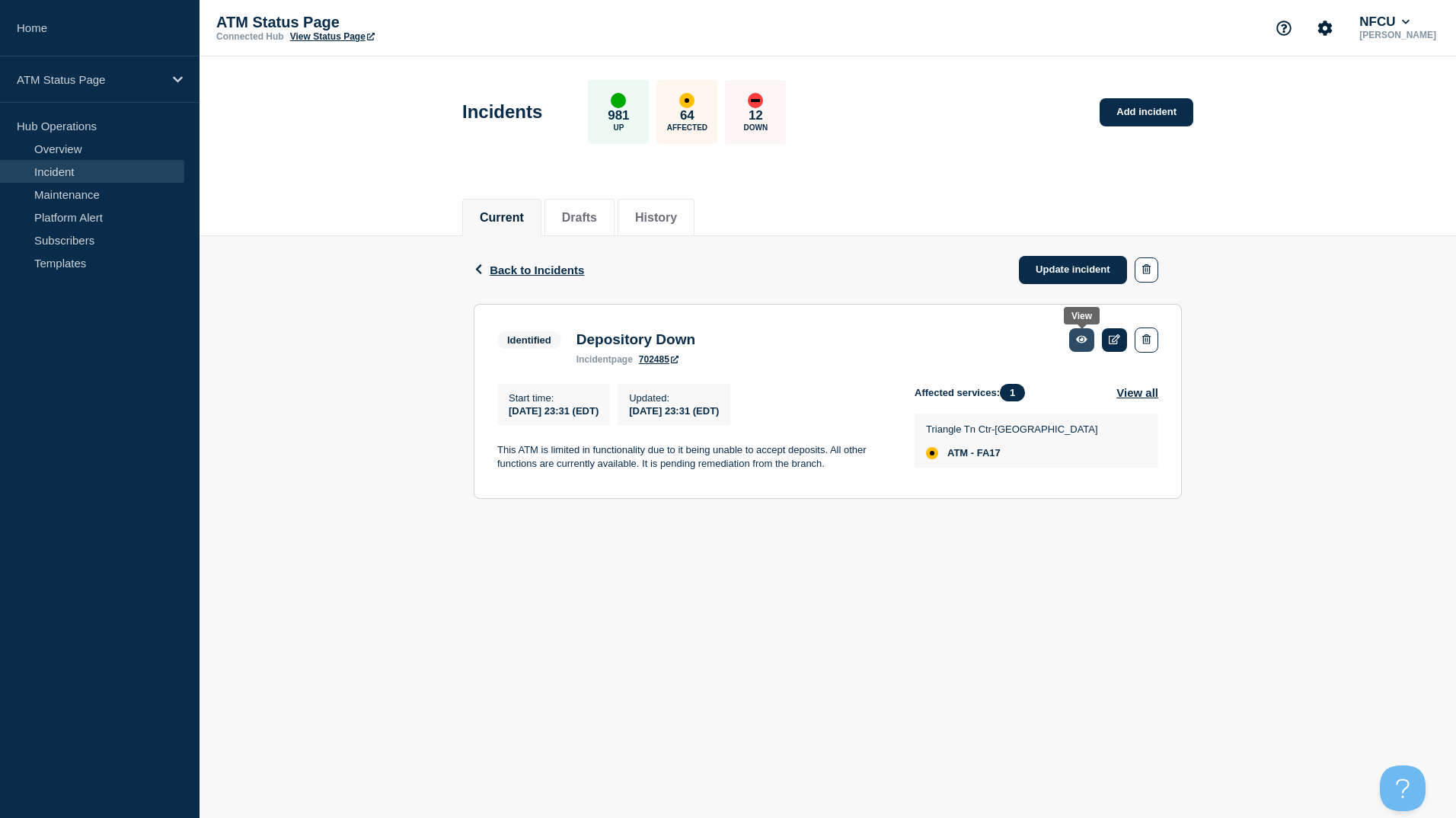
click at [1079, 344] on icon at bounding box center [1082, 339] width 11 height 9
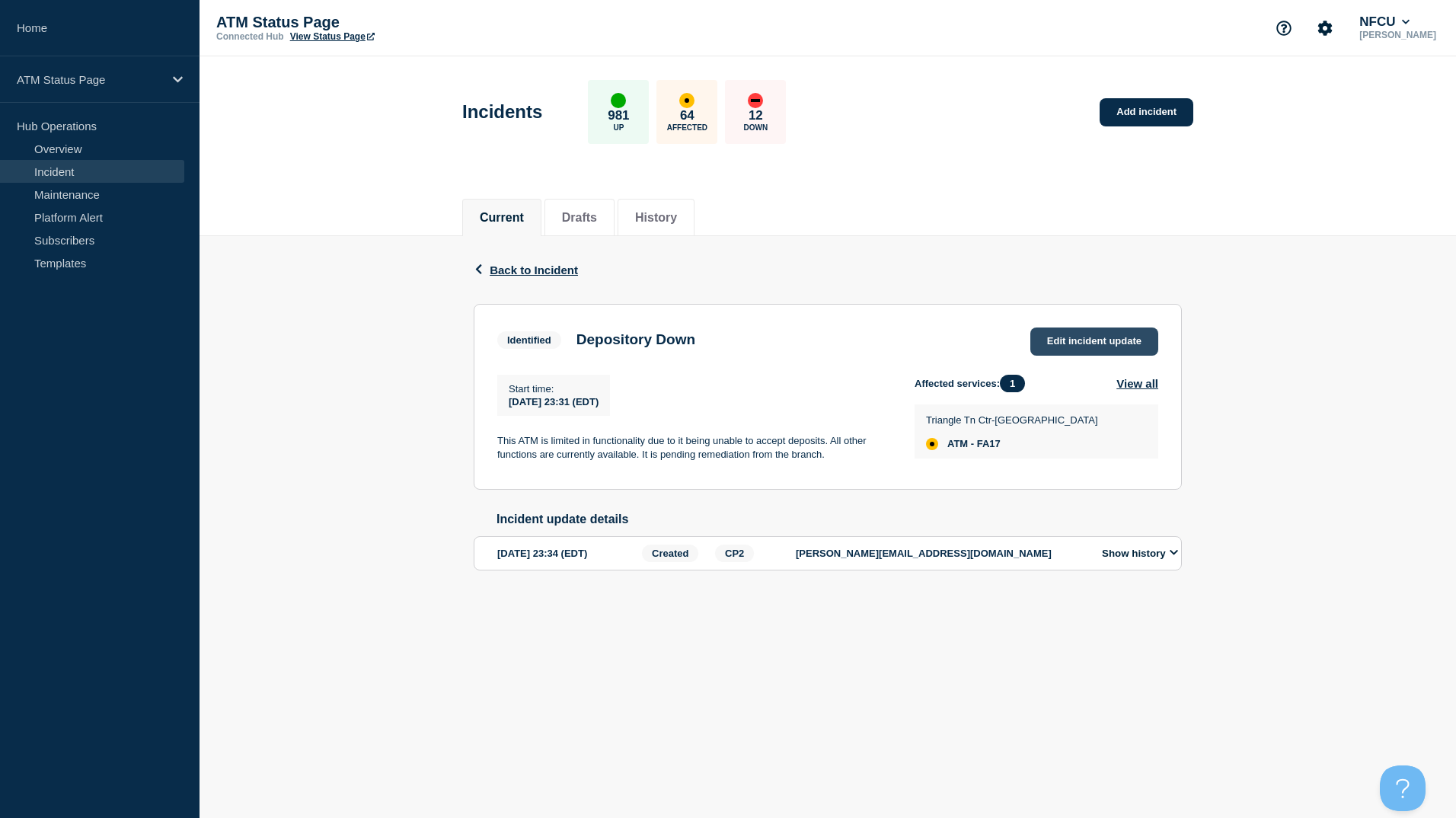
click at [1137, 336] on span "Edit incident update" at bounding box center [1095, 340] width 95 height 11
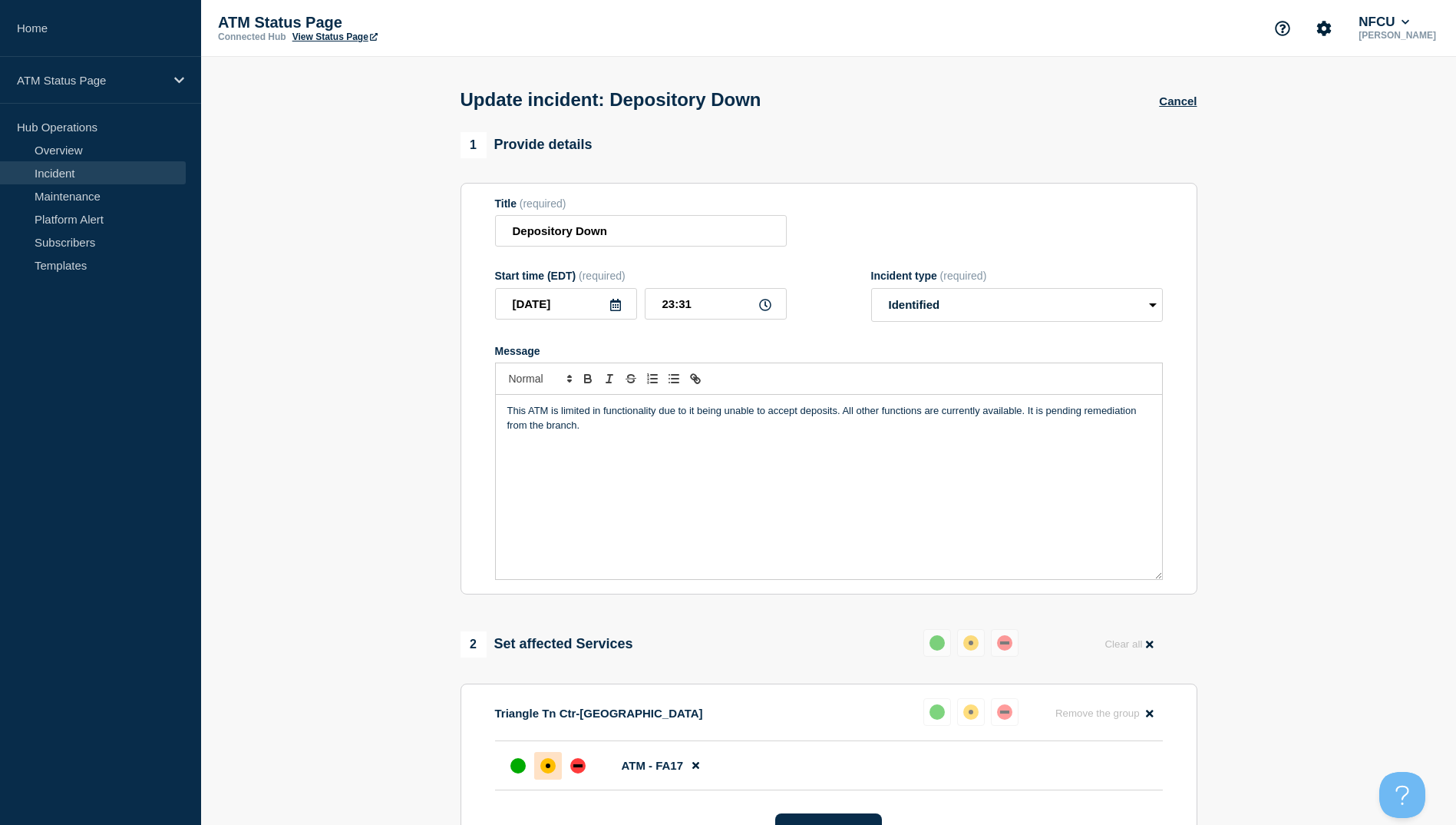
scroll to position [154, 0]
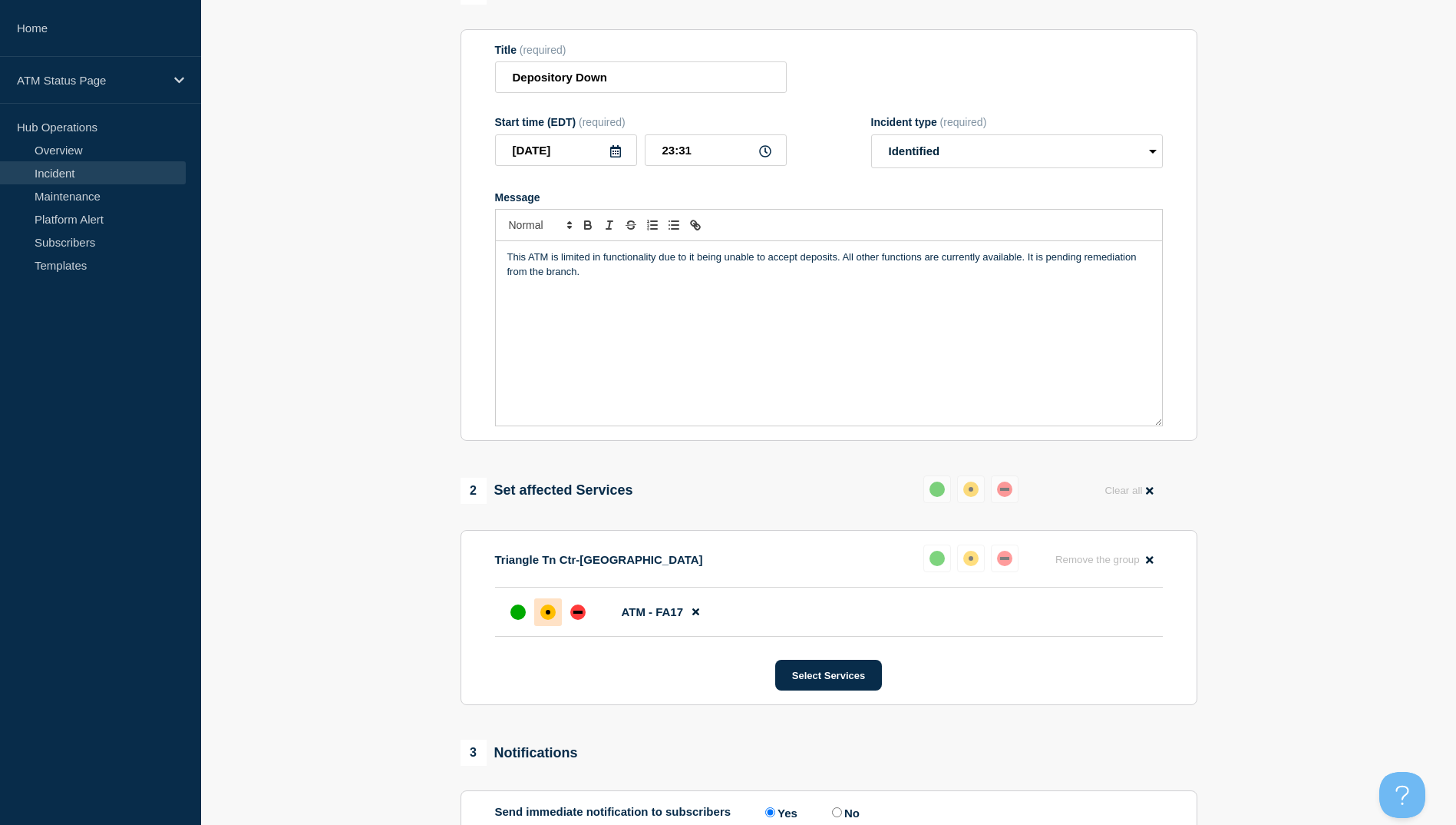
click at [695, 614] on icon at bounding box center [695, 611] width 7 height 10
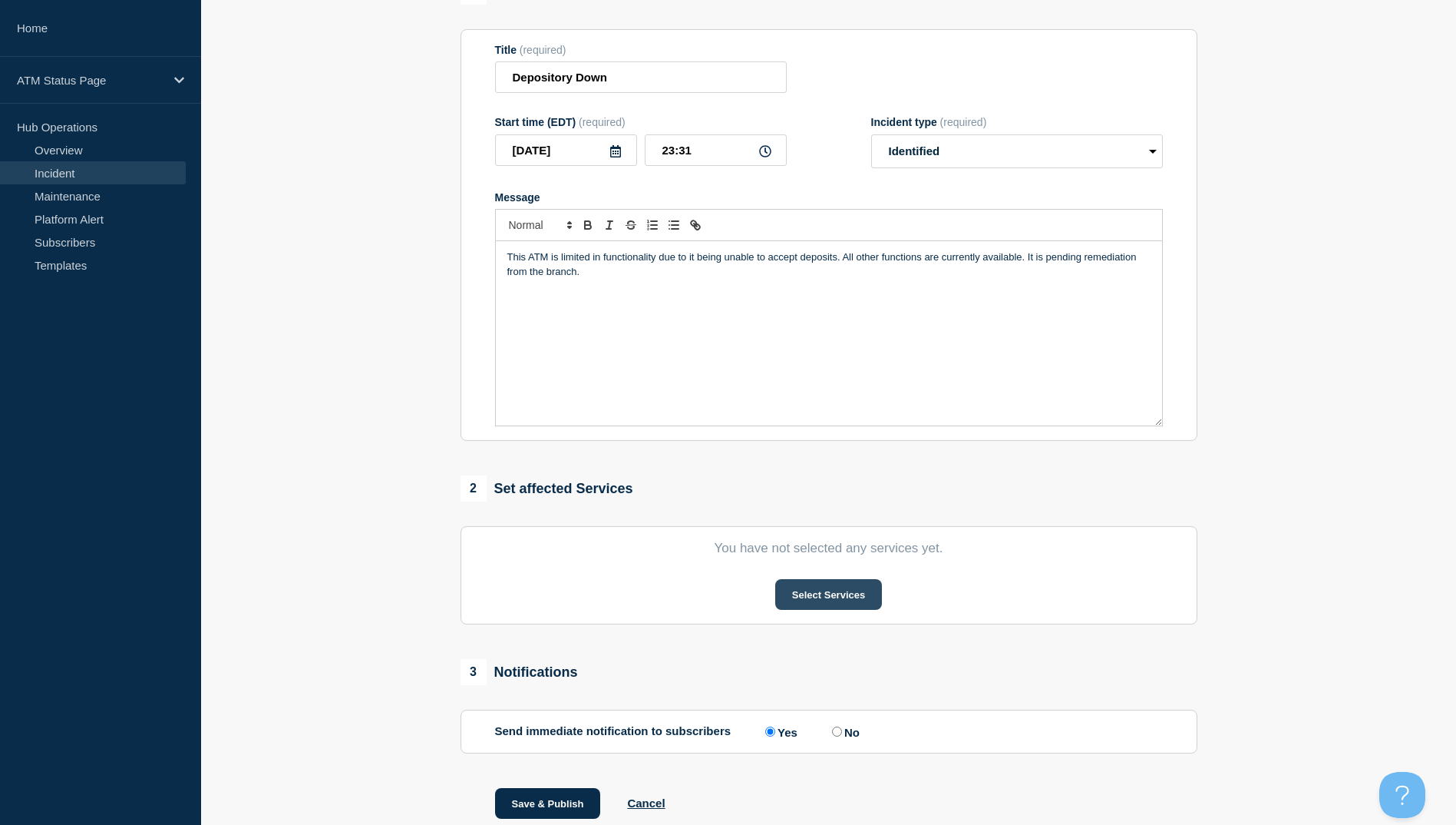
click at [855, 589] on button "Select Services" at bounding box center [829, 594] width 107 height 31
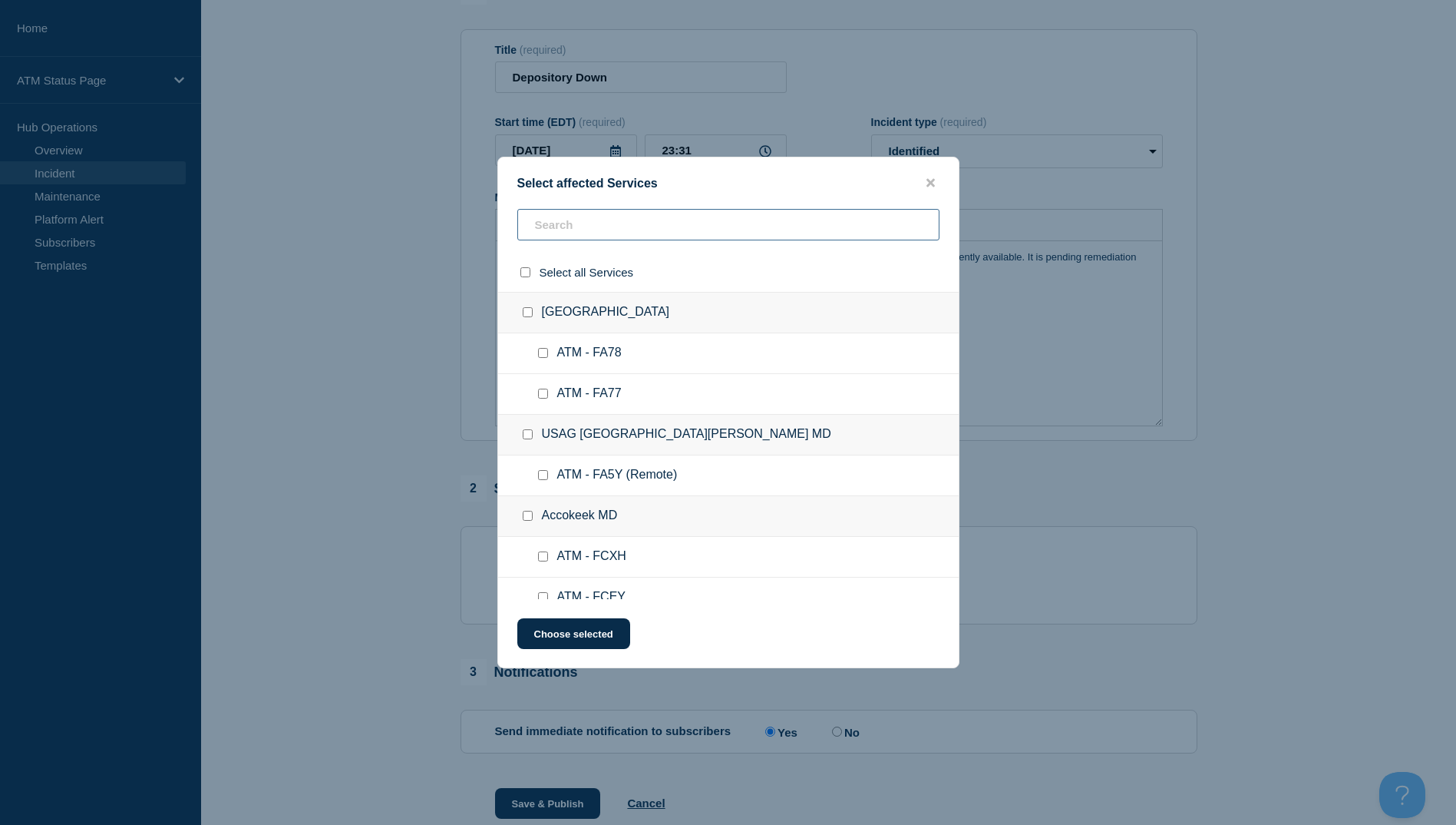
click at [660, 225] on input "text" at bounding box center [728, 224] width 422 height 31
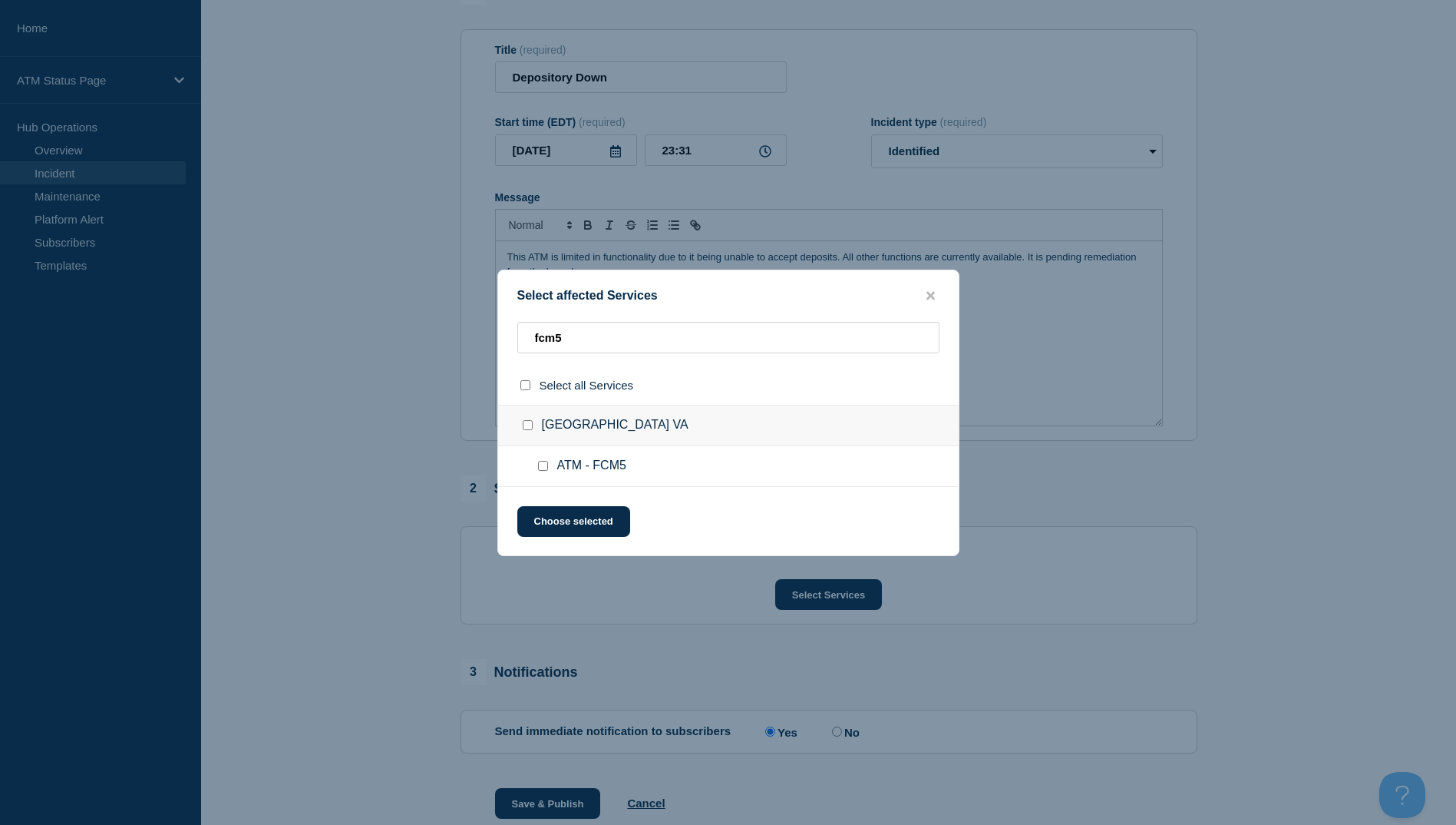
click at [538, 467] on input "ATM - FCM5 checkbox" at bounding box center [543, 465] width 10 height 10
click at [578, 527] on button "Choose selected" at bounding box center [574, 522] width 113 height 31
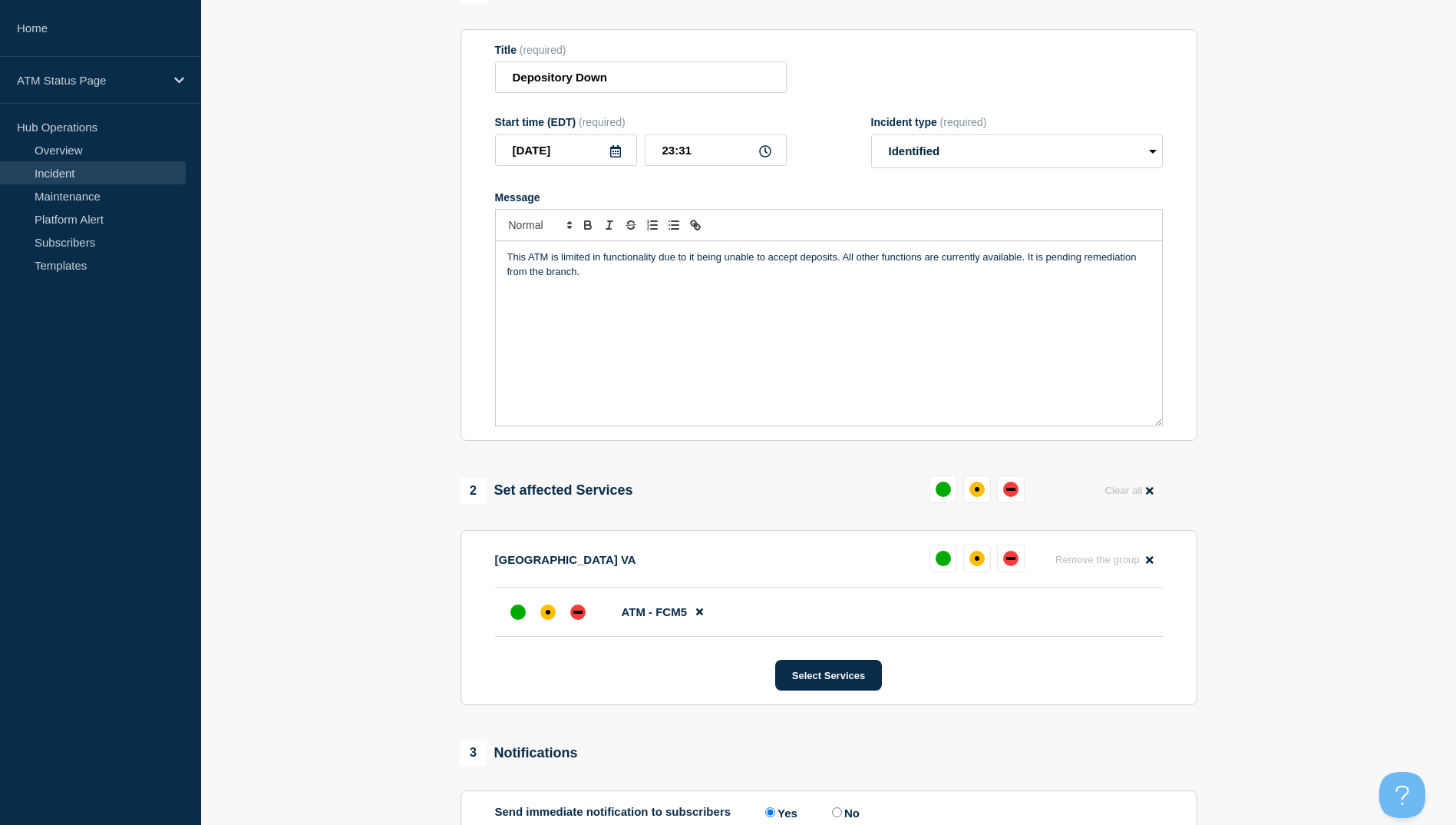
scroll to position [294, 0]
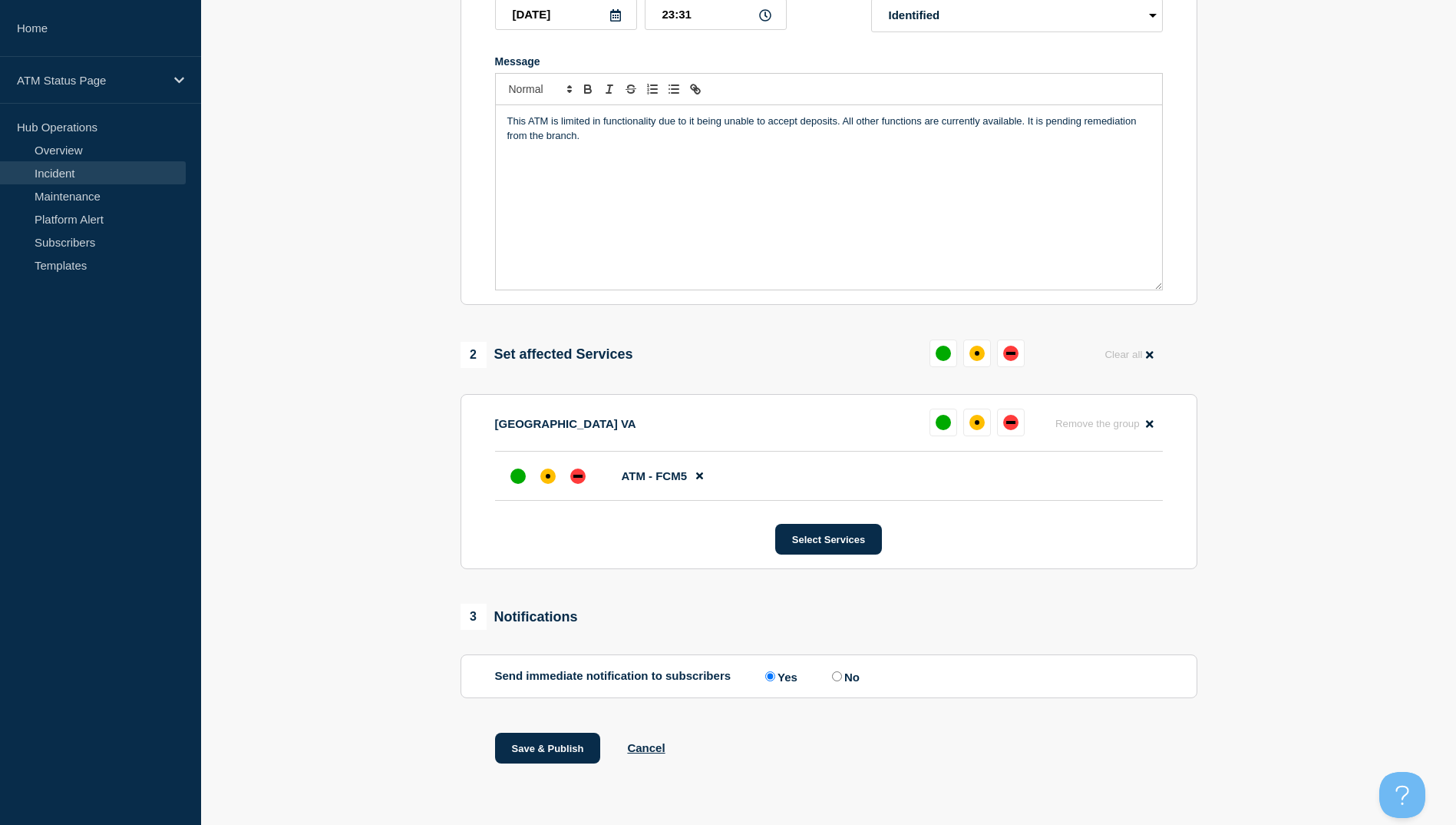
click at [562, 475] on div at bounding box center [548, 476] width 88 height 28
click at [550, 478] on div "affected" at bounding box center [548, 476] width 15 height 15
click at [553, 731] on div "1 Provide details Title (required) Depository Down Start time (EDT) (required) …" at bounding box center [828, 322] width 754 height 959
click at [547, 736] on button "Save & Publish" at bounding box center [547, 748] width 106 height 31
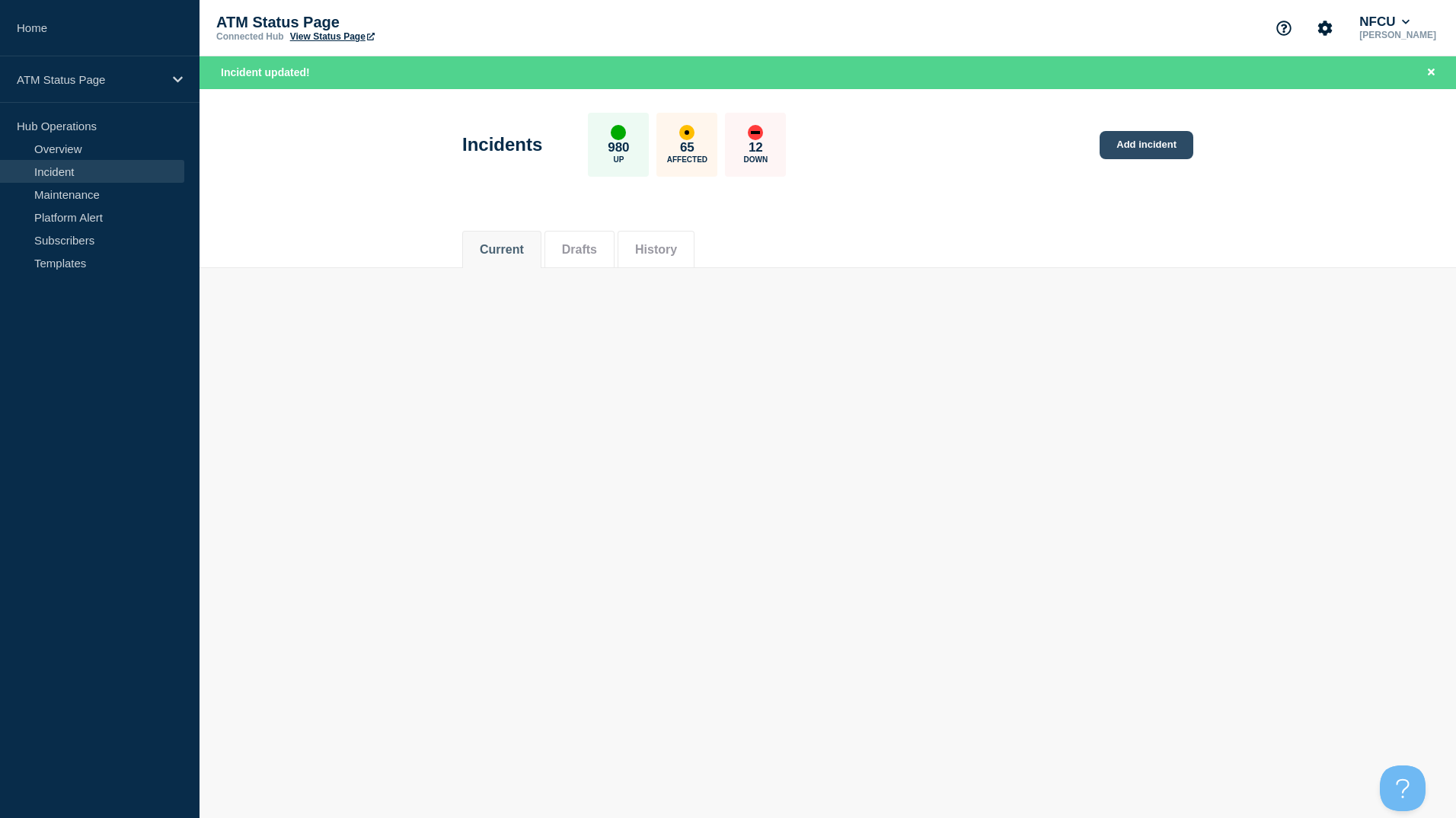
click at [1142, 131] on link "Add incident" at bounding box center [1147, 145] width 94 height 28
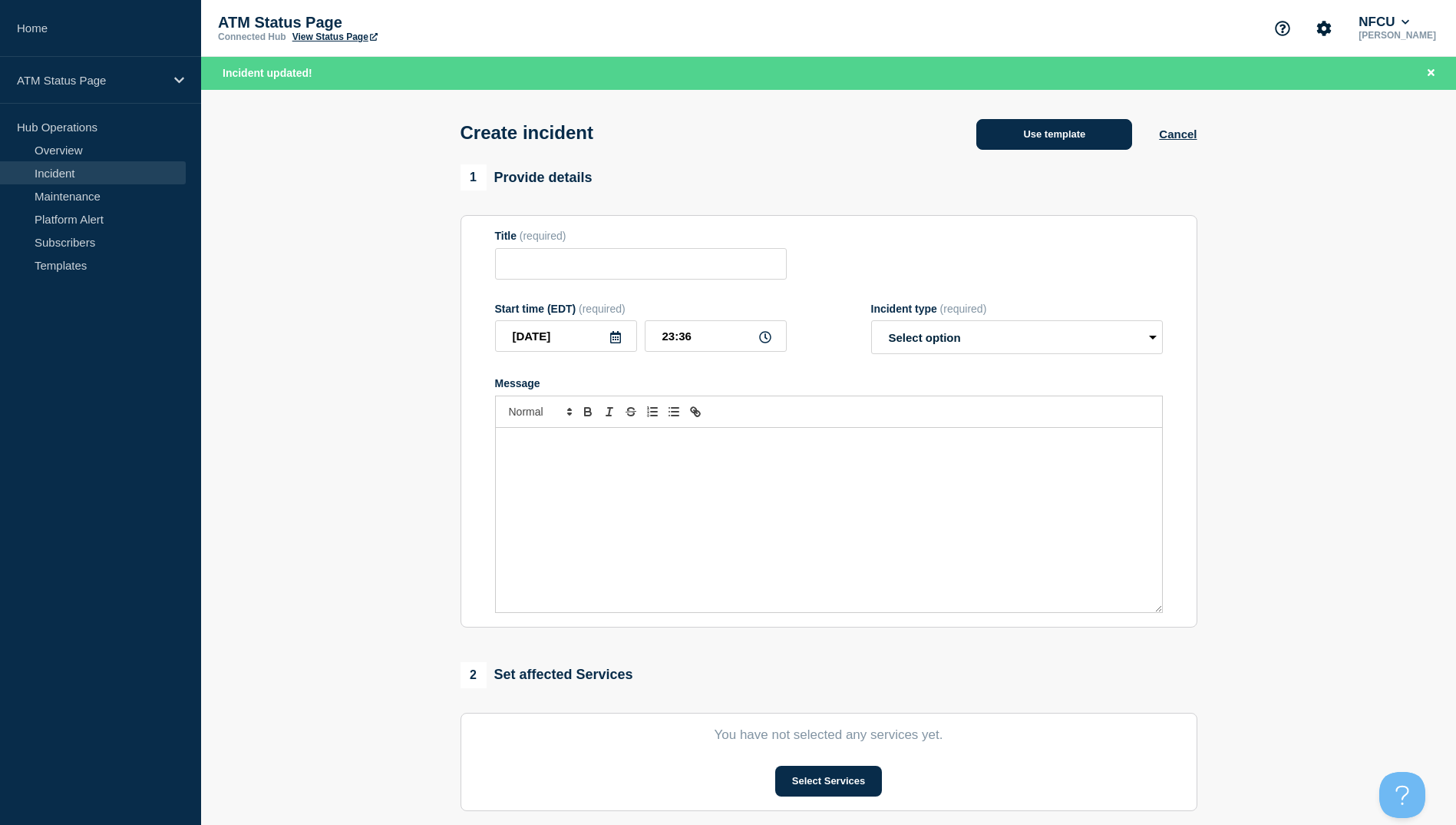
click at [1066, 145] on button "Use template" at bounding box center [1054, 134] width 155 height 31
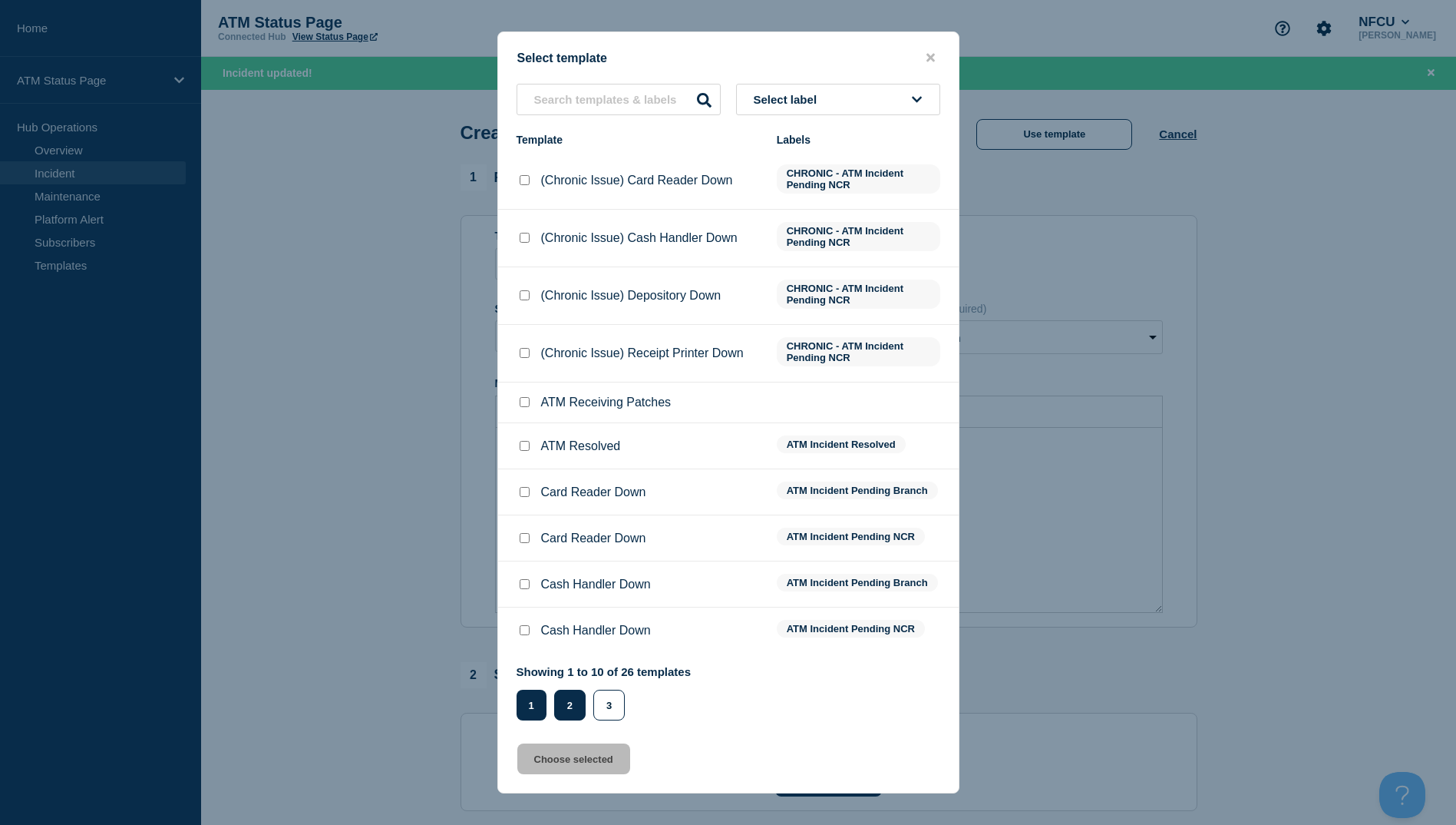
click at [573, 705] on button "2" at bounding box center [569, 705] width 31 height 31
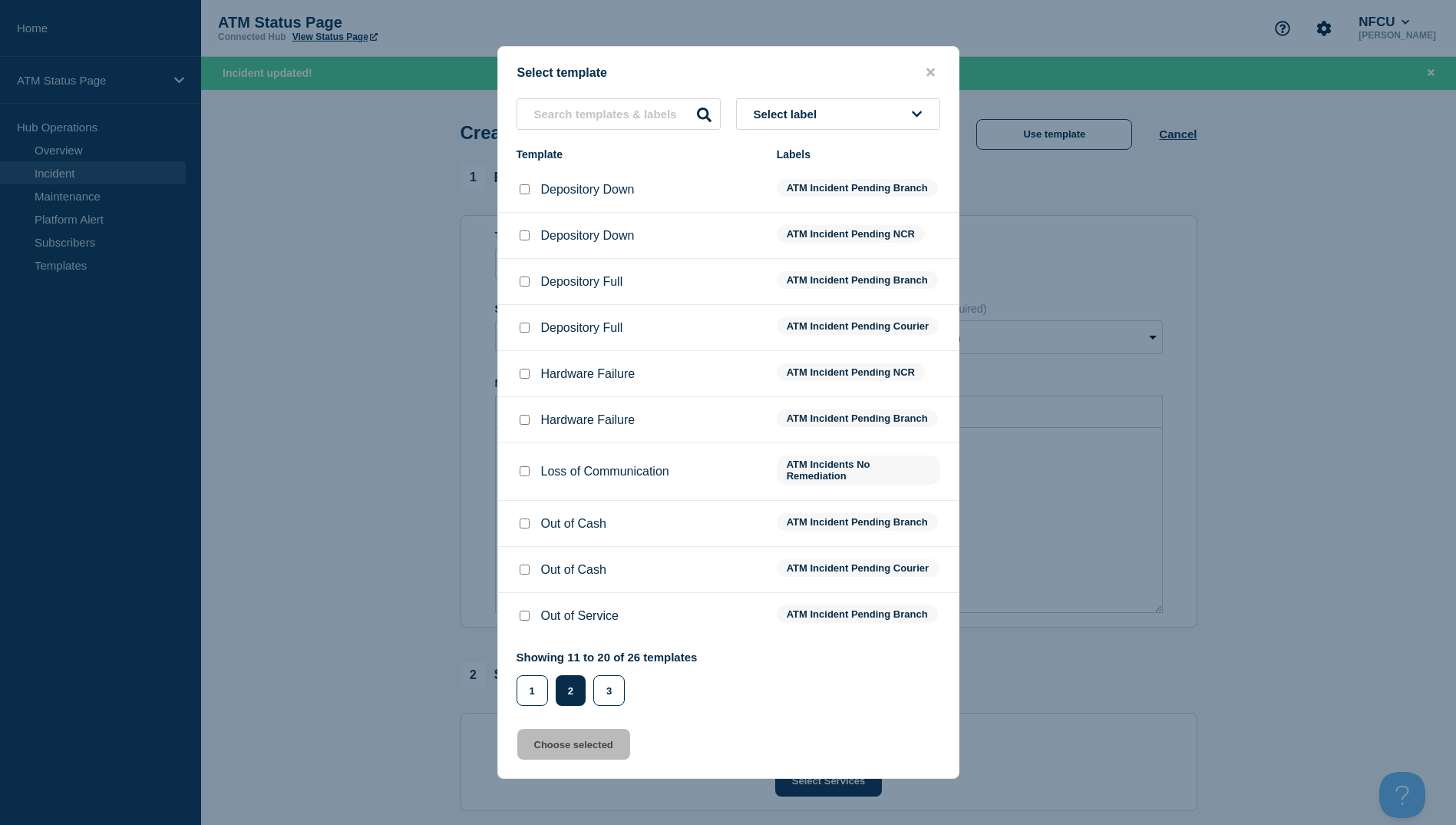
click at [520, 231] on input "Depository Down checkbox" at bounding box center [524, 236] width 10 height 10
click at [588, 759] on button "Choose selected" at bounding box center [574, 744] width 113 height 31
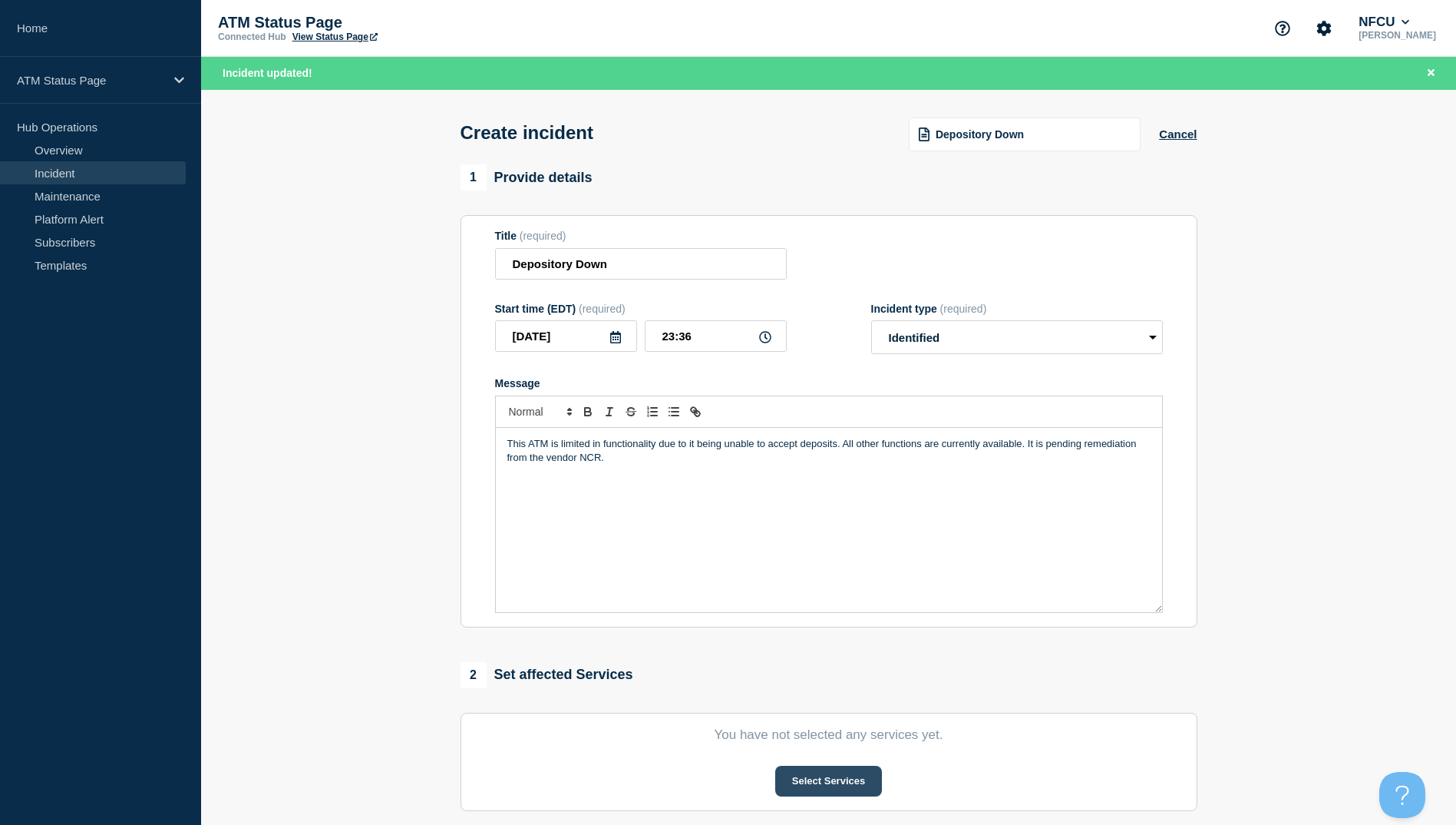
click at [825, 782] on button "Select Services" at bounding box center [829, 781] width 107 height 31
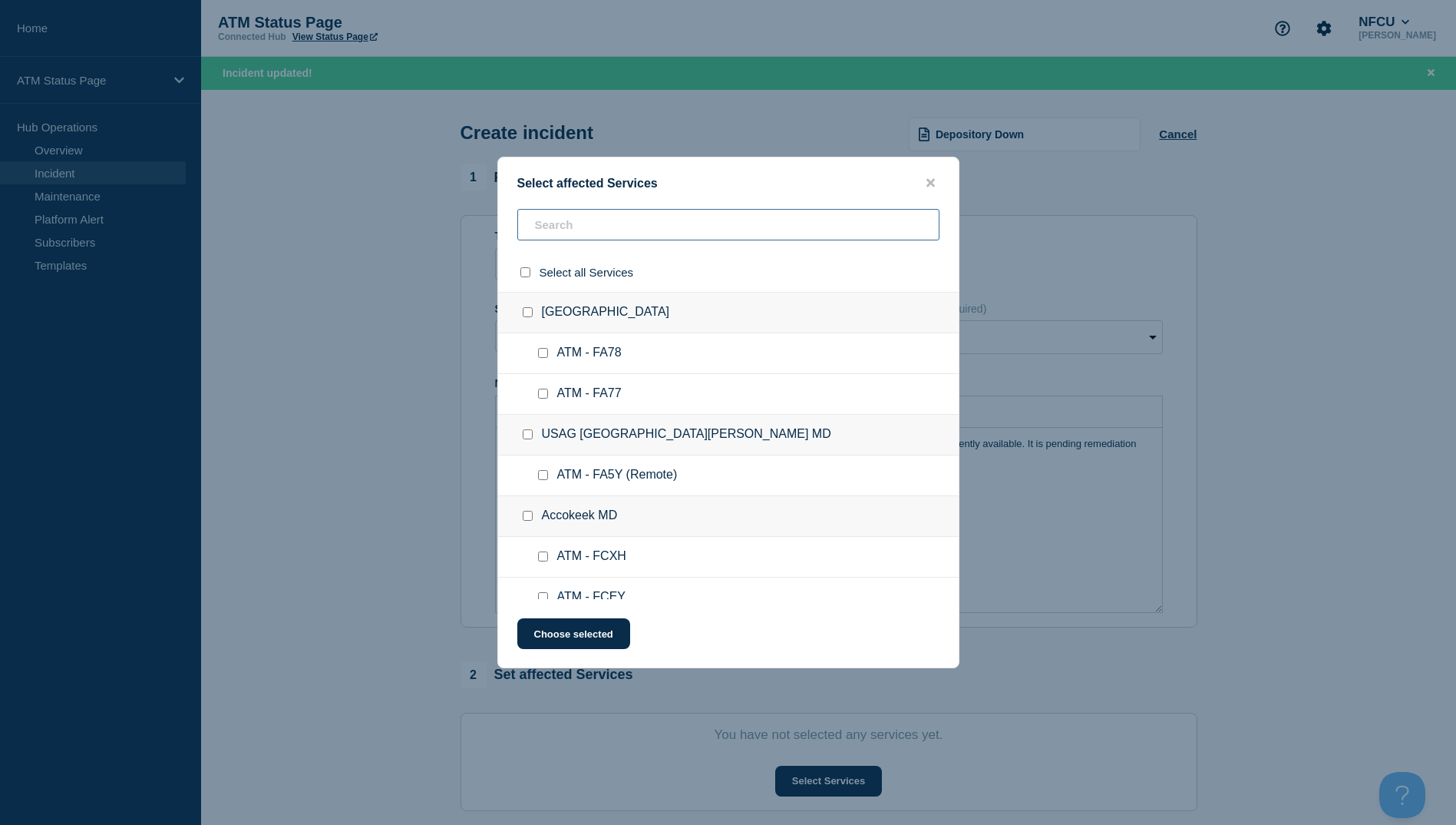
click at [582, 222] on input "text" at bounding box center [728, 224] width 422 height 31
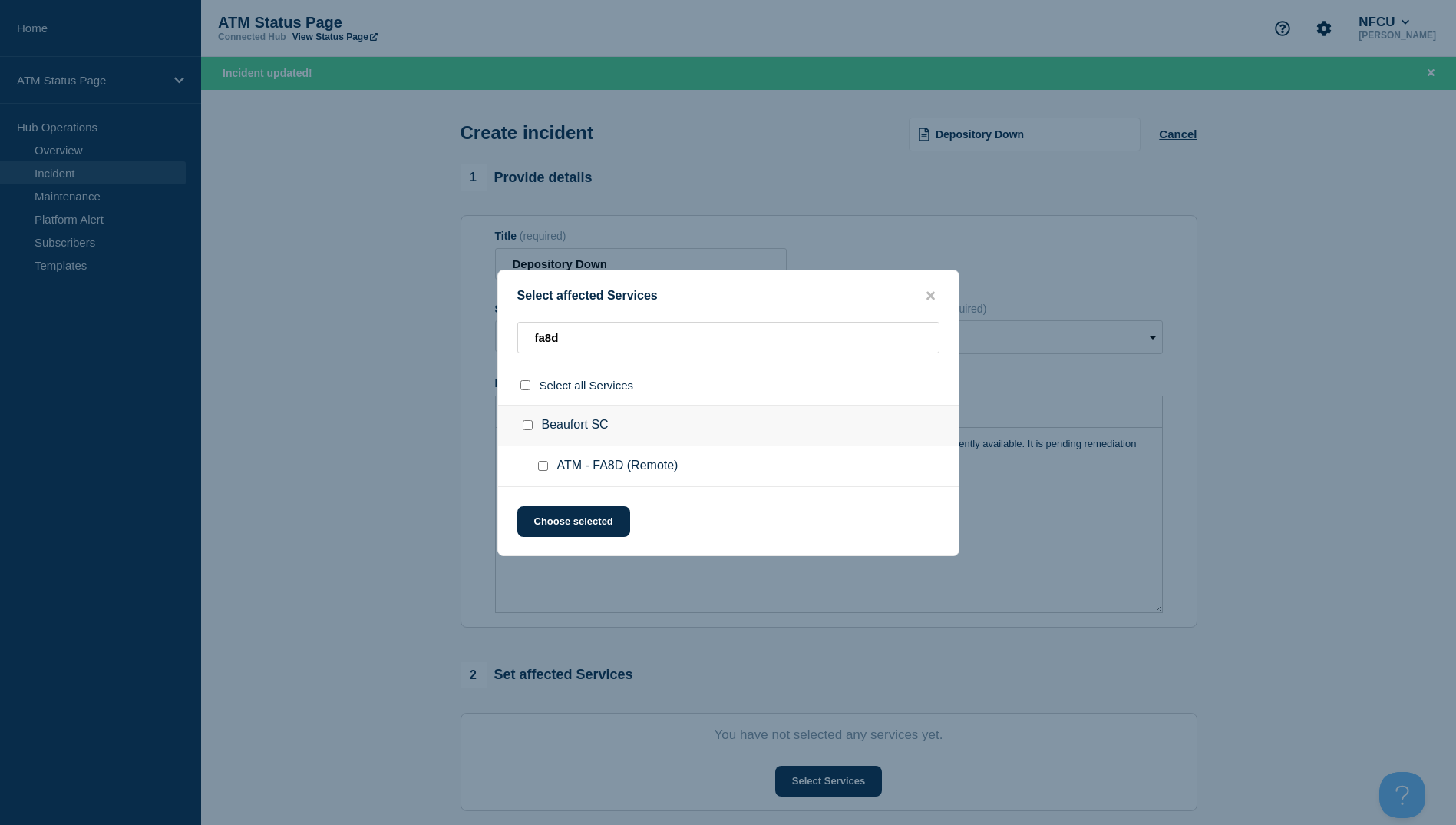
click at [542, 462] on input "ATM - FA8D (Remote) checkbox" at bounding box center [543, 465] width 10 height 10
click at [545, 514] on button "Choose selected" at bounding box center [574, 522] width 113 height 31
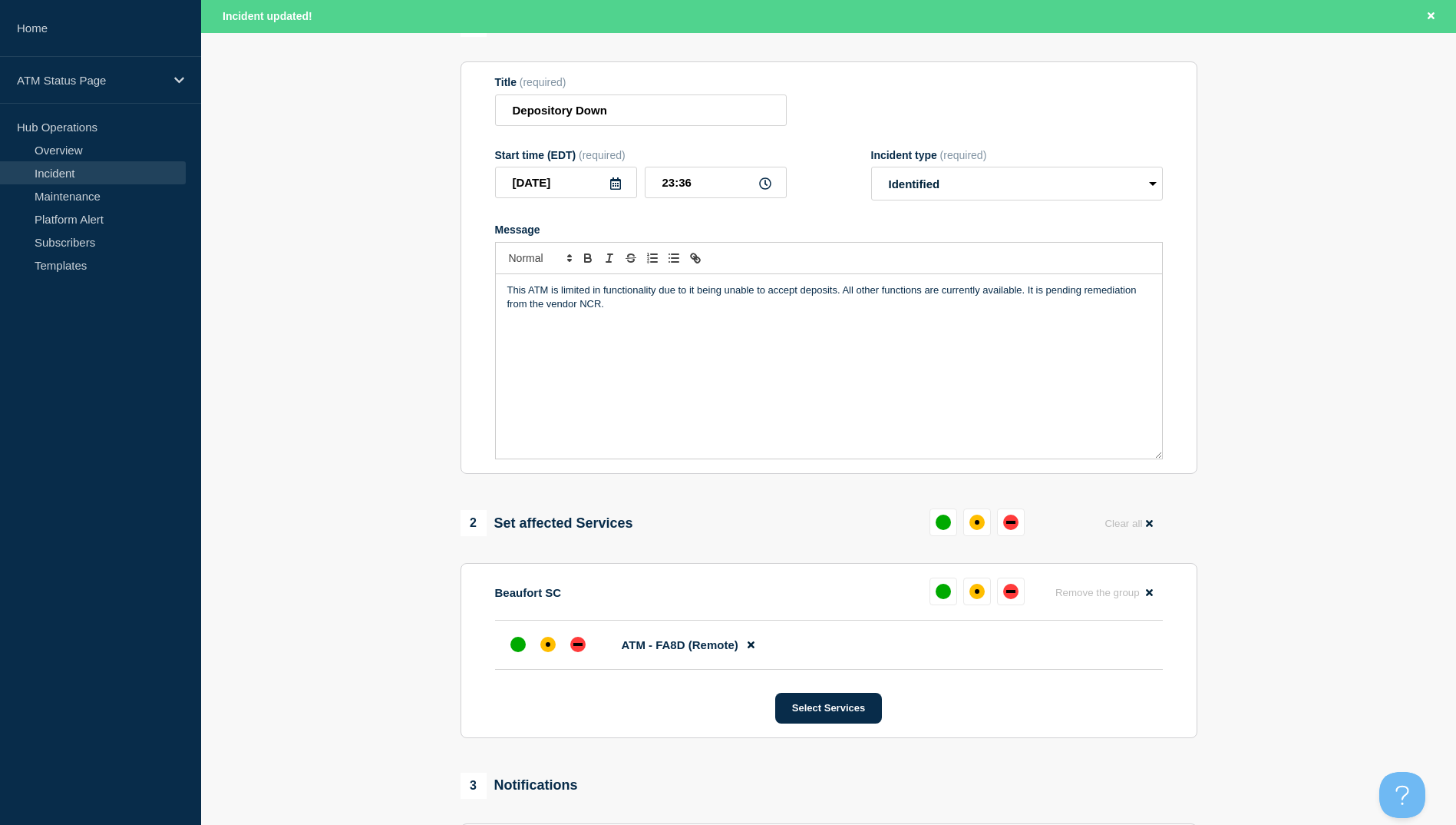
scroll to position [364, 0]
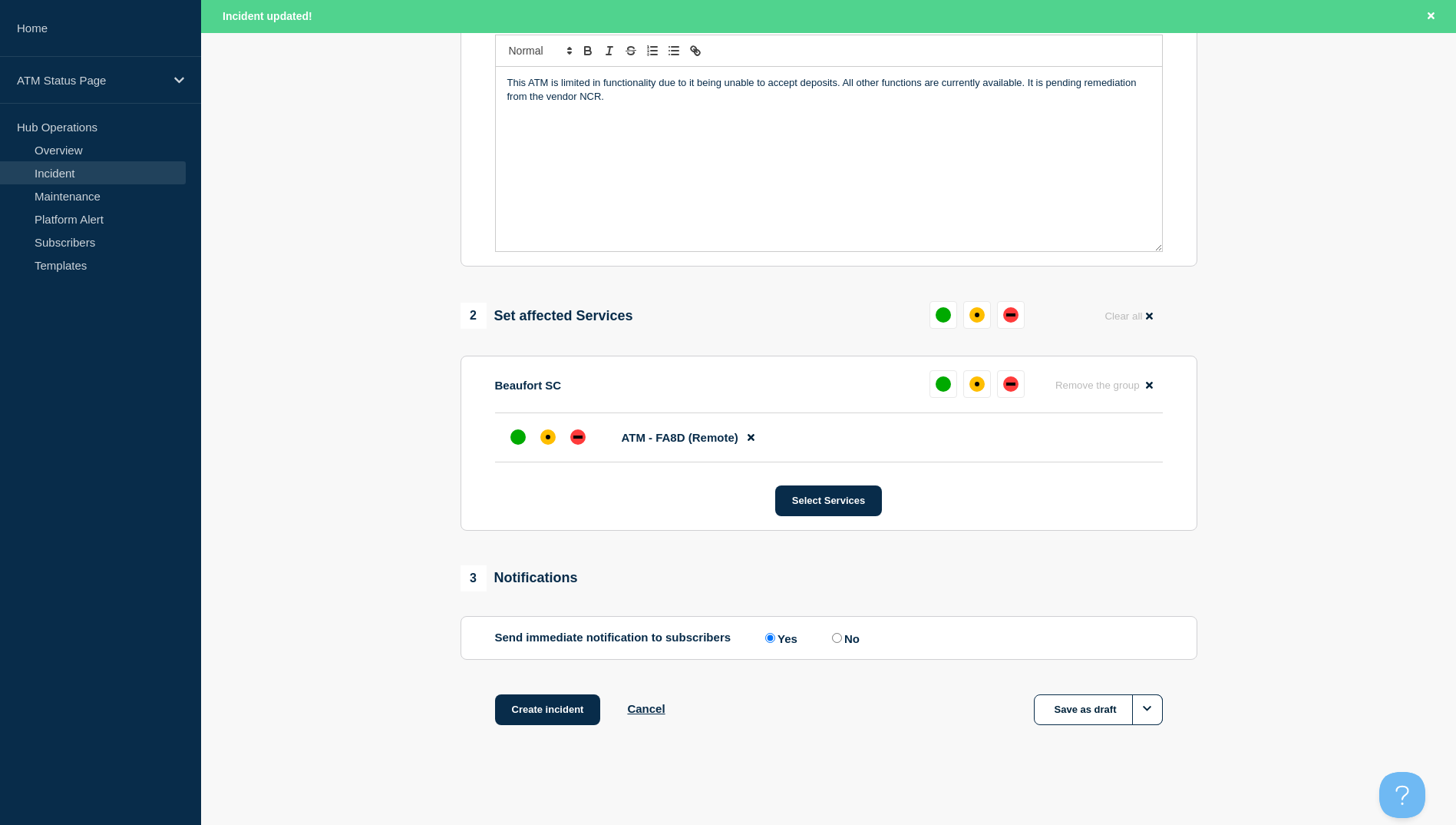
click at [545, 423] on li "ATM - FA8D (Remote)" at bounding box center [829, 438] width 667 height 50
click at [551, 436] on div "affected" at bounding box center [548, 437] width 15 height 15
click at [557, 705] on button "Create incident" at bounding box center [547, 710] width 106 height 31
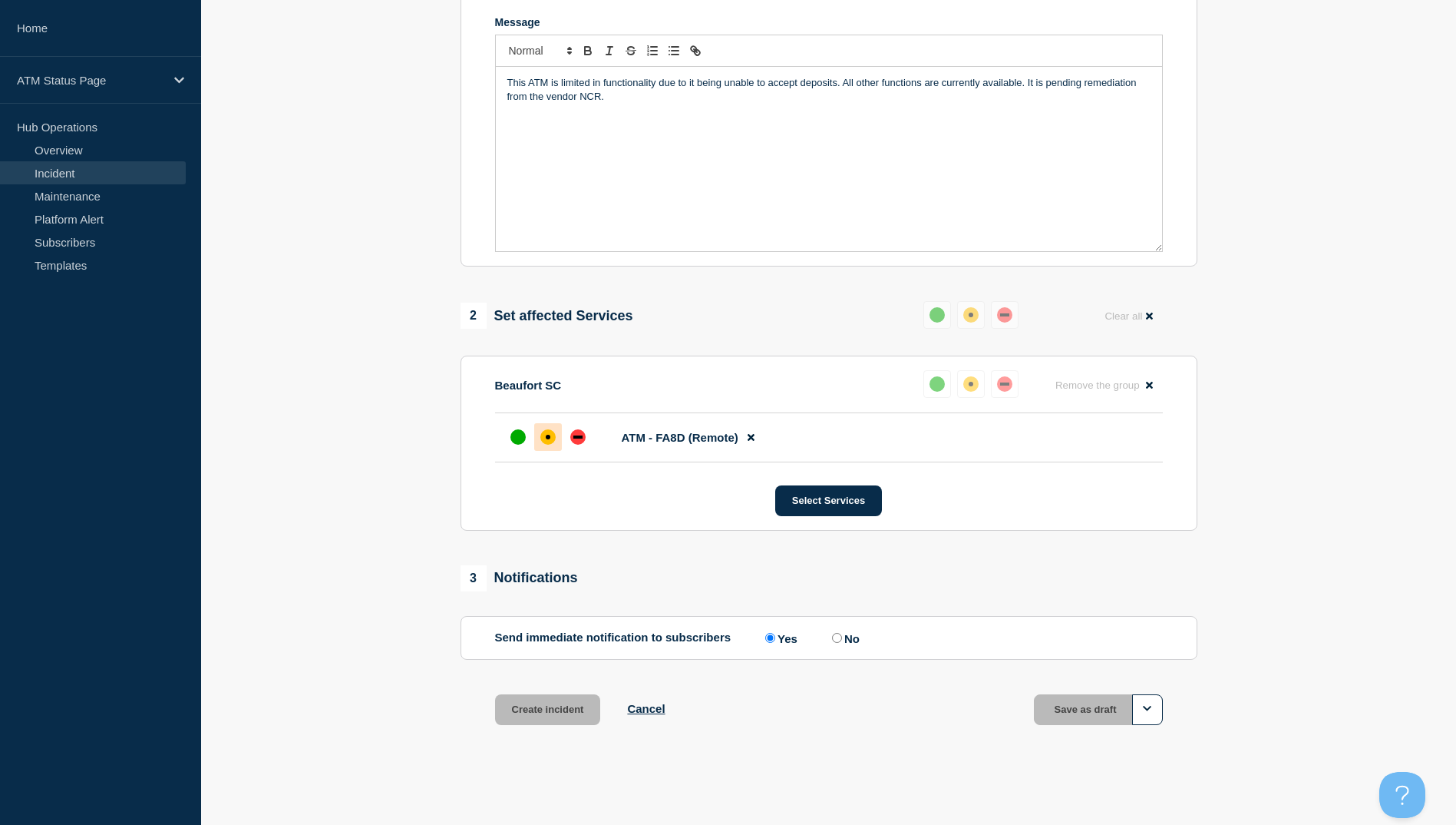
scroll to position [332, 0]
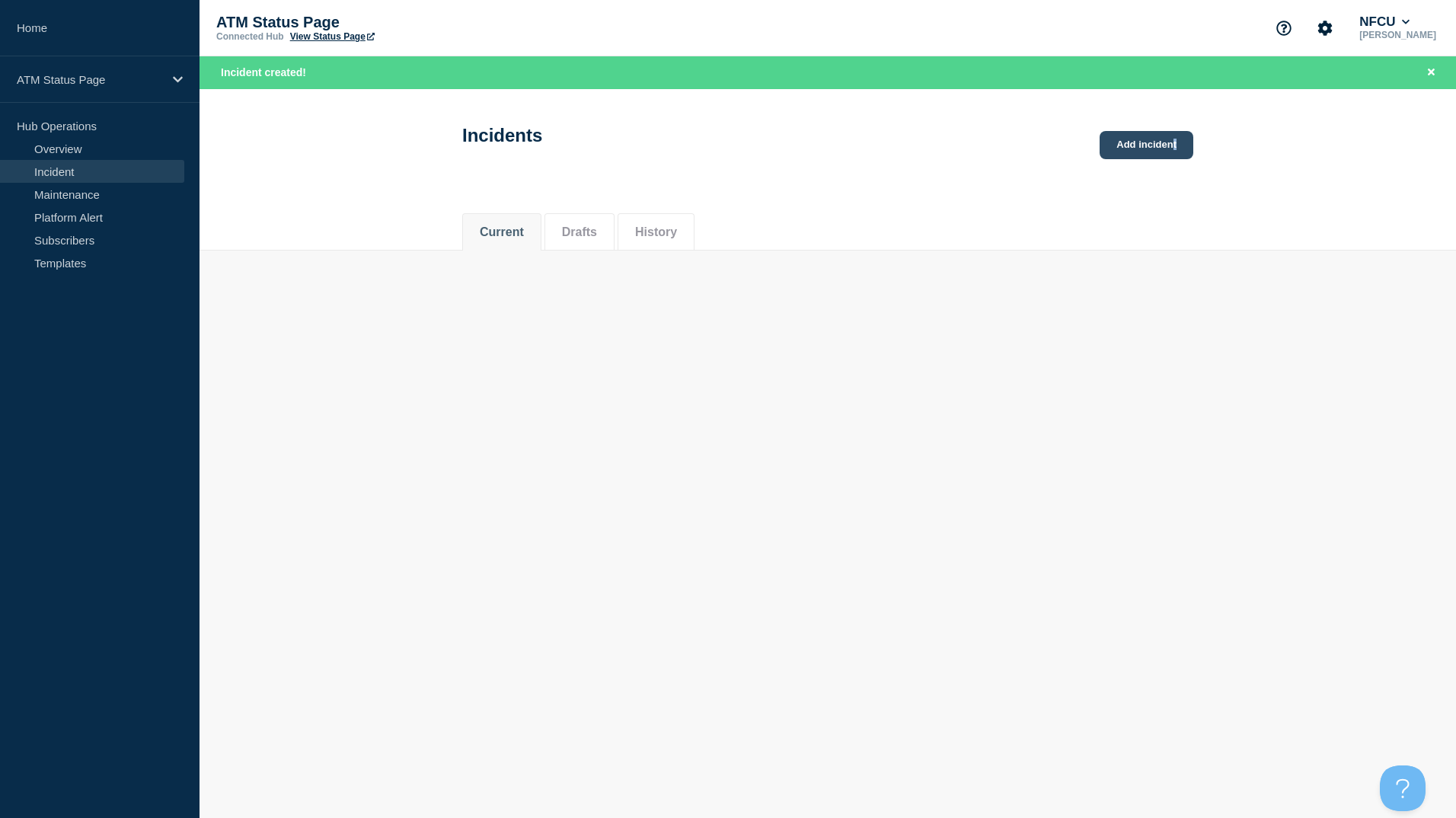
click at [1170, 150] on div "Incidents Add incident" at bounding box center [828, 131] width 765 height 76
click at [1170, 150] on link "Add incident" at bounding box center [1147, 145] width 94 height 28
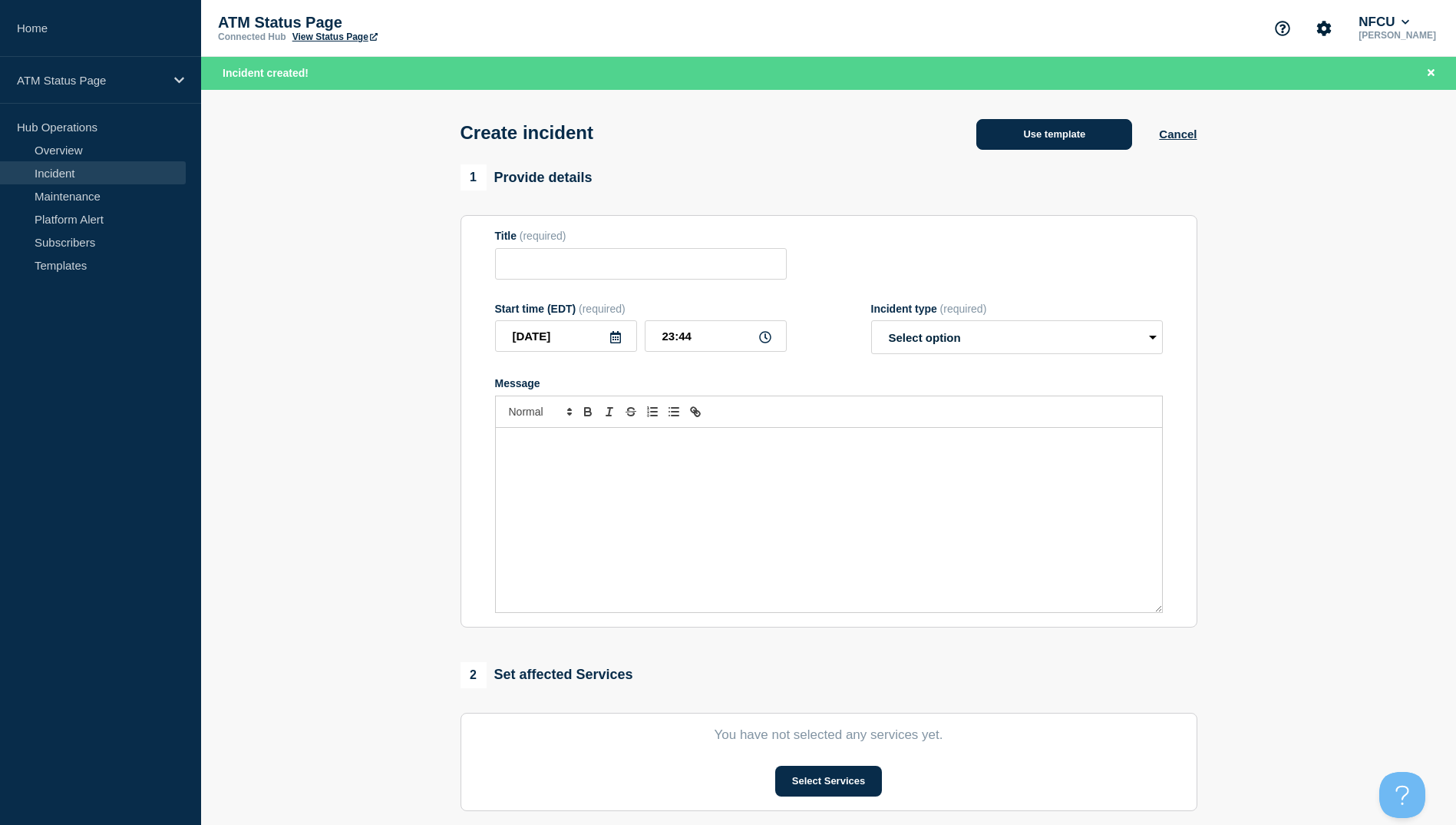
click at [1027, 143] on button "Use template" at bounding box center [1054, 134] width 155 height 31
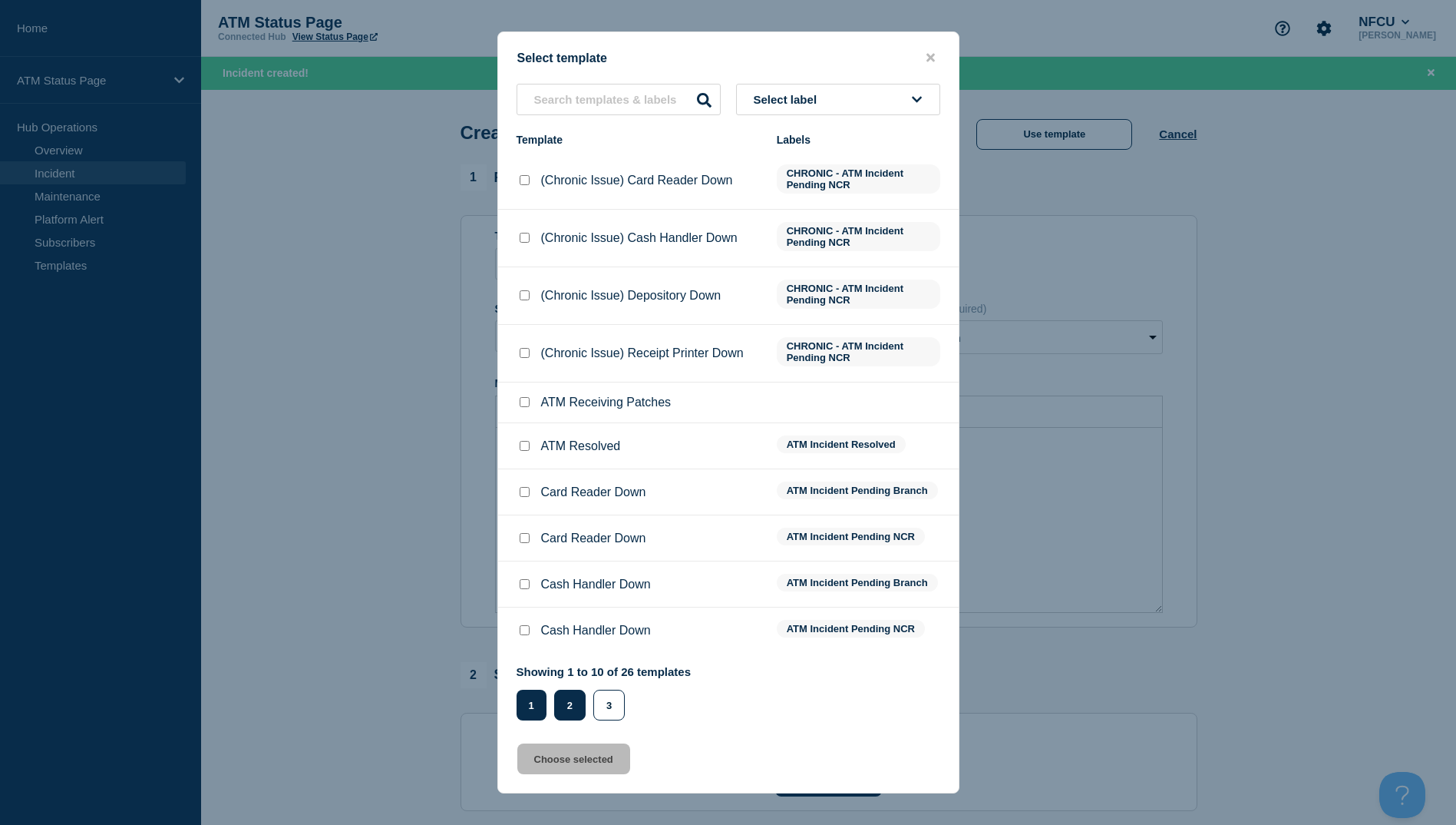
click at [572, 715] on button "2" at bounding box center [569, 705] width 31 height 31
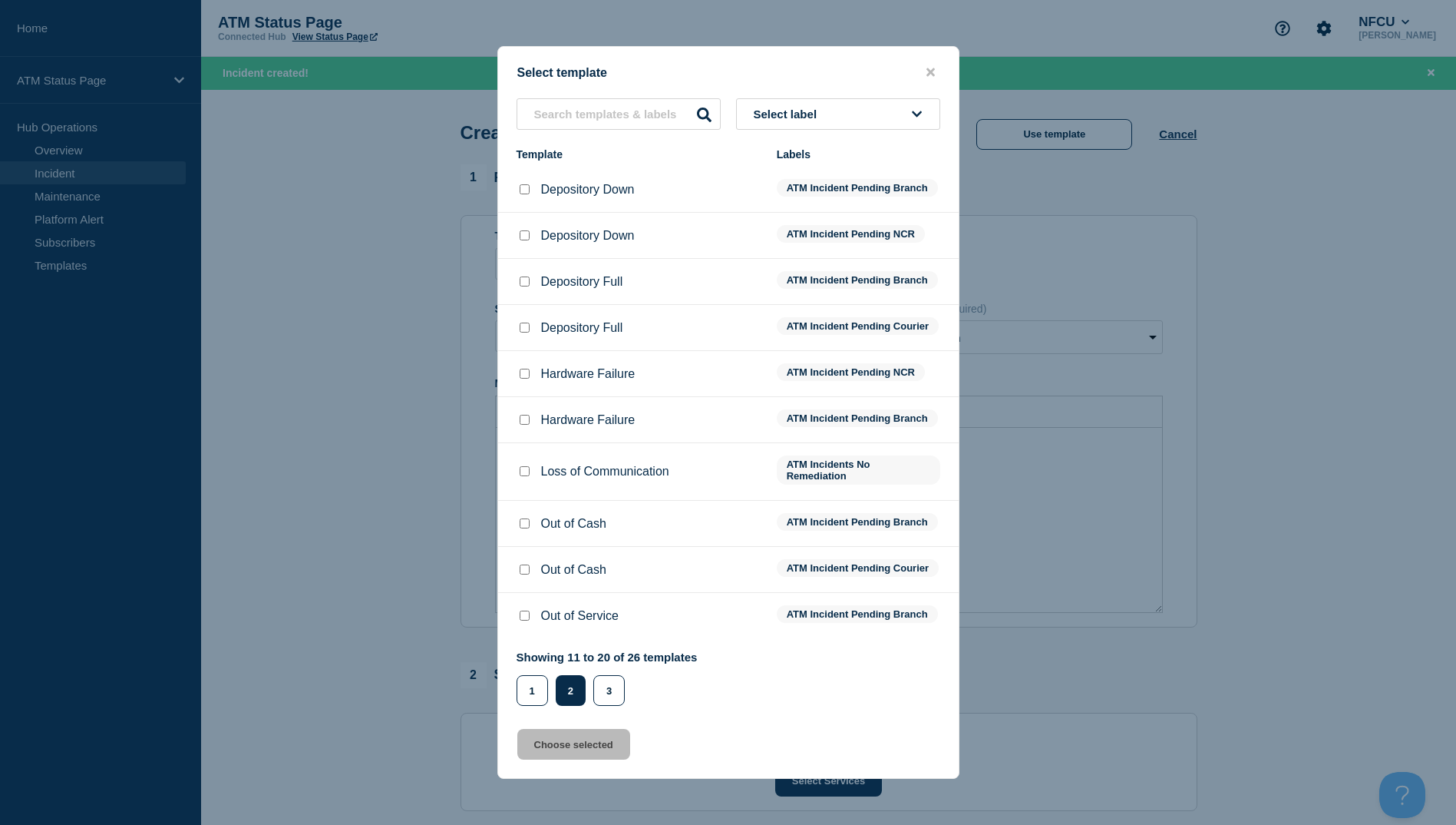
click at [523, 231] on input "Depository Down checkbox" at bounding box center [524, 236] width 10 height 10
click at [615, 759] on button "Choose selected" at bounding box center [574, 744] width 113 height 31
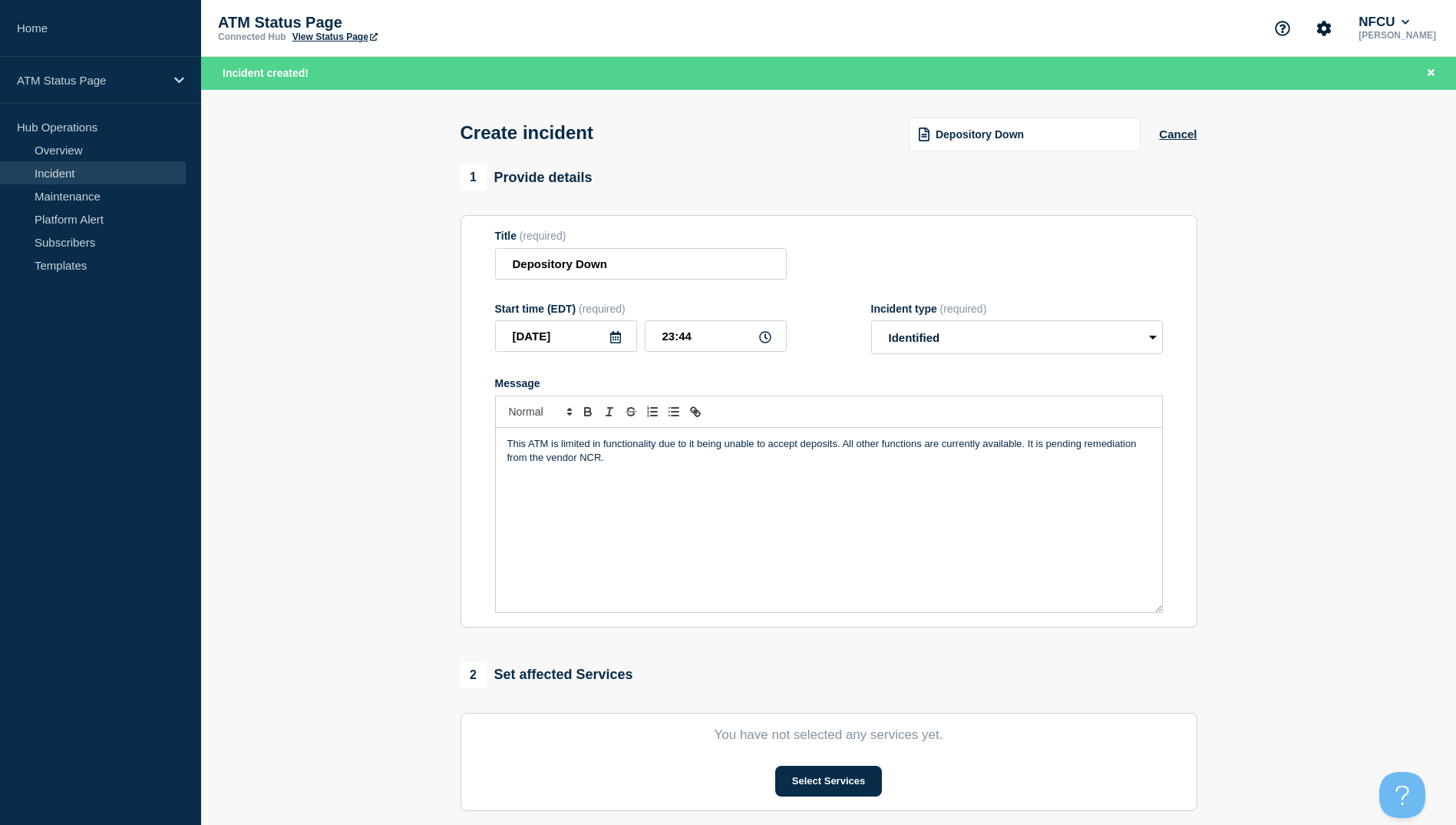
scroll to position [284, 0]
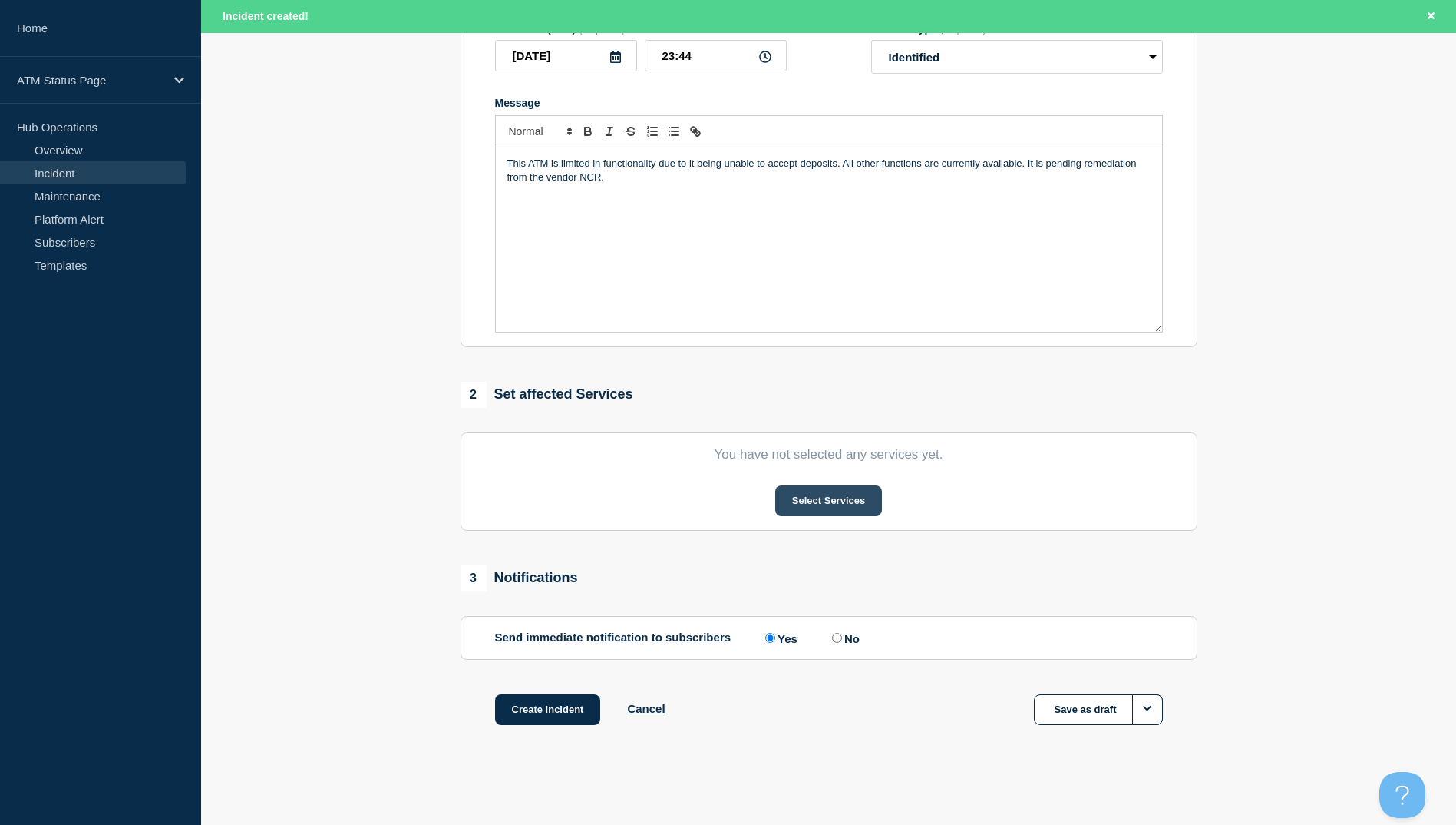
click at [865, 493] on button "Select Services" at bounding box center [829, 501] width 107 height 31
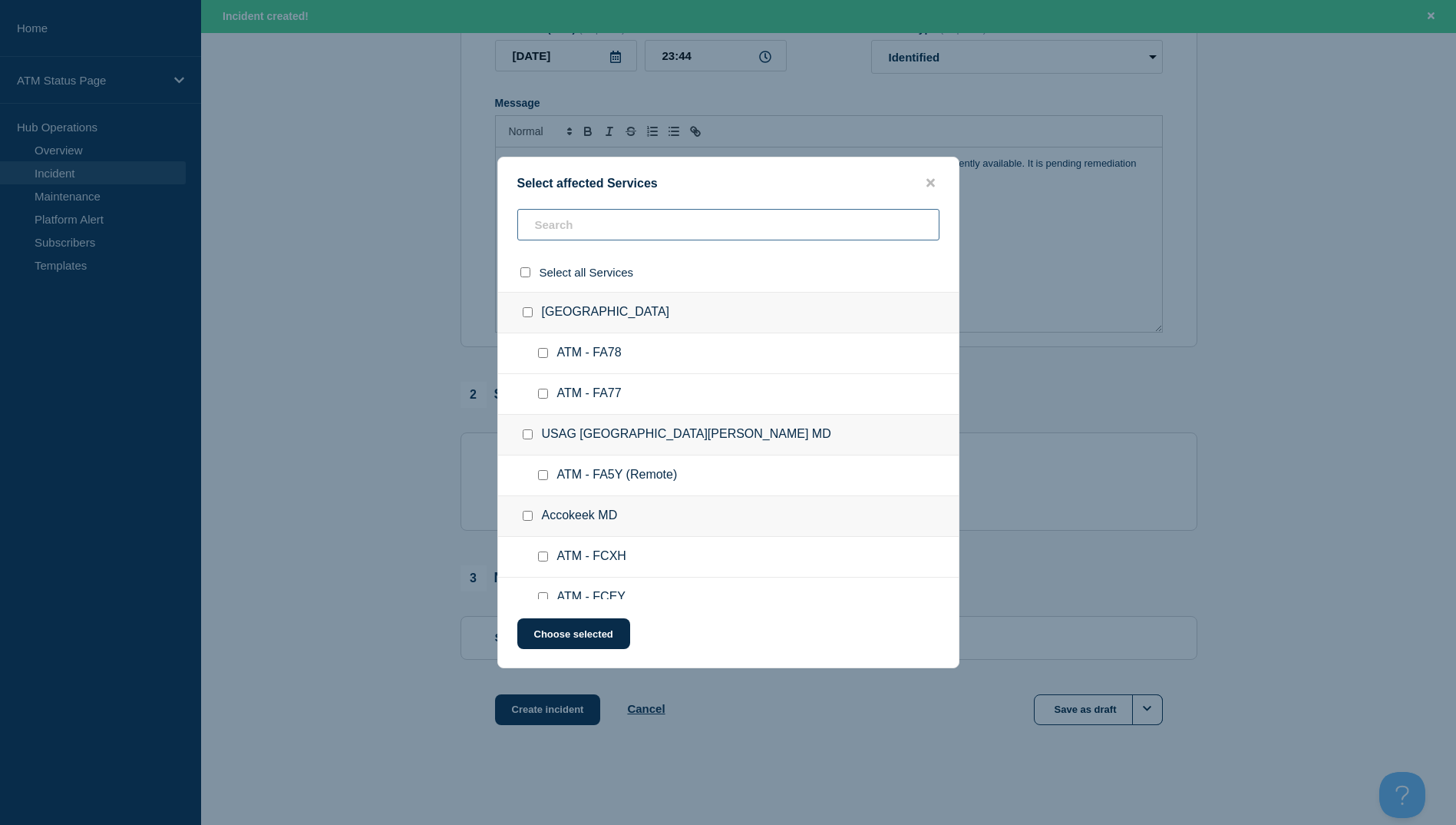
click at [656, 238] on input "text" at bounding box center [728, 224] width 422 height 31
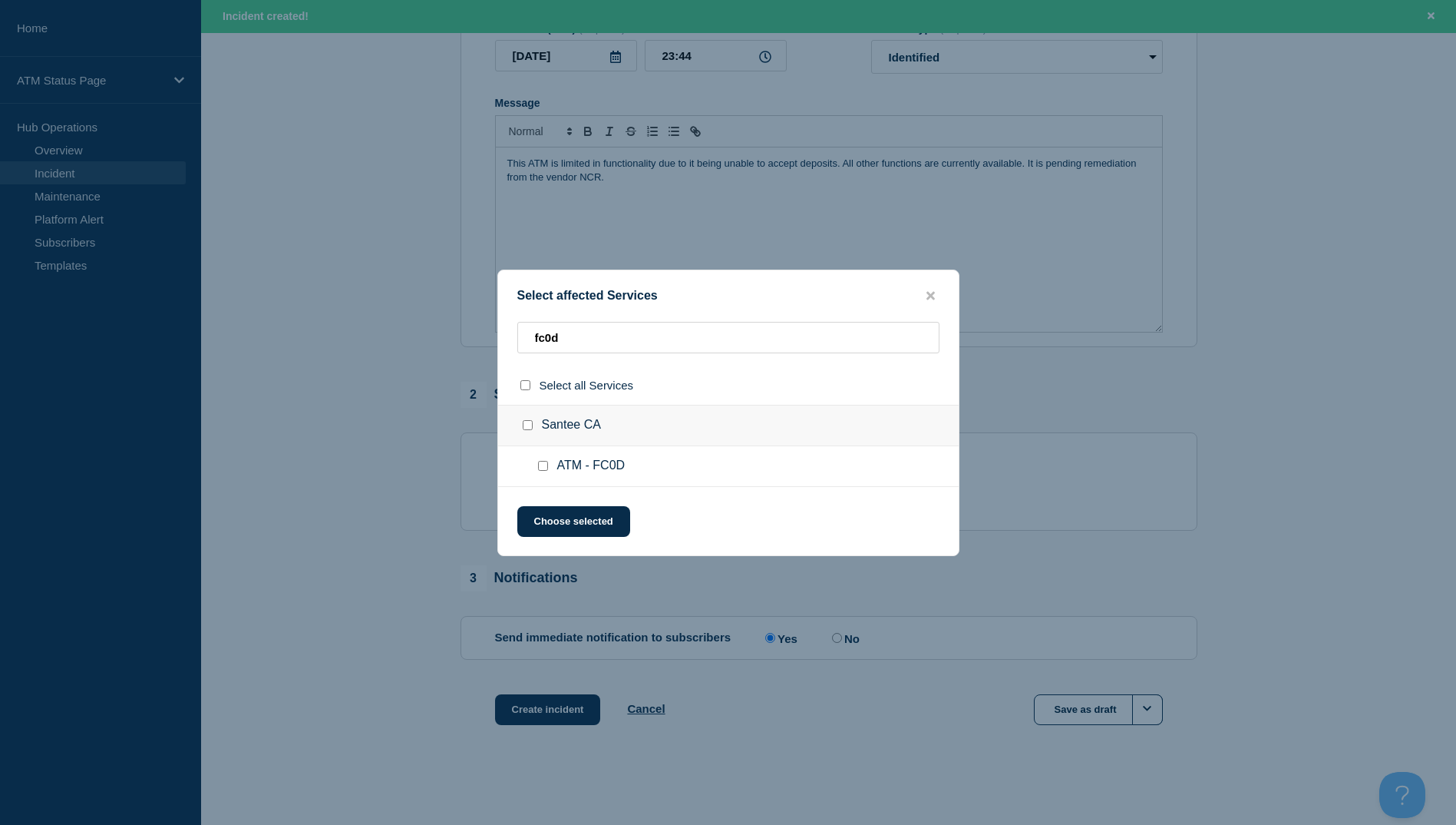
click at [545, 475] on ul "ATM - FC0D" at bounding box center [728, 466] width 461 height 41
click at [545, 467] on input "ATM - FC0D checkbox" at bounding box center [543, 465] width 10 height 10
click at [556, 508] on button "Choose selected" at bounding box center [574, 522] width 113 height 31
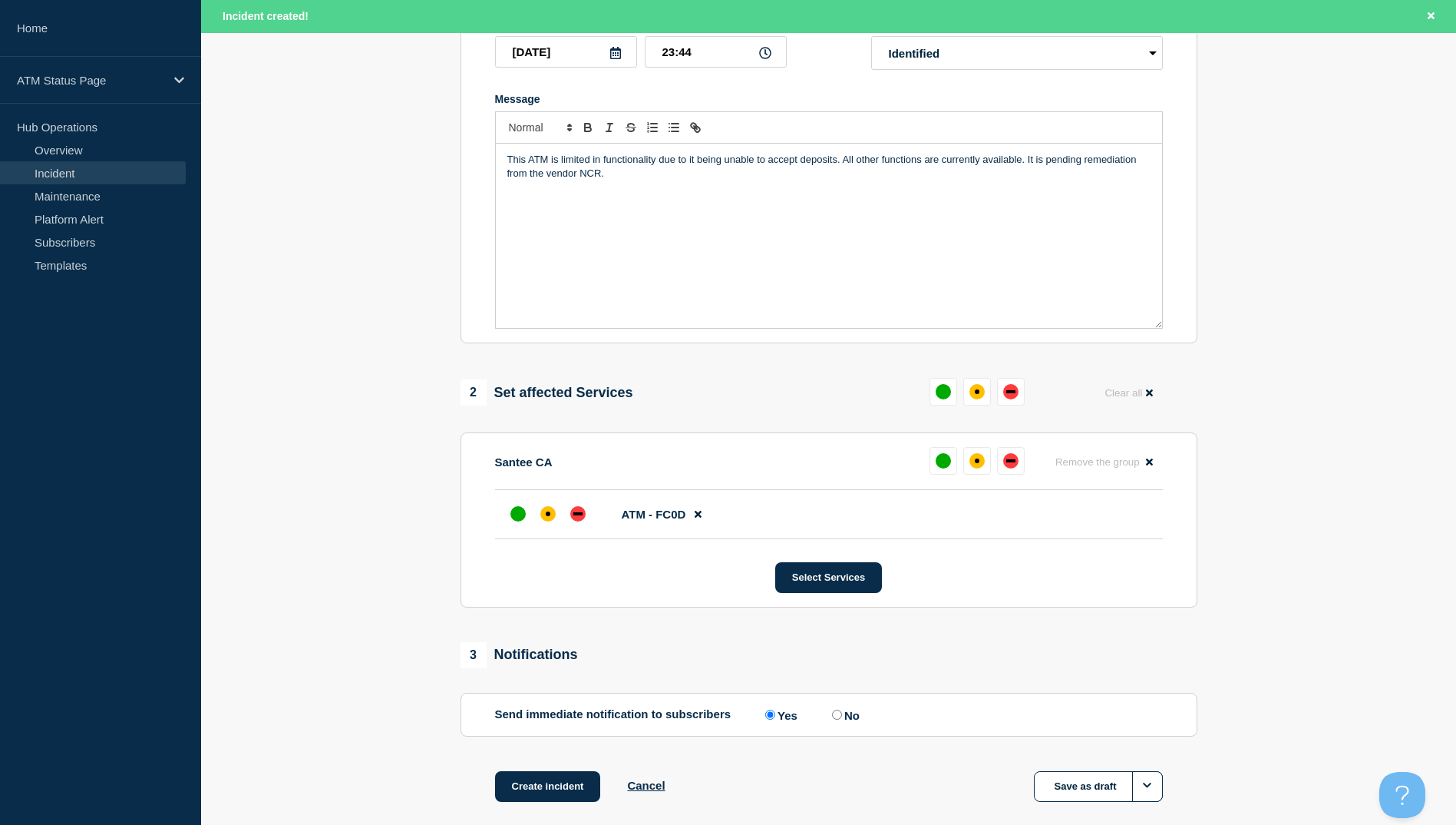
scroll to position [364, 0]
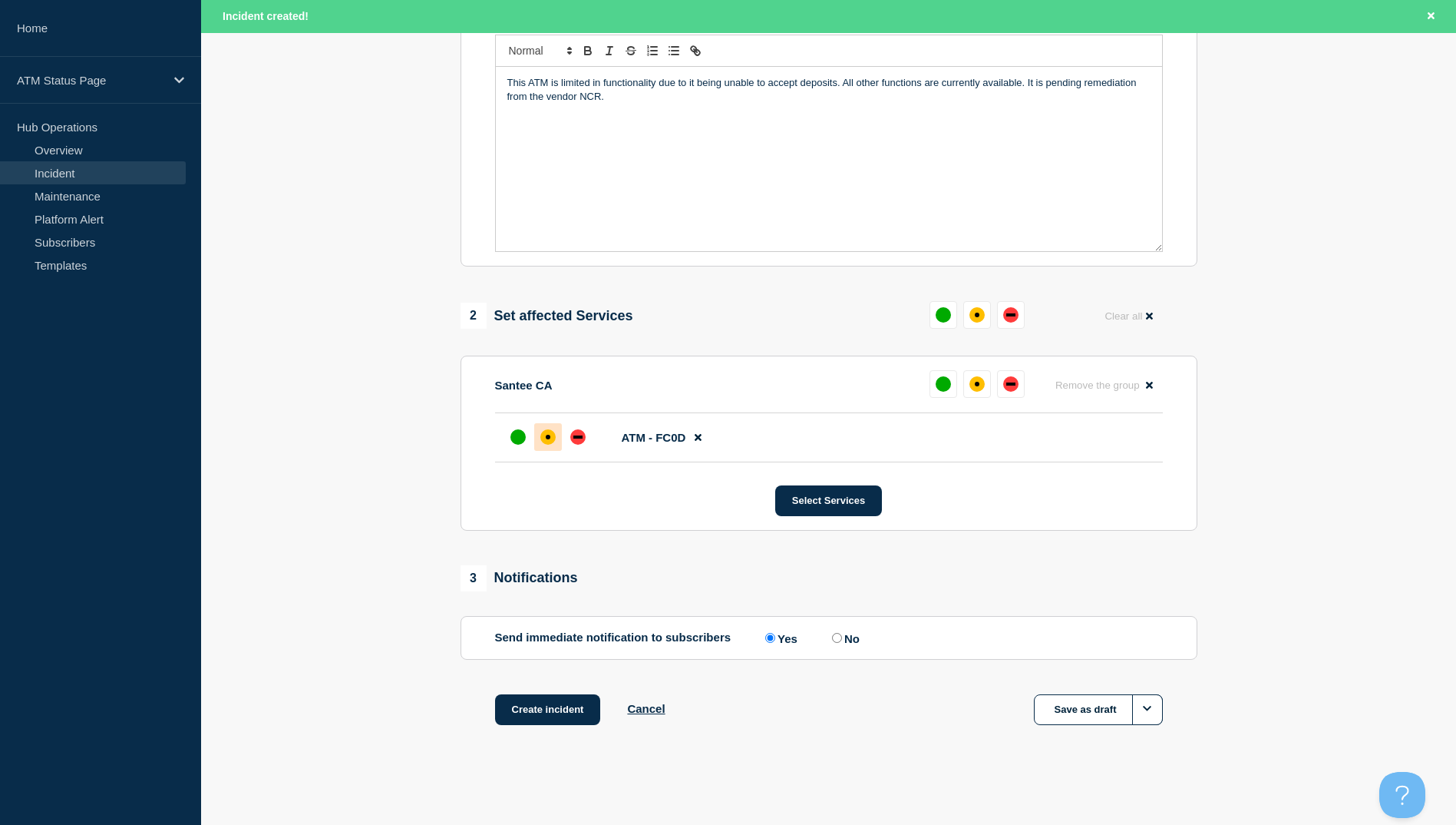
click at [538, 438] on div at bounding box center [547, 437] width 28 height 28
click at [562, 701] on button "Create incident" at bounding box center [547, 710] width 106 height 31
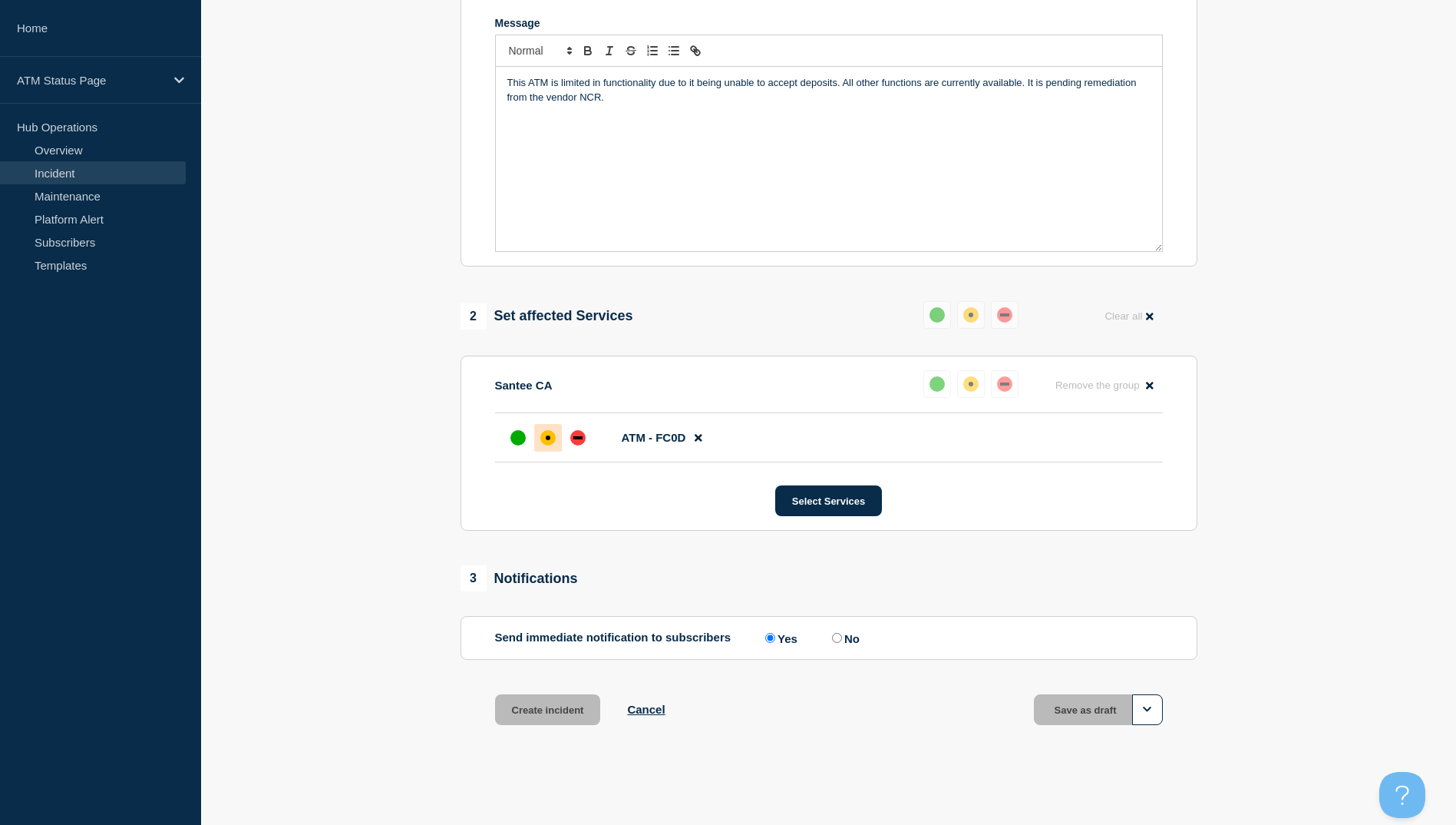
scroll to position [332, 0]
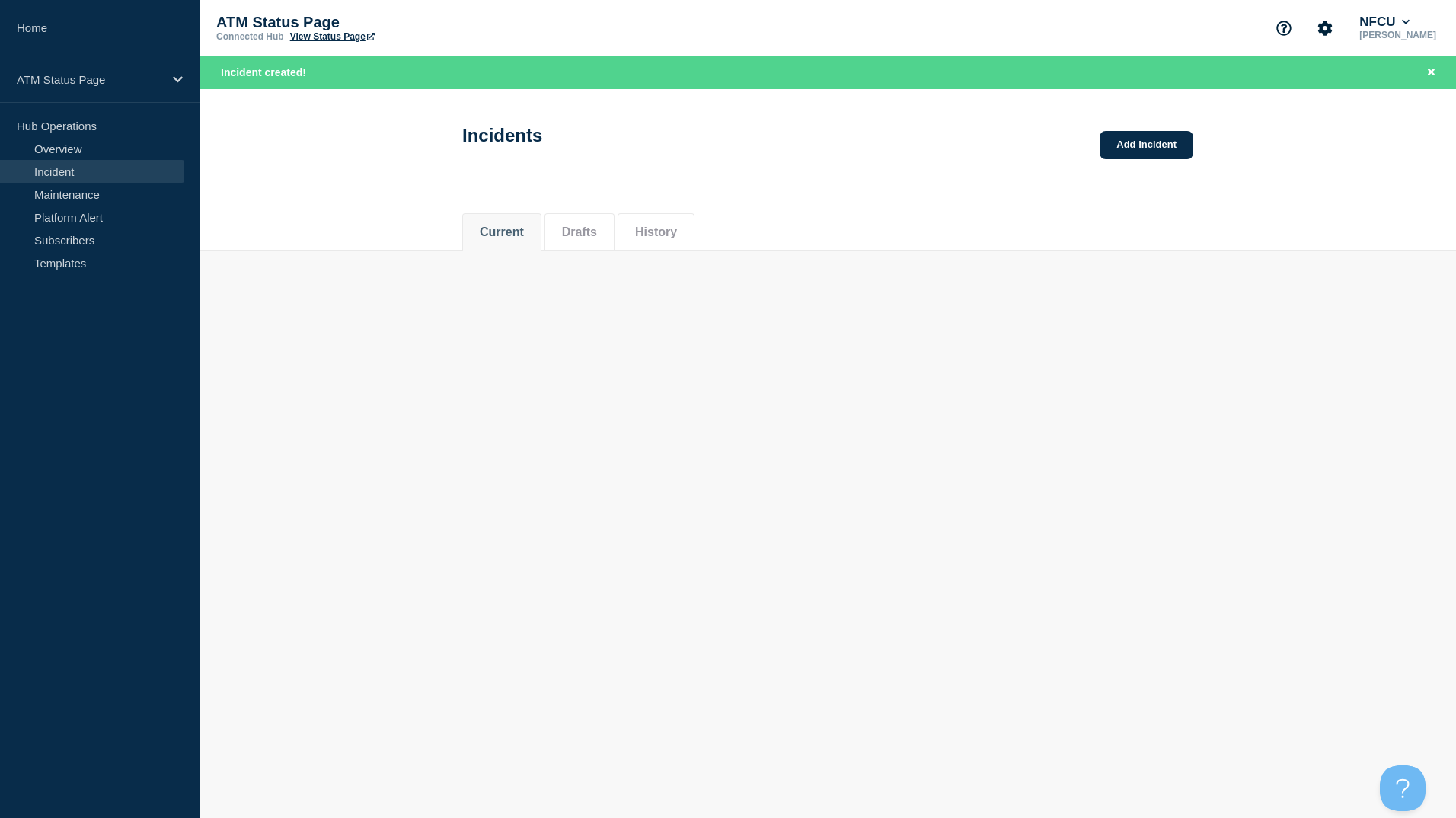
click at [1102, 171] on header "Incidents Add incident" at bounding box center [828, 144] width 1256 height 110
click at [1120, 156] on link "Add incident" at bounding box center [1147, 145] width 94 height 28
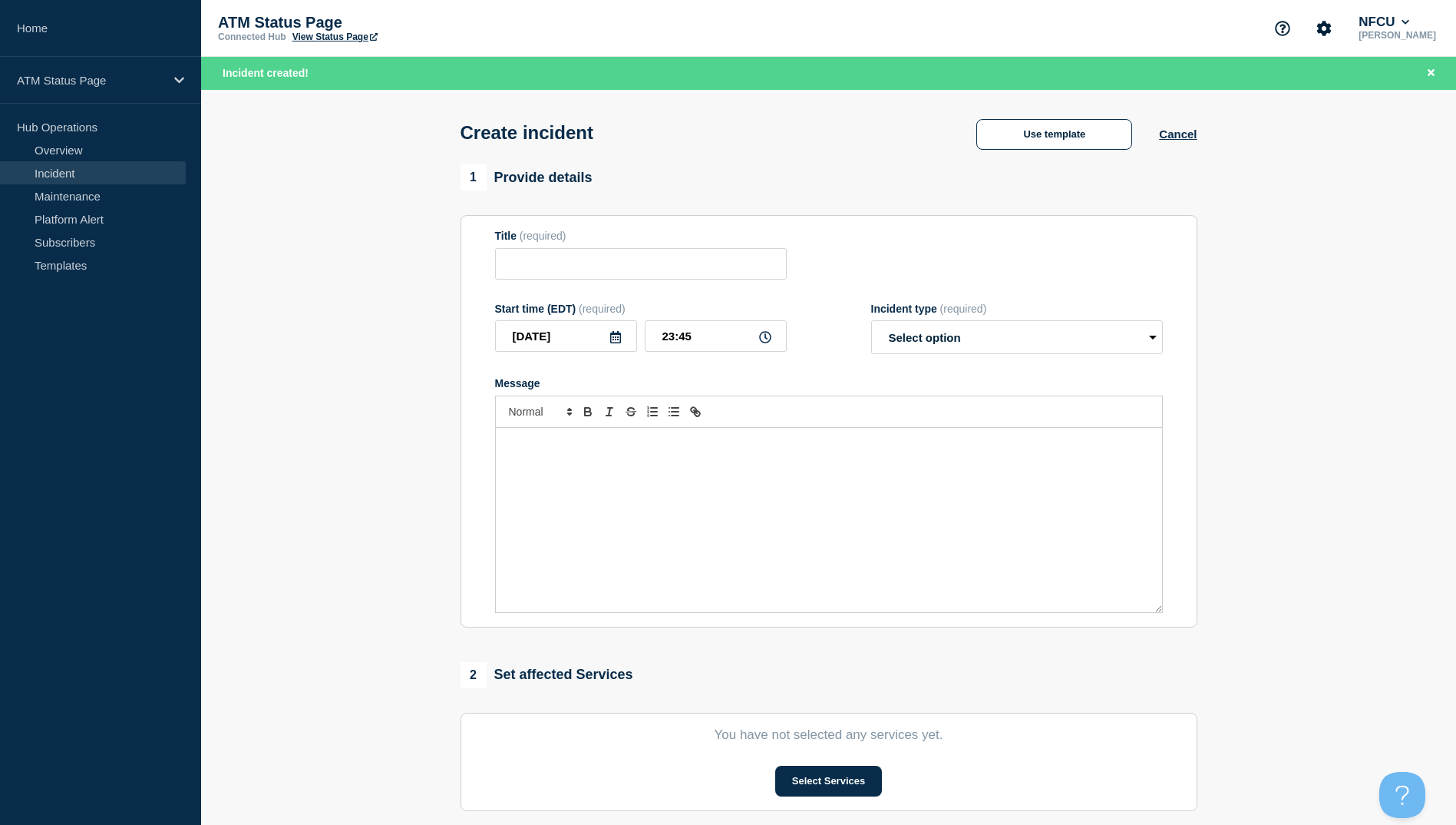
click at [959, 110] on div "Create incident Use template Cancel" at bounding box center [829, 127] width 771 height 75
click at [967, 120] on div "Use template" at bounding box center [1055, 134] width 210 height 31
click at [1035, 135] on button "Use template" at bounding box center [1054, 134] width 155 height 31
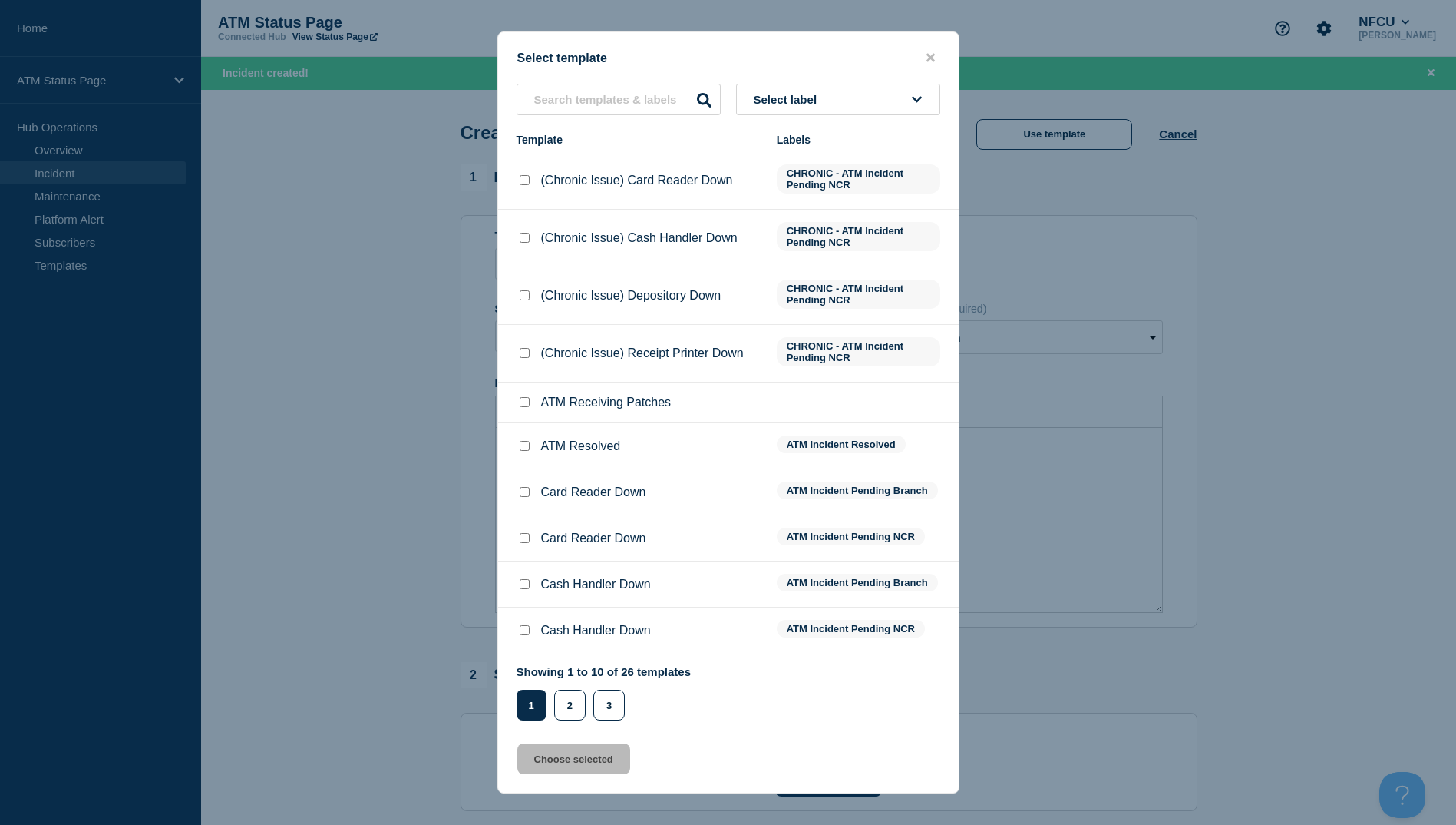
click at [585, 710] on div "2" at bounding box center [573, 705] width 39 height 31
click at [585, 712] on div "2" at bounding box center [573, 705] width 39 height 31
click at [581, 715] on button "2" at bounding box center [569, 705] width 31 height 31
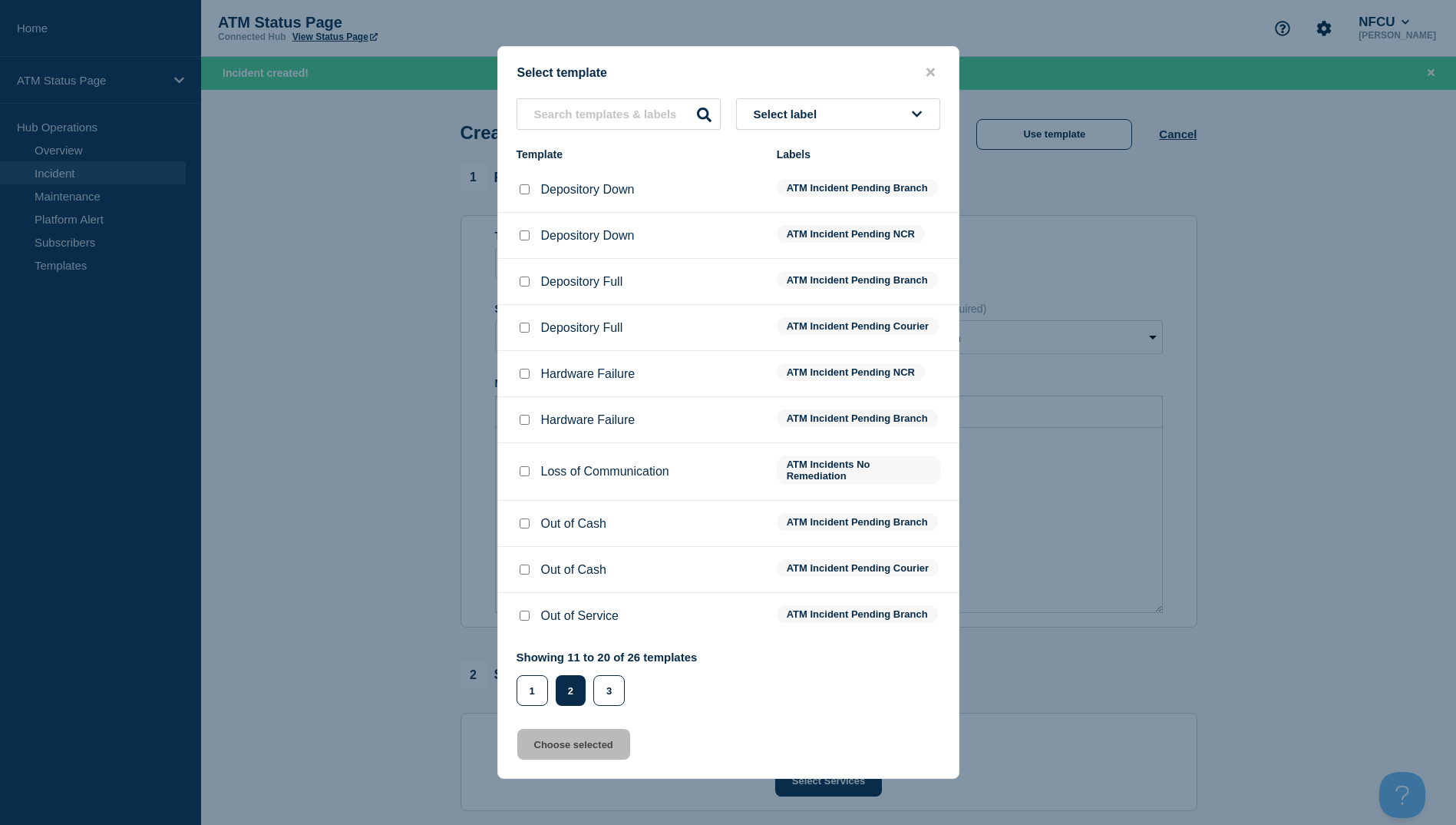
click at [522, 194] on li "Depository Down ATM Incident Pending Branch" at bounding box center [728, 190] width 461 height 46
click at [523, 184] on input "Depository Down checkbox" at bounding box center [524, 189] width 10 height 10
click at [567, 759] on button "Choose selected" at bounding box center [574, 744] width 113 height 31
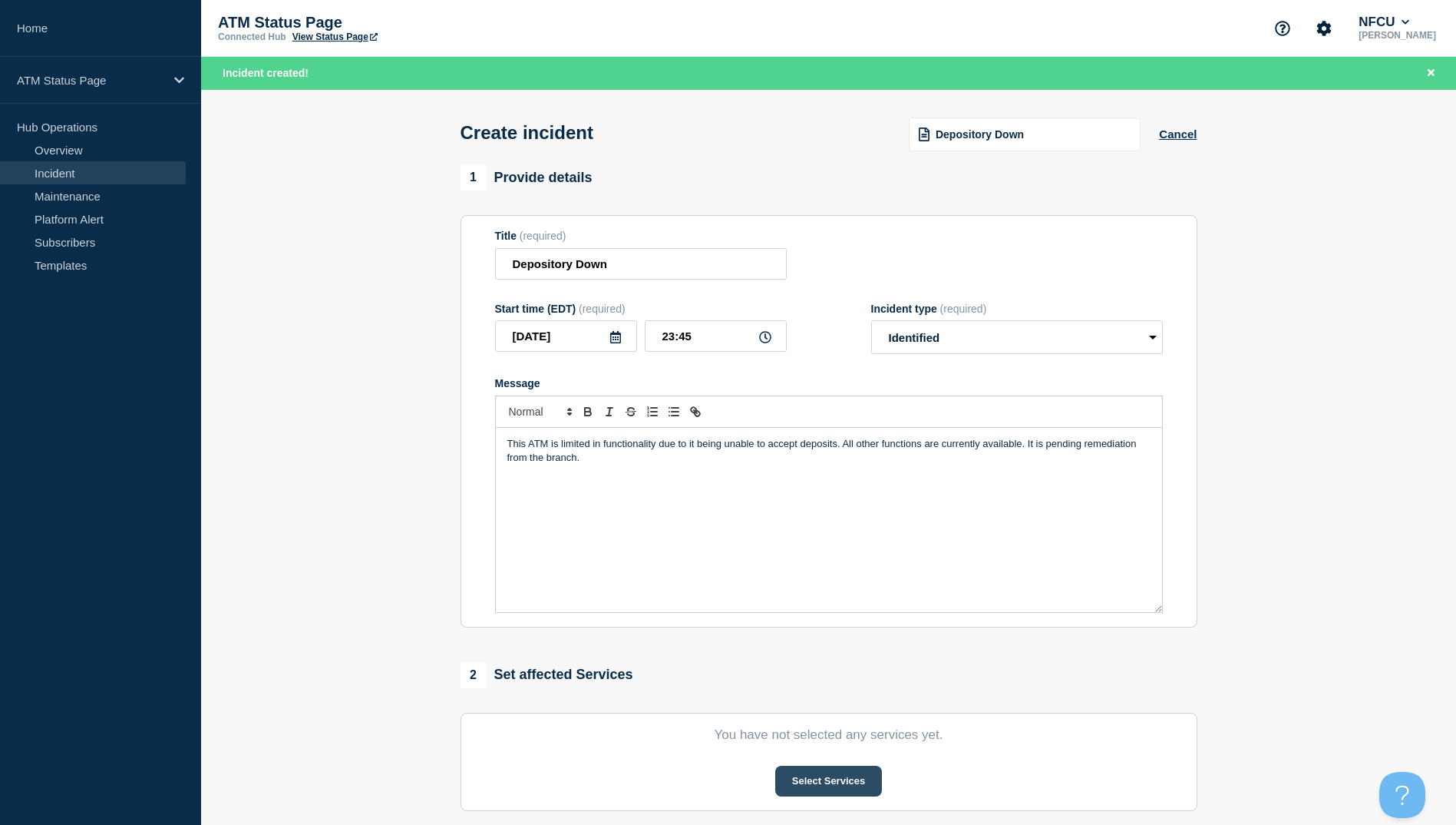
click at [815, 791] on button "Select Services" at bounding box center [829, 781] width 107 height 31
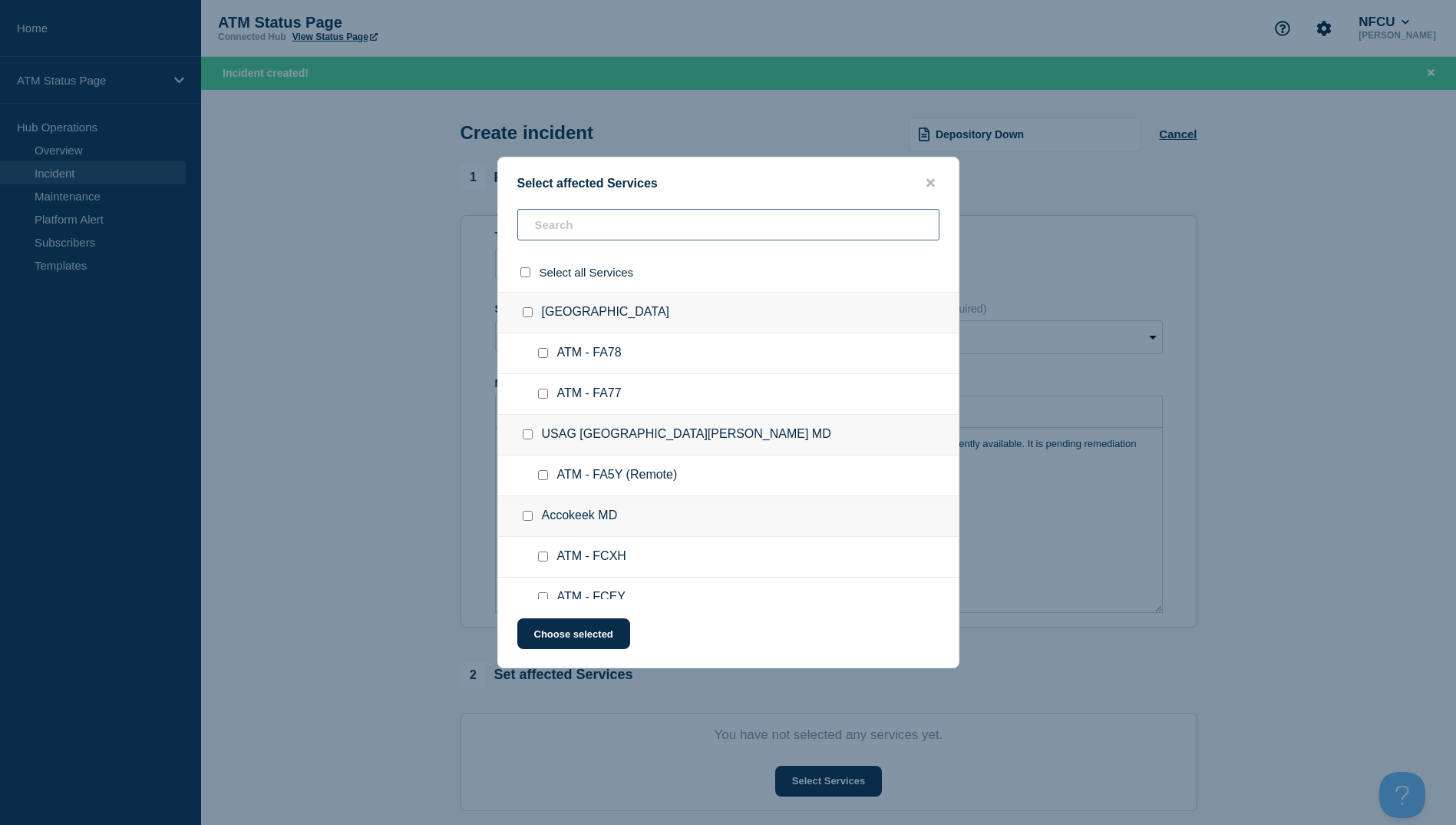
click at [621, 222] on input "text" at bounding box center [728, 224] width 422 height 31
click at [626, 240] on input "text" at bounding box center [728, 224] width 422 height 31
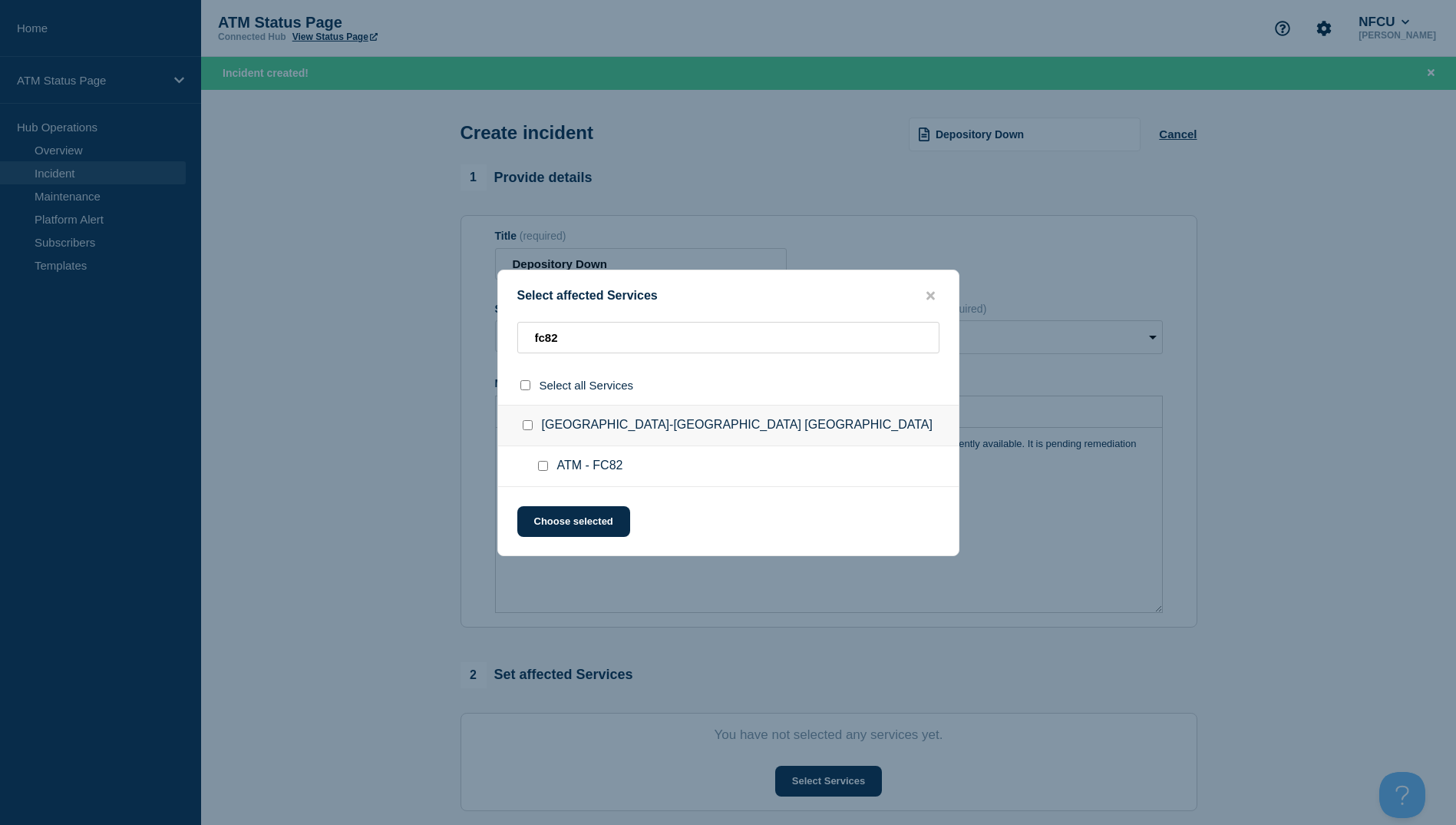
click at [542, 464] on input "ATM - FC82 checkbox" at bounding box center [543, 465] width 10 height 10
click at [557, 517] on button "Choose selected" at bounding box center [574, 522] width 113 height 31
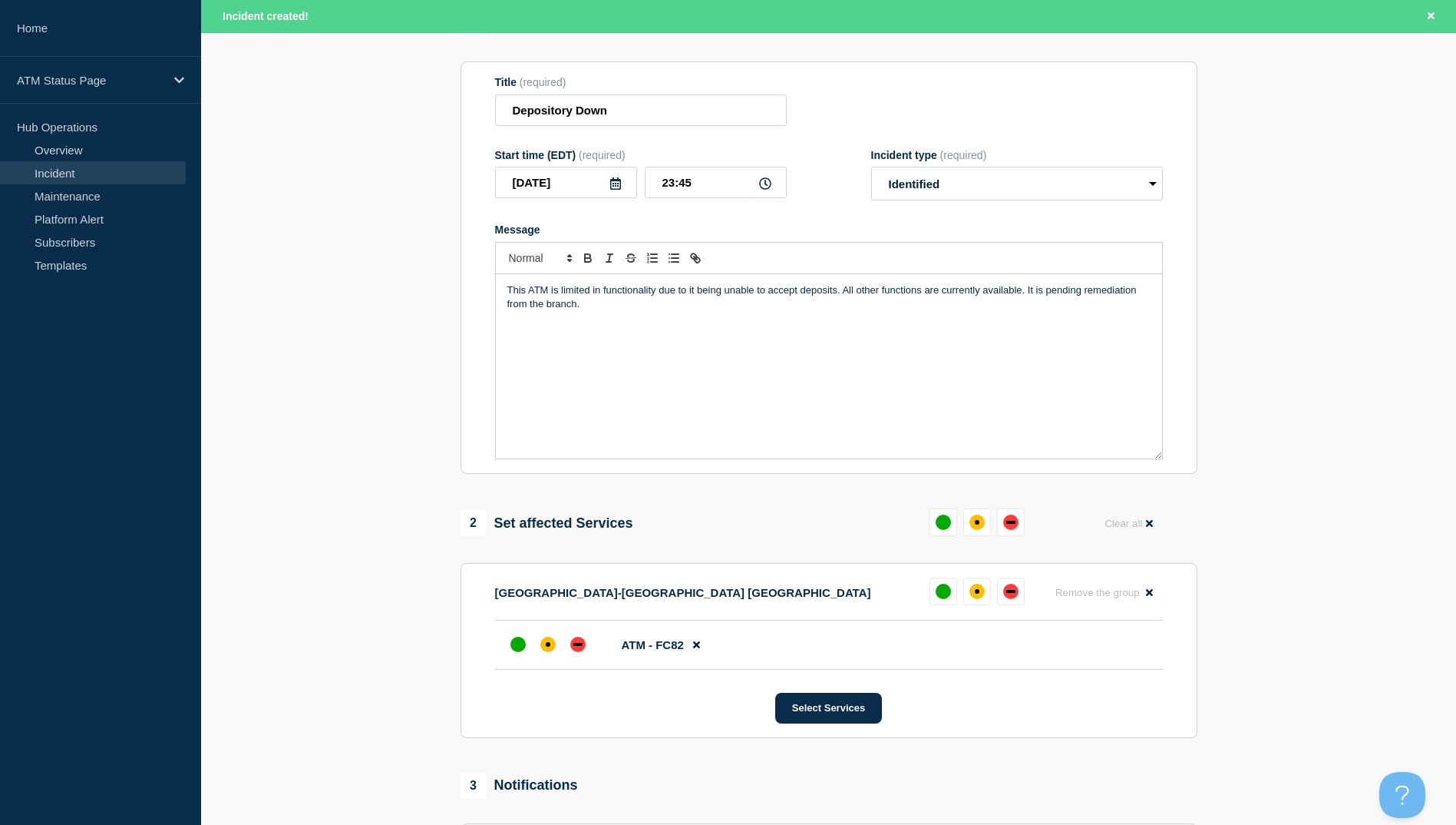
scroll to position [231, 0]
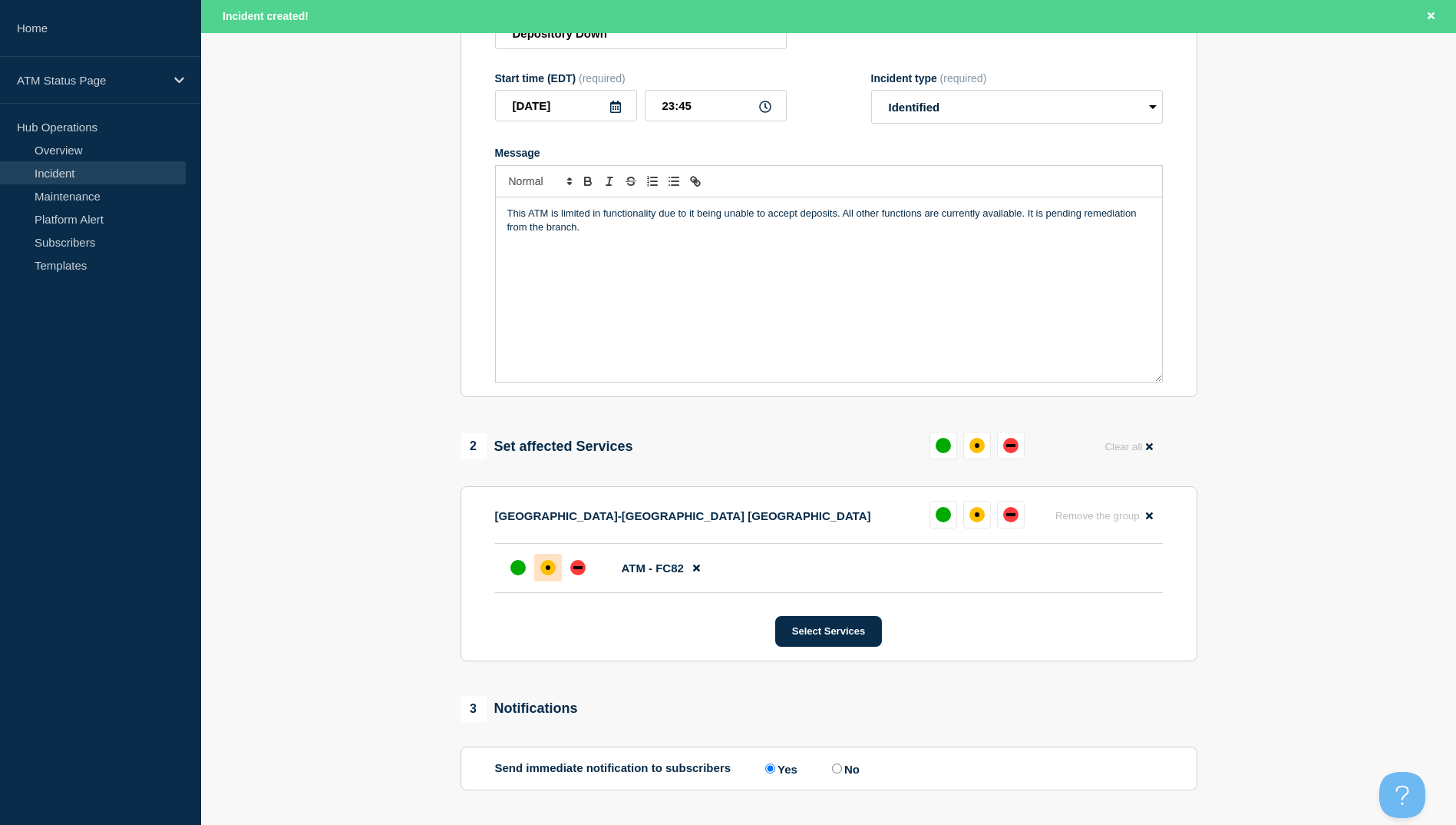
click at [544, 569] on div "affected" at bounding box center [548, 567] width 15 height 15
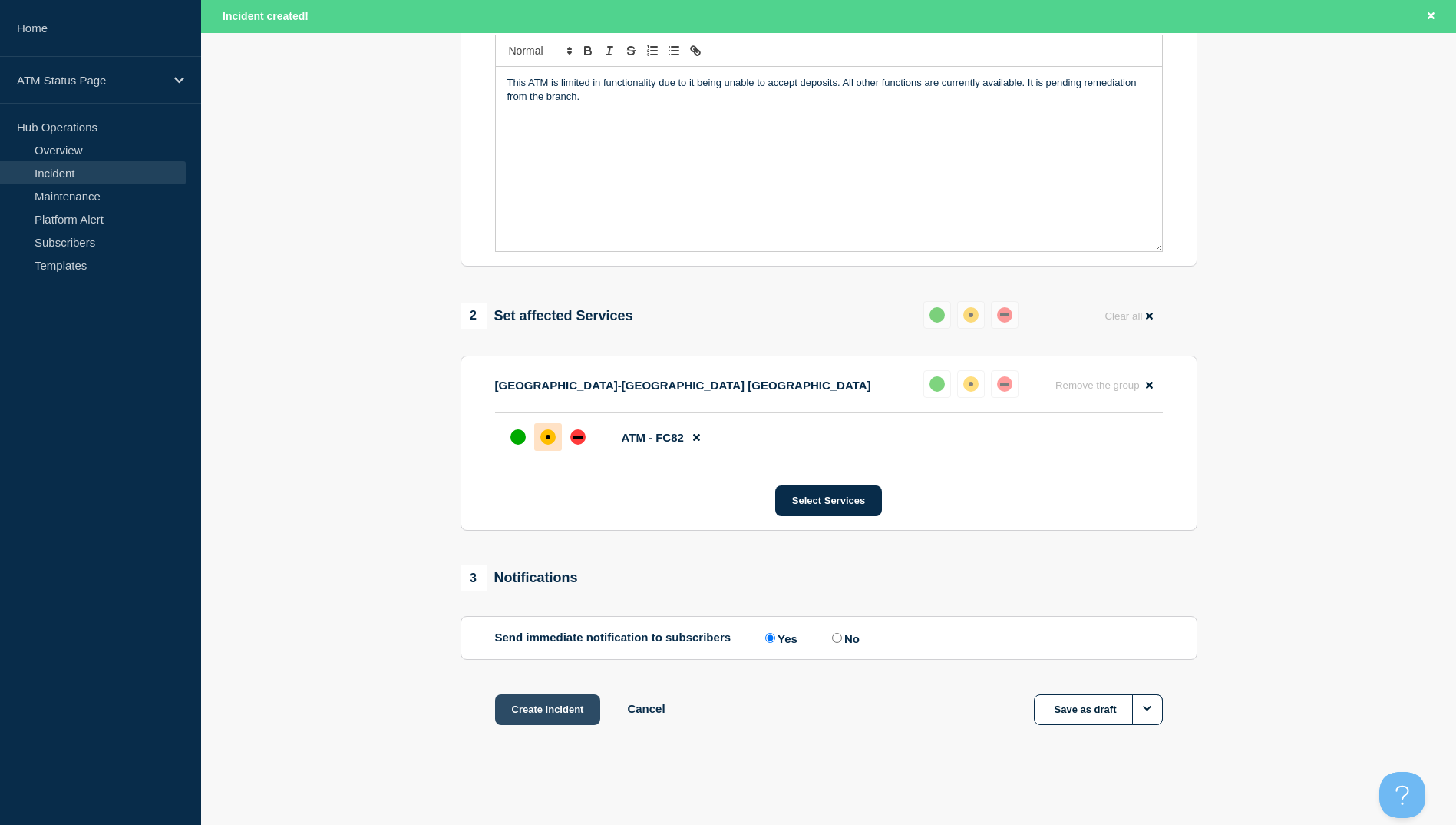
click at [569, 713] on button "Create incident" at bounding box center [547, 710] width 106 height 31
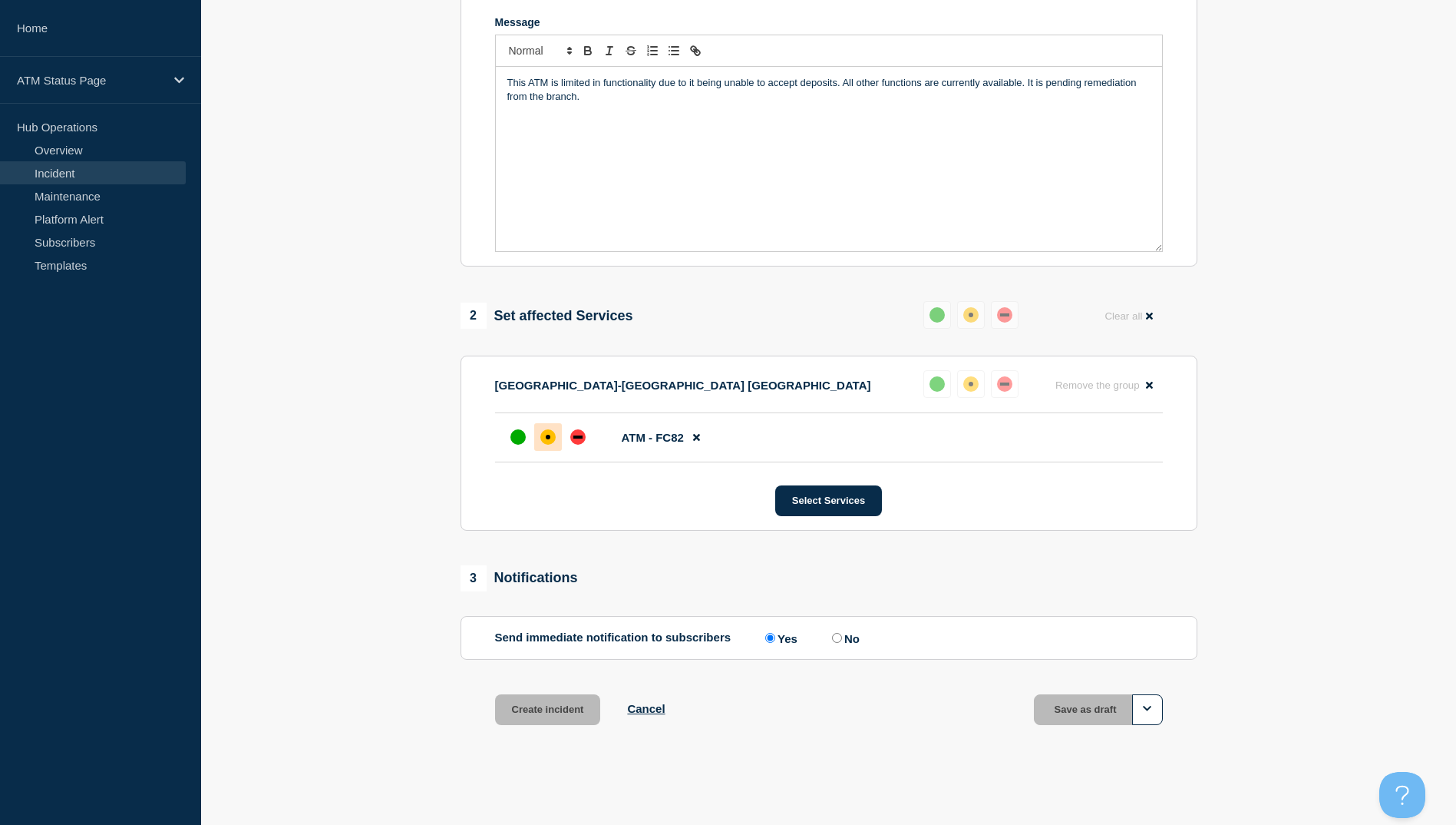
scroll to position [332, 0]
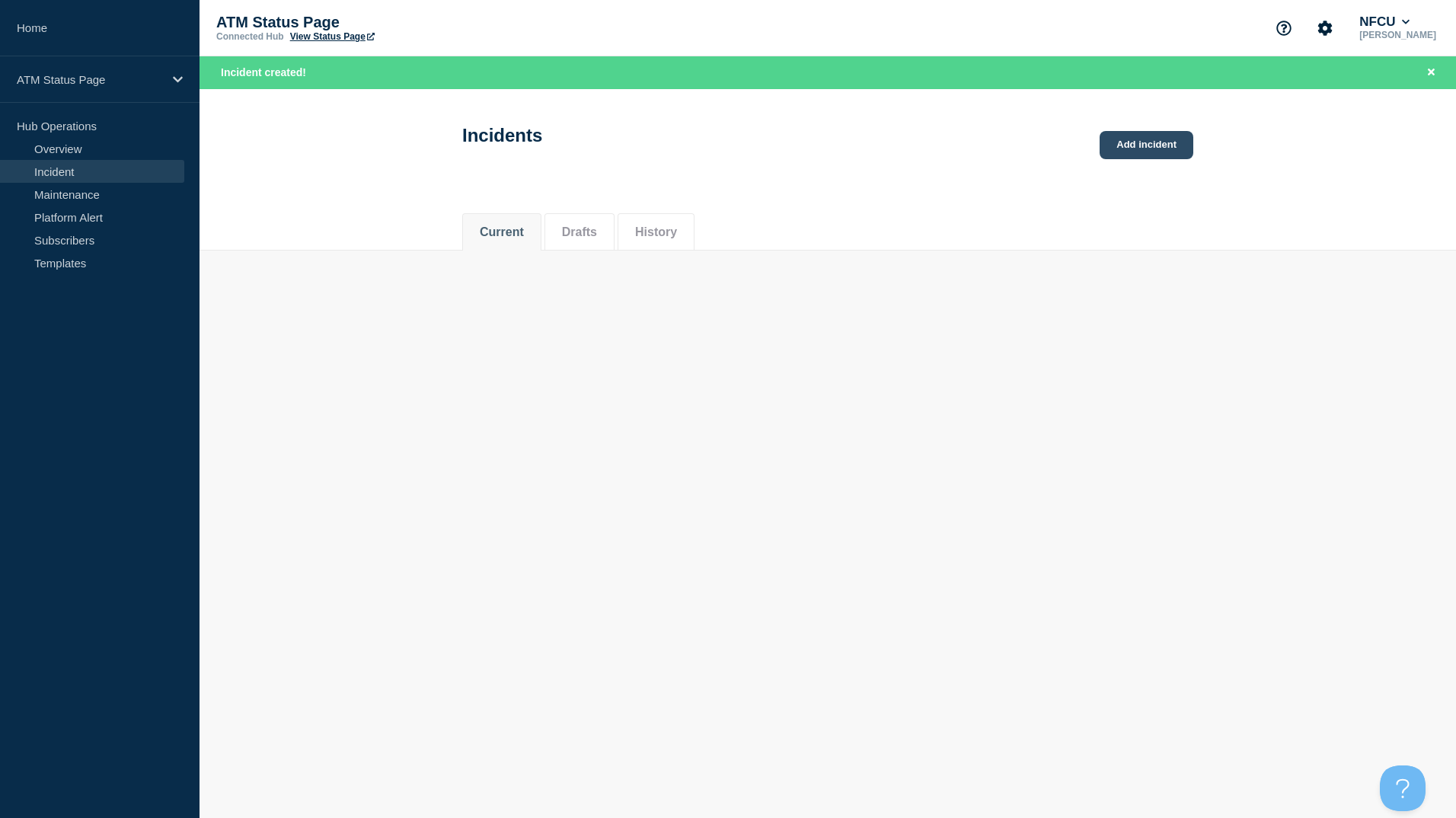
click at [1144, 143] on link "Add incident" at bounding box center [1147, 145] width 94 height 28
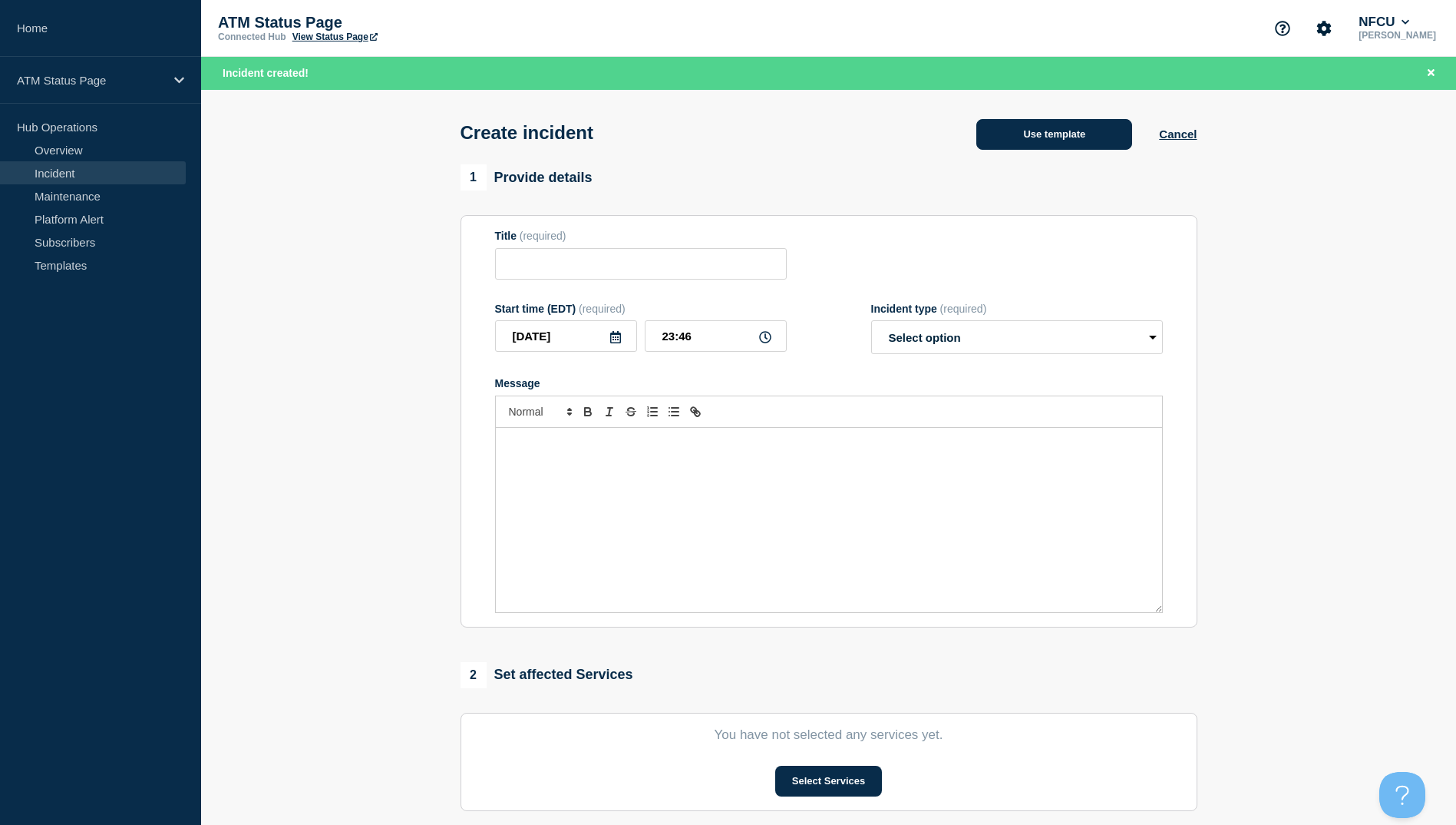
click at [1036, 144] on button "Use template" at bounding box center [1054, 134] width 155 height 31
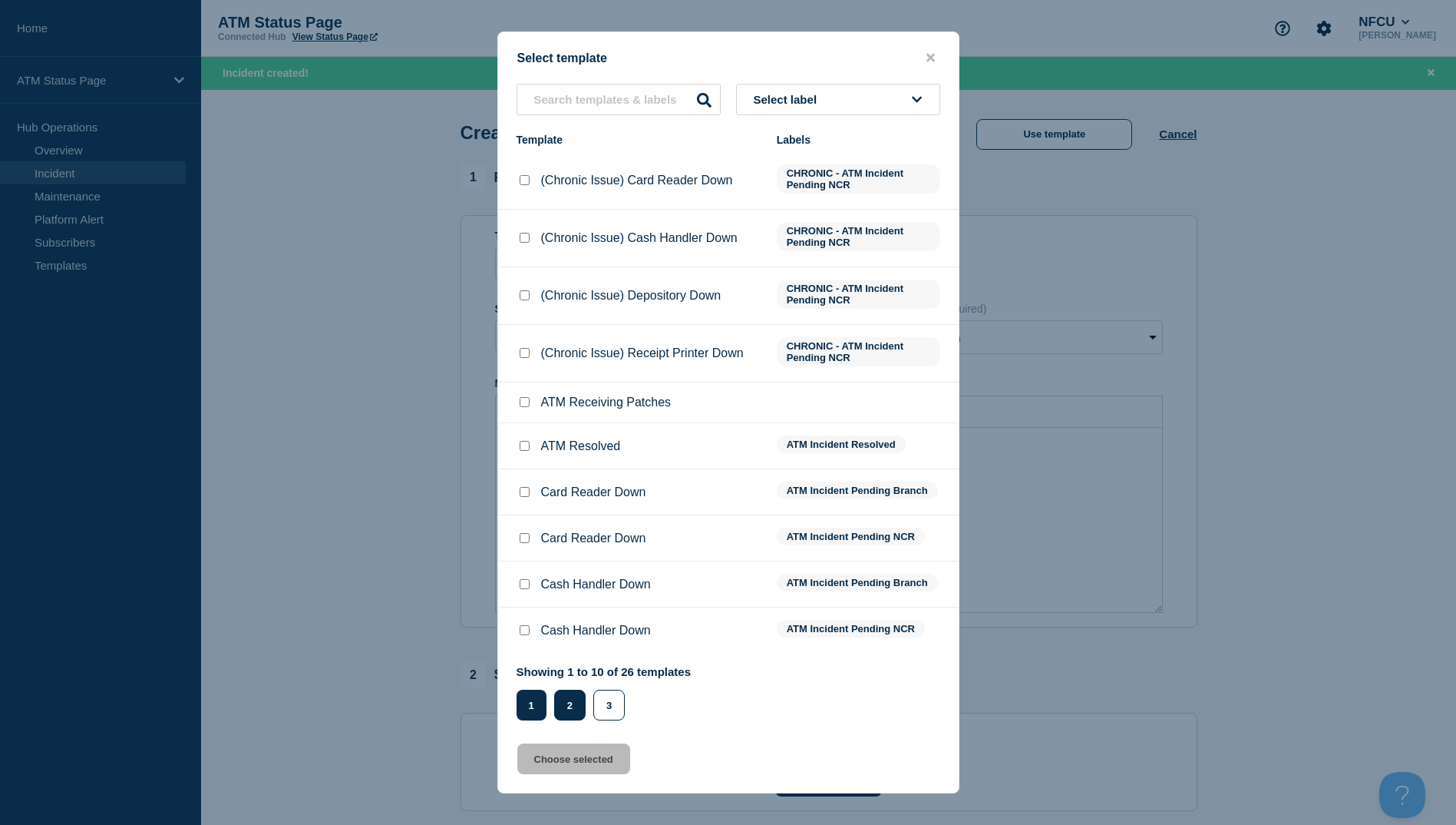
click at [562, 695] on button "2" at bounding box center [569, 705] width 31 height 31
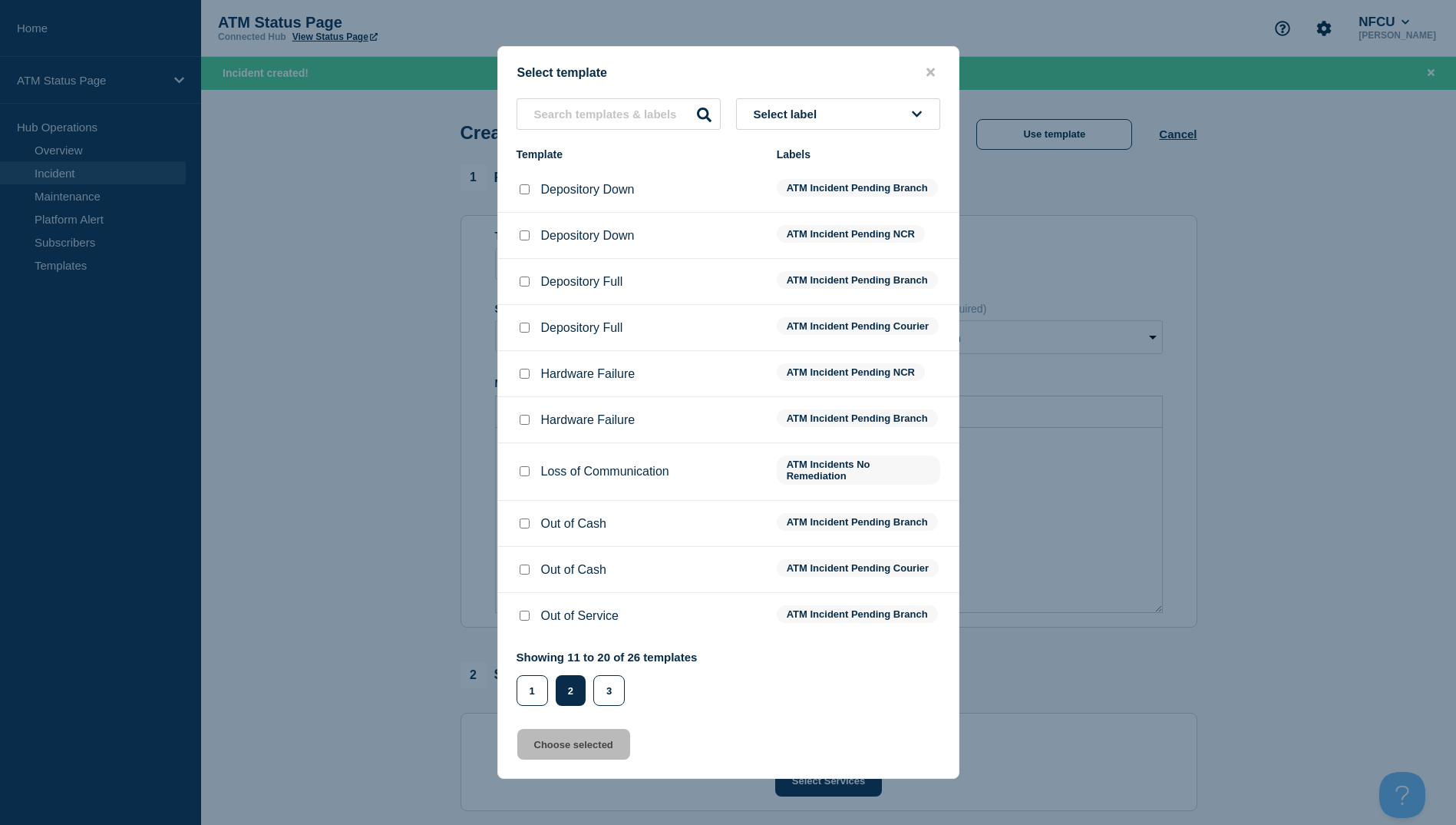
drag, startPoint x: 529, startPoint y: 173, endPoint x: 526, endPoint y: 180, distance: 7.6
click at [526, 182] on div at bounding box center [524, 190] width 15 height 15
click at [526, 184] on input "Depository Down checkbox" at bounding box center [524, 189] width 10 height 10
click at [560, 706] on button "2" at bounding box center [570, 691] width 30 height 31
click at [569, 755] on button "Choose selected" at bounding box center [574, 744] width 113 height 31
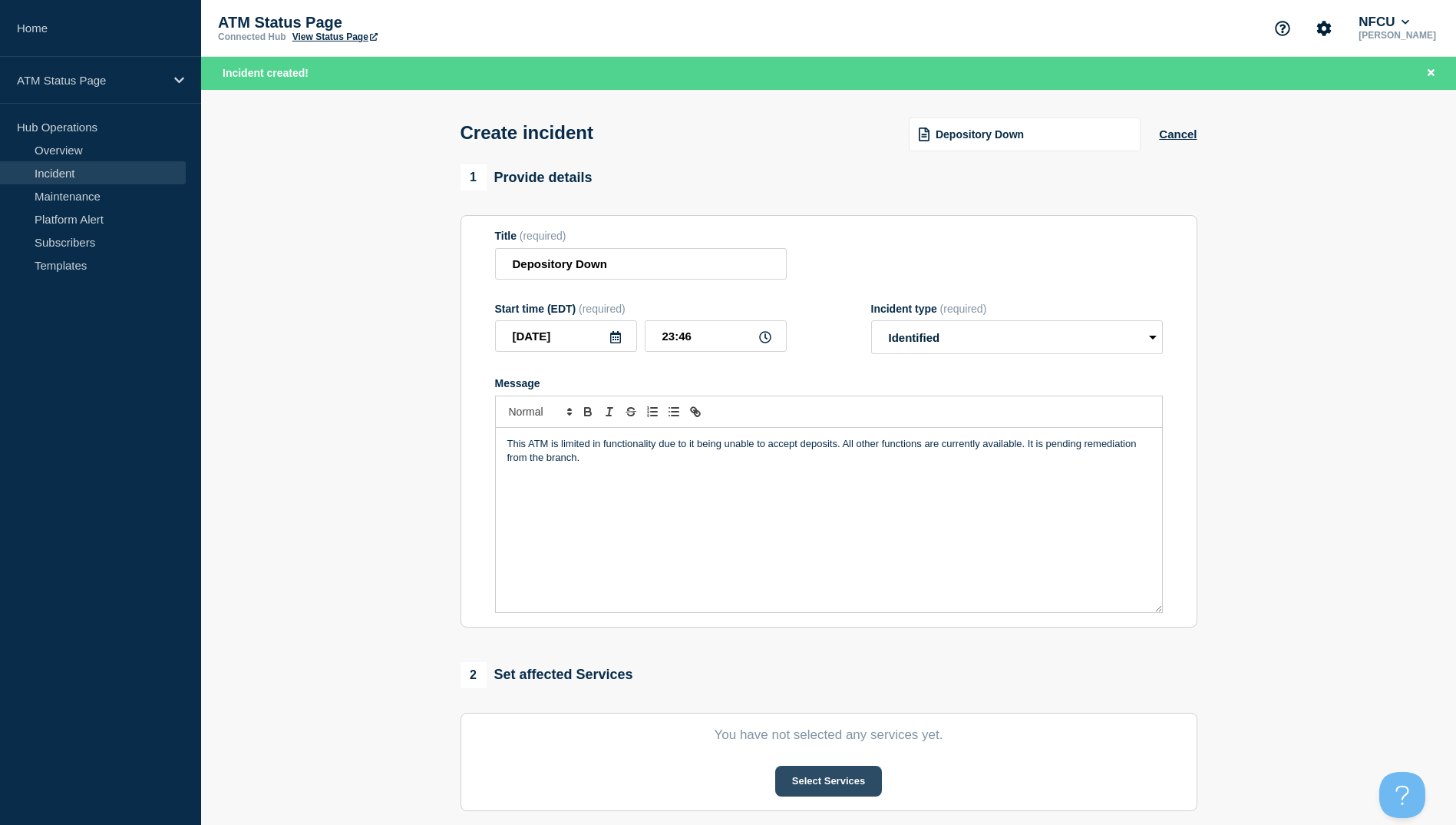
click at [833, 775] on button "Select Services" at bounding box center [829, 781] width 107 height 31
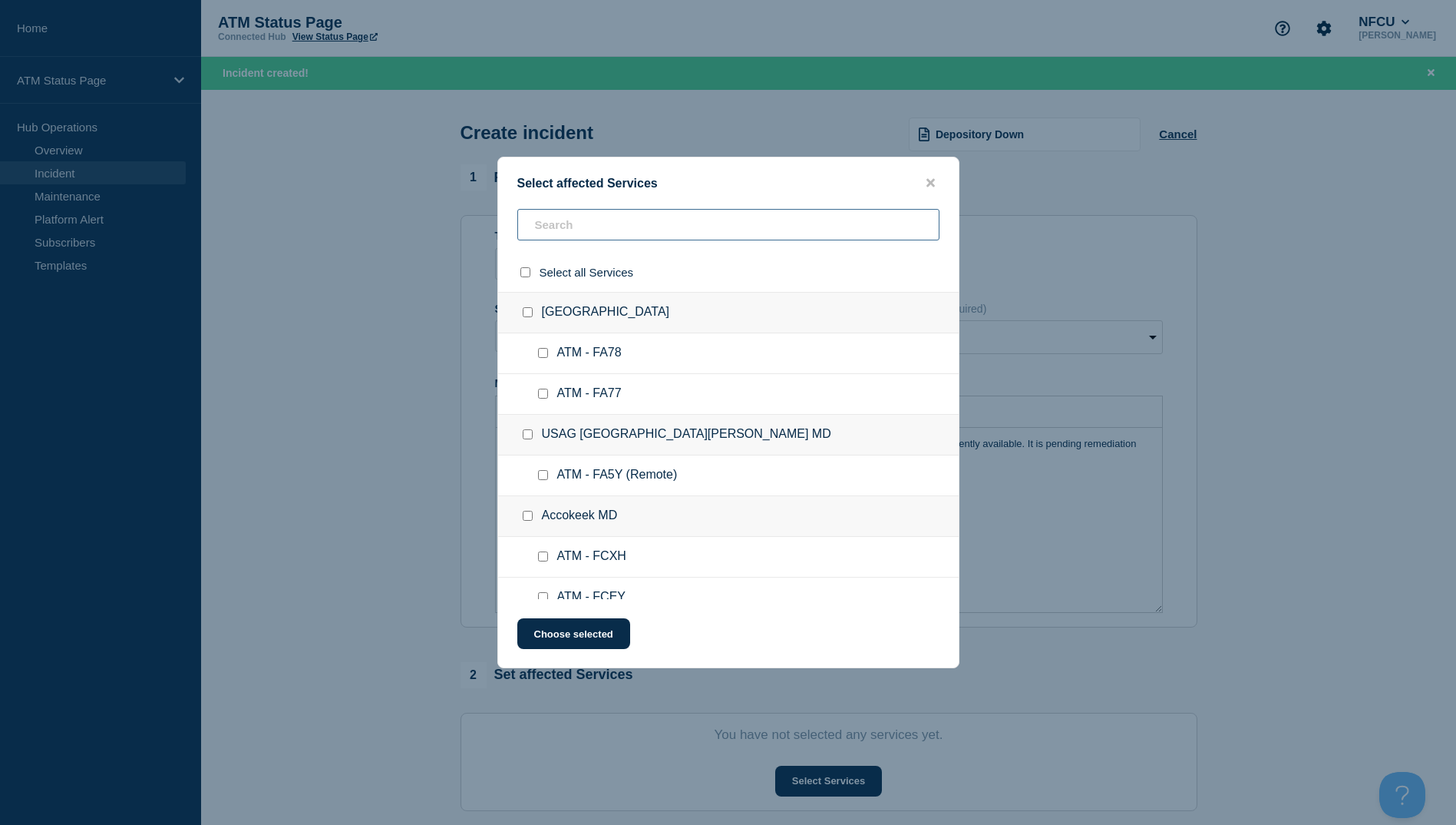
click at [564, 236] on input "text" at bounding box center [728, 224] width 422 height 31
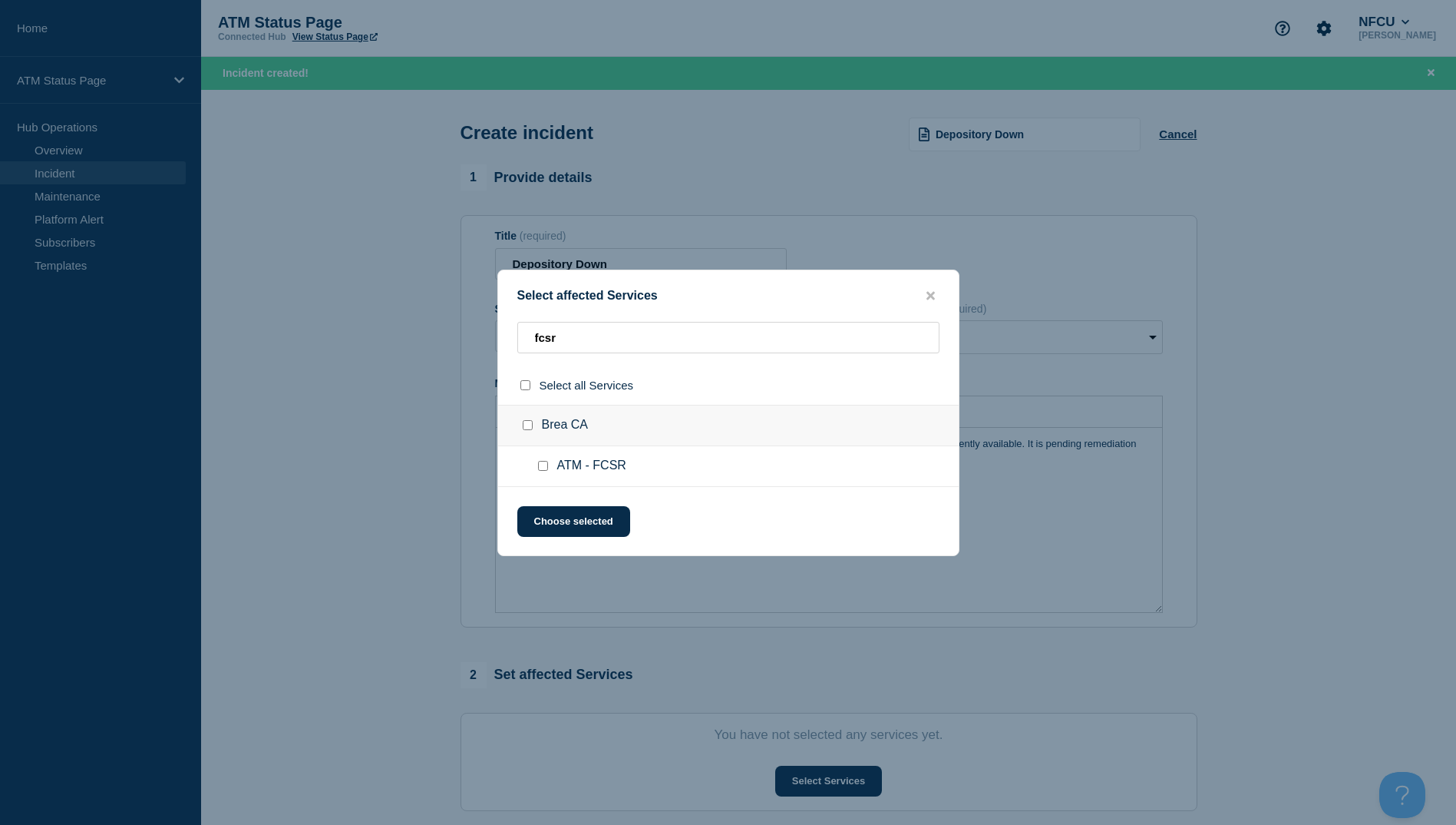
click at [542, 467] on input "ATM - FCSR checkbox" at bounding box center [543, 465] width 10 height 10
click at [541, 519] on button "Choose selected" at bounding box center [574, 522] width 113 height 31
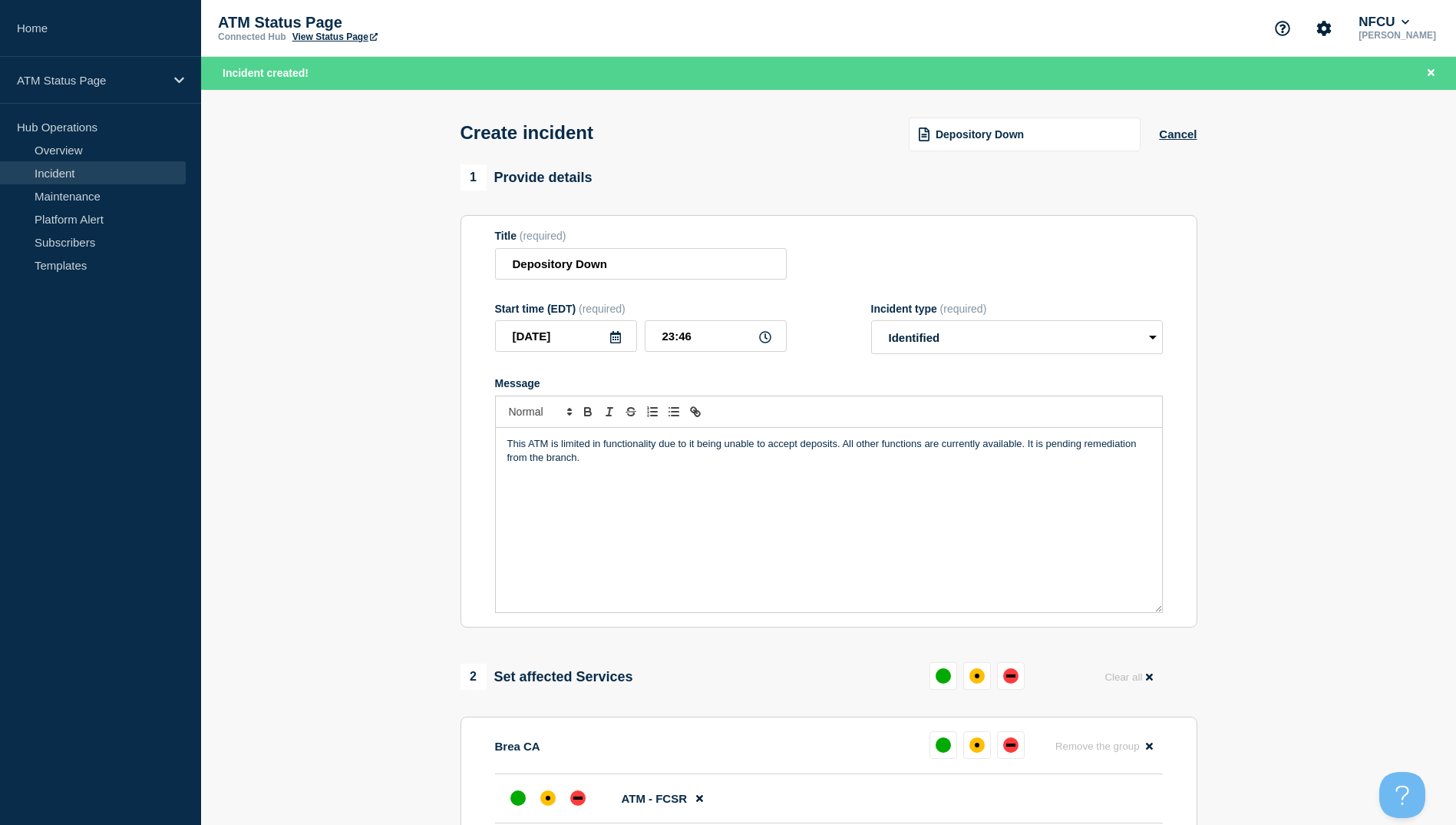
scroll to position [231, 0]
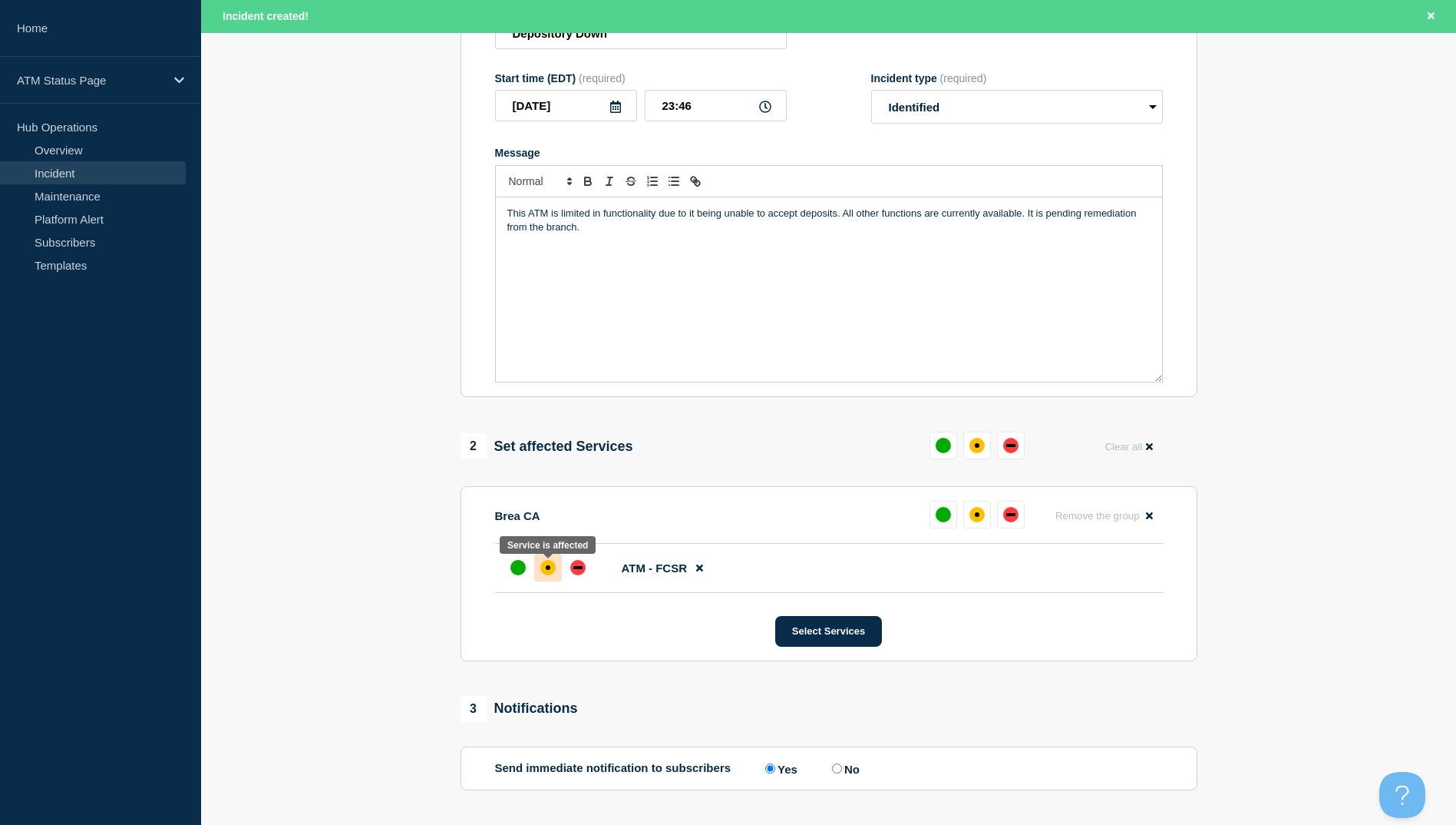
click at [540, 575] on div at bounding box center [547, 567] width 28 height 28
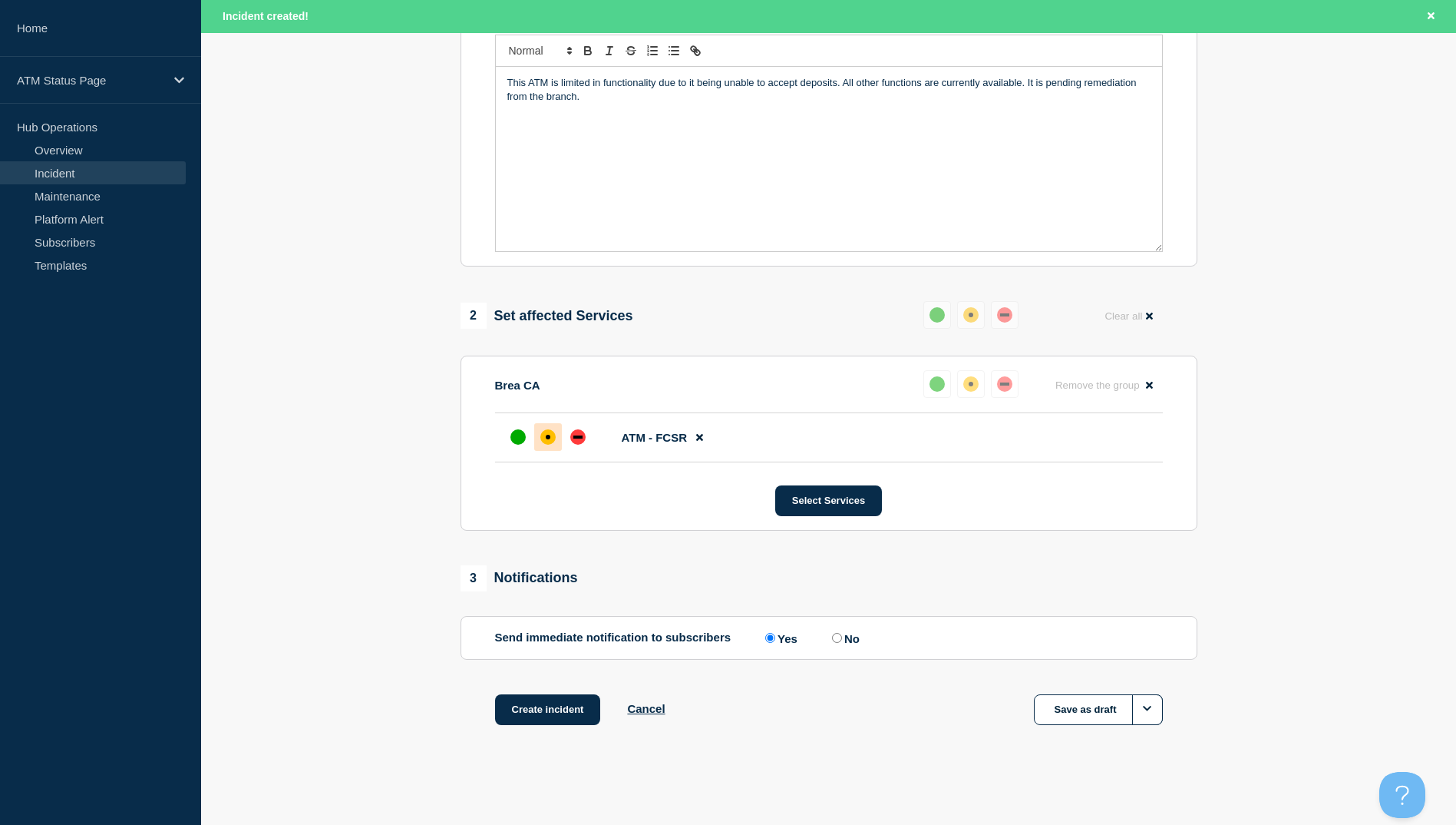
click at [563, 728] on div "Create incident Cancel Save as draft" at bounding box center [829, 729] width 737 height 69
click at [565, 715] on button "Create incident" at bounding box center [547, 710] width 106 height 31
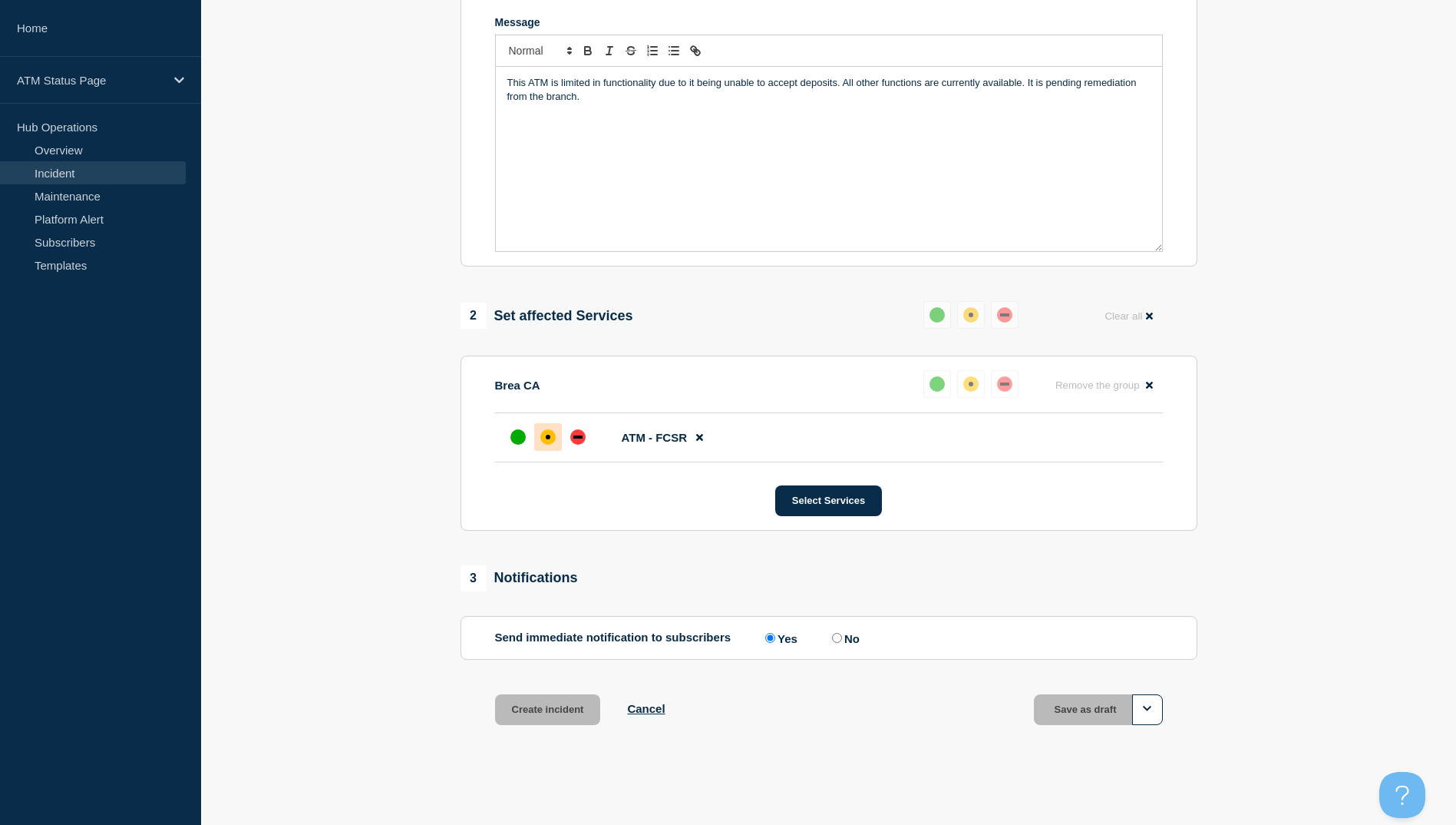
scroll to position [332, 0]
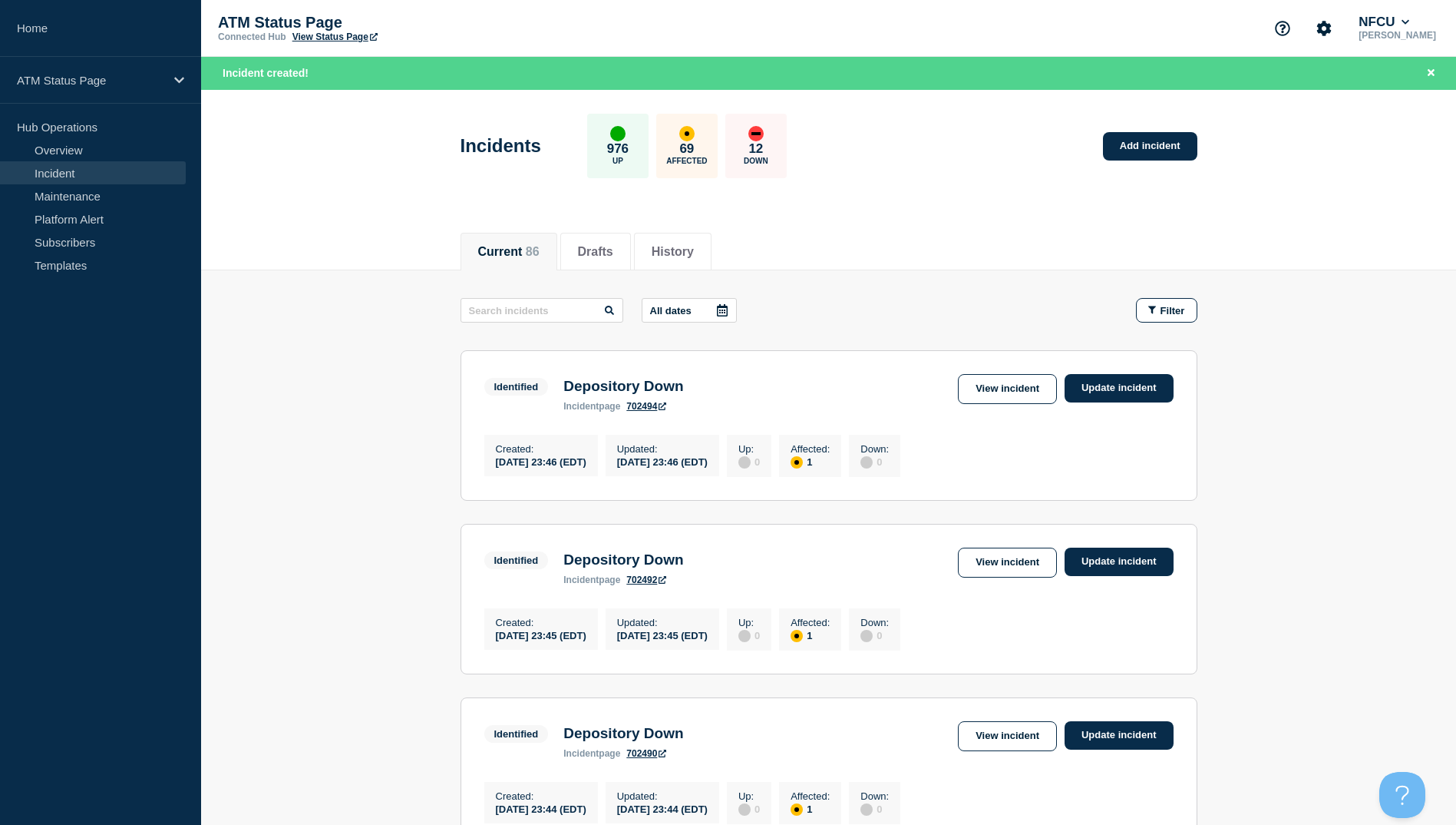
click at [1005, 407] on div "Identified Depository Down incident page 702494 View incident Update incident" at bounding box center [829, 392] width 689 height 37
click at [1009, 396] on link "View incident" at bounding box center [1008, 388] width 99 height 30
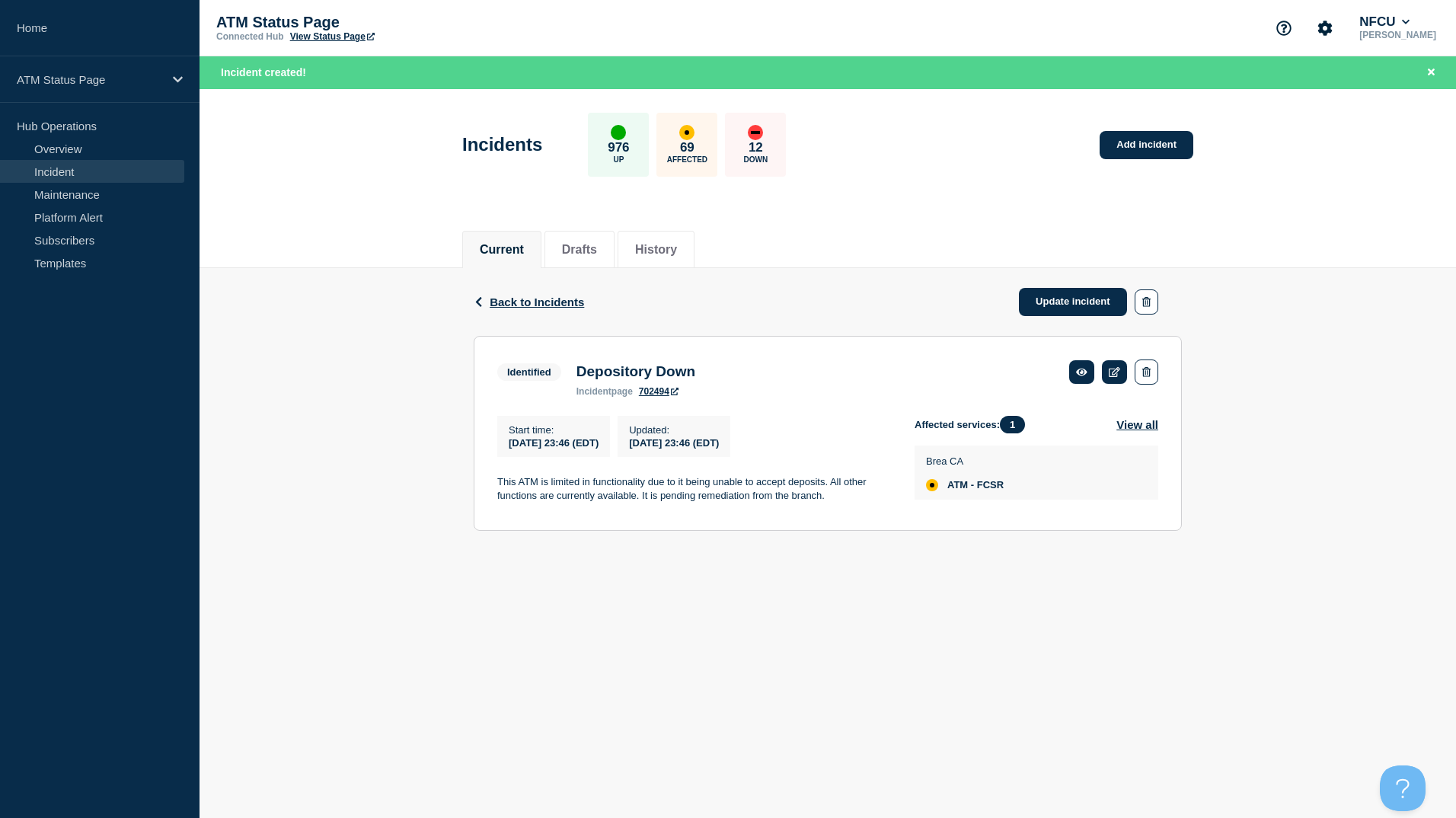
click at [1142, 162] on div "Incidents 976 Up 69 Affected 12 Down Add incident" at bounding box center [828, 139] width 765 height 93
click at [1149, 141] on link "Add incident" at bounding box center [1147, 145] width 94 height 28
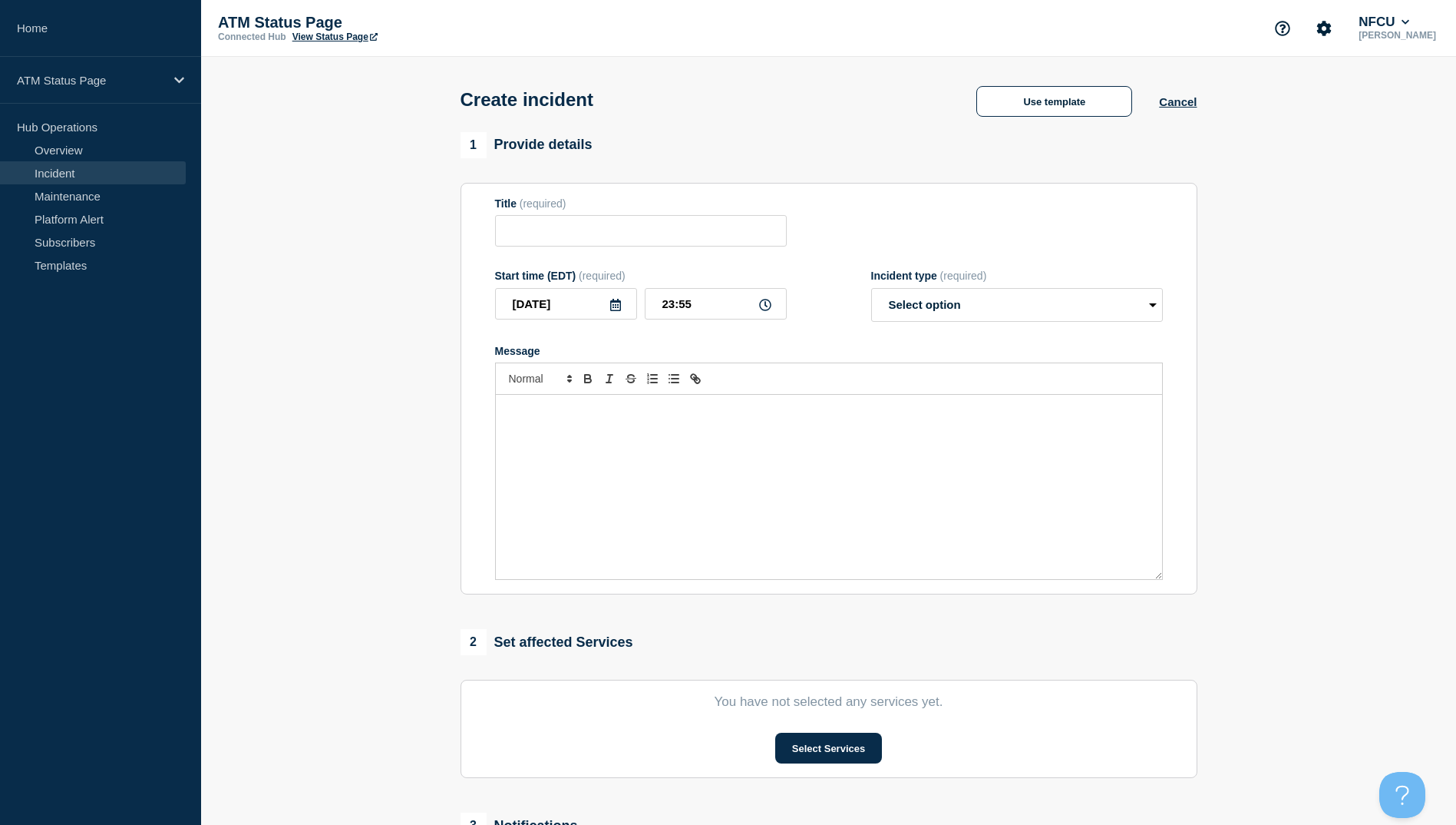
click at [1023, 121] on div "Create incident Use template Cancel" at bounding box center [829, 94] width 771 height 75
click at [1023, 116] on button "Use template" at bounding box center [1054, 101] width 155 height 31
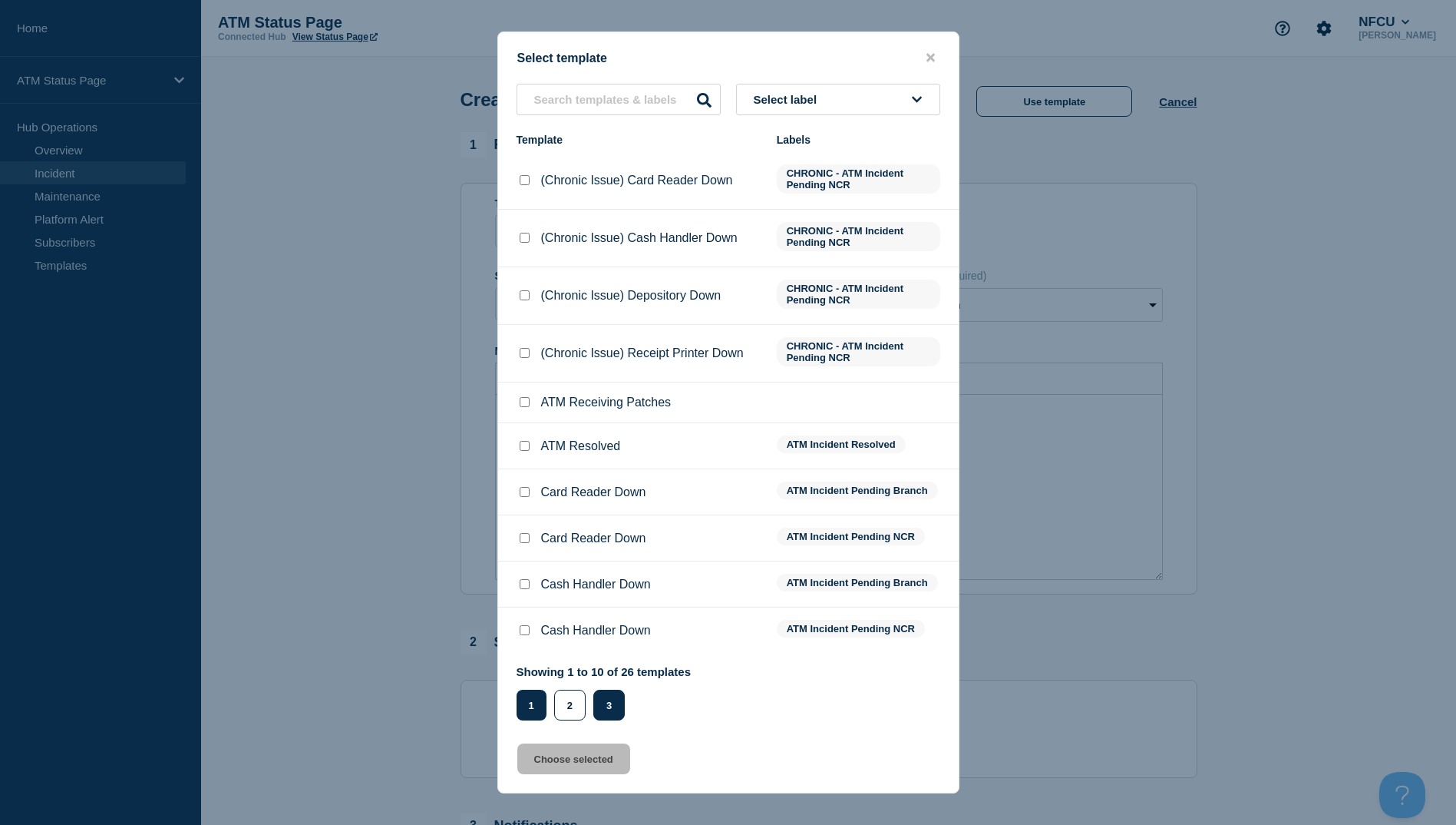
click at [609, 710] on button "3" at bounding box center [608, 705] width 31 height 31
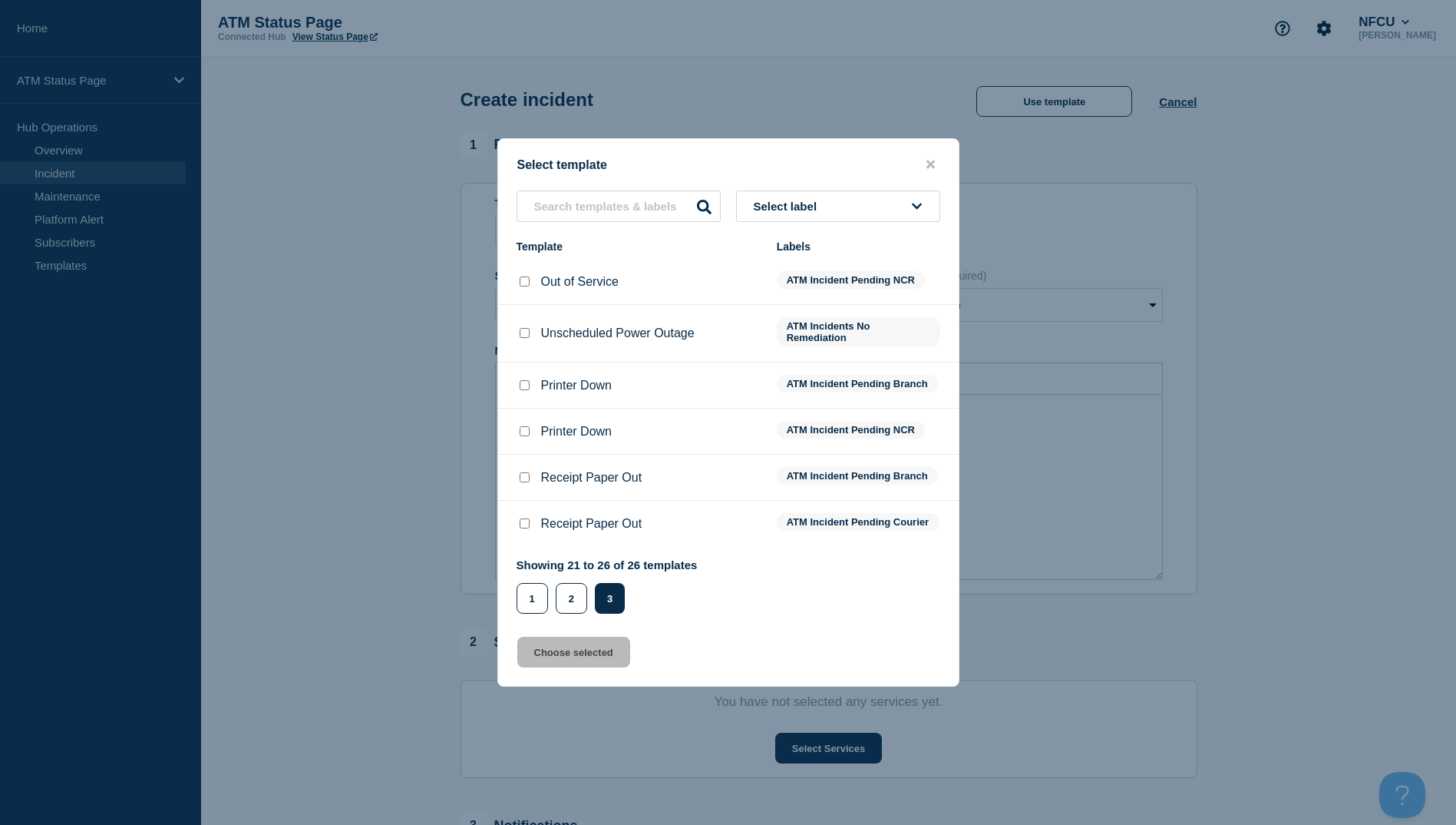
click at [522, 381] on input "Printer Down checkbox" at bounding box center [524, 385] width 10 height 10
click at [568, 668] on button "Choose selected" at bounding box center [574, 651] width 113 height 31
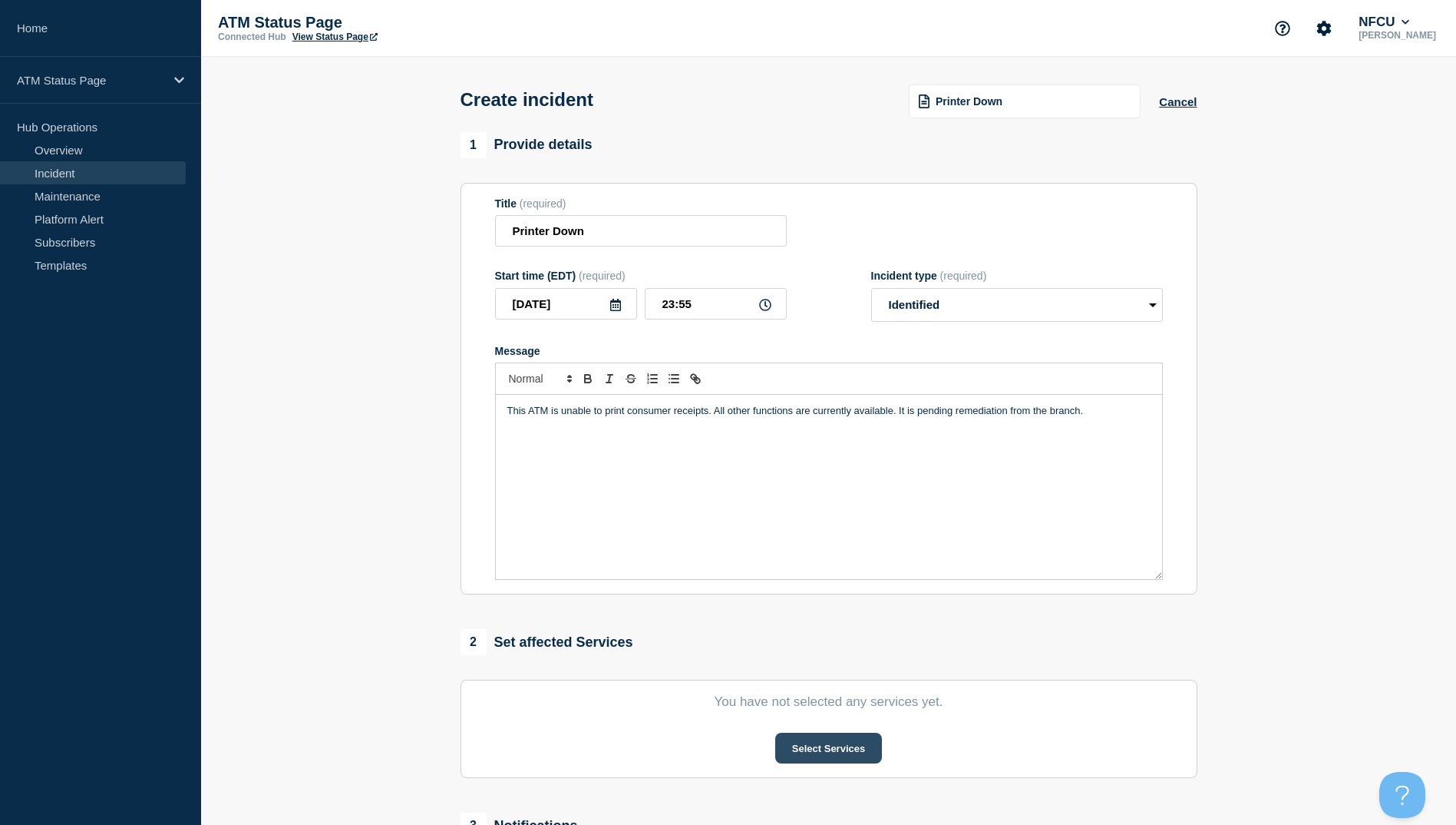
click at [810, 749] on button "Select Services" at bounding box center [829, 748] width 107 height 31
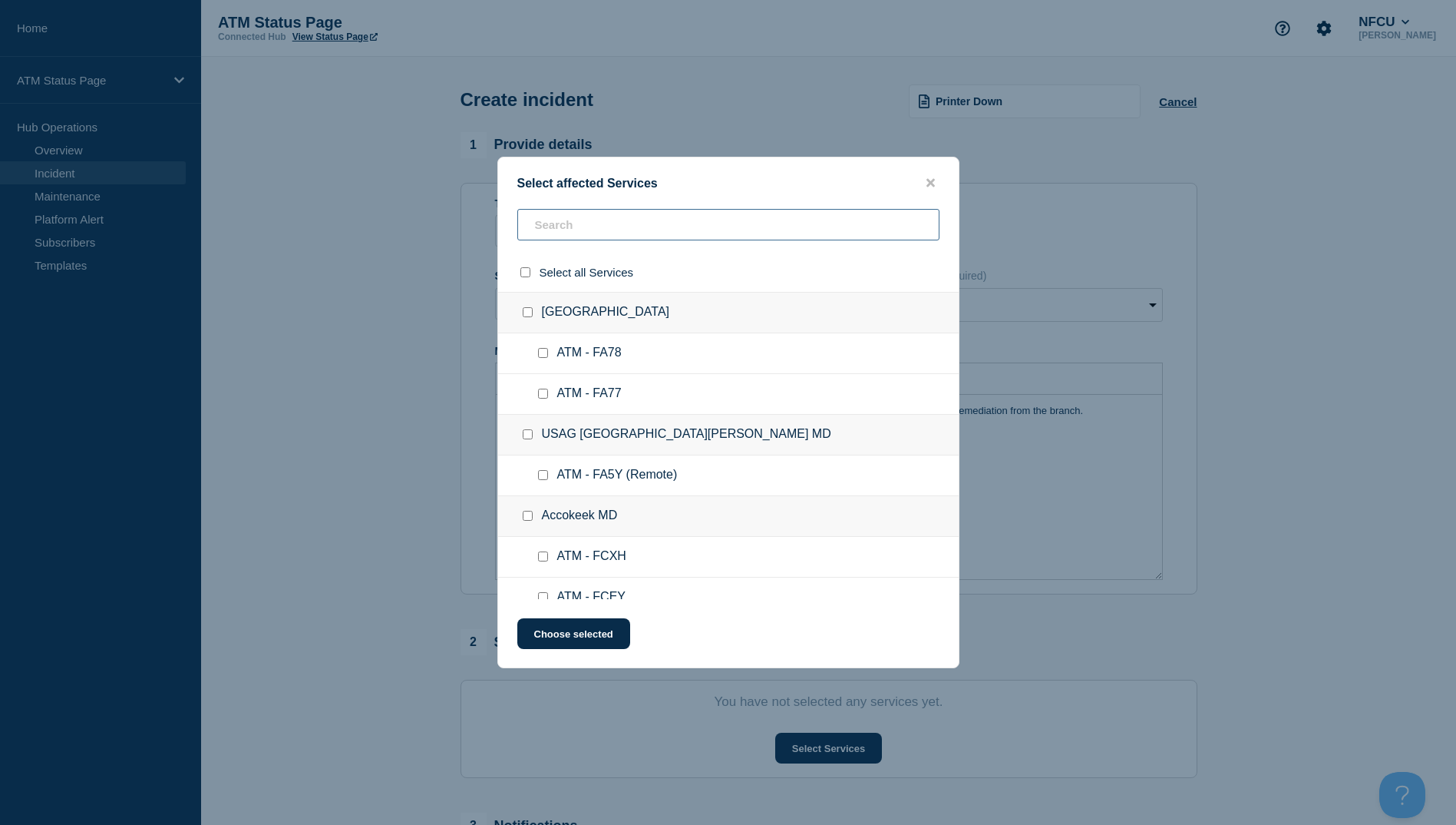
click at [570, 235] on input "text" at bounding box center [728, 224] width 422 height 31
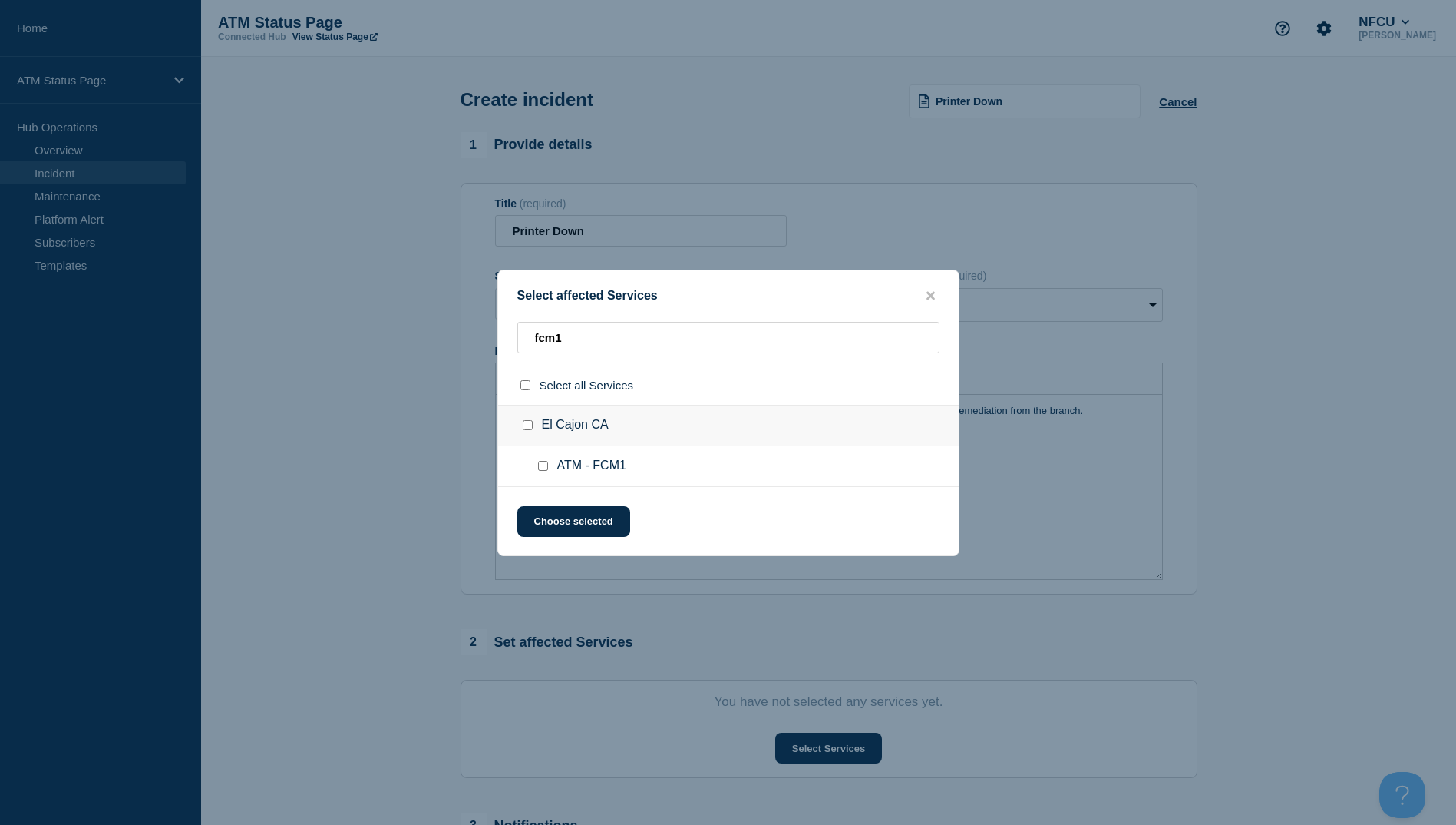
click at [546, 469] on input "ATM - FCM1 checkbox" at bounding box center [543, 465] width 10 height 10
click at [547, 521] on button "Choose selected" at bounding box center [574, 522] width 113 height 31
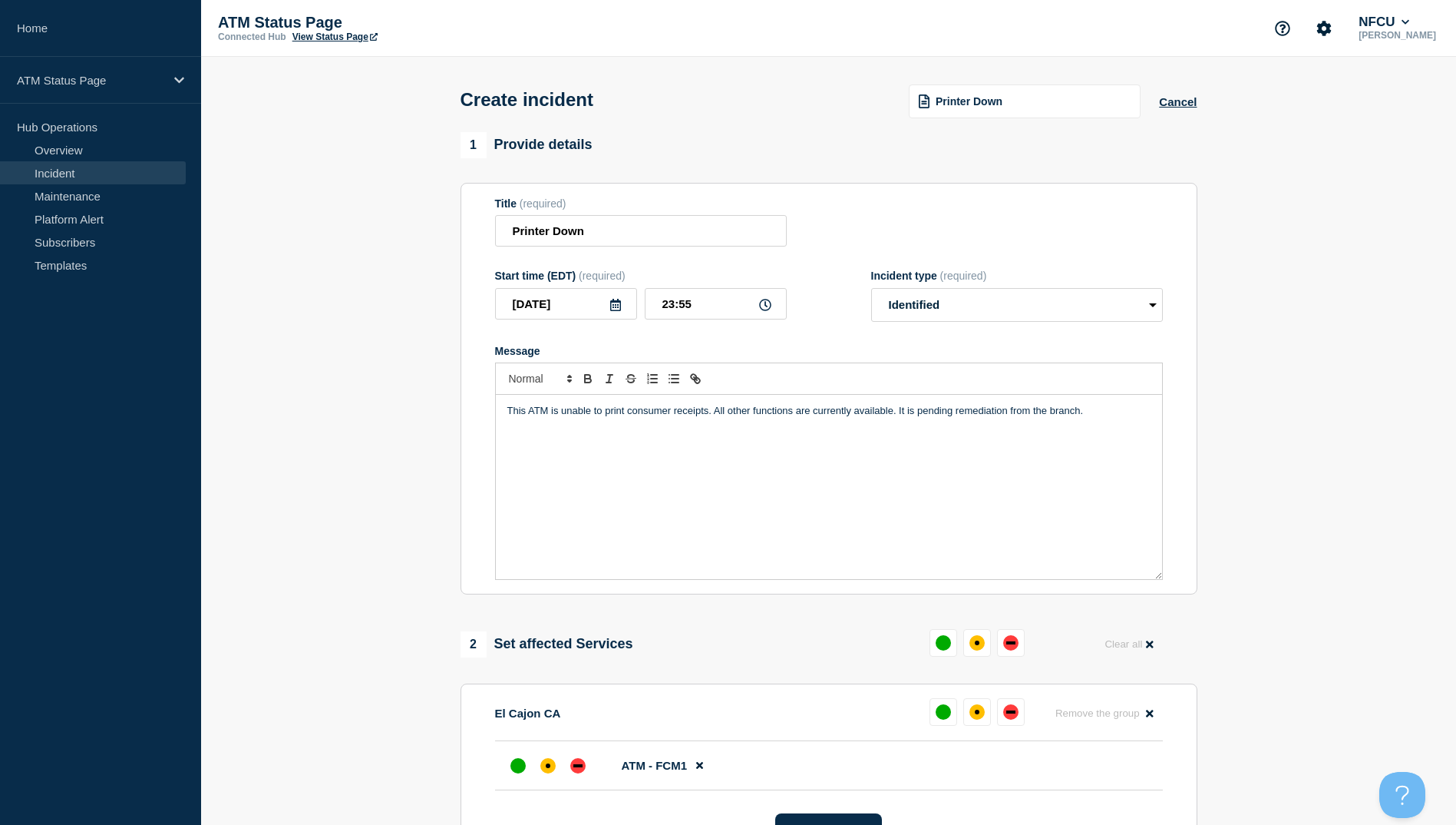
scroll to position [307, 0]
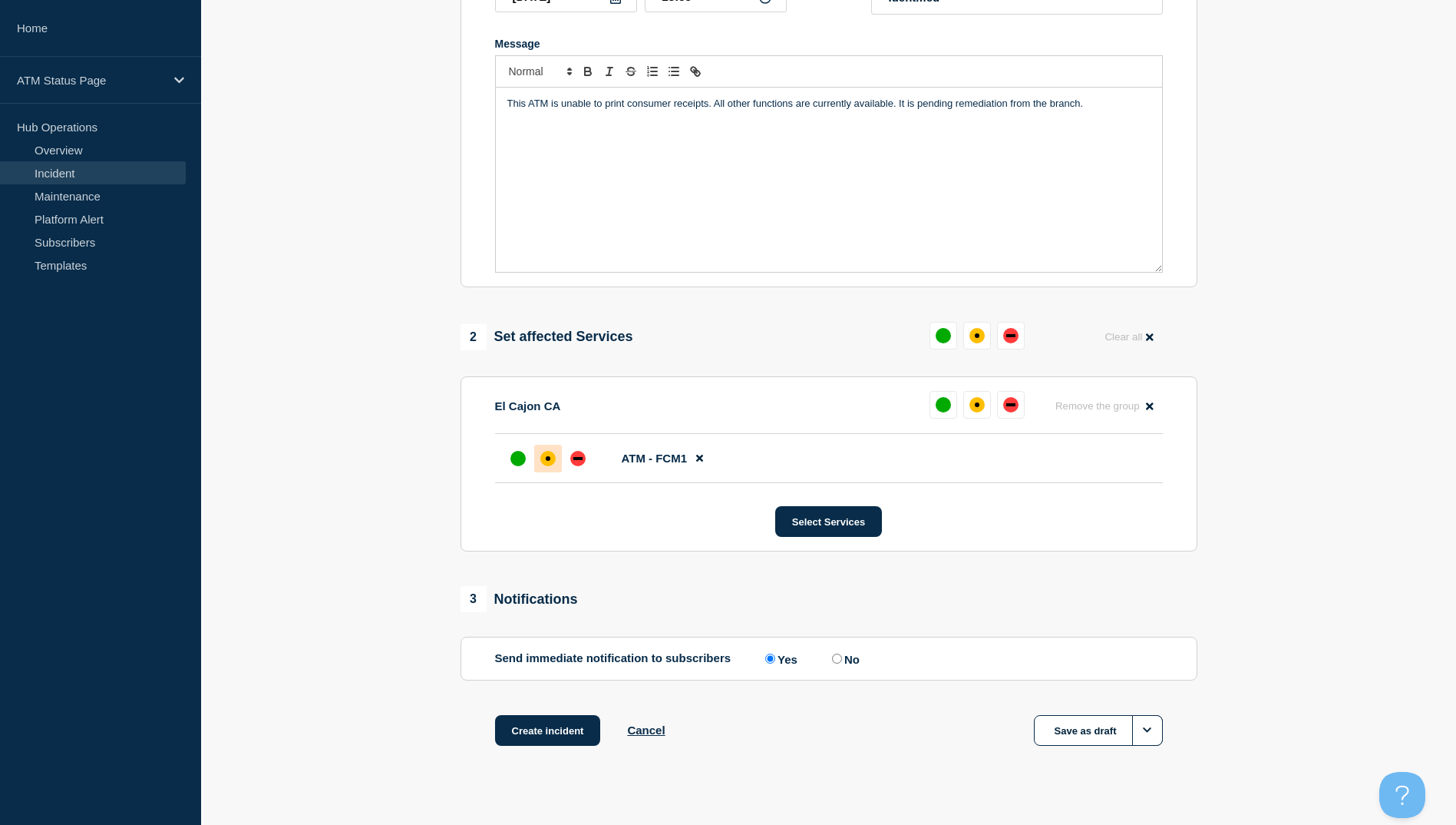
click at [554, 472] on div at bounding box center [547, 458] width 28 height 28
click at [550, 719] on button "Create incident" at bounding box center [547, 731] width 106 height 31
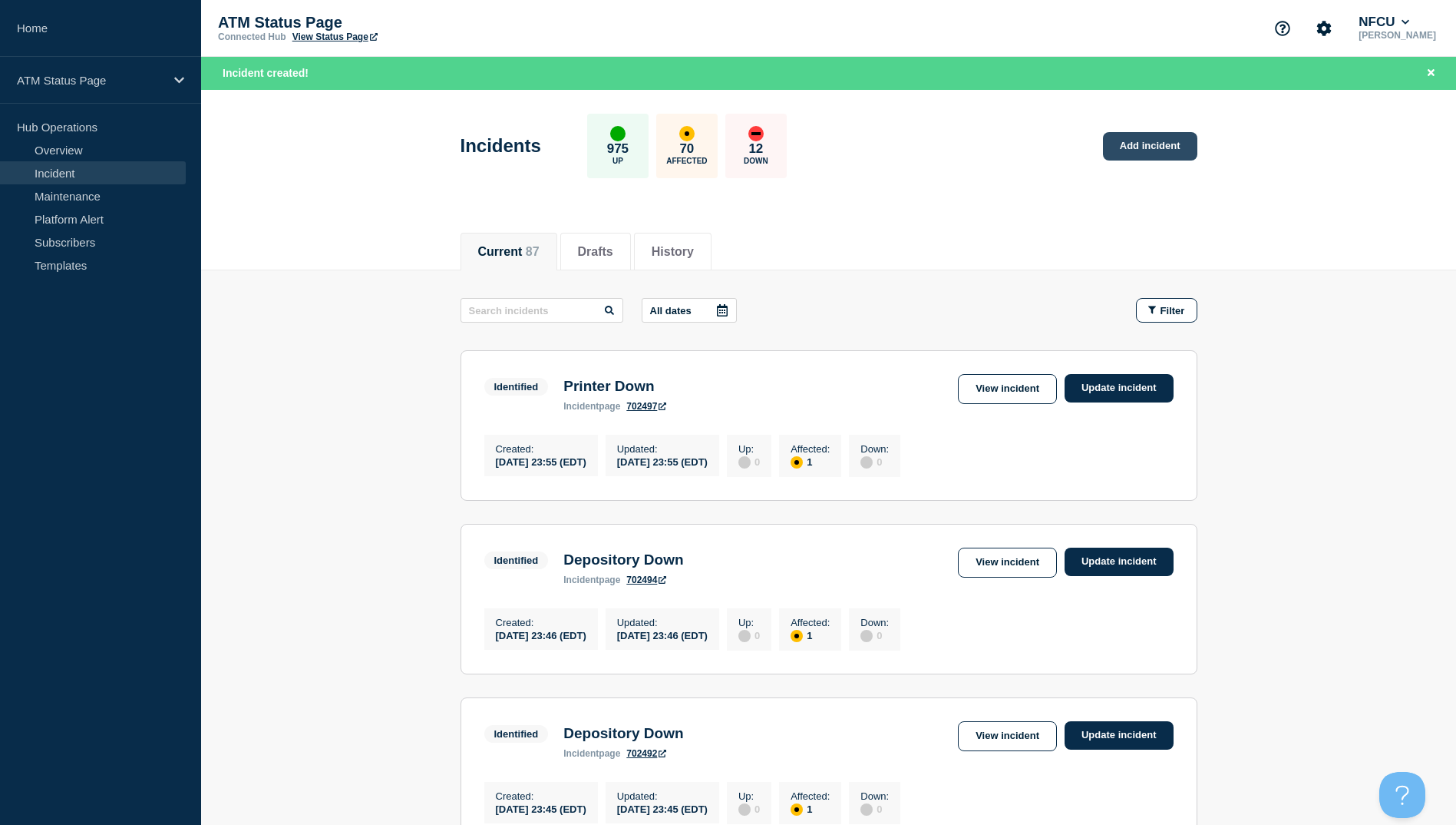
click at [1144, 148] on link "Add incident" at bounding box center [1150, 146] width 94 height 29
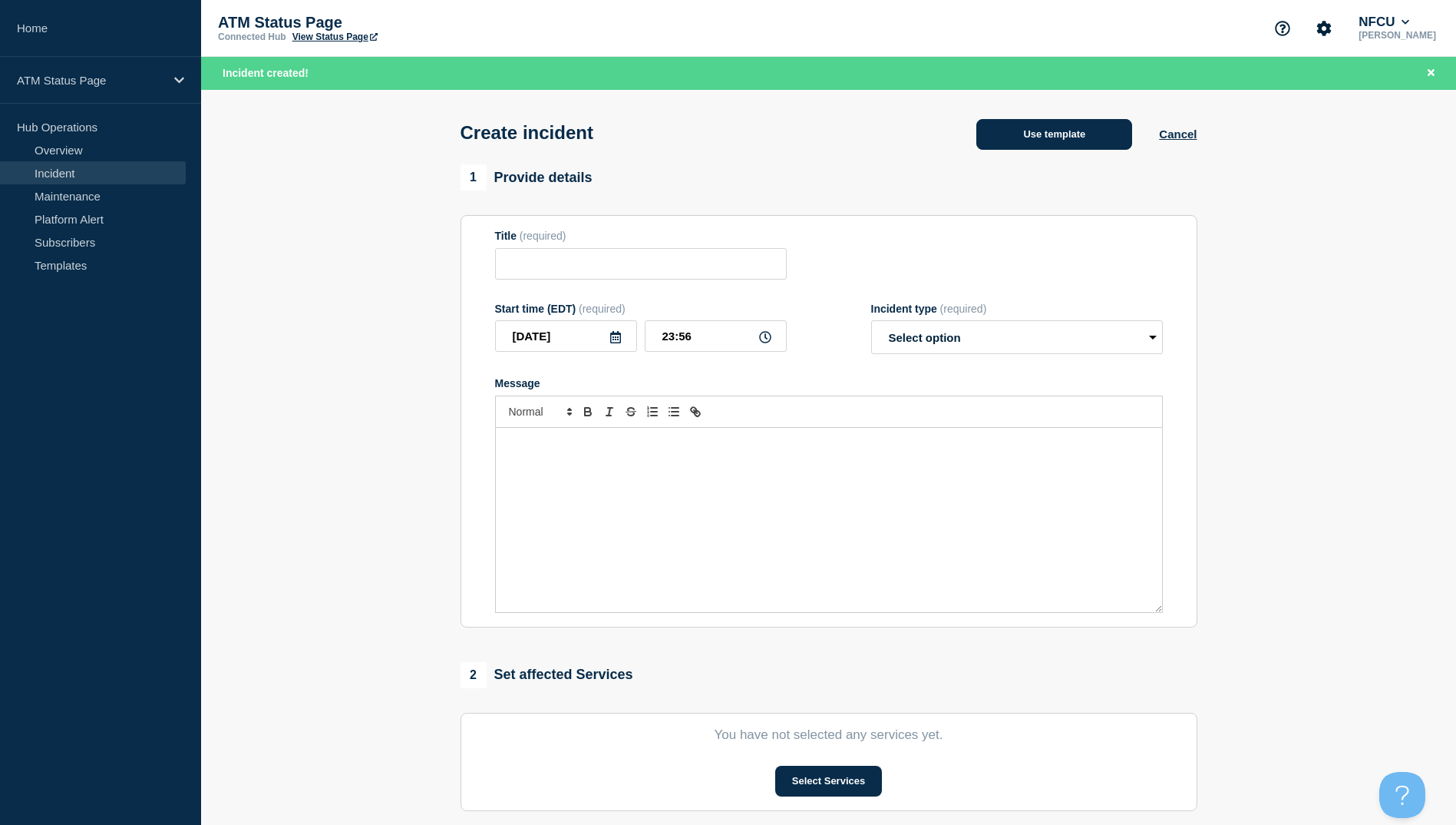
click at [1035, 140] on button "Use template" at bounding box center [1054, 134] width 155 height 31
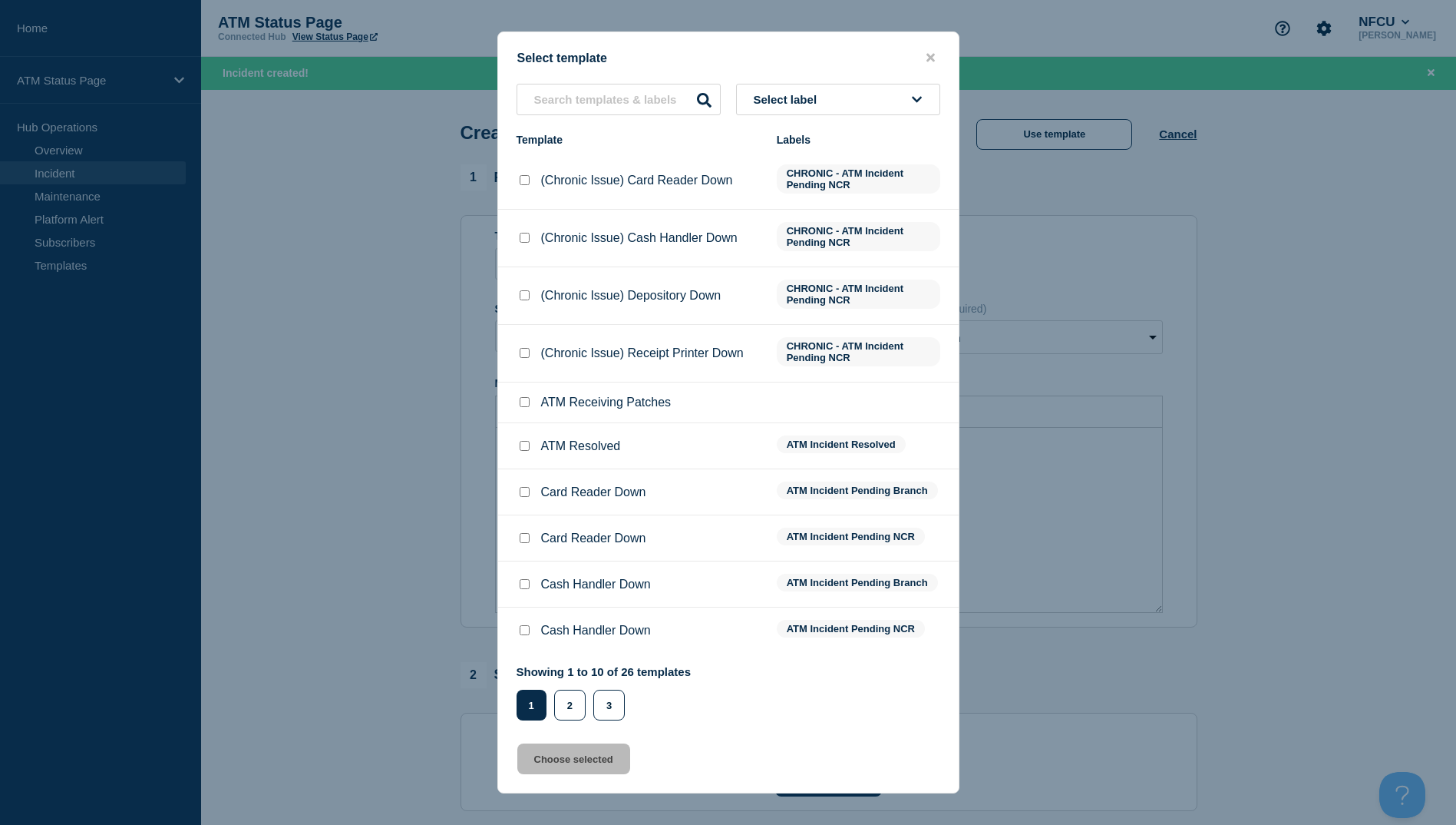
click at [577, 724] on div "Select template Select label Template Labels (Chronic Issue) Card Reader Down C…" at bounding box center [728, 412] width 462 height 762
click at [619, 709] on button "3" at bounding box center [608, 705] width 31 height 31
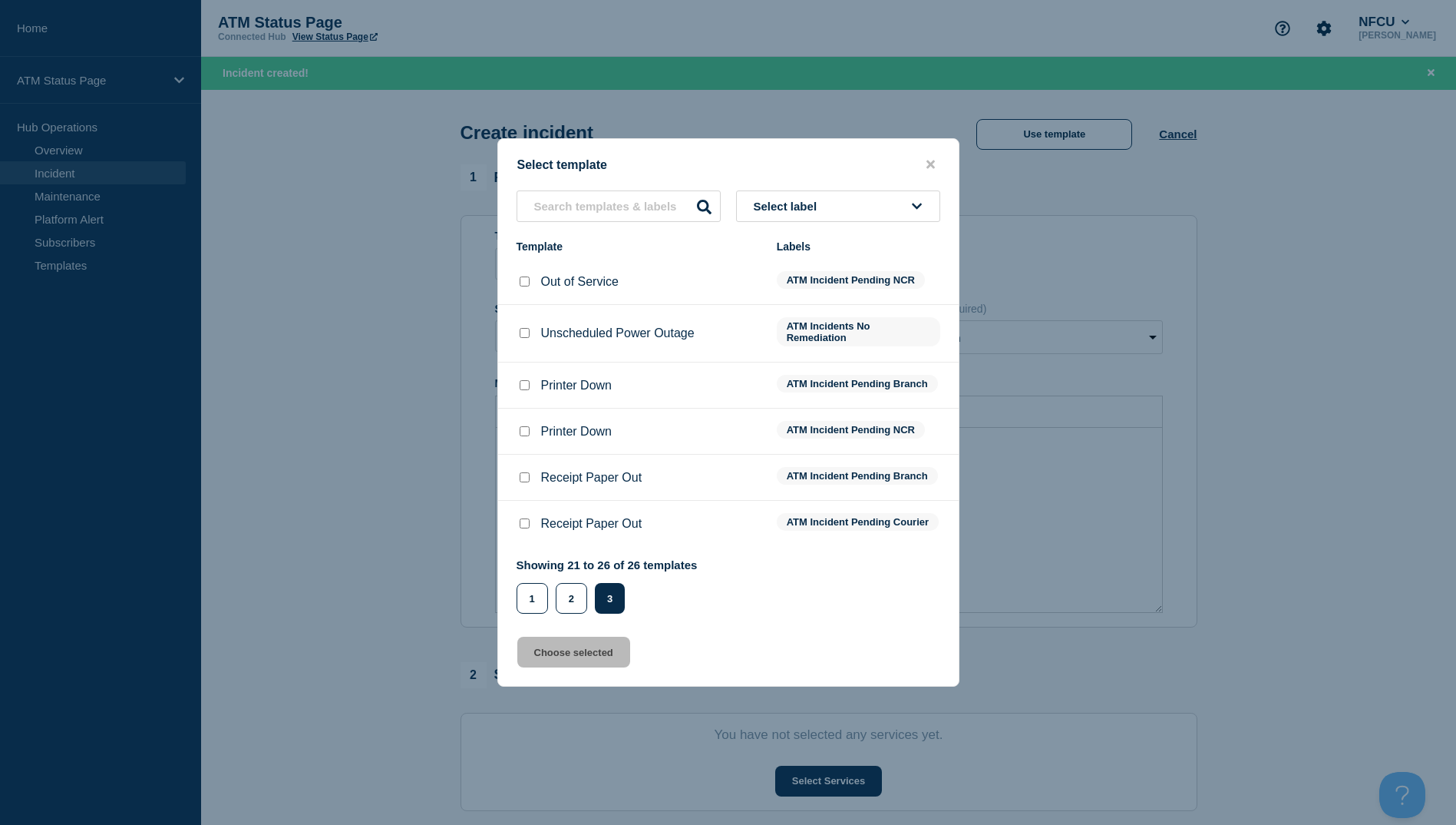
click at [527, 386] on input "Printer Down checkbox" at bounding box center [524, 385] width 10 height 10
click at [582, 668] on button "Choose selected" at bounding box center [574, 651] width 113 height 31
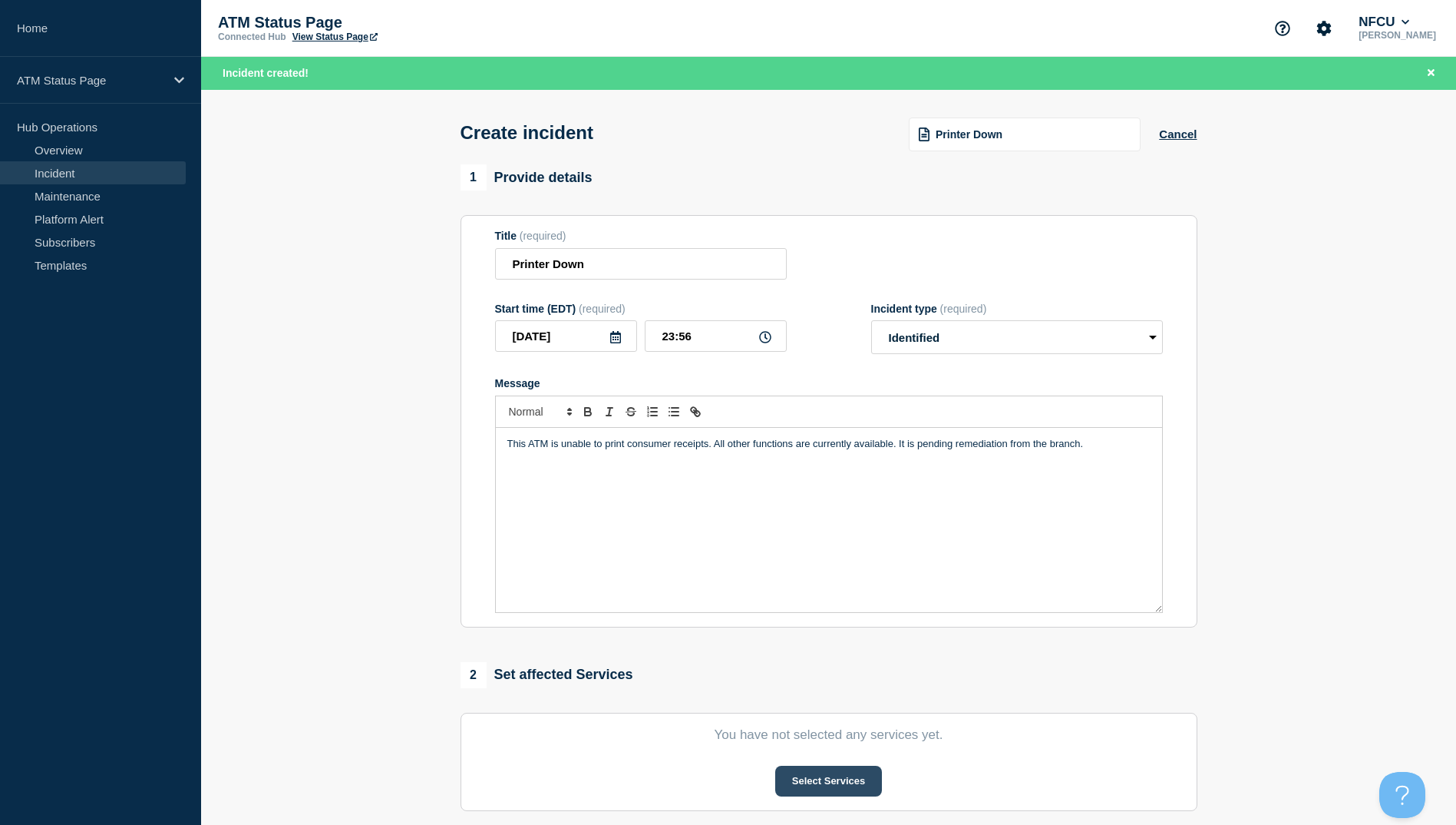
click at [860, 792] on button "Select Services" at bounding box center [829, 781] width 107 height 31
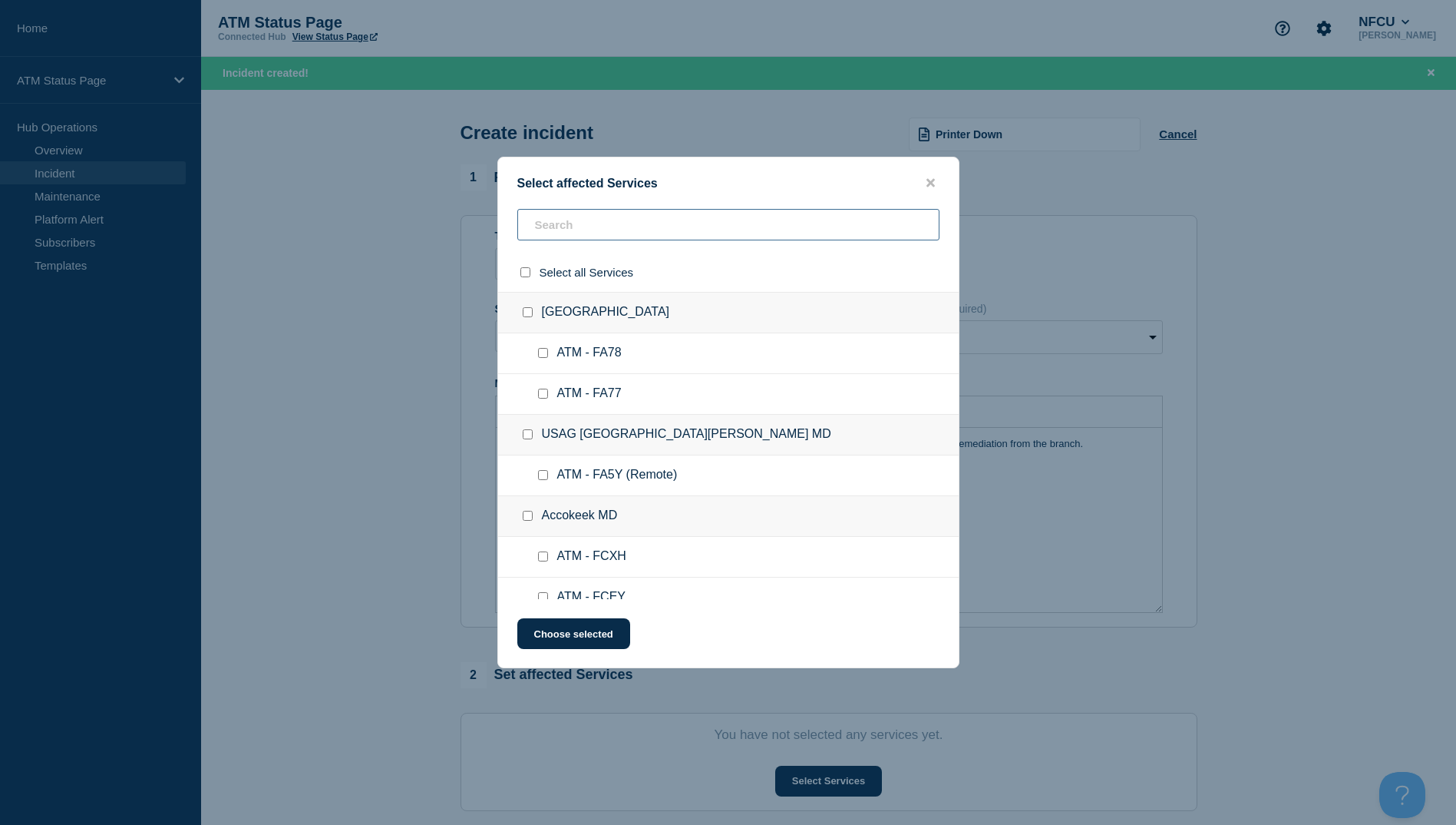
click at [595, 233] on input "text" at bounding box center [728, 224] width 422 height 31
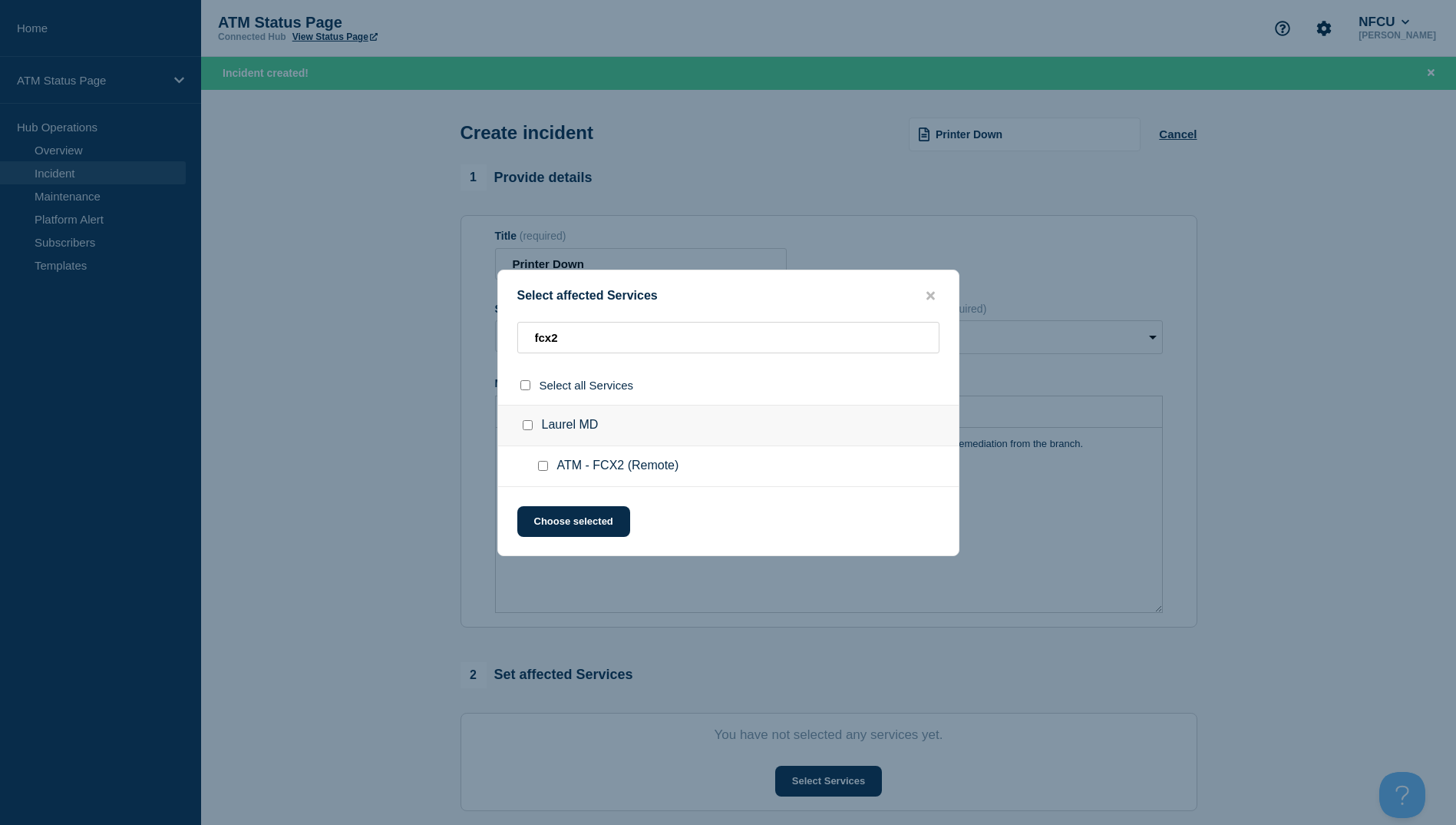
click at [543, 463] on input "ATM - FCX2 (Remote) checkbox" at bounding box center [543, 465] width 10 height 10
click at [548, 537] on button "Choose selected" at bounding box center [574, 522] width 113 height 31
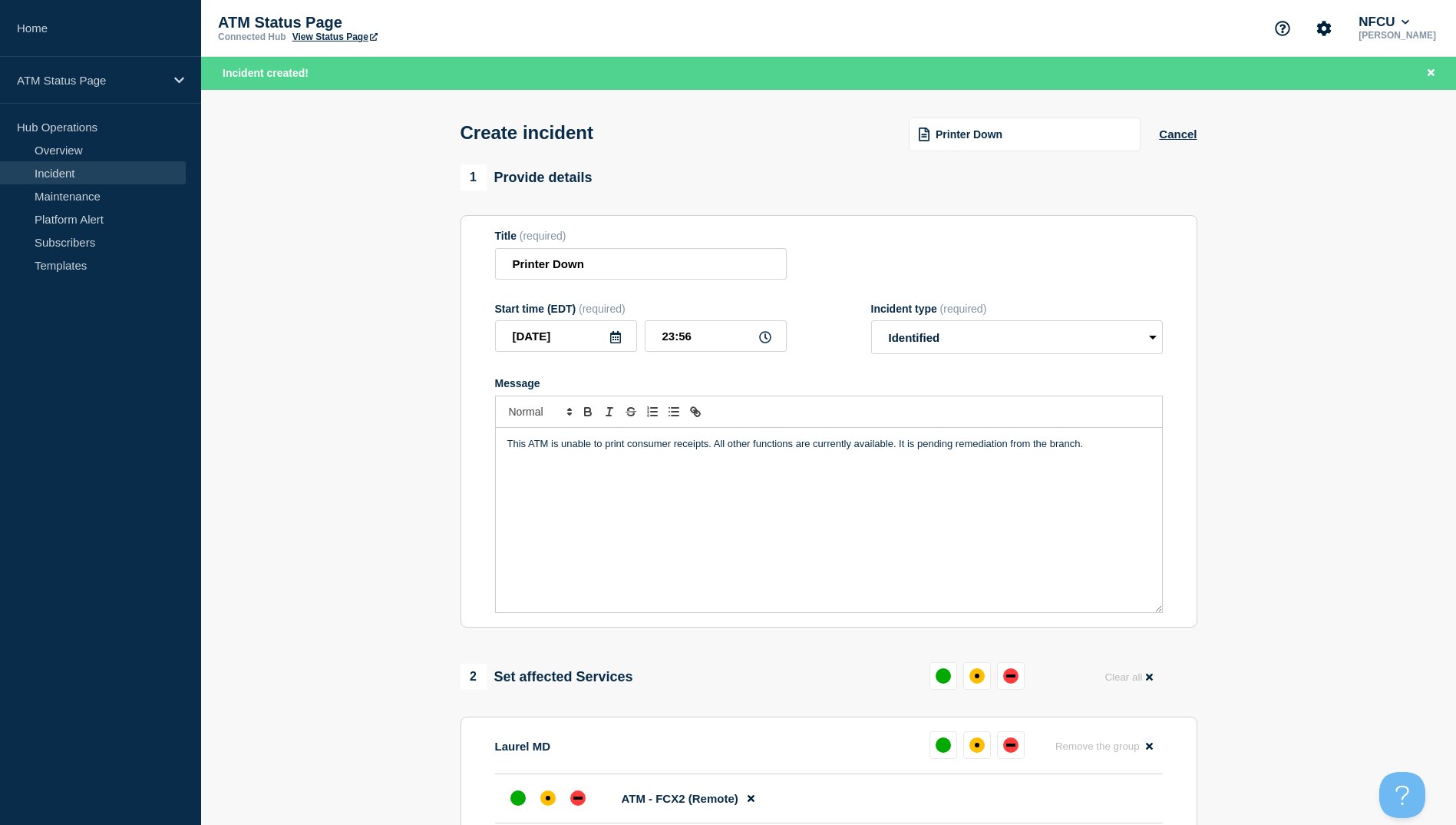
click at [963, 124] on div "Printer Down" at bounding box center [1024, 134] width 232 height 33
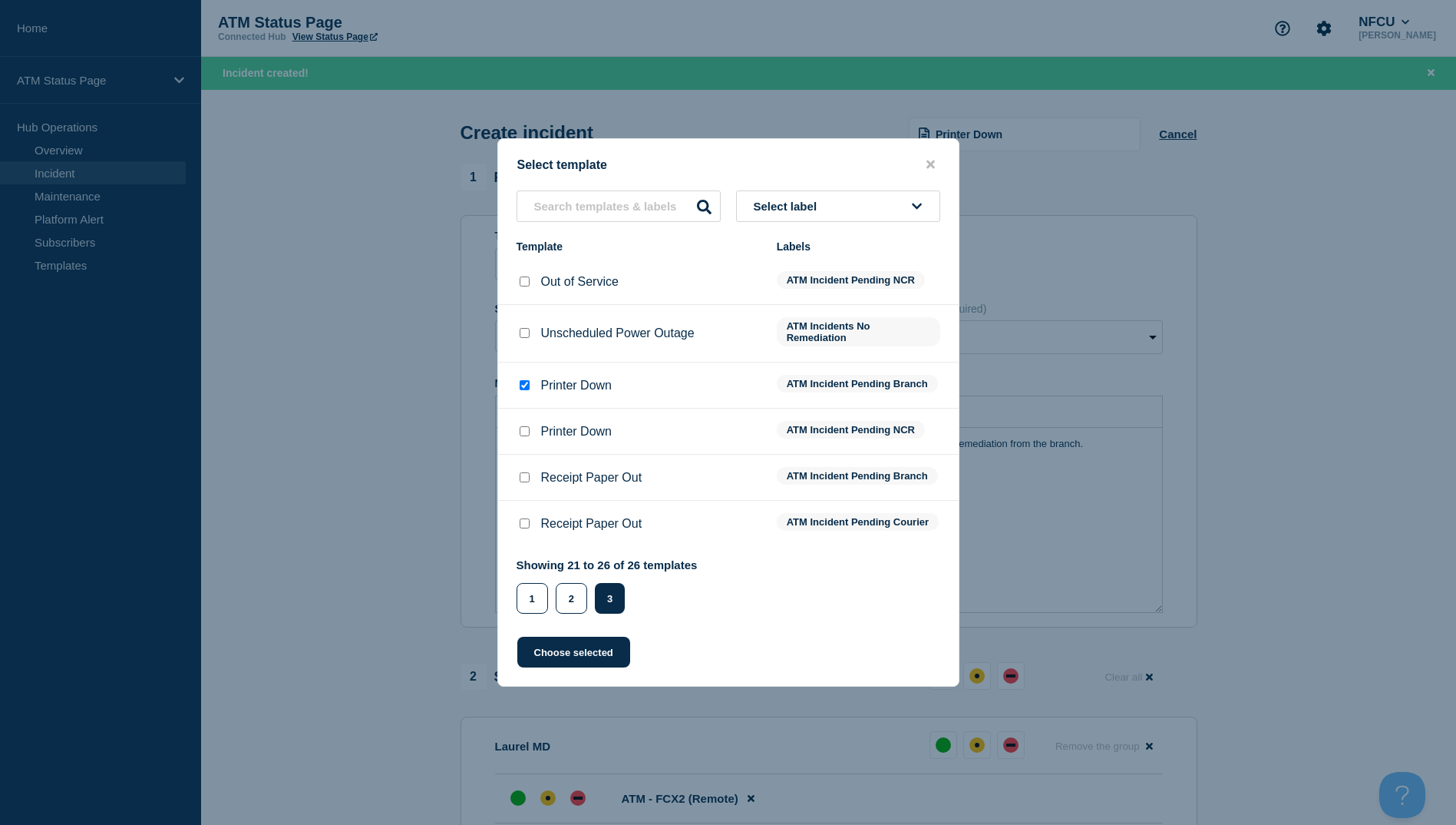
click at [530, 426] on div at bounding box center [524, 431] width 15 height 15
click at [527, 427] on input "Printer Down checkbox" at bounding box center [524, 431] width 10 height 10
click at [599, 666] on button "Choose selected" at bounding box center [574, 651] width 113 height 31
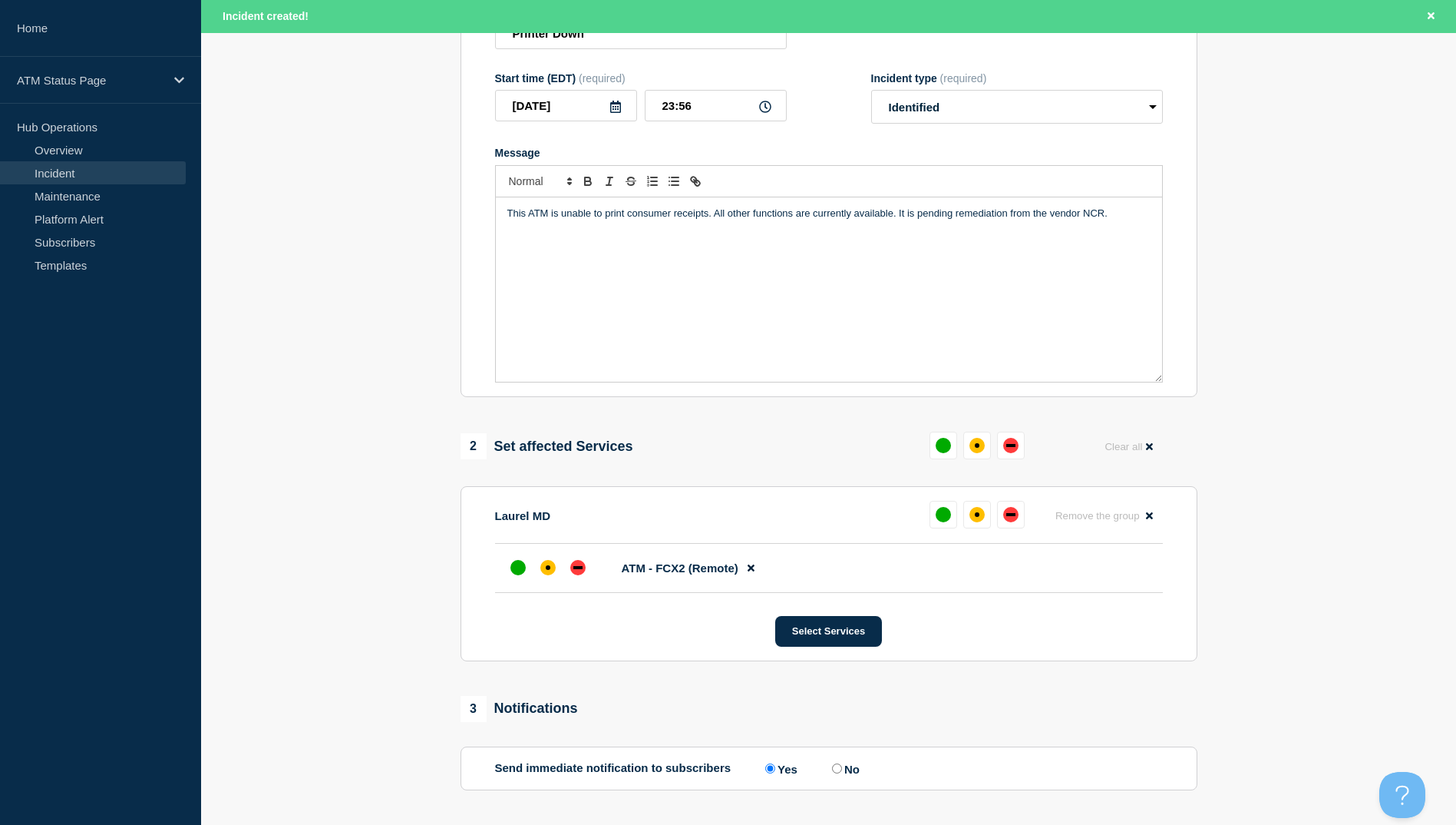
scroll to position [307, 0]
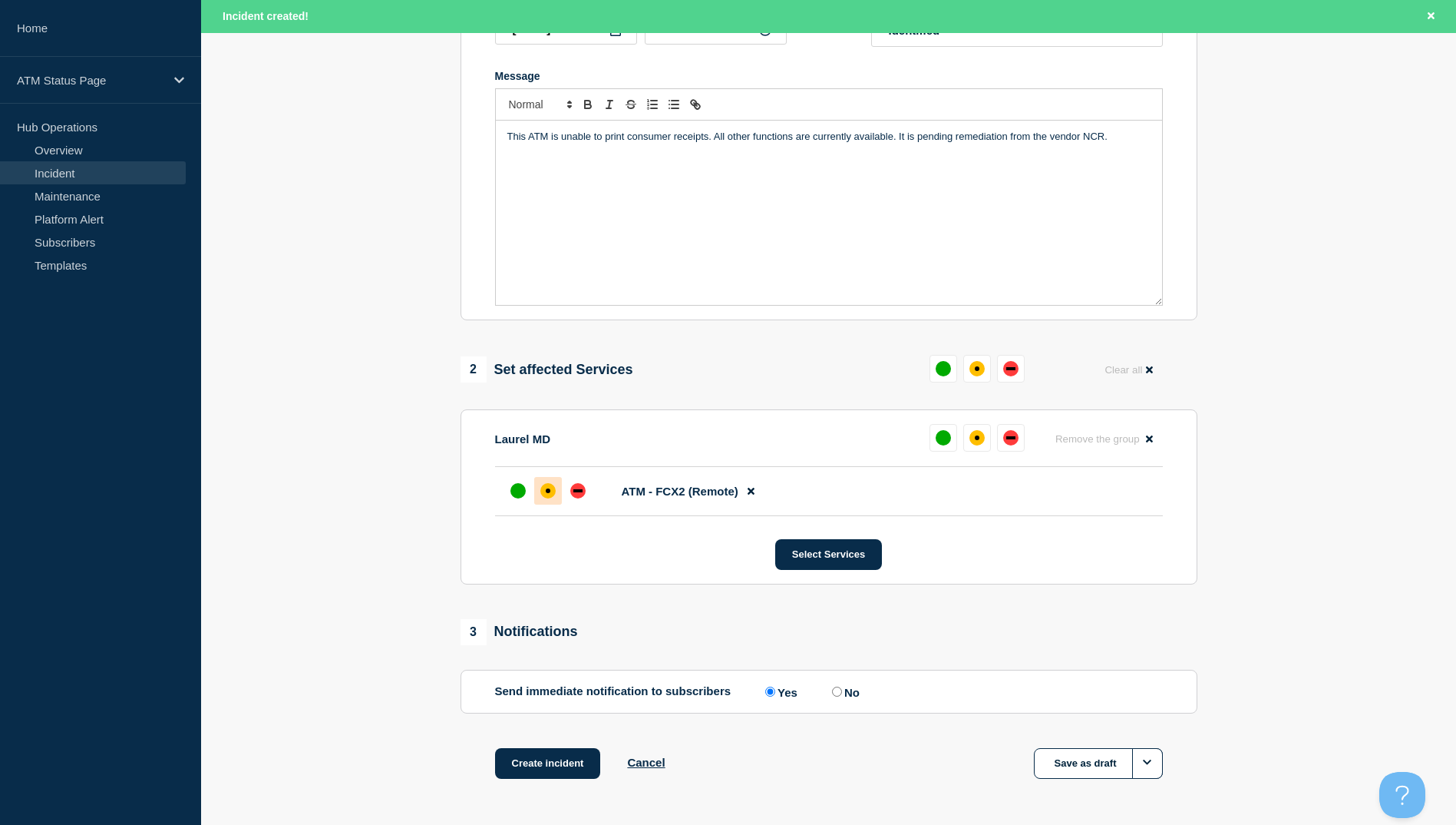
click at [544, 495] on div "affected" at bounding box center [548, 490] width 15 height 15
click at [571, 774] on button "Create incident" at bounding box center [547, 763] width 106 height 31
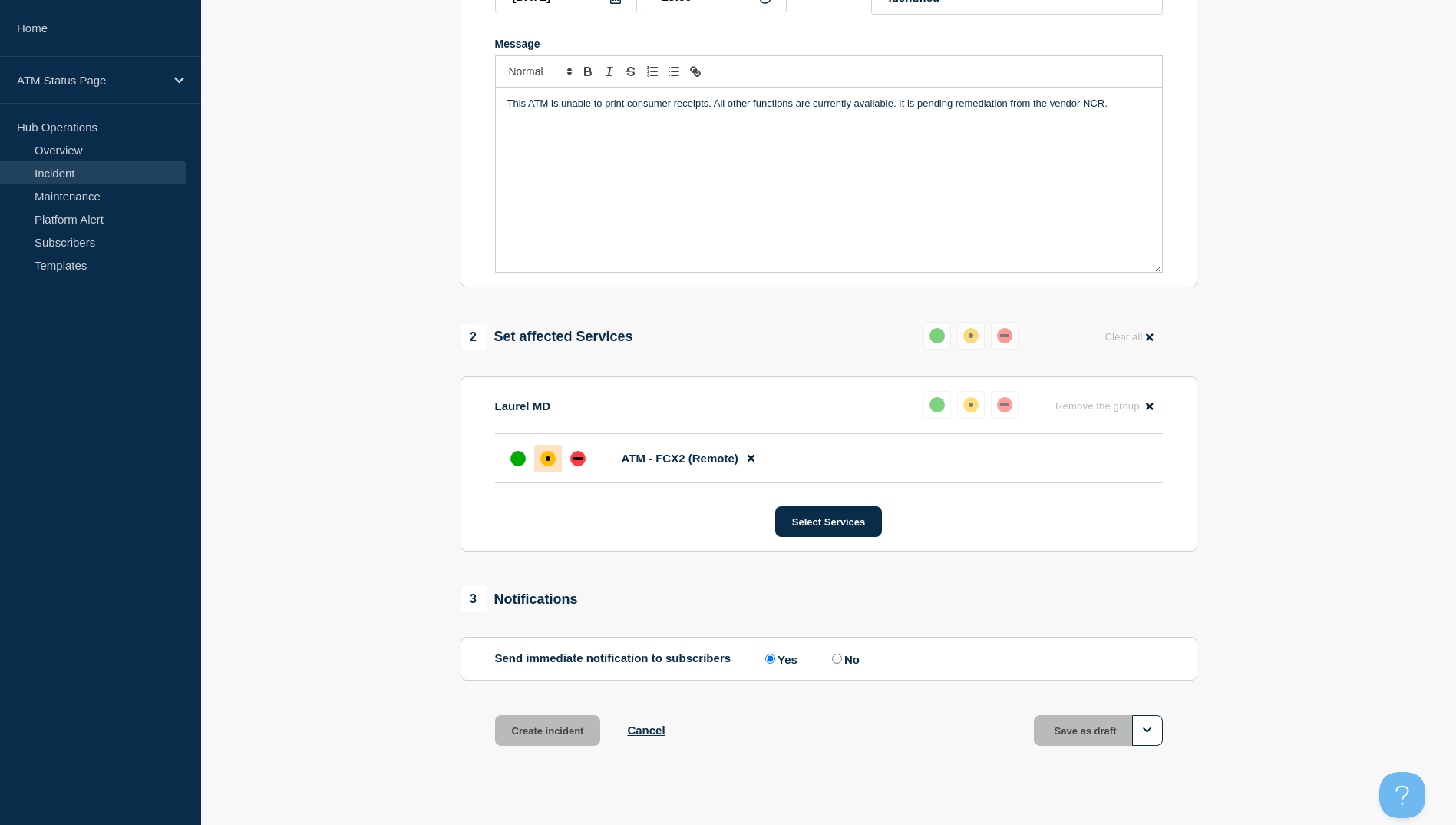
scroll to position [274, 0]
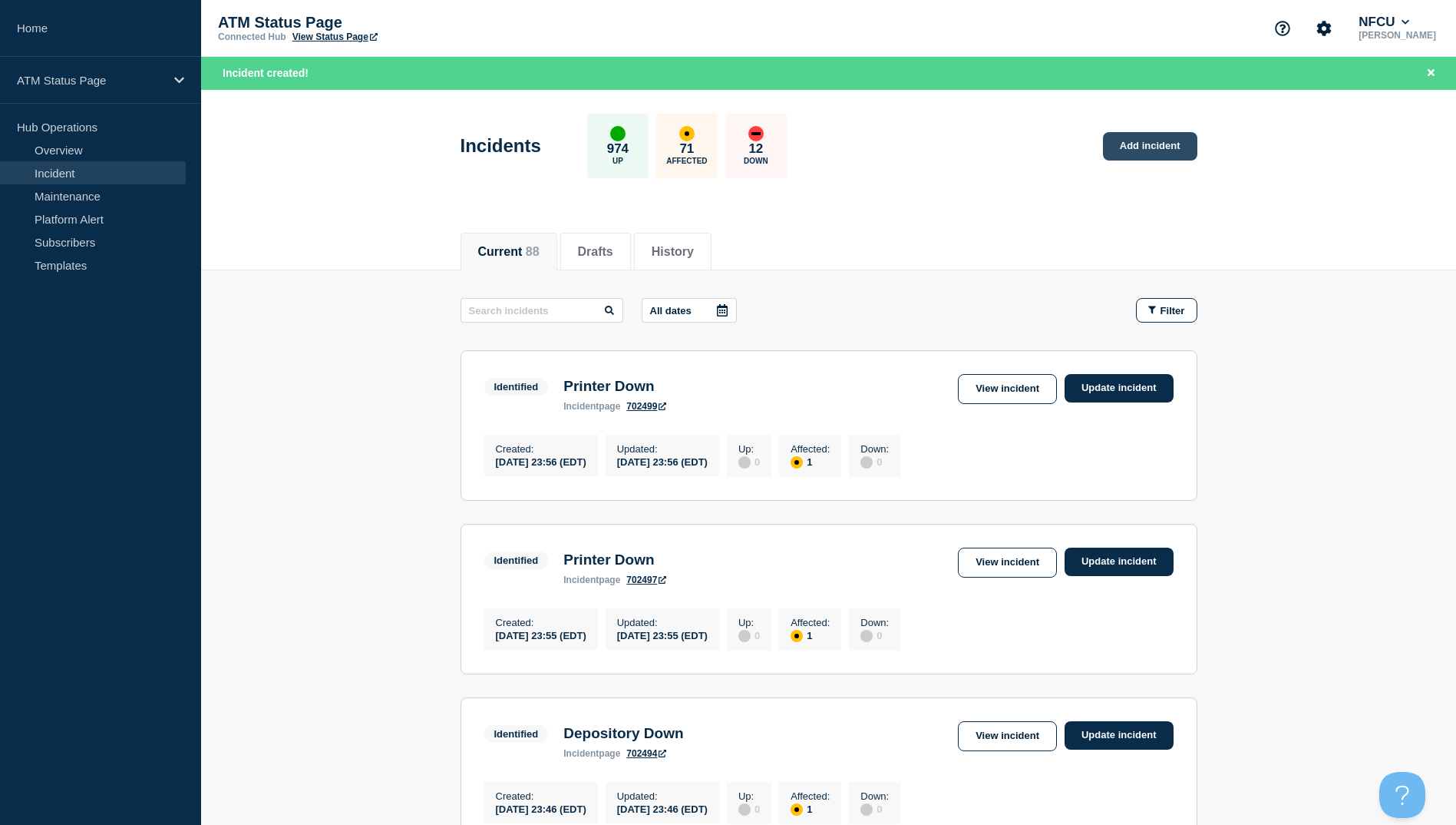
click at [1146, 152] on link "Add incident" at bounding box center [1150, 146] width 94 height 29
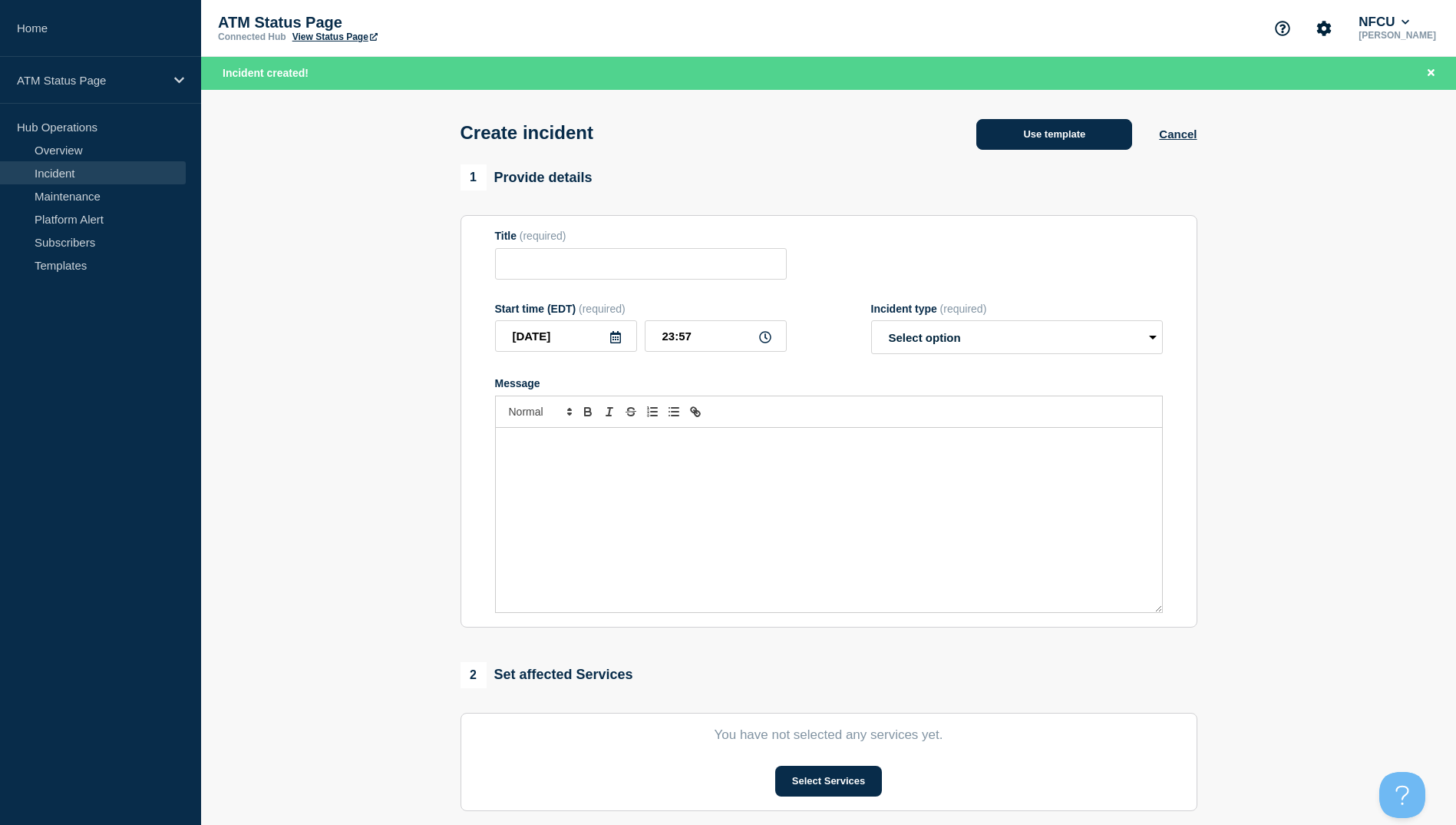
click at [1050, 129] on button "Use template" at bounding box center [1054, 134] width 155 height 31
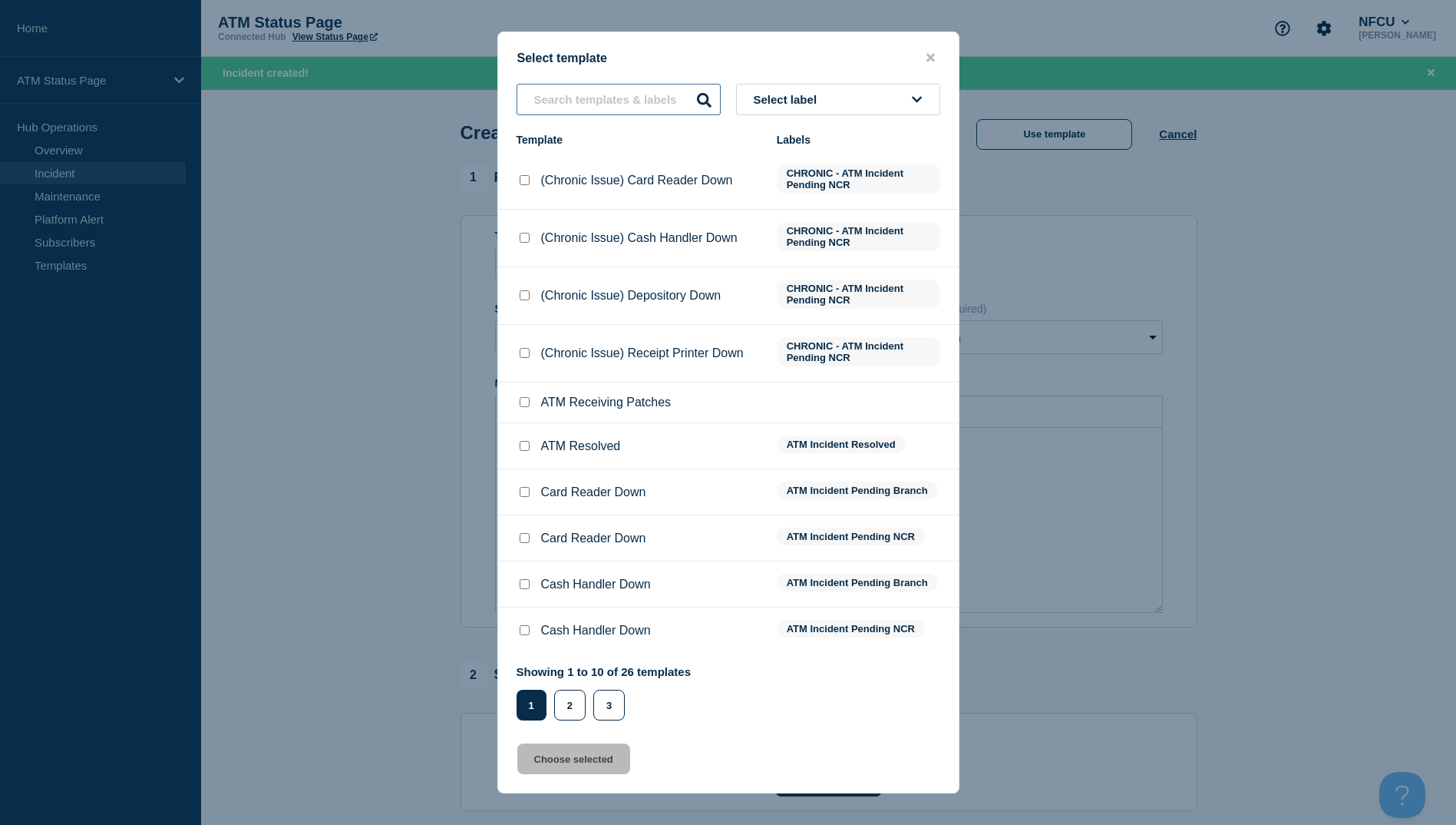
click at [625, 90] on input "text" at bounding box center [619, 99] width 204 height 31
drag, startPoint x: 613, startPoint y: 705, endPoint x: 628, endPoint y: 661, distance: 46.5
click at [617, 704] on button "3" at bounding box center [608, 705] width 31 height 31
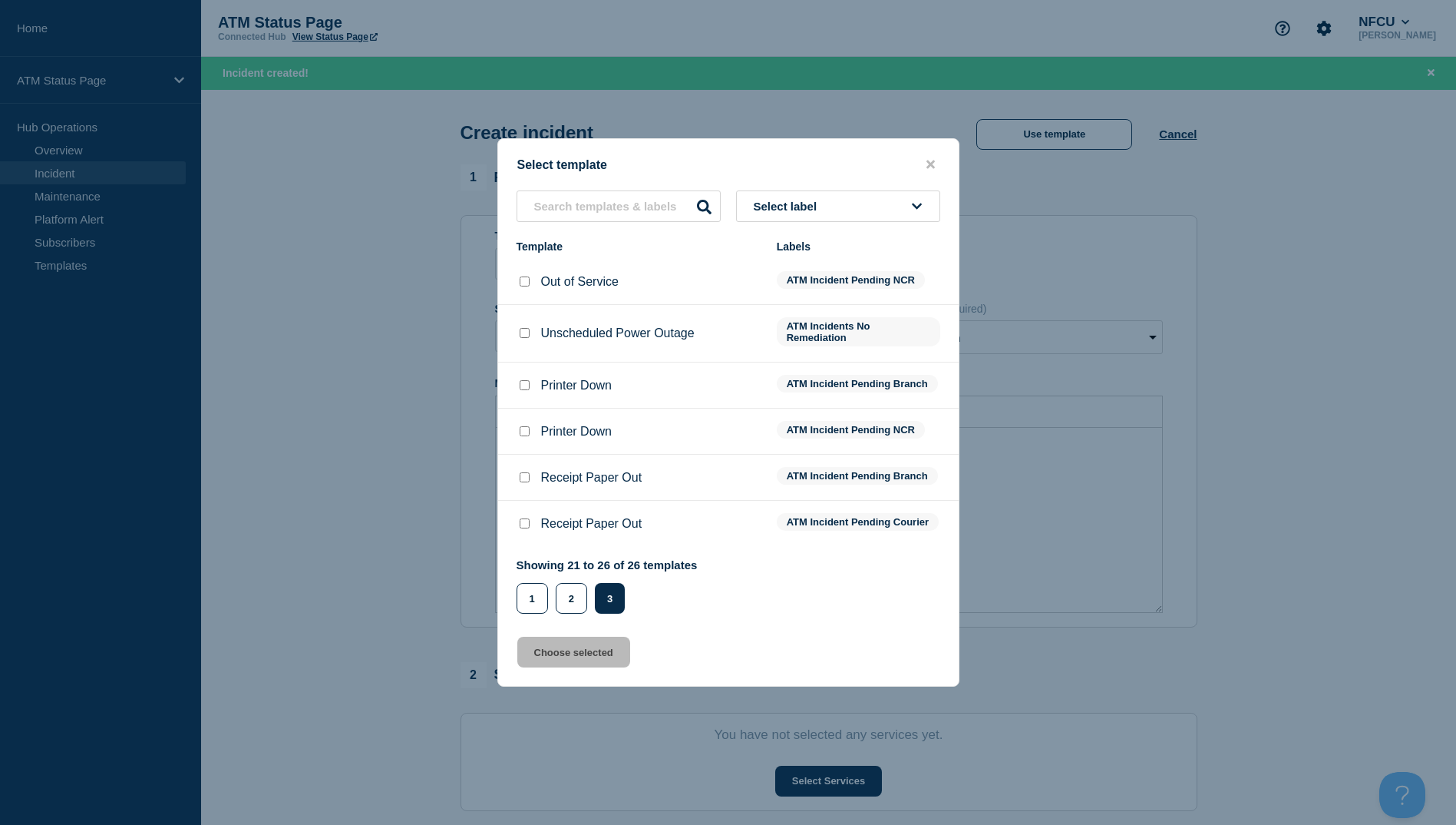
click at [1154, 329] on div at bounding box center [728, 412] width 1456 height 825
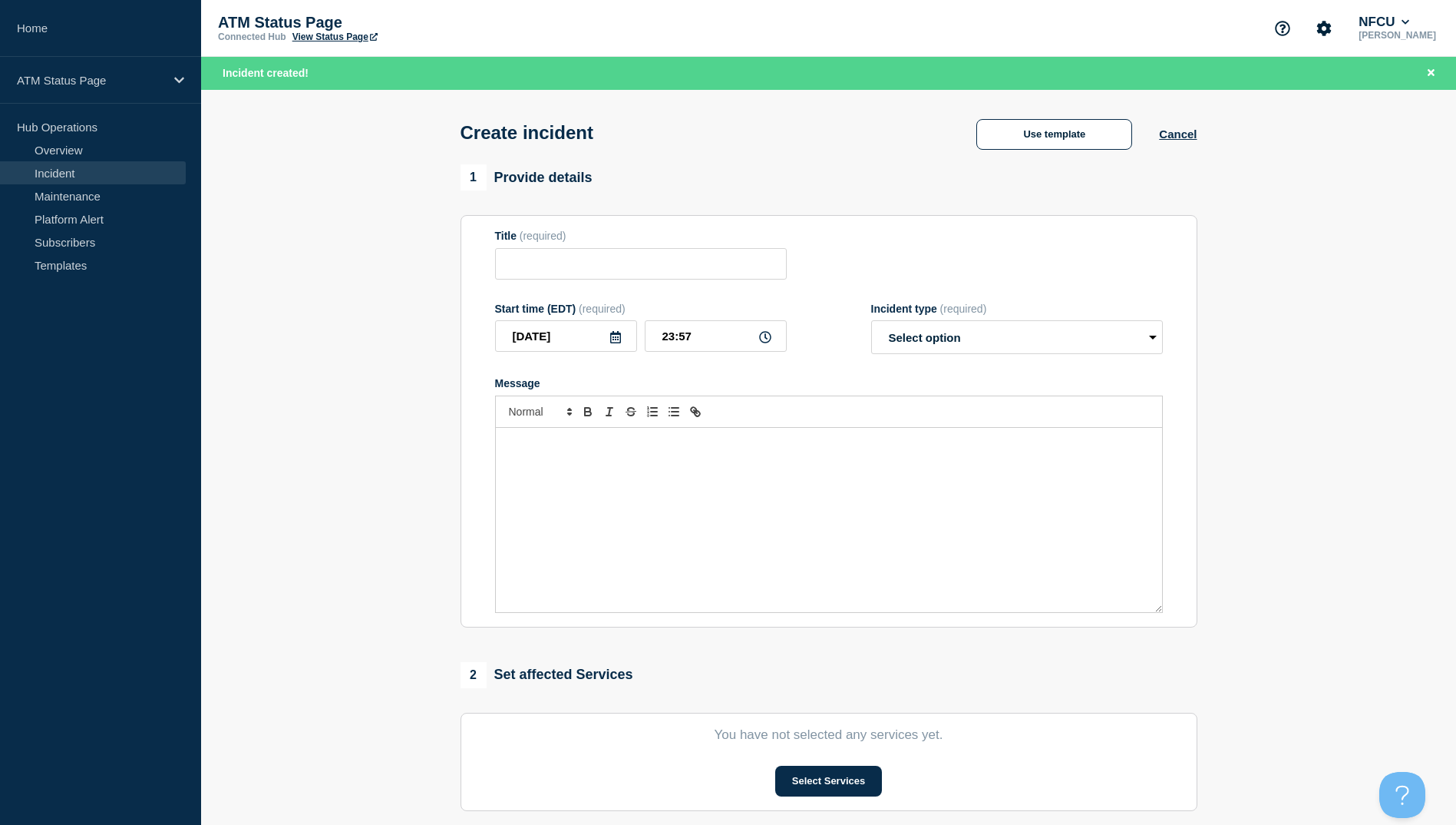
click at [1140, 163] on div "Create incident Use template Cancel" at bounding box center [829, 127] width 771 height 75
click at [1160, 149] on div "Use template Cancel" at bounding box center [1073, 134] width 247 height 32
click at [1170, 140] on button "Cancel" at bounding box center [1178, 134] width 37 height 13
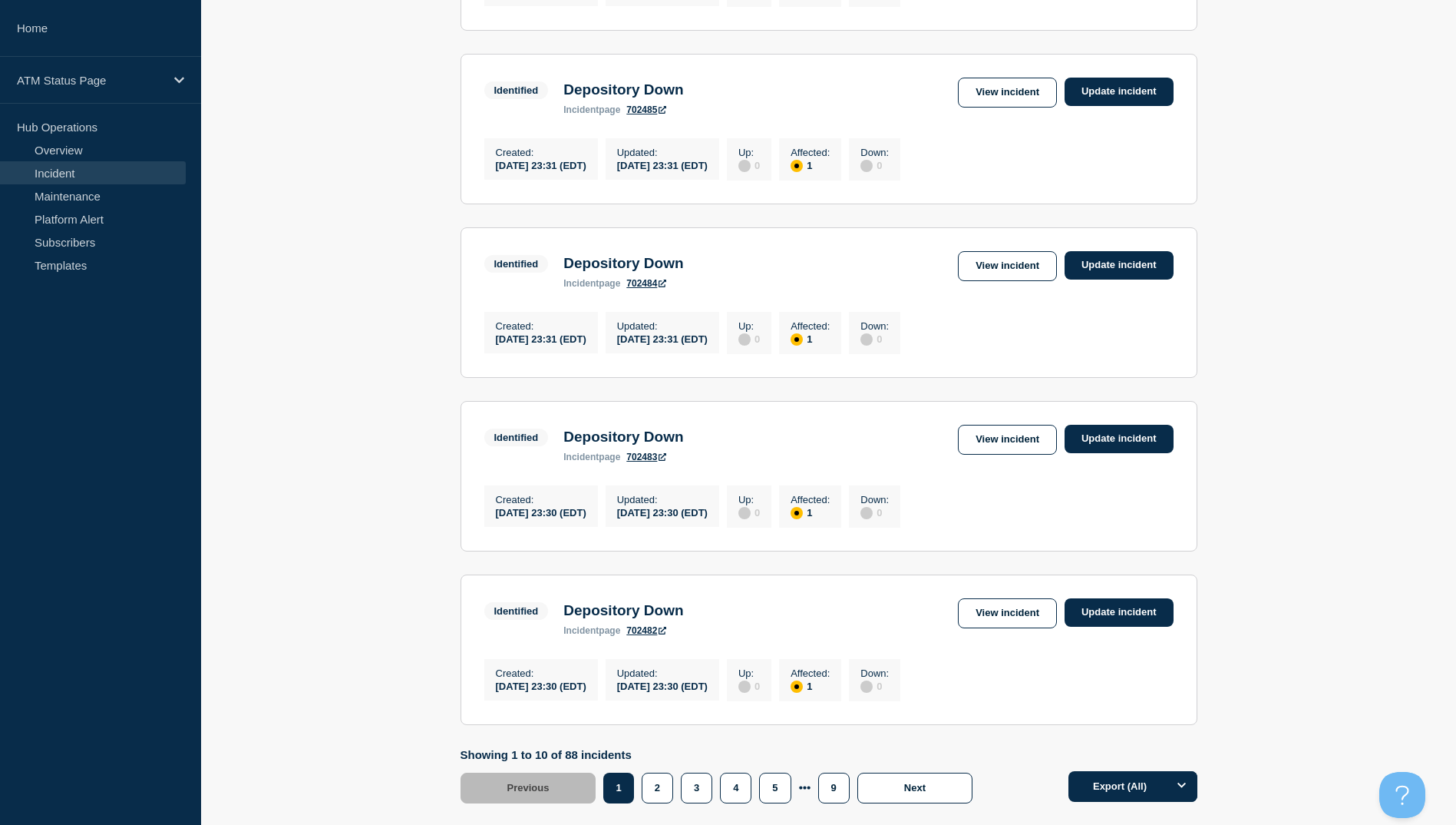
scroll to position [1475, 0]
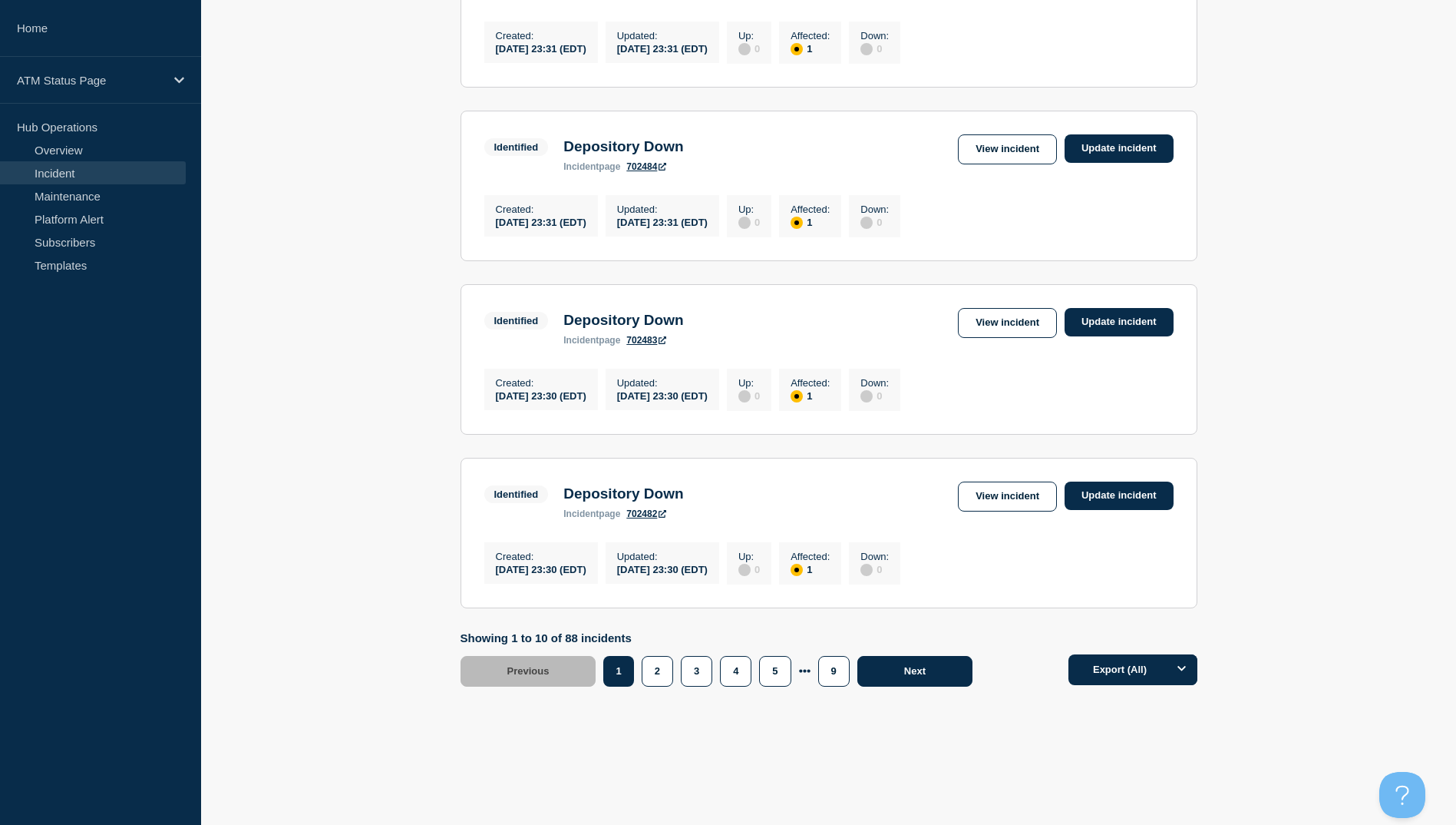
click at [890, 667] on button "Next" at bounding box center [914, 671] width 115 height 31
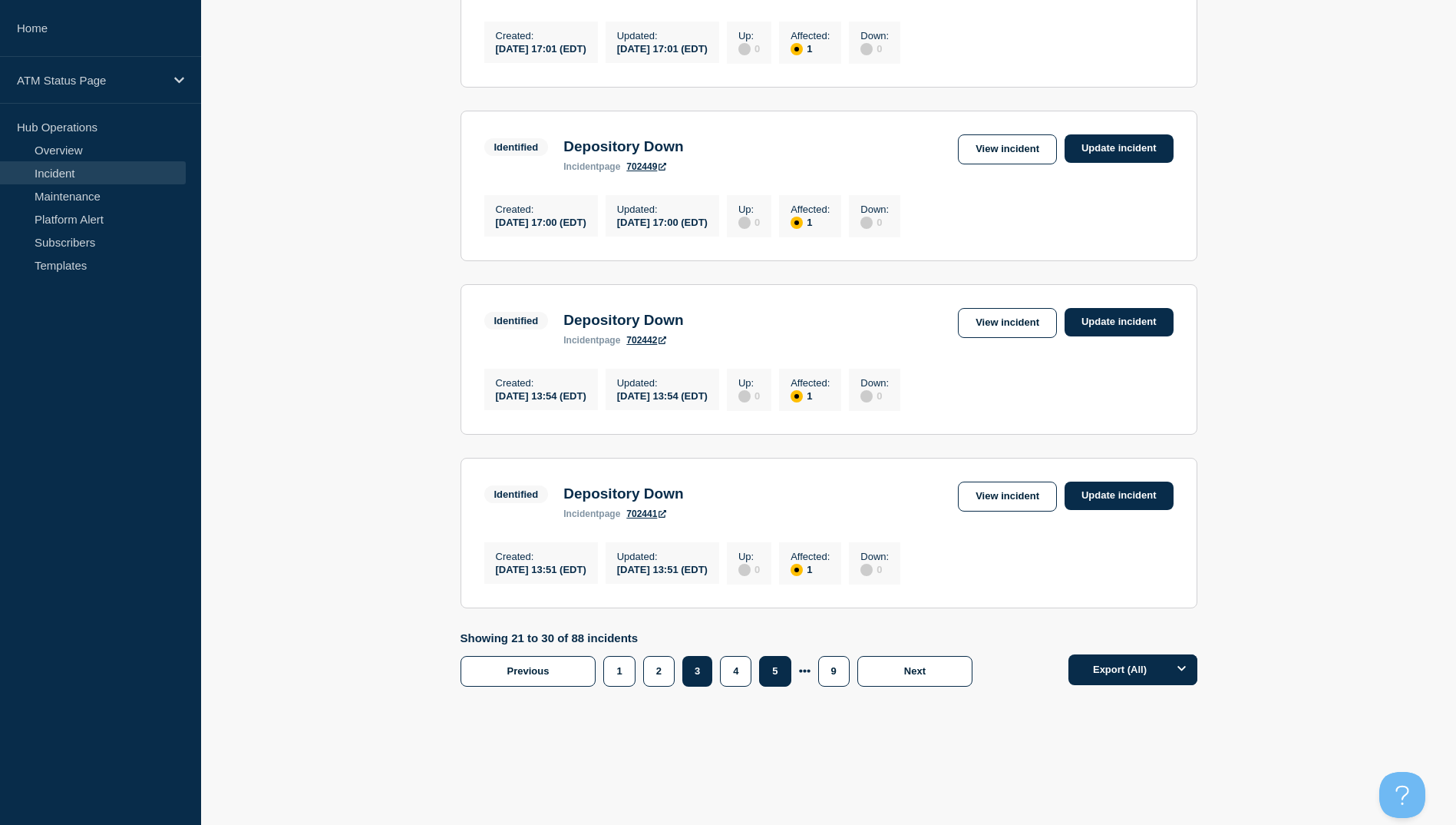
click at [779, 673] on button "5" at bounding box center [774, 671] width 31 height 31
click at [1010, 485] on link "View incident" at bounding box center [1008, 496] width 99 height 30
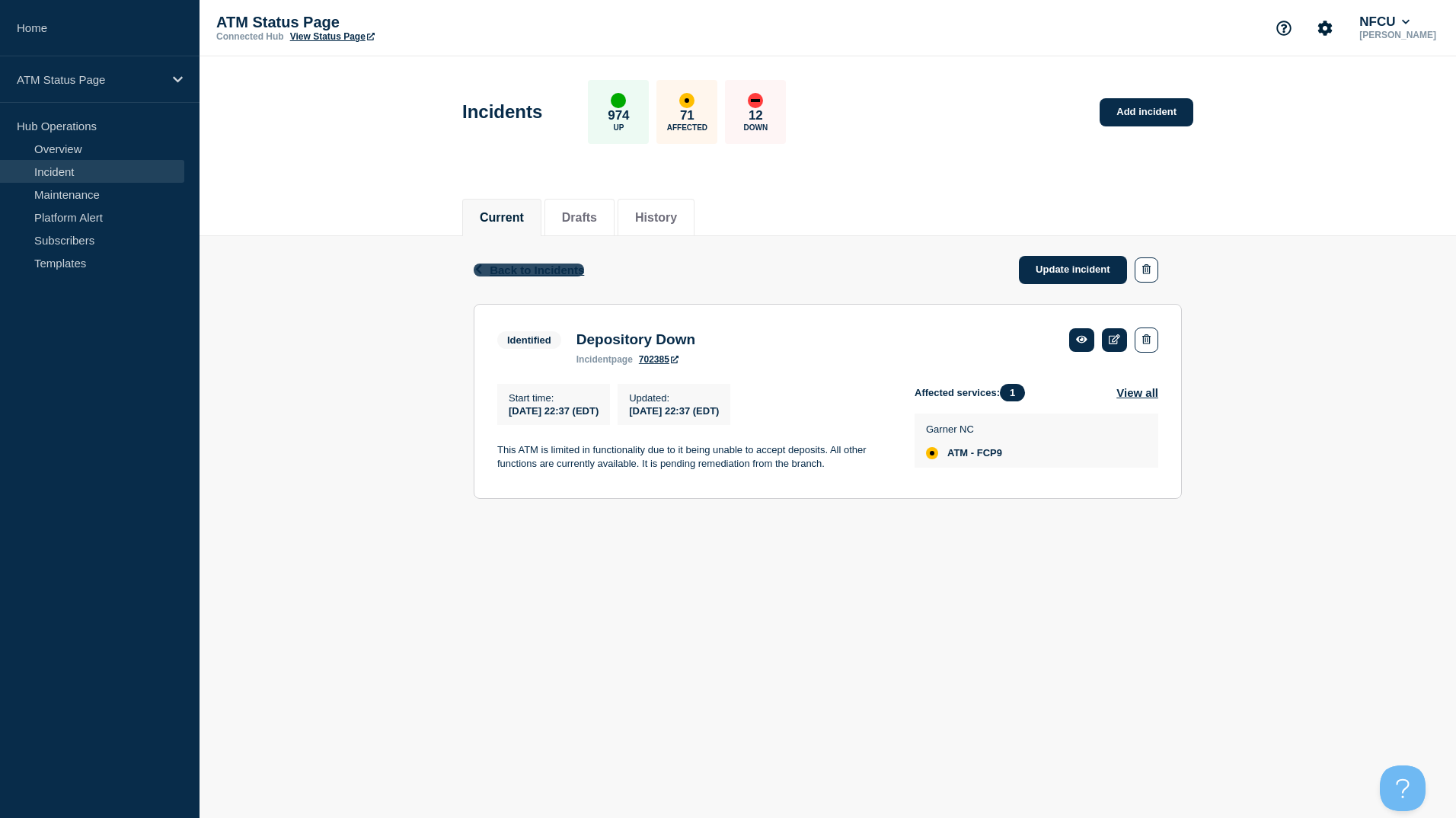
click at [582, 267] on span "Back to Incidents" at bounding box center [537, 270] width 95 height 13
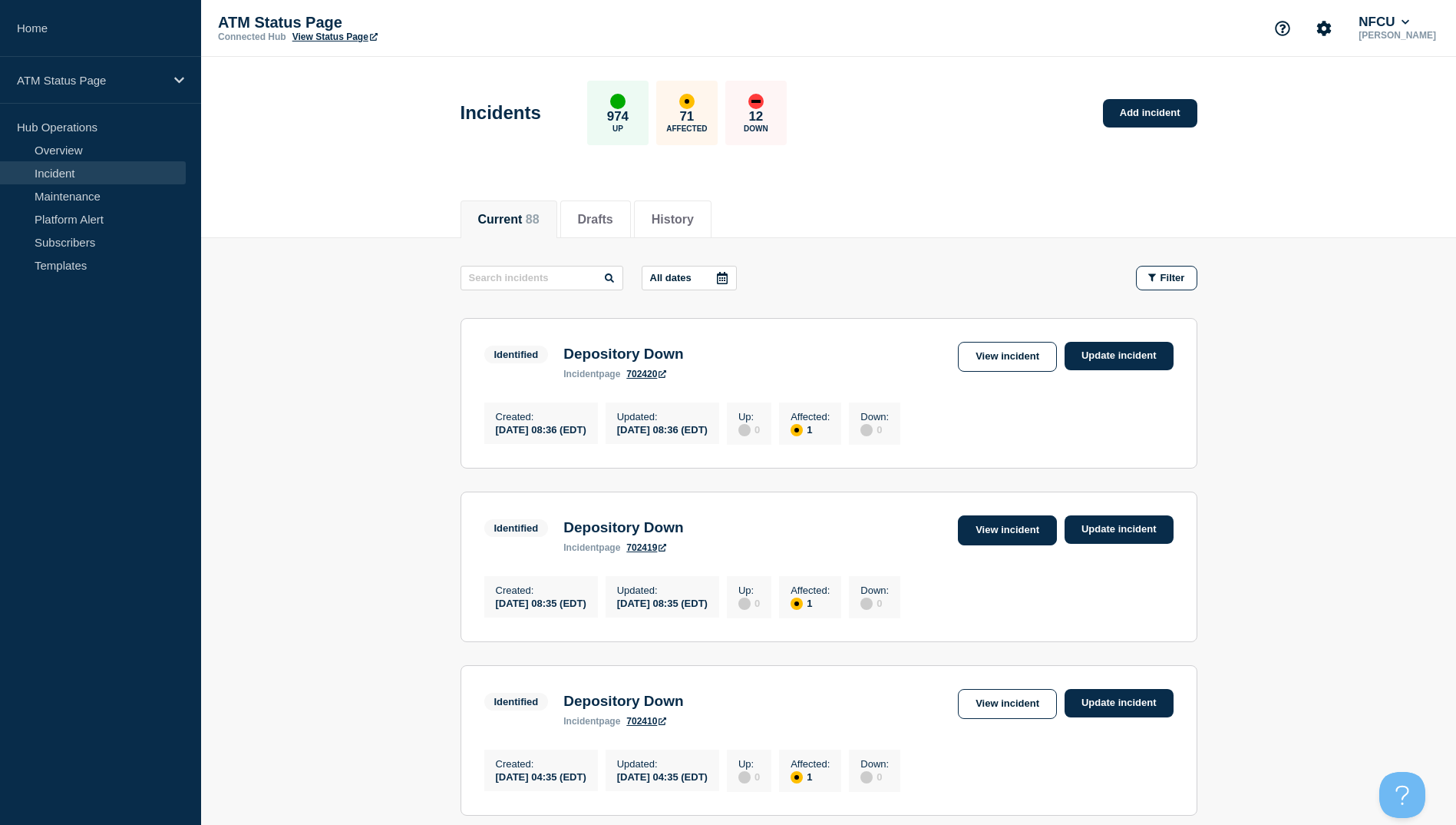
click at [995, 538] on link "View incident" at bounding box center [1008, 529] width 99 height 30
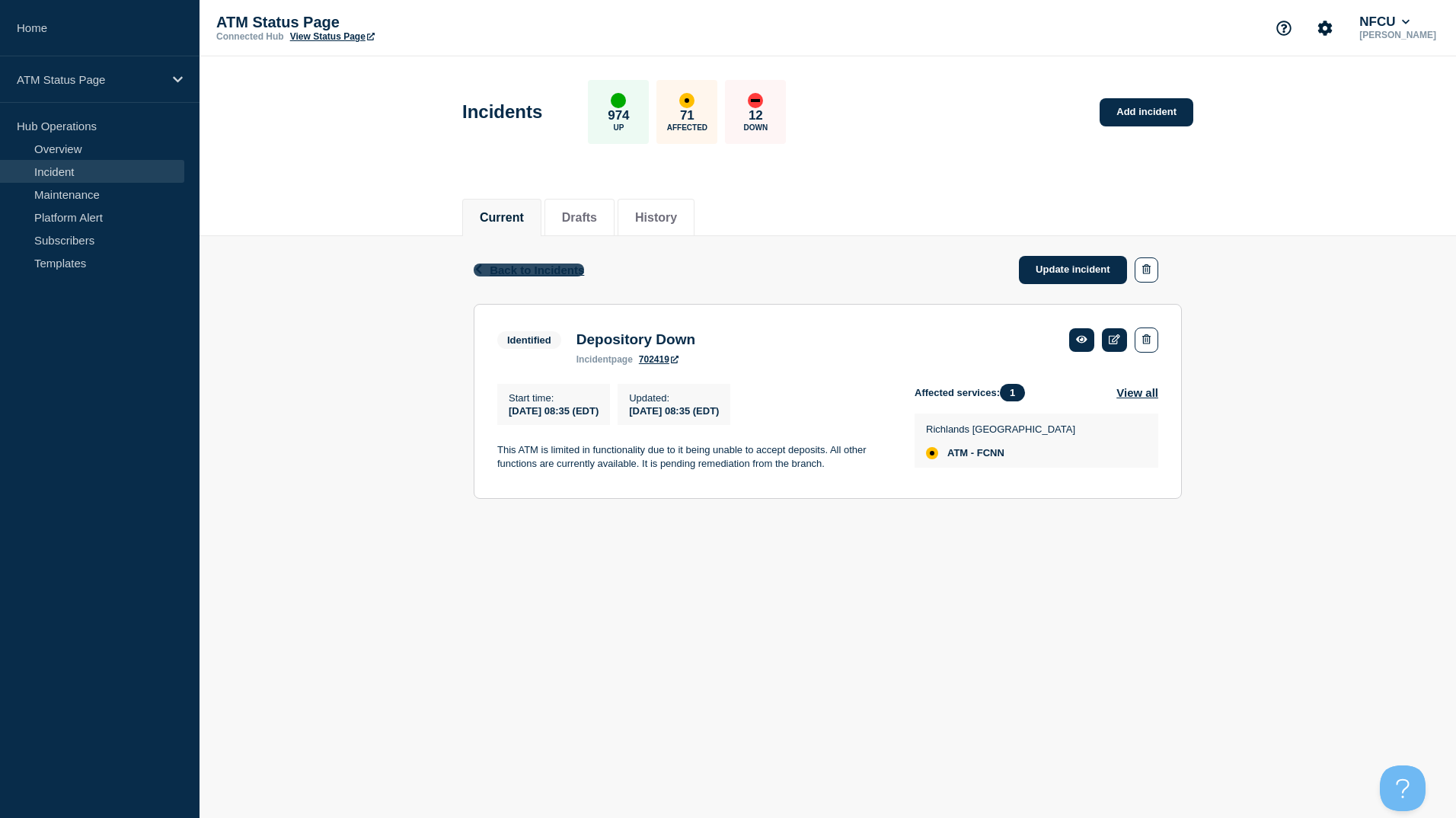
click at [506, 280] on div "Back Back to Incidents Update incident" at bounding box center [828, 270] width 709 height 68
click at [516, 270] on span "Back to Incidents" at bounding box center [537, 270] width 95 height 13
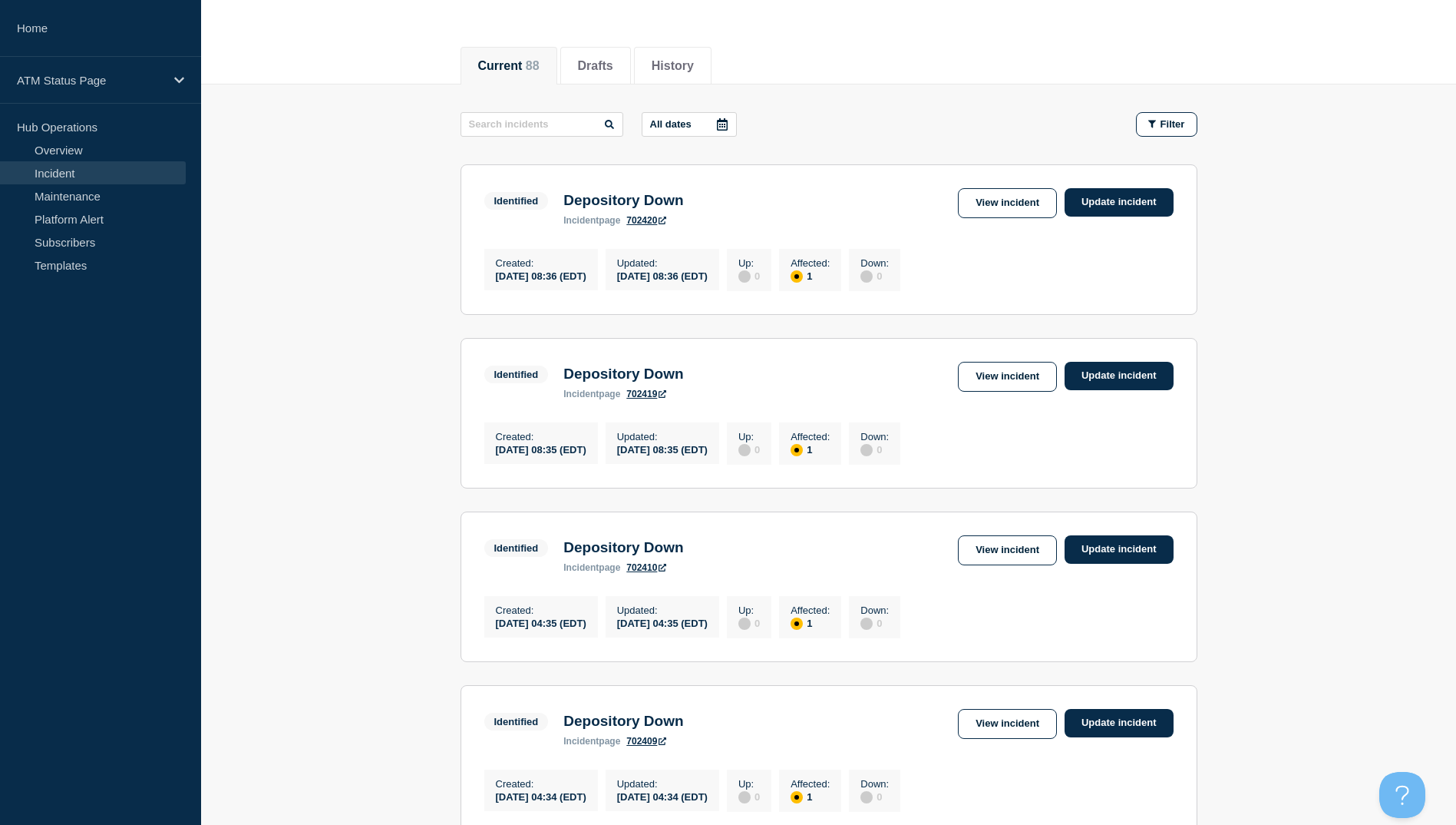
scroll to position [231, 0]
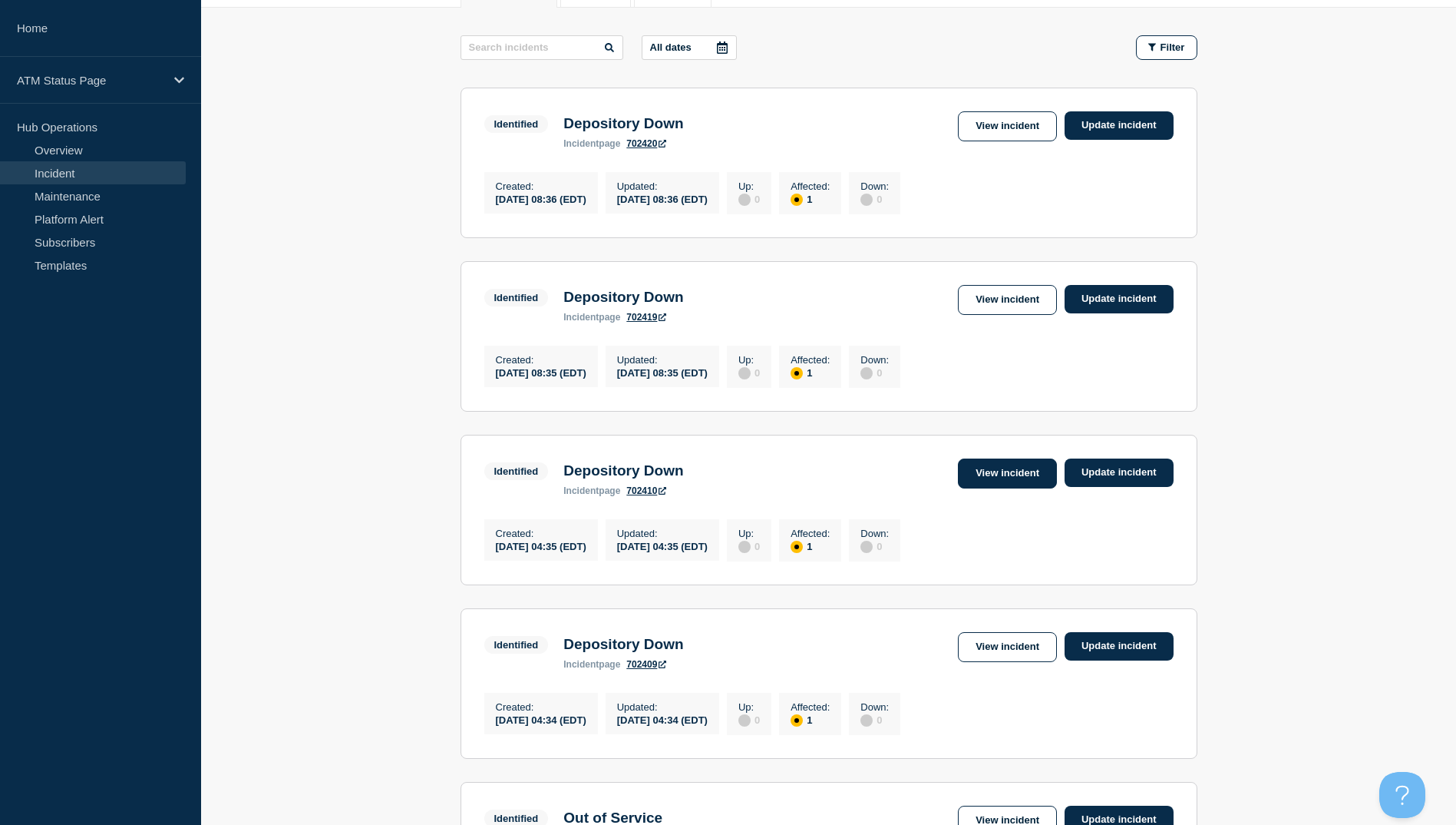
click at [983, 480] on link "View incident" at bounding box center [1008, 473] width 99 height 30
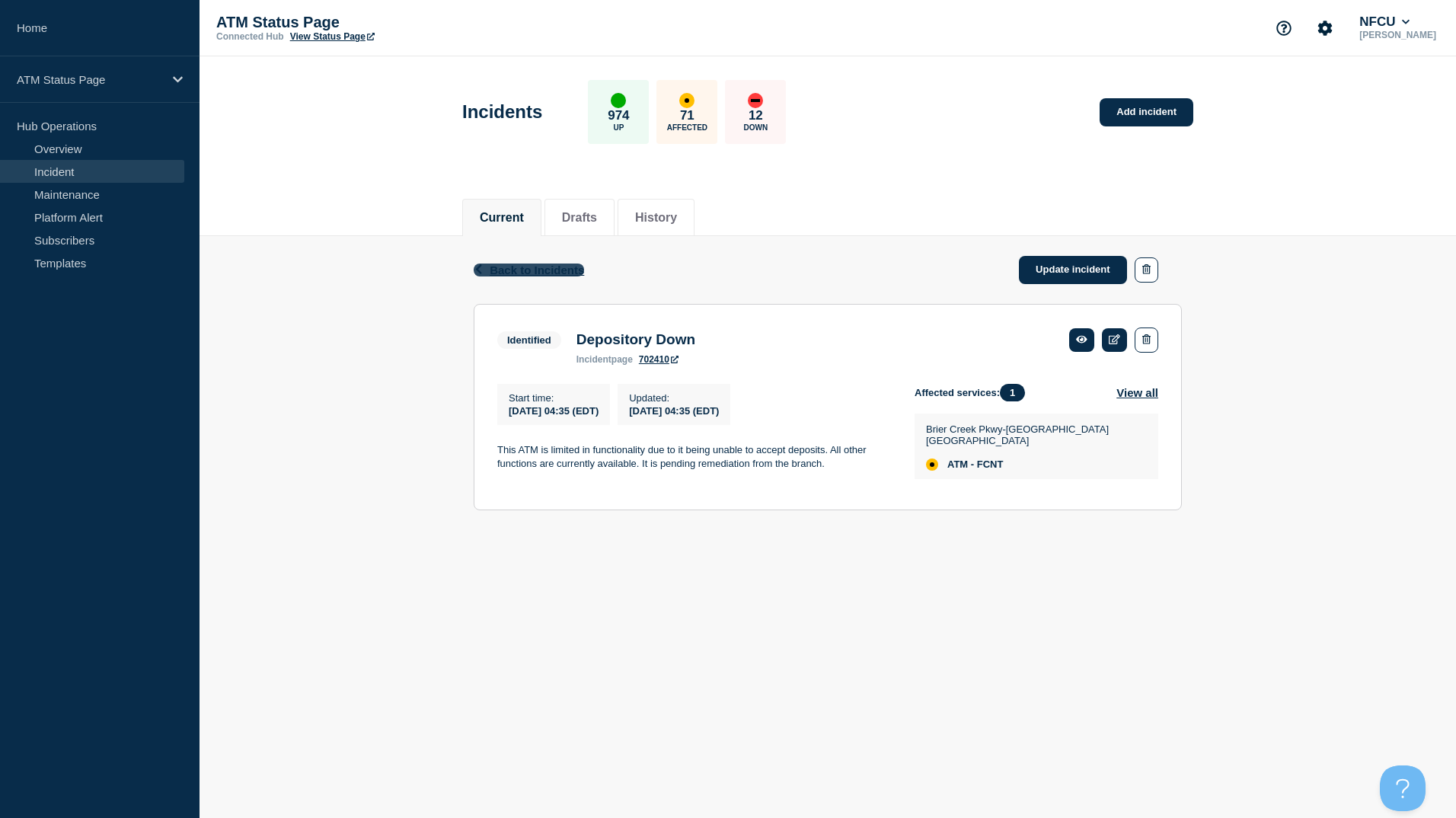
click at [572, 272] on span "Back to Incidents" at bounding box center [537, 270] width 95 height 13
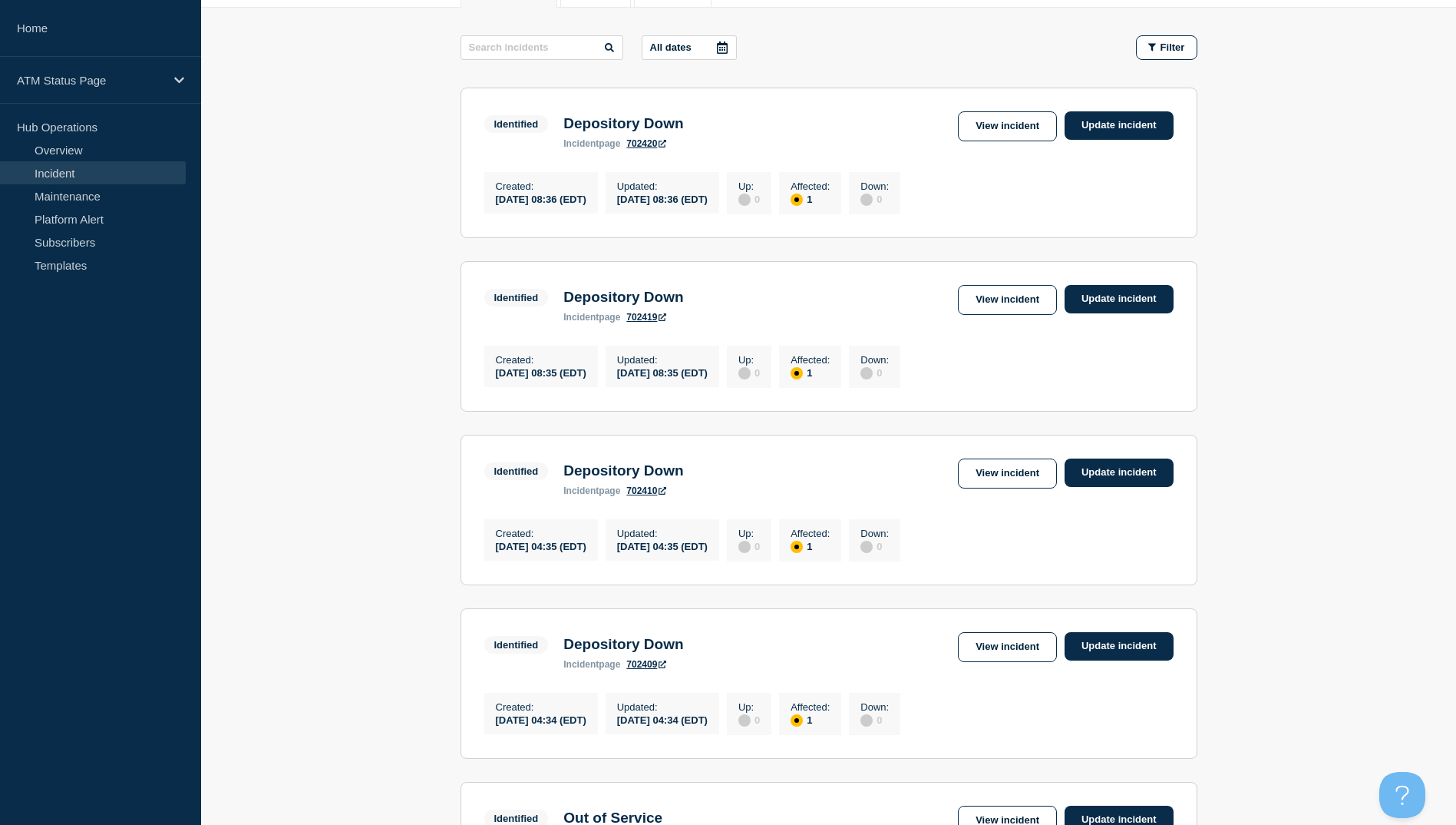
scroll to position [307, 0]
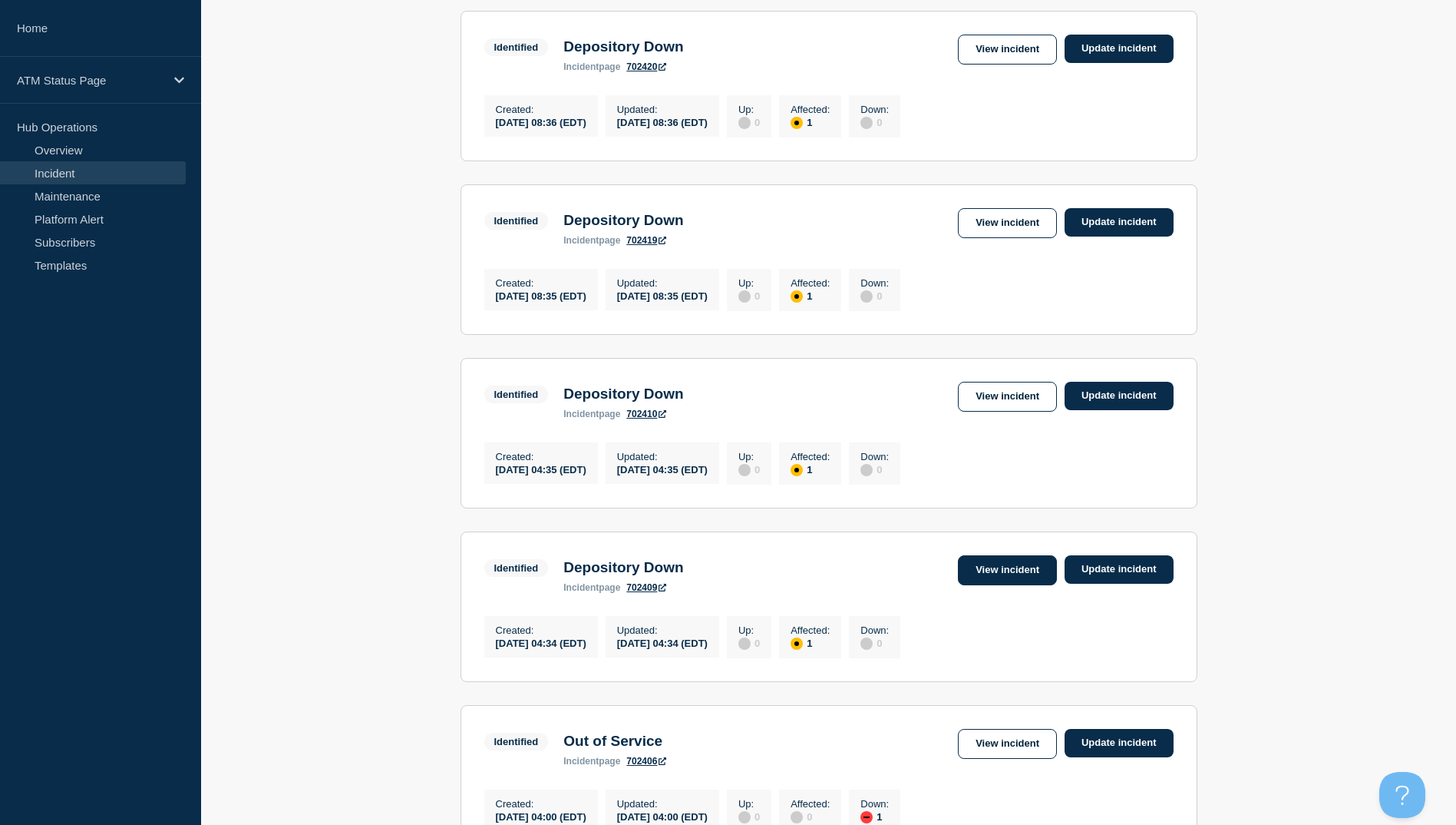
click at [1002, 586] on link "View incident" at bounding box center [1008, 569] width 99 height 30
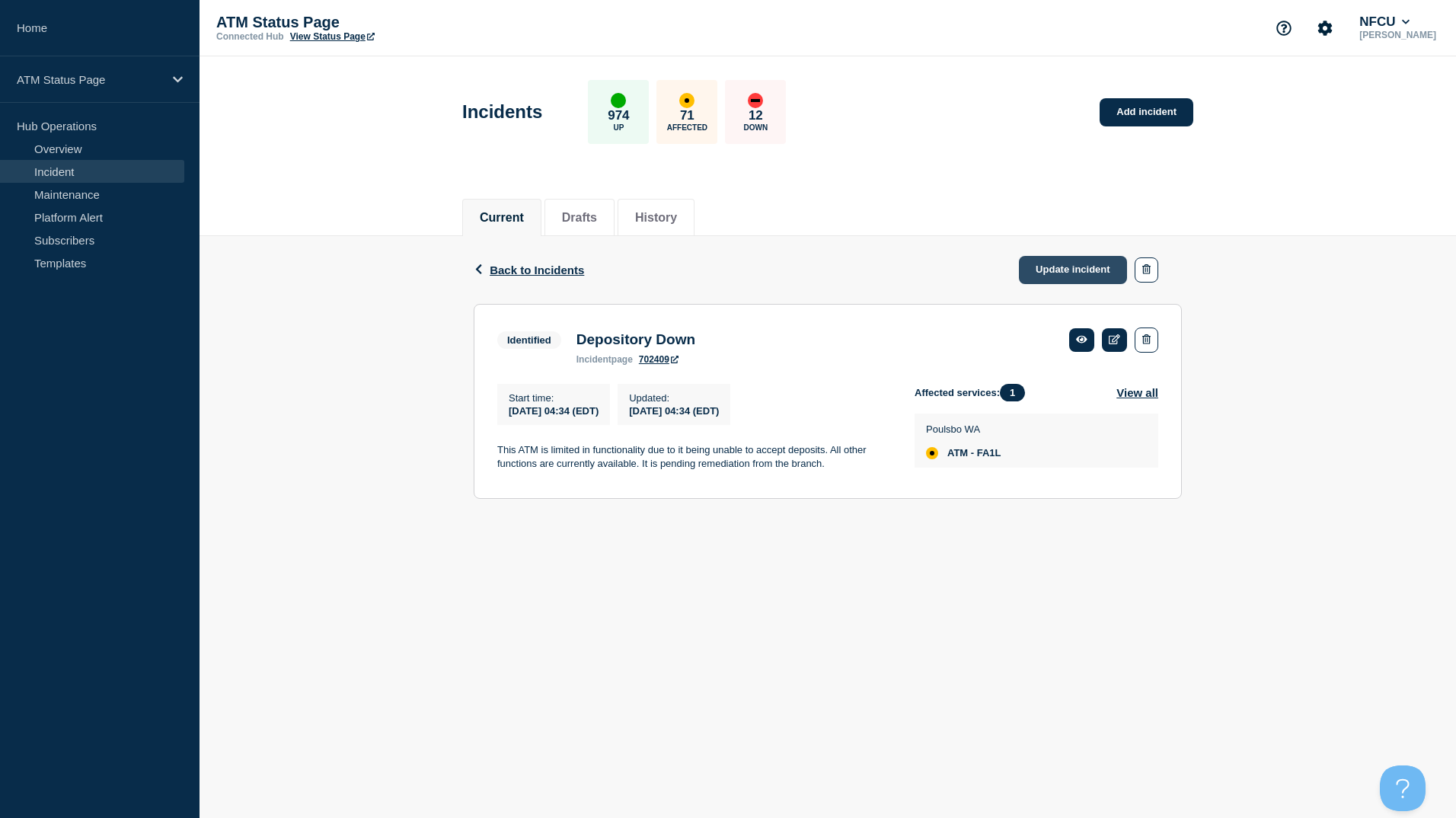
click at [1049, 270] on link "Update incident" at bounding box center [1073, 270] width 108 height 28
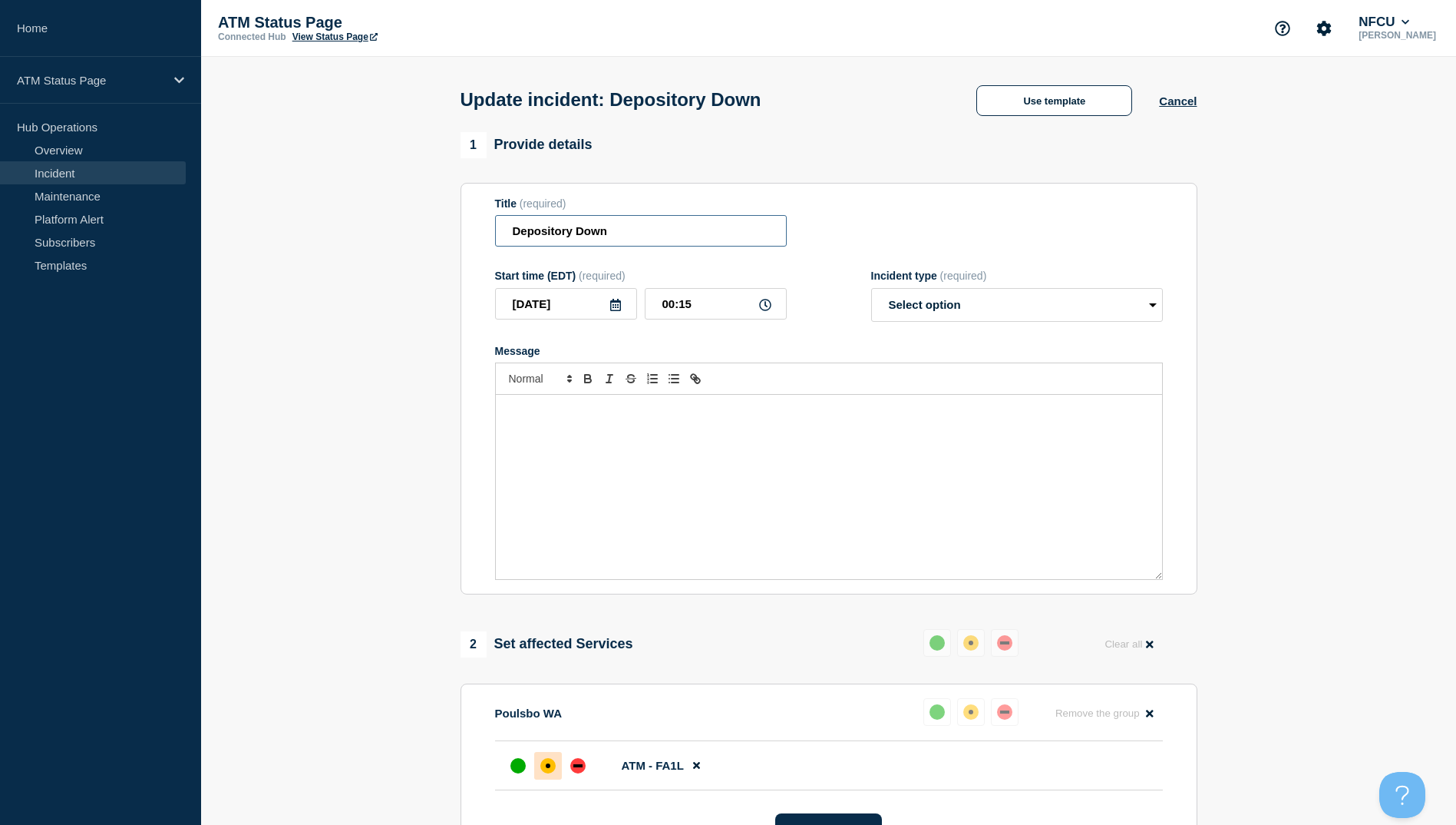
click at [585, 235] on input "Depository Down" at bounding box center [641, 230] width 292 height 31
click at [1067, 127] on div "Update incident: Use template Cancel" at bounding box center [829, 94] width 771 height 75
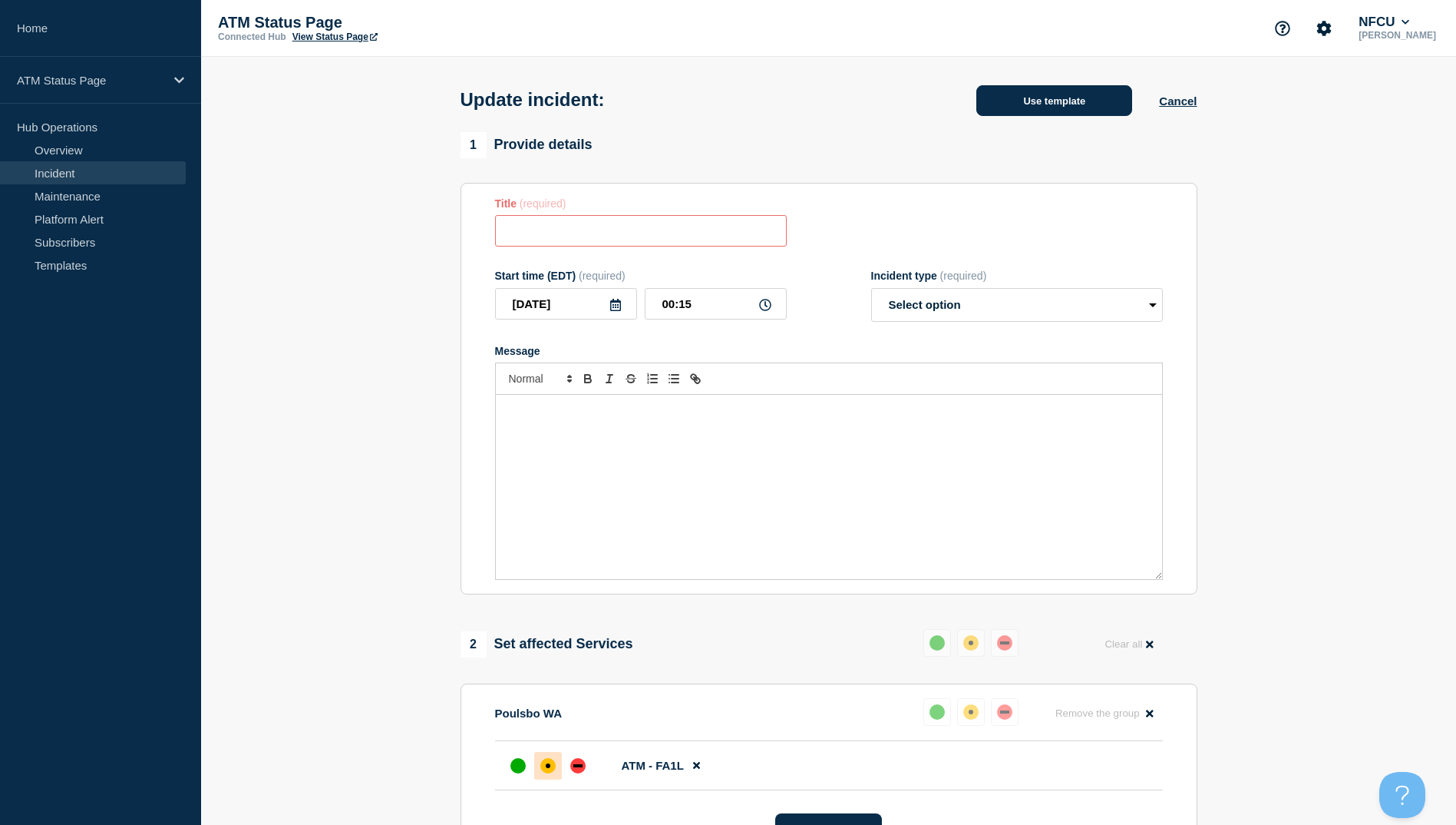
click at [1068, 116] on button "Use template" at bounding box center [1054, 100] width 155 height 31
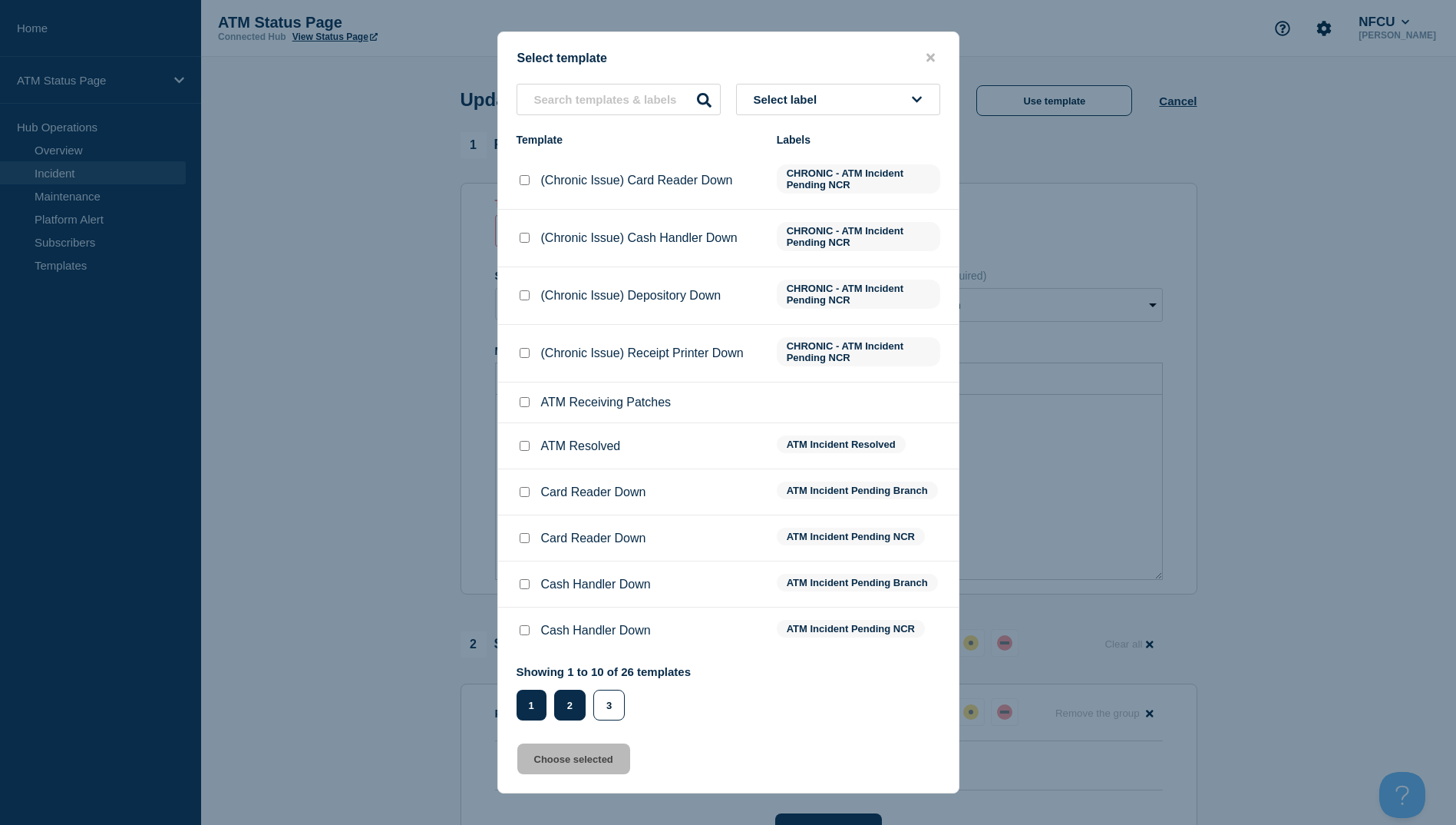
click at [576, 704] on button "2" at bounding box center [569, 705] width 31 height 31
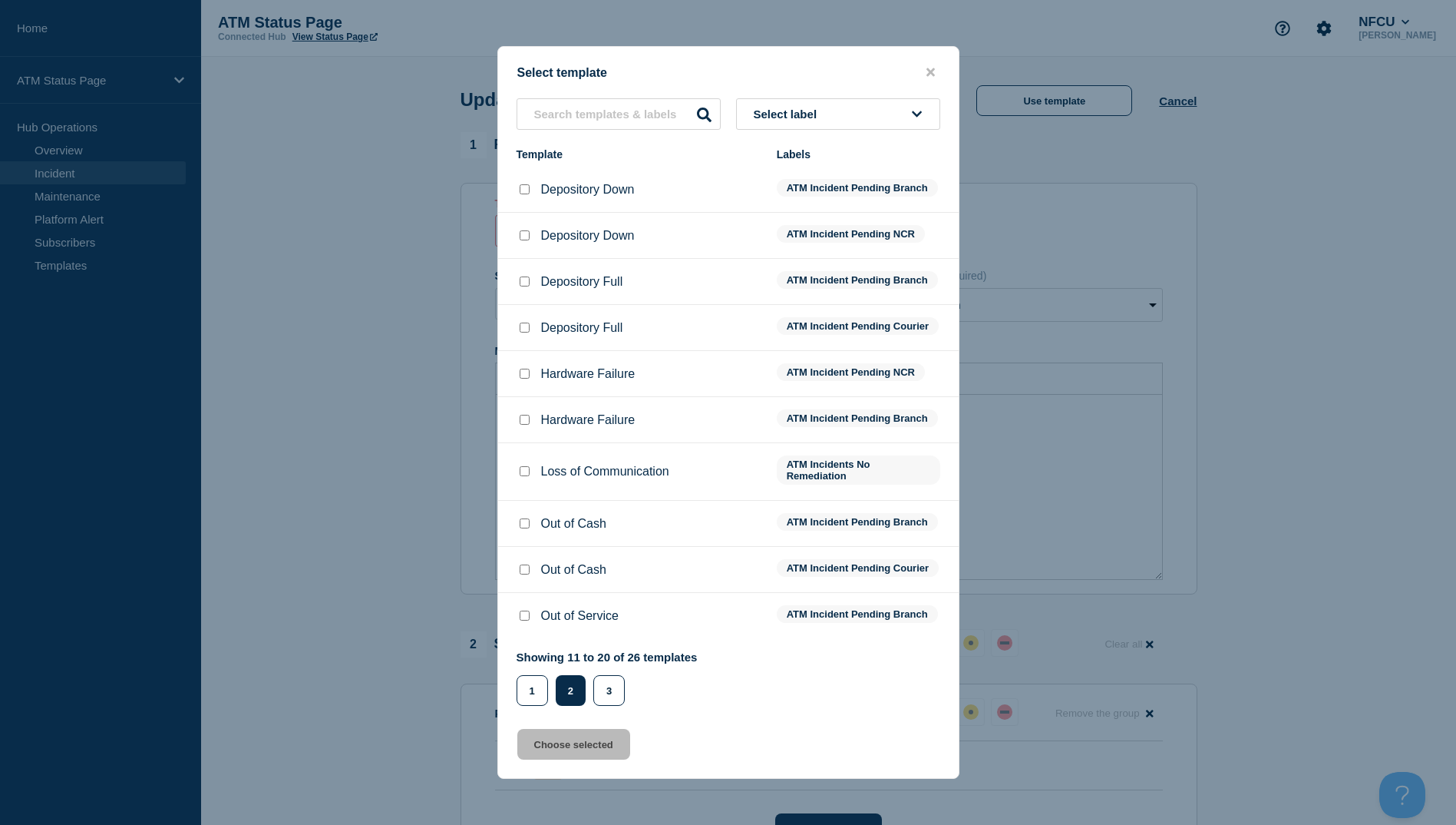
click at [526, 184] on input "Depository Down checkbox" at bounding box center [524, 189] width 10 height 10
click at [495, 693] on div at bounding box center [728, 412] width 1456 height 825
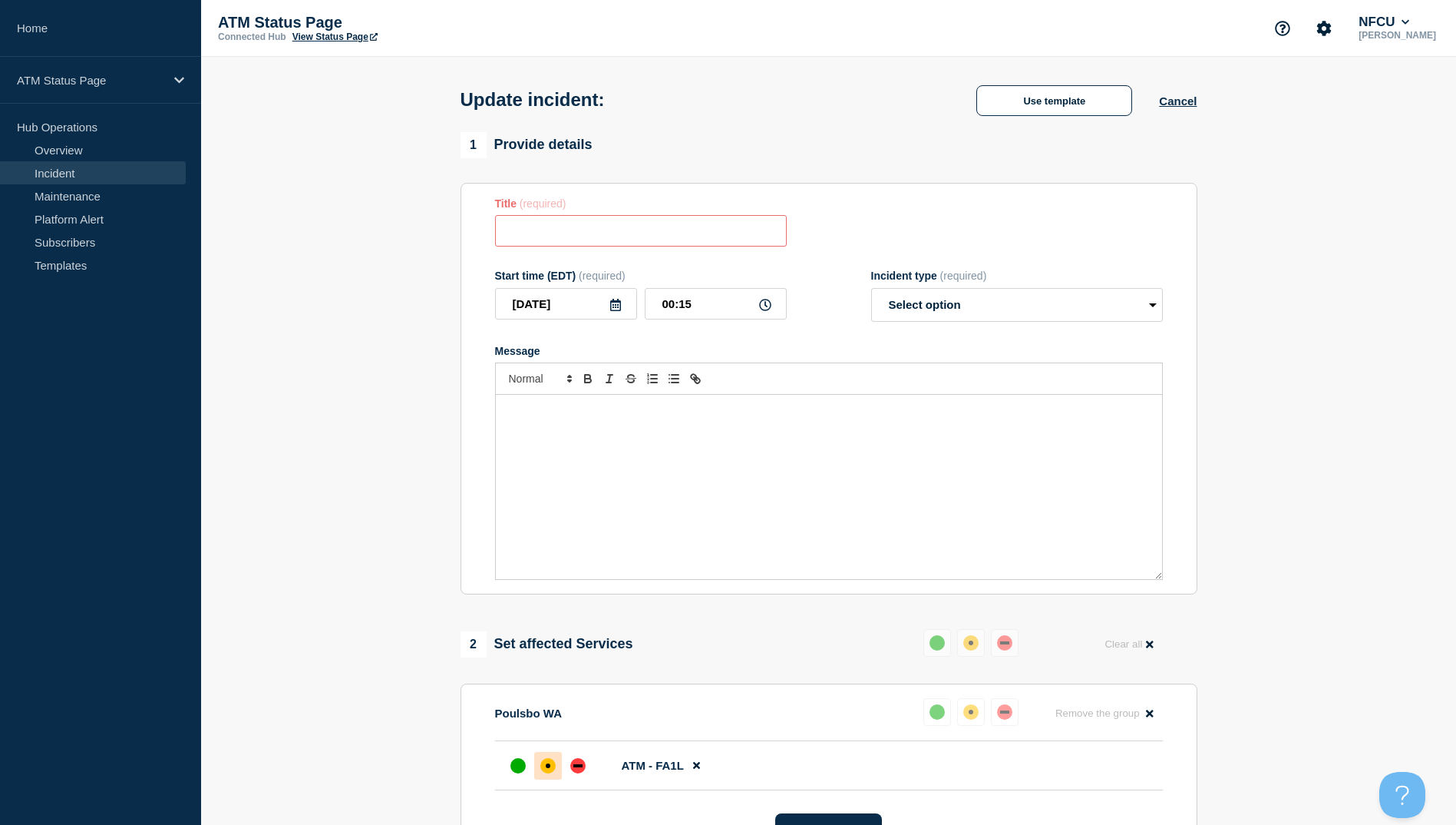
click at [533, 709] on div "Poulsbo WA Reset Remove the group Remove" at bounding box center [829, 719] width 667 height 43
click at [1038, 120] on div "Update incident: Use template Cancel" at bounding box center [829, 94] width 771 height 75
click at [1038, 106] on button "Use template" at bounding box center [1054, 100] width 155 height 31
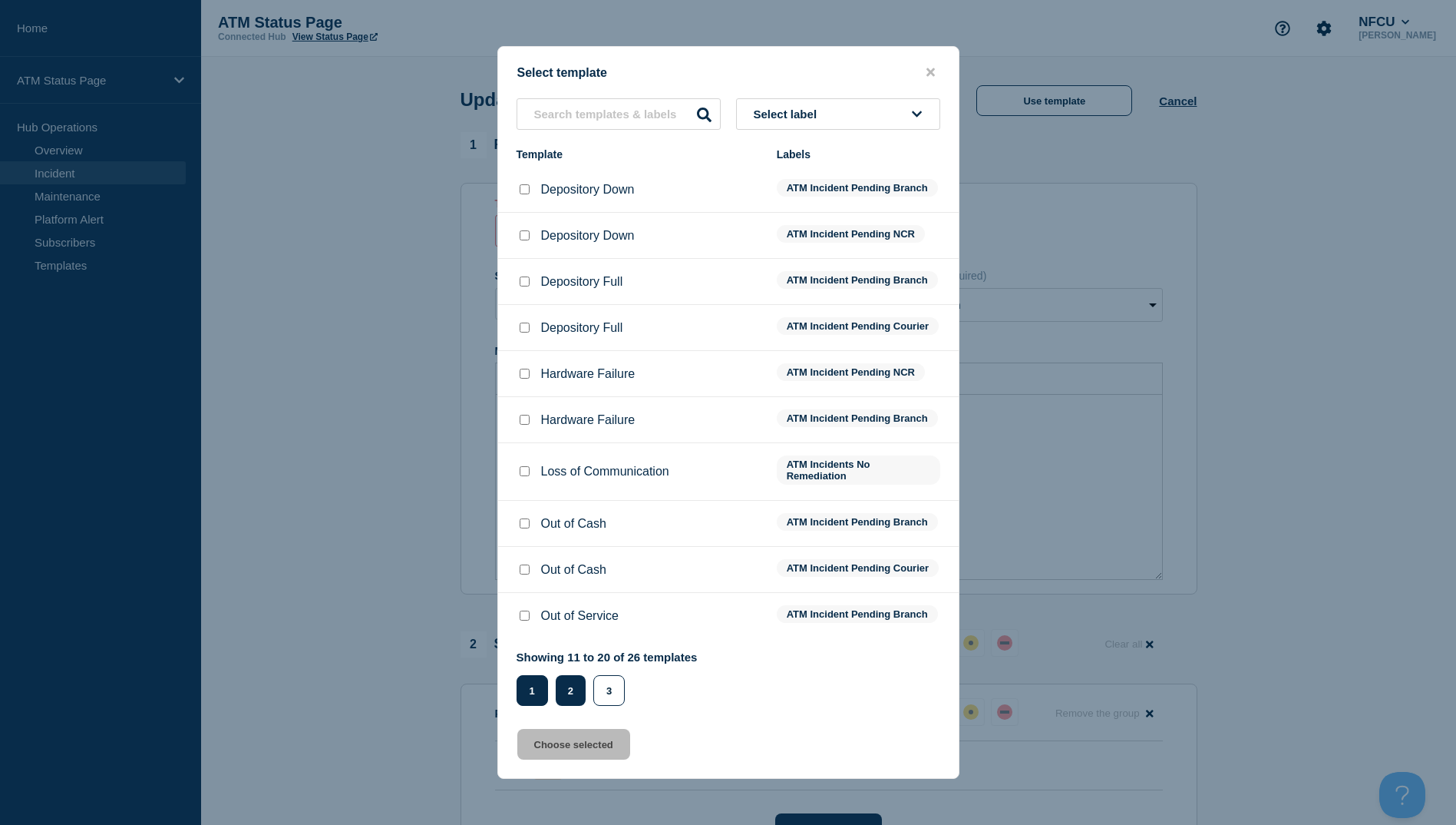
click at [542, 700] on button "1" at bounding box center [532, 691] width 31 height 31
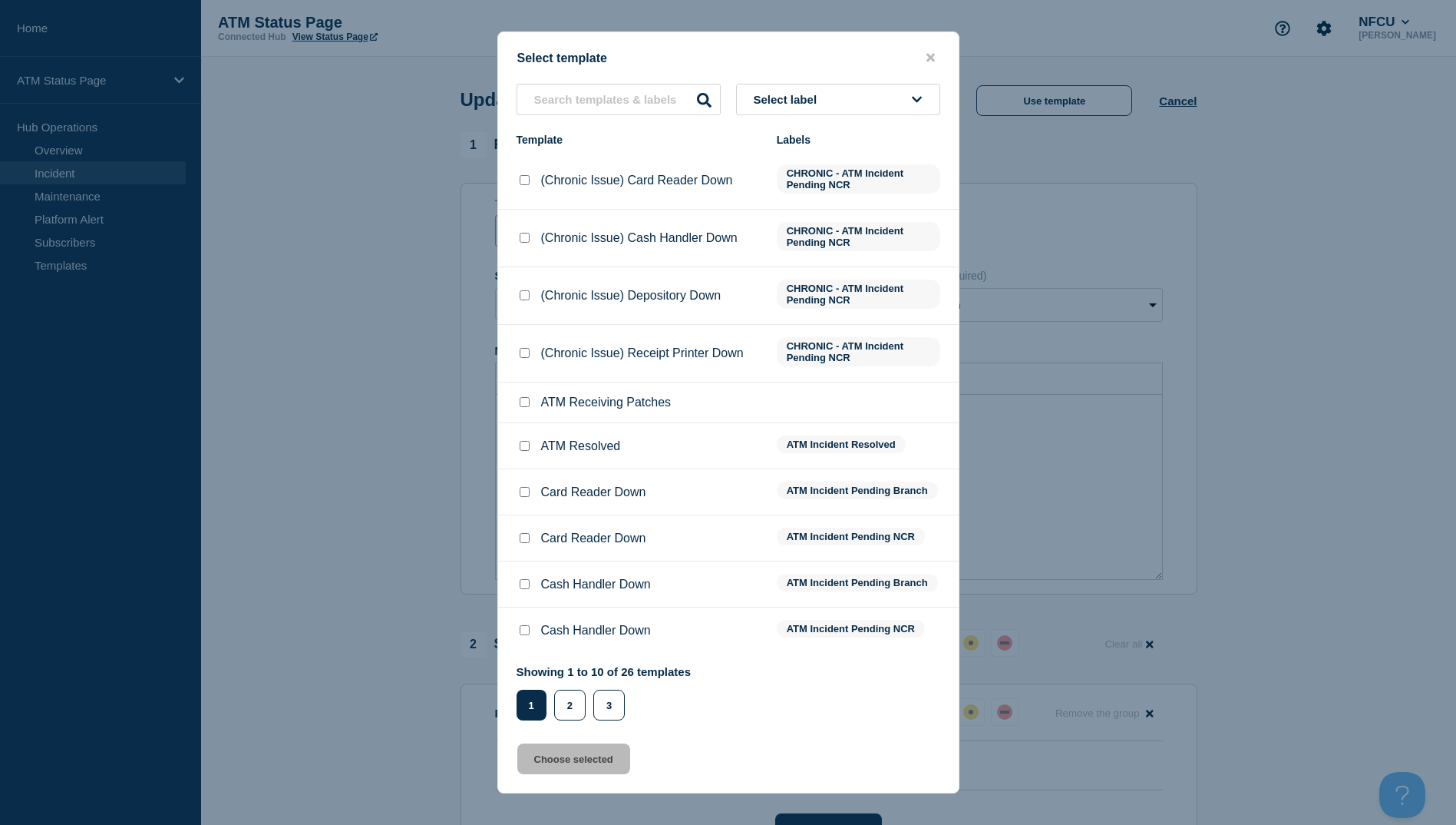
click at [524, 449] on input "ATM Resolved checkbox" at bounding box center [524, 445] width 10 height 10
click at [565, 759] on button "Choose selected" at bounding box center [574, 758] width 113 height 31
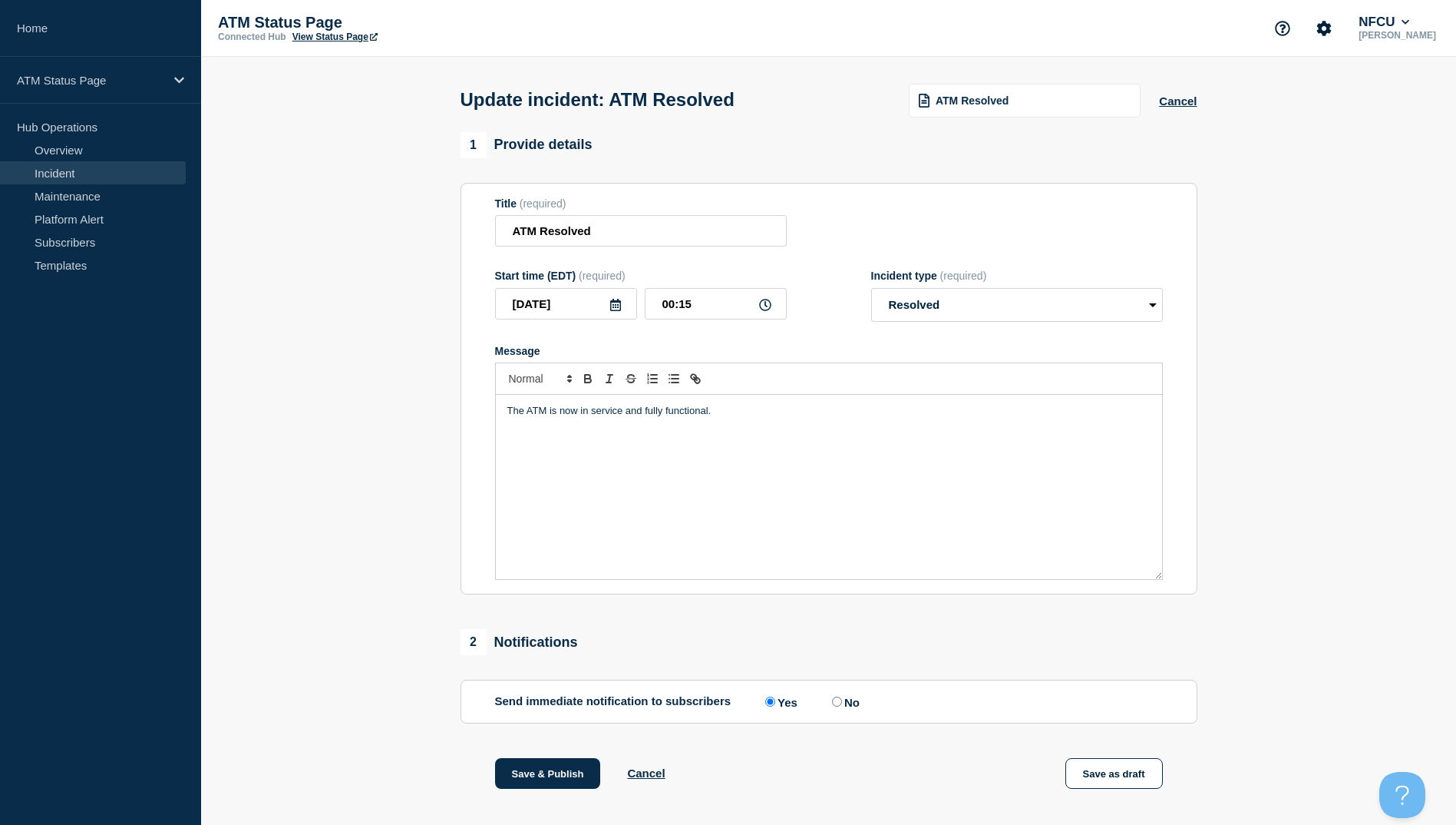
scroll to position [158, 0]
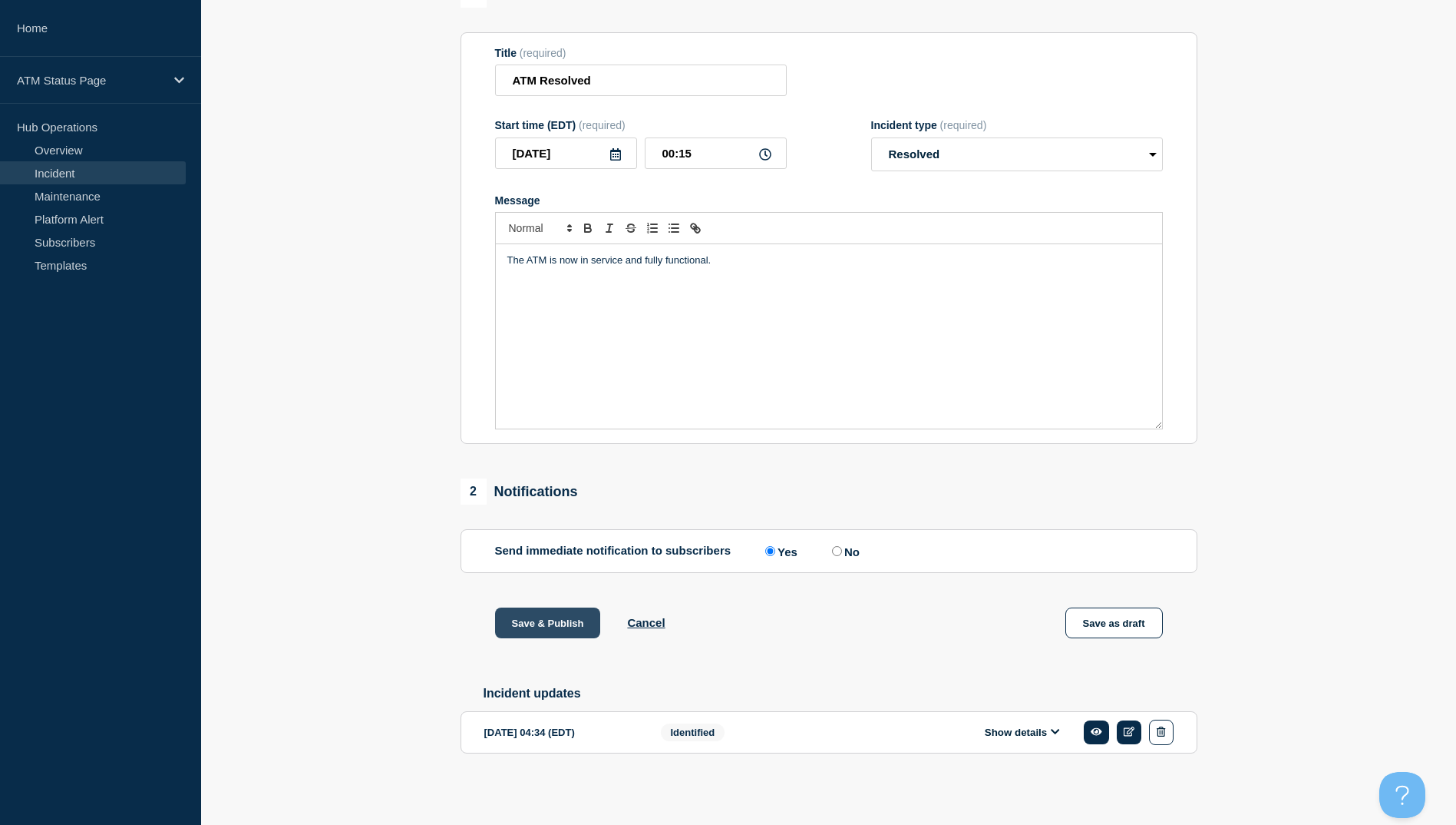
click at [551, 613] on button "Save & Publish" at bounding box center [547, 623] width 106 height 31
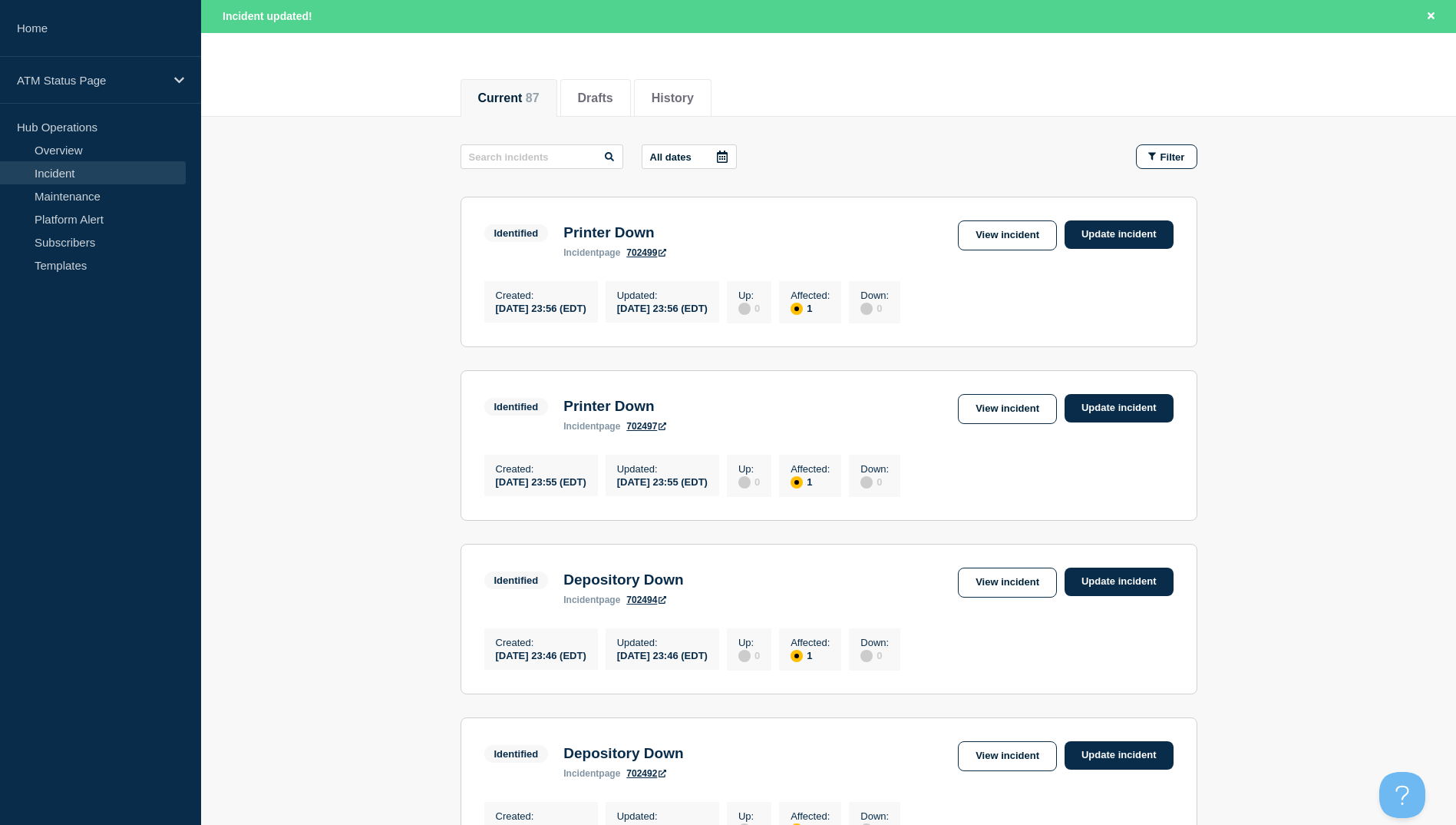
scroll to position [231, 0]
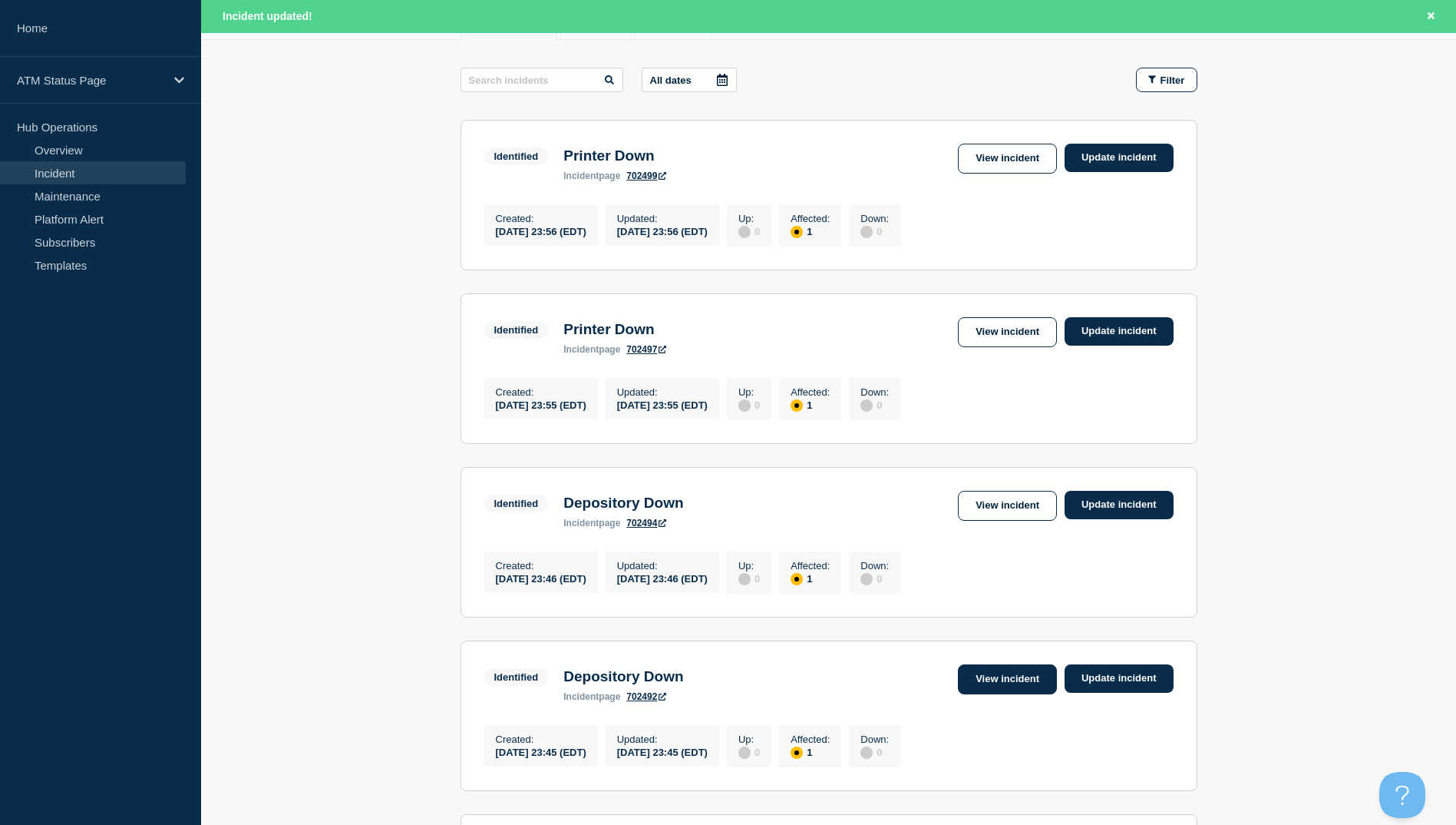
click at [1022, 694] on link "View incident" at bounding box center [1008, 678] width 99 height 30
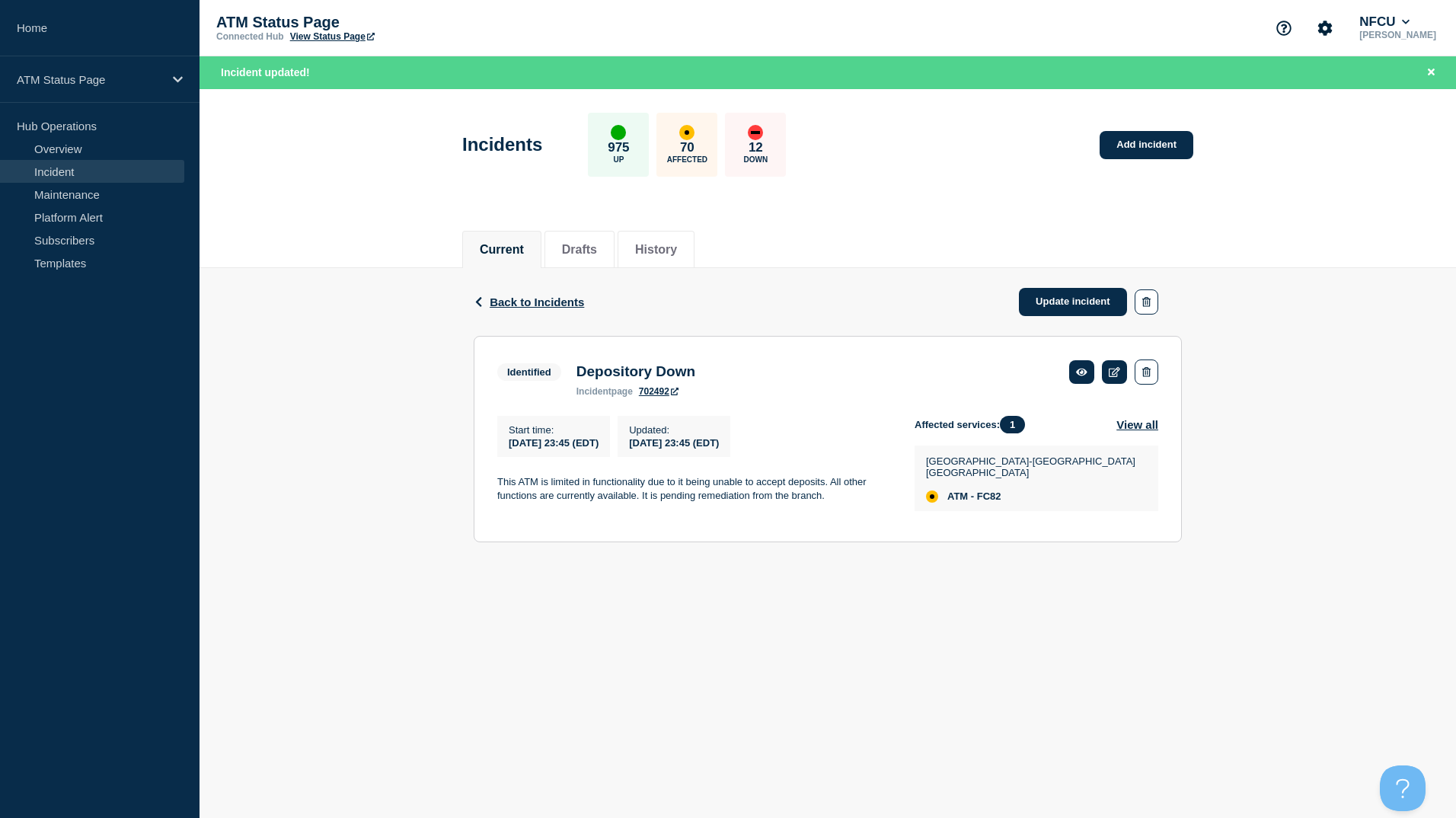
click at [588, 310] on div "Back Back to Incidents Update incident" at bounding box center [828, 302] width 709 height 68
click at [582, 298] on span "Back to Incidents" at bounding box center [537, 302] width 95 height 13
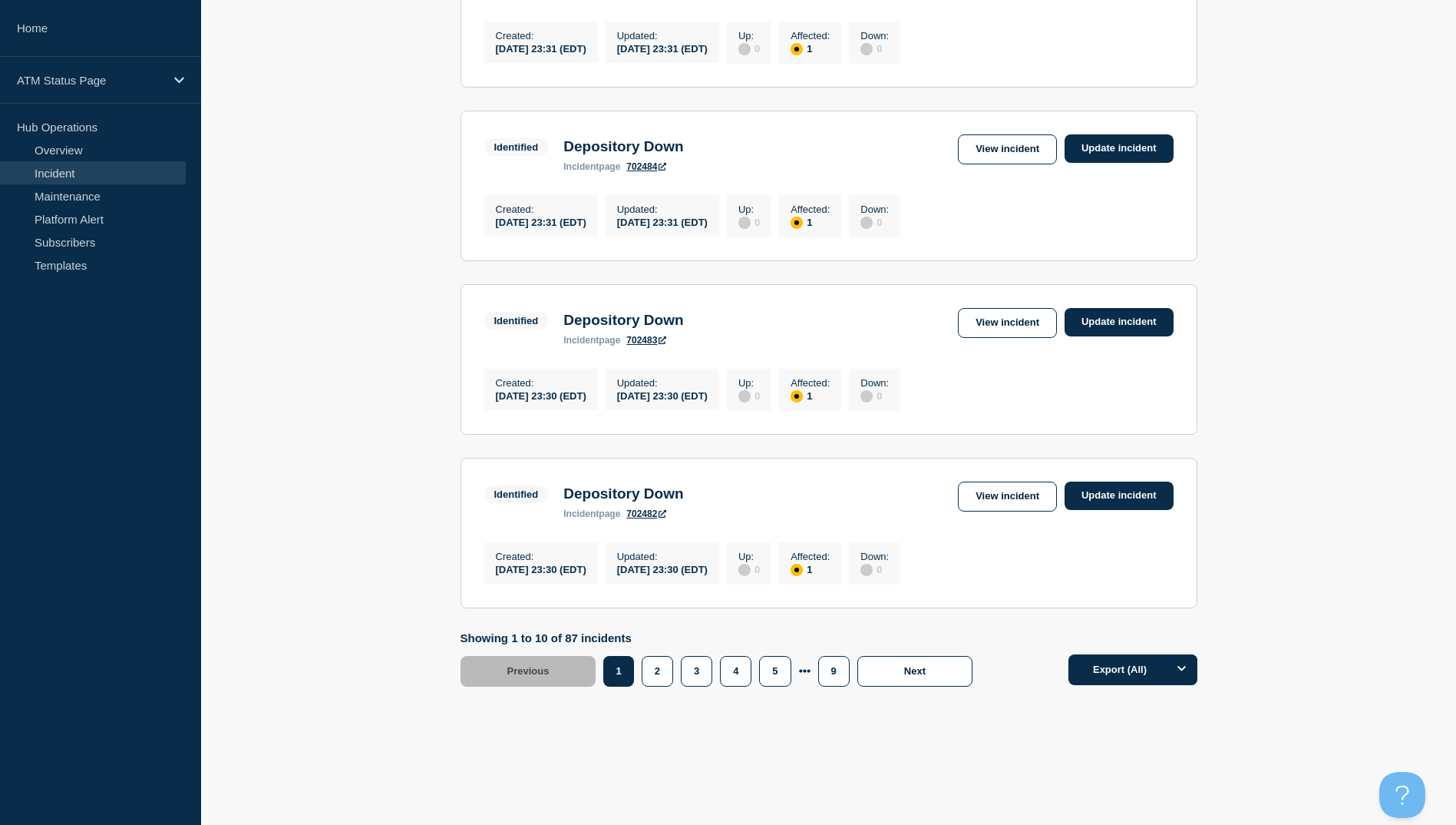
scroll to position [1475, 0]
click at [786, 669] on button "5" at bounding box center [774, 671] width 31 height 31
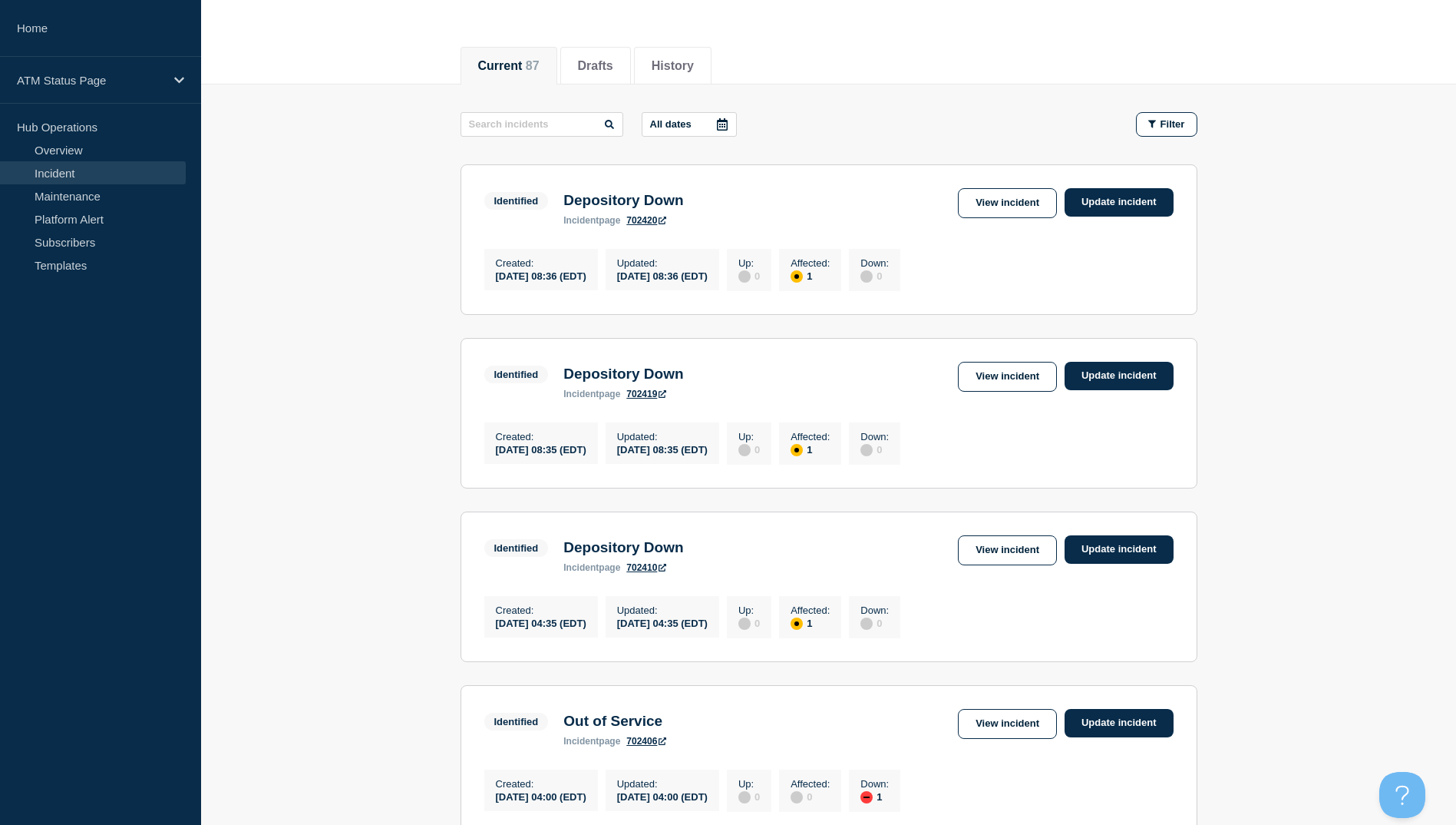
scroll to position [231, 0]
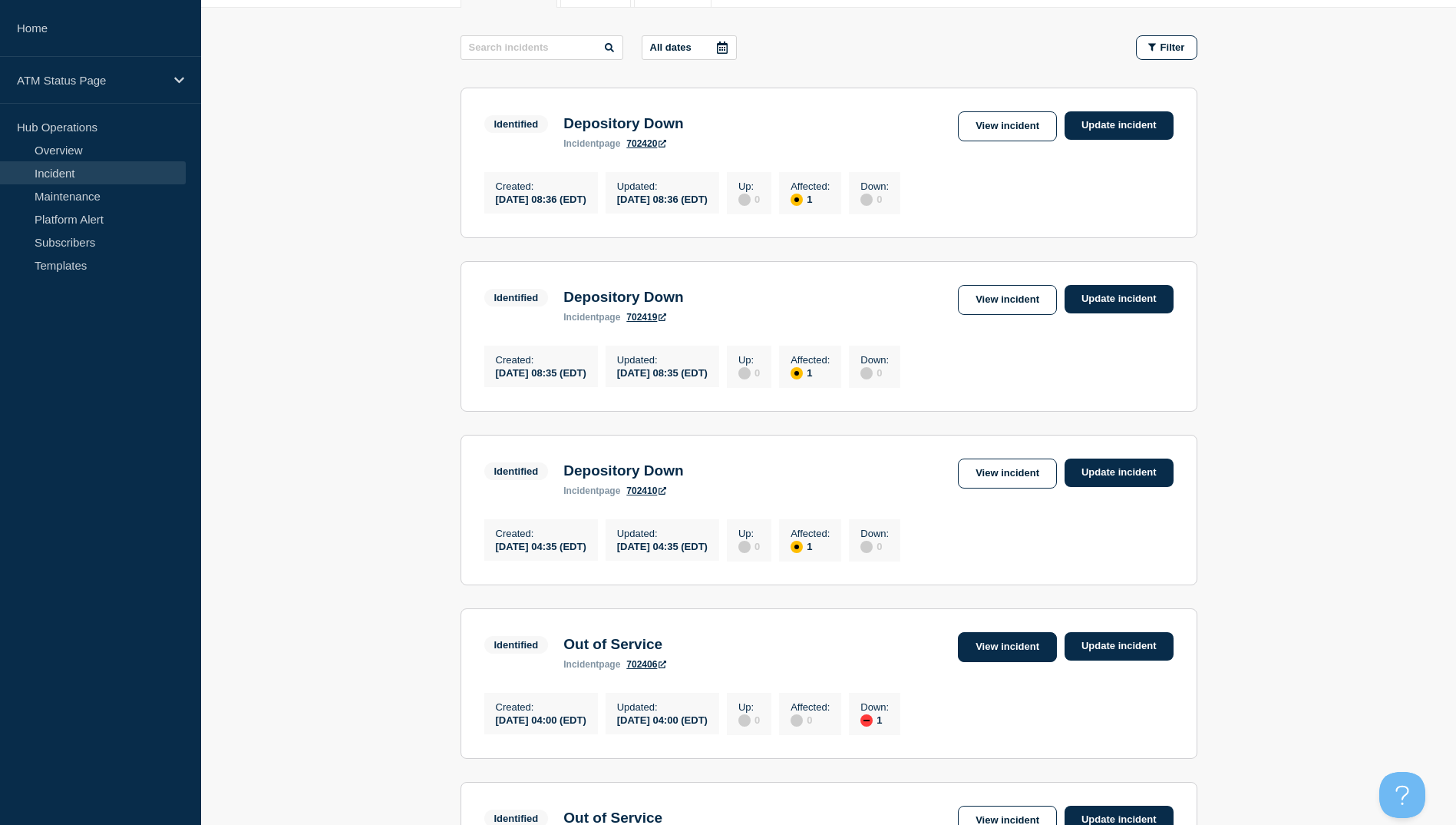
click at [1017, 657] on link "View incident" at bounding box center [1008, 647] width 99 height 30
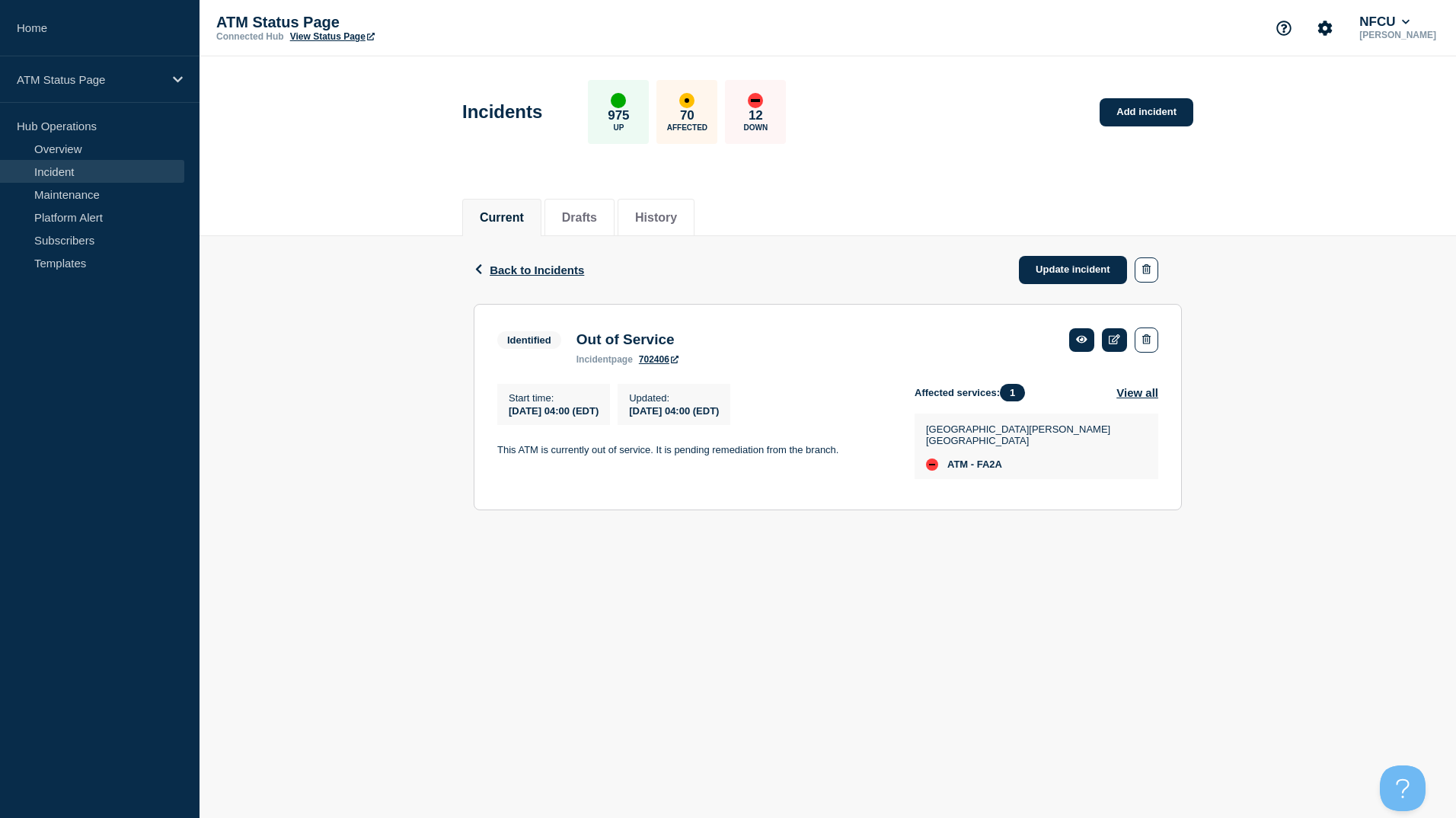
click at [526, 276] on div "Back Back to Incidents Update incident" at bounding box center [828, 270] width 709 height 68
click at [534, 266] on span "Back to Incidents" at bounding box center [537, 270] width 95 height 13
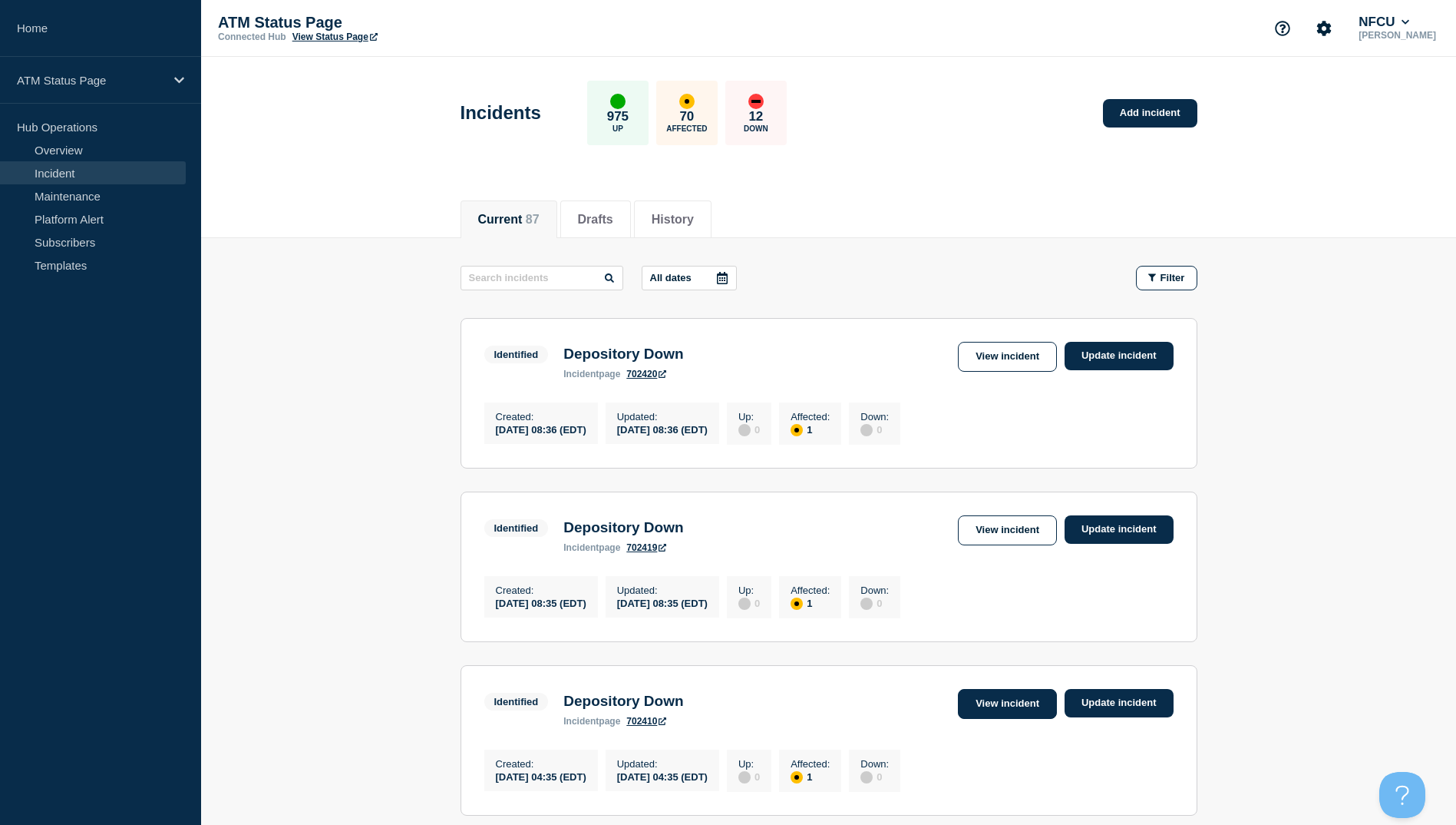
click at [987, 710] on link "View incident" at bounding box center [1008, 703] width 99 height 30
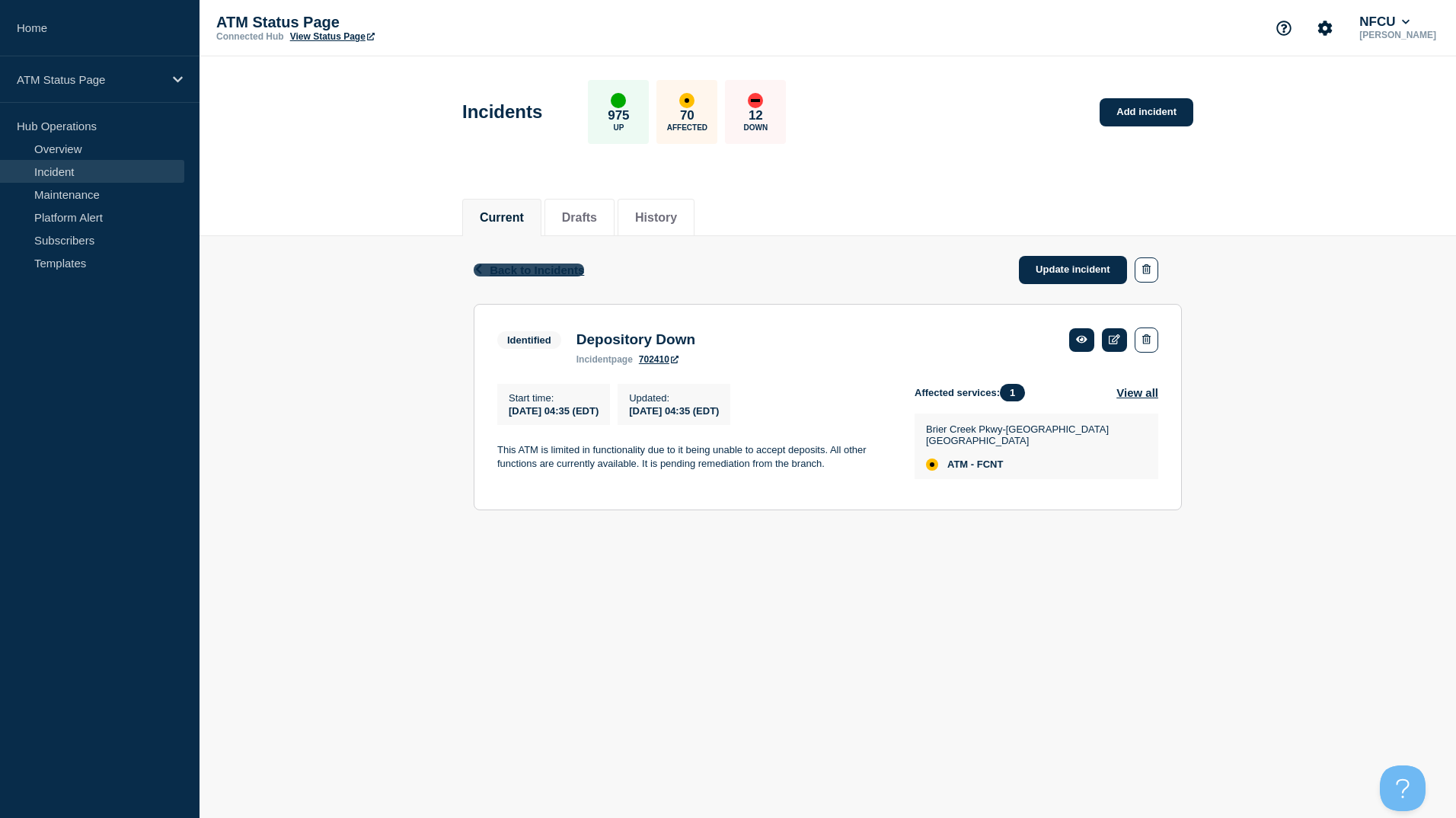
click at [528, 271] on span "Back to Incidents" at bounding box center [537, 270] width 95 height 13
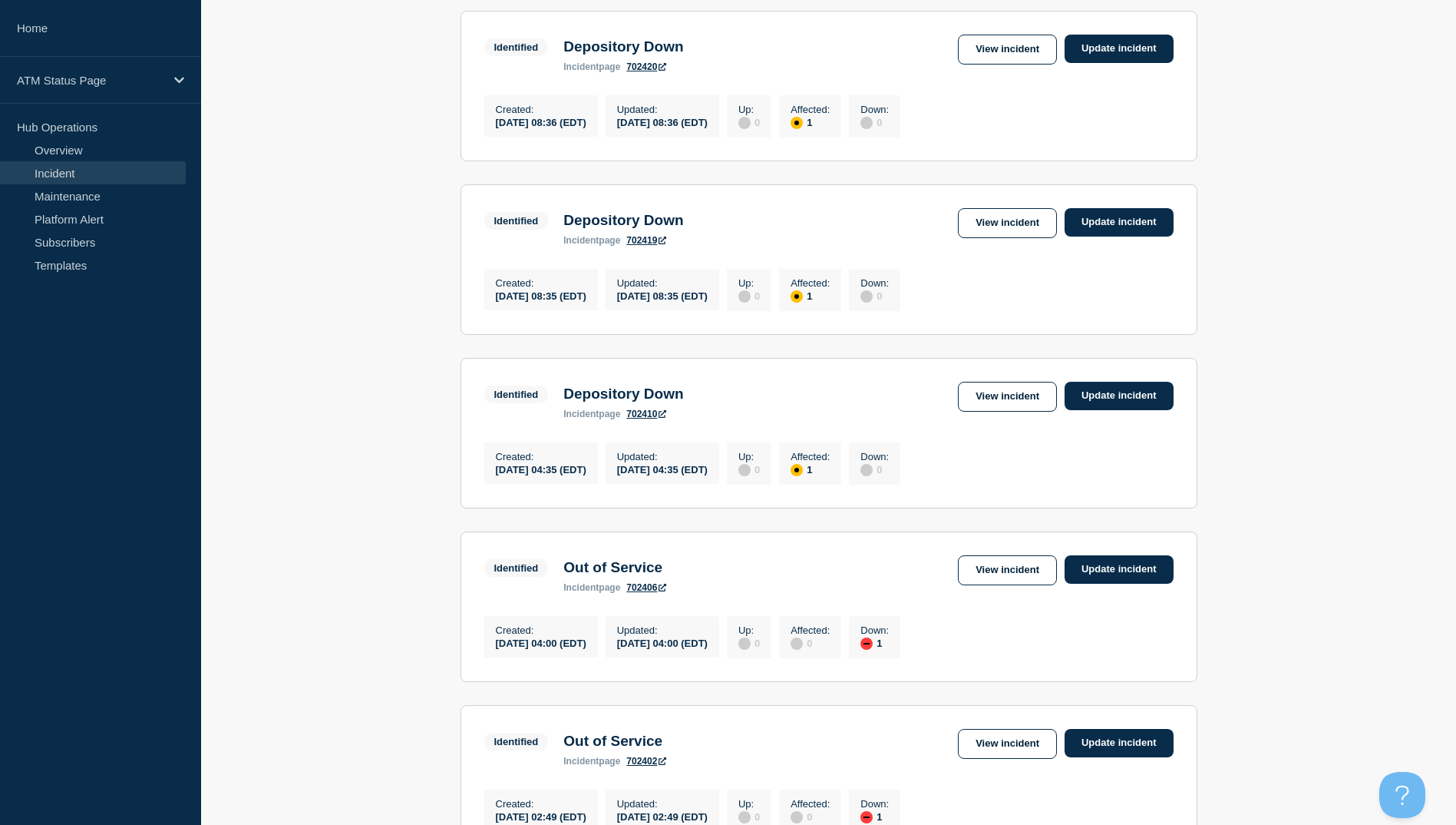
scroll to position [538, 0]
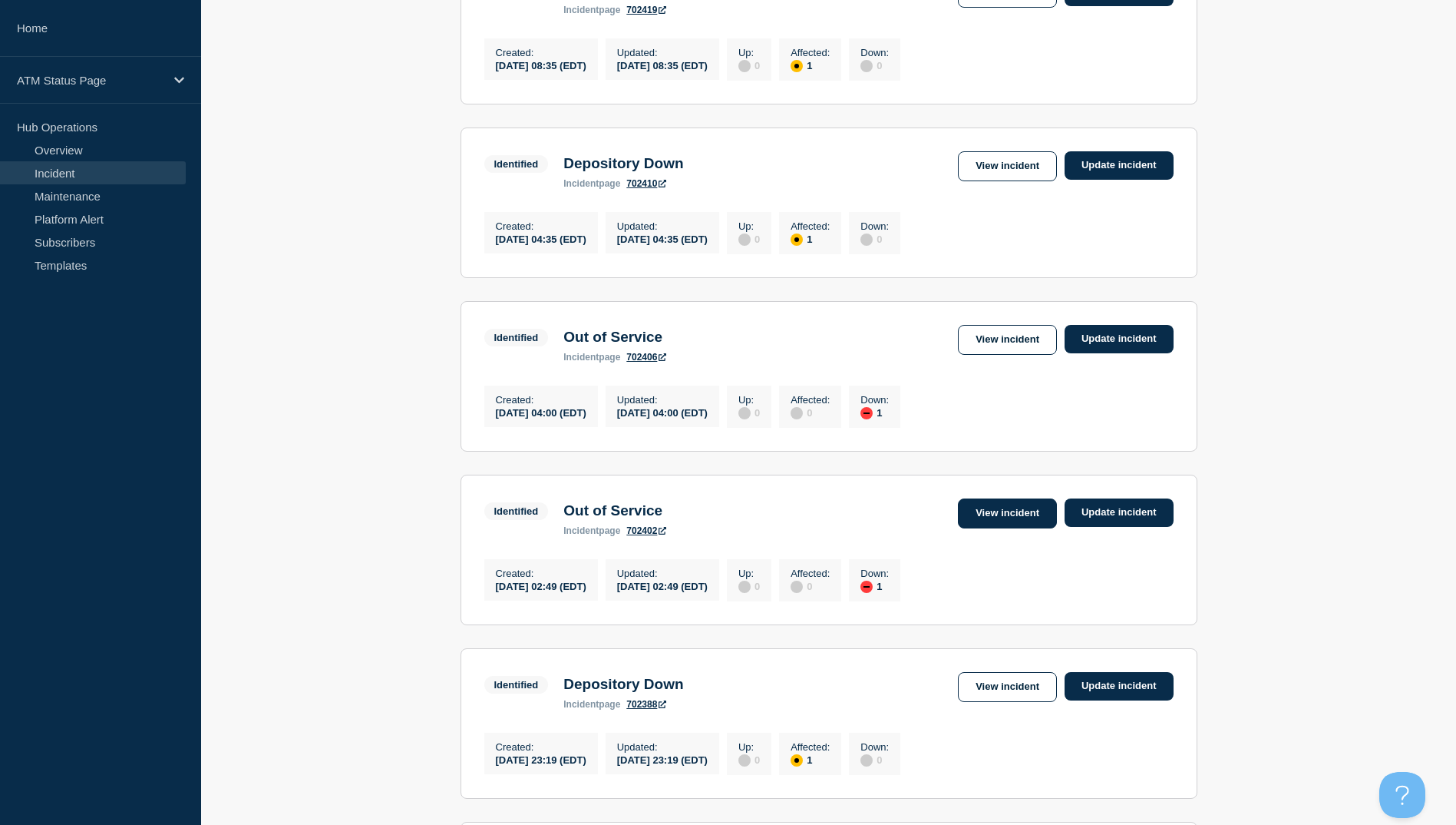
click at [979, 528] on link "View incident" at bounding box center [1008, 513] width 99 height 30
